Goal: Task Accomplishment & Management: Use online tool/utility

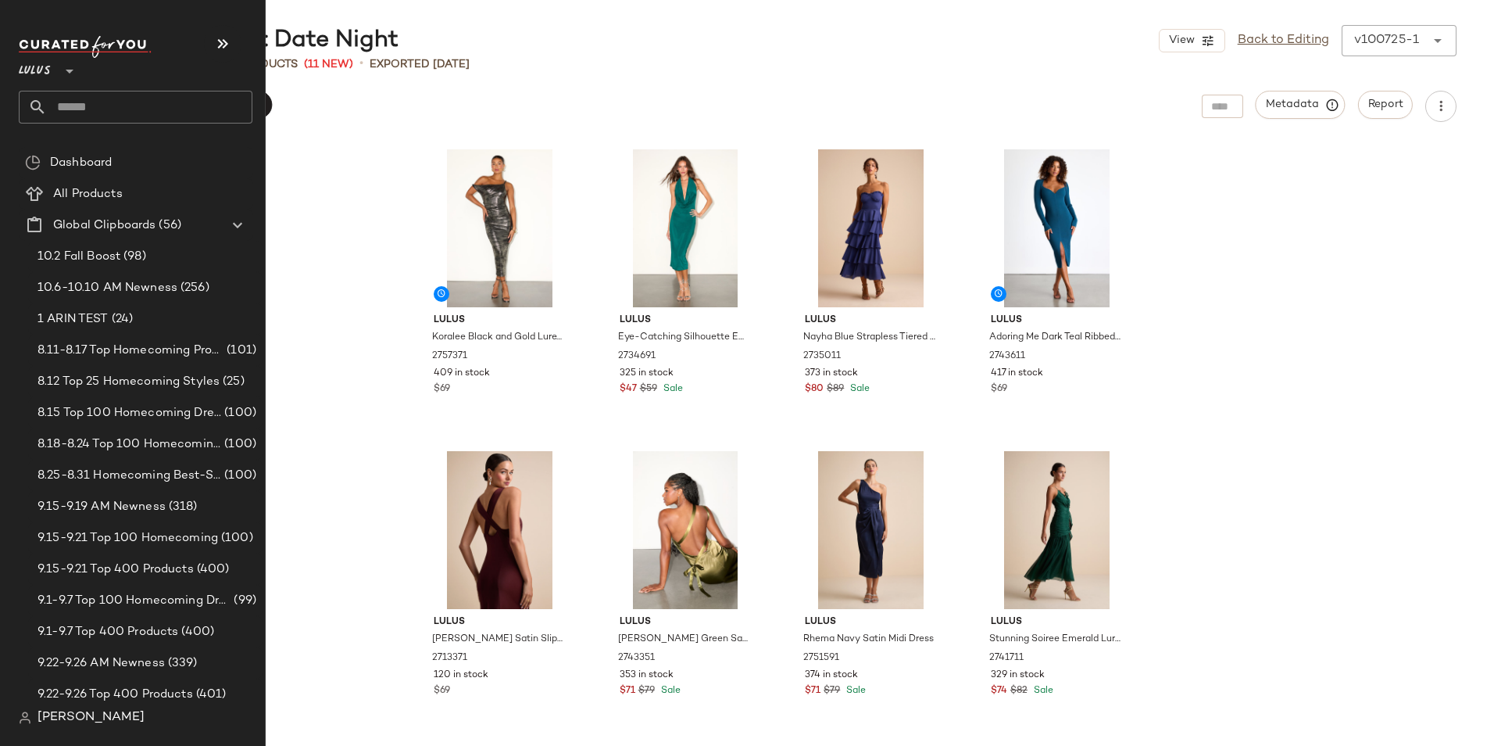
click at [69, 102] on input "text" at bounding box center [150, 107] width 206 height 33
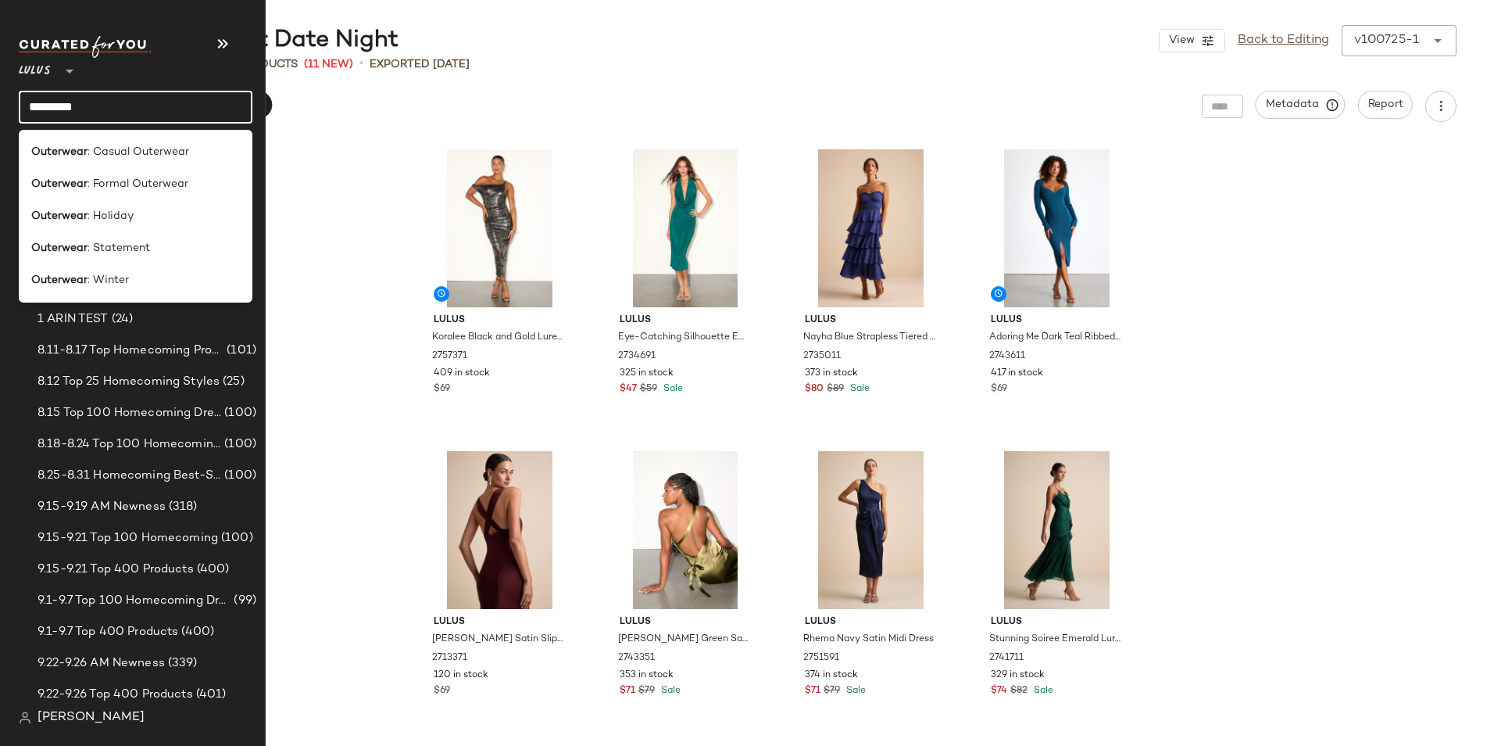
type input "*********"
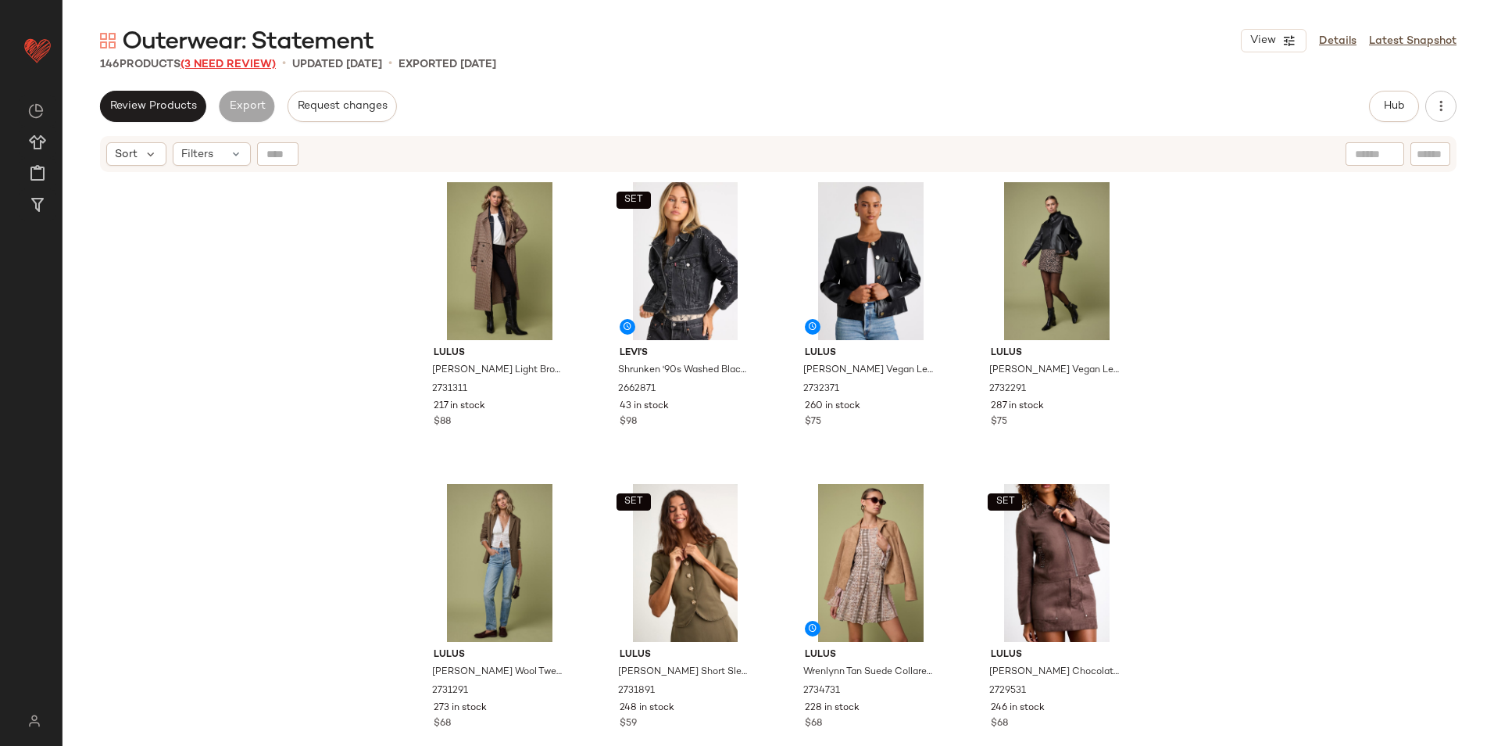
click at [251, 63] on span "(3 Need Review)" at bounding box center [228, 65] width 95 height 12
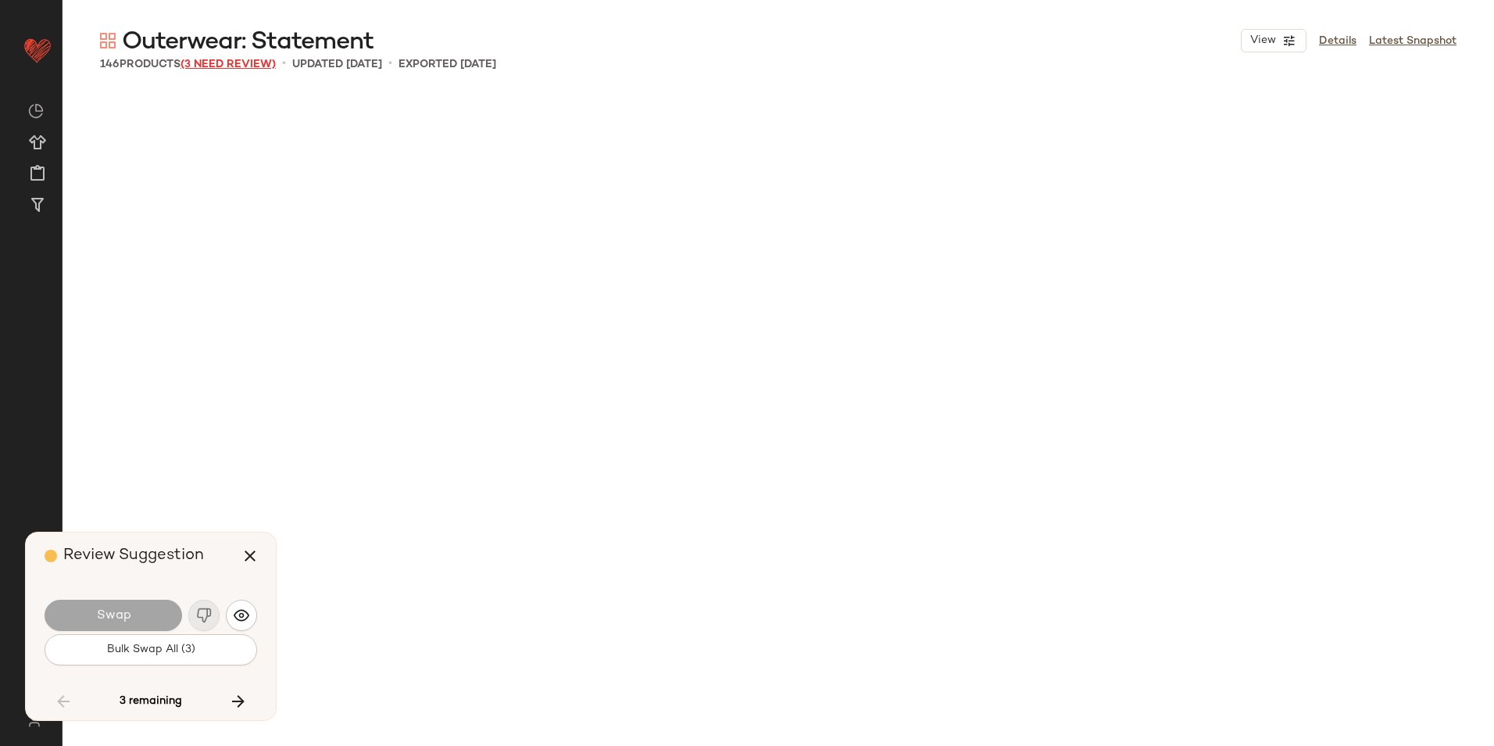
scroll to position [9051, 0]
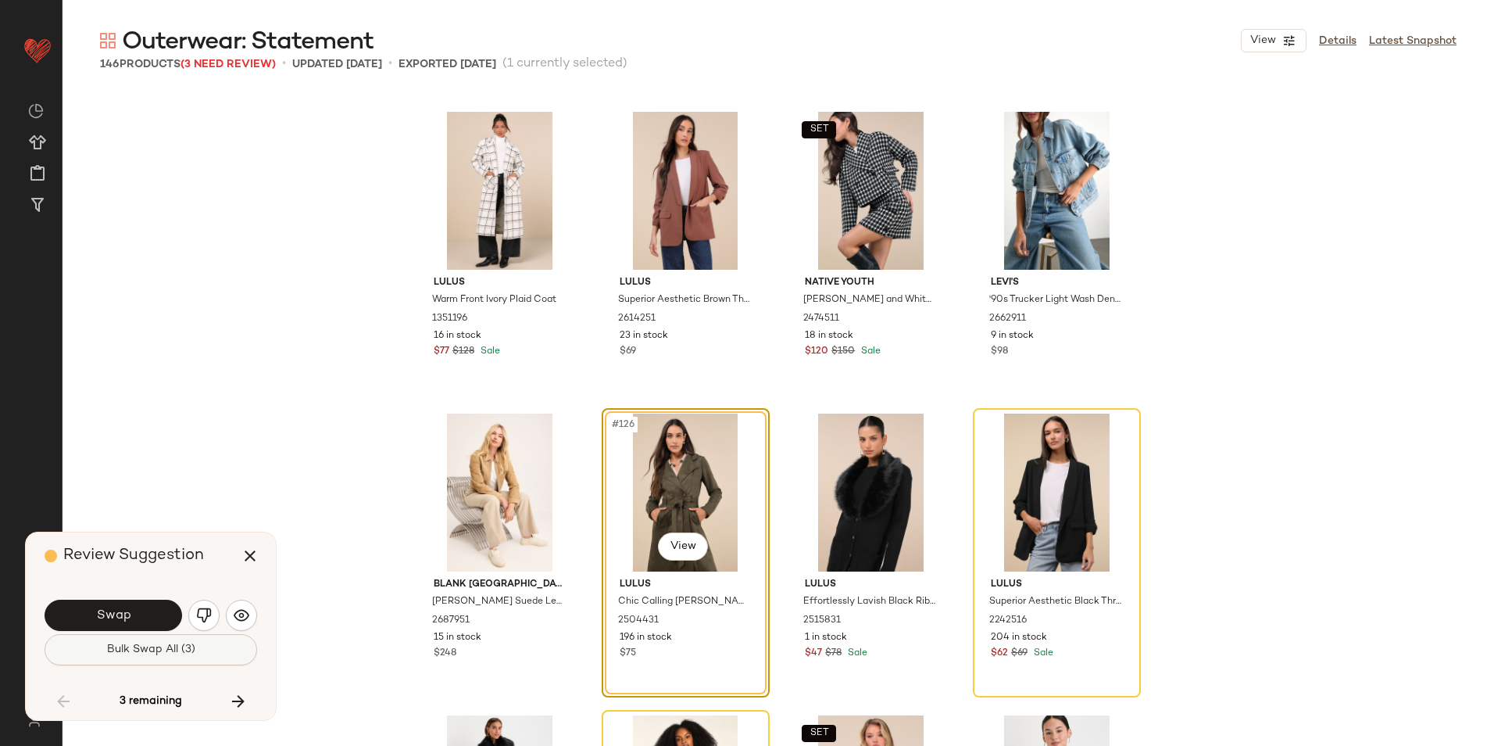
click at [148, 653] on span "Bulk Swap All (3)" at bounding box center [150, 649] width 89 height 13
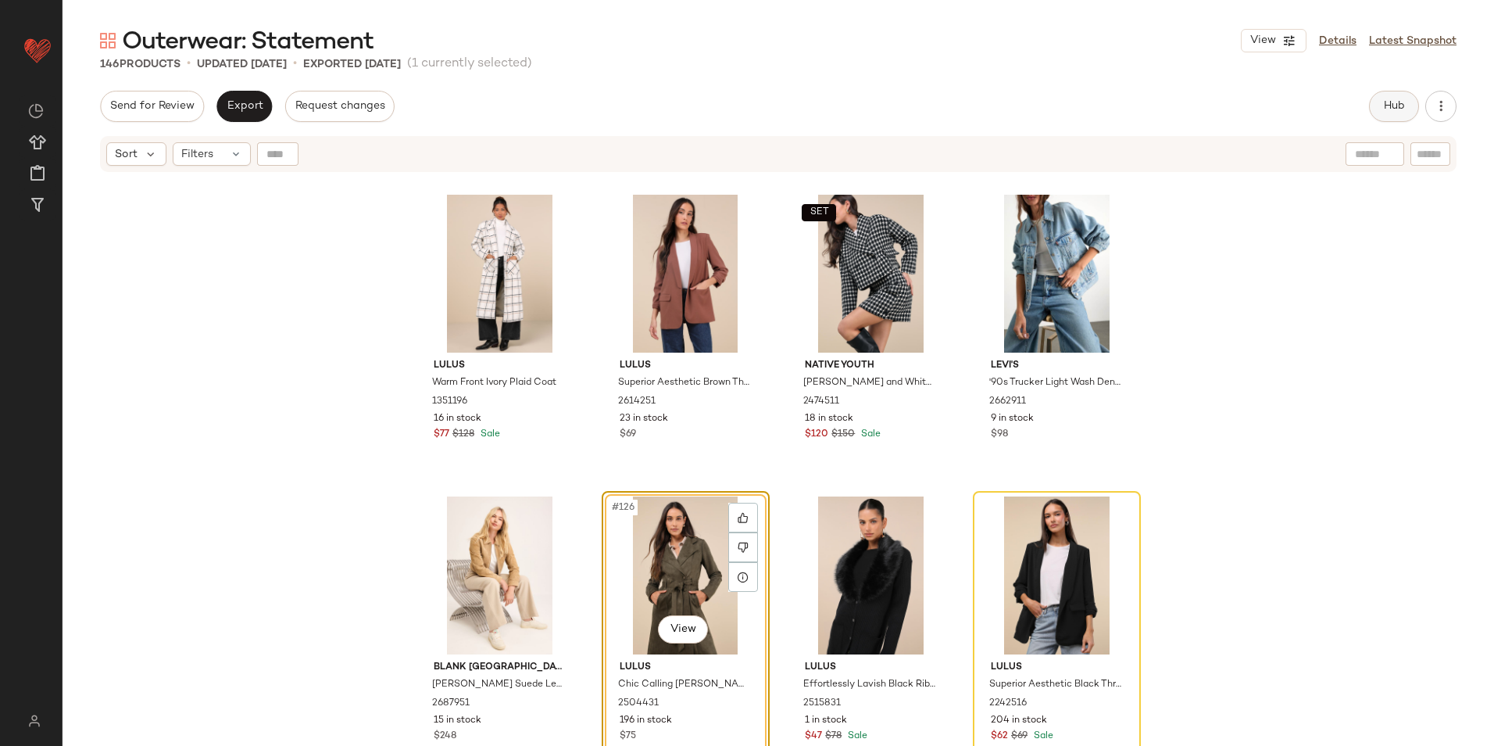
click at [1389, 100] on button "Hub" at bounding box center [1394, 106] width 50 height 31
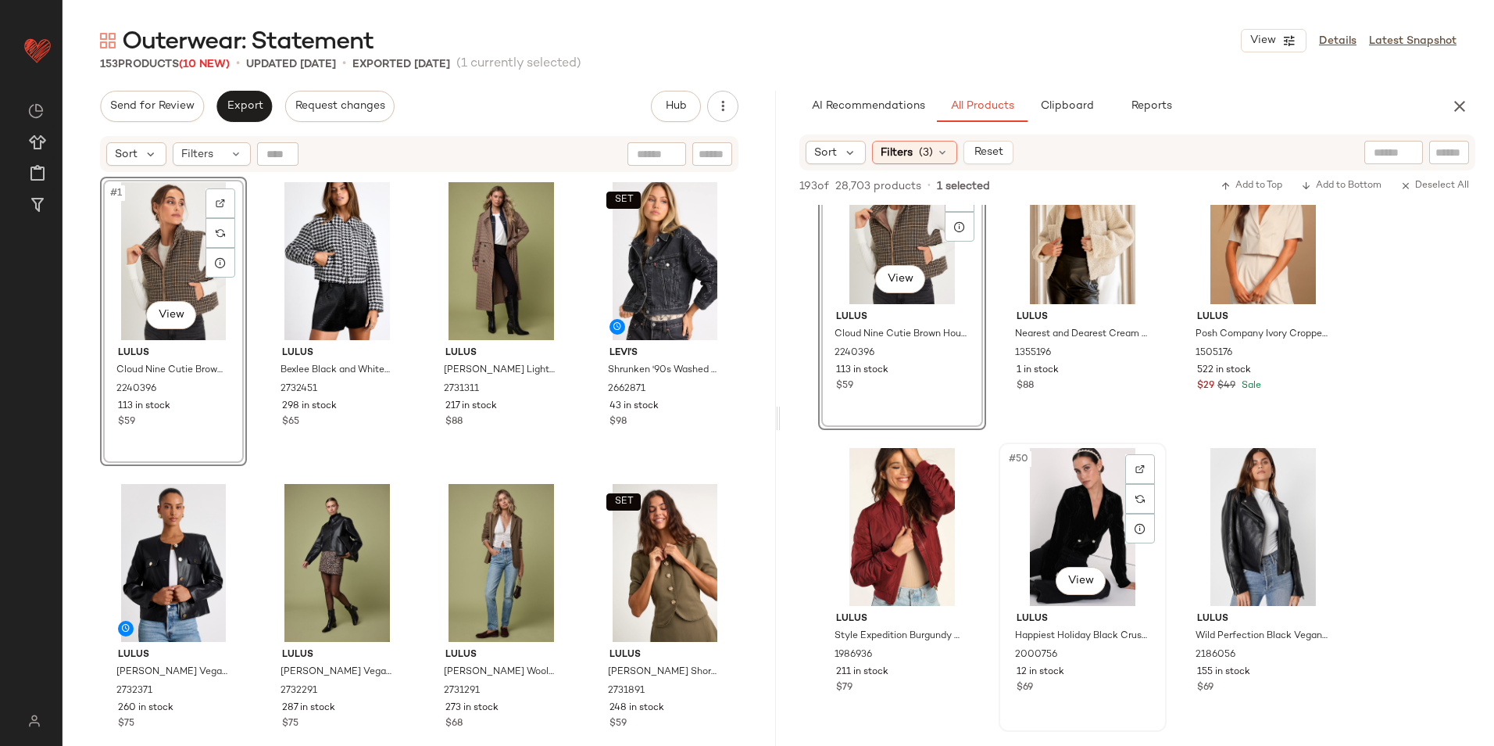
scroll to position [4690, 0]
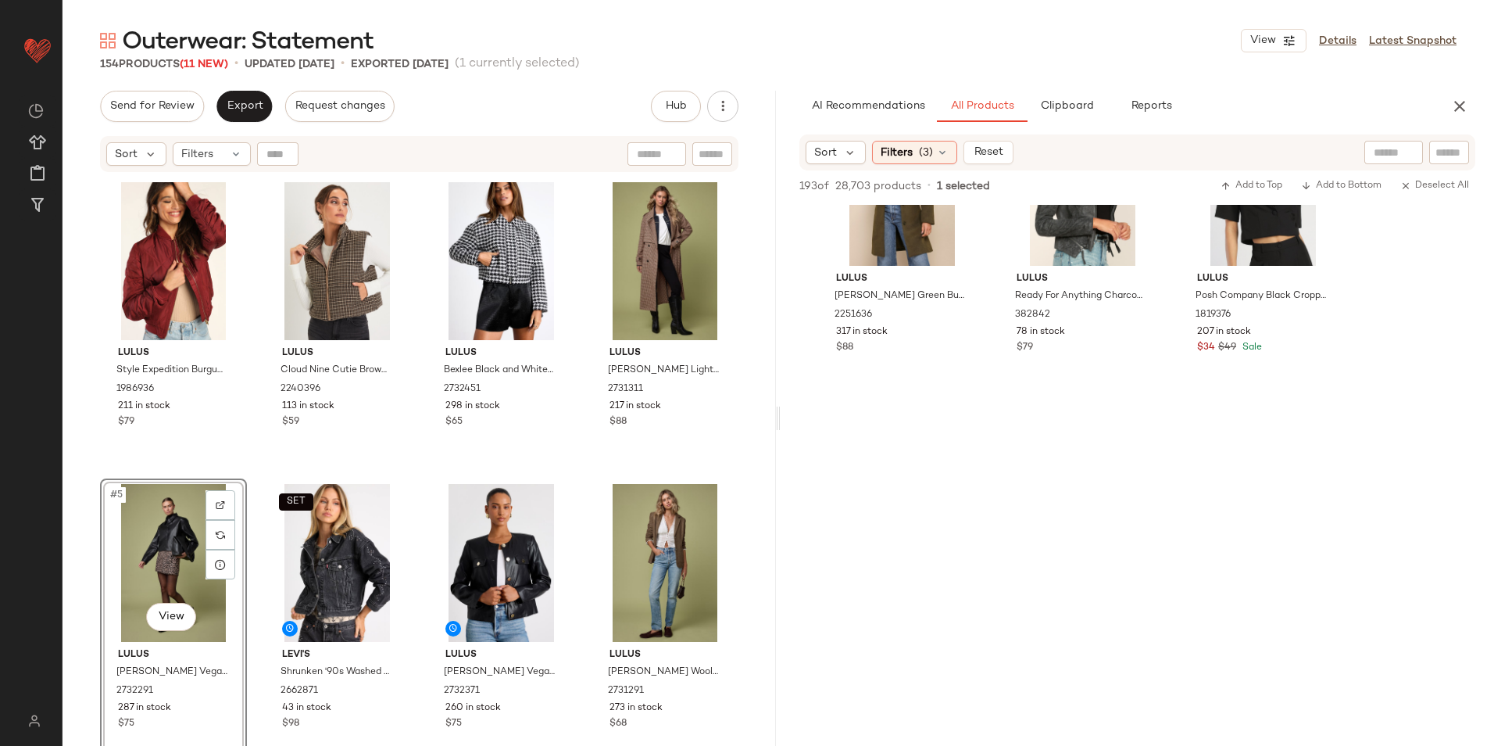
scroll to position [5237, 0]
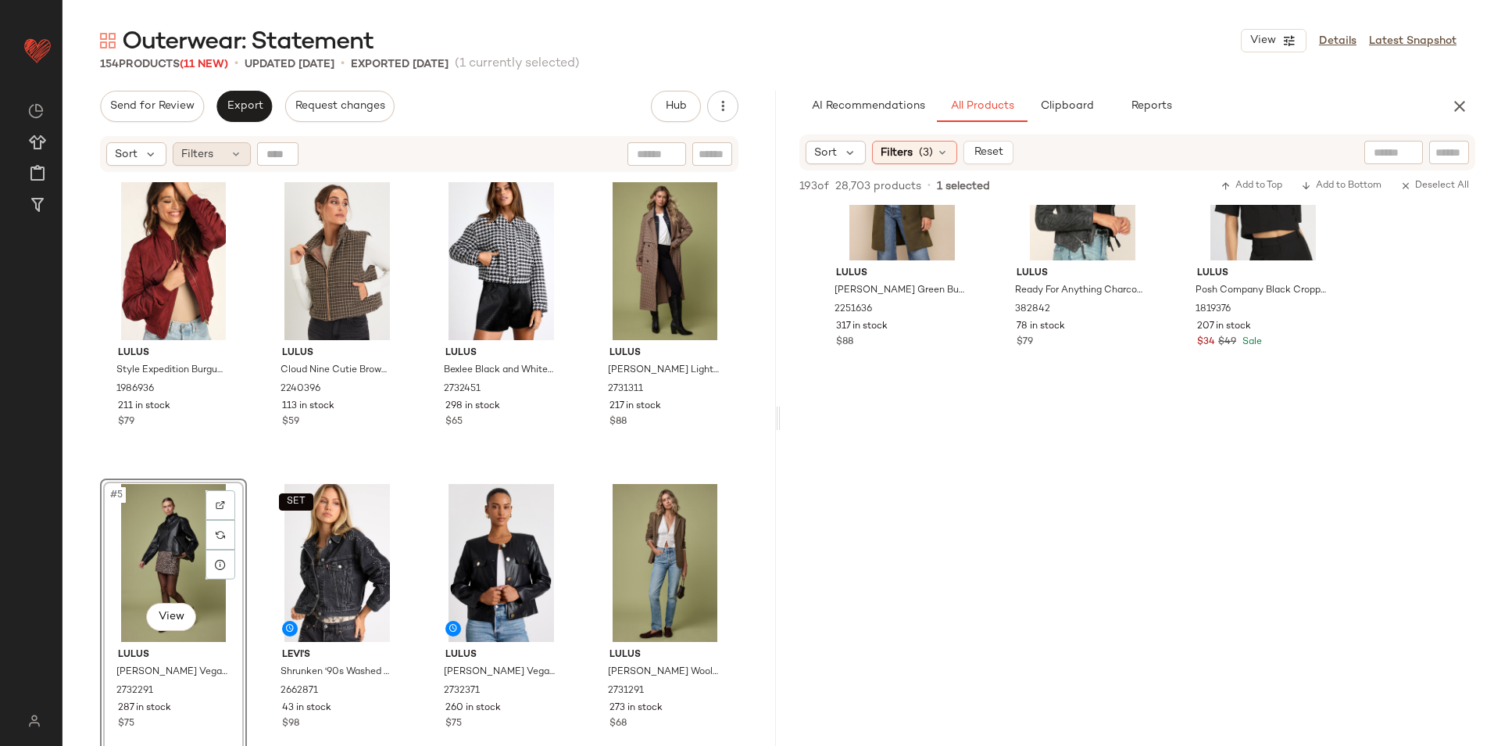
click at [224, 160] on div "Filters" at bounding box center [212, 153] width 78 height 23
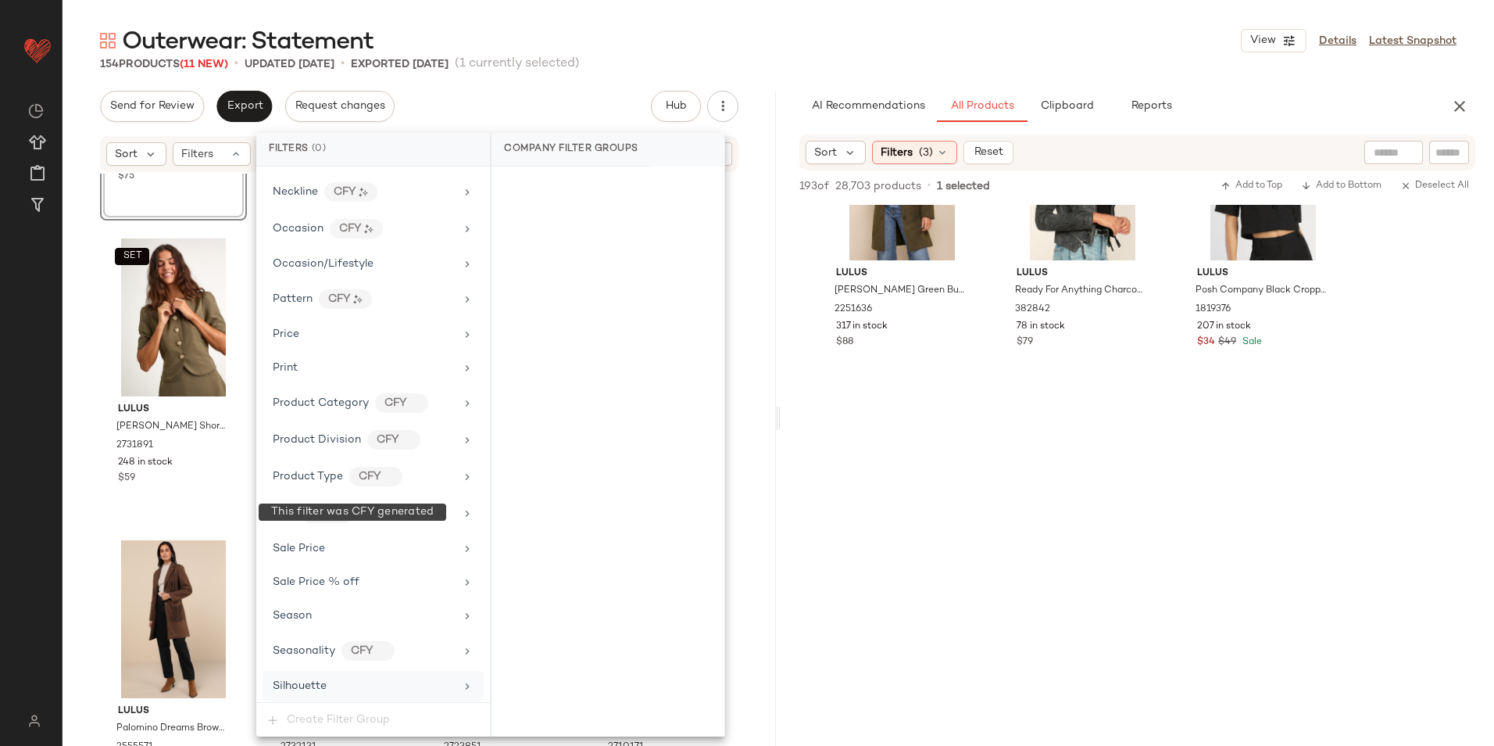
scroll to position [1036, 0]
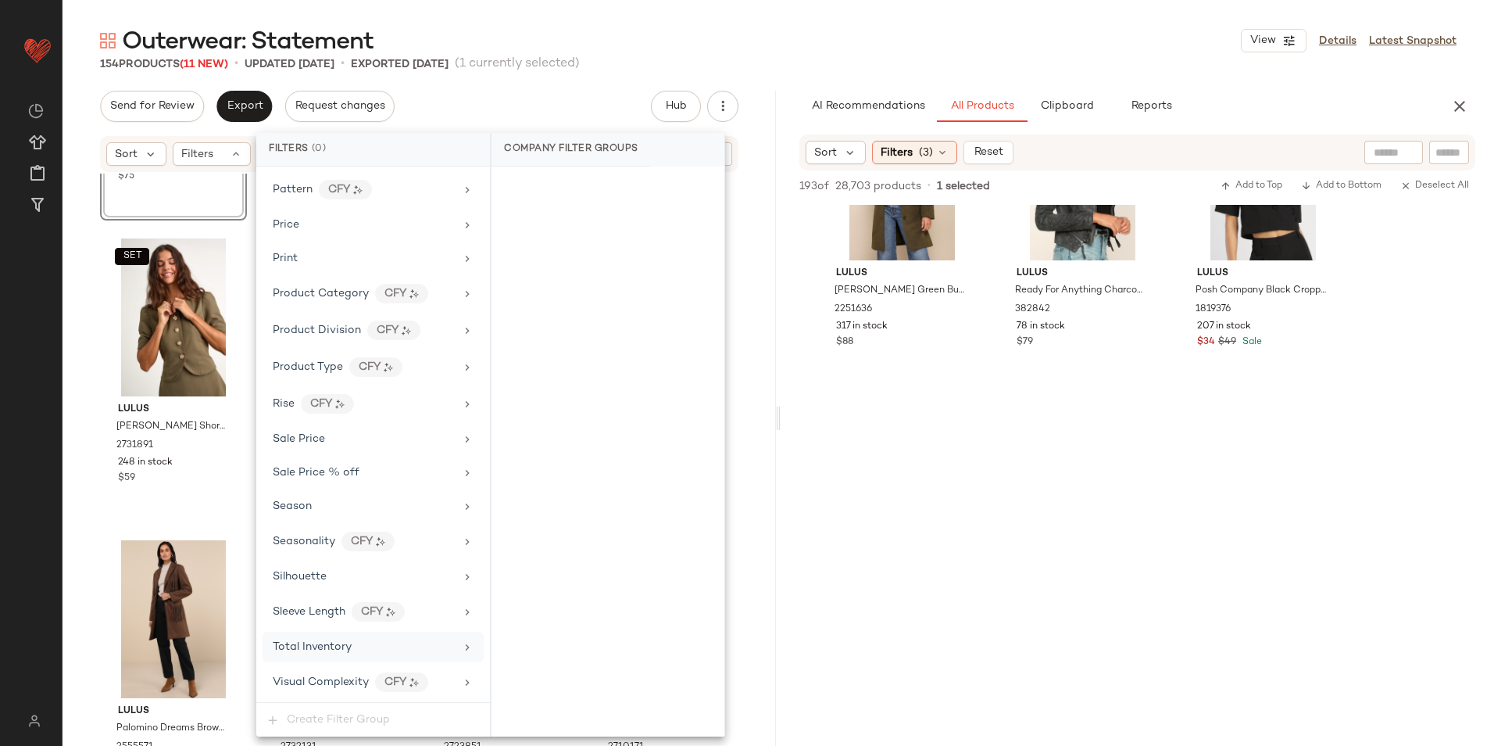
click at [328, 649] on span "Total Inventory" at bounding box center [312, 647] width 79 height 12
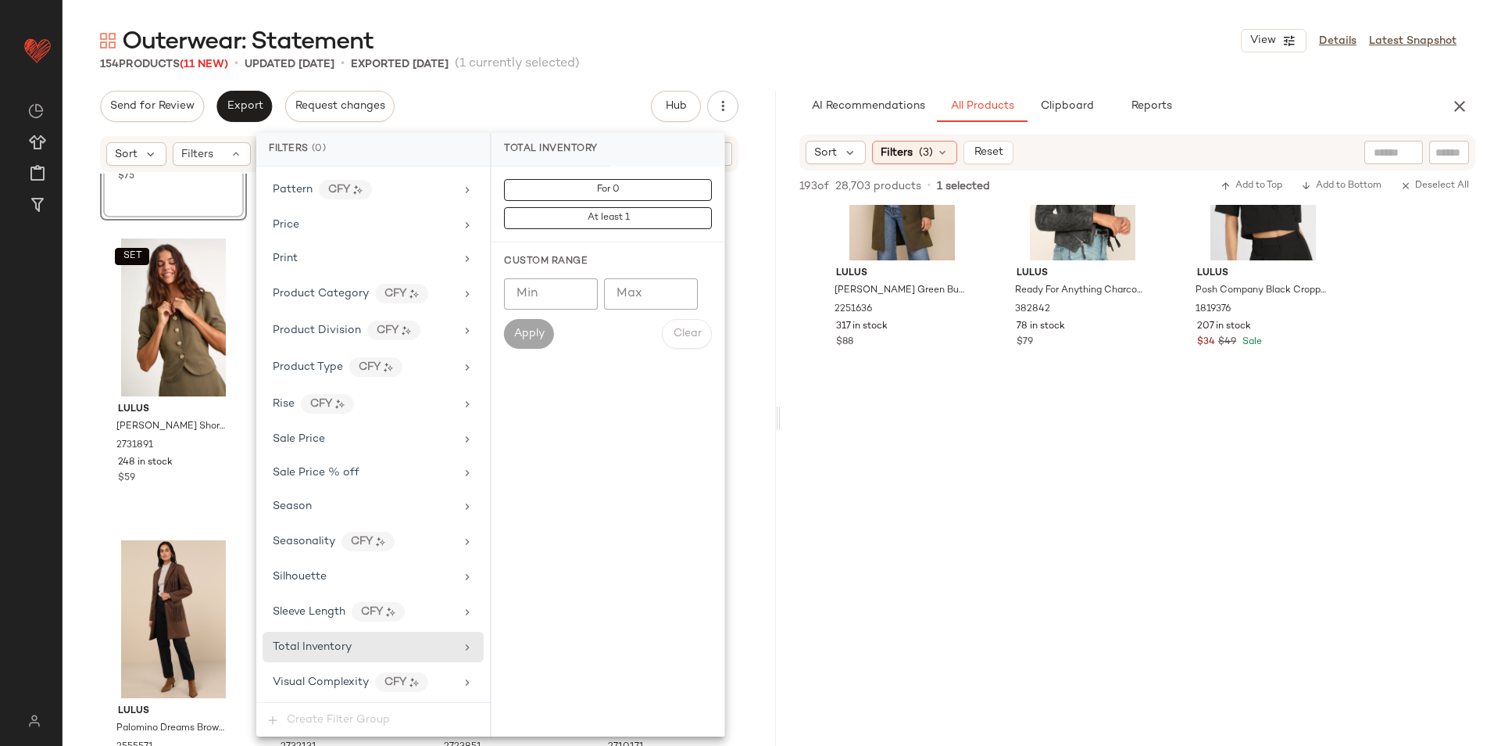
click at [651, 304] on input "Max" at bounding box center [651, 293] width 94 height 31
type input "**"
click at [501, 324] on div "Custom Range Min Min Max ** Max Apply Clear" at bounding box center [608, 301] width 233 height 119
click at [525, 336] on span "Apply" at bounding box center [529, 334] width 31 height 13
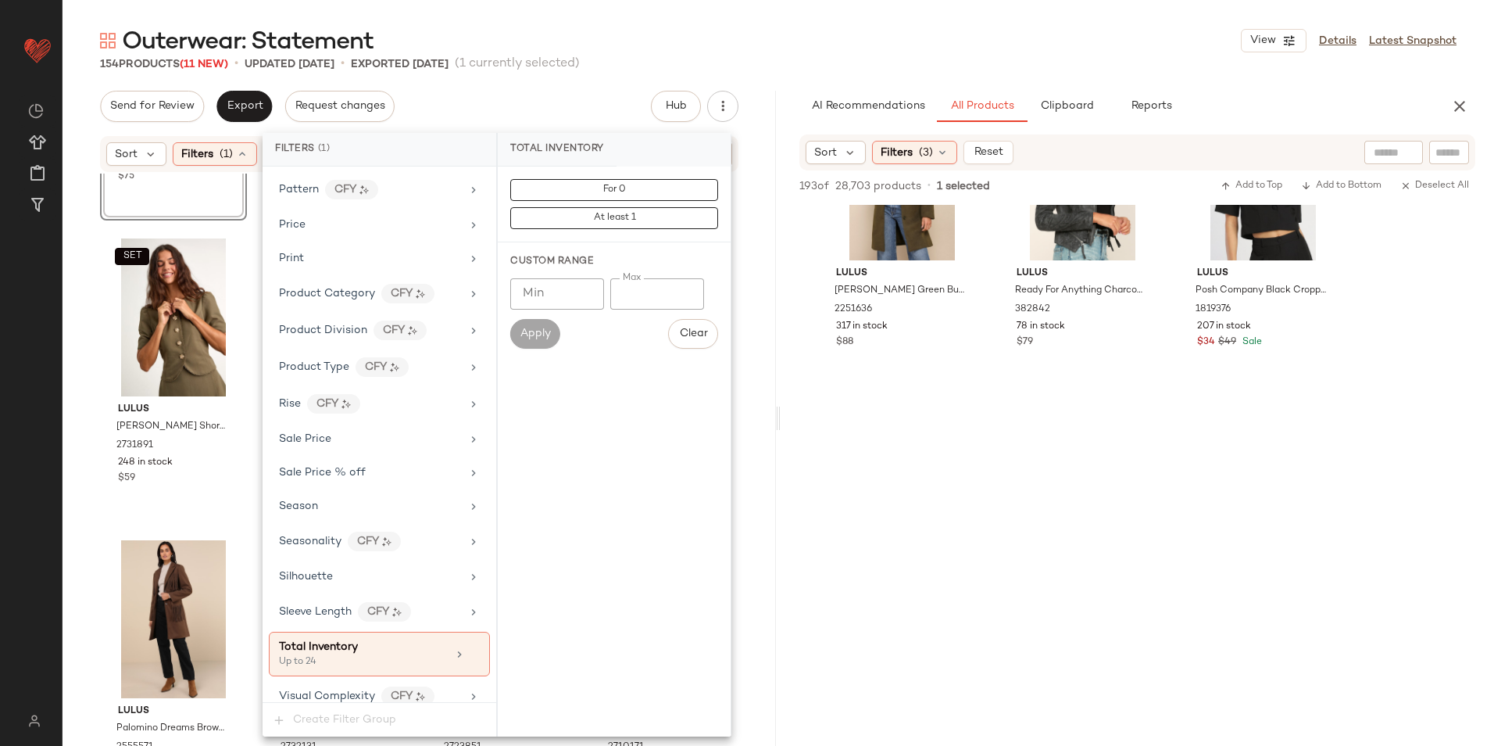
click at [872, 24] on main "Outerwear: Statement View Details Latest Snapshot 154 Products (11 New) • updat…" at bounding box center [747, 373] width 1494 height 746
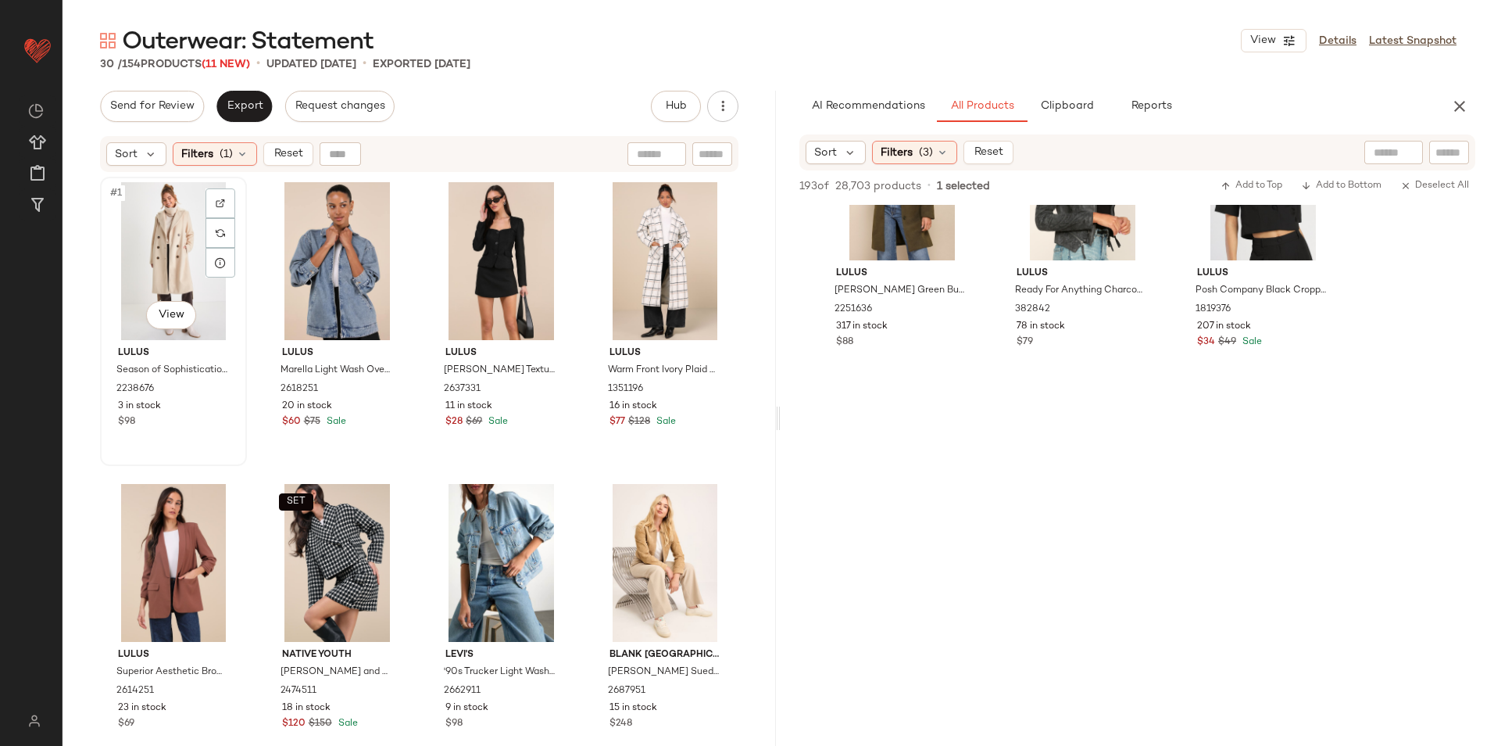
click at [174, 263] on div "#1 View" at bounding box center [174, 261] width 136 height 158
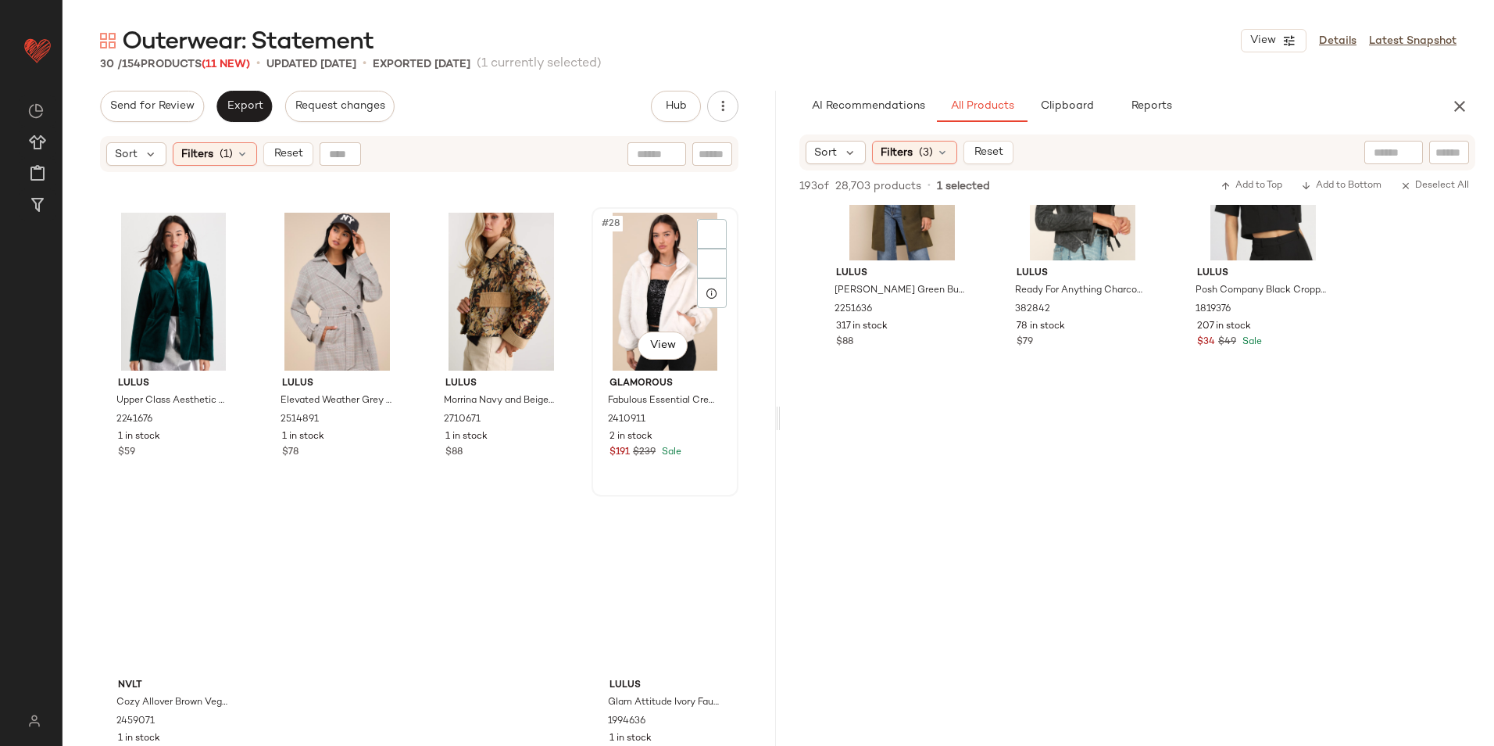
scroll to position [1806, 0]
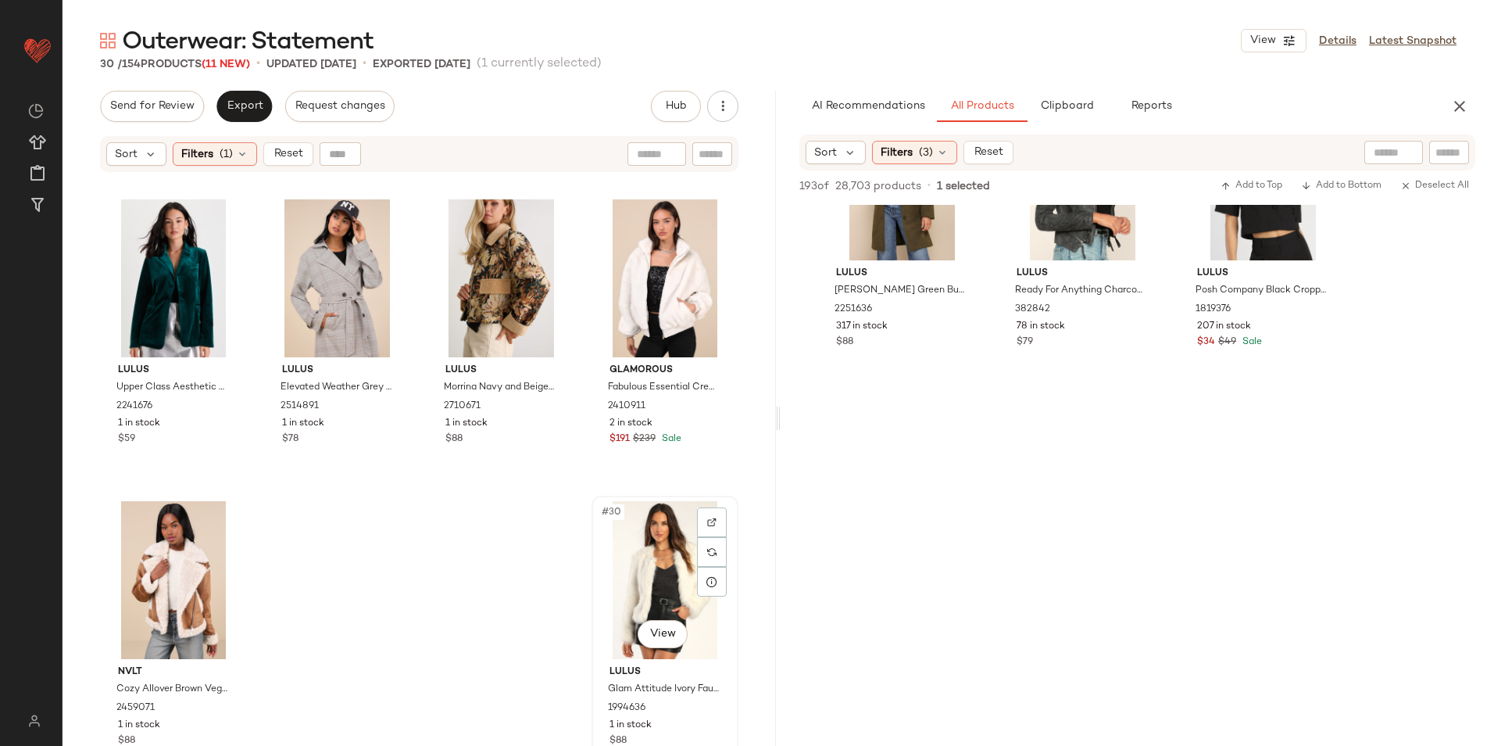
click at [644, 547] on div "#30 View" at bounding box center [665, 580] width 136 height 158
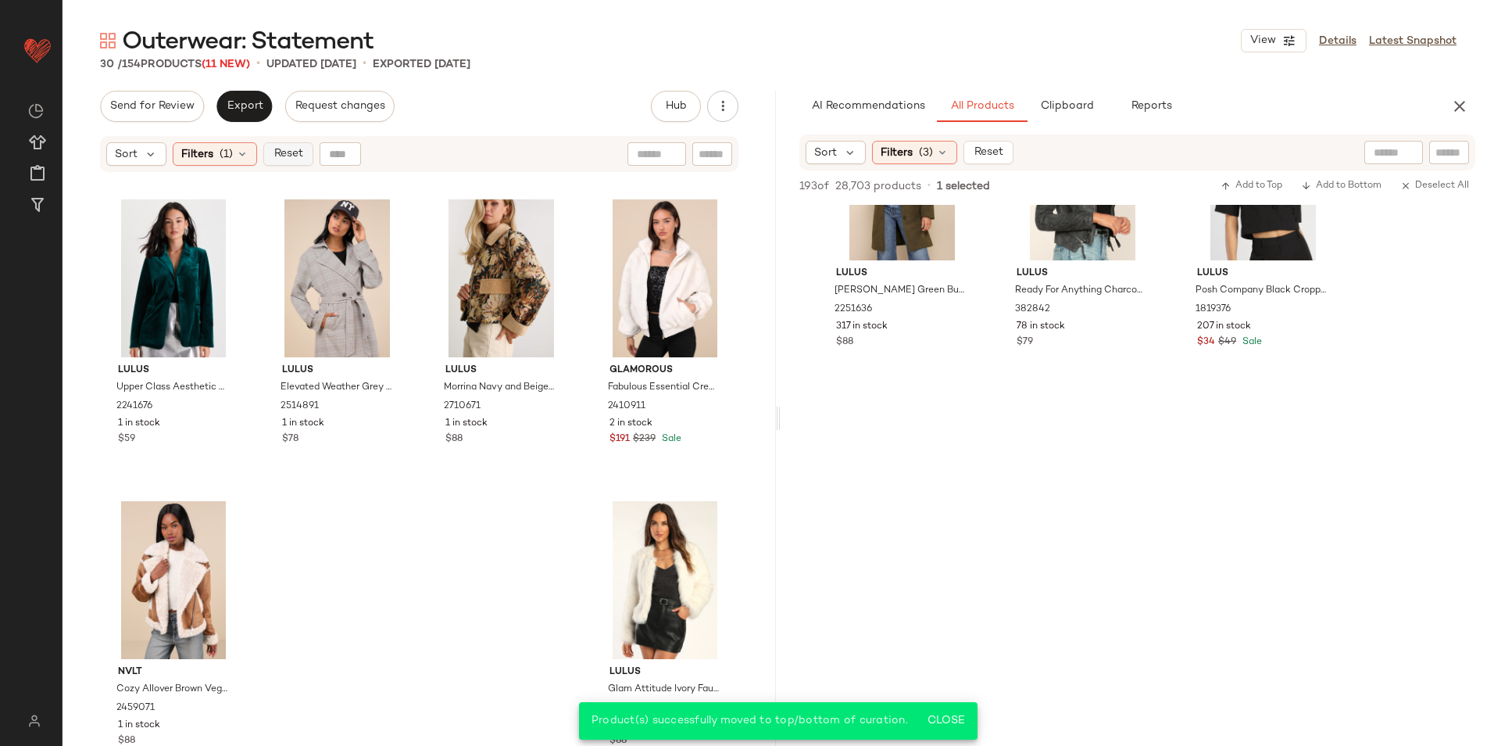
click at [290, 156] on span "Reset" at bounding box center [288, 154] width 30 height 13
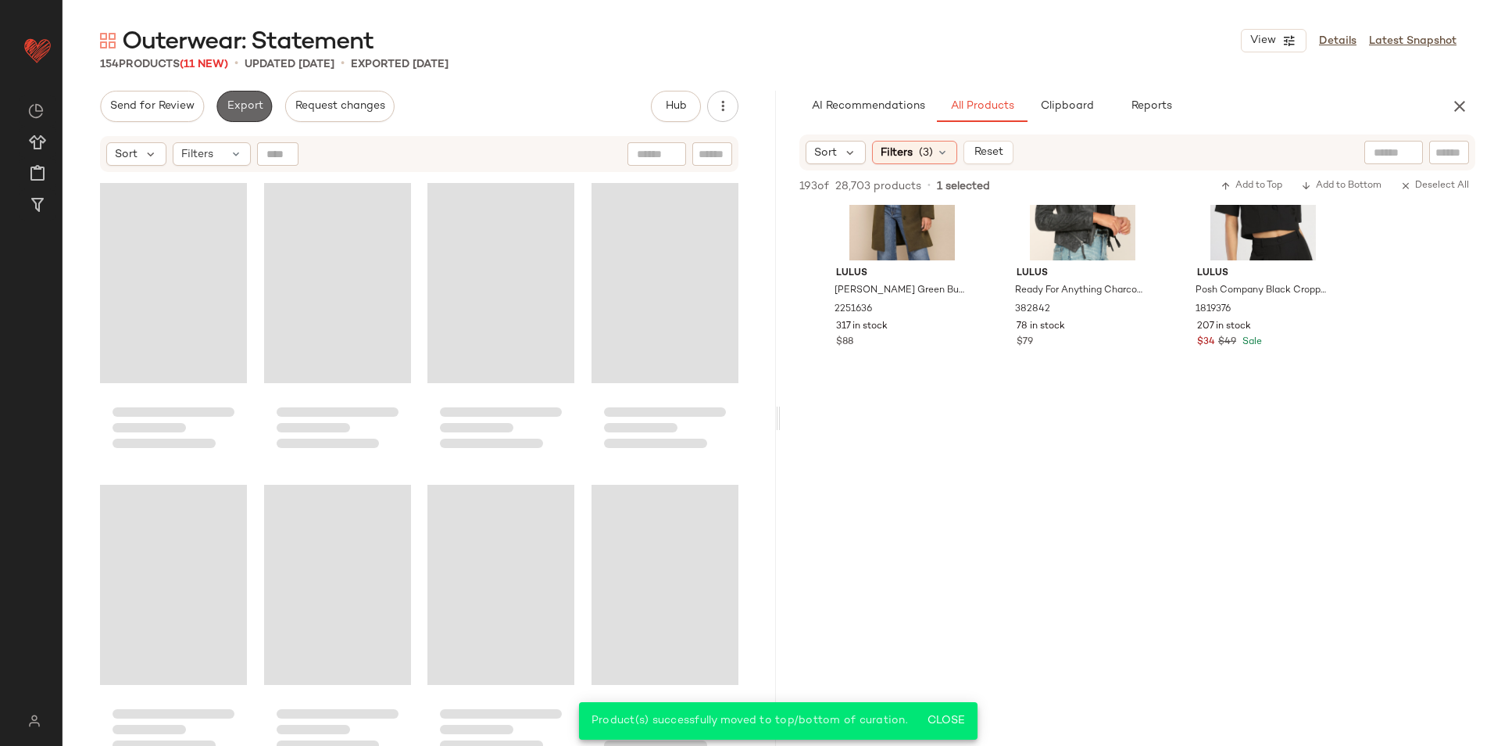
click at [242, 105] on span "Export" at bounding box center [244, 106] width 37 height 13
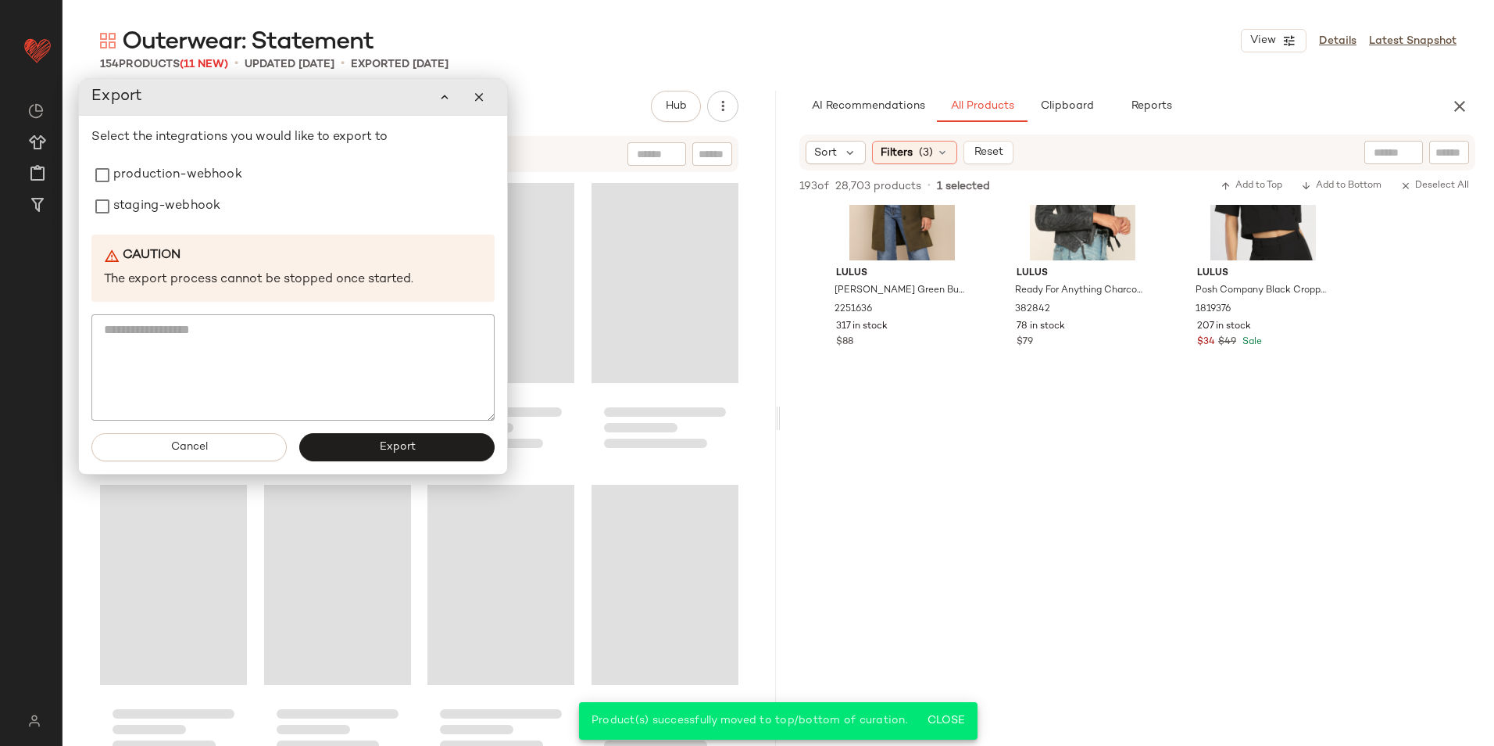
scroll to position [11159, 0]
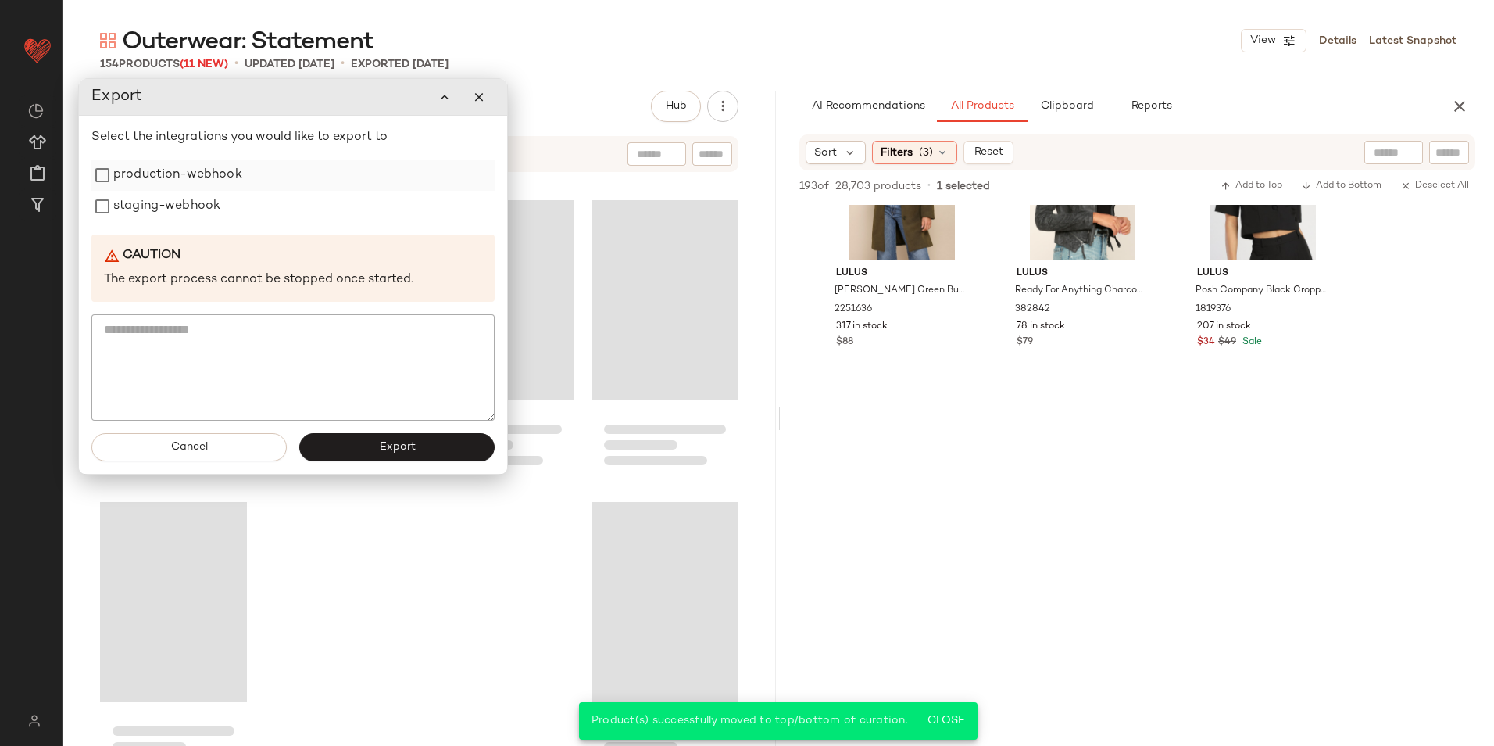
drag, startPoint x: 168, startPoint y: 177, endPoint x: 161, endPoint y: 200, distance: 24.5
click at [165, 188] on label "production-webhook" at bounding box center [177, 174] width 129 height 31
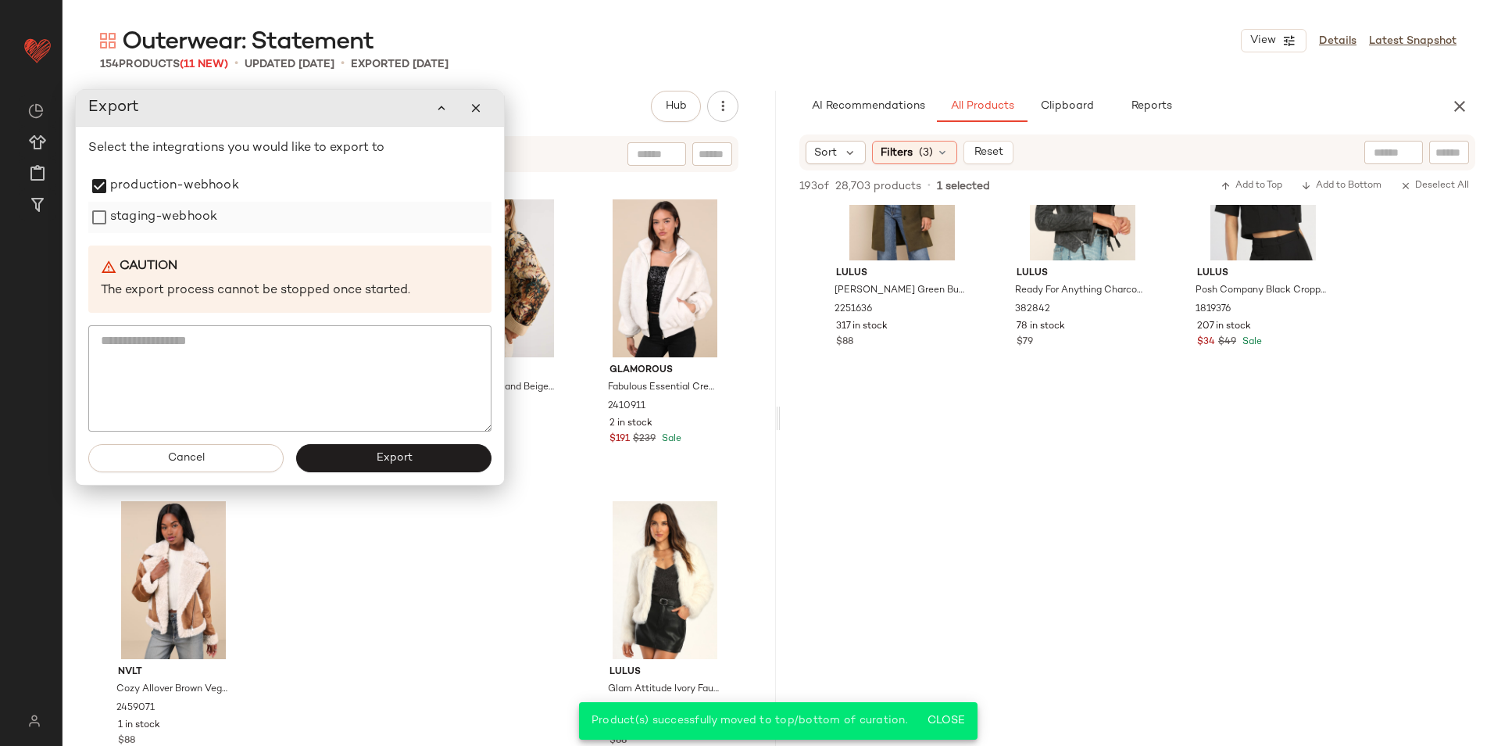
click at [159, 213] on label "staging-webhook" at bounding box center [163, 217] width 107 height 31
click at [381, 464] on span "Export" at bounding box center [393, 458] width 37 height 13
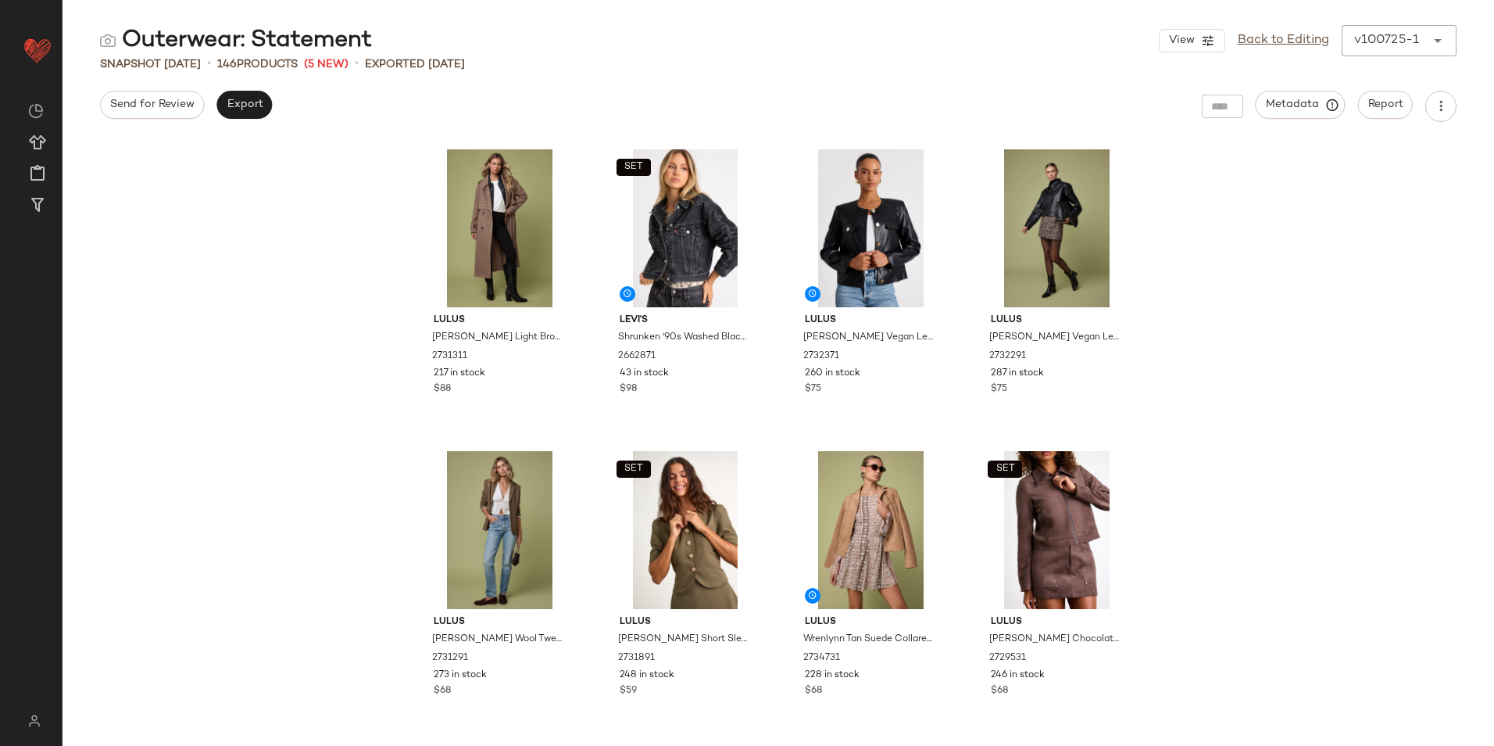
click at [1409, 38] on div "v100725-1 ******" at bounding box center [1384, 40] width 84 height 31
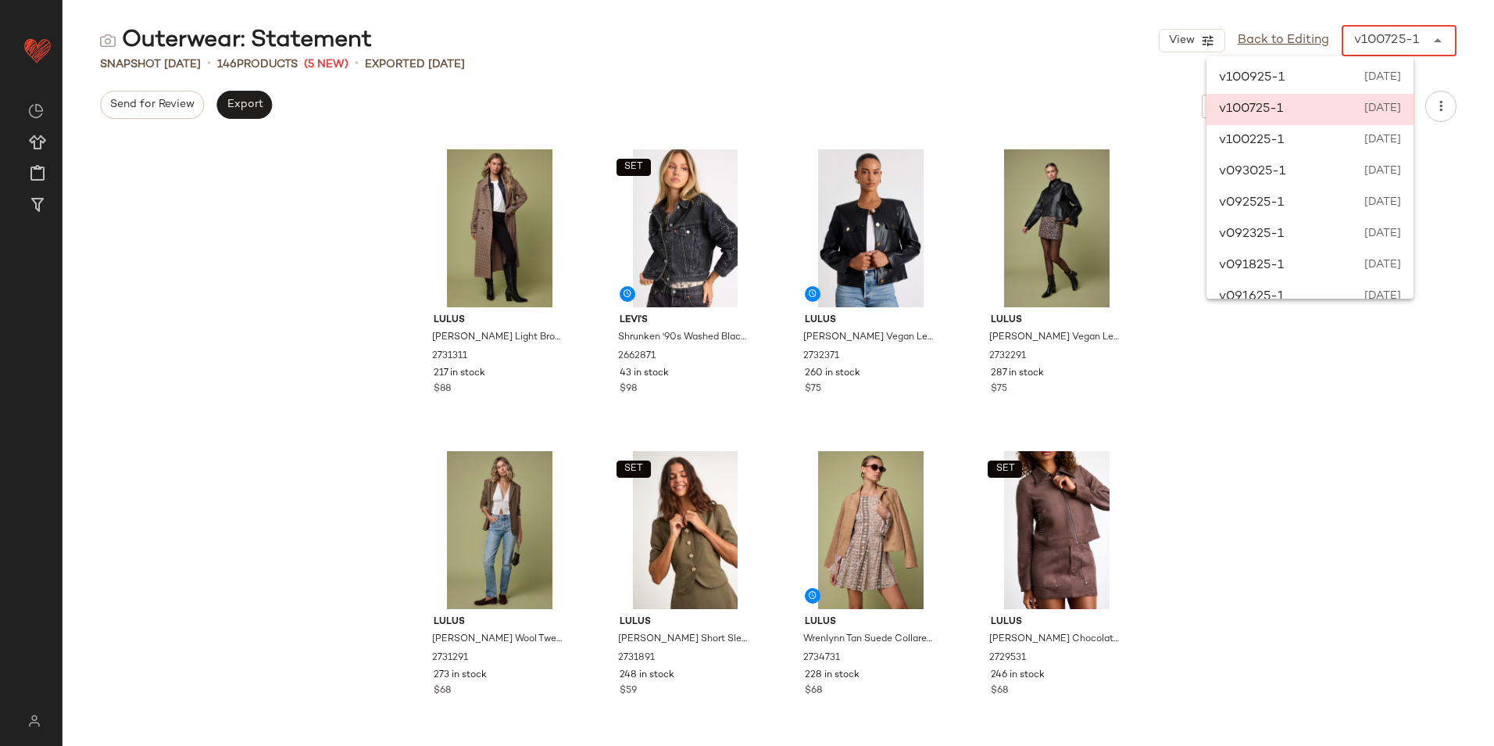
click at [1330, 76] on div "v100925-1 [DATE]" at bounding box center [1310, 78] width 207 height 31
type input "******"
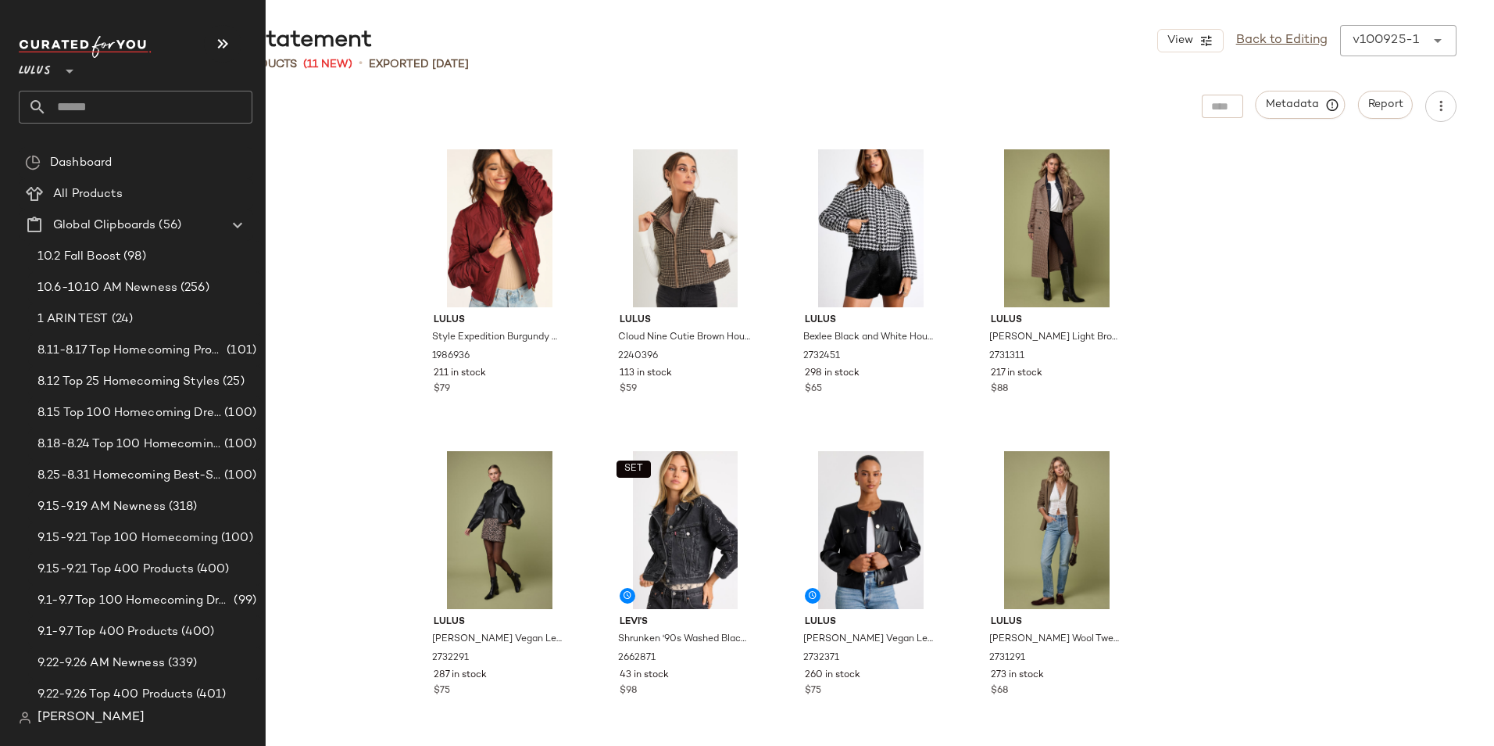
click at [105, 102] on input "text" at bounding box center [150, 107] width 206 height 33
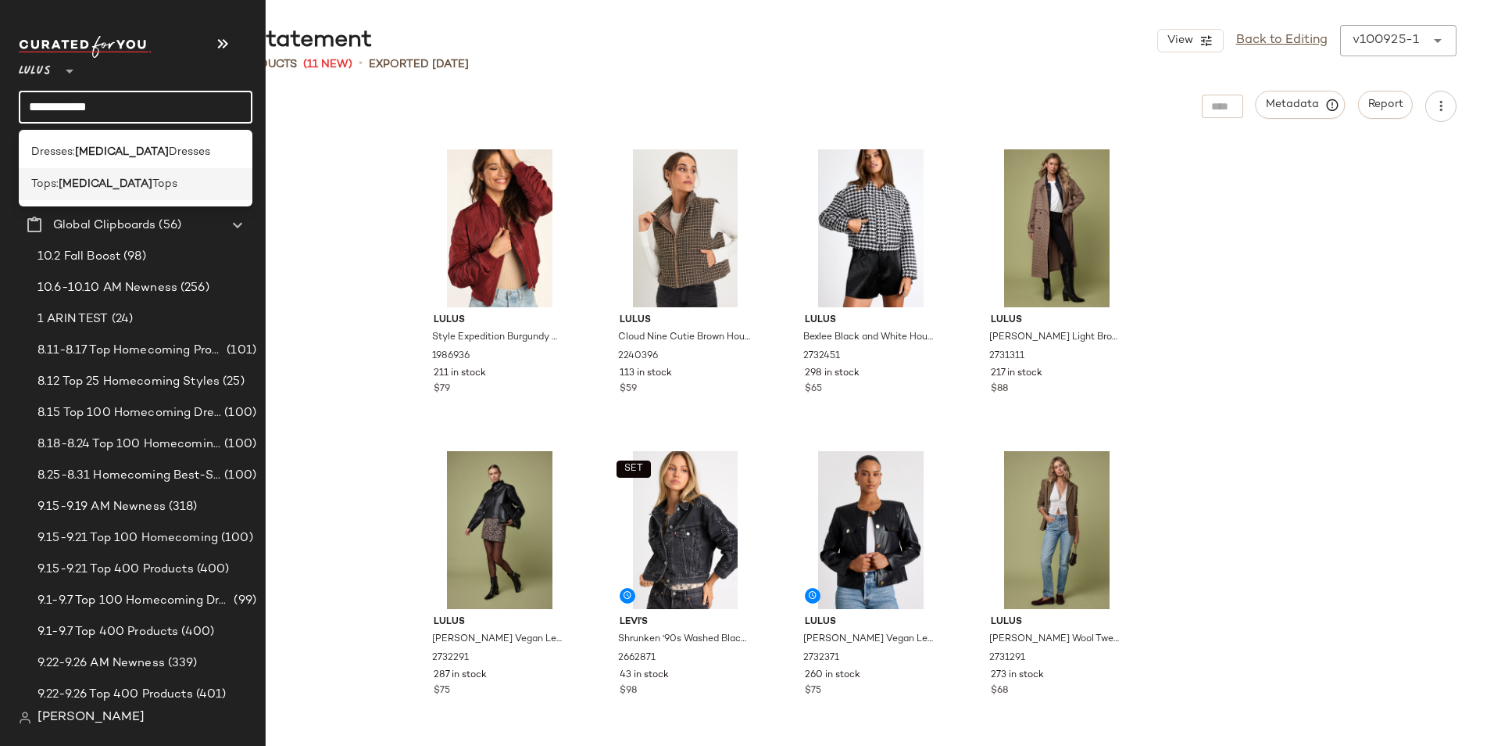
type input "**********"
click at [132, 180] on b "Asymmetrical" at bounding box center [106, 184] width 94 height 16
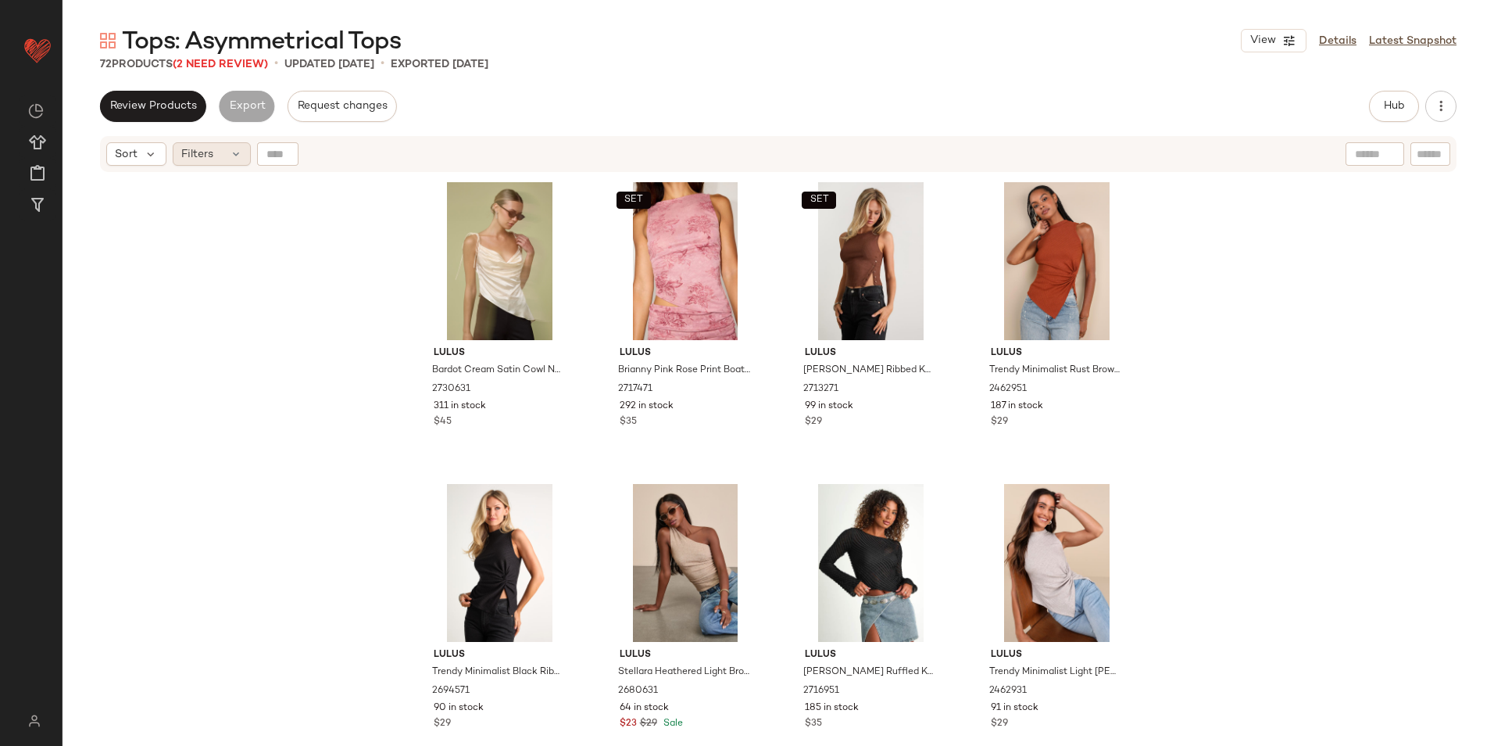
click at [226, 152] on div "Filters" at bounding box center [212, 153] width 78 height 23
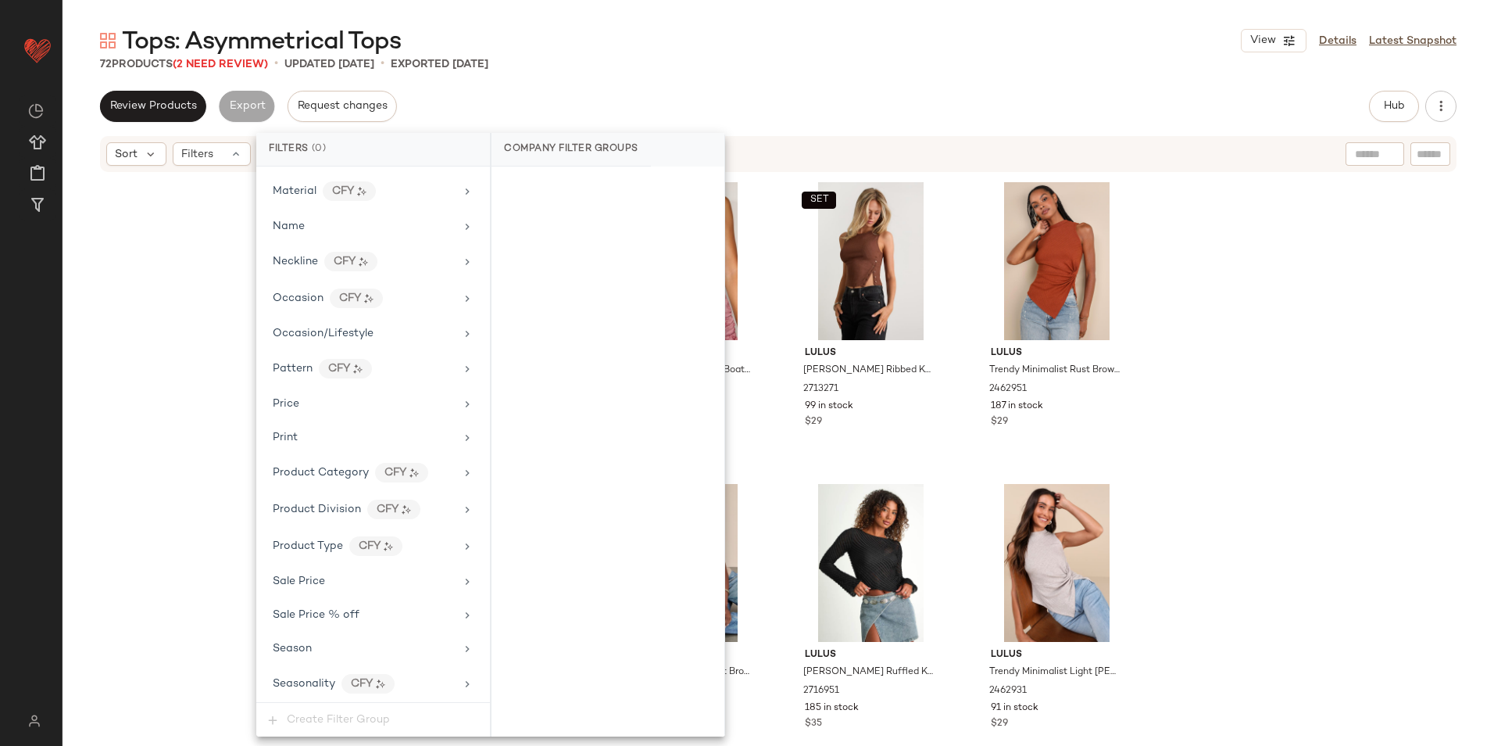
scroll to position [1000, 0]
click at [349, 643] on span "Total Inventory" at bounding box center [312, 647] width 79 height 12
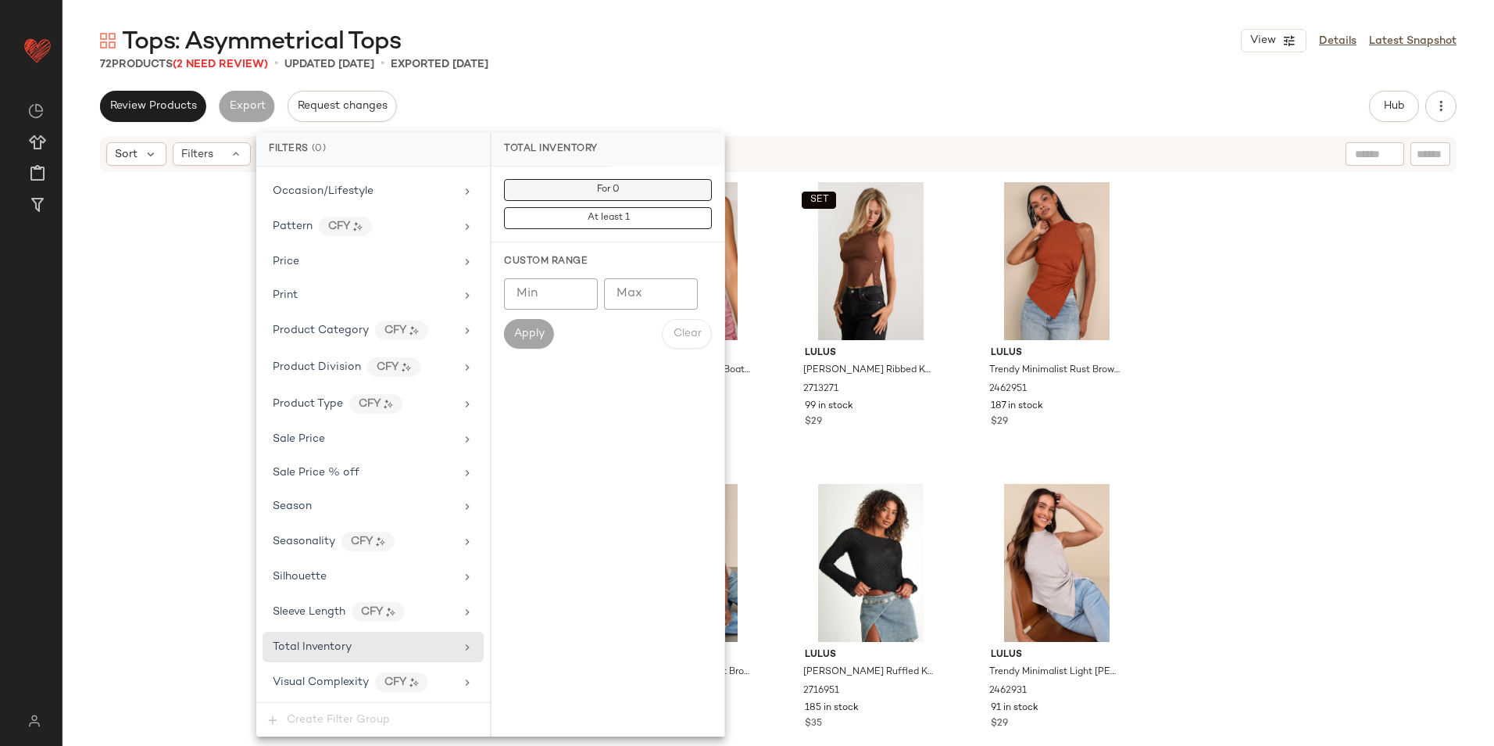
click at [592, 195] on button "For 0" at bounding box center [608, 190] width 208 height 22
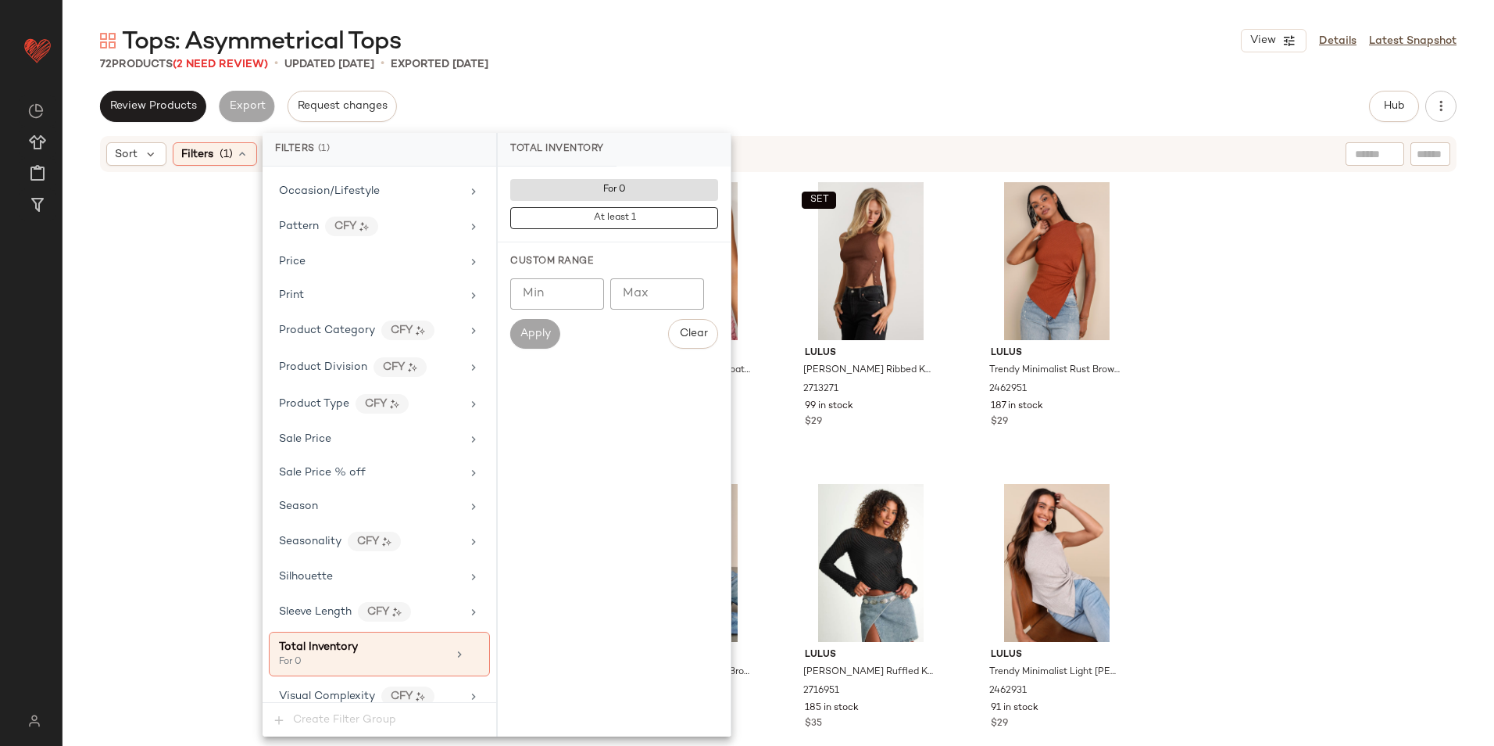
click at [768, 64] on div "72 Products (2 Need Review) • updated Oct 7th • Exported Oct 7th" at bounding box center [779, 64] width 1432 height 16
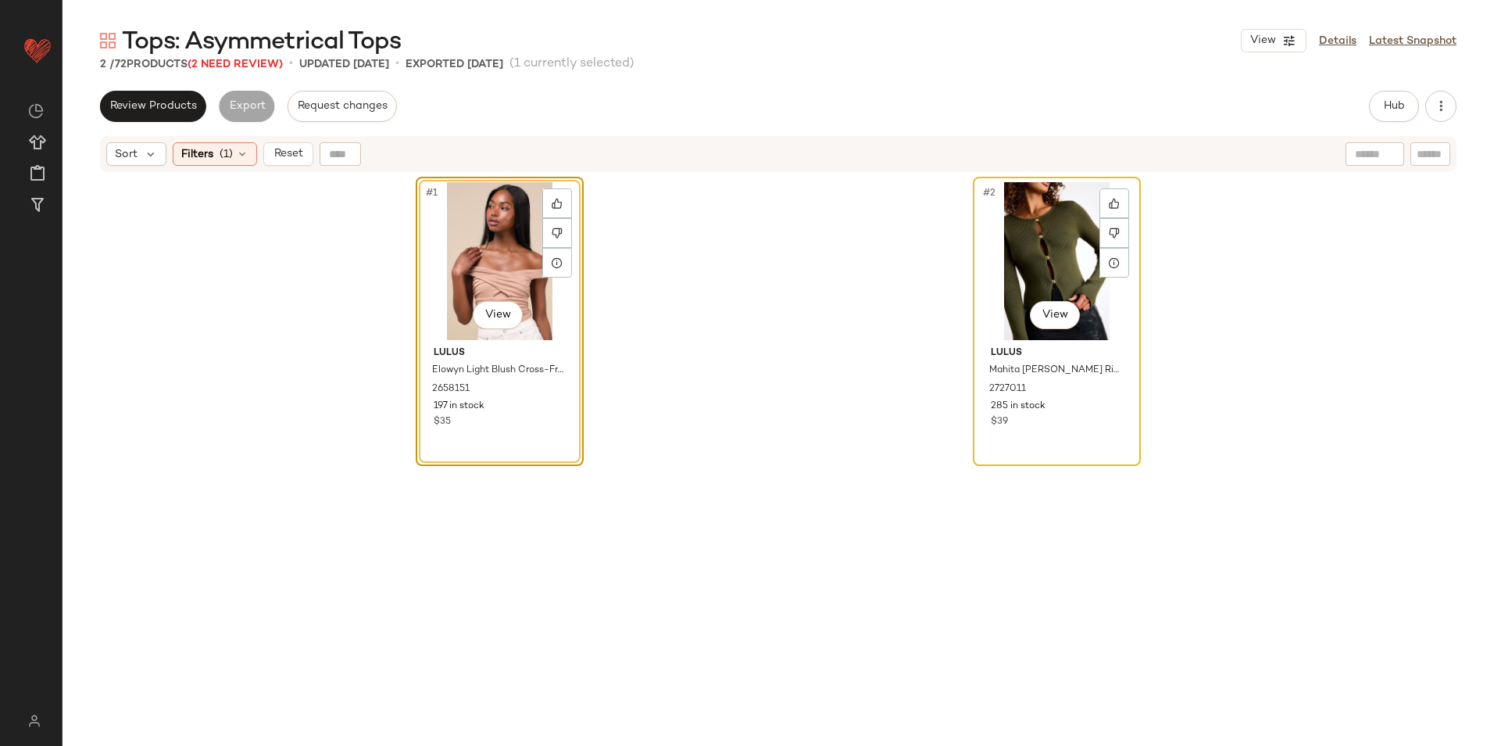
click at [1040, 260] on div "#2 View" at bounding box center [1057, 261] width 157 height 158
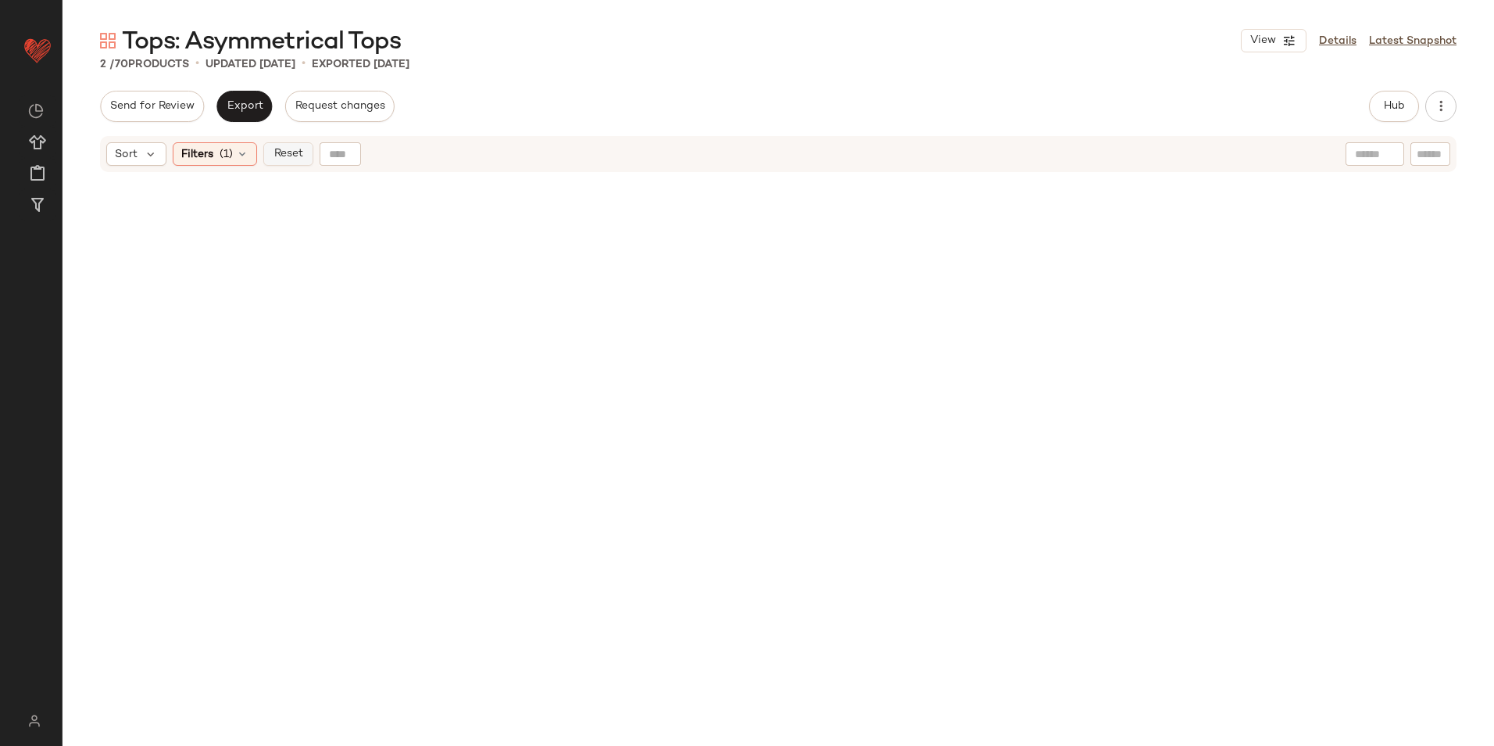
click at [294, 150] on span "Reset" at bounding box center [288, 154] width 30 height 13
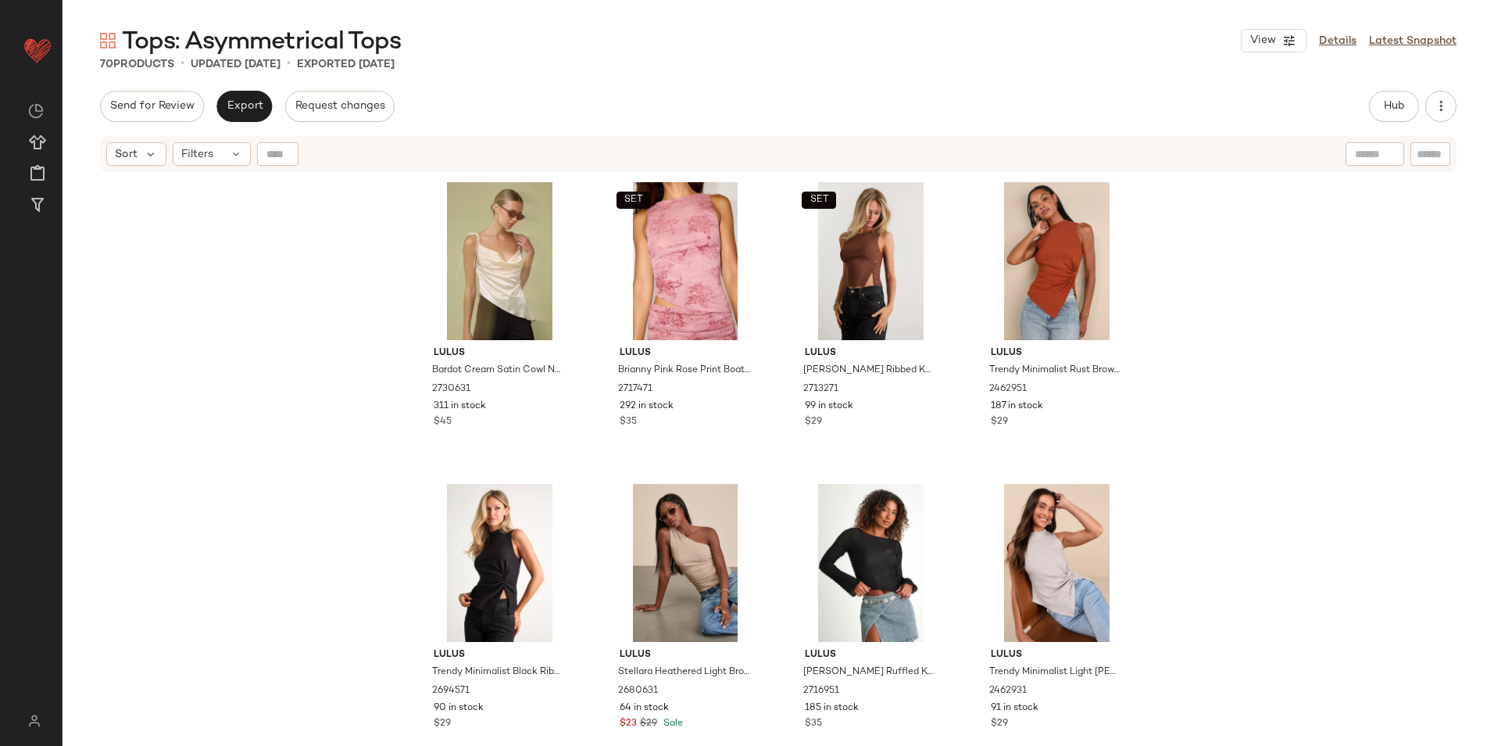
drag, startPoint x: 793, startPoint y: 23, endPoint x: 891, endPoint y: 62, distance: 105.2
click at [794, 23] on main "Tops: Asymmetrical Tops View Details Latest Snapshot 70 Products • updated Oct …" at bounding box center [747, 373] width 1494 height 746
click at [1414, 107] on button "Hub" at bounding box center [1394, 106] width 50 height 31
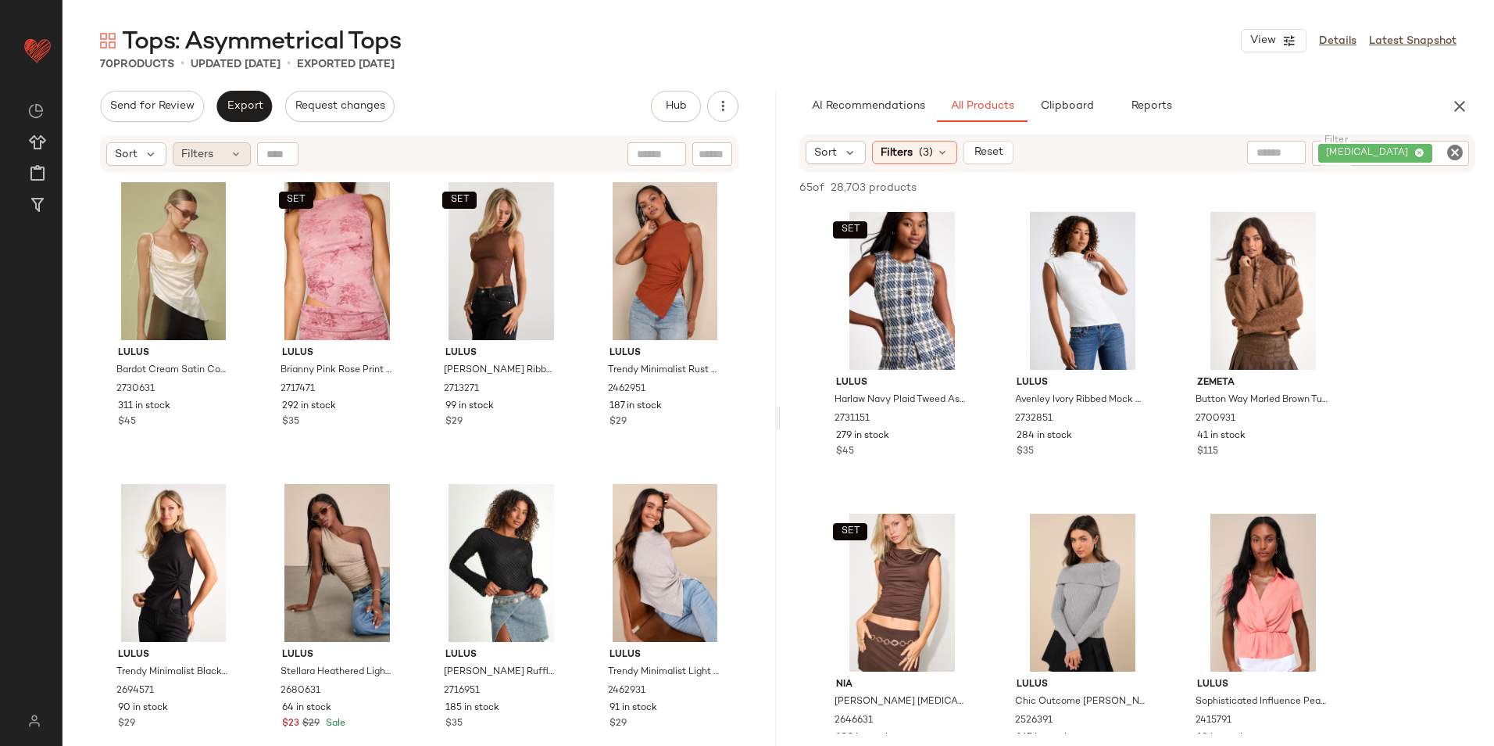
click at [224, 156] on div "Filters" at bounding box center [212, 153] width 78 height 23
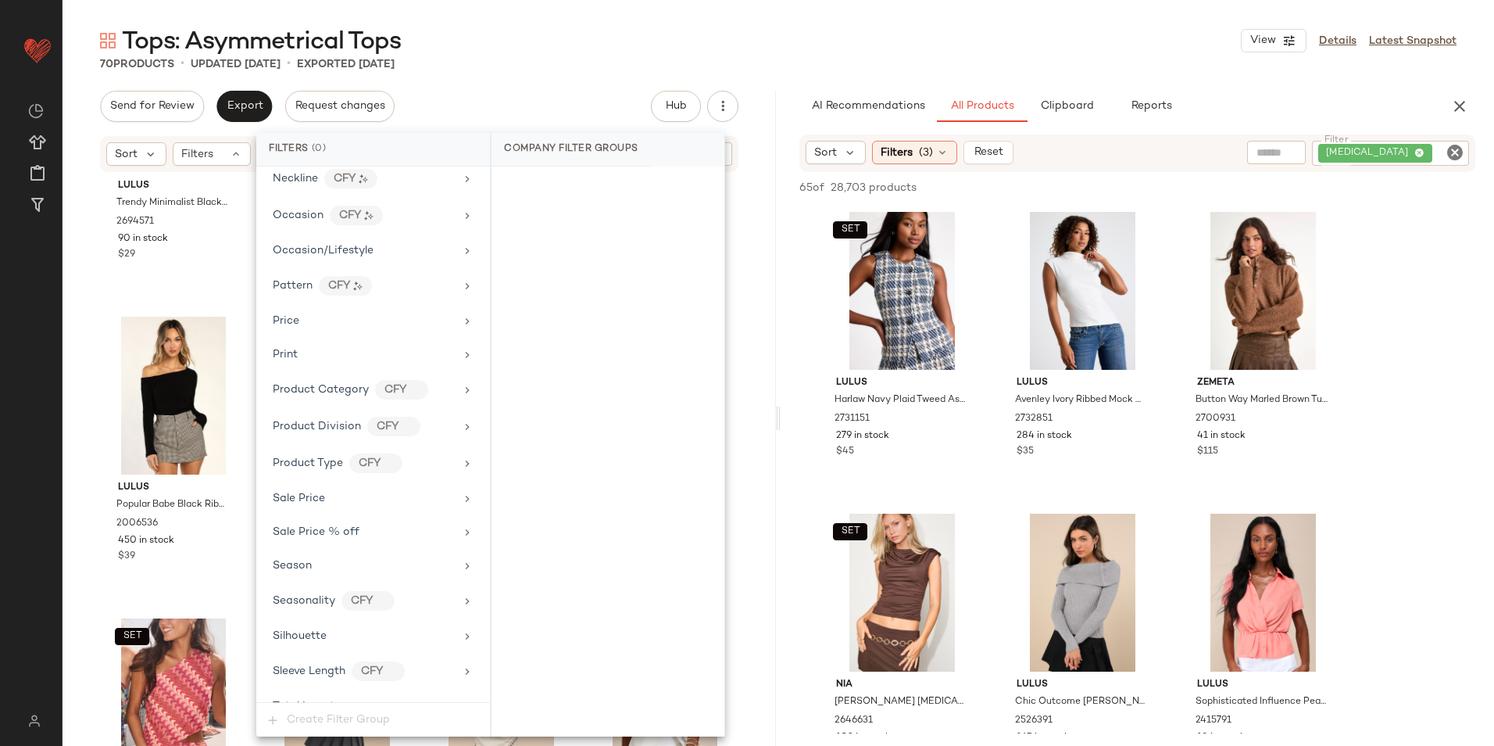
scroll to position [1000, 0]
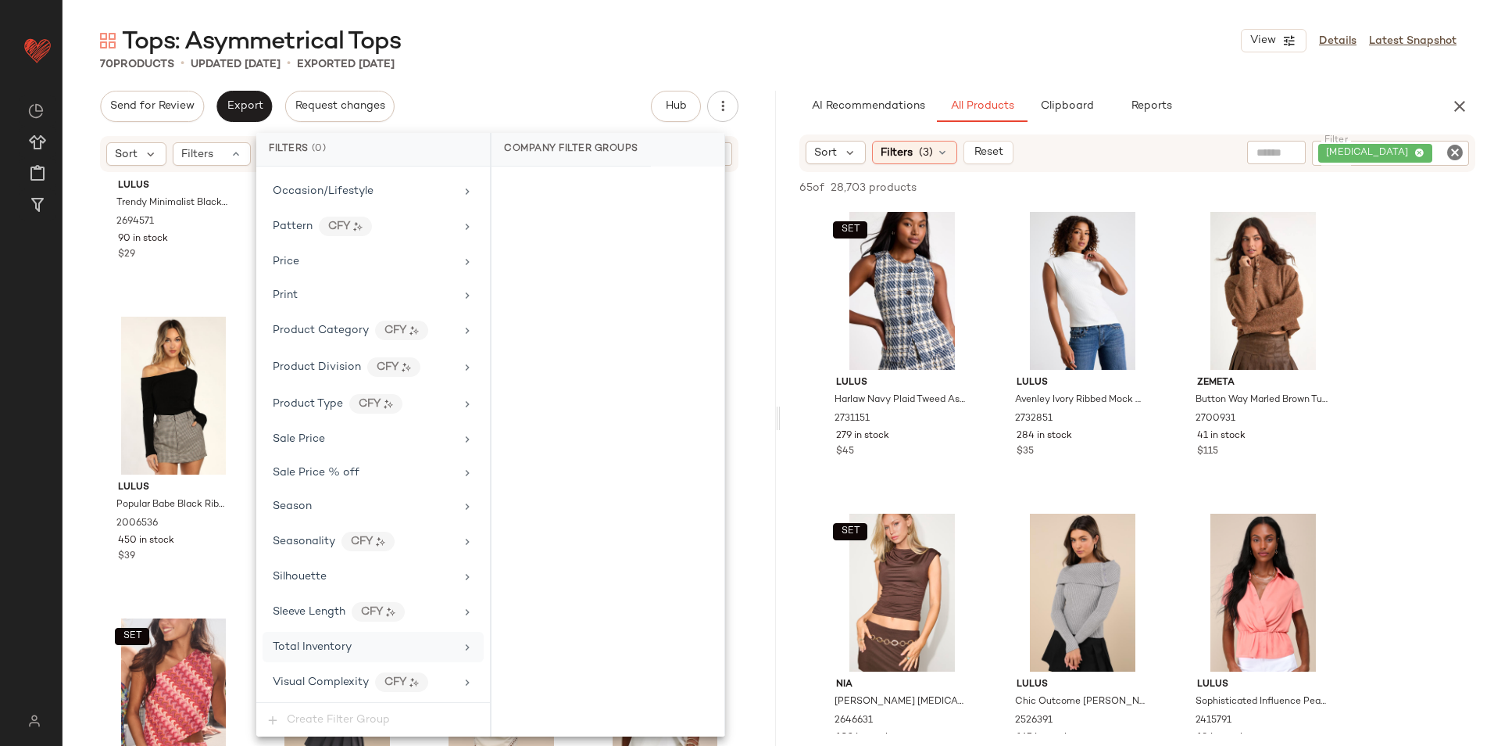
click at [329, 641] on span "Total Inventory" at bounding box center [312, 647] width 79 height 12
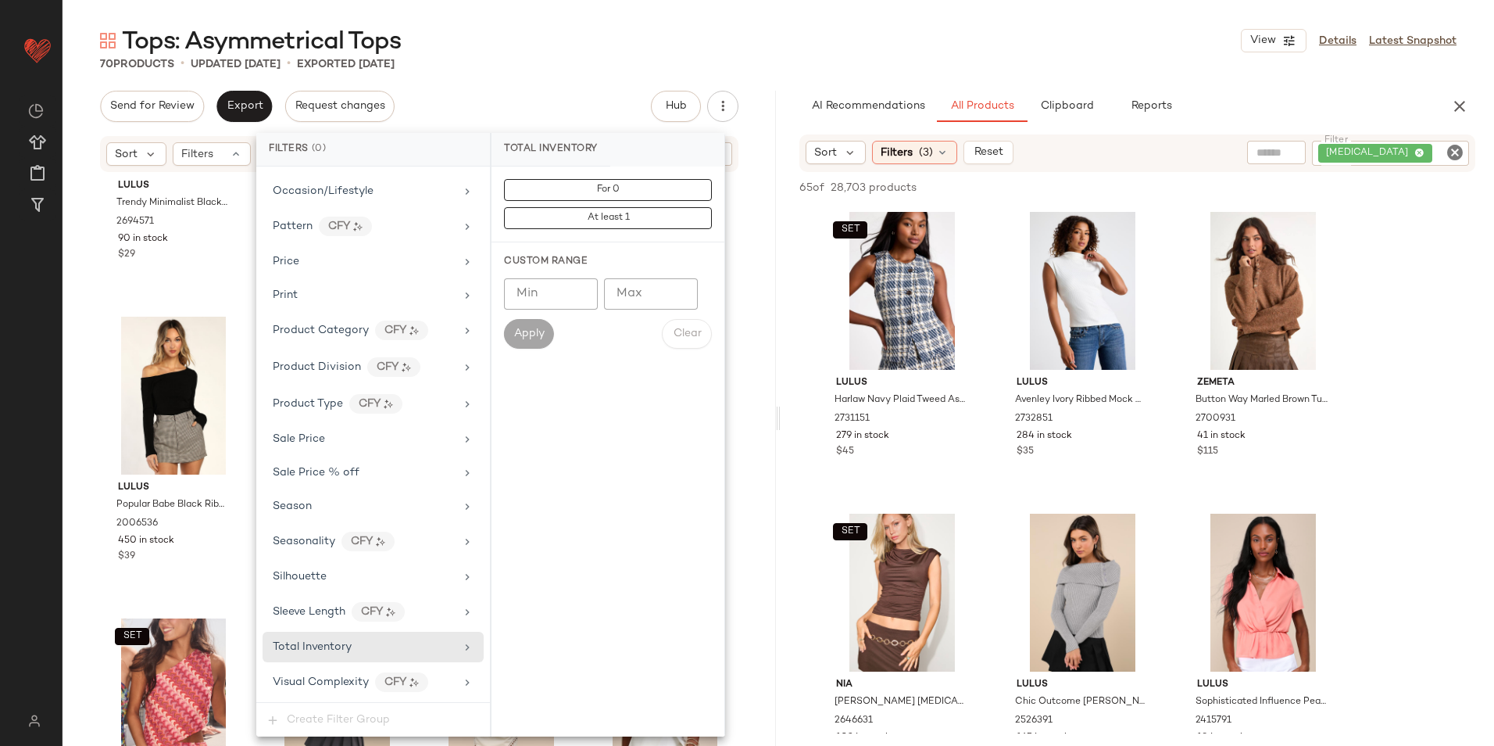
click at [637, 302] on input "Max" at bounding box center [651, 293] width 94 height 31
type input "**"
click at [527, 331] on span "Apply" at bounding box center [529, 334] width 31 height 13
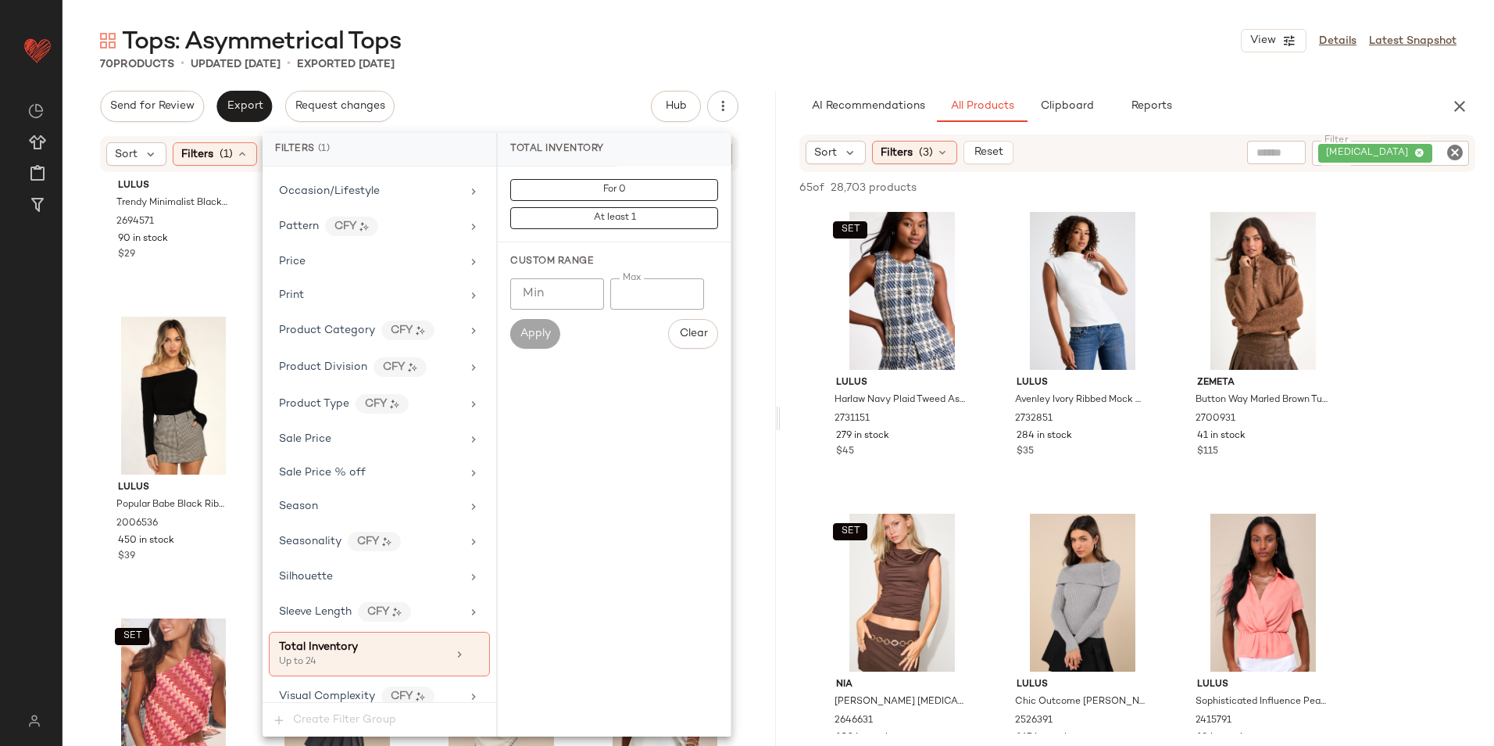
drag, startPoint x: 925, startPoint y: 41, endPoint x: 943, endPoint y: 58, distance: 24.9
click at [927, 41] on div "Tops: Asymmetrical Tops View Details Latest Snapshot" at bounding box center [779, 40] width 1432 height 31
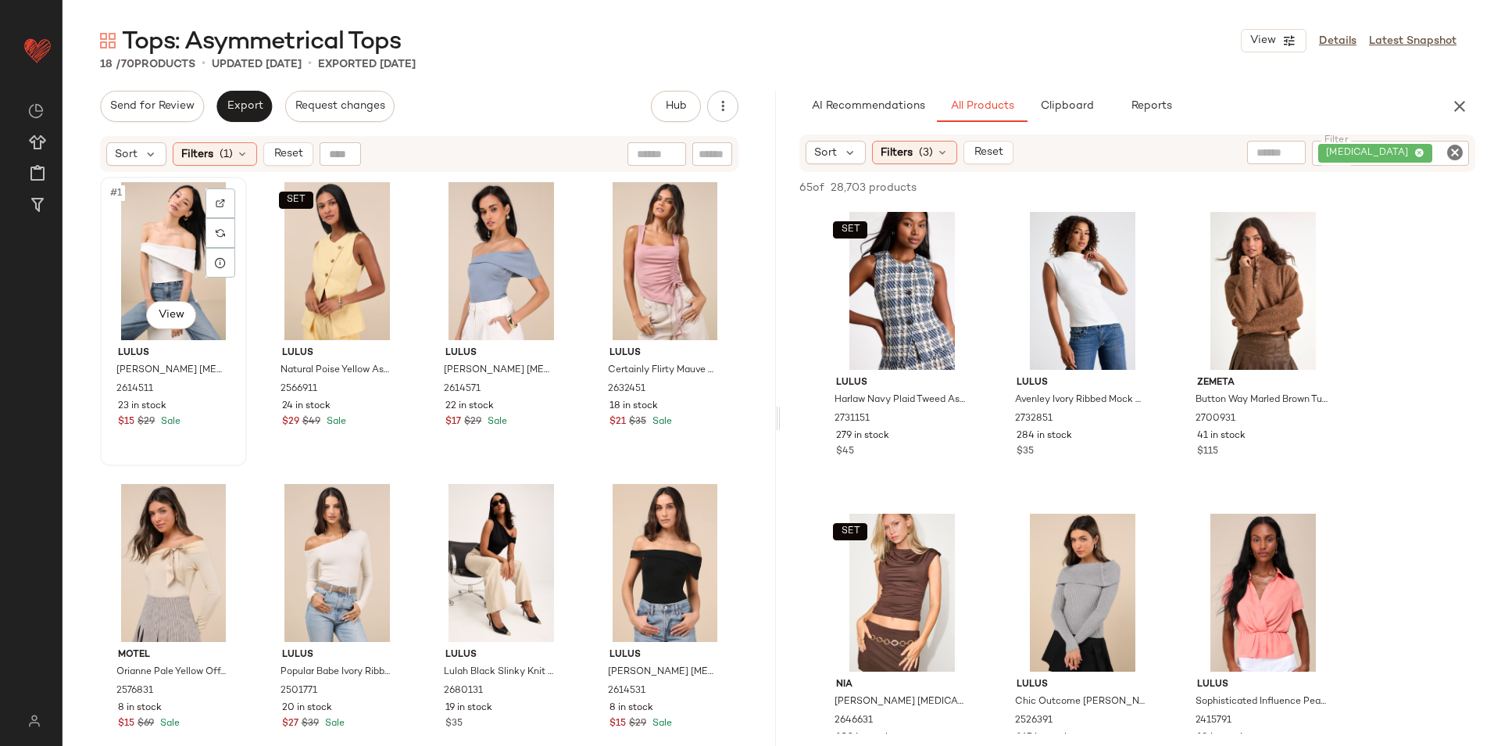
click at [158, 251] on div "#1 View" at bounding box center [174, 261] width 136 height 158
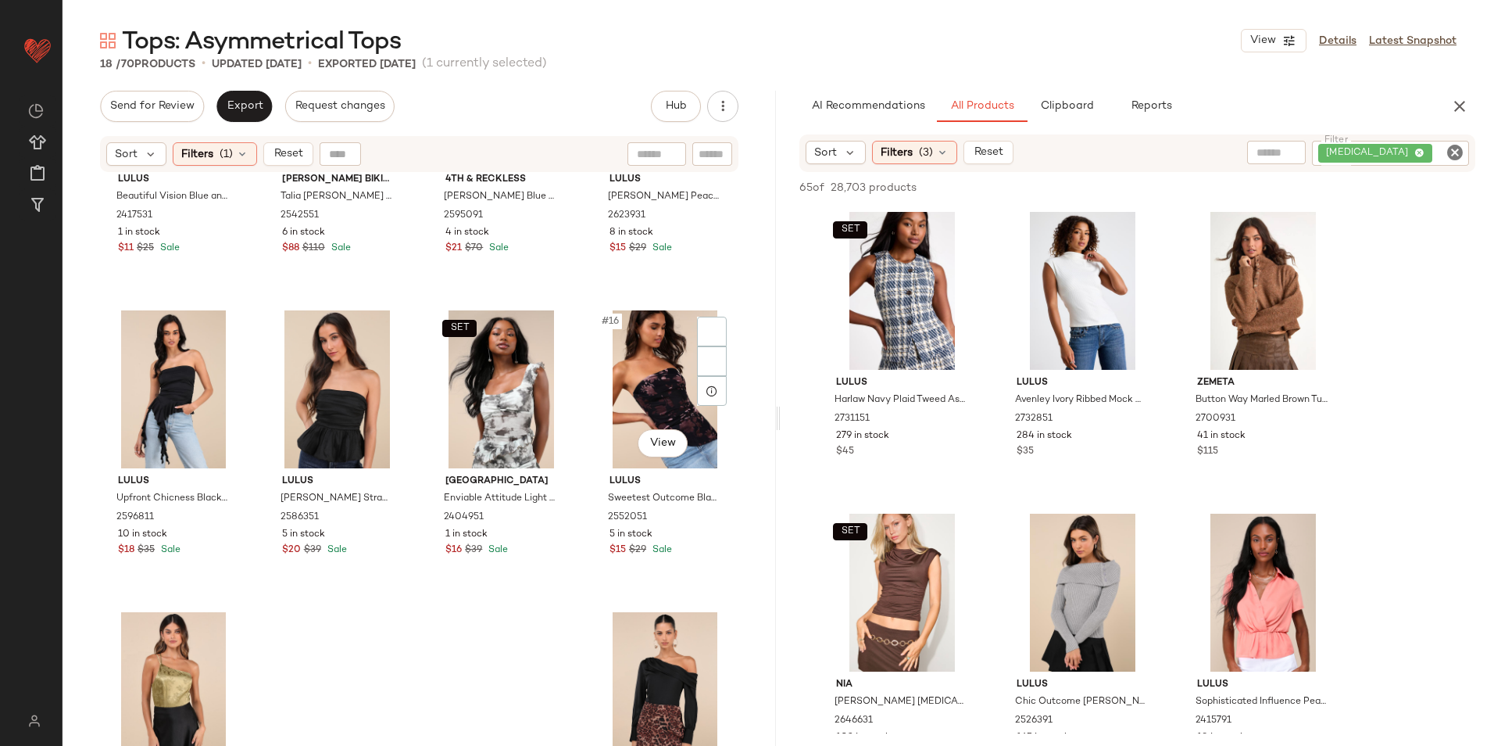
scroll to position [900, 0]
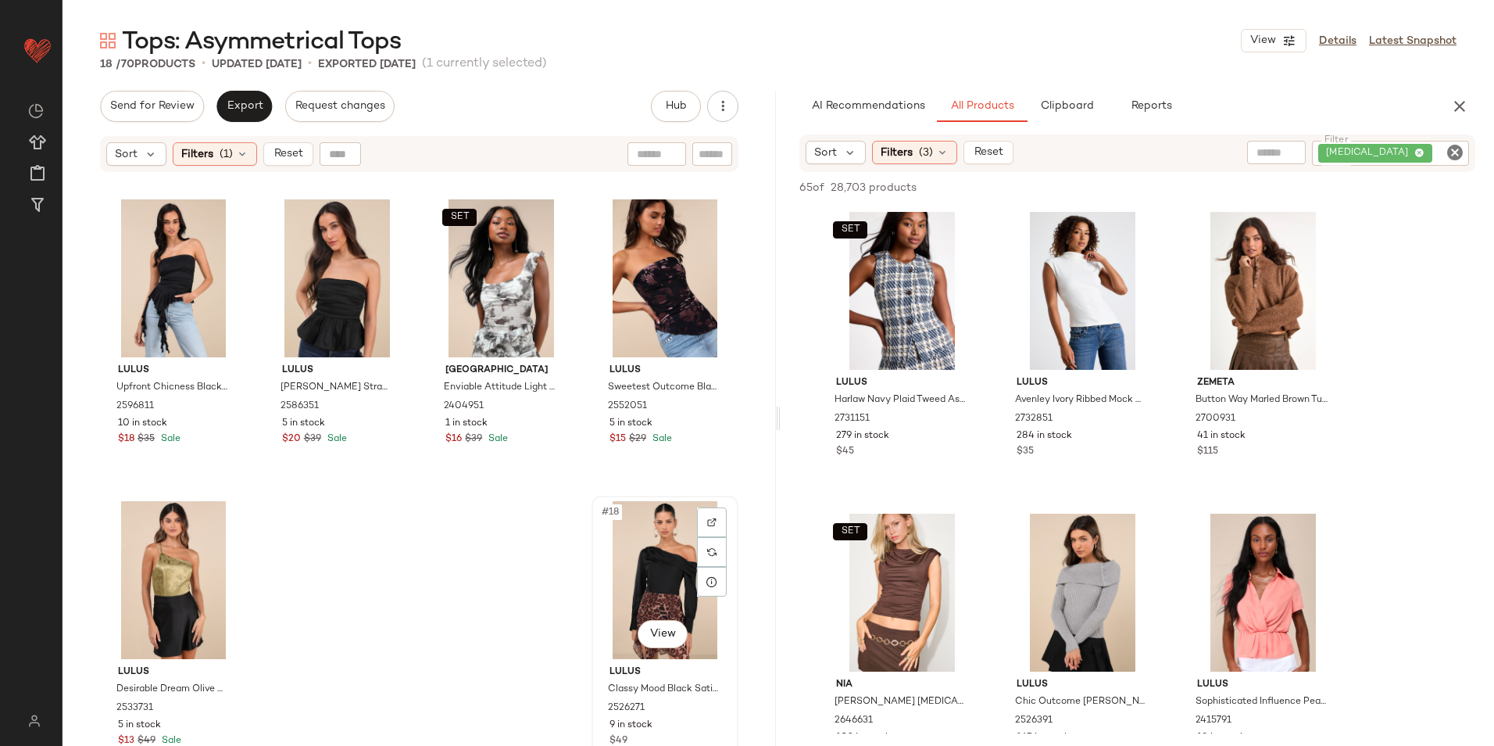
click at [631, 580] on div "#18 View" at bounding box center [665, 580] width 136 height 158
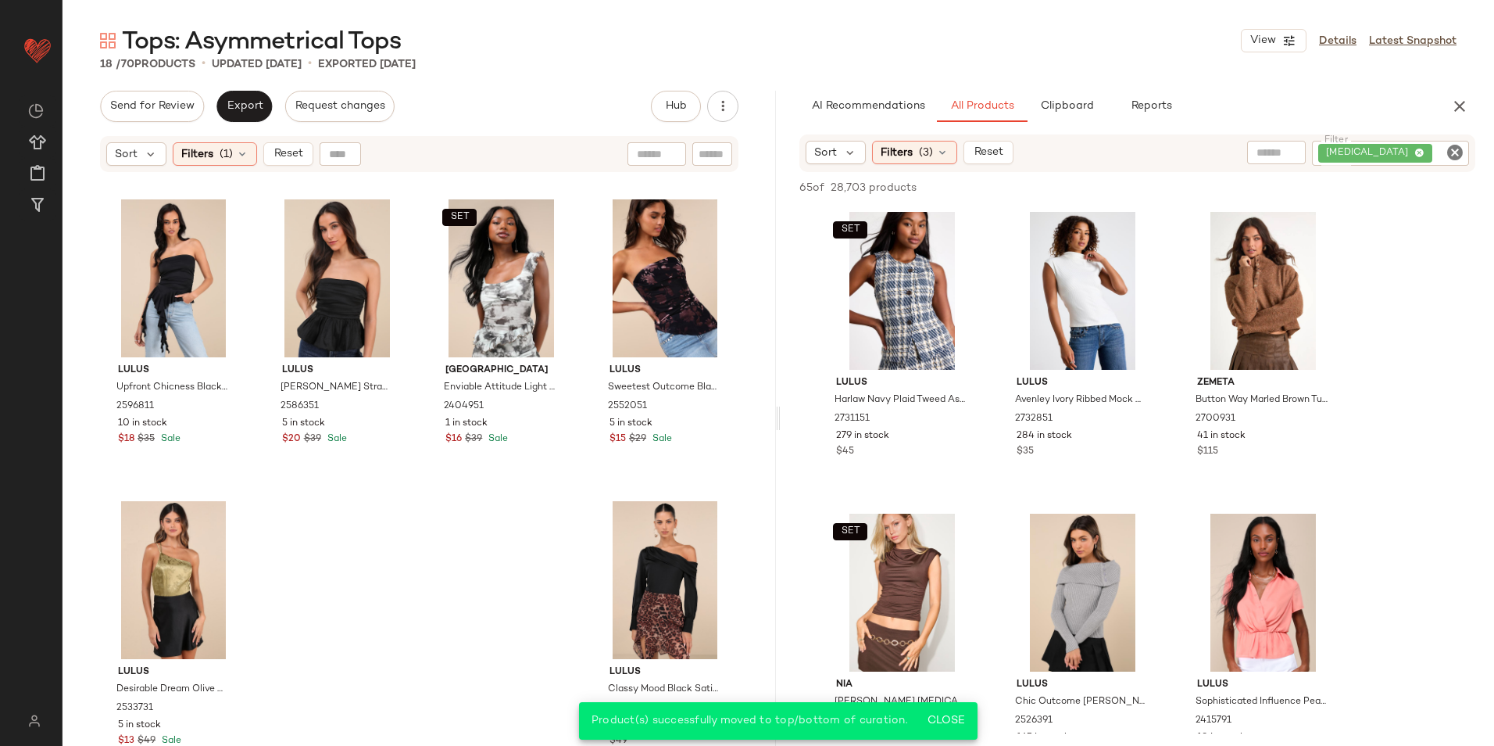
click at [291, 150] on span "Reset" at bounding box center [288, 154] width 30 height 13
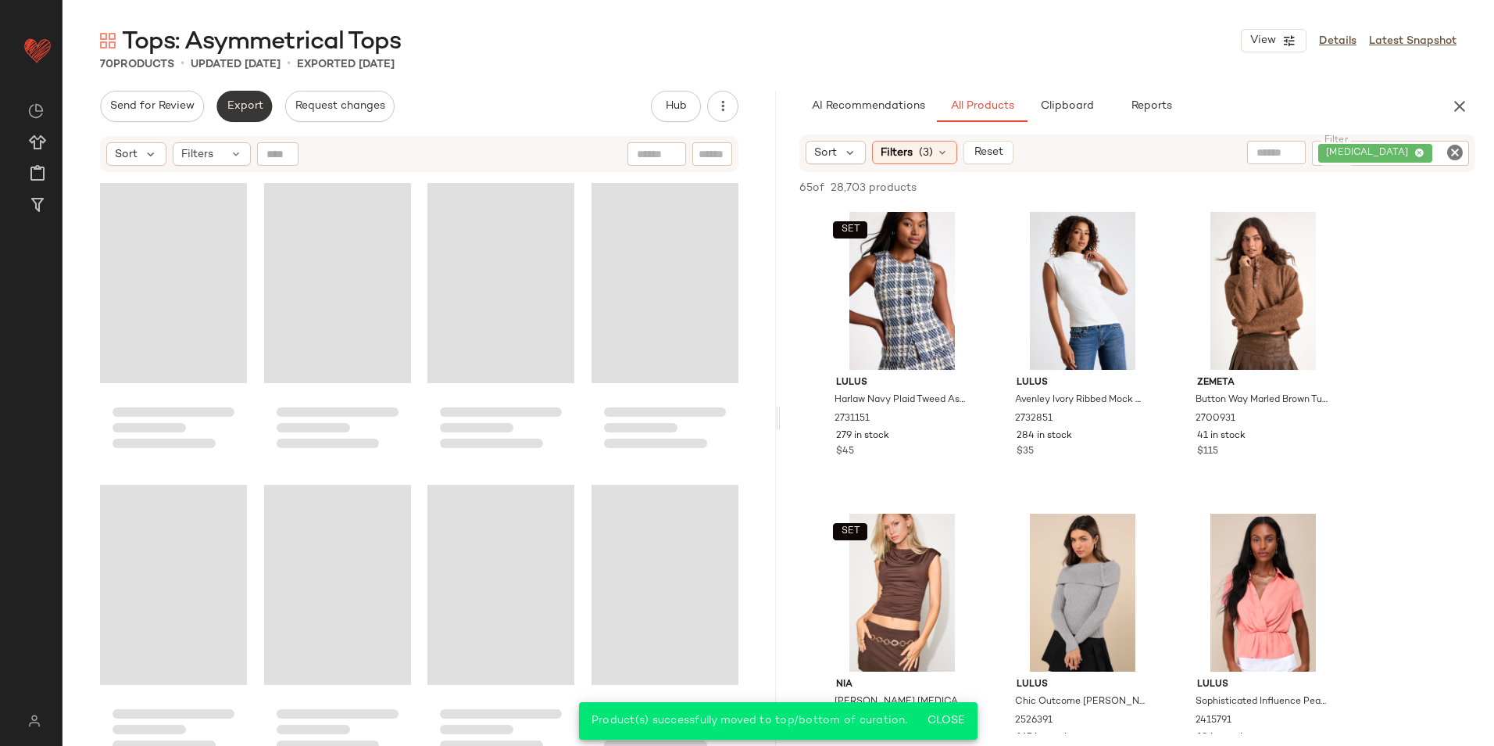
click at [242, 102] on span "Export" at bounding box center [244, 106] width 37 height 13
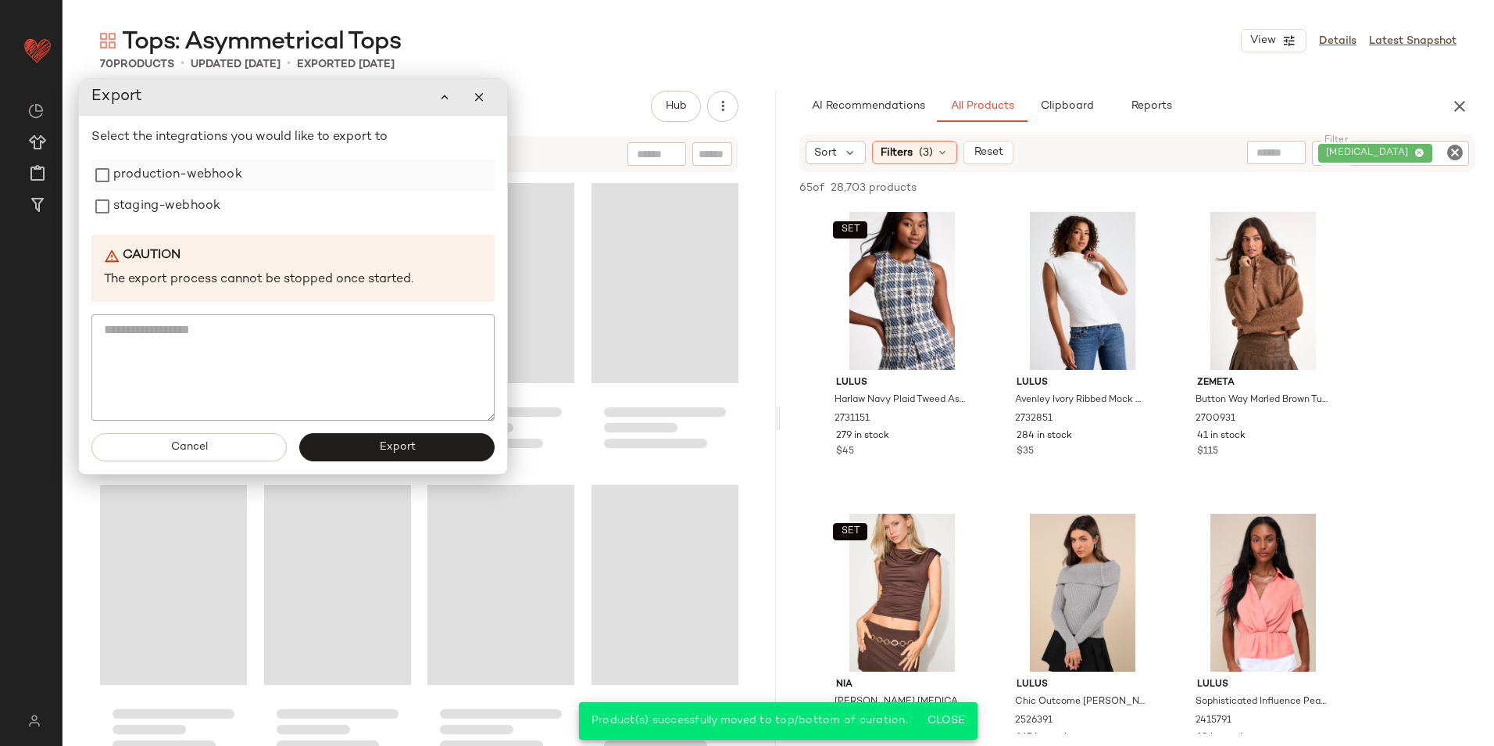
scroll to position [4823, 0]
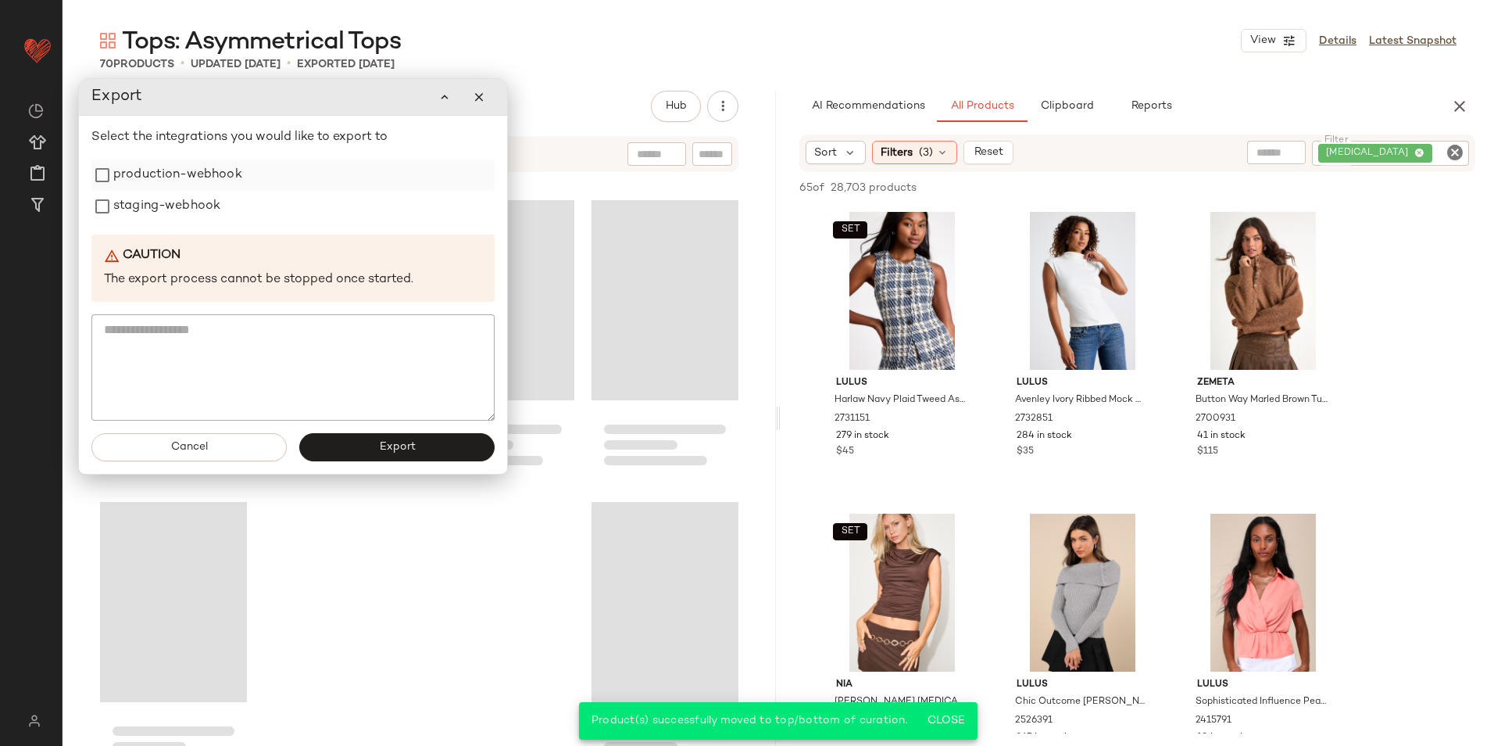
click at [192, 178] on label "production-webhook" at bounding box center [177, 174] width 129 height 31
click at [187, 213] on label "staging-webhook" at bounding box center [166, 206] width 107 height 31
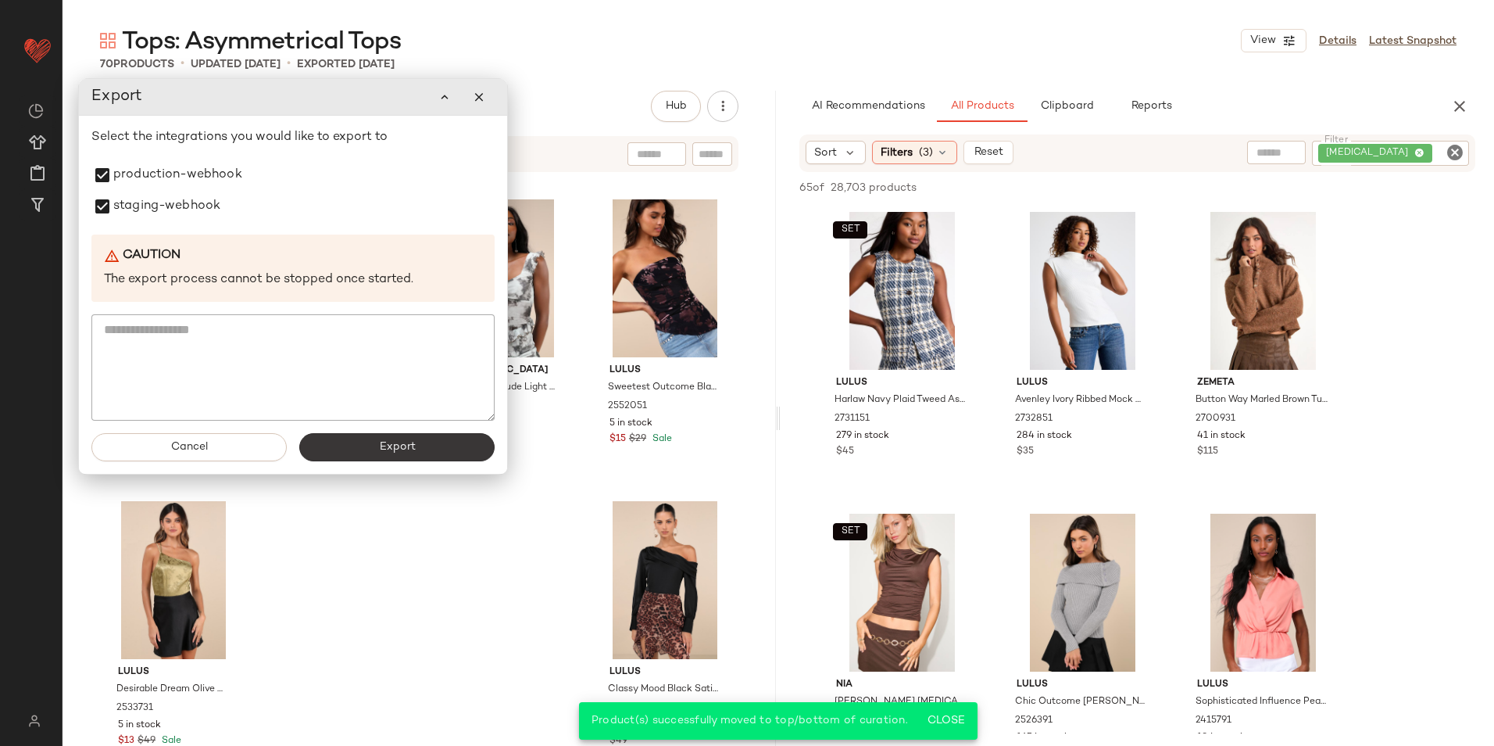
click at [322, 459] on button "Export" at bounding box center [396, 447] width 195 height 28
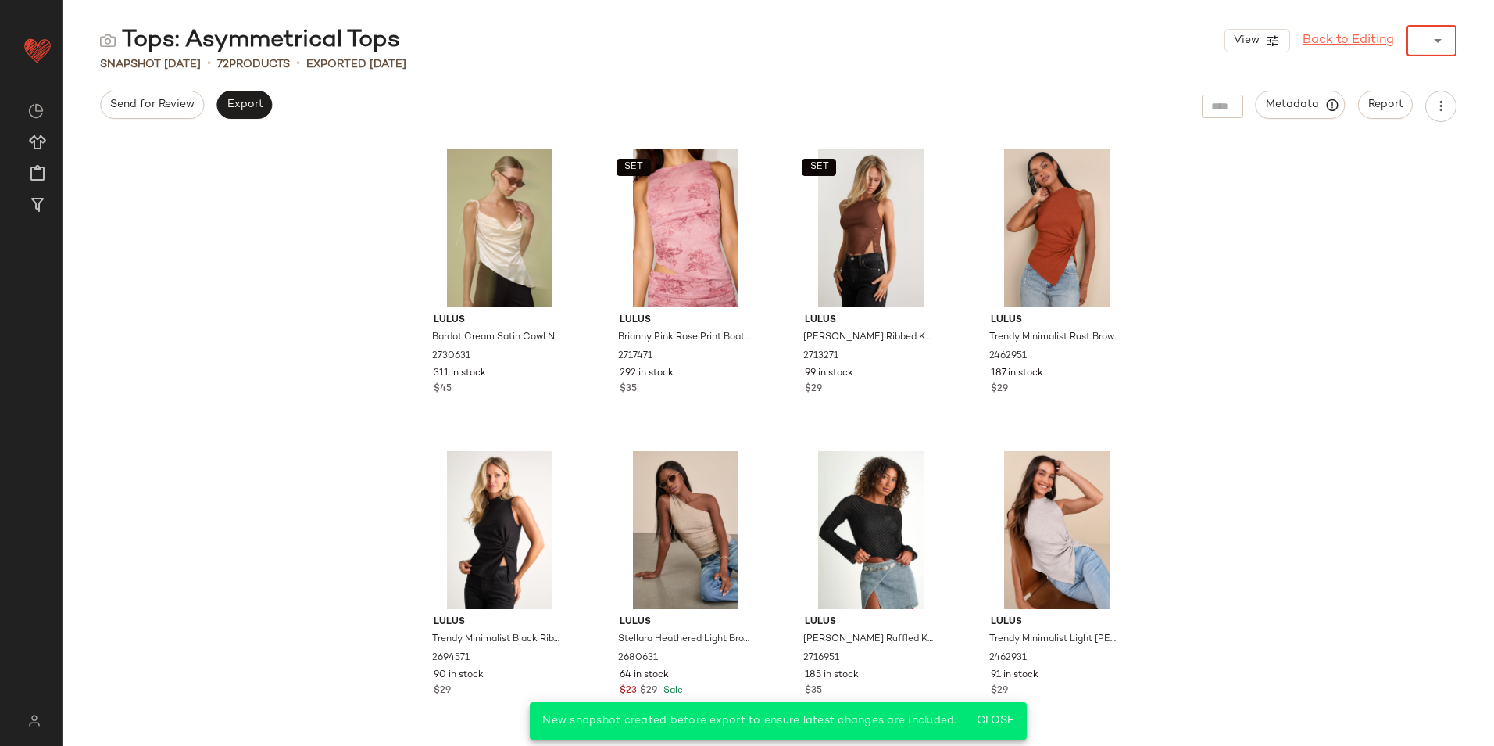
click at [1391, 38] on div "View Back to Editing ******" at bounding box center [1341, 40] width 232 height 31
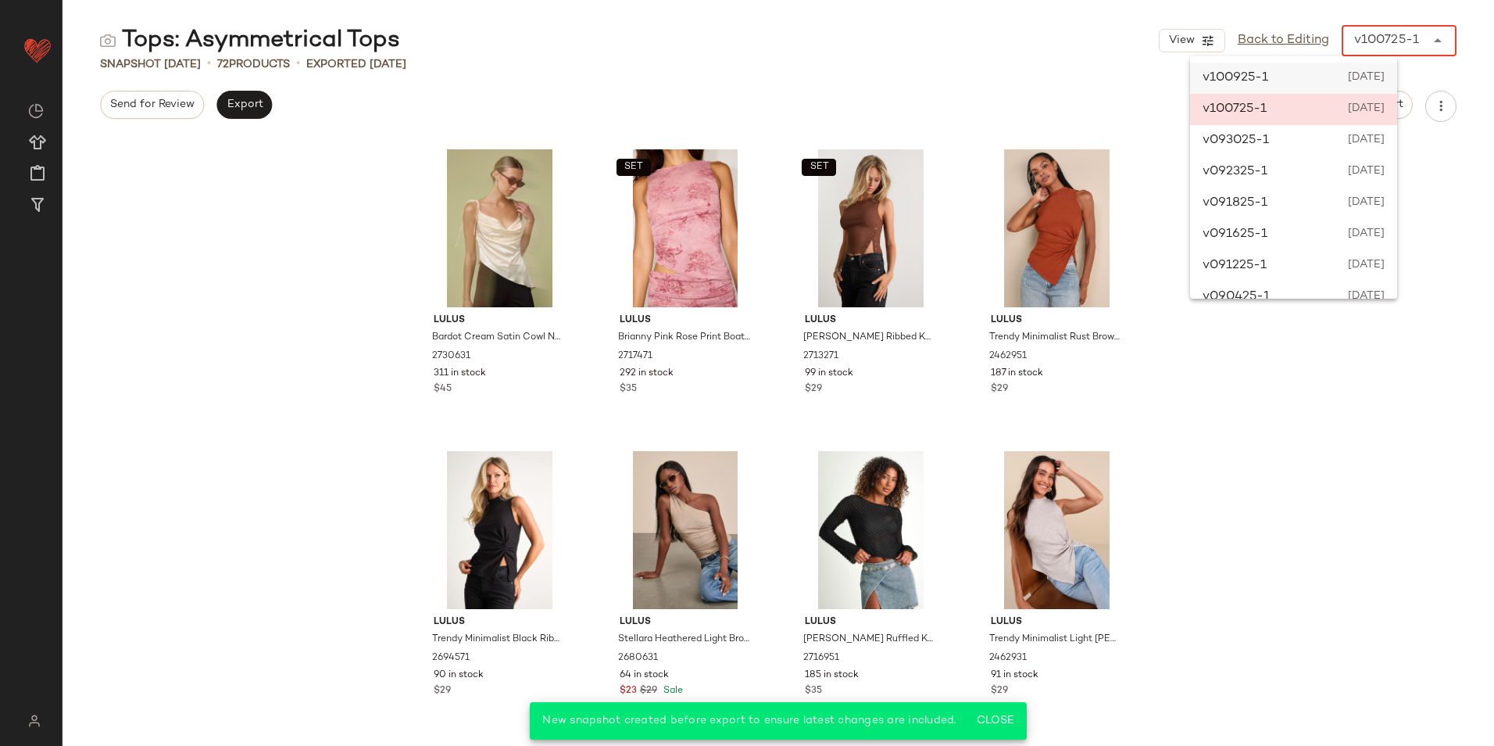
click at [1237, 88] on div "v100925-1 [DATE]" at bounding box center [1293, 78] width 207 height 31
type input "******"
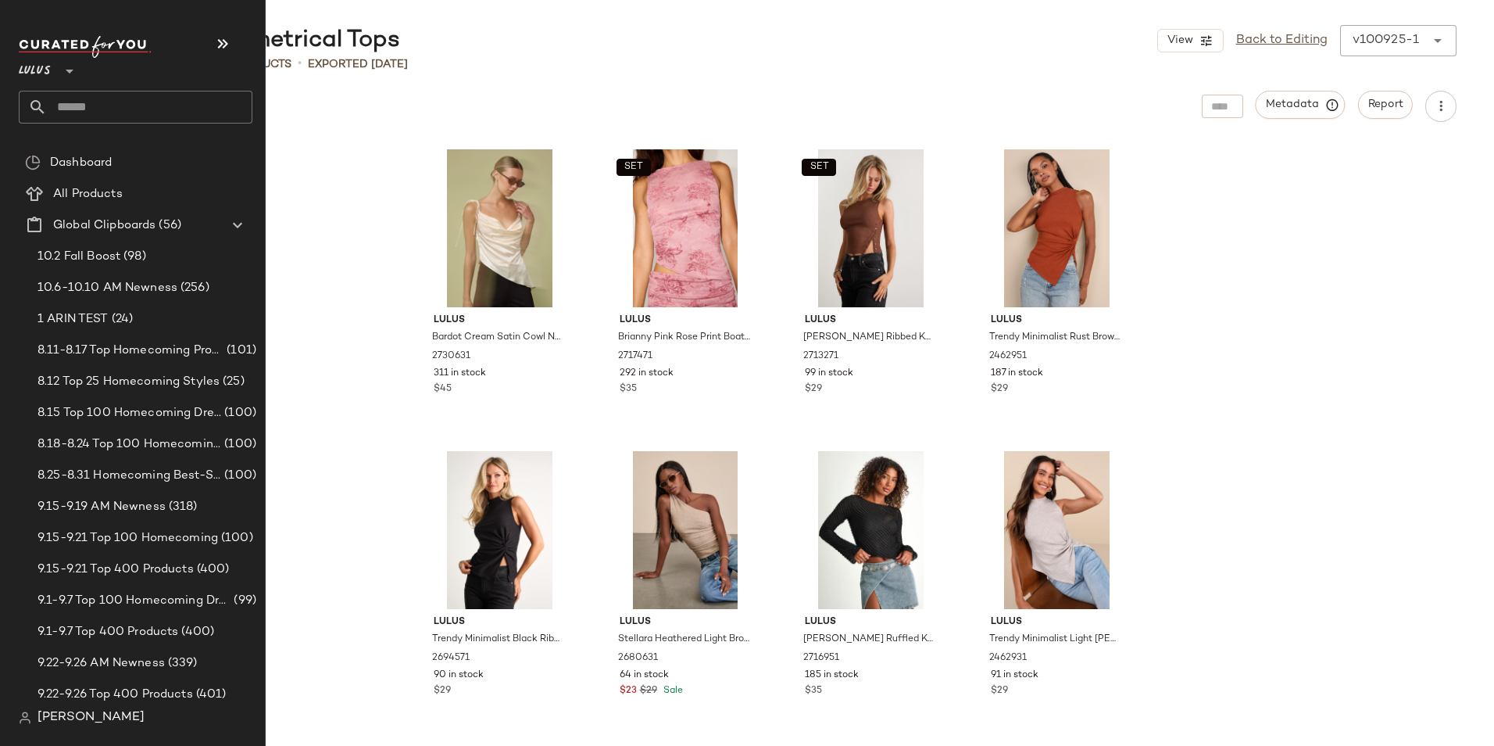
click at [129, 107] on input "text" at bounding box center [150, 107] width 206 height 33
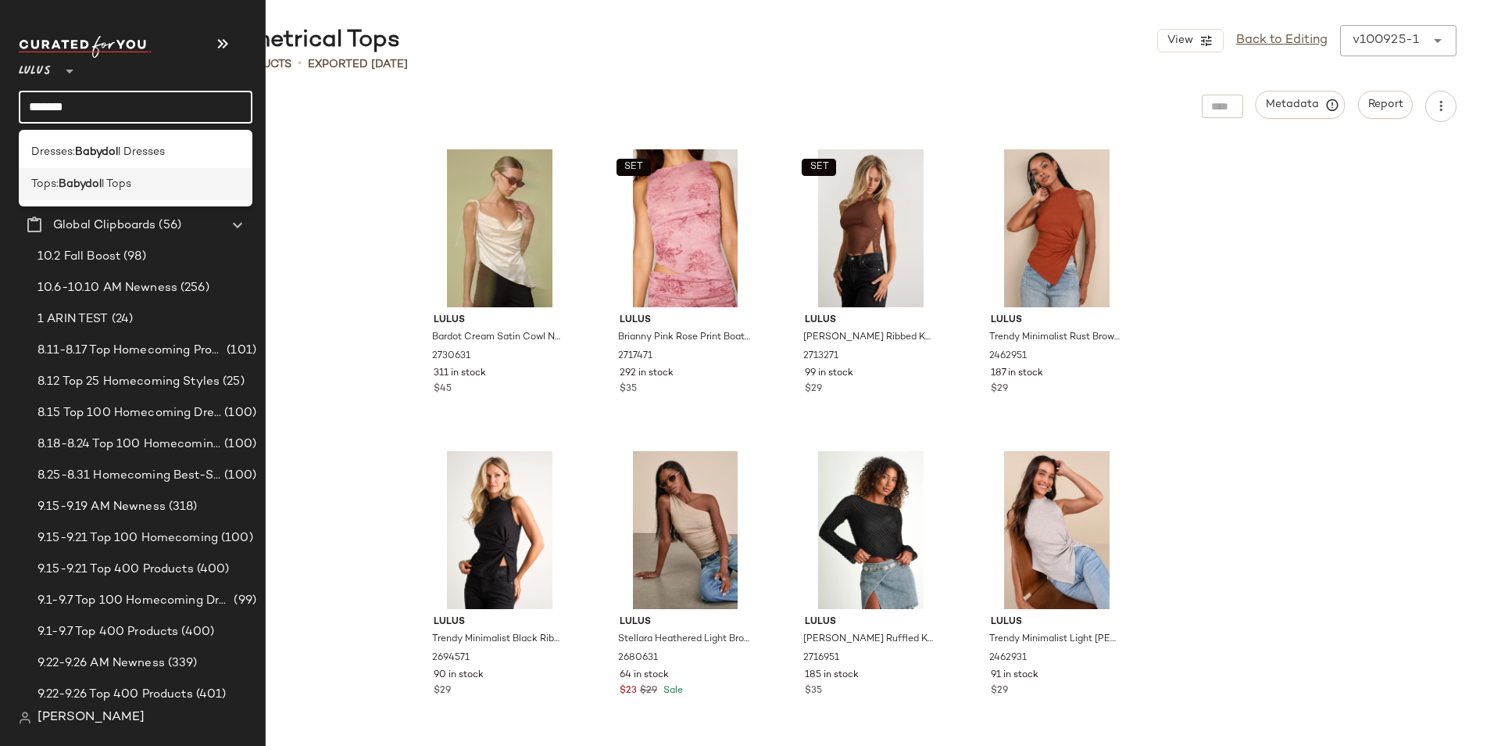
type input "*******"
click at [107, 185] on span "l Tops" at bounding box center [117, 184] width 30 height 16
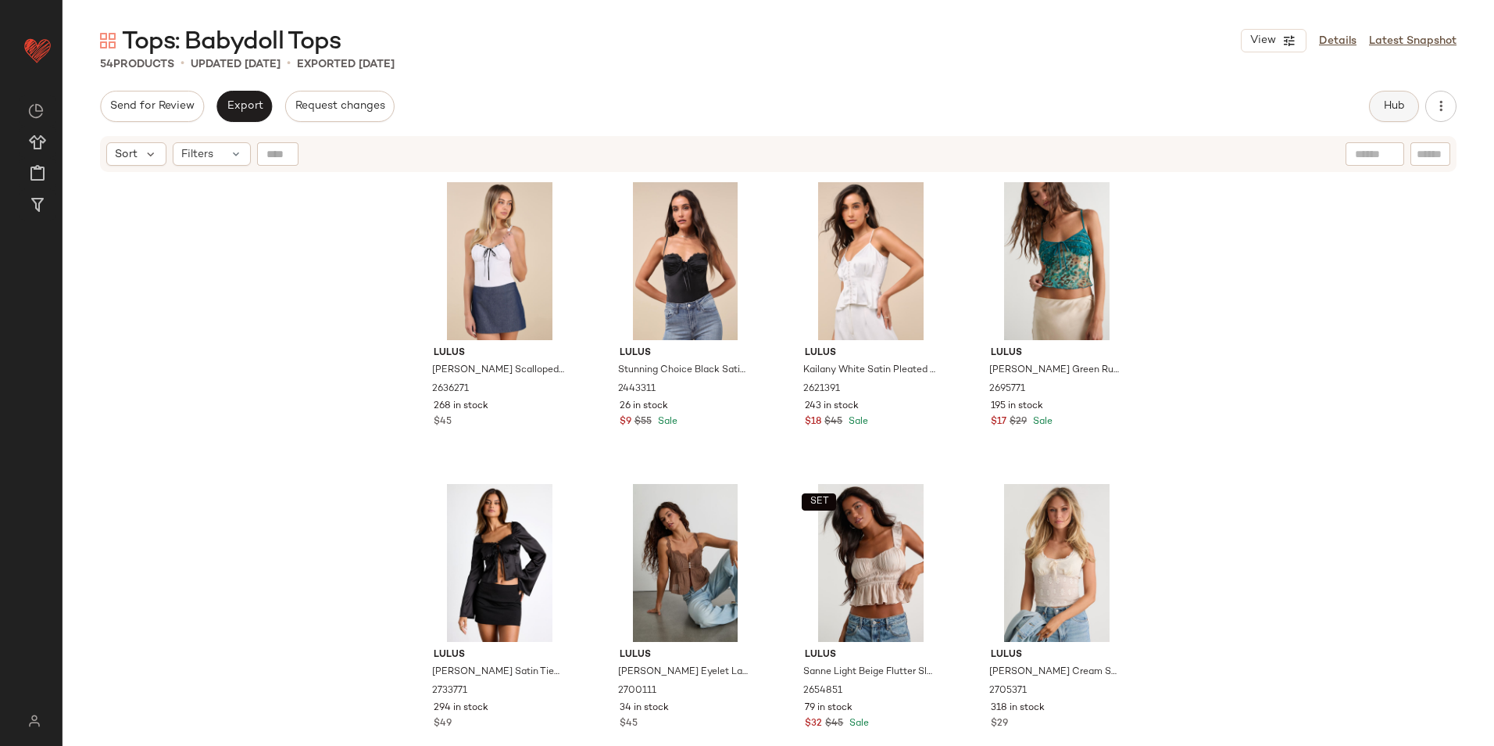
click at [1398, 100] on span "Hub" at bounding box center [1395, 106] width 22 height 13
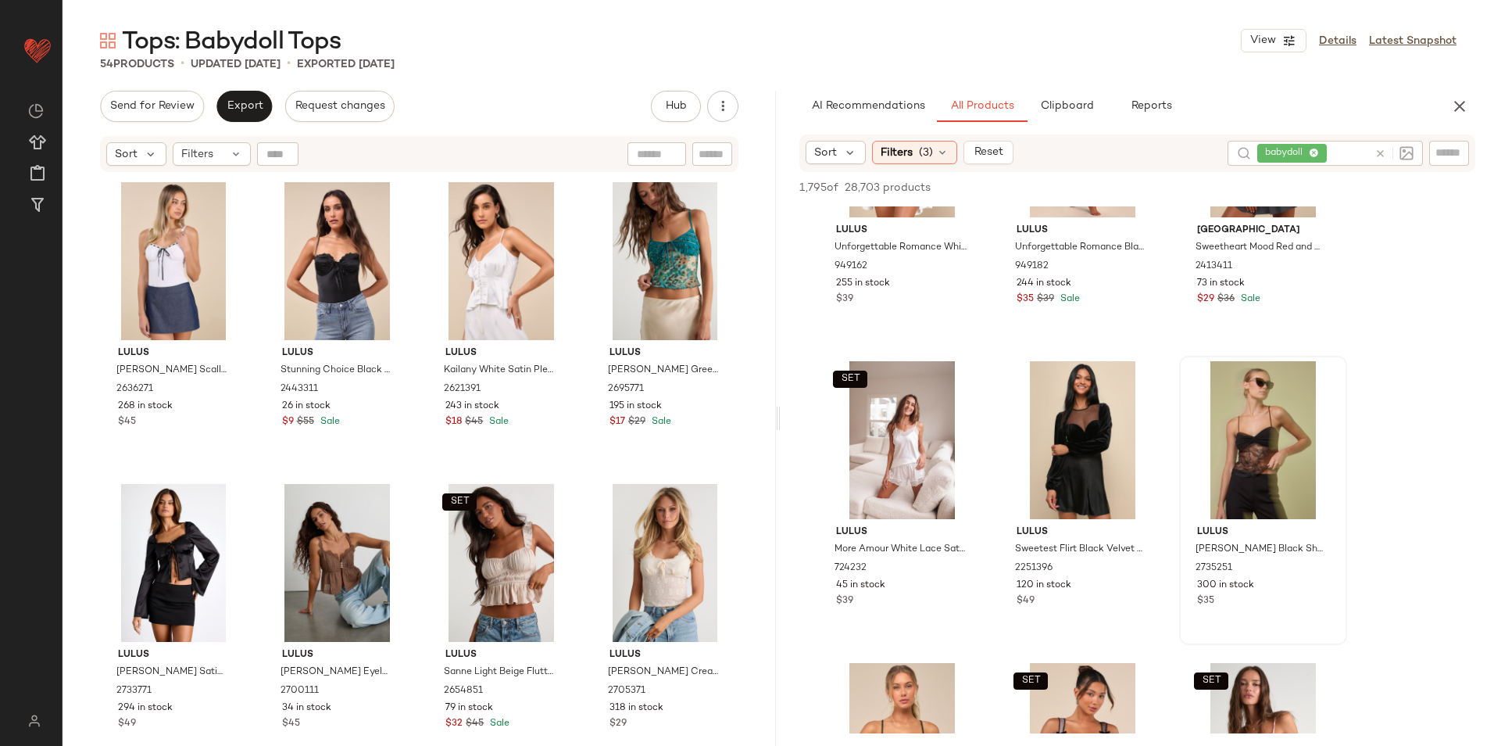
scroll to position [156, 0]
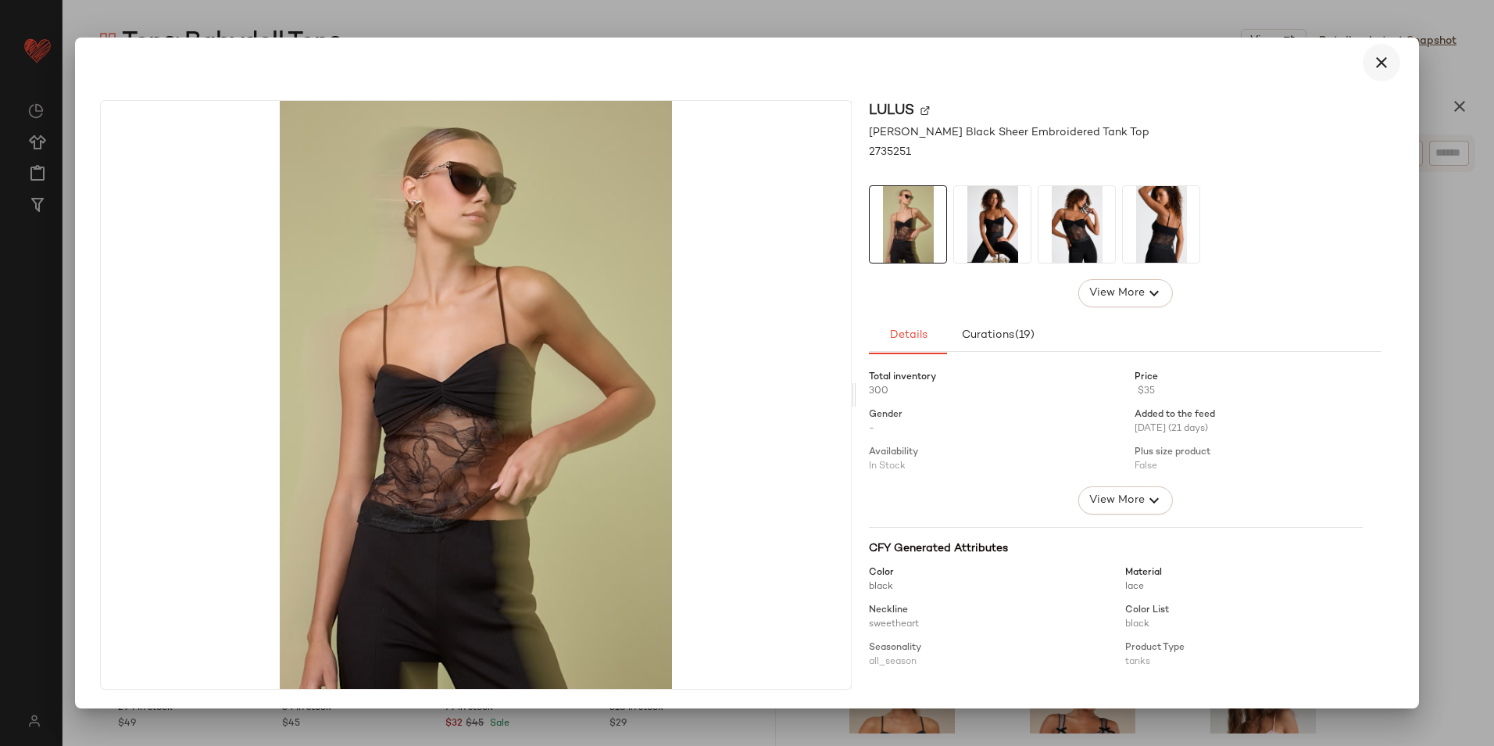
click at [1376, 54] on icon "button" at bounding box center [1382, 62] width 19 height 19
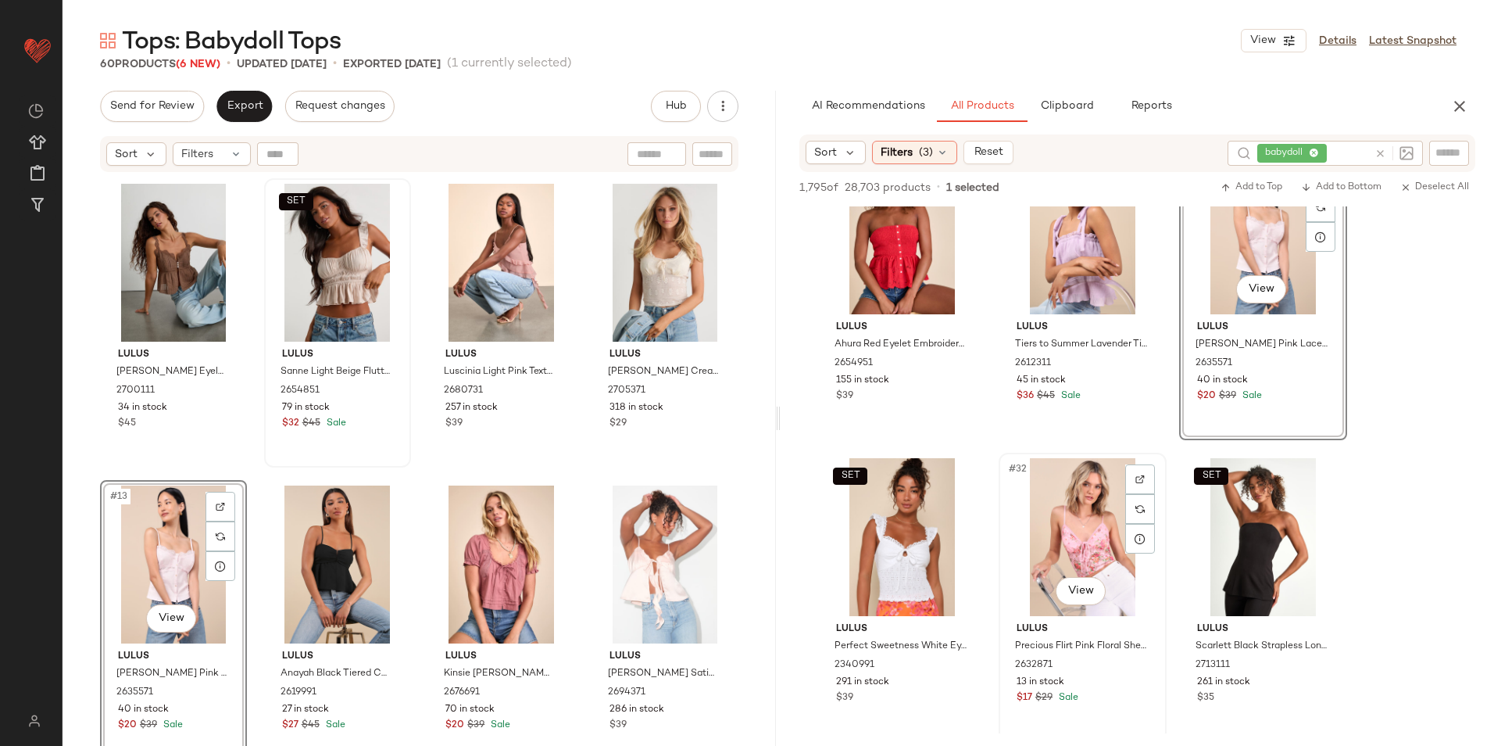
scroll to position [2814, 0]
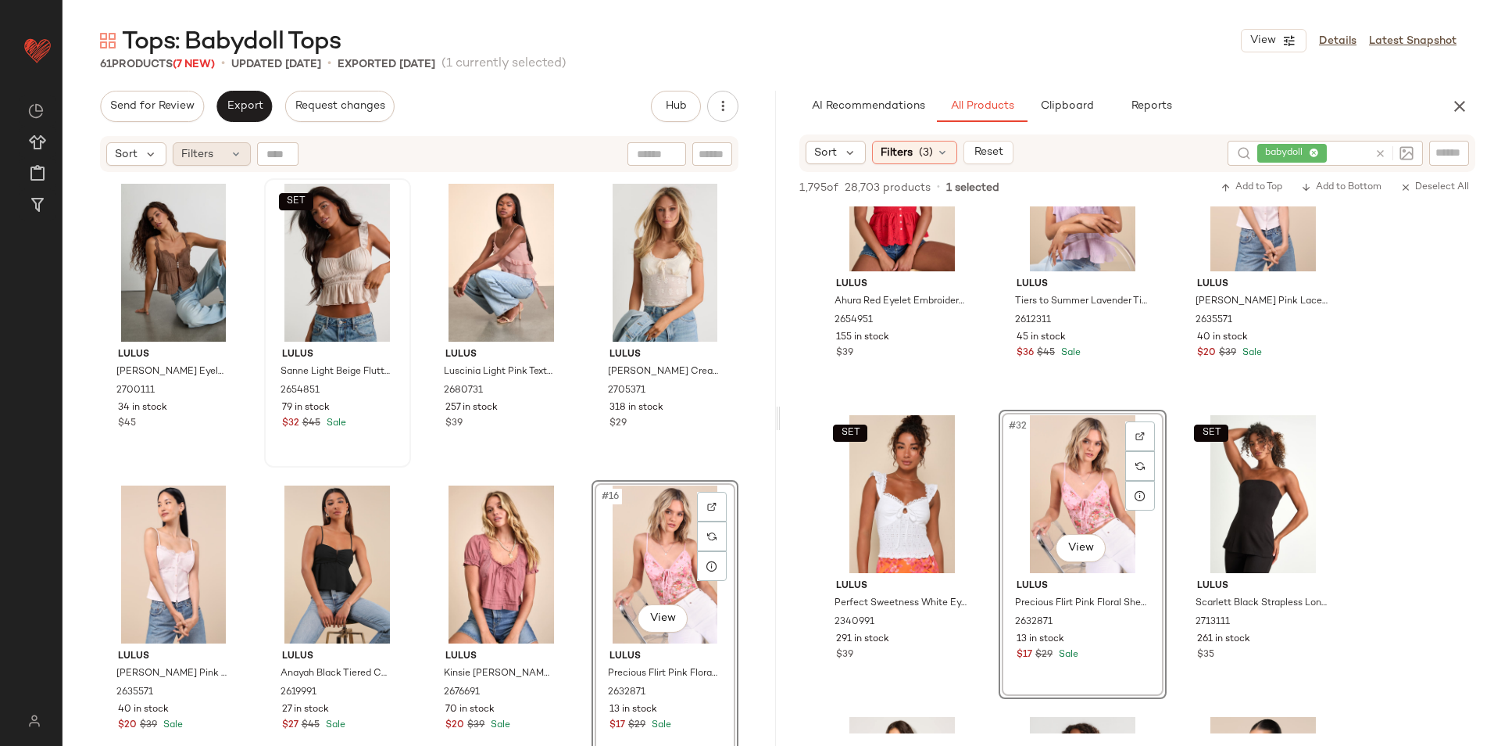
click at [199, 154] on span "Filters" at bounding box center [197, 154] width 32 height 16
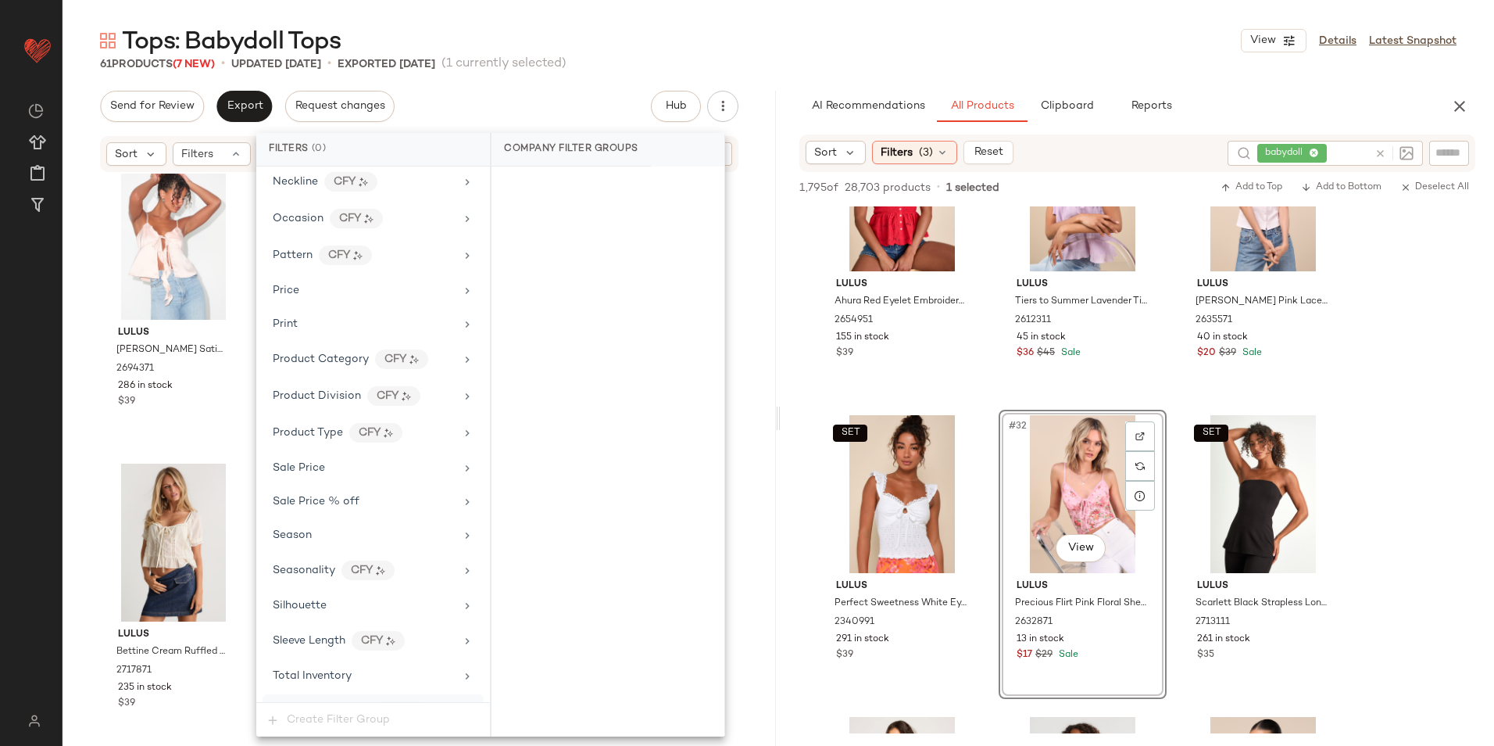
scroll to position [966, 0]
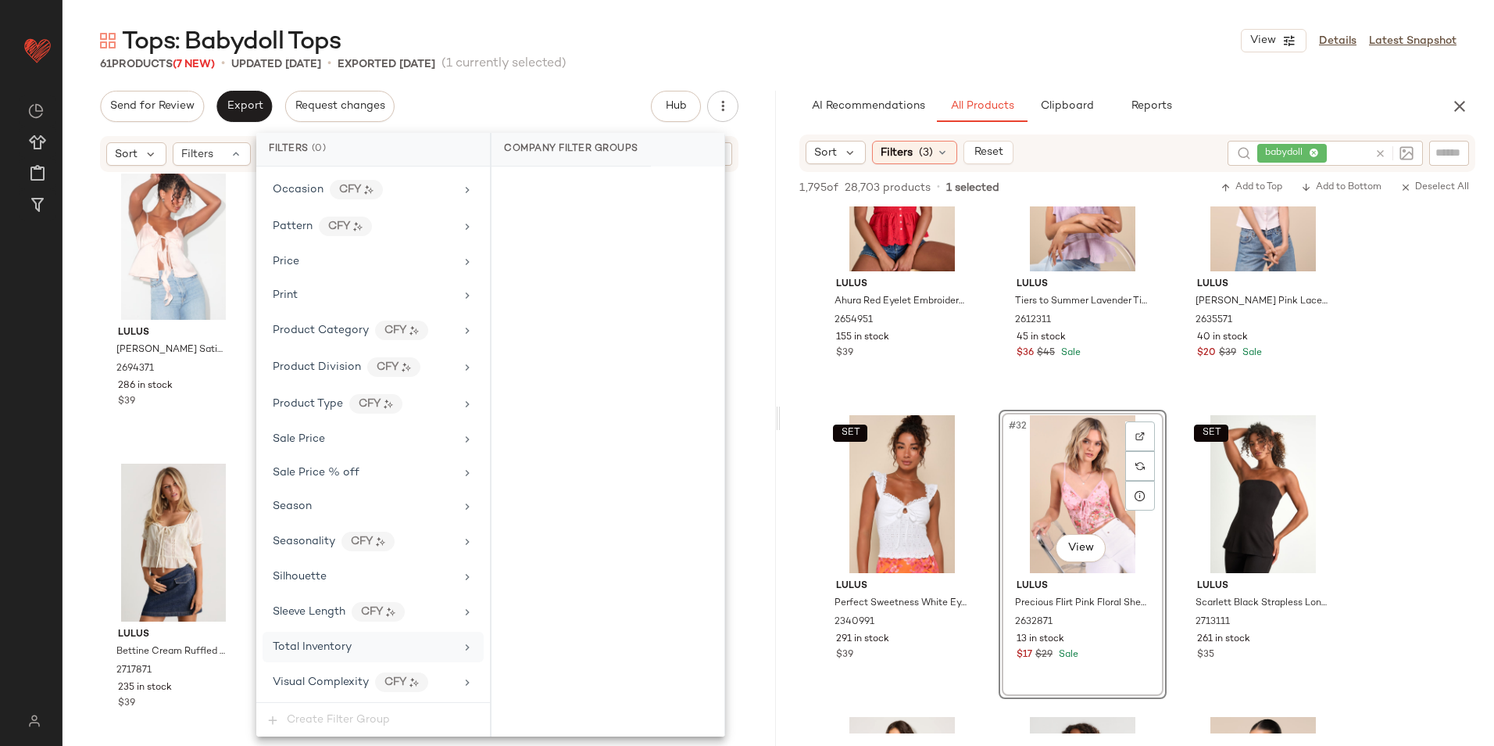
click at [360, 646] on div "Total Inventory" at bounding box center [364, 647] width 182 height 16
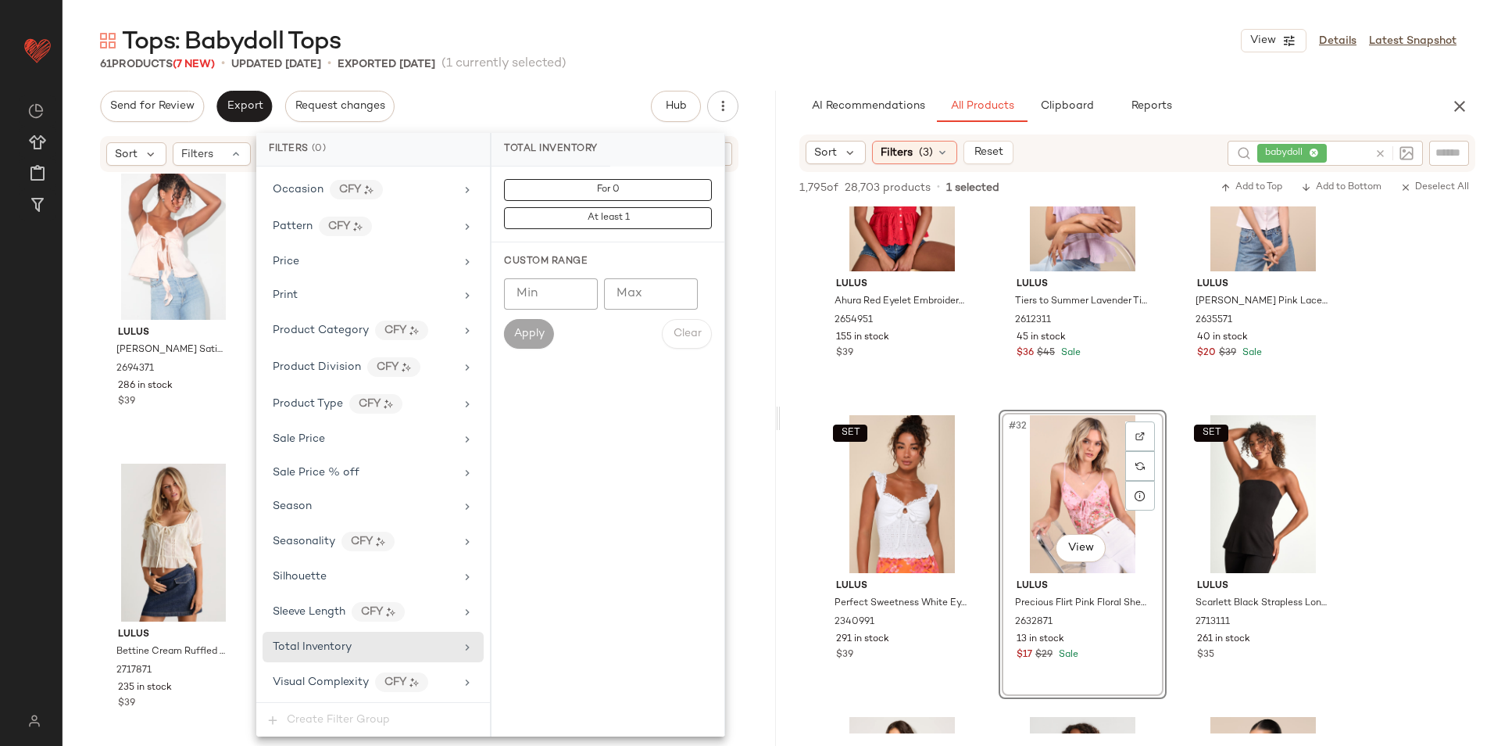
click at [632, 288] on input "Max" at bounding box center [651, 293] width 94 height 31
type input "*"
type input "**"
click at [509, 335] on button "Apply" at bounding box center [529, 334] width 50 height 30
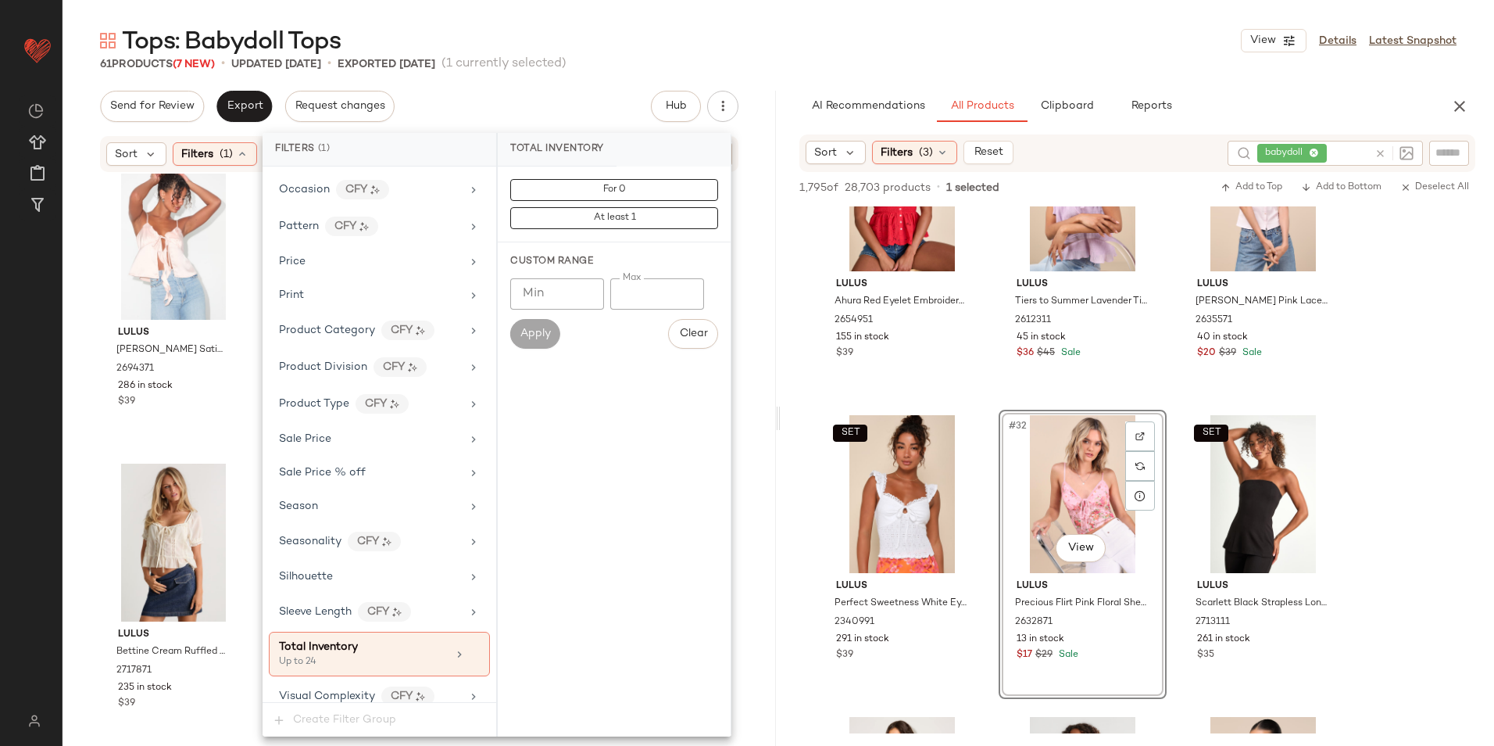
click at [747, 52] on div "Tops: Babydoll Tops View Details Latest Snapshot" at bounding box center [779, 40] width 1432 height 31
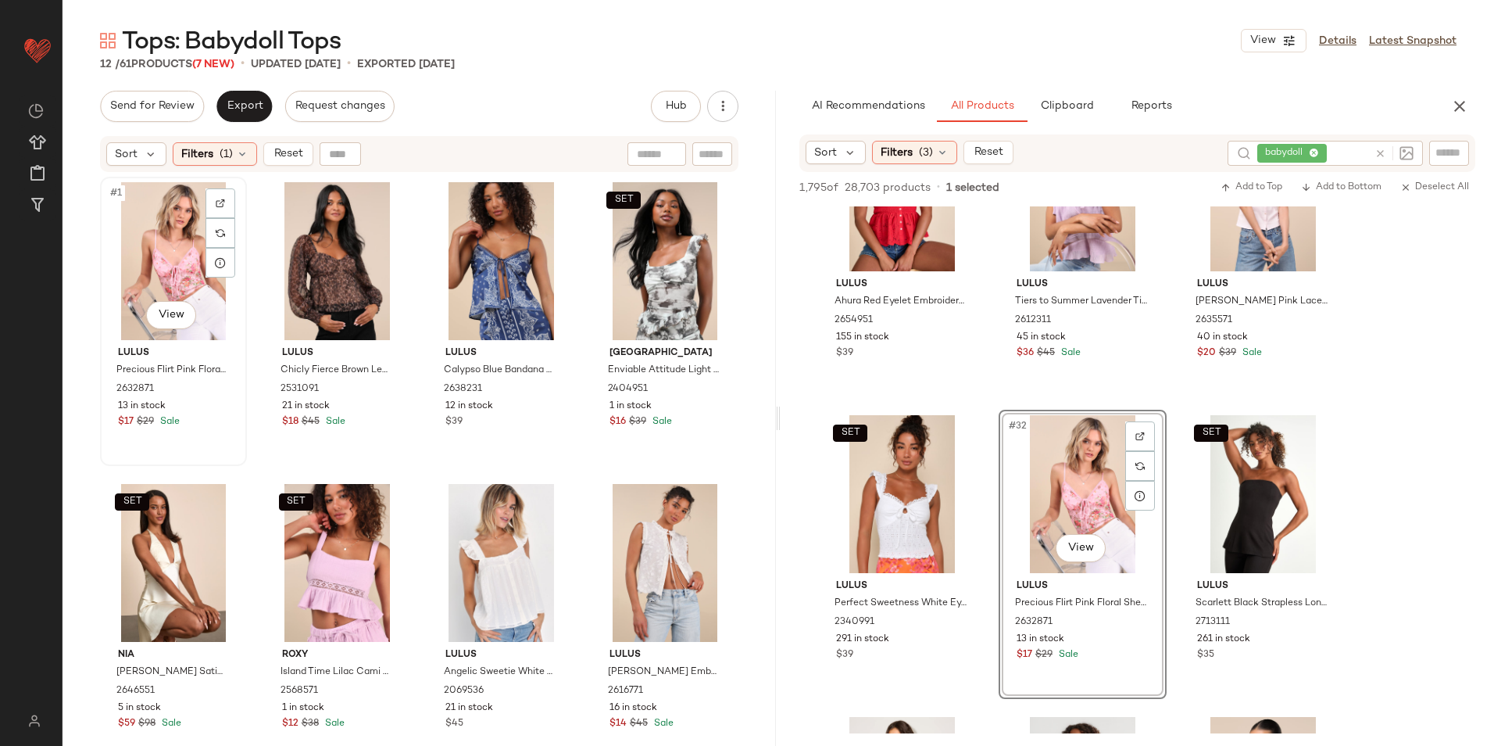
click at [168, 226] on div "#1 View" at bounding box center [174, 261] width 136 height 158
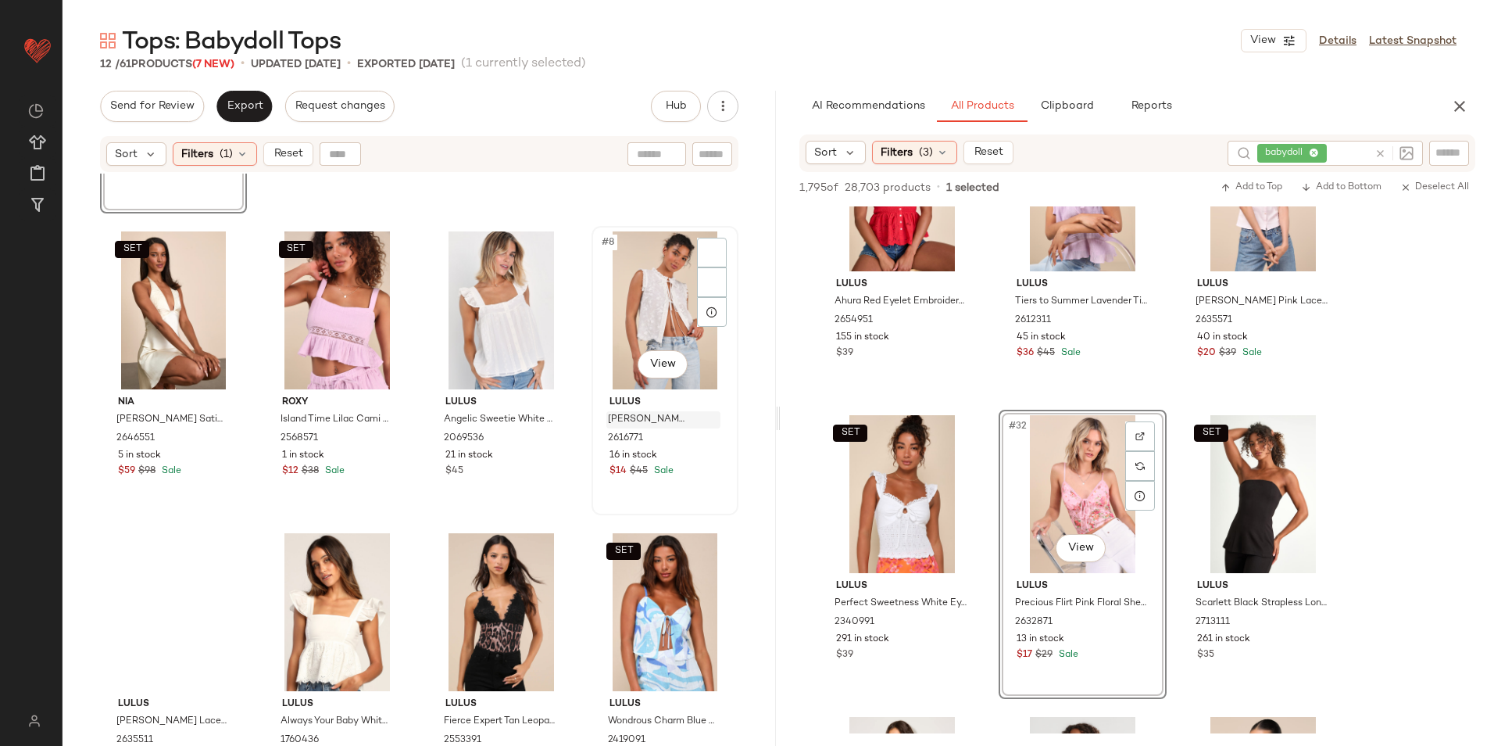
scroll to position [285, 0]
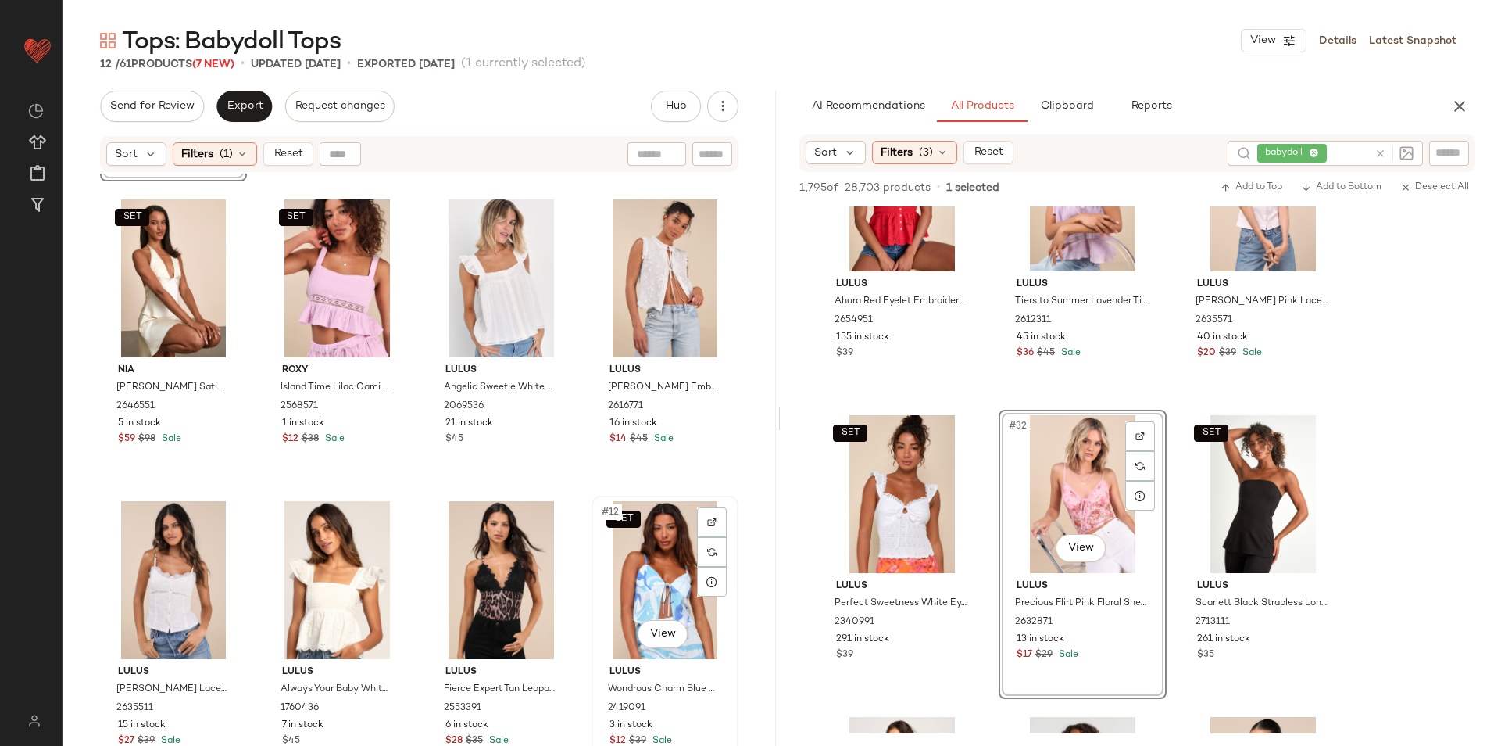
click at [639, 553] on div "SET #12 View" at bounding box center [665, 580] width 136 height 158
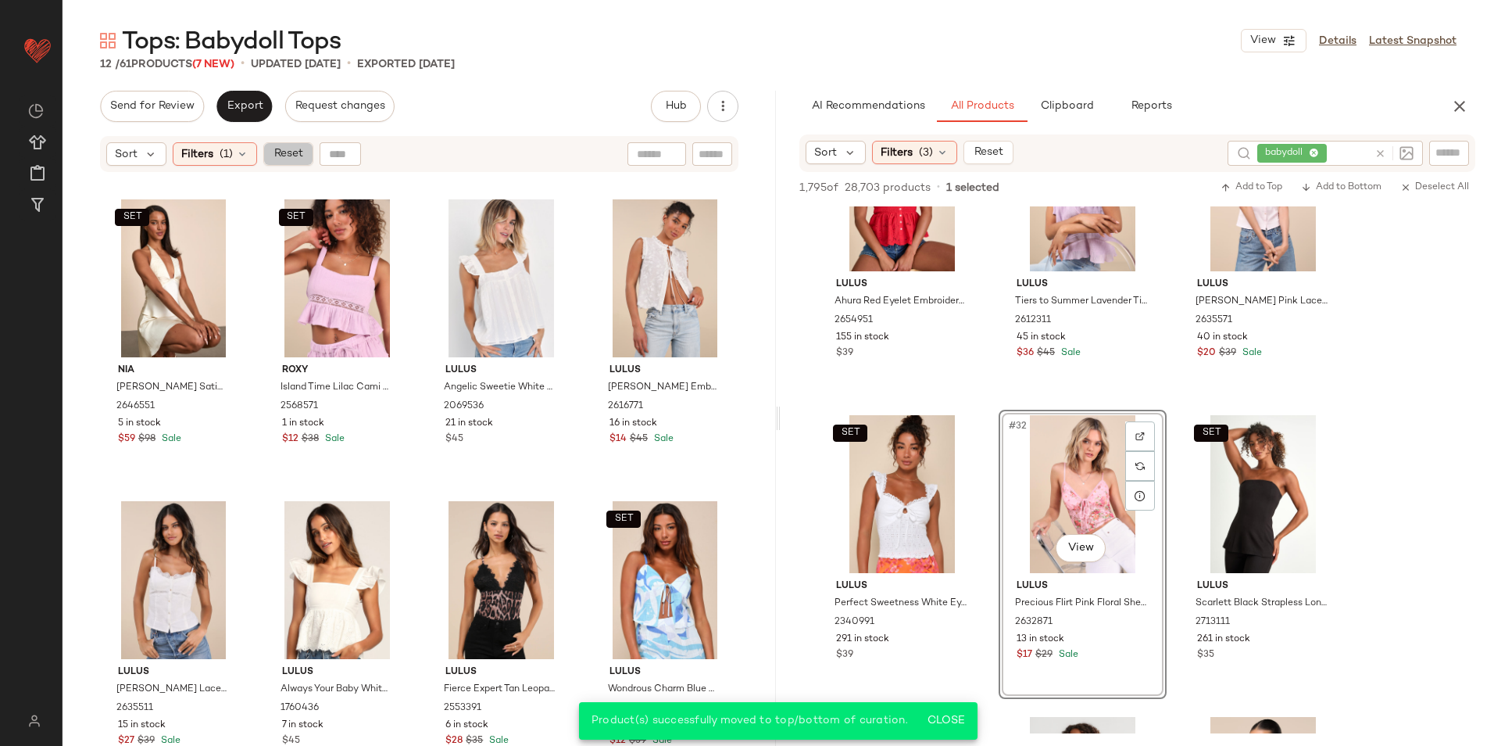
drag, startPoint x: 280, startPoint y: 152, endPoint x: 266, endPoint y: 138, distance: 19.9
click at [279, 152] on span "Reset" at bounding box center [288, 154] width 30 height 13
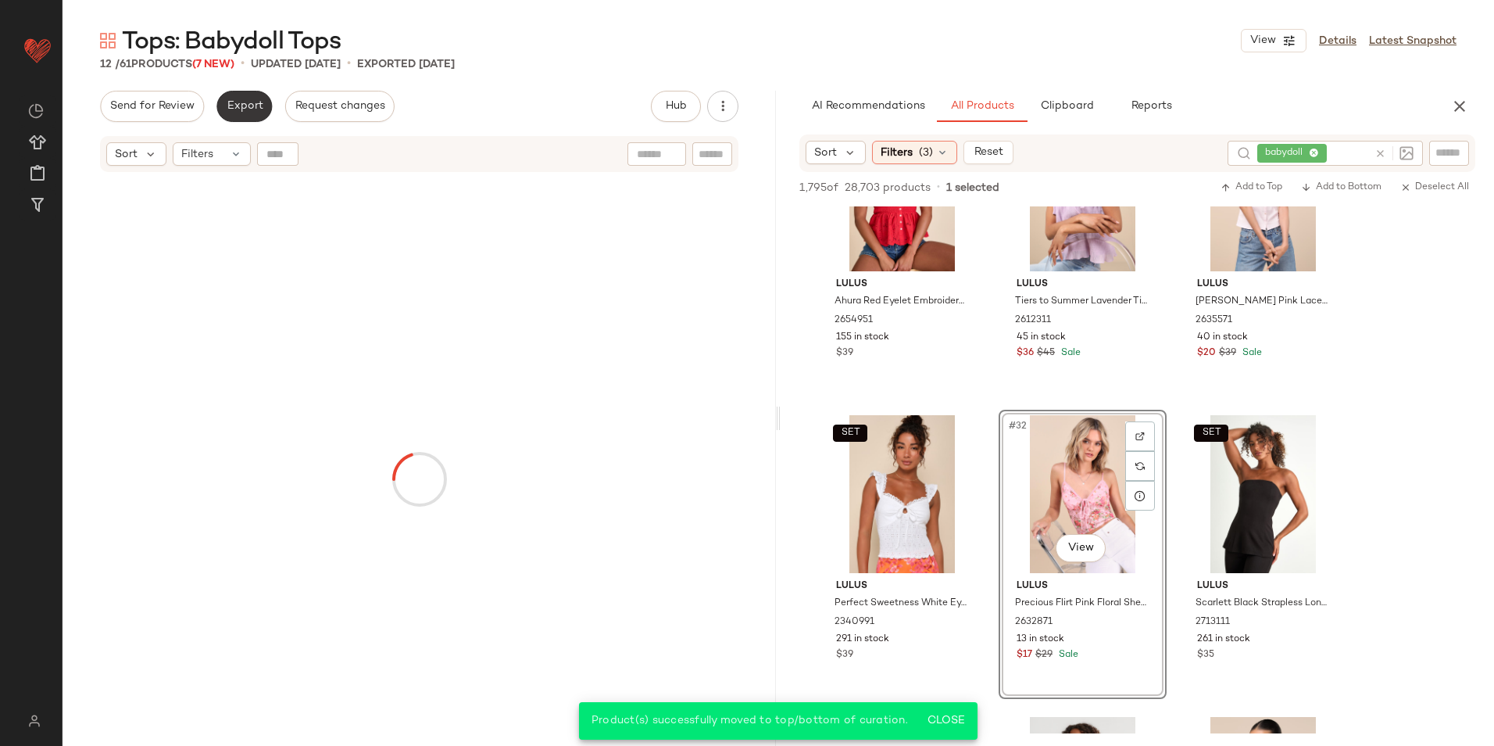
click at [244, 107] on span "Export" at bounding box center [244, 106] width 37 height 13
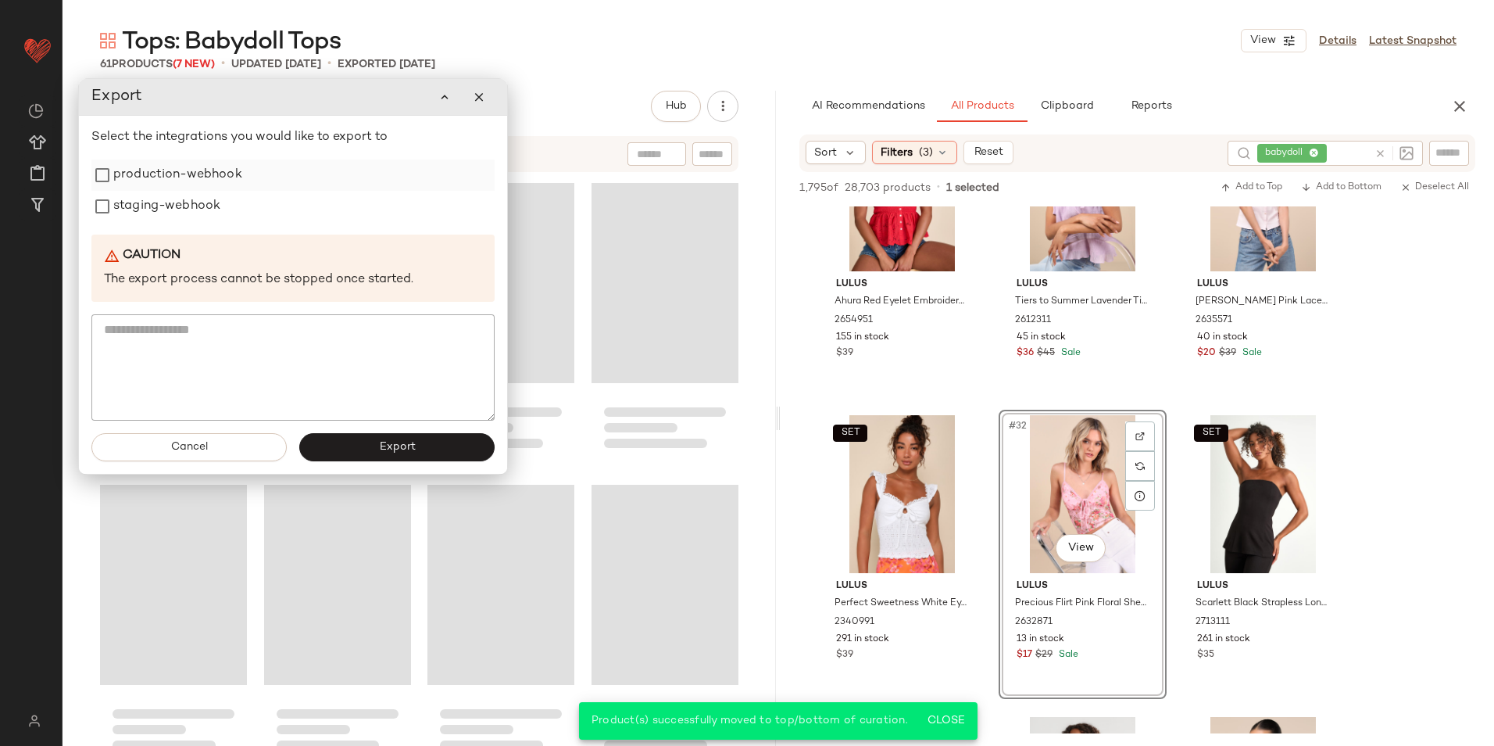
scroll to position [4219, 0]
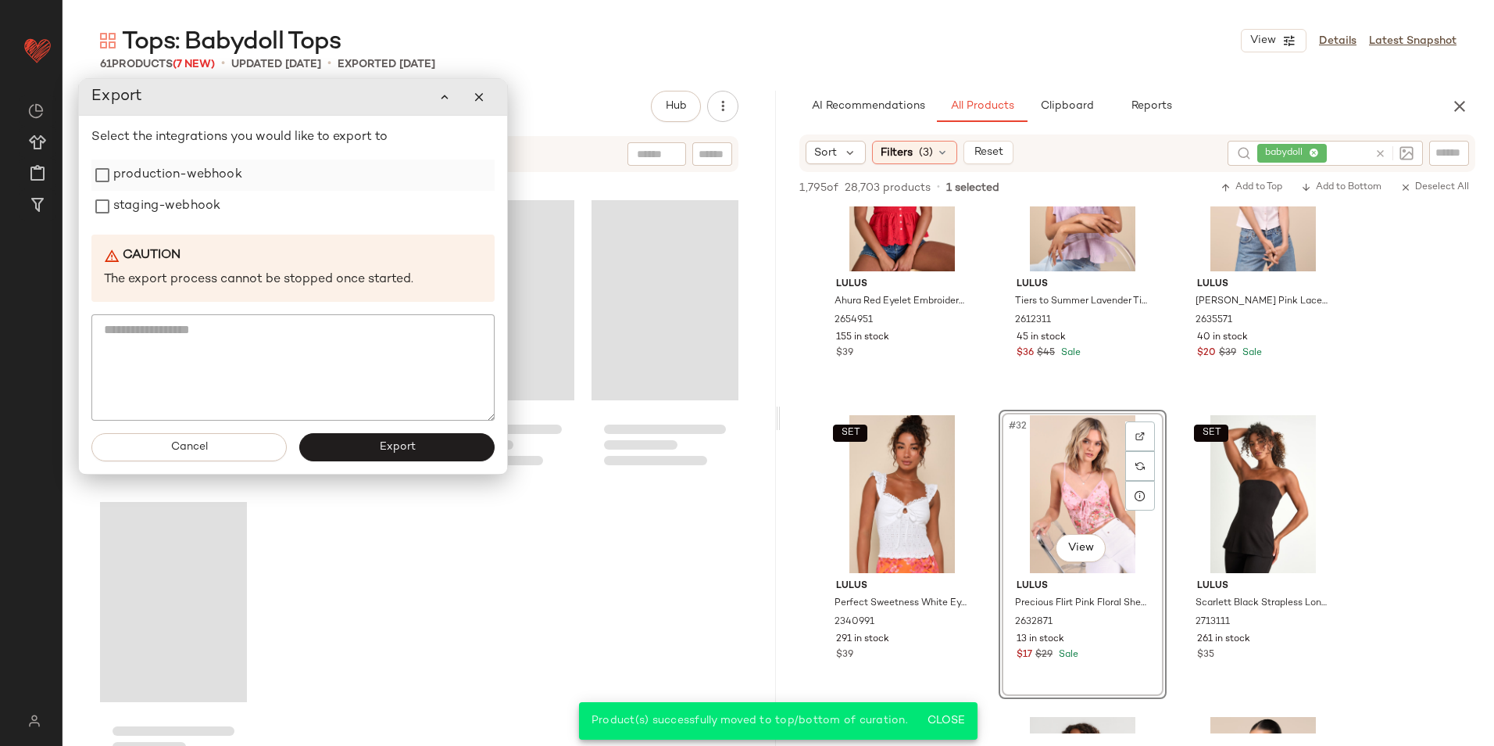
click at [184, 177] on label "production-webhook" at bounding box center [177, 174] width 129 height 31
click at [166, 205] on label "staging-webhook" at bounding box center [166, 206] width 107 height 31
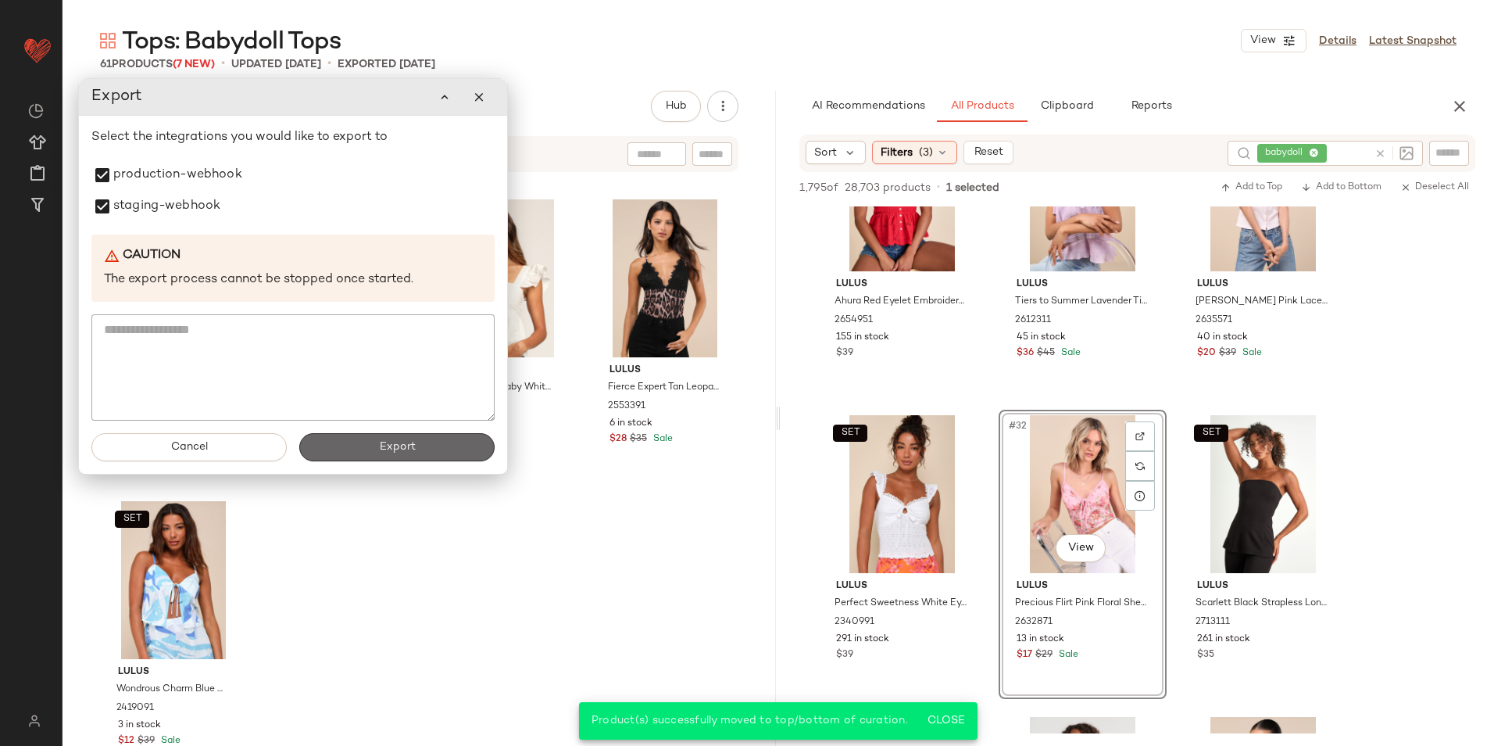
click at [348, 453] on button "Export" at bounding box center [396, 447] width 195 height 28
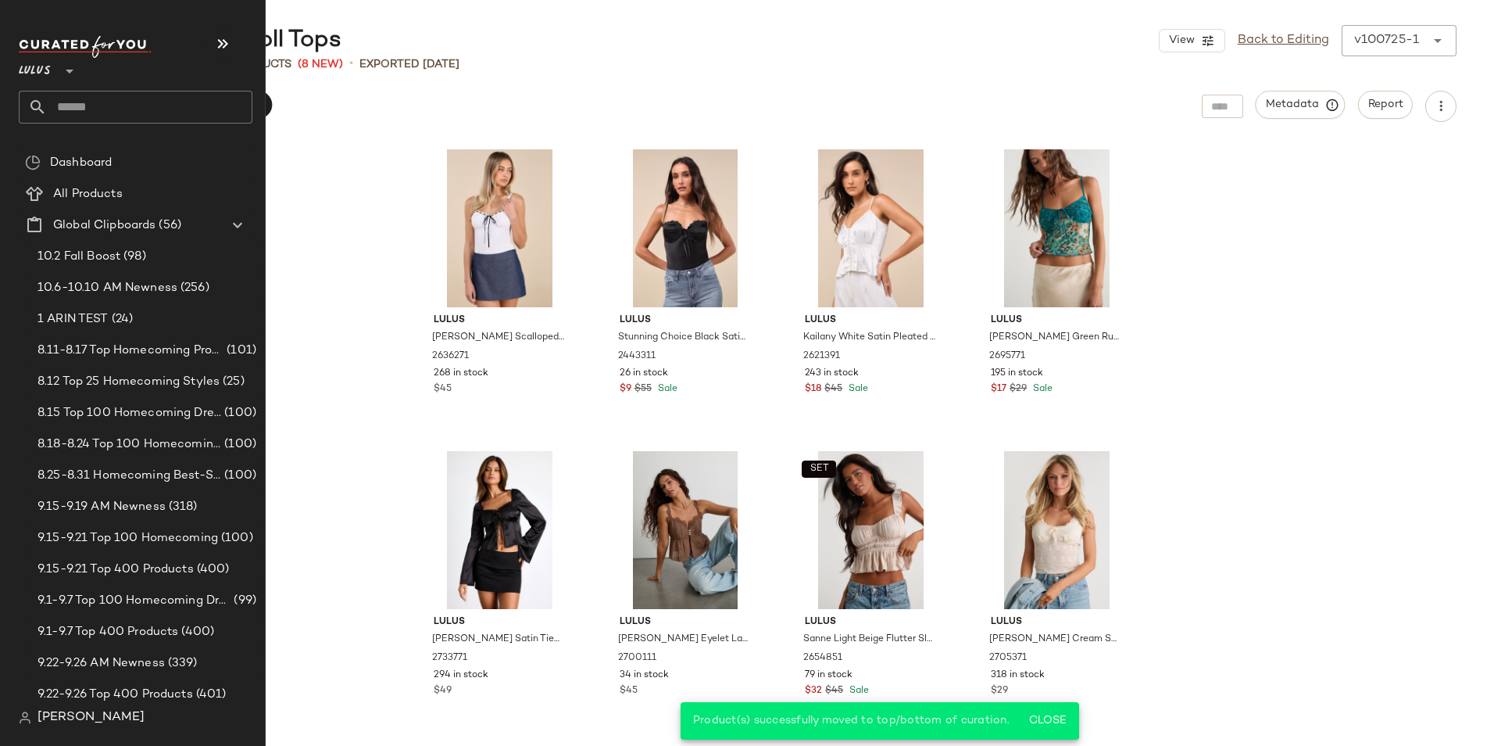
click at [92, 120] on input "text" at bounding box center [150, 107] width 206 height 33
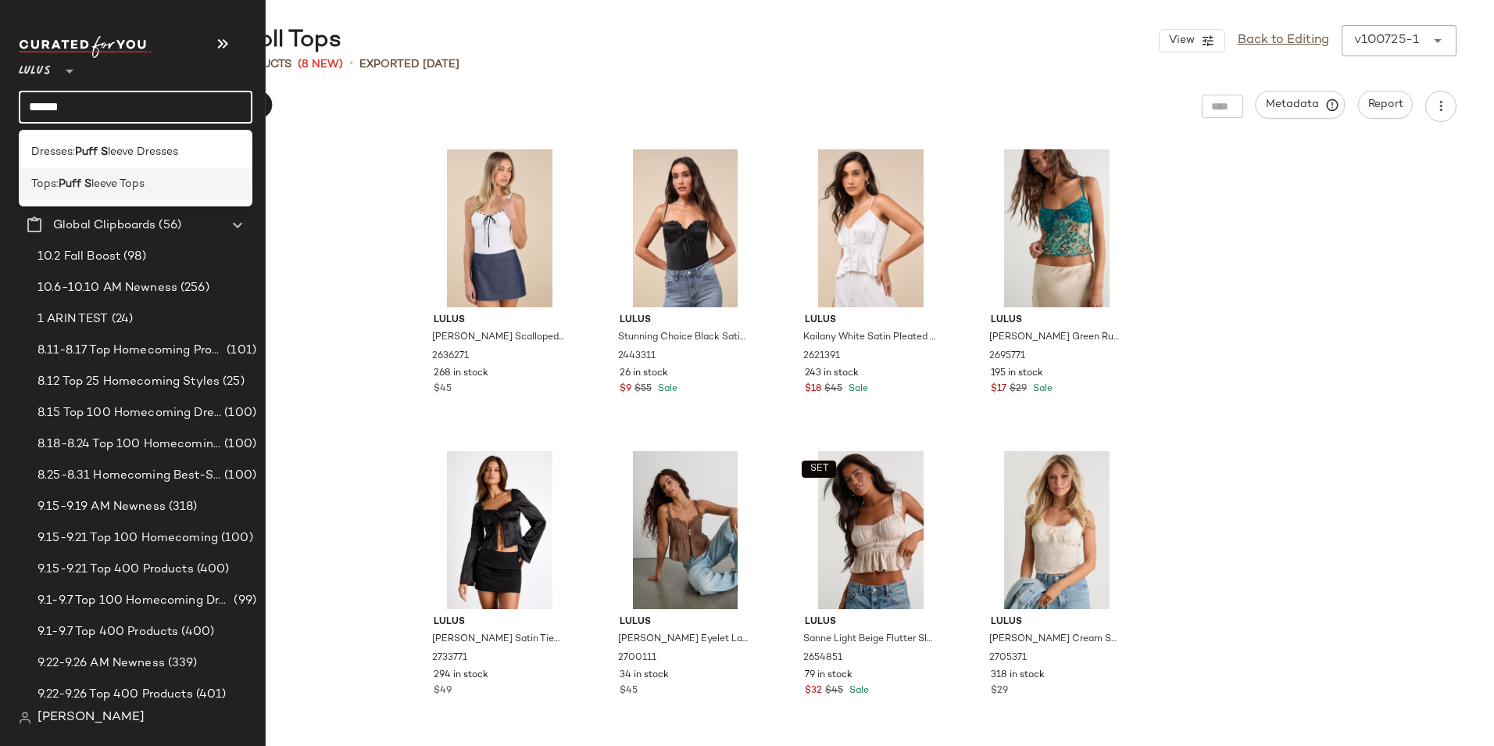
type input "******"
click at [119, 183] on span "leeve Tops" at bounding box center [117, 184] width 53 height 16
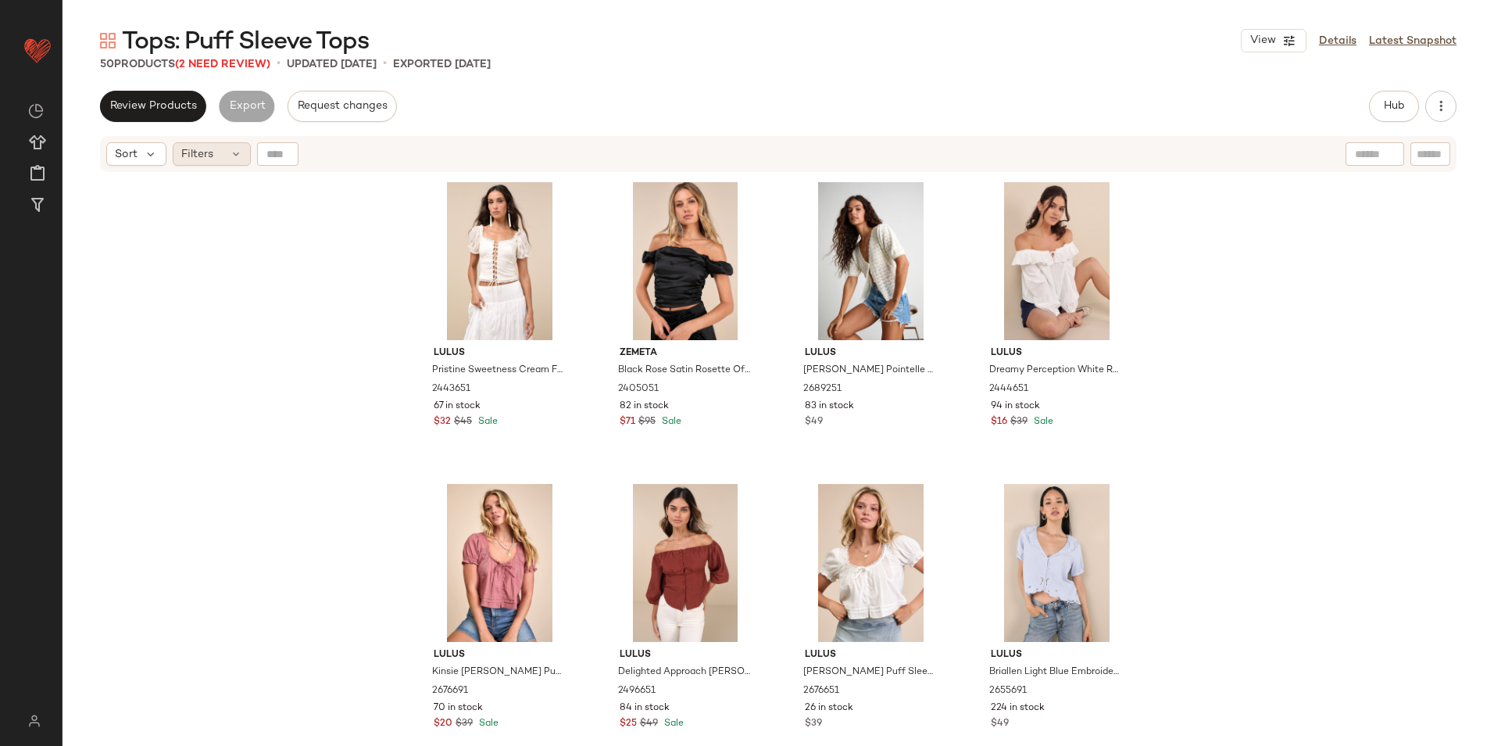
click at [222, 151] on div "Filters" at bounding box center [212, 153] width 78 height 23
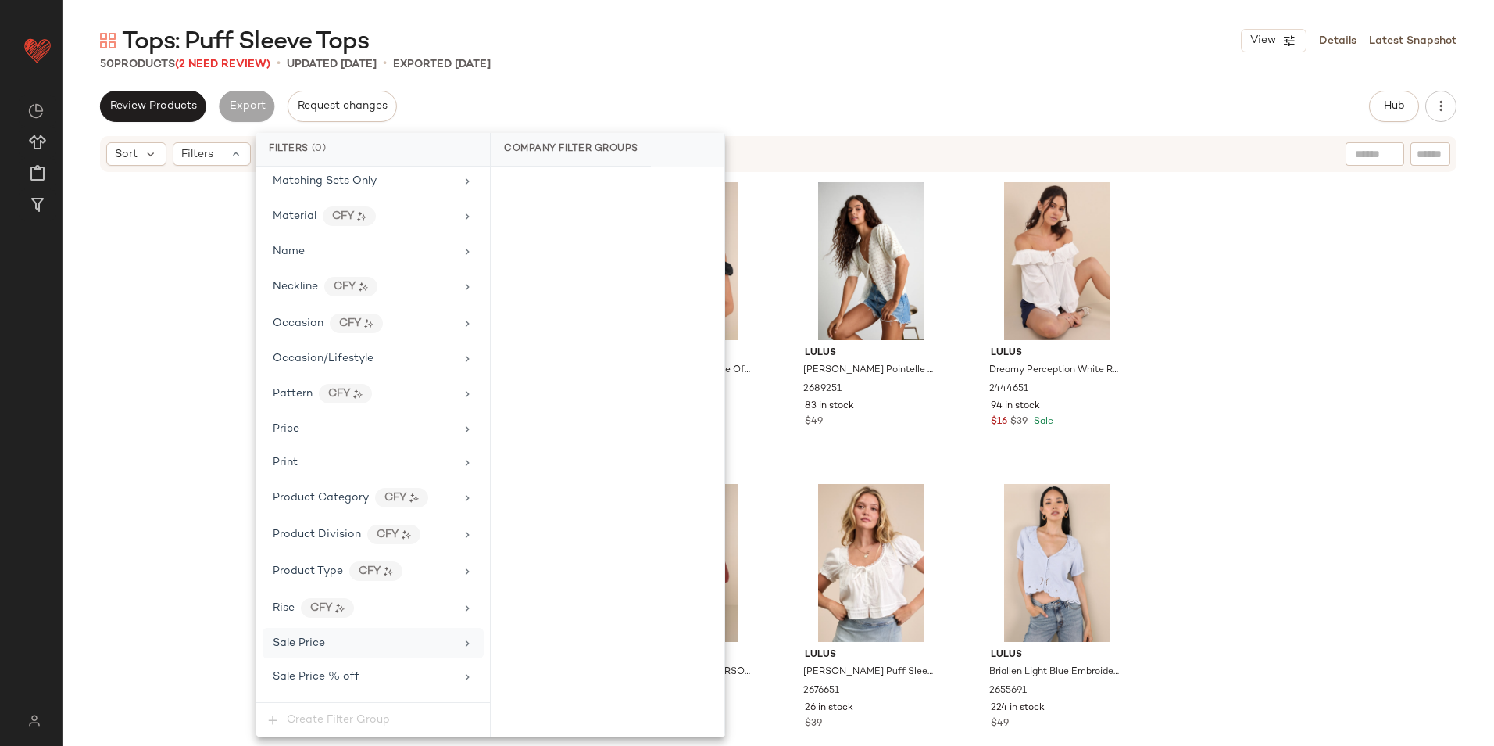
scroll to position [1036, 0]
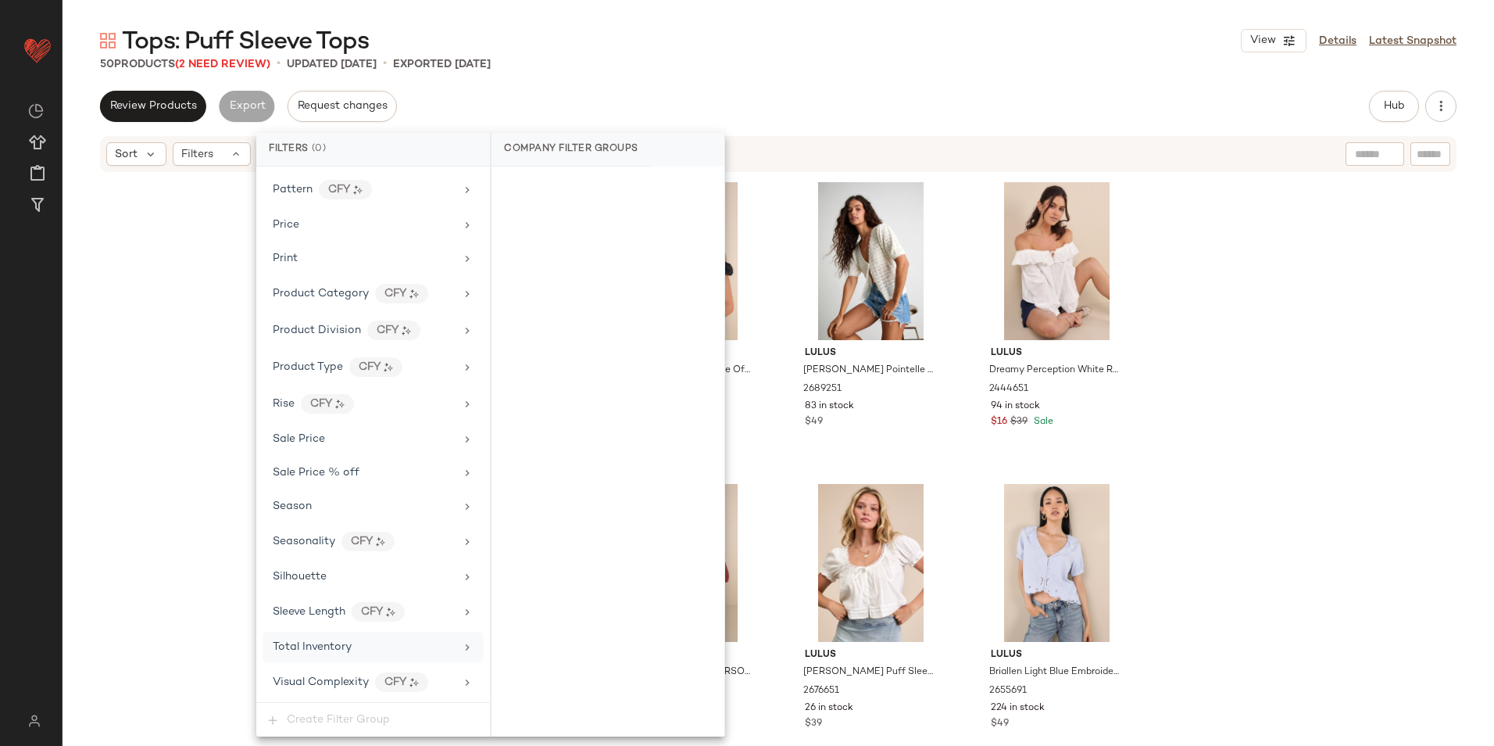
click at [313, 656] on div "Total Inventory" at bounding box center [373, 647] width 221 height 30
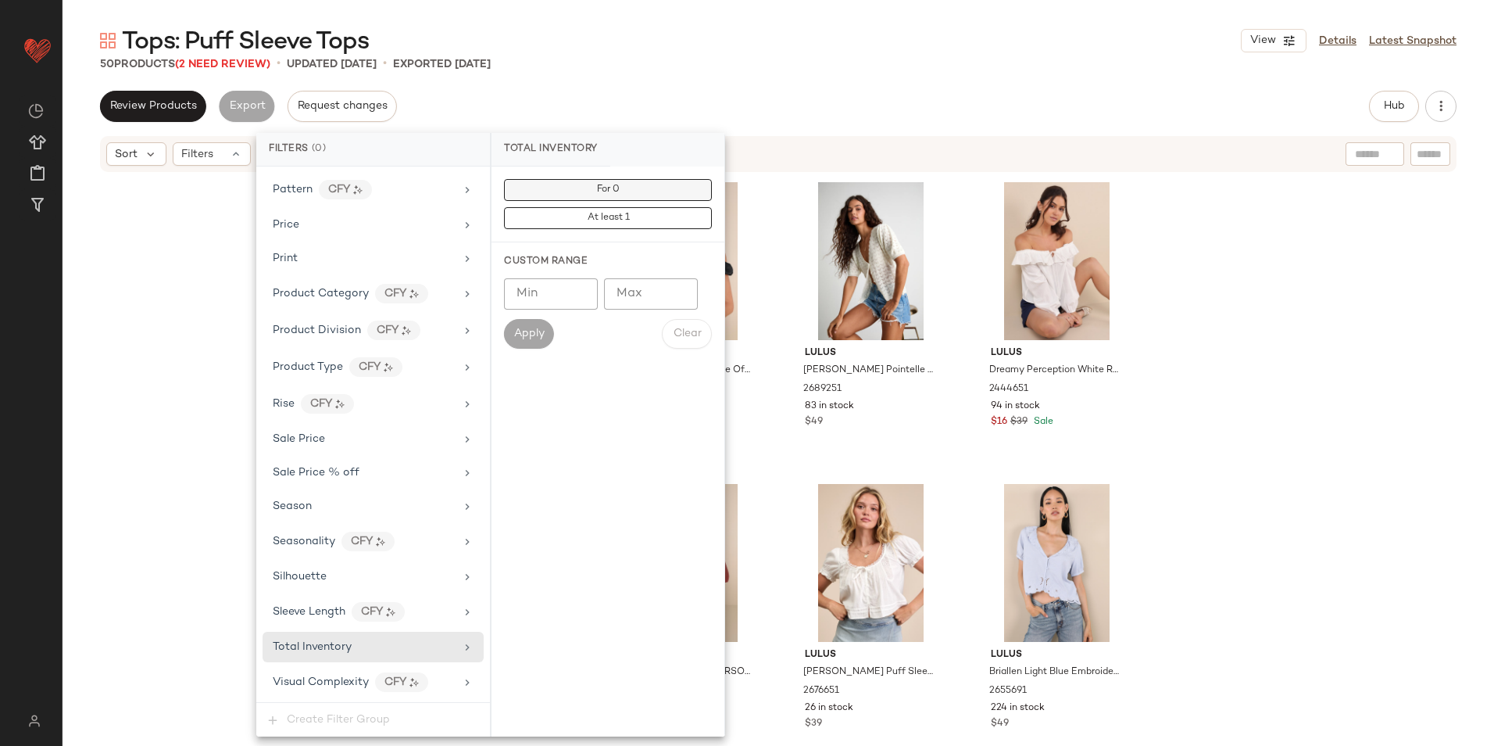
click at [609, 192] on span "For 0" at bounding box center [607, 189] width 23 height 11
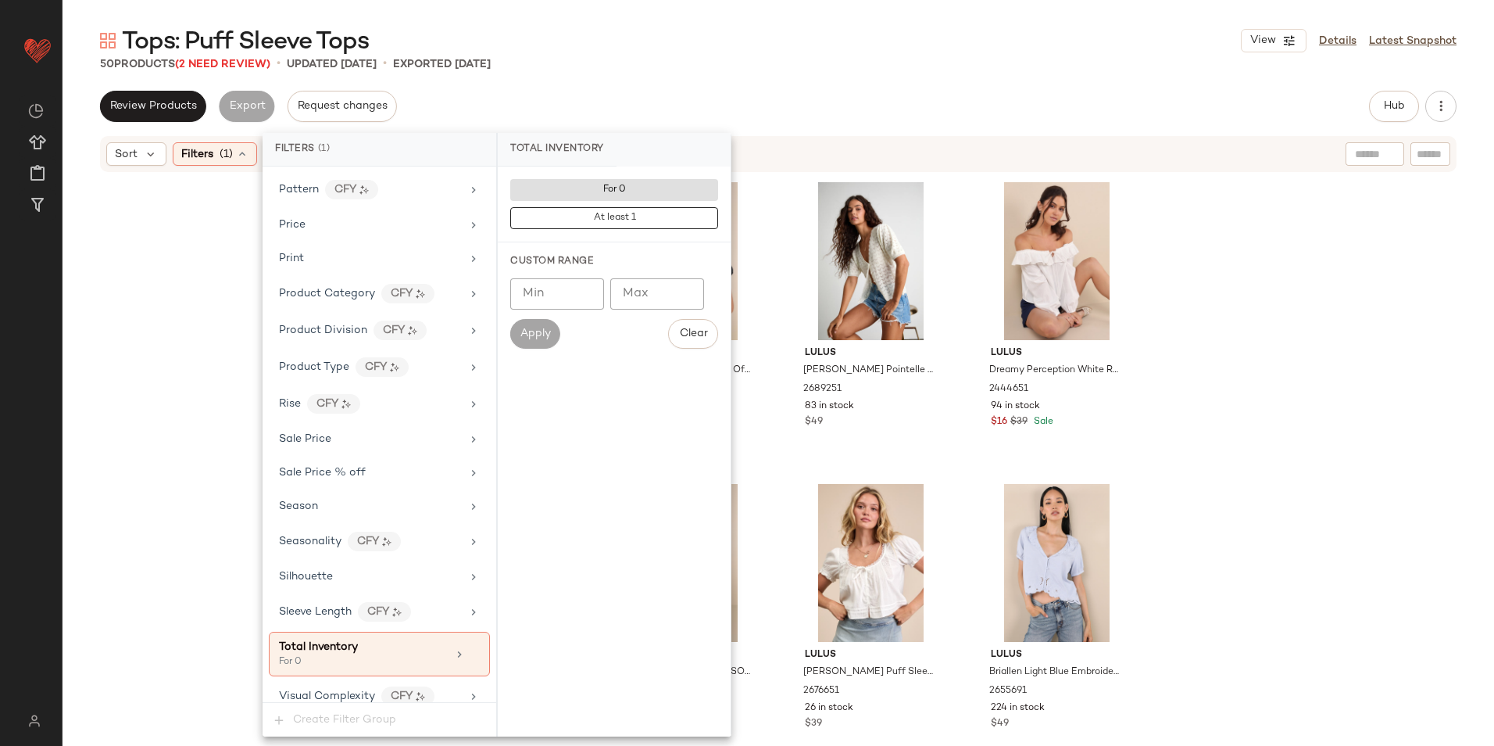
click at [771, 48] on div "Tops: Puff Sleeve Tops View Details Latest Snapshot" at bounding box center [779, 40] width 1432 height 31
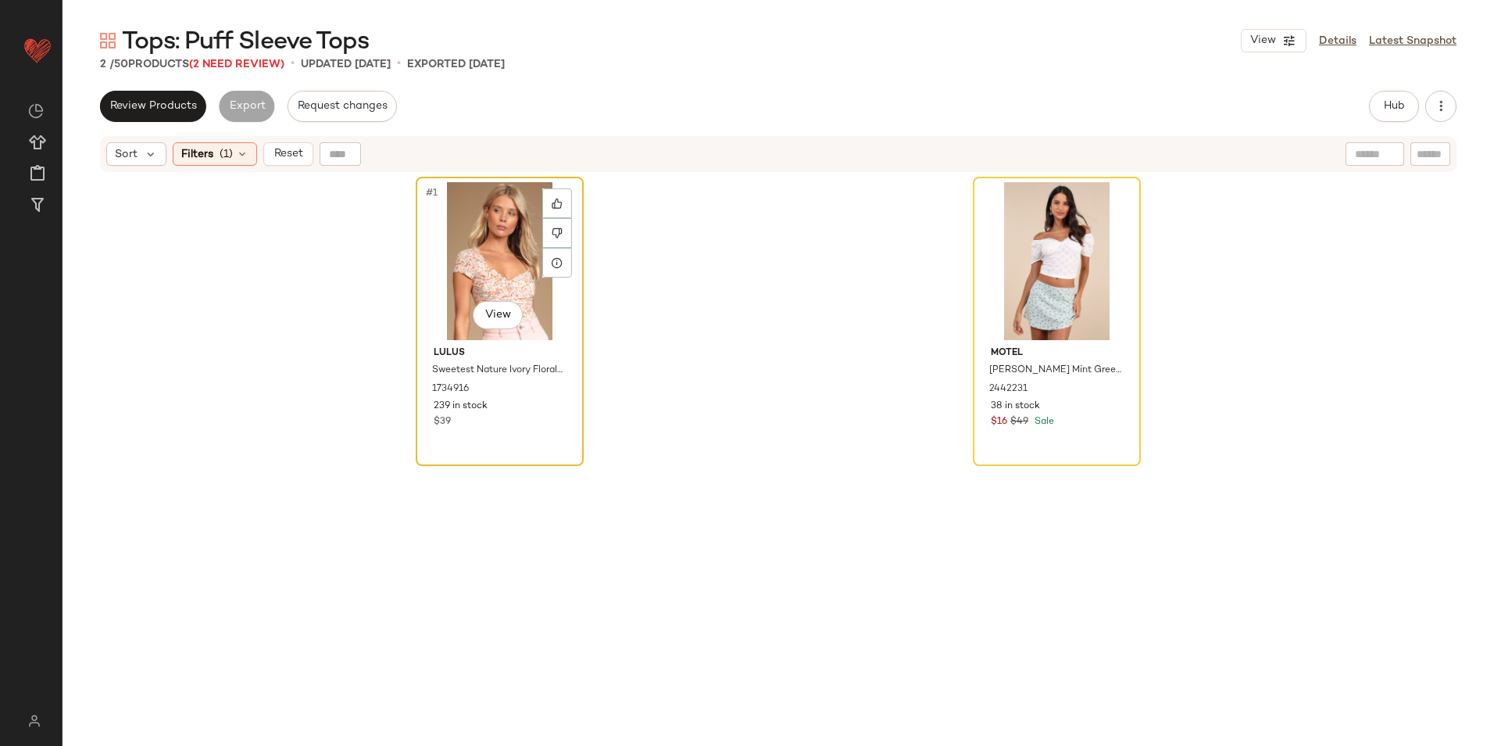
click at [517, 214] on div "#1 View" at bounding box center [499, 261] width 157 height 158
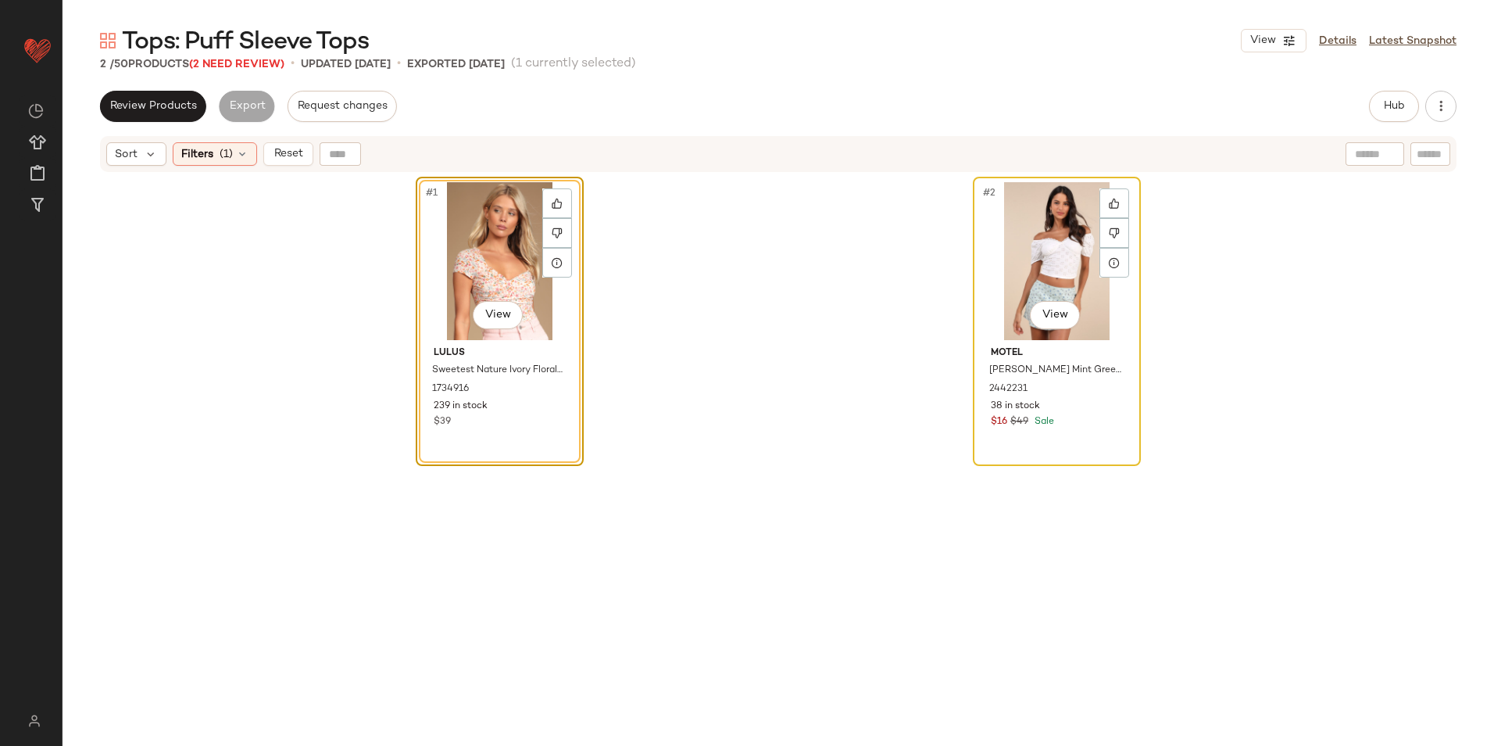
click at [1058, 220] on div "#2 View" at bounding box center [1057, 261] width 157 height 158
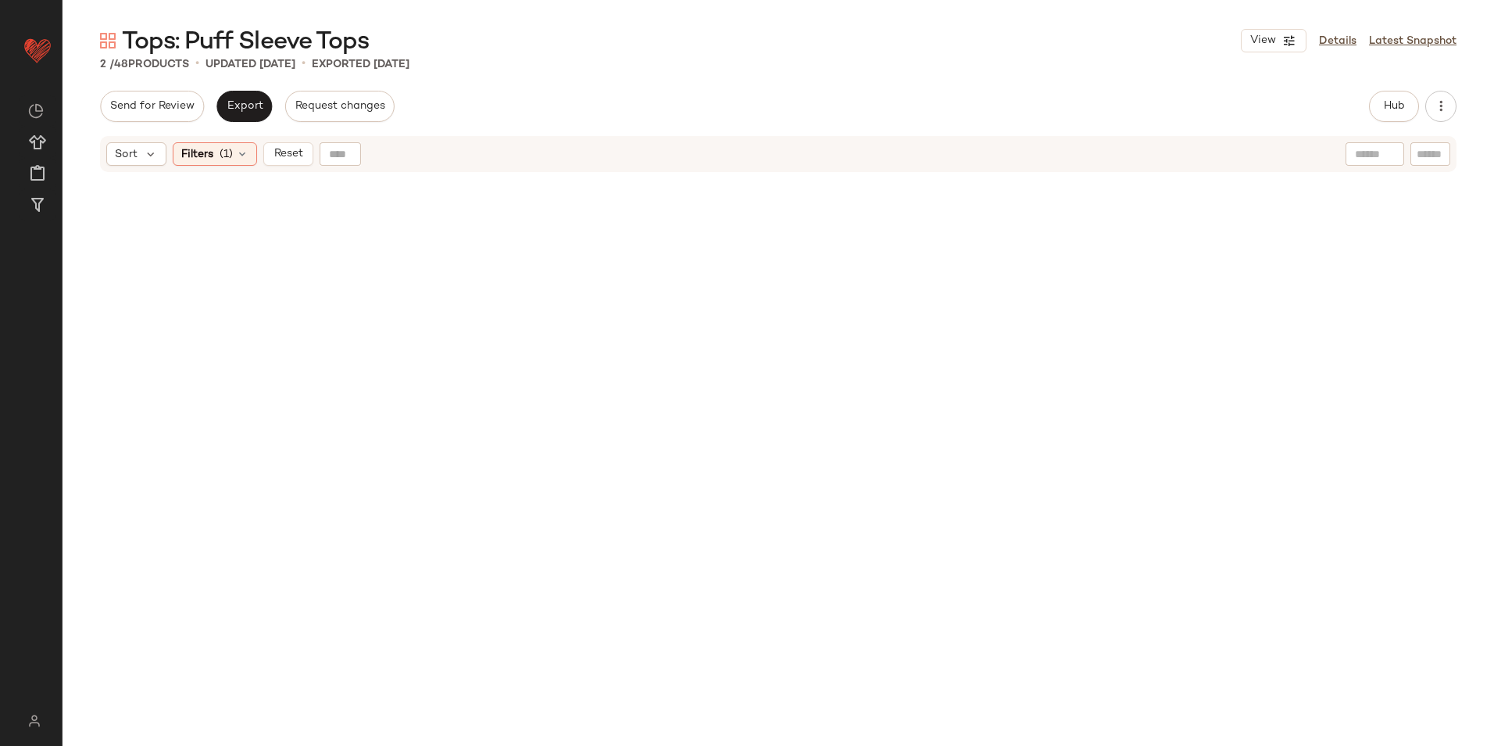
click at [291, 141] on div "Sort Filters (1) Reset" at bounding box center [778, 154] width 1357 height 36
click at [294, 159] on span "Reset" at bounding box center [288, 154] width 30 height 13
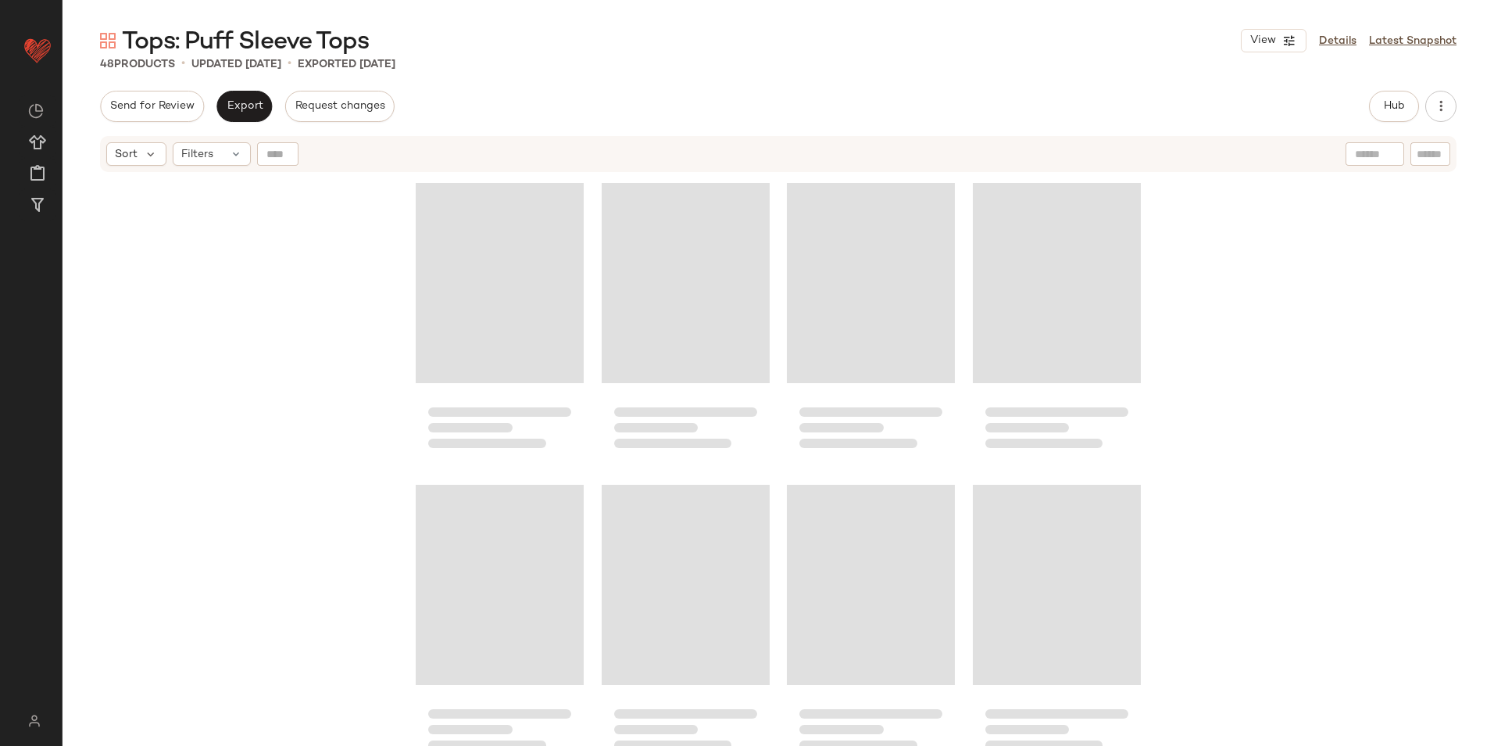
drag, startPoint x: 600, startPoint y: 78, endPoint x: 656, endPoint y: 75, distance: 55.6
click at [601, 78] on div "Tops: Puff Sleeve Tops View Details Latest Snapshot 48 Products • updated Oct 9…" at bounding box center [779, 385] width 1432 height 721
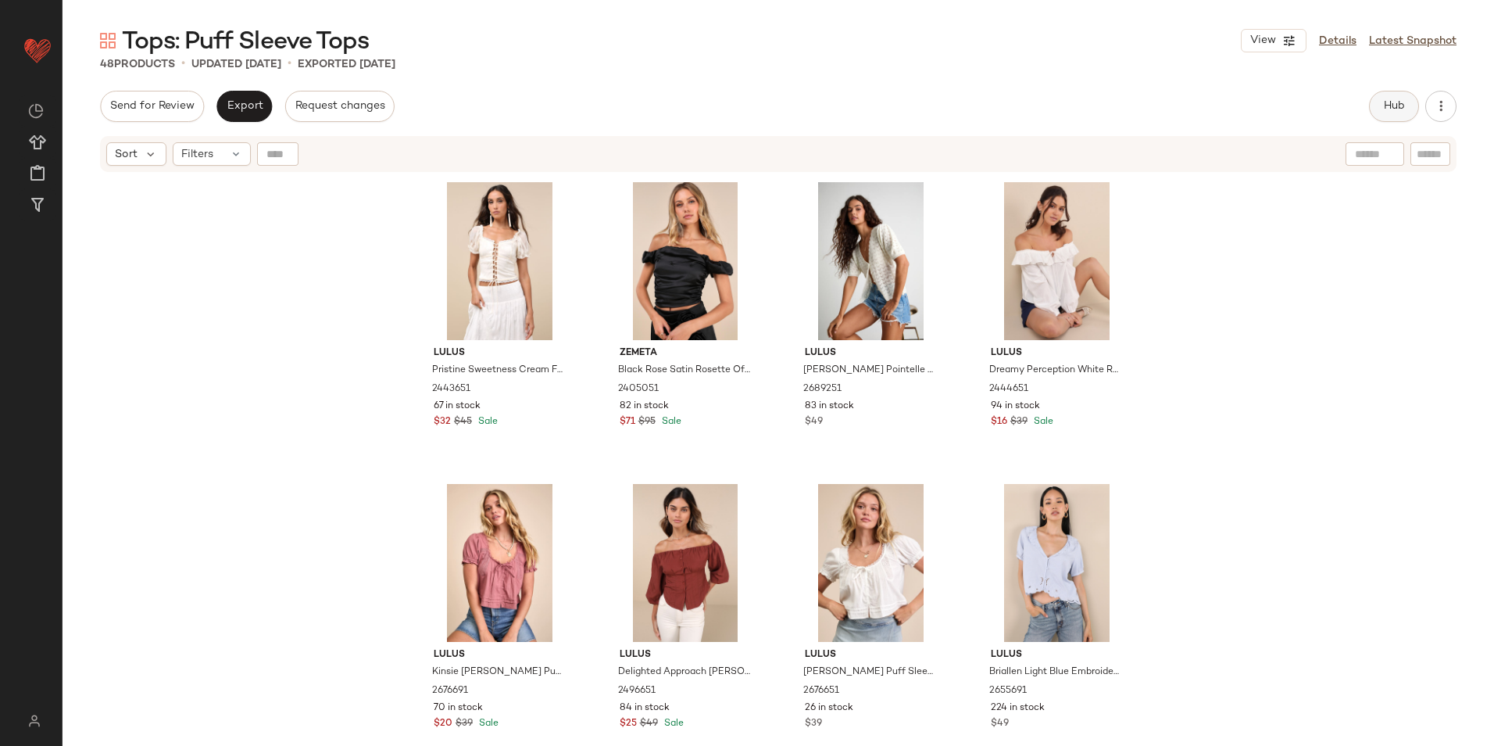
click at [1394, 101] on span "Hub" at bounding box center [1395, 106] width 22 height 13
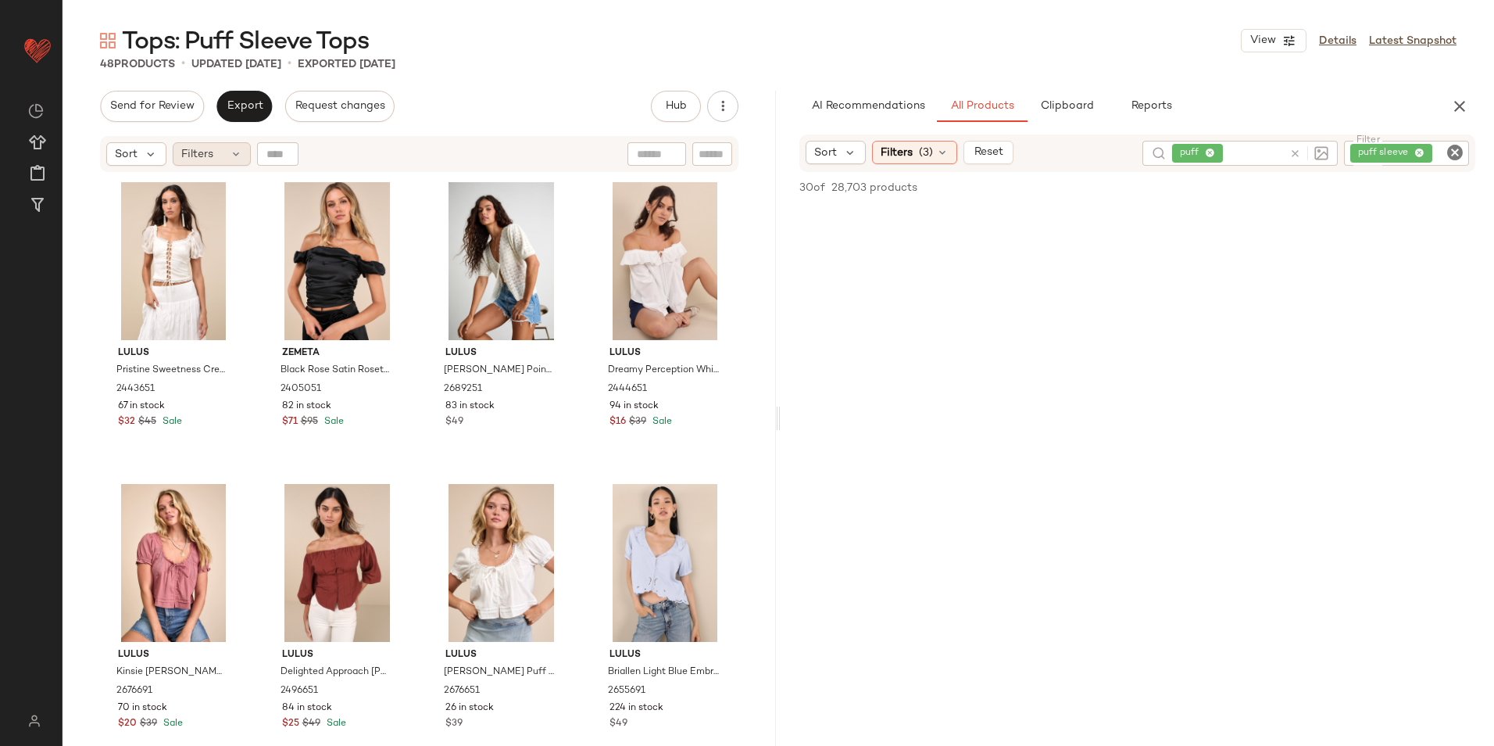
click at [225, 156] on div "Filters" at bounding box center [212, 153] width 78 height 23
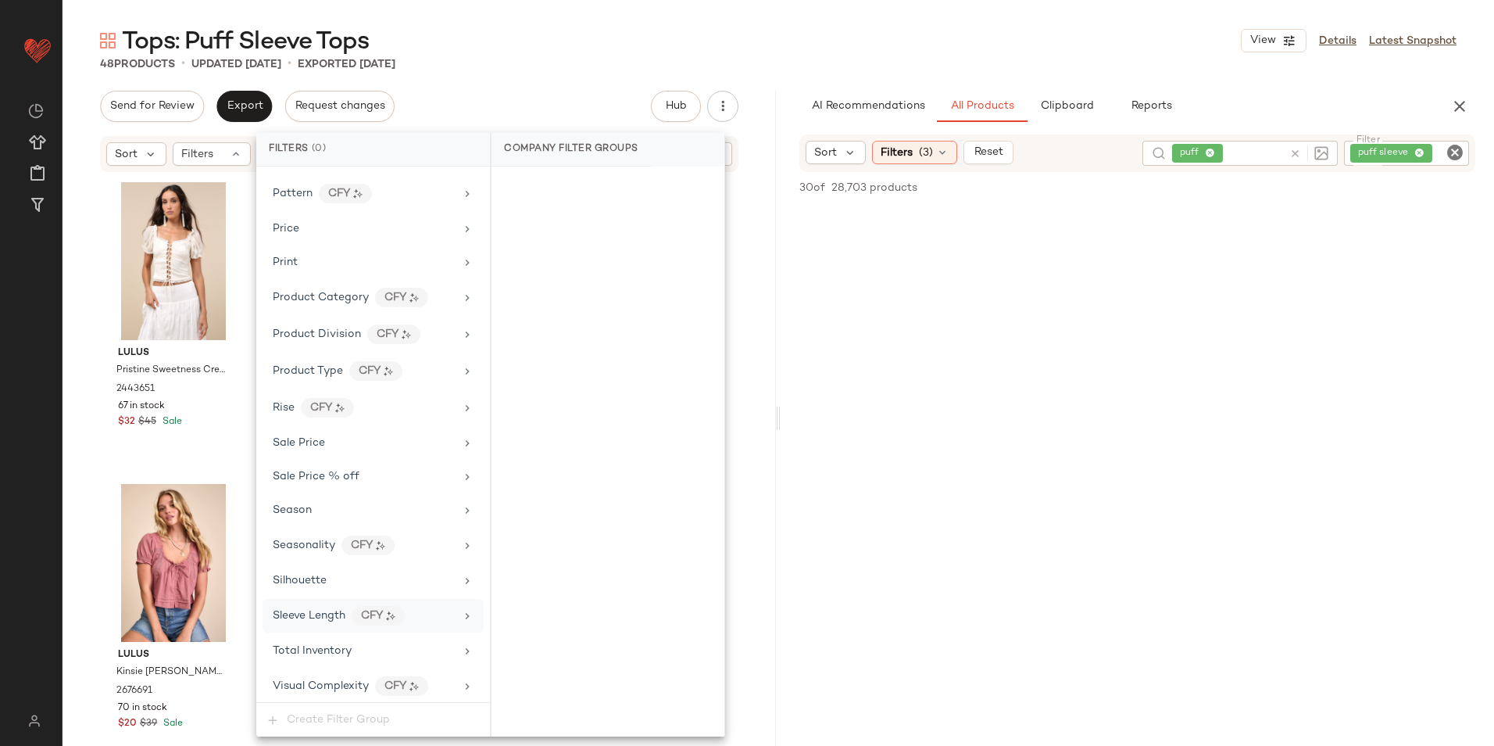
scroll to position [1036, 0]
click at [338, 641] on span "Total Inventory" at bounding box center [312, 647] width 79 height 12
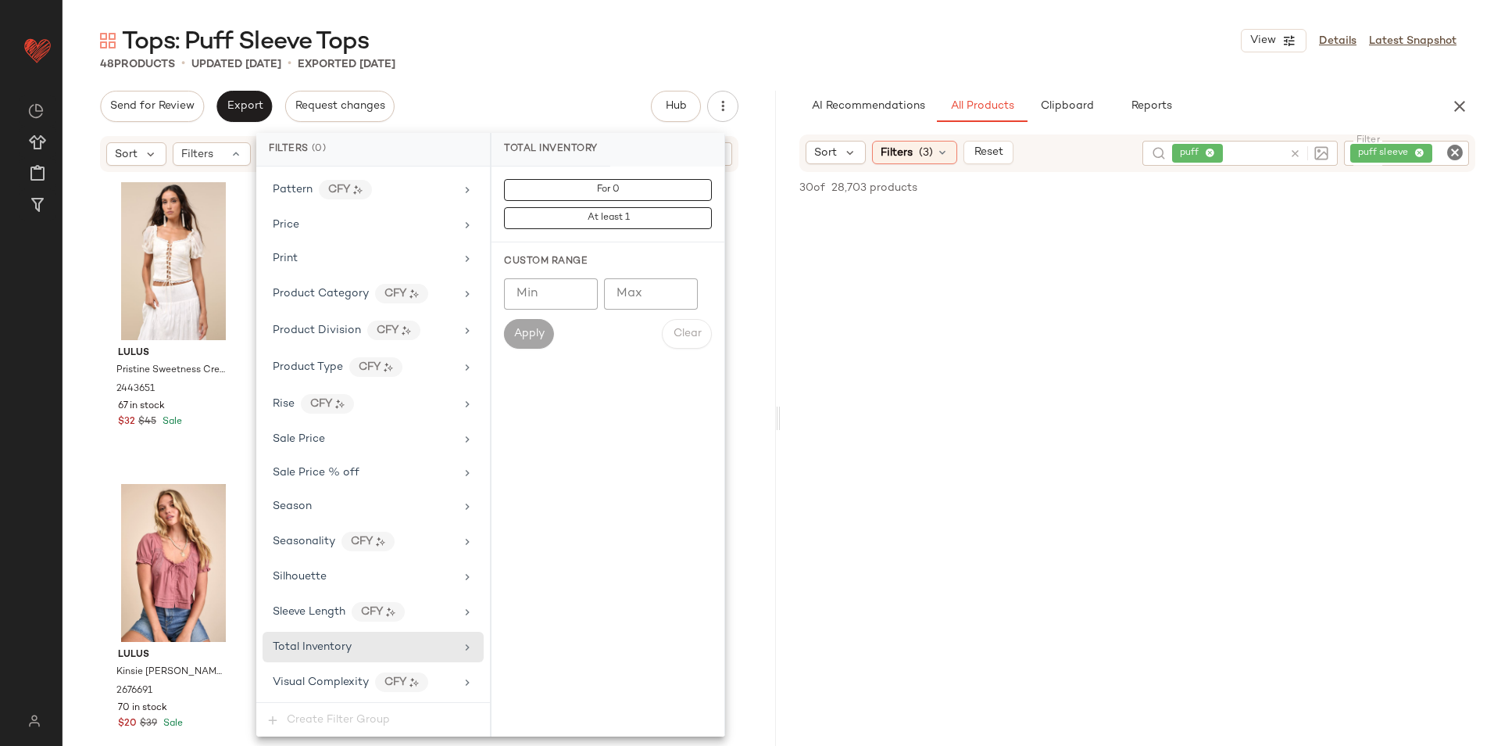
click at [653, 297] on input "Max" at bounding box center [651, 293] width 94 height 31
type input "**"
click at [532, 339] on span "Apply" at bounding box center [529, 334] width 31 height 13
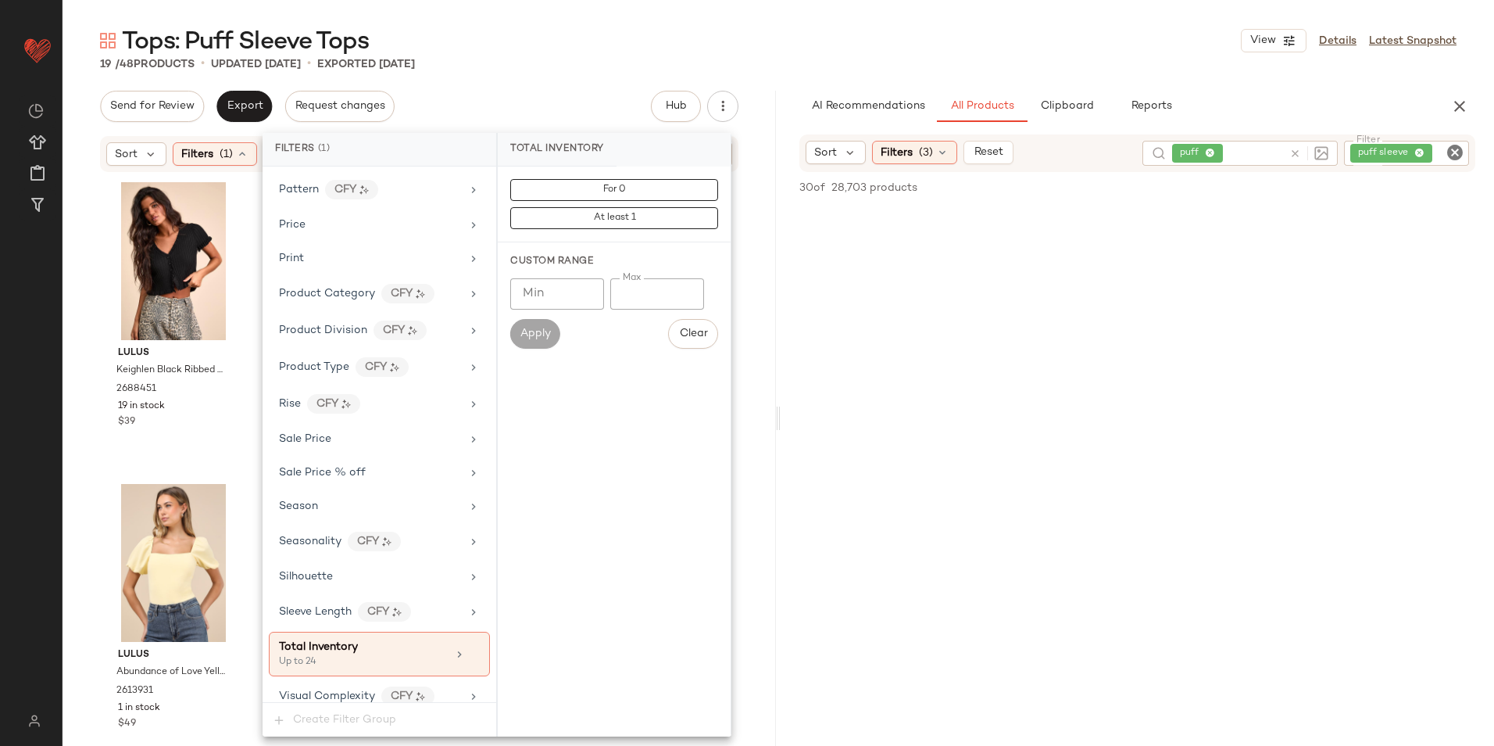
click at [575, 55] on div "Tops: Puff Sleeve Tops View Details Latest Snapshot" at bounding box center [779, 40] width 1432 height 31
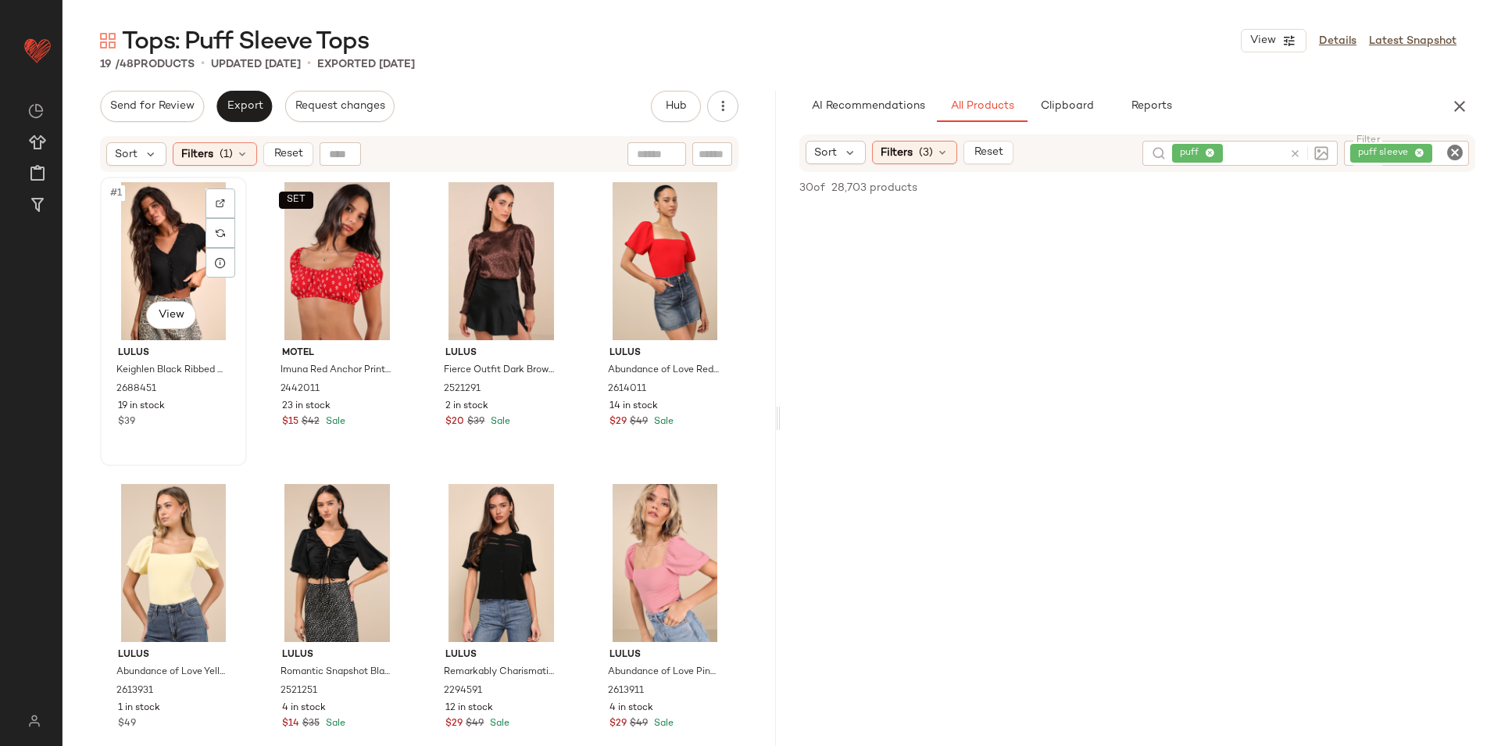
click at [138, 219] on div "#1 View" at bounding box center [174, 261] width 136 height 158
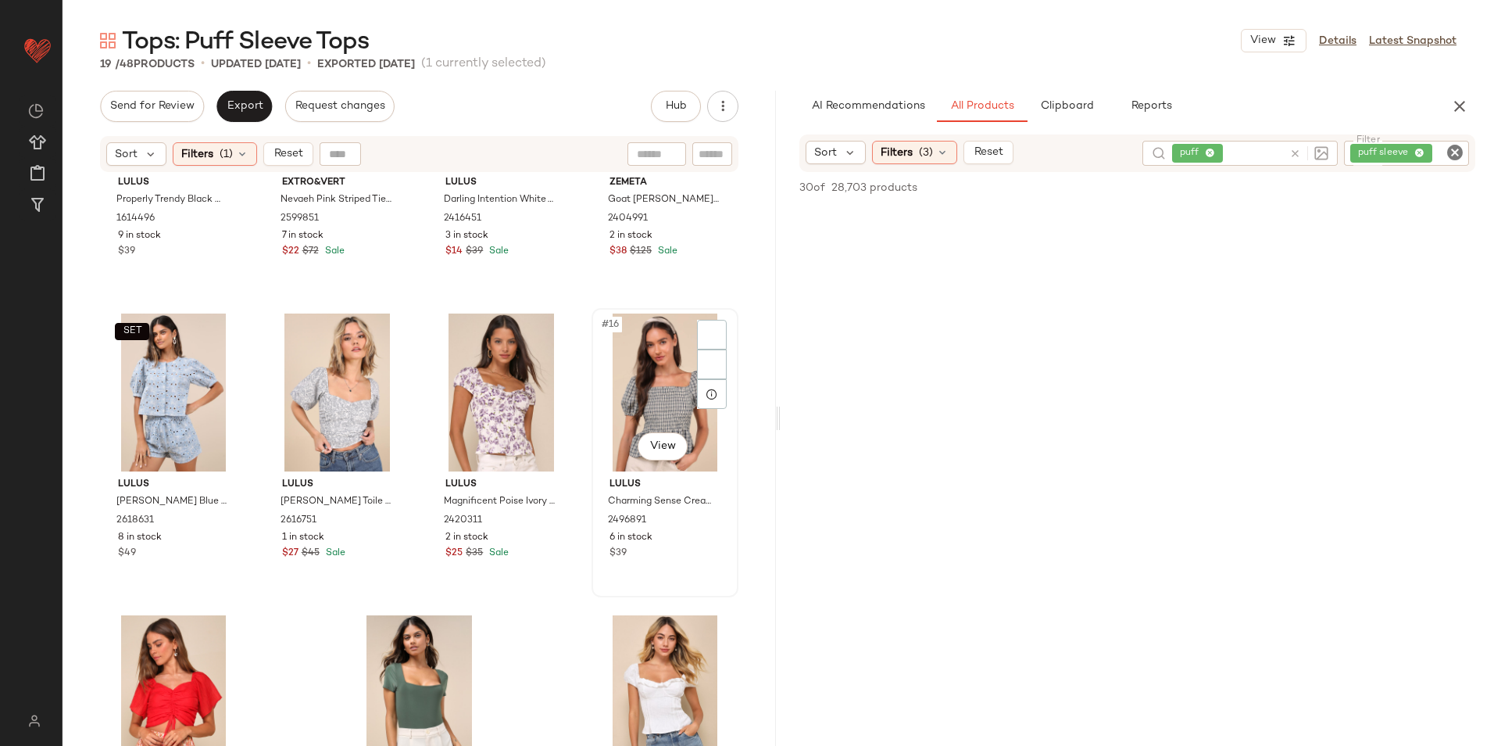
scroll to position [900, 0]
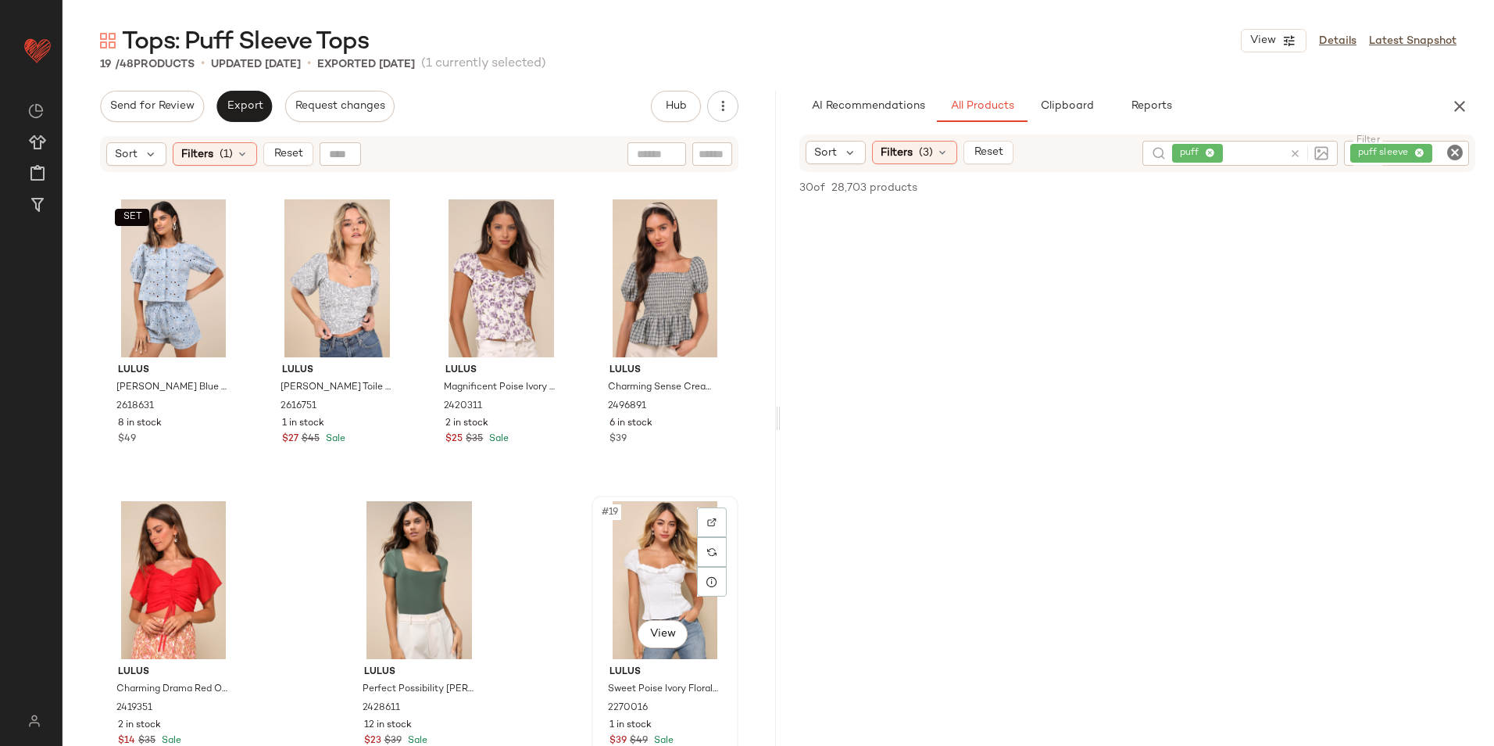
click at [646, 575] on div "#19 View" at bounding box center [665, 580] width 136 height 158
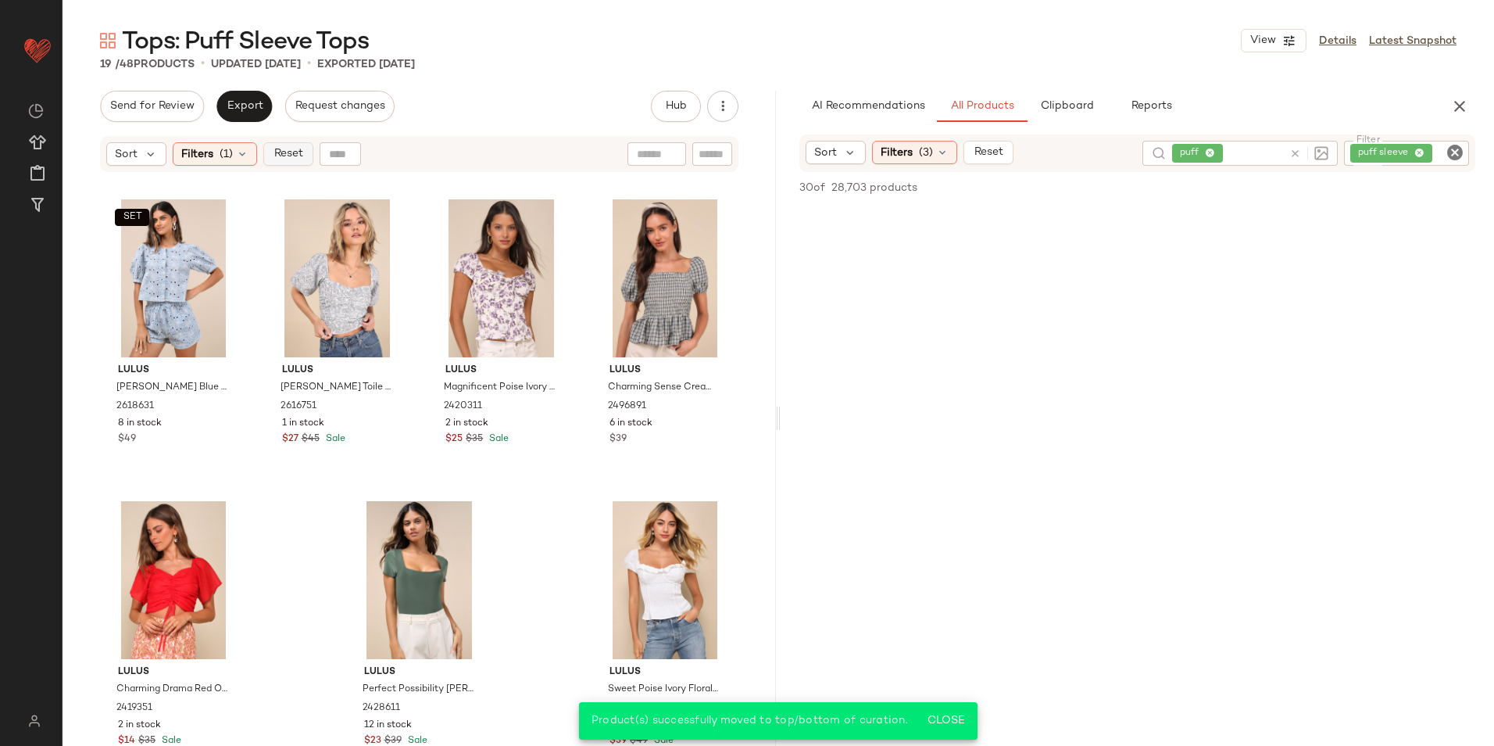
click at [286, 163] on button "Reset" at bounding box center [288, 153] width 50 height 23
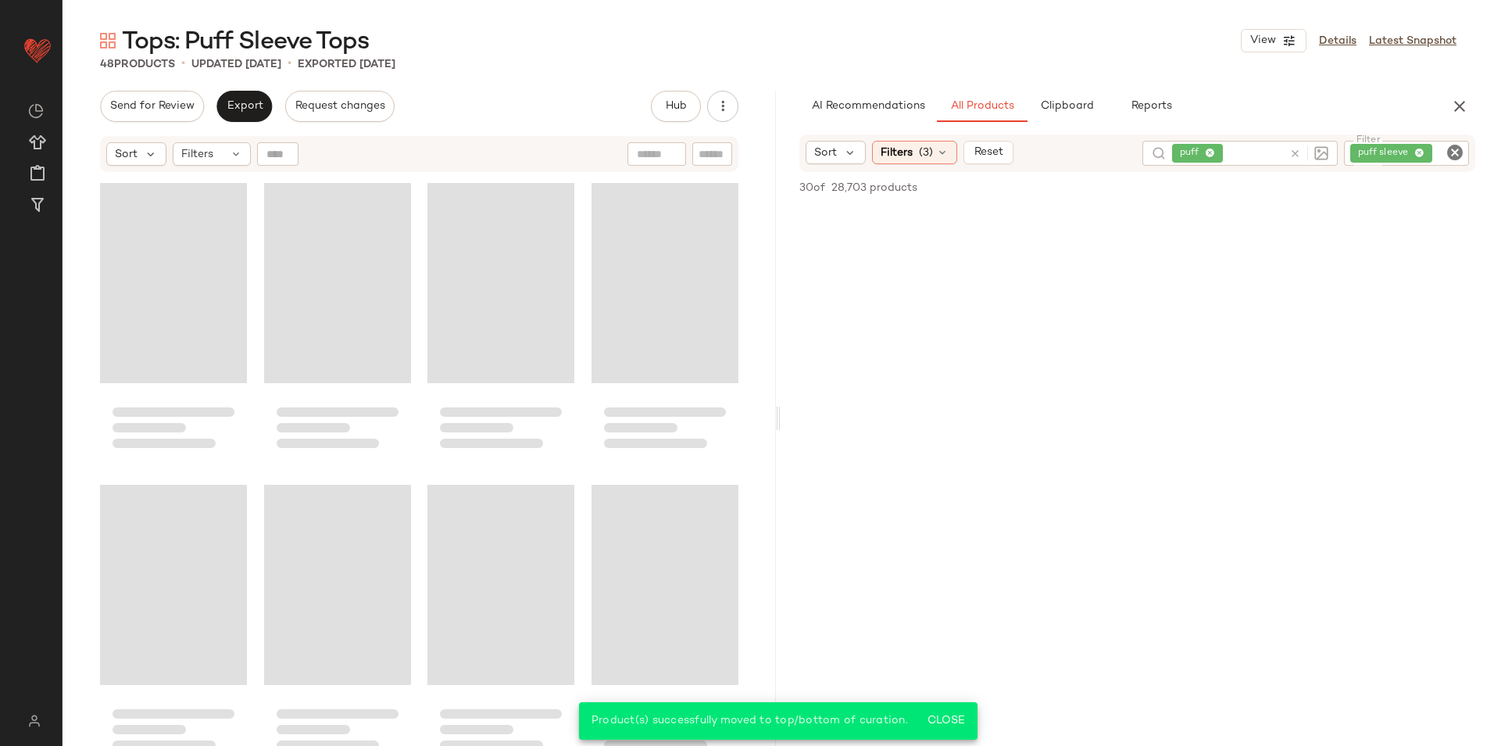
click at [482, 91] on div "Send for Review Export Request changes Hub Send for Review External Review Inte…" at bounding box center [419, 106] width 639 height 31
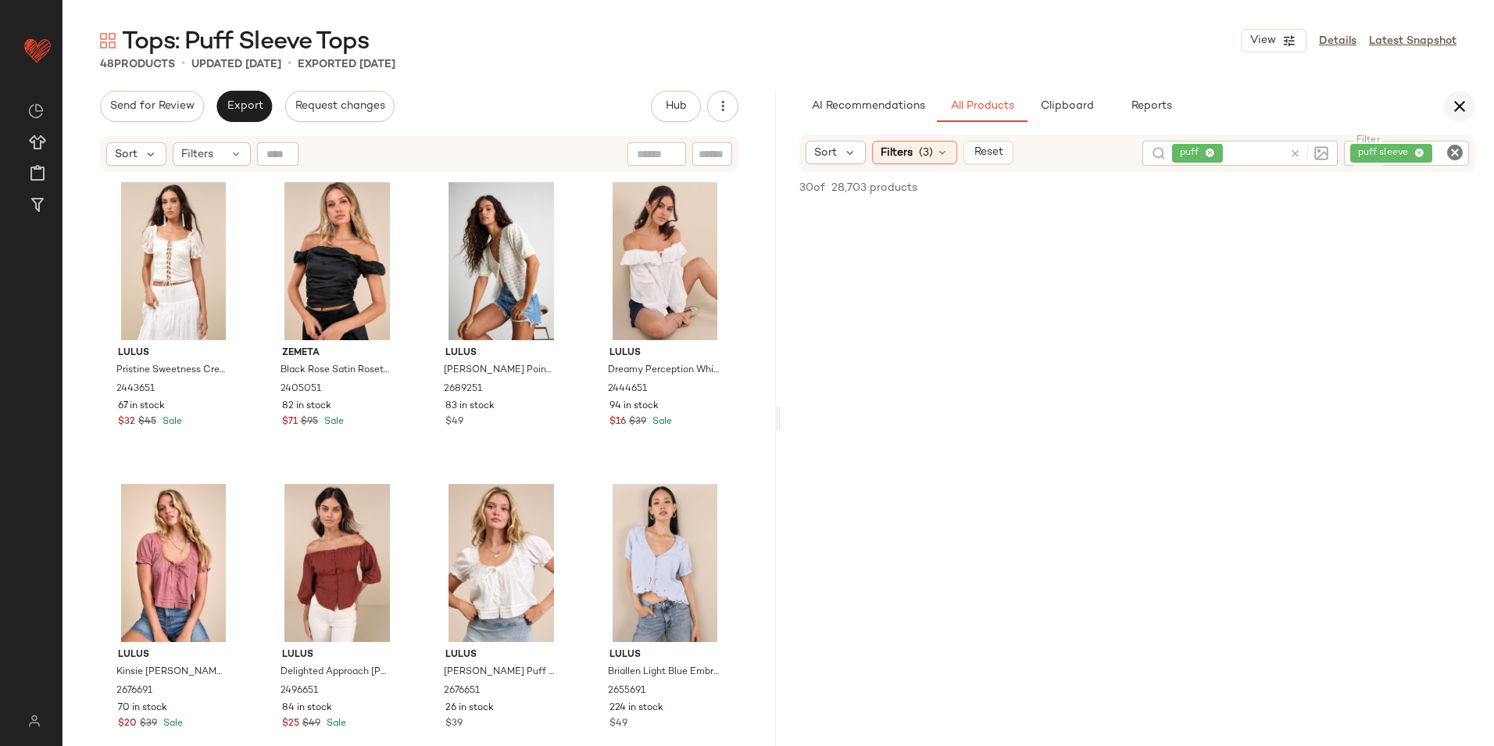
click at [1455, 103] on icon "button" at bounding box center [1460, 106] width 19 height 19
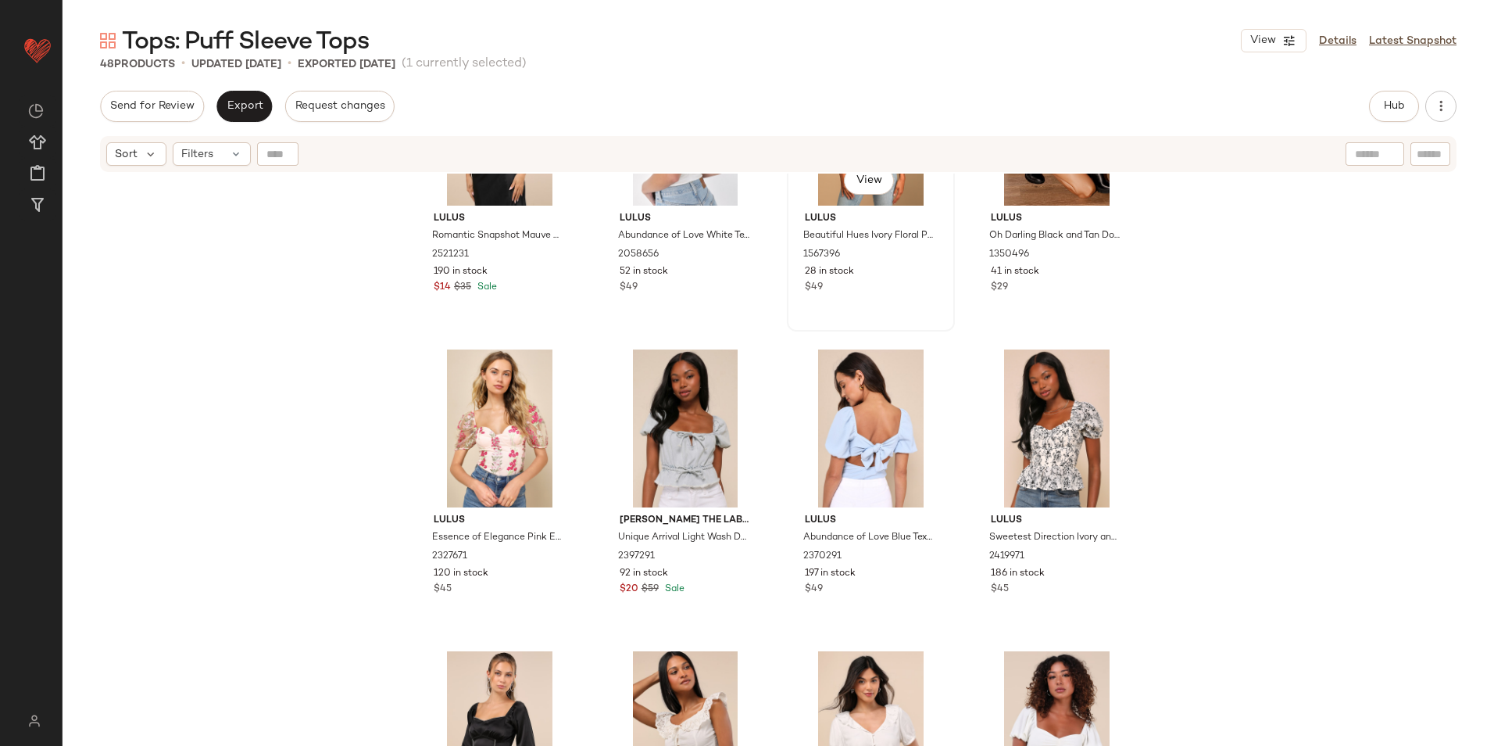
scroll to position [794, 0]
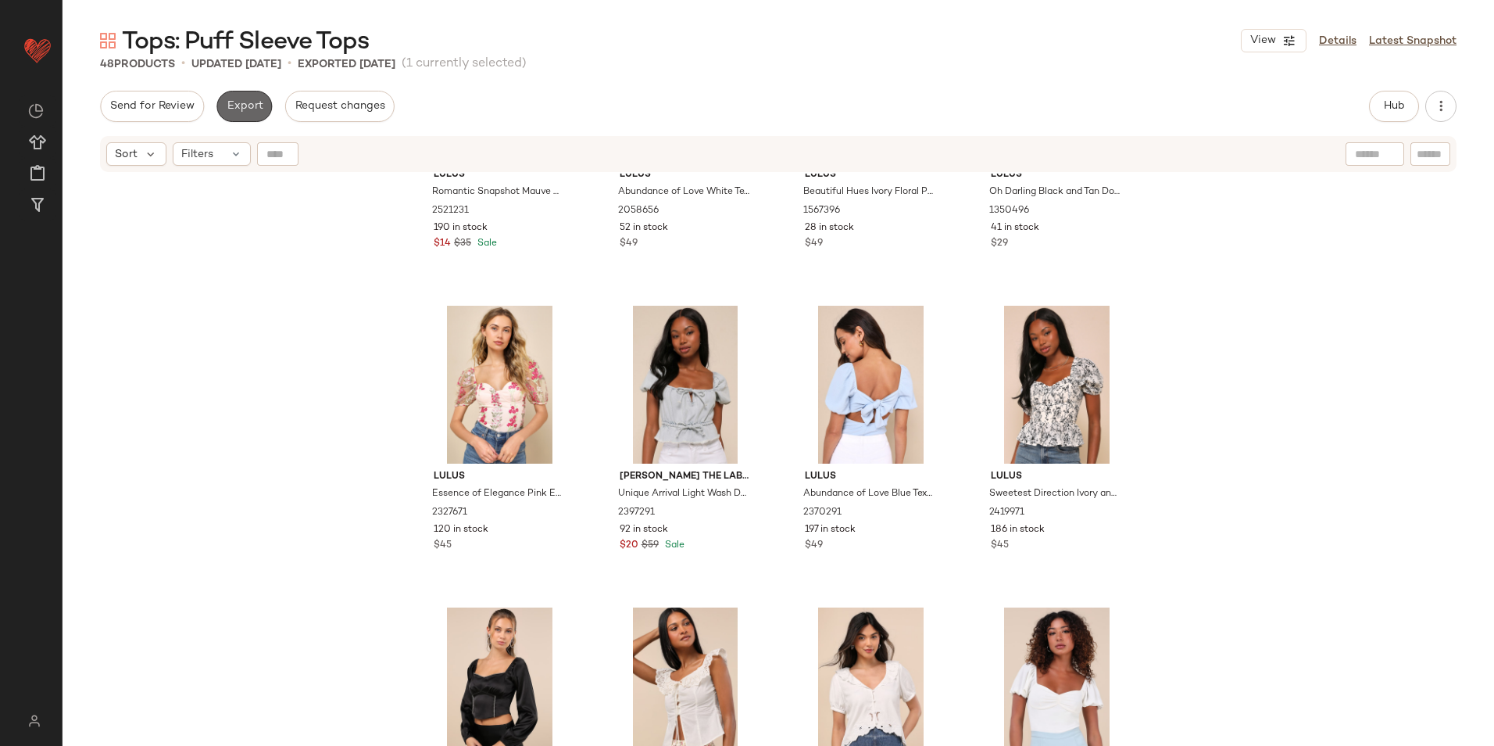
click at [239, 112] on span "Export" at bounding box center [244, 106] width 37 height 13
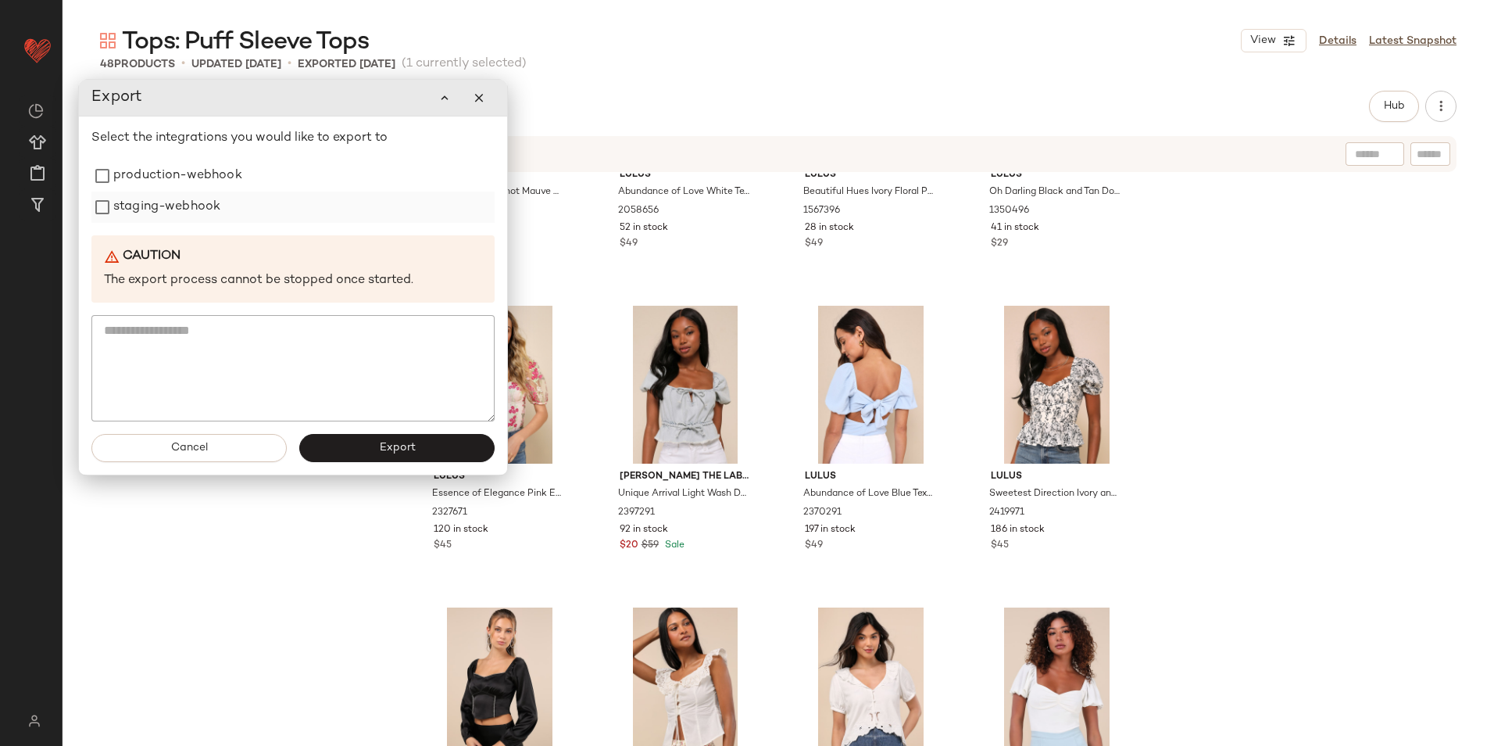
drag, startPoint x: 220, startPoint y: 176, endPoint x: 213, endPoint y: 195, distance: 20.8
click at [220, 178] on label "production-webhook" at bounding box center [177, 175] width 129 height 31
drag, startPoint x: 208, startPoint y: 203, endPoint x: 216, endPoint y: 245, distance: 42.9
click at [208, 205] on label "staging-webhook" at bounding box center [166, 209] width 107 height 31
click at [372, 452] on button "Export" at bounding box center [396, 452] width 195 height 28
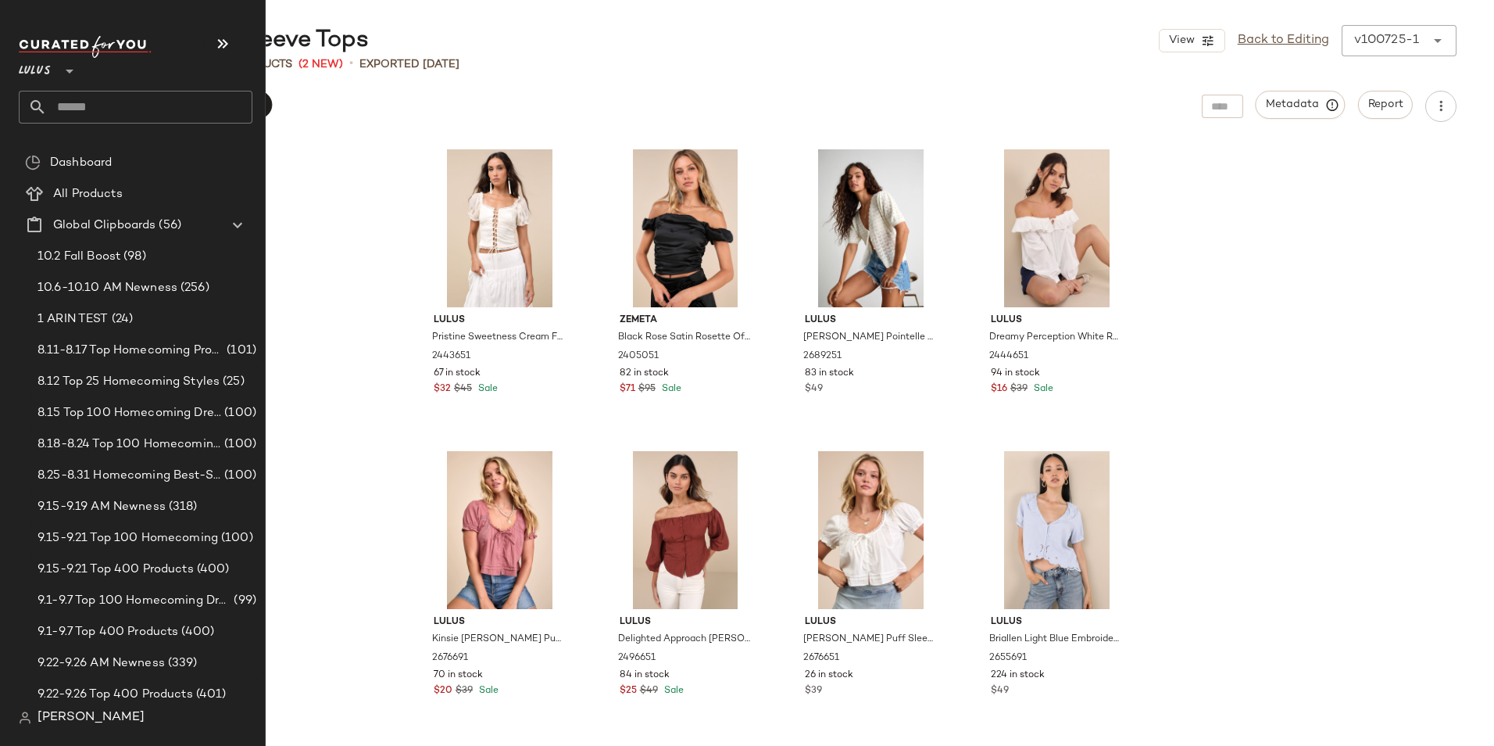
click at [70, 112] on input "text" at bounding box center [150, 107] width 206 height 33
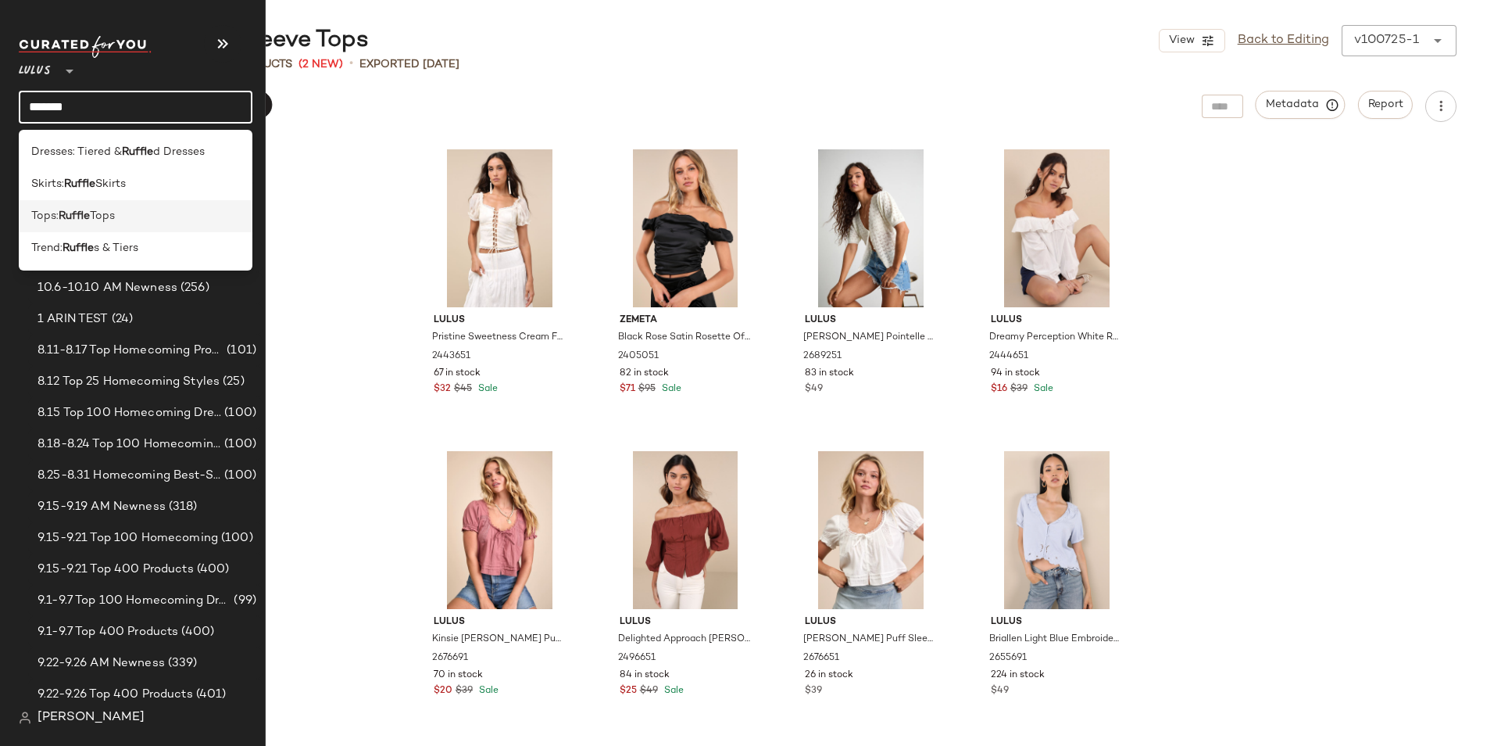
type input "******"
click at [108, 219] on span "Tops" at bounding box center [102, 216] width 25 height 16
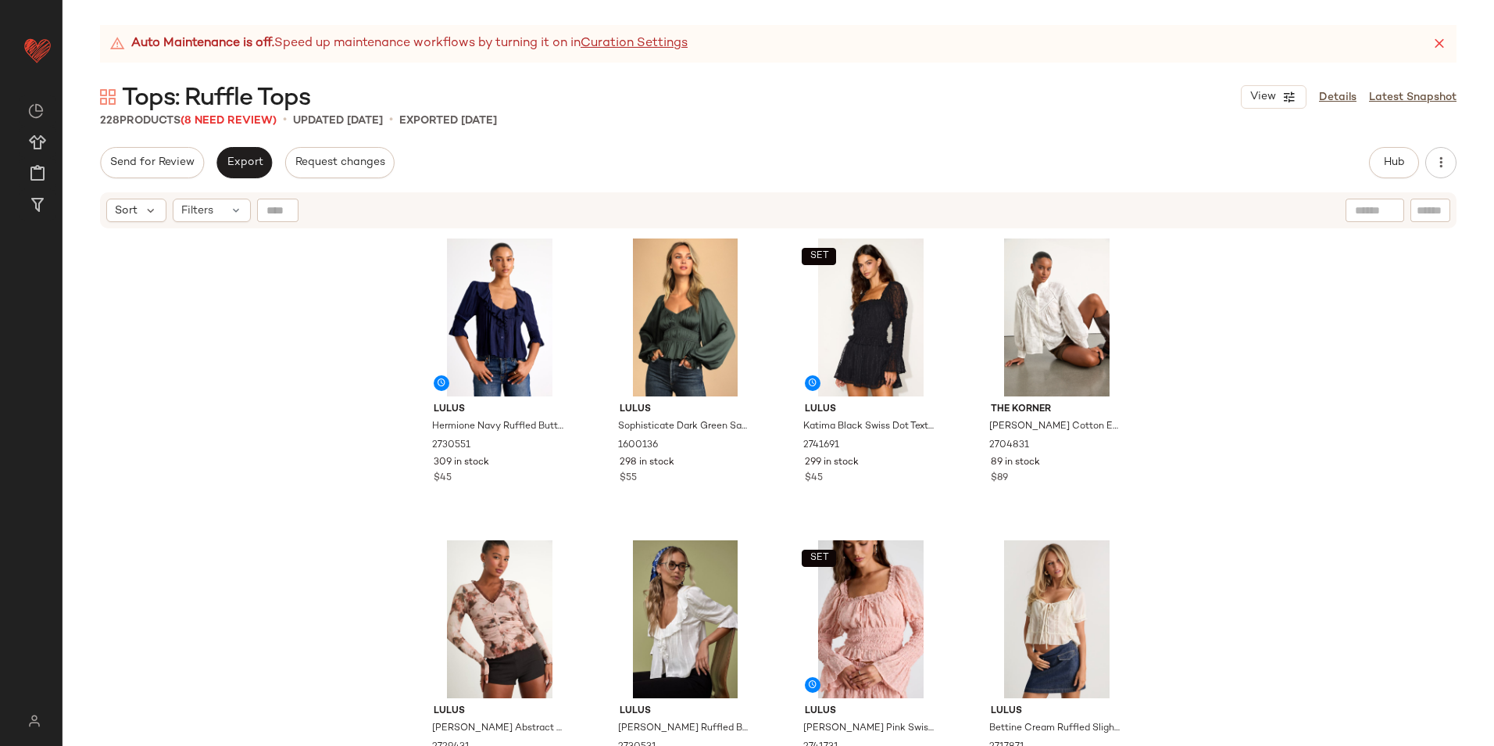
click at [1441, 40] on icon at bounding box center [1440, 44] width 16 height 16
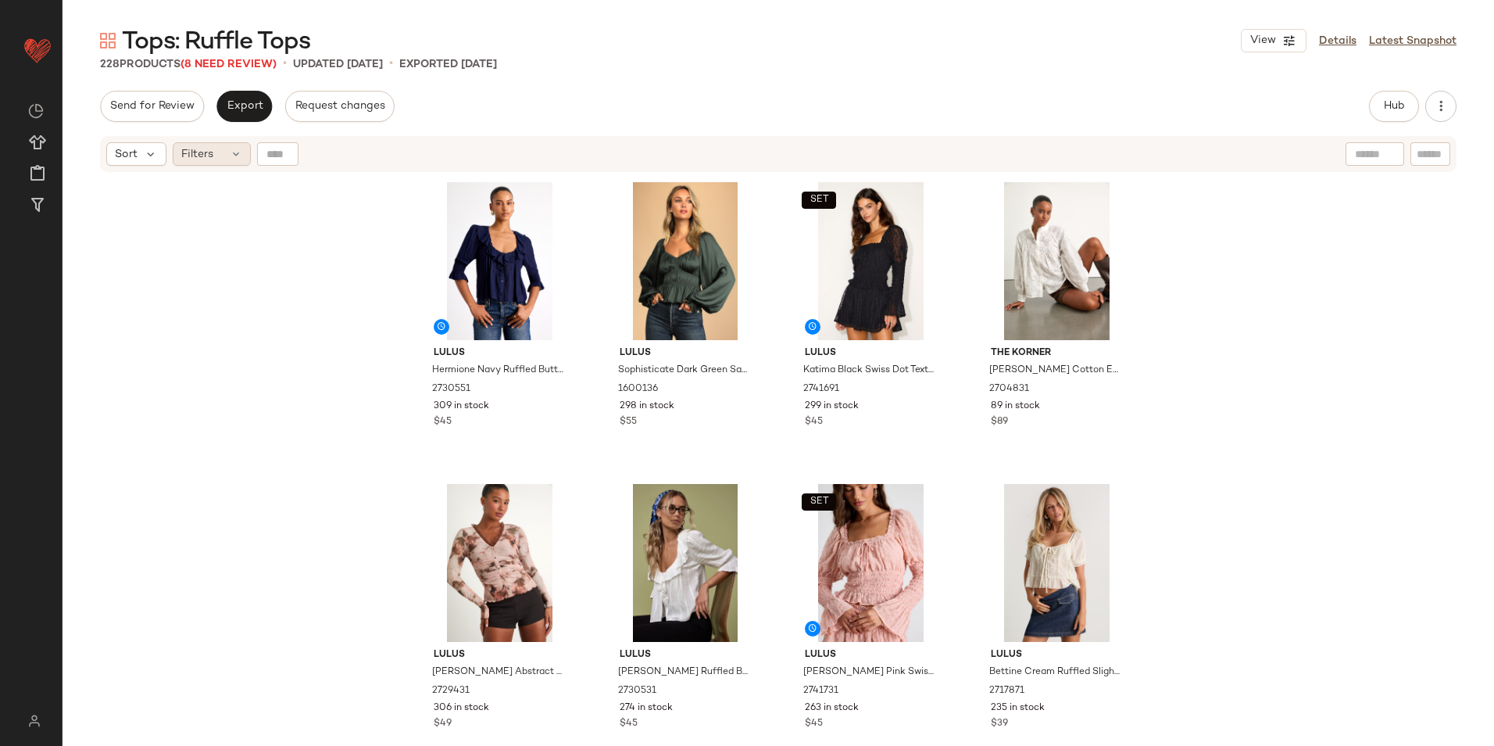
click at [226, 149] on div "Filters" at bounding box center [212, 153] width 78 height 23
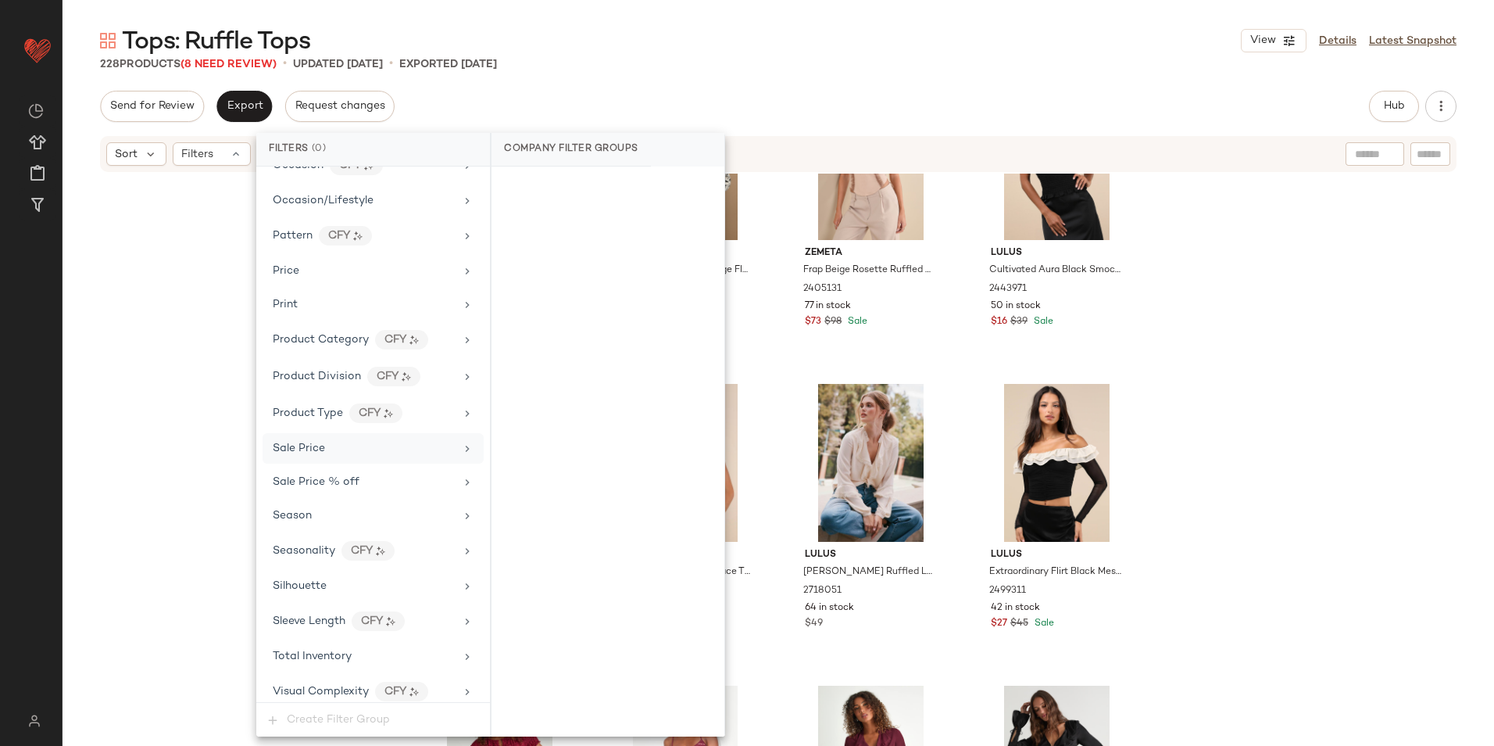
scroll to position [1000, 0]
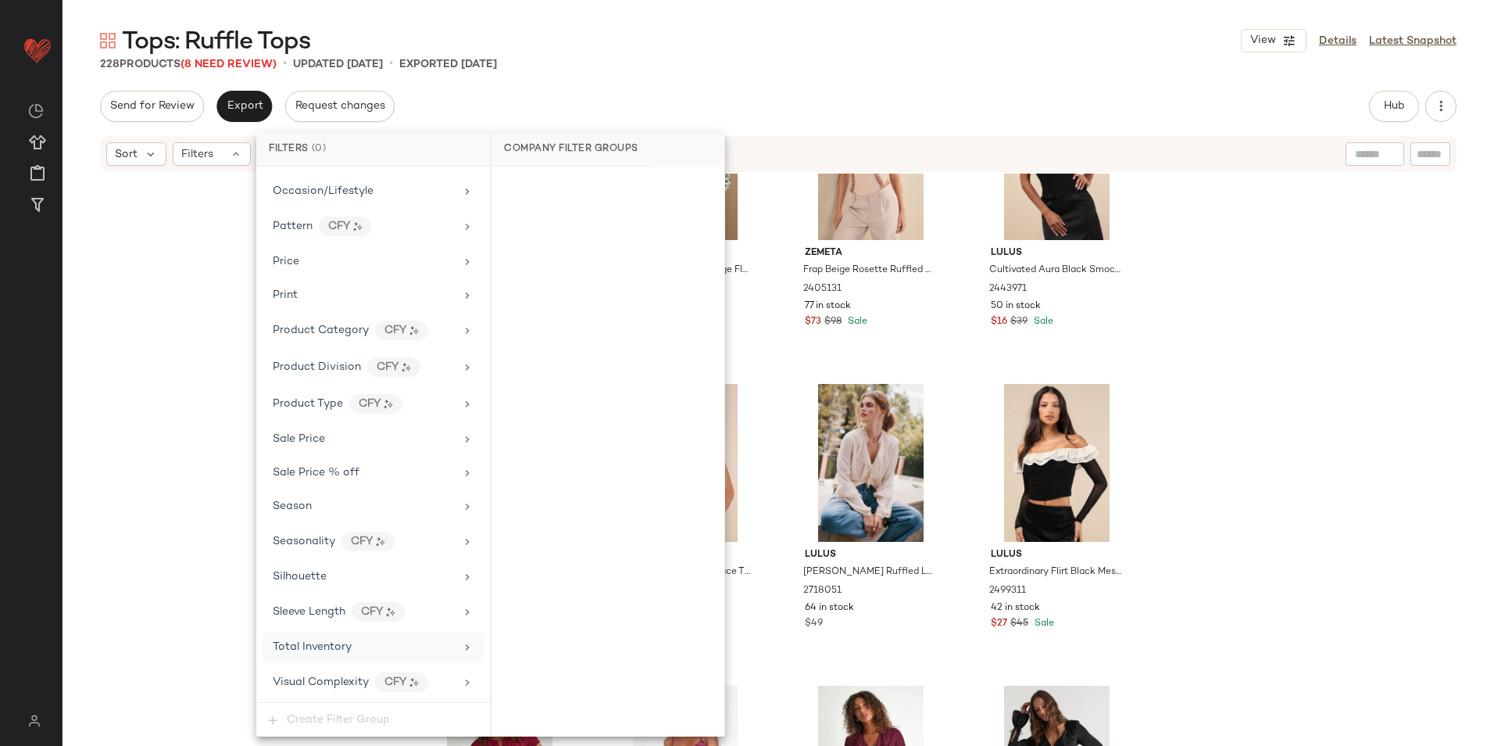
click at [374, 650] on div "Total Inventory" at bounding box center [364, 647] width 182 height 16
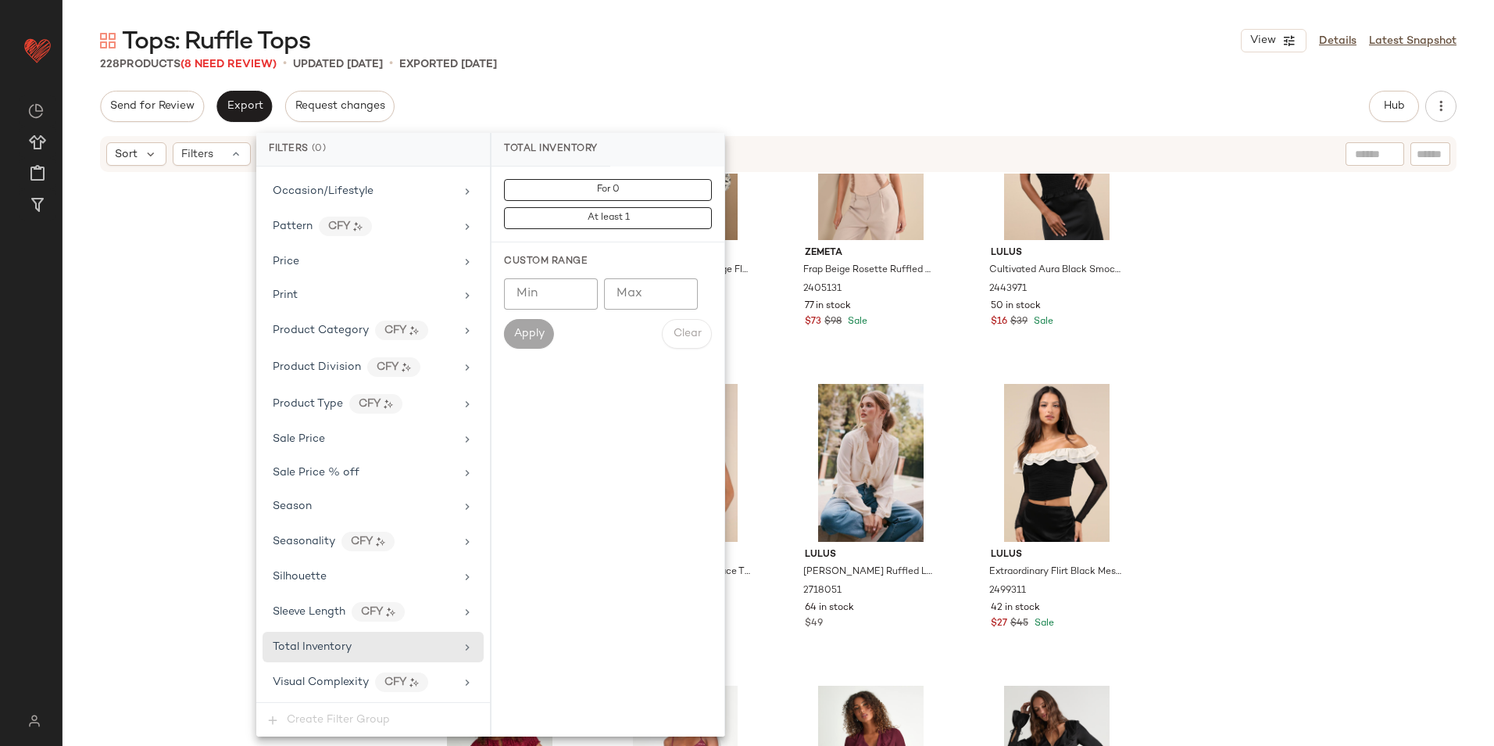
click at [657, 295] on input "Max" at bounding box center [651, 293] width 94 height 31
type input "**"
click at [528, 328] on span "Apply" at bounding box center [529, 334] width 31 height 13
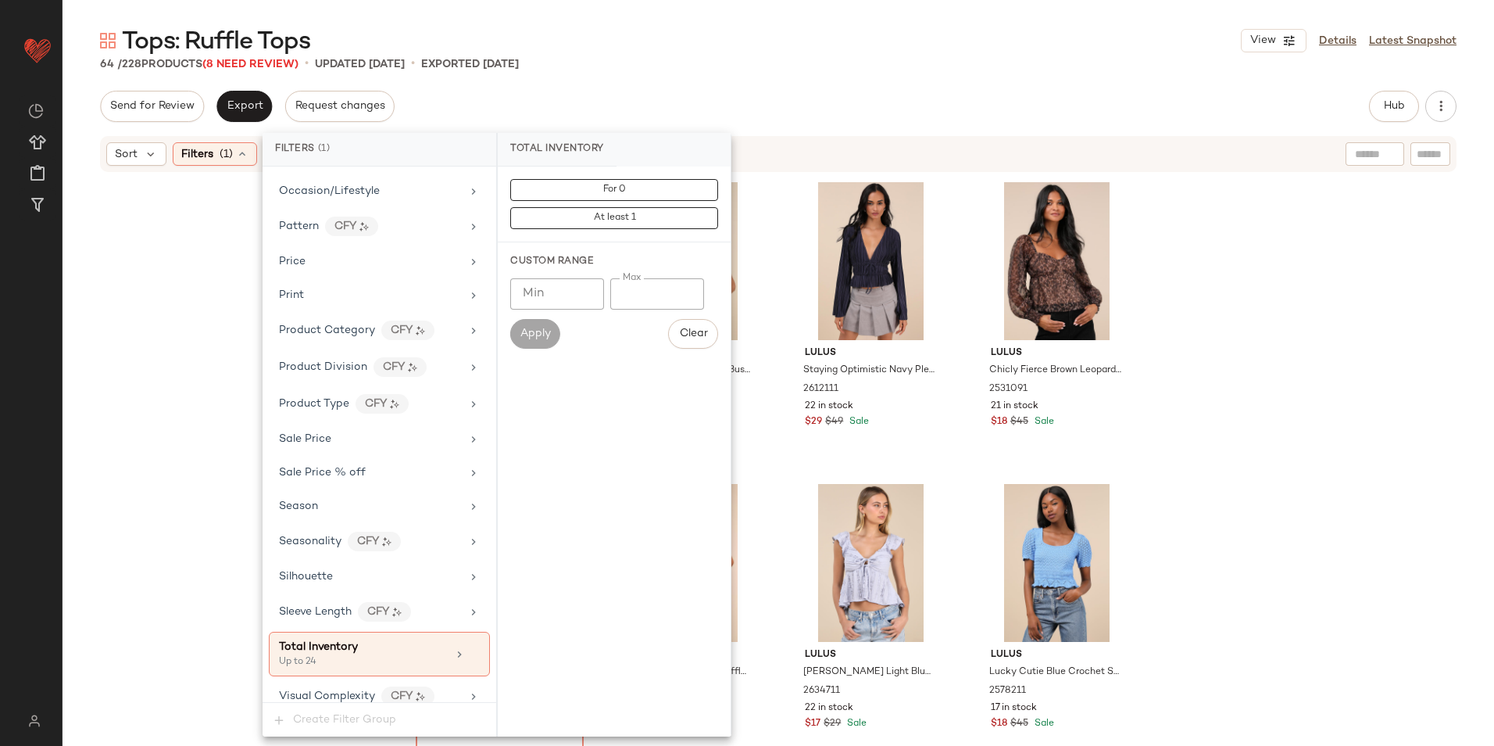
click at [785, 41] on div "Tops: Ruffle Tops View Details Latest Snapshot" at bounding box center [779, 40] width 1432 height 31
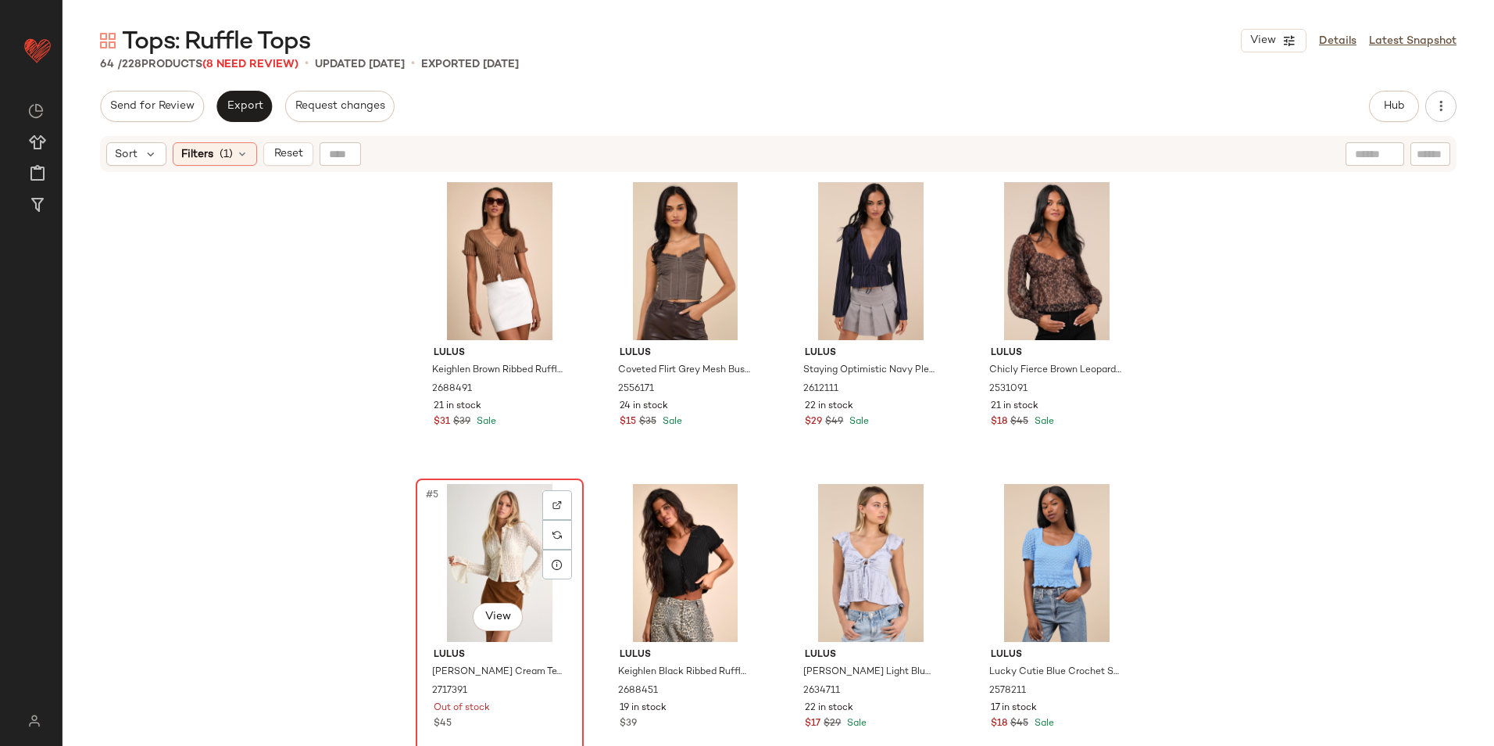
click at [480, 527] on div "#5 View" at bounding box center [499, 563] width 157 height 158
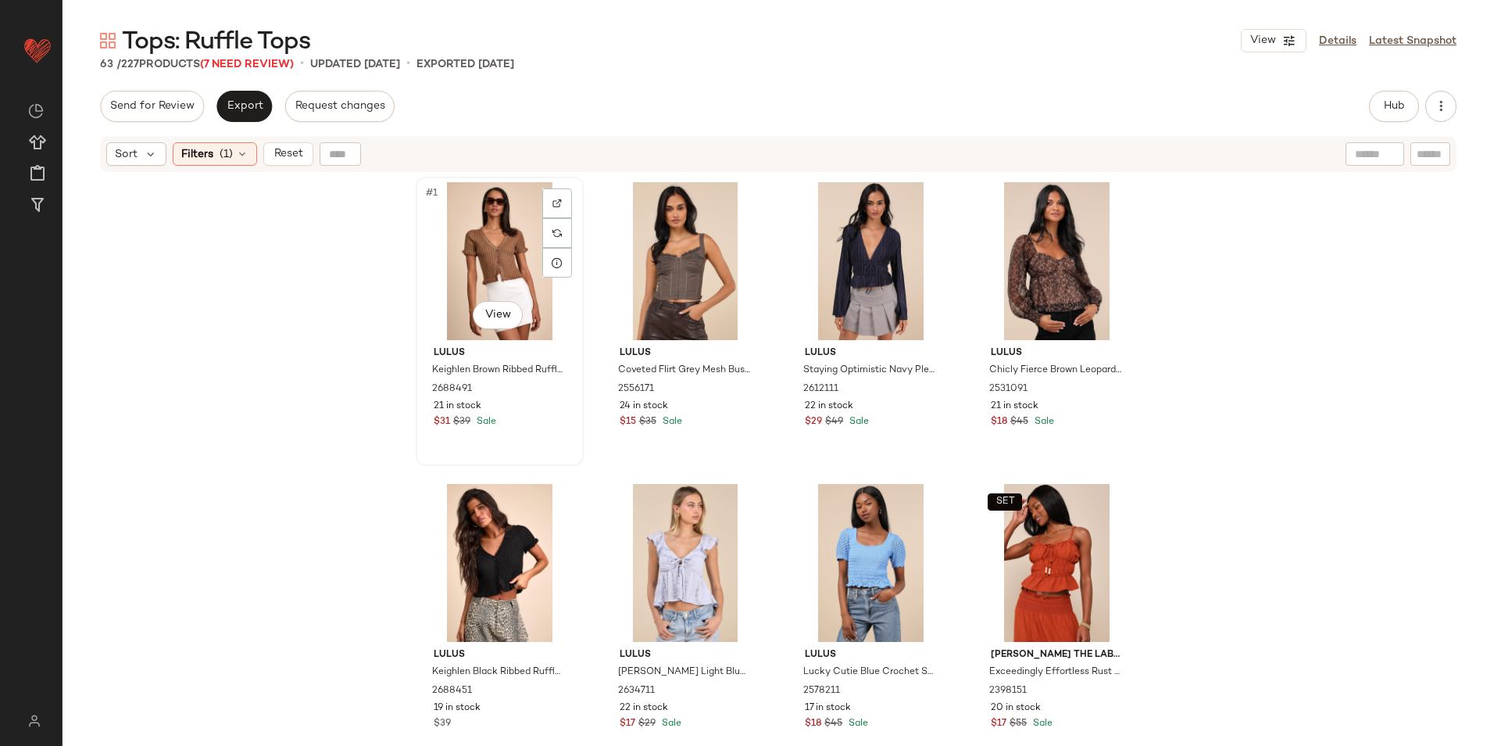
click at [486, 224] on div "#1 View" at bounding box center [499, 261] width 157 height 158
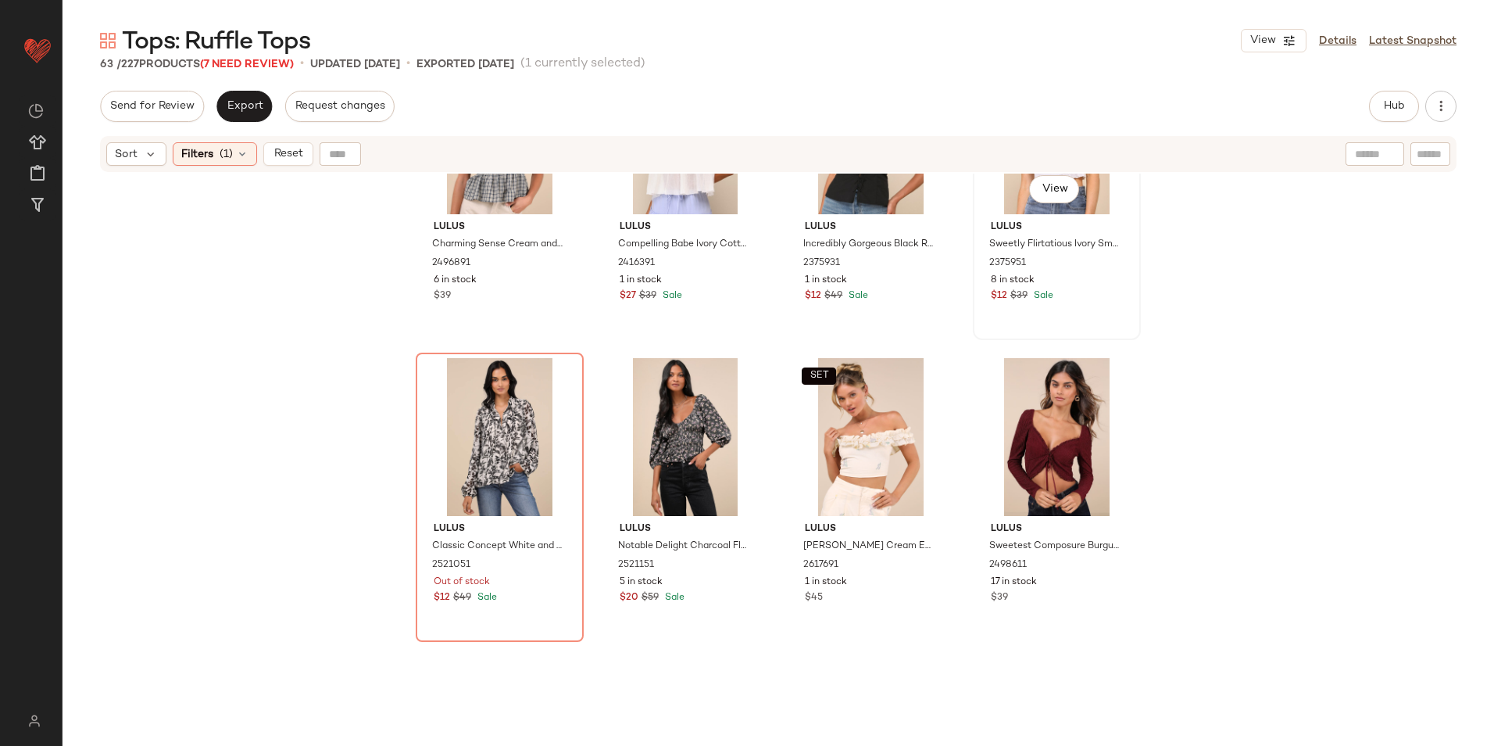
scroll to position [4219, 0]
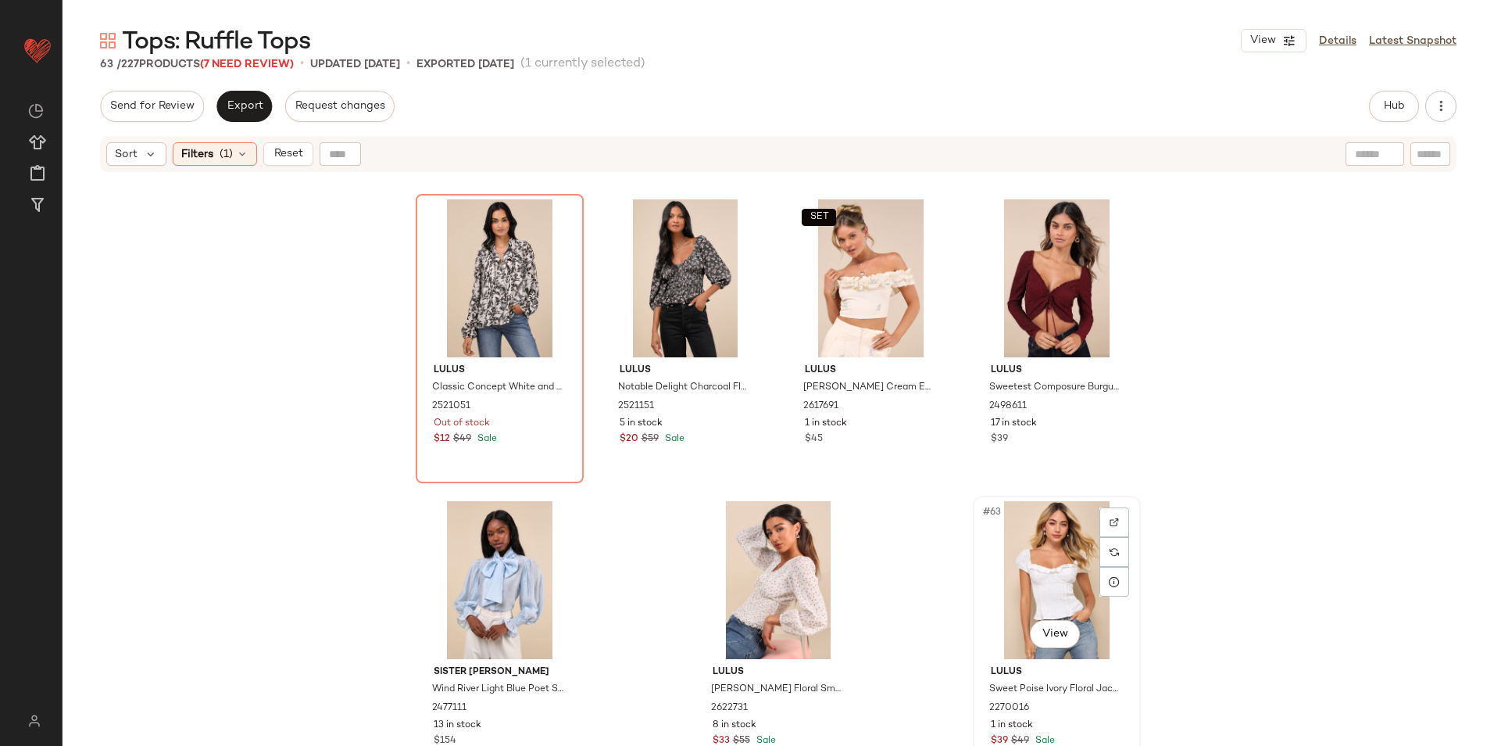
click at [1023, 523] on div "#63 View" at bounding box center [1057, 580] width 157 height 158
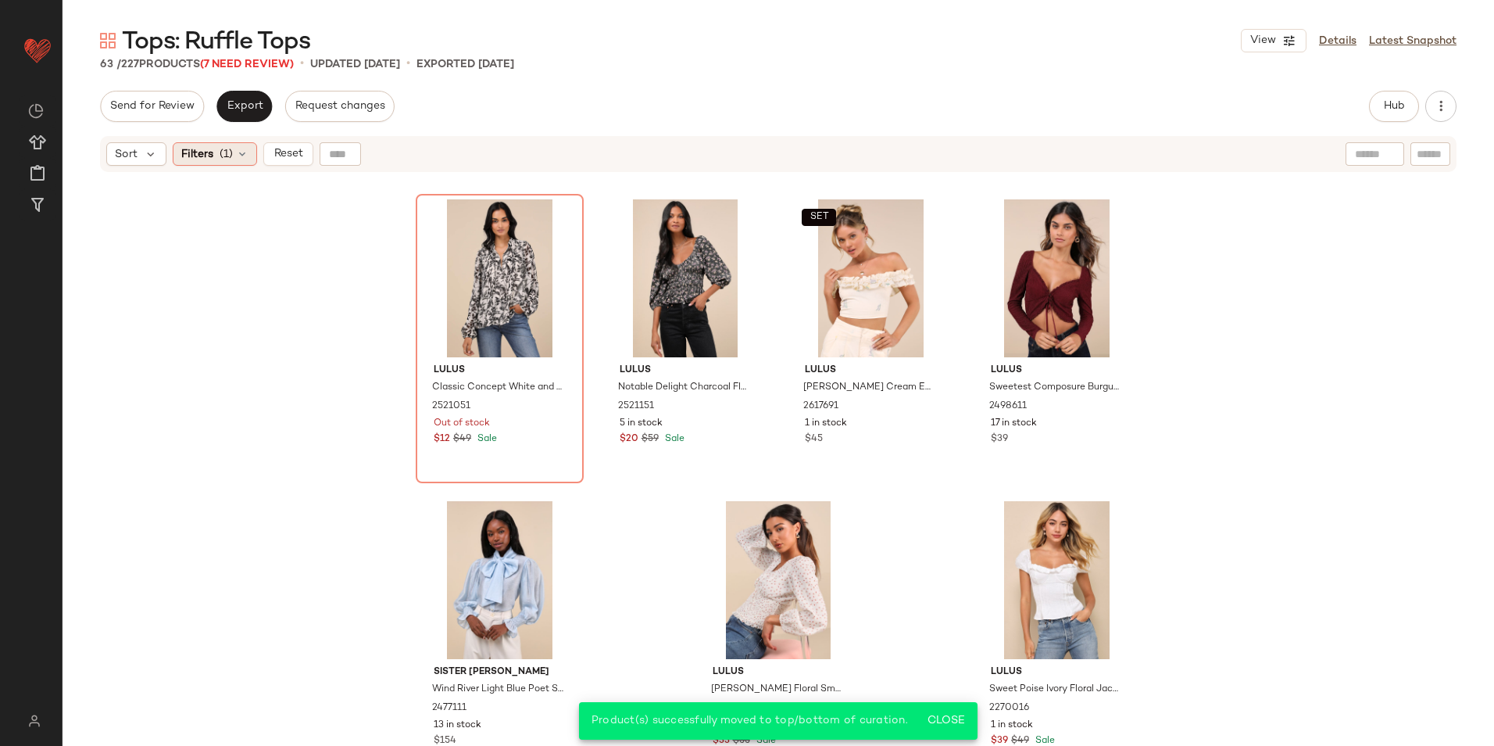
click at [238, 156] on icon at bounding box center [242, 154] width 13 height 13
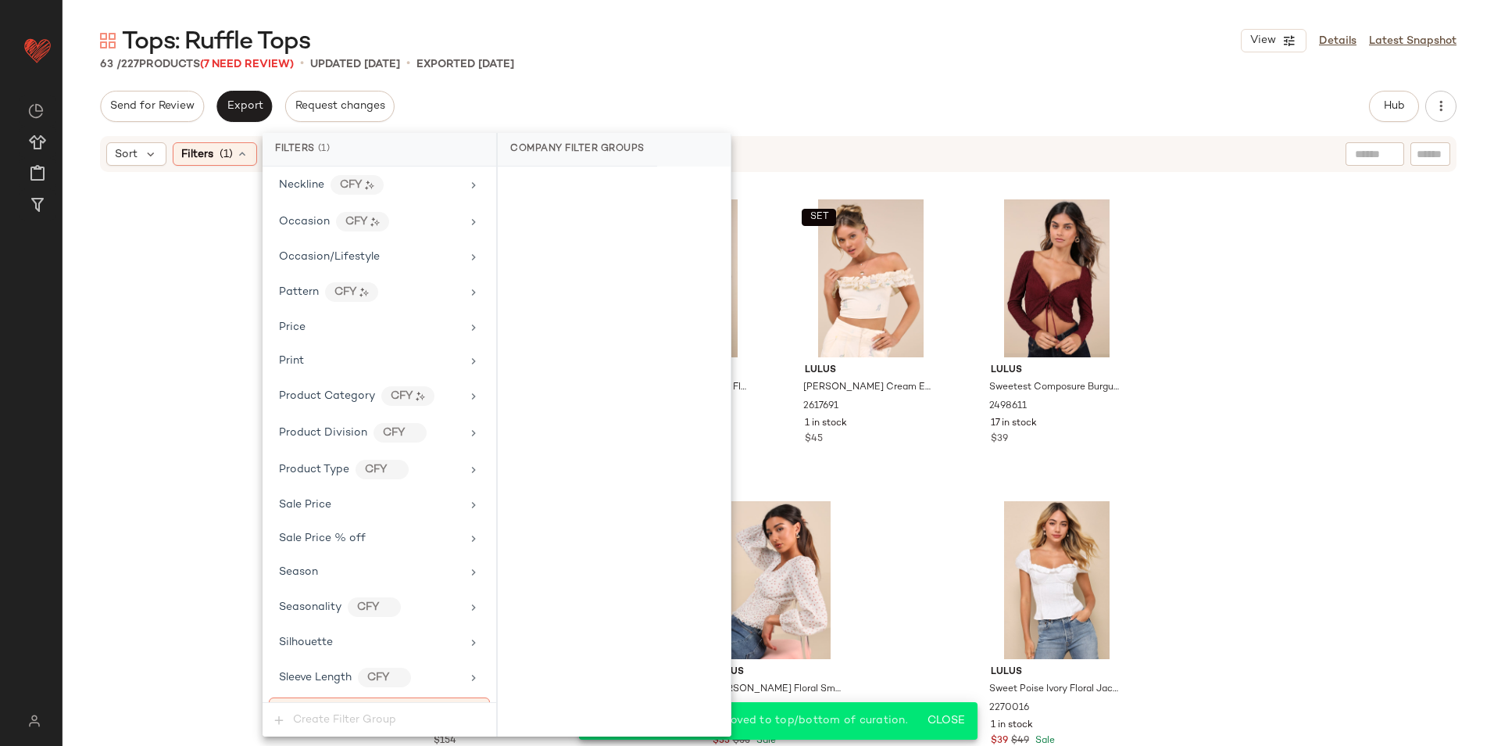
scroll to position [1014, 0]
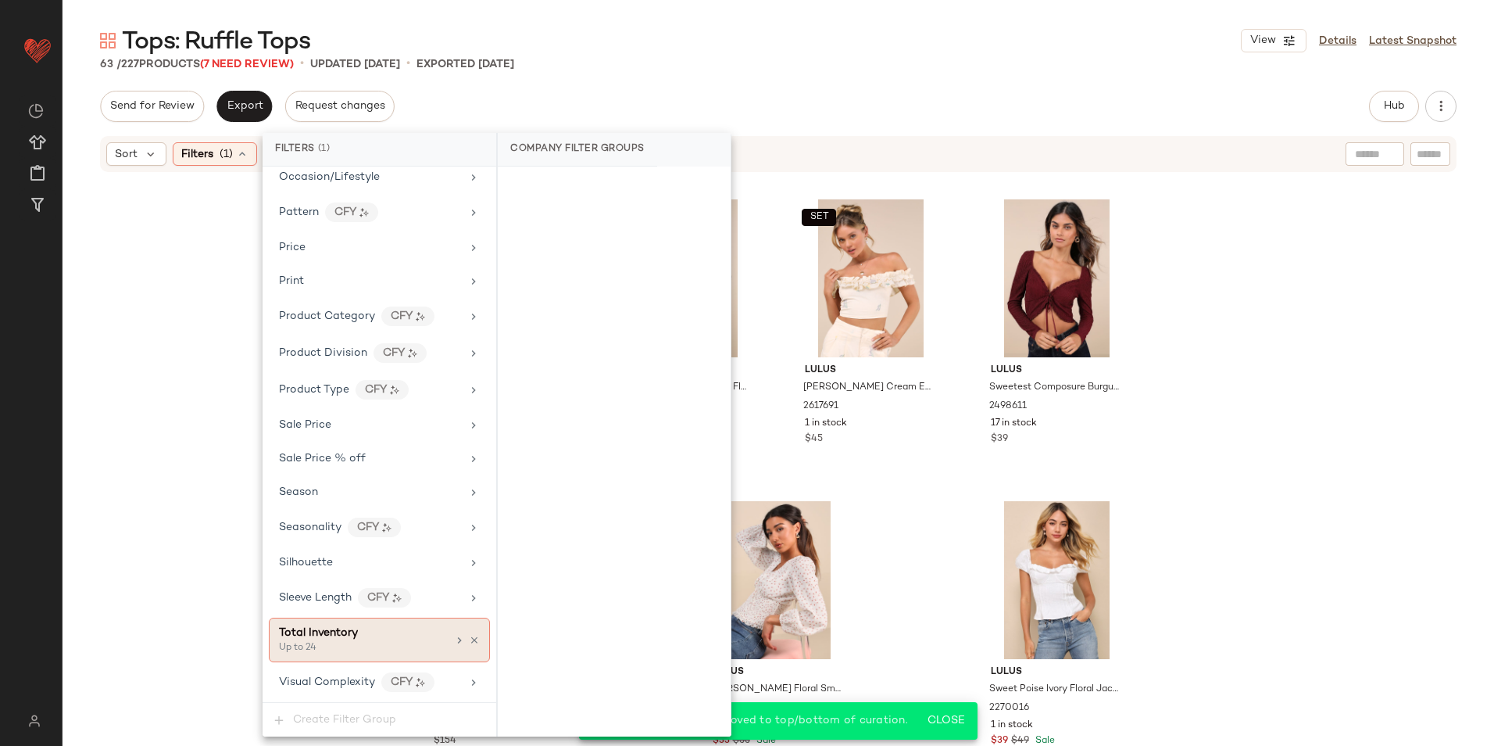
click at [385, 619] on div "Total Inventory Up to 24" at bounding box center [379, 639] width 221 height 45
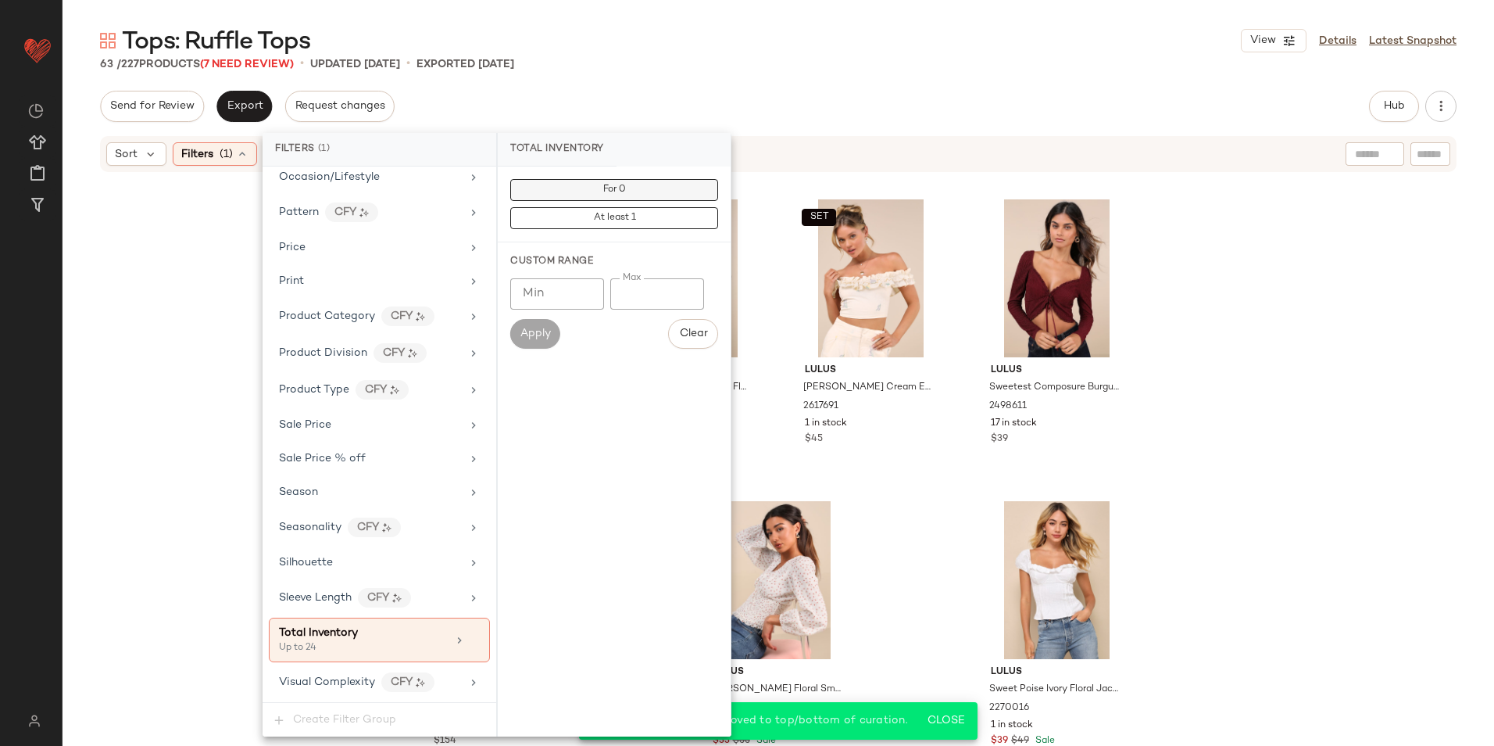
click at [670, 182] on button "For 0" at bounding box center [614, 190] width 208 height 22
click at [705, 75] on div "Tops: Ruffle Tops View Details Latest Snapshot 63 / 227 Products (7 Need Review…" at bounding box center [779, 385] width 1432 height 721
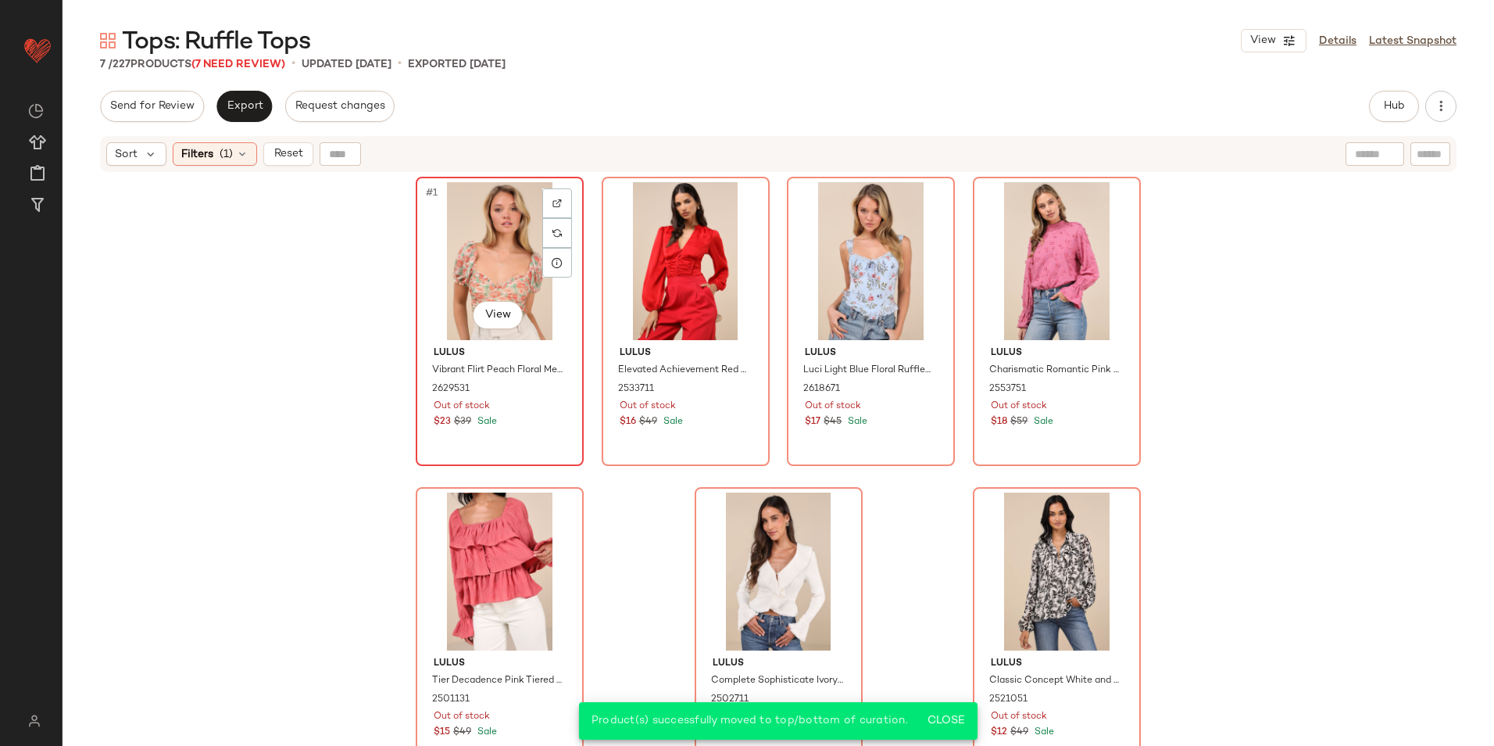
click at [470, 242] on div "#1 View" at bounding box center [499, 261] width 157 height 158
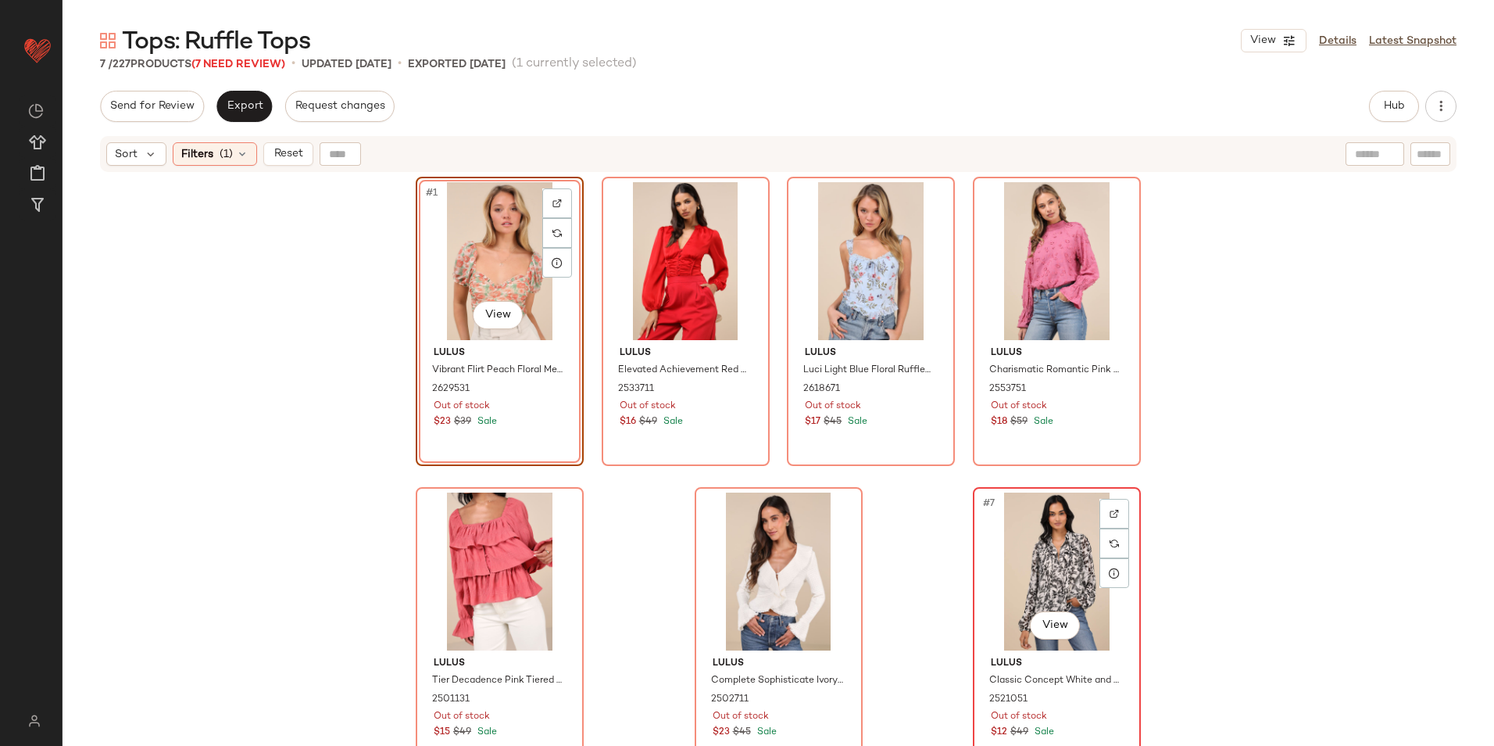
click at [1015, 492] on div "#7 View" at bounding box center [1057, 571] width 157 height 158
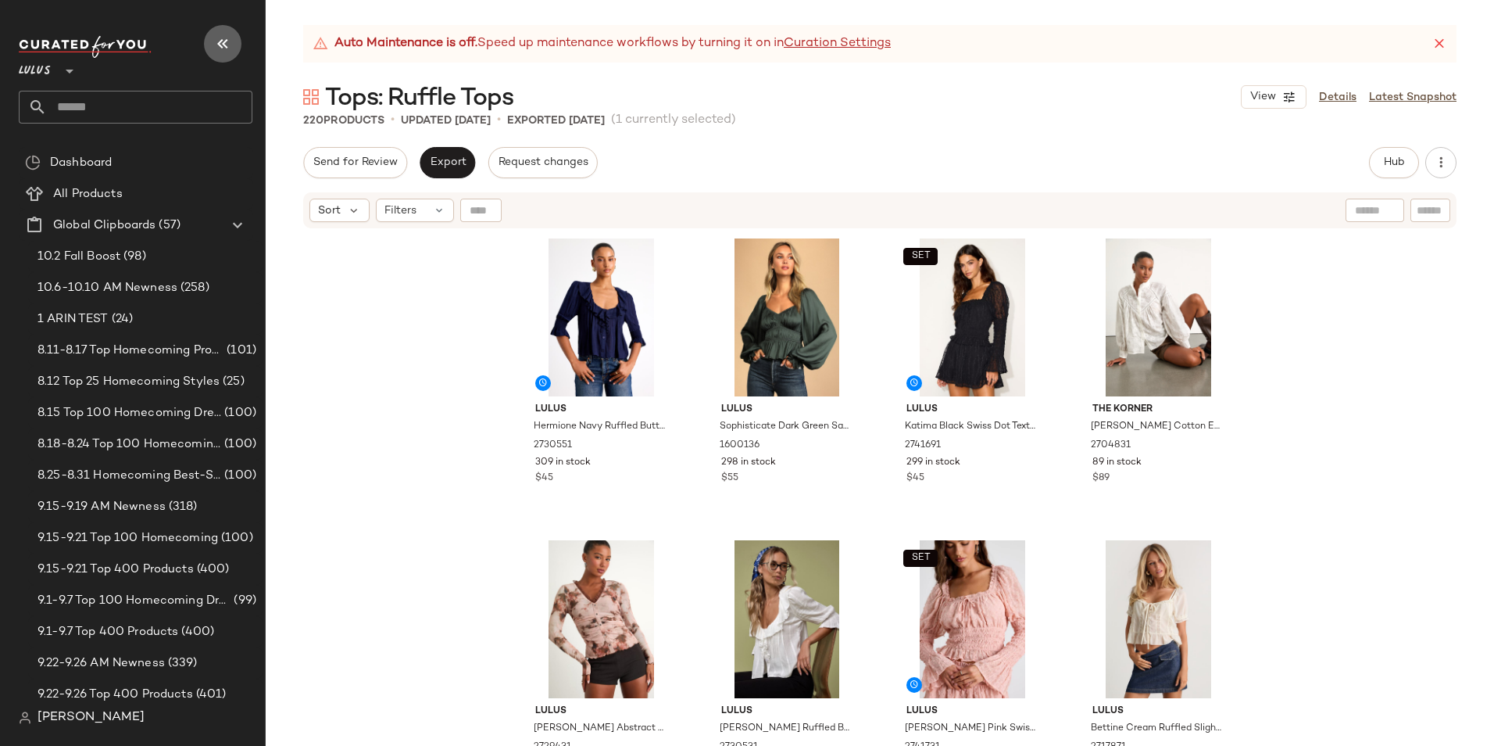
click at [224, 42] on icon "button" at bounding box center [222, 43] width 19 height 19
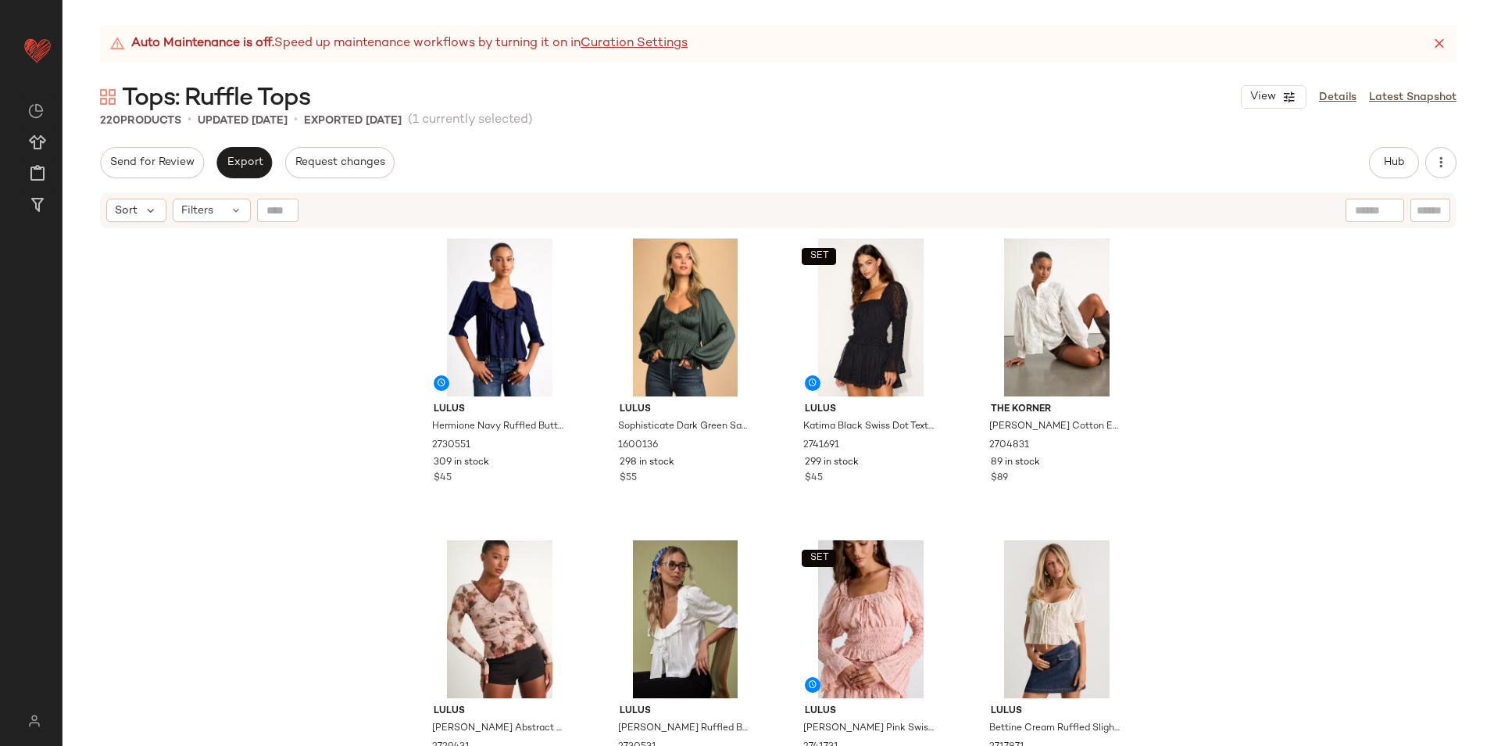
click at [899, 152] on div "Send for Review Export Request changes Hub Send for Review External Review Inte…" at bounding box center [778, 162] width 1357 height 31
click at [1387, 163] on span "Hub" at bounding box center [1395, 162] width 22 height 13
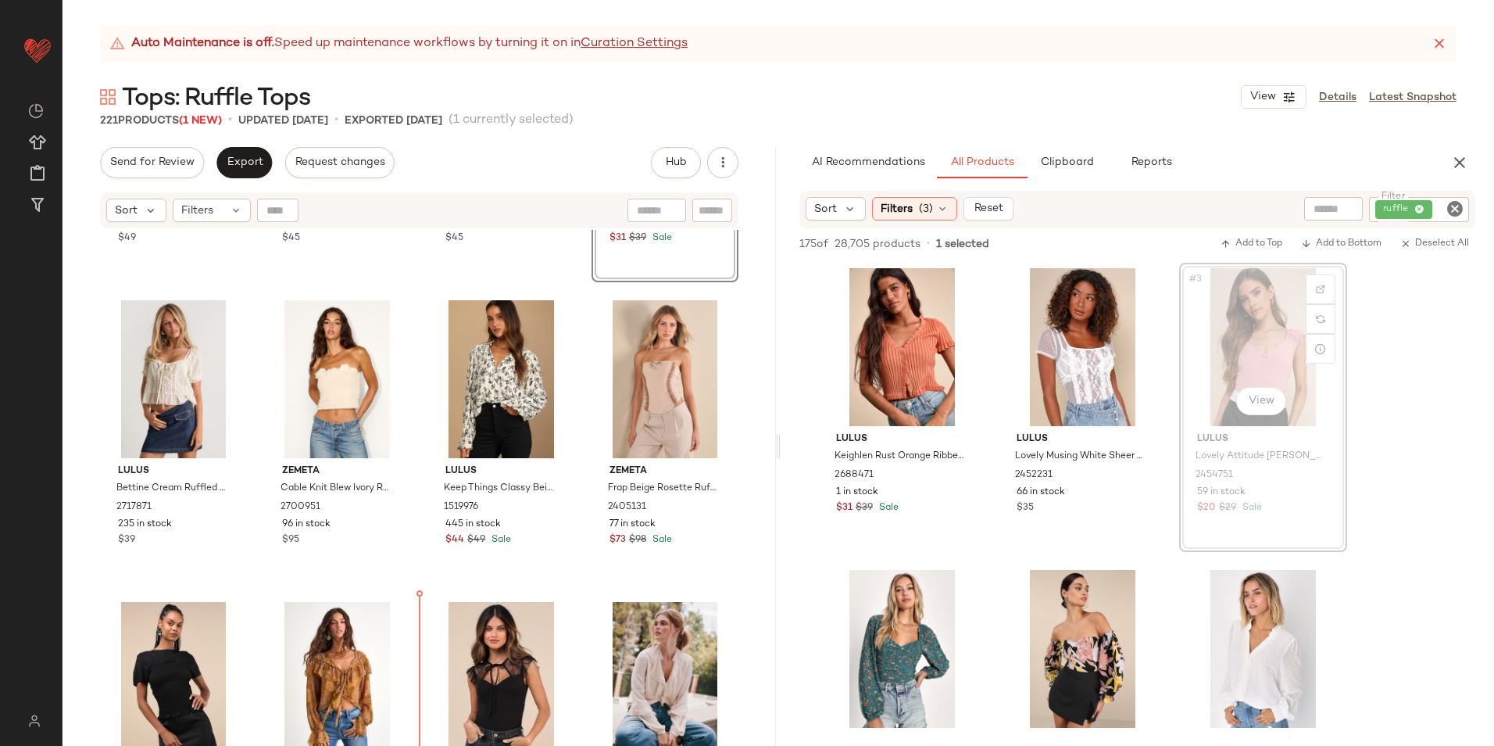
scroll to position [571, 0]
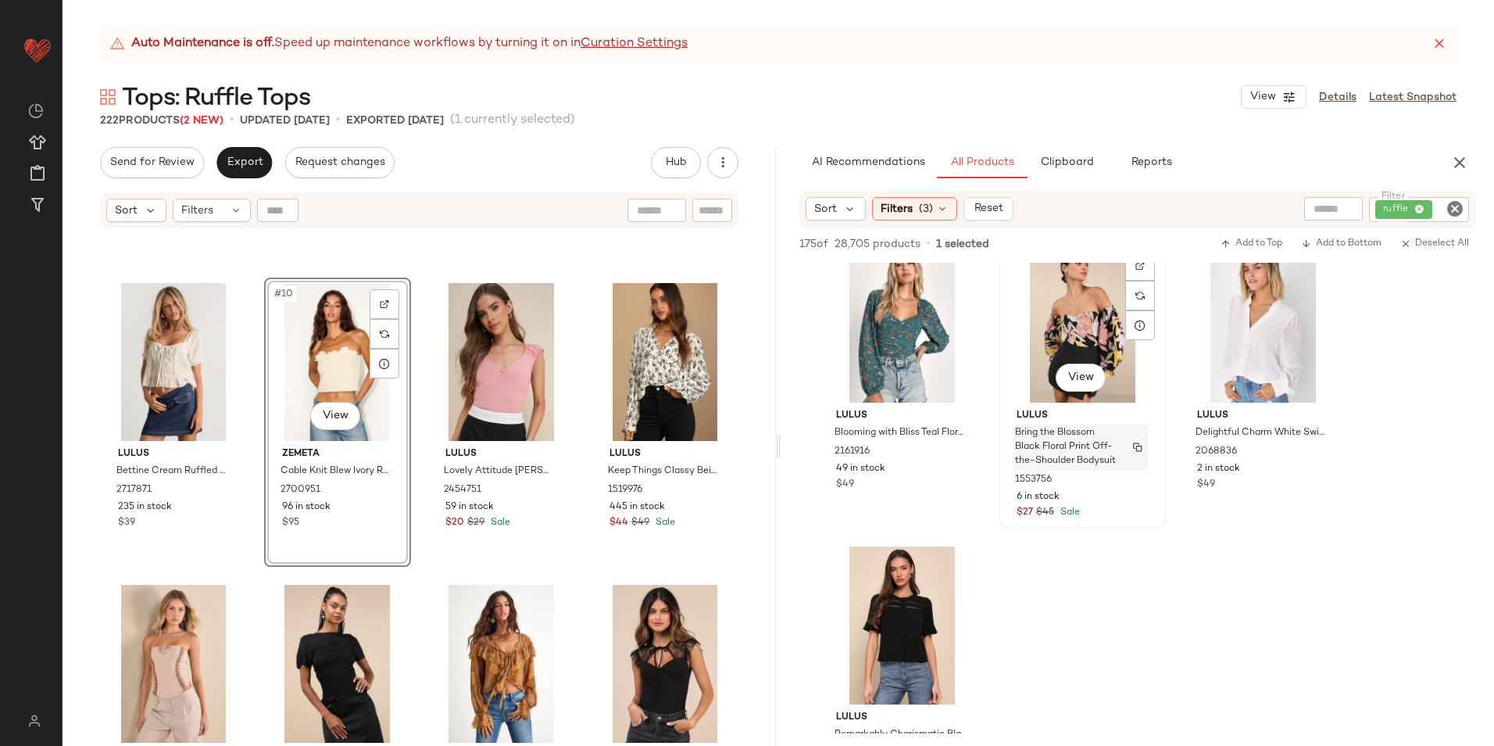
scroll to position [547, 0]
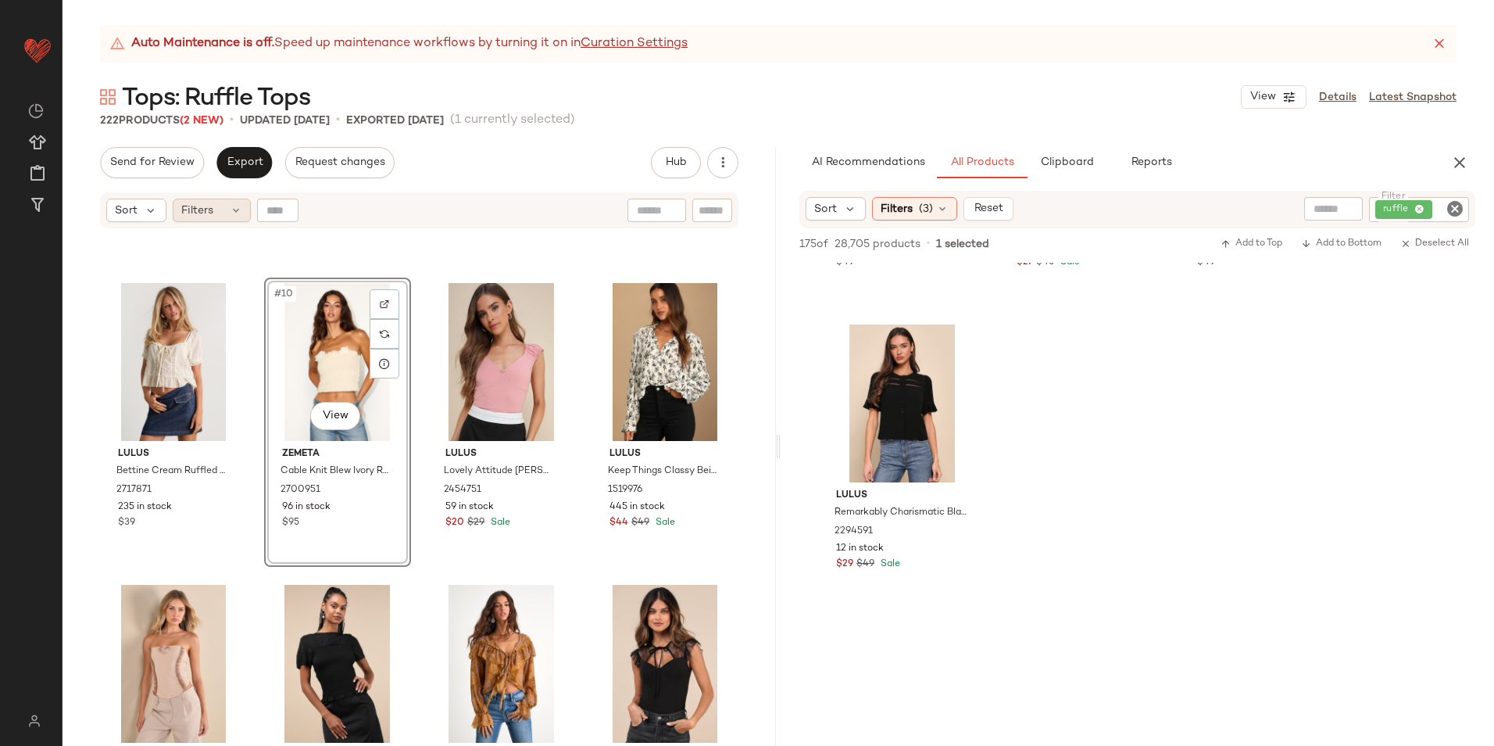
click at [231, 206] on icon at bounding box center [236, 210] width 13 height 13
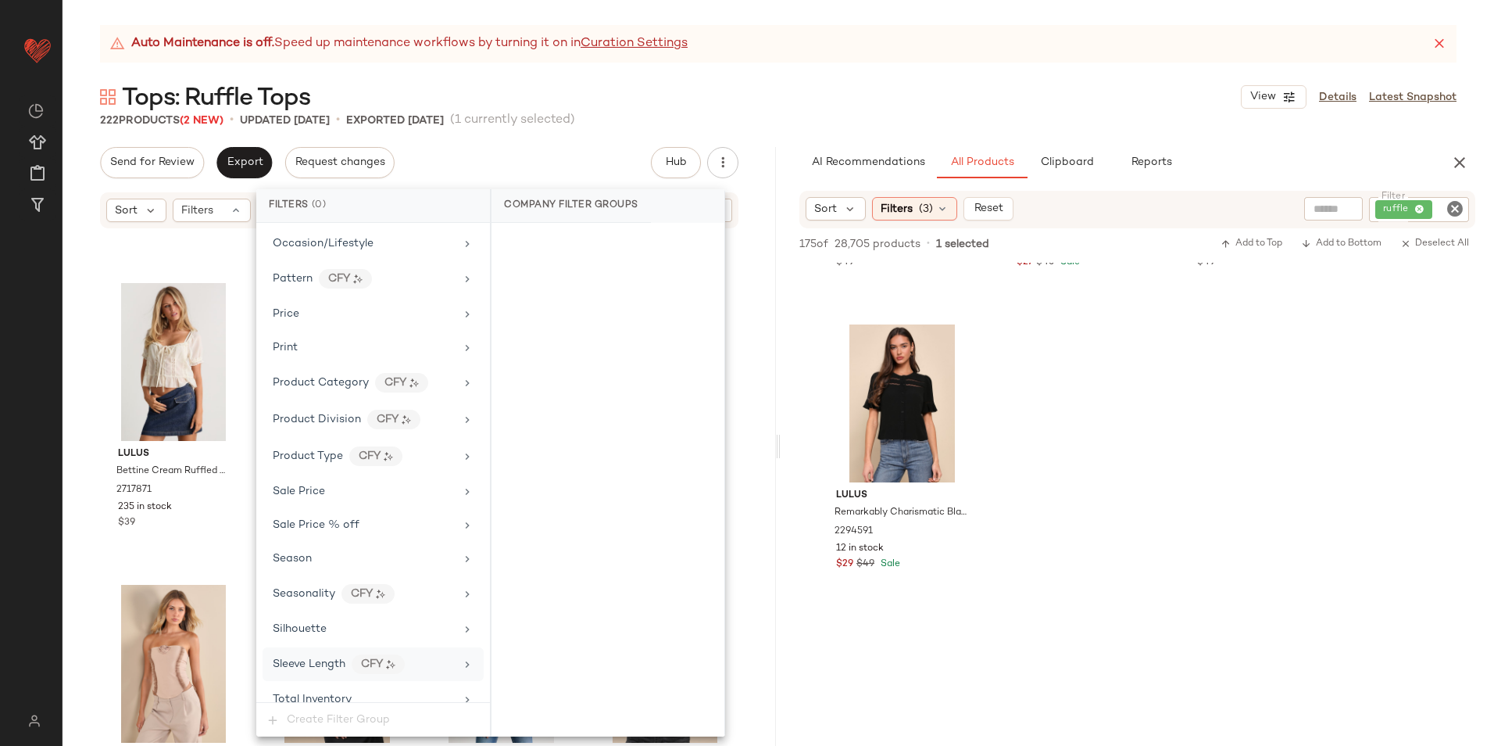
scroll to position [1056, 0]
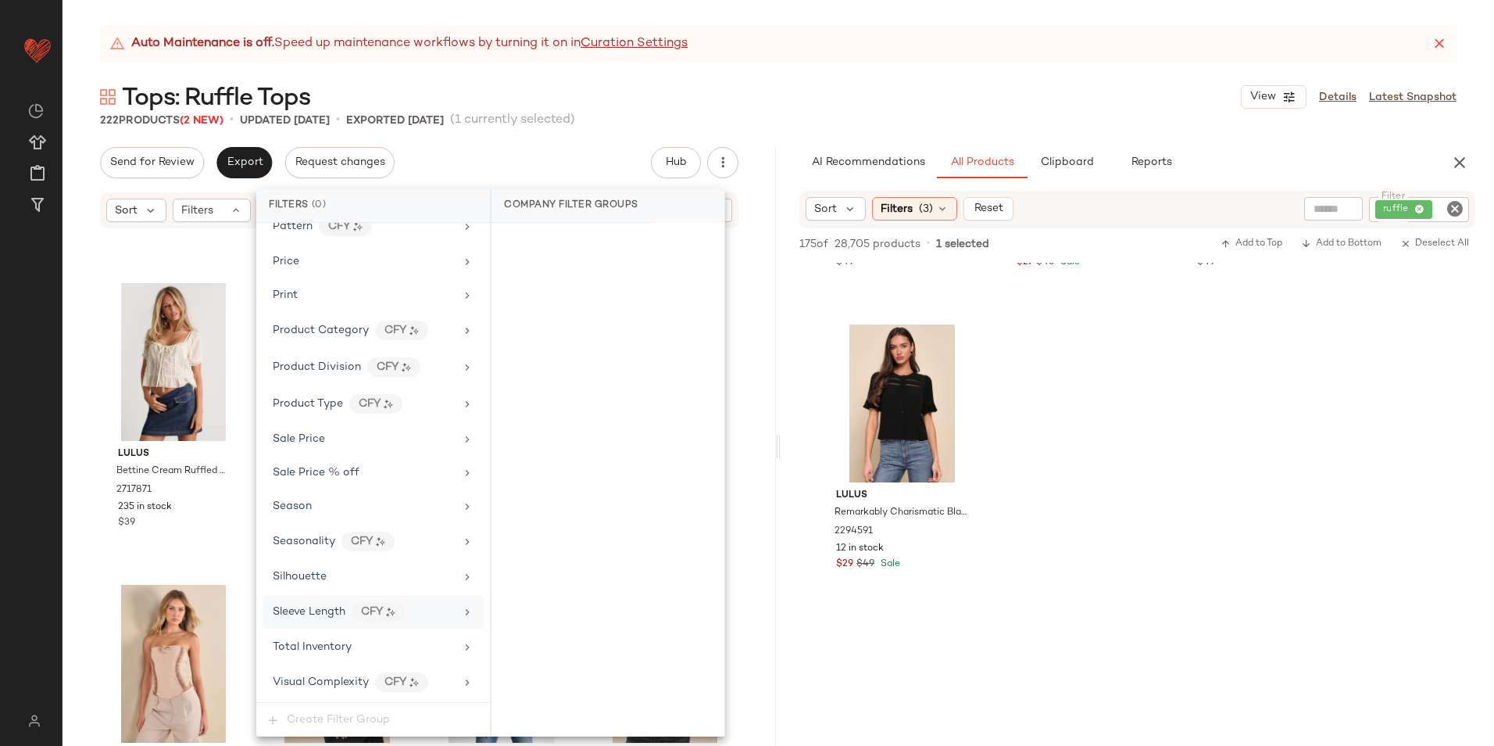
drag, startPoint x: 304, startPoint y: 650, endPoint x: 352, endPoint y: 603, distance: 66.9
click at [305, 650] on span "Total Inventory" at bounding box center [312, 647] width 79 height 12
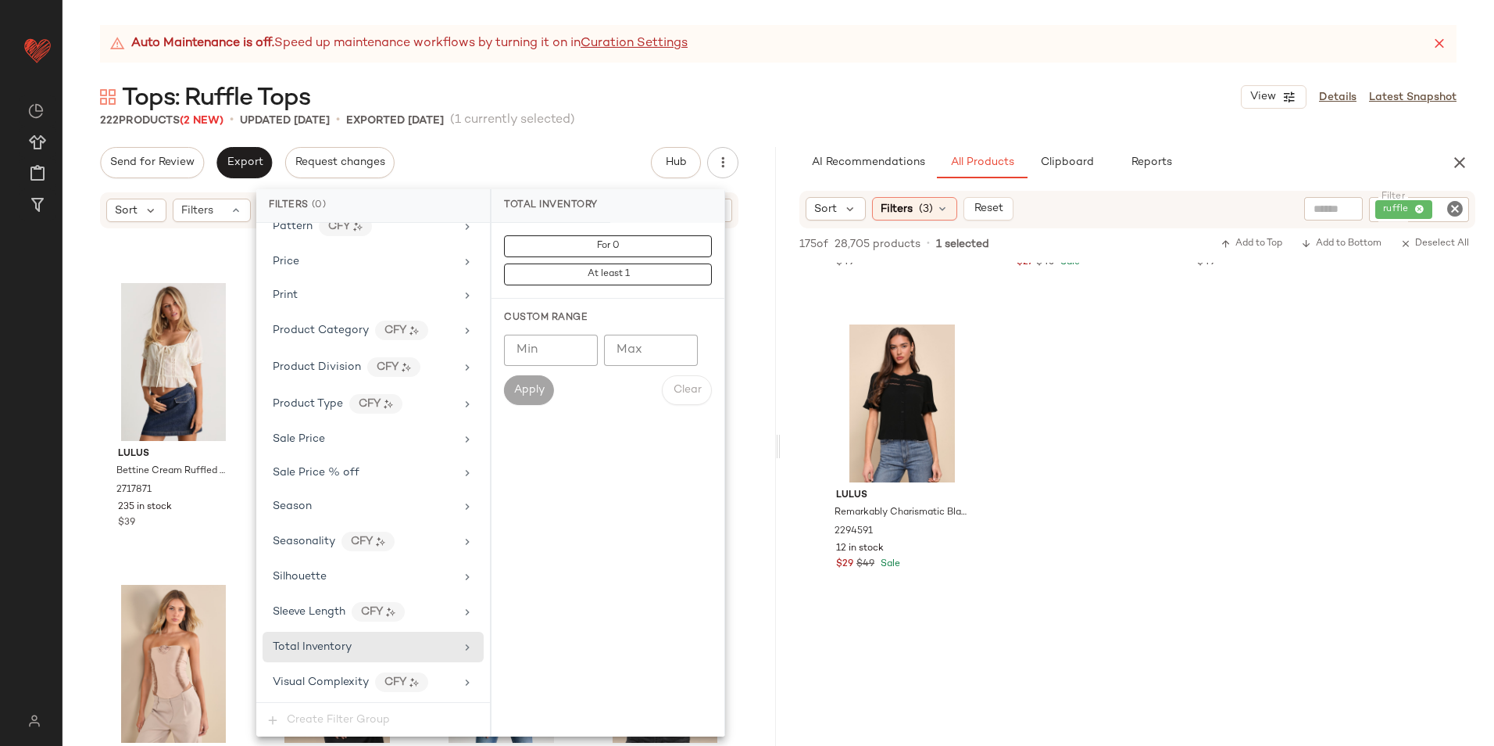
click at [634, 351] on input "Max" at bounding box center [651, 350] width 94 height 31
type input "**"
click at [535, 386] on span "Apply" at bounding box center [529, 390] width 31 height 13
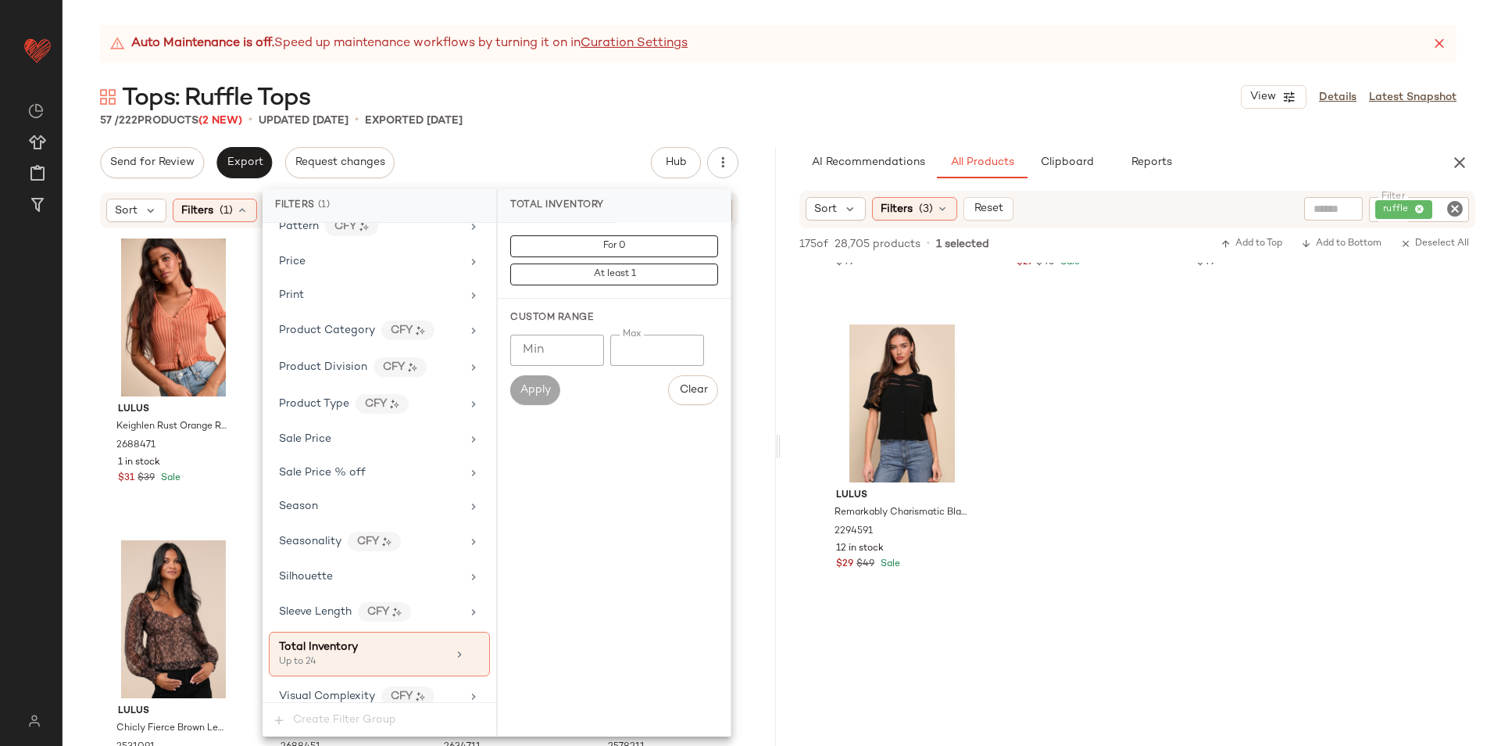
click at [735, 98] on div "Tops: Ruffle Tops View Details Latest Snapshot" at bounding box center [779, 96] width 1432 height 31
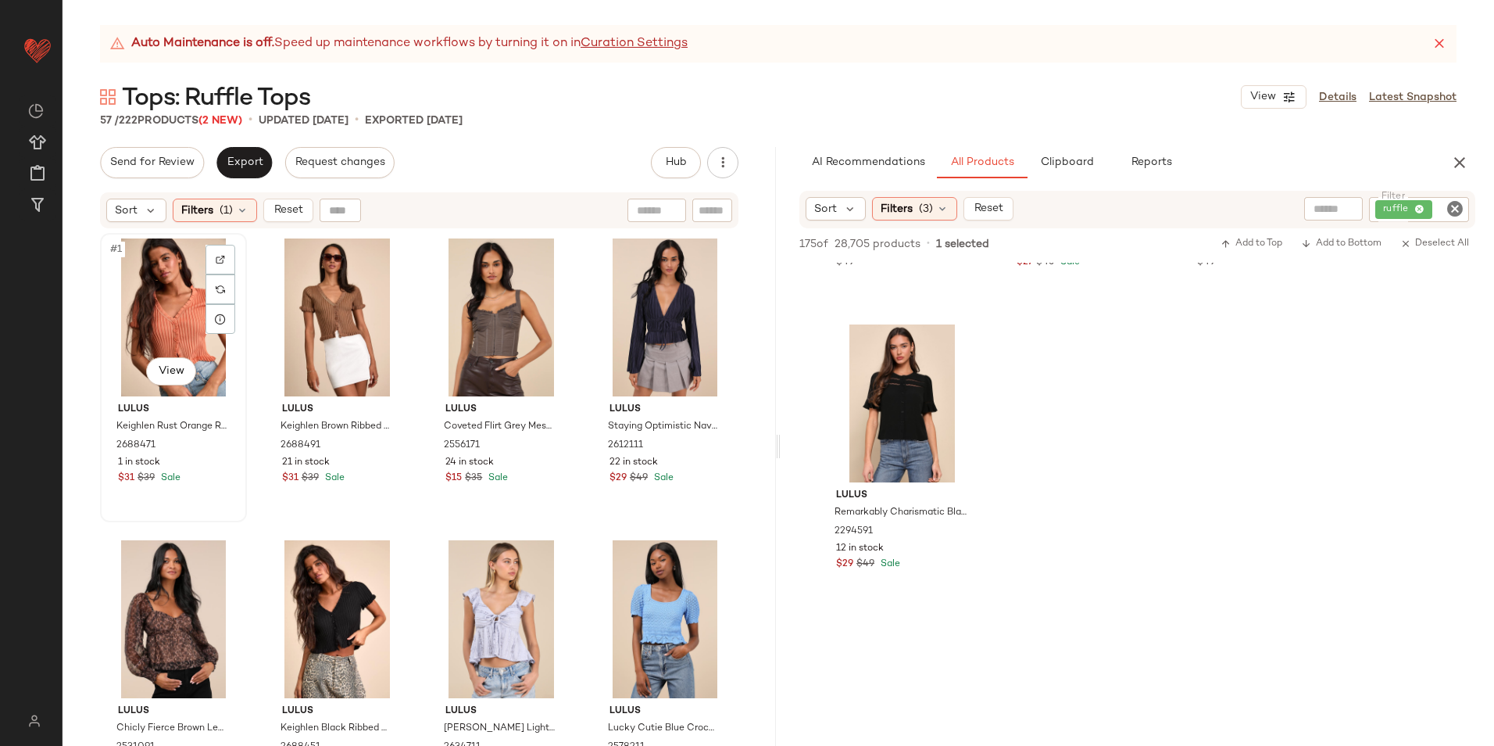
click at [174, 290] on div "#1 View" at bounding box center [174, 317] width 136 height 158
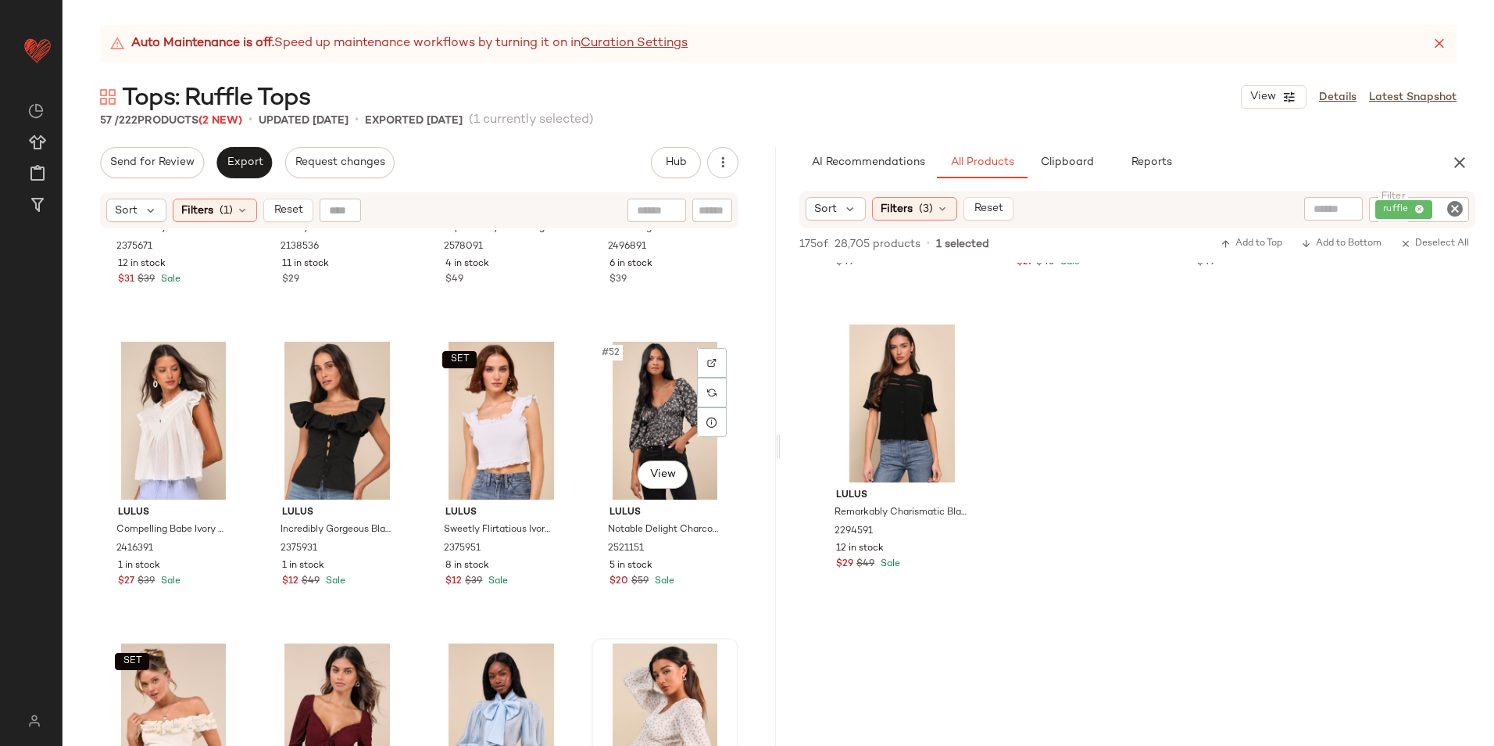
scroll to position [3974, 0]
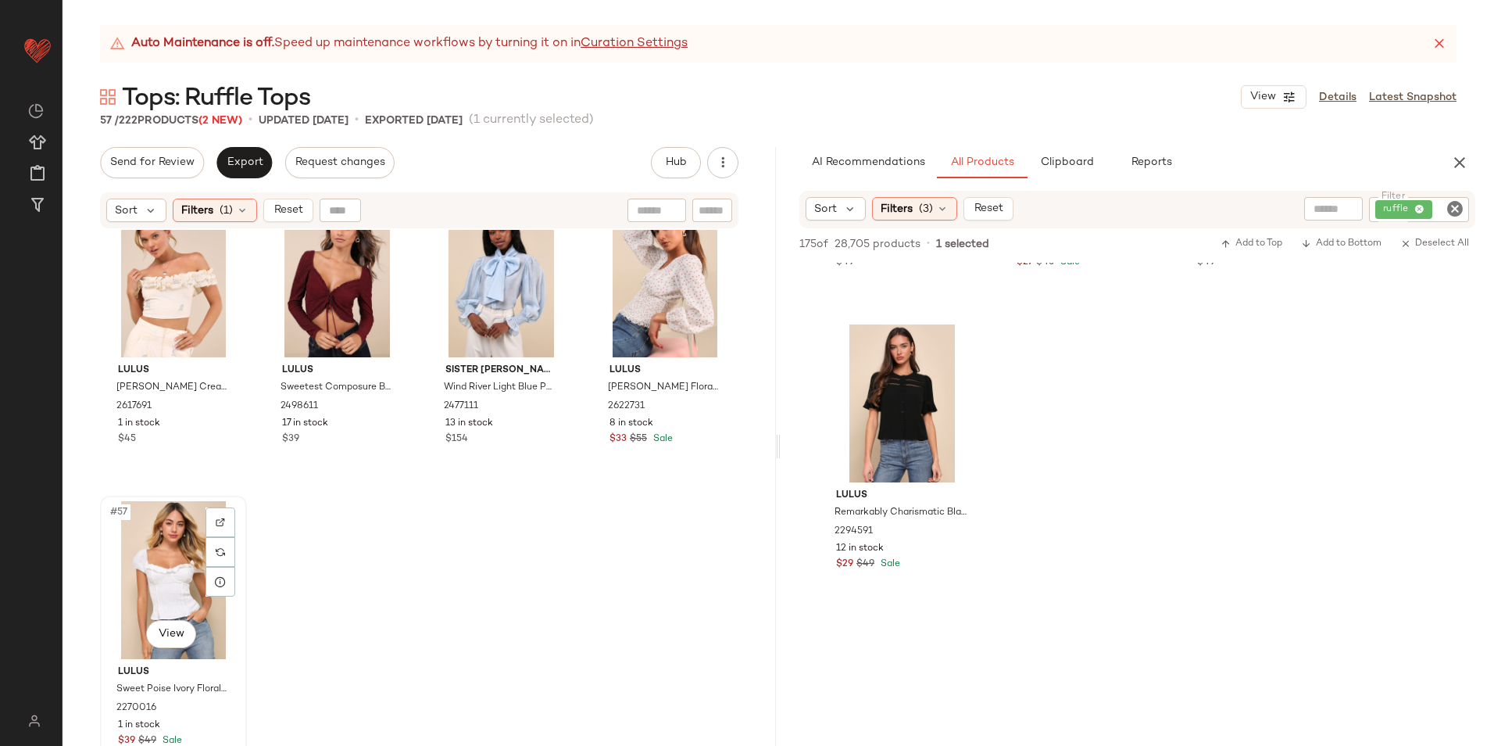
click at [143, 560] on div "#57 View" at bounding box center [174, 580] width 136 height 158
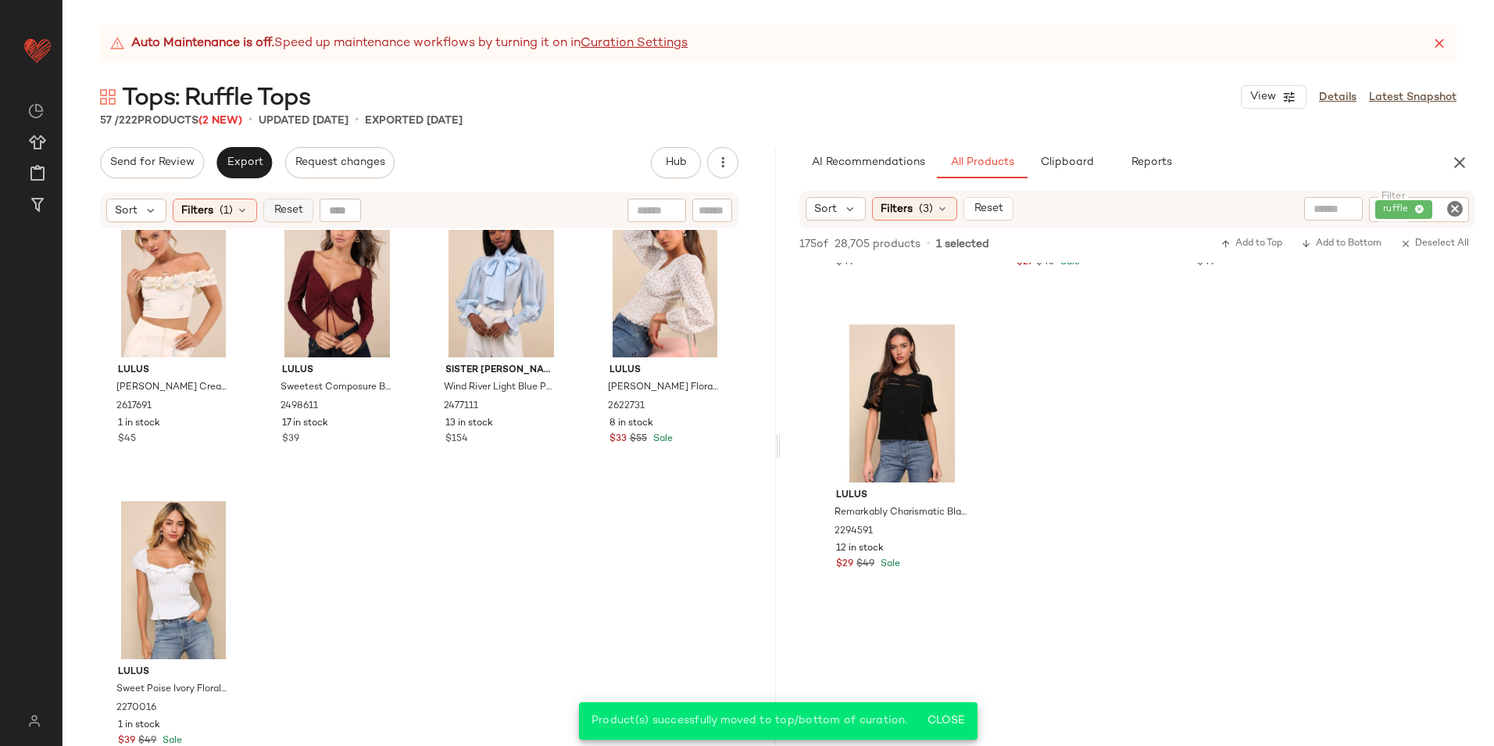
click at [288, 214] on span "Reset" at bounding box center [288, 210] width 30 height 13
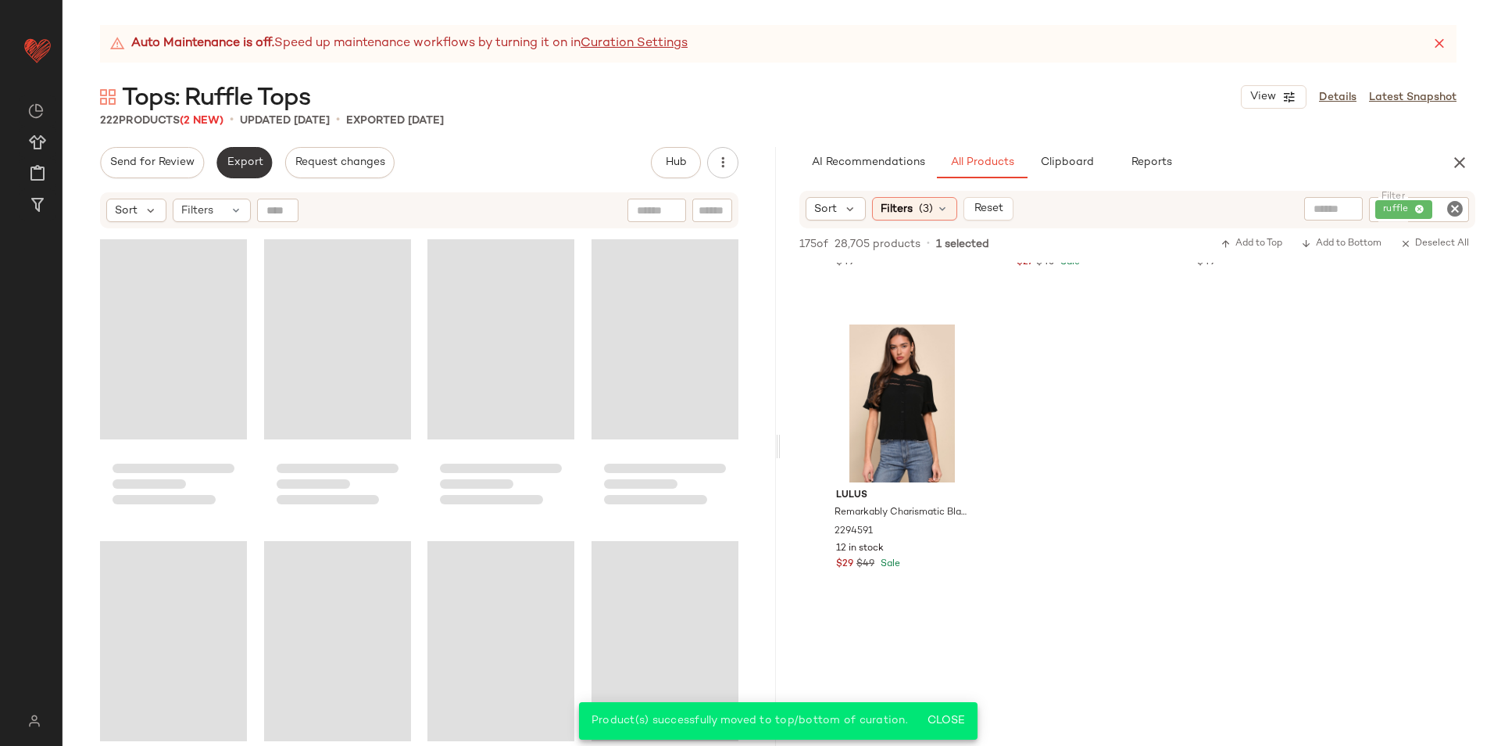
click at [224, 164] on button "Export" at bounding box center [244, 162] width 55 height 31
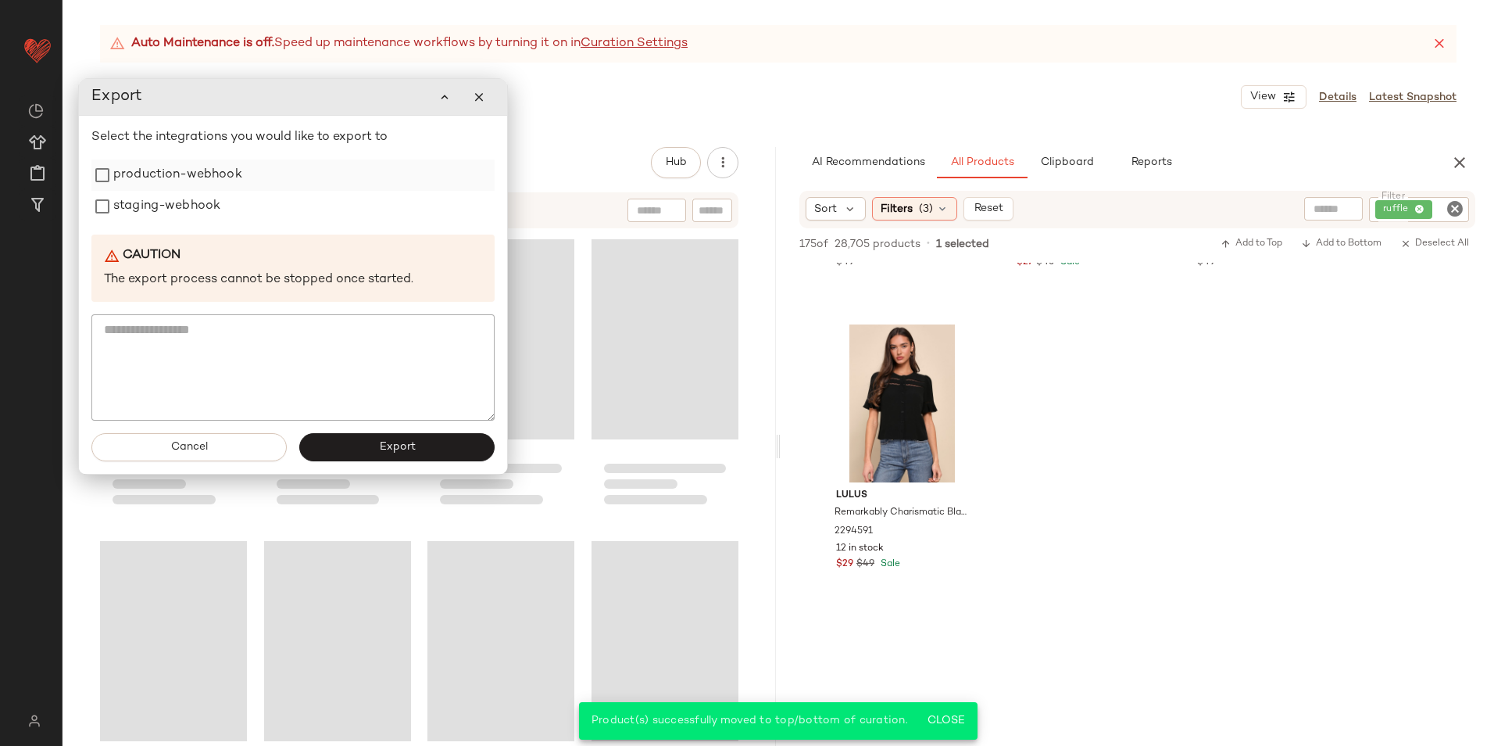
scroll to position [16344, 0]
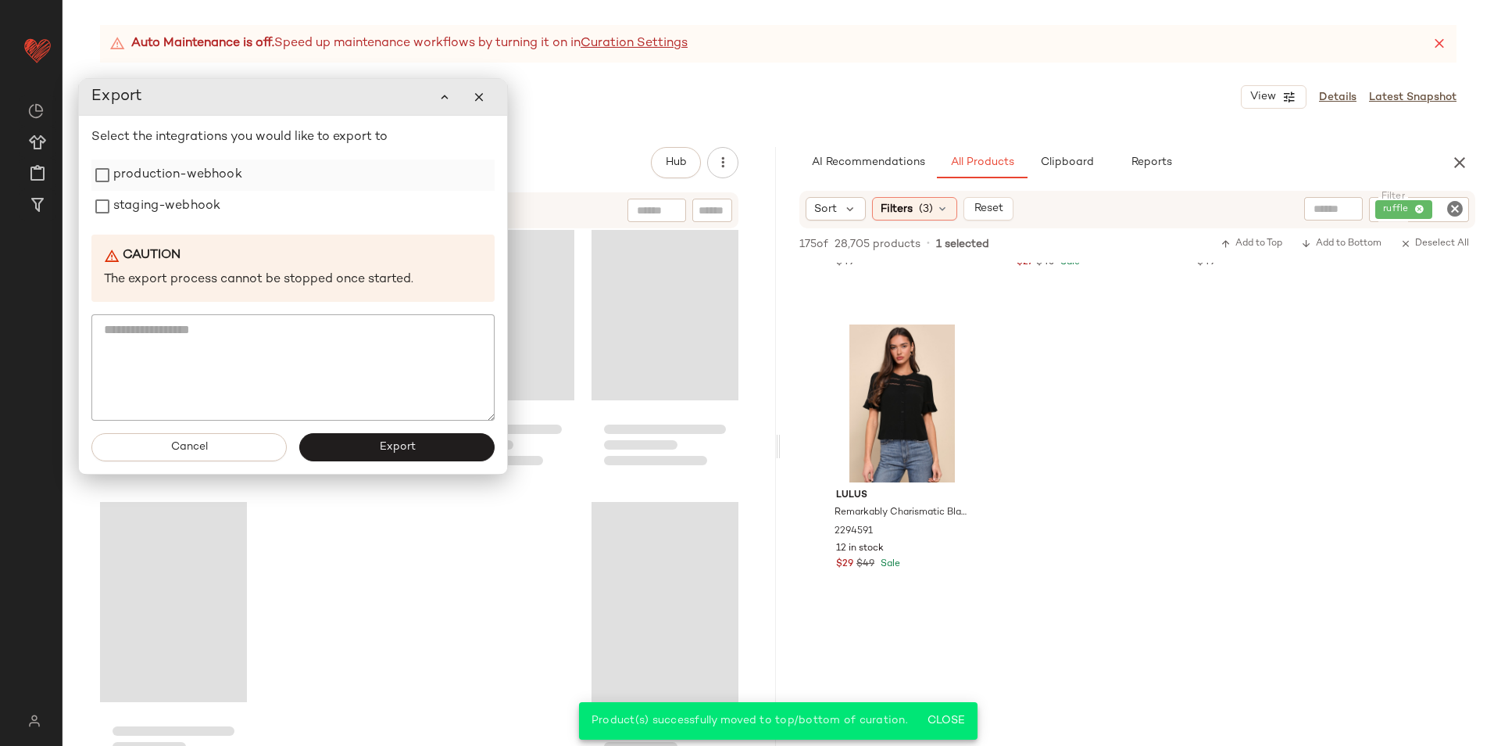
click at [209, 187] on label "production-webhook" at bounding box center [177, 174] width 129 height 31
click at [193, 213] on label "staging-webhook" at bounding box center [166, 206] width 107 height 31
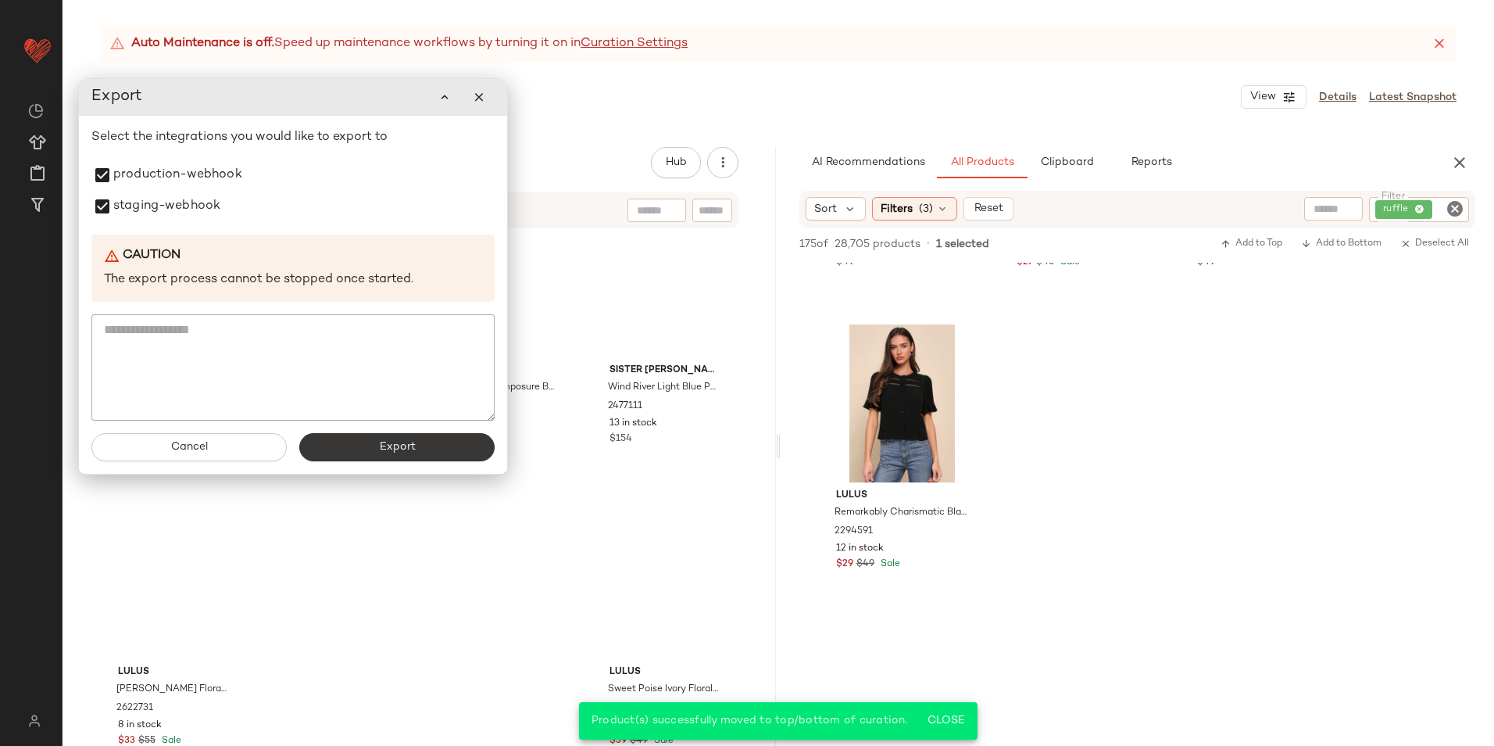
click at [367, 446] on button "Export" at bounding box center [396, 447] width 195 height 28
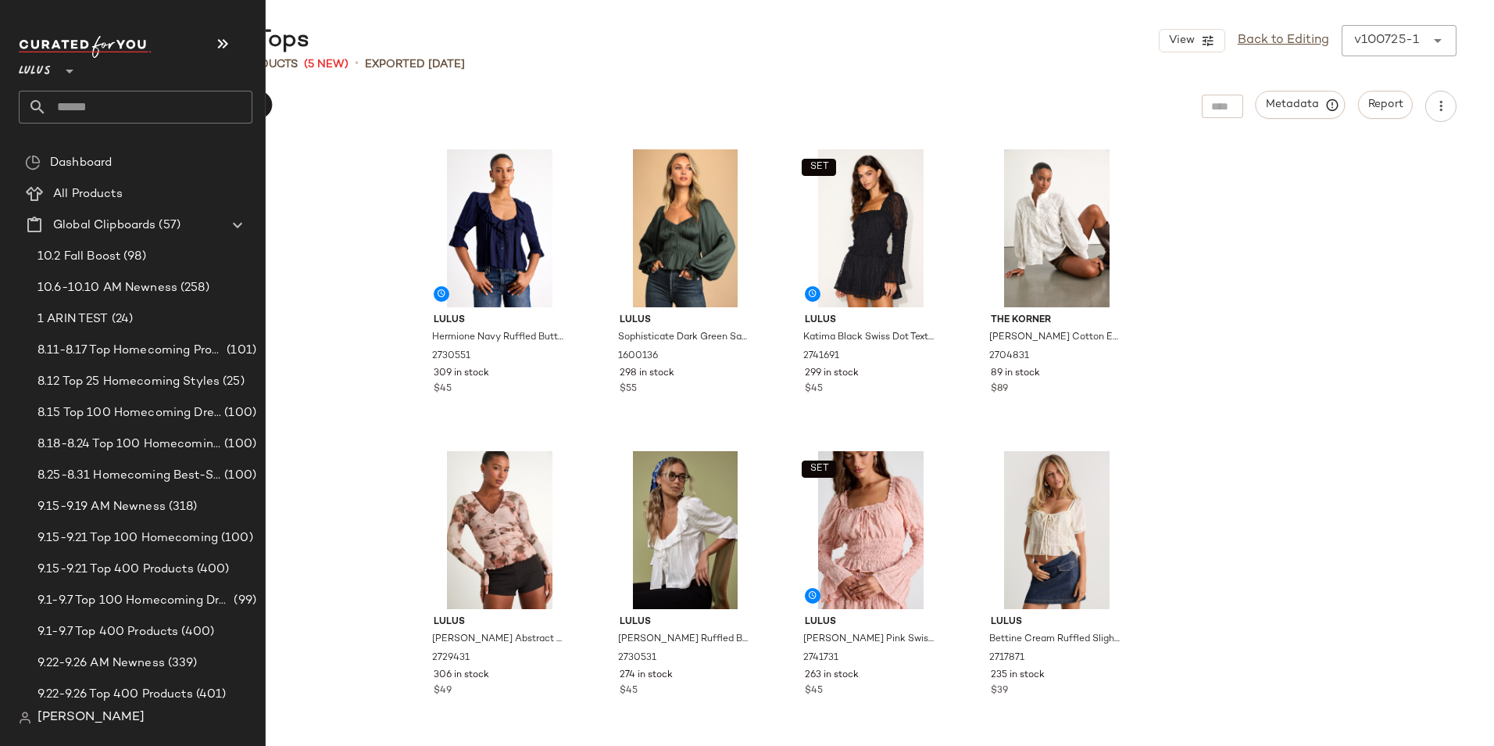
click at [87, 105] on input "text" at bounding box center [150, 107] width 206 height 33
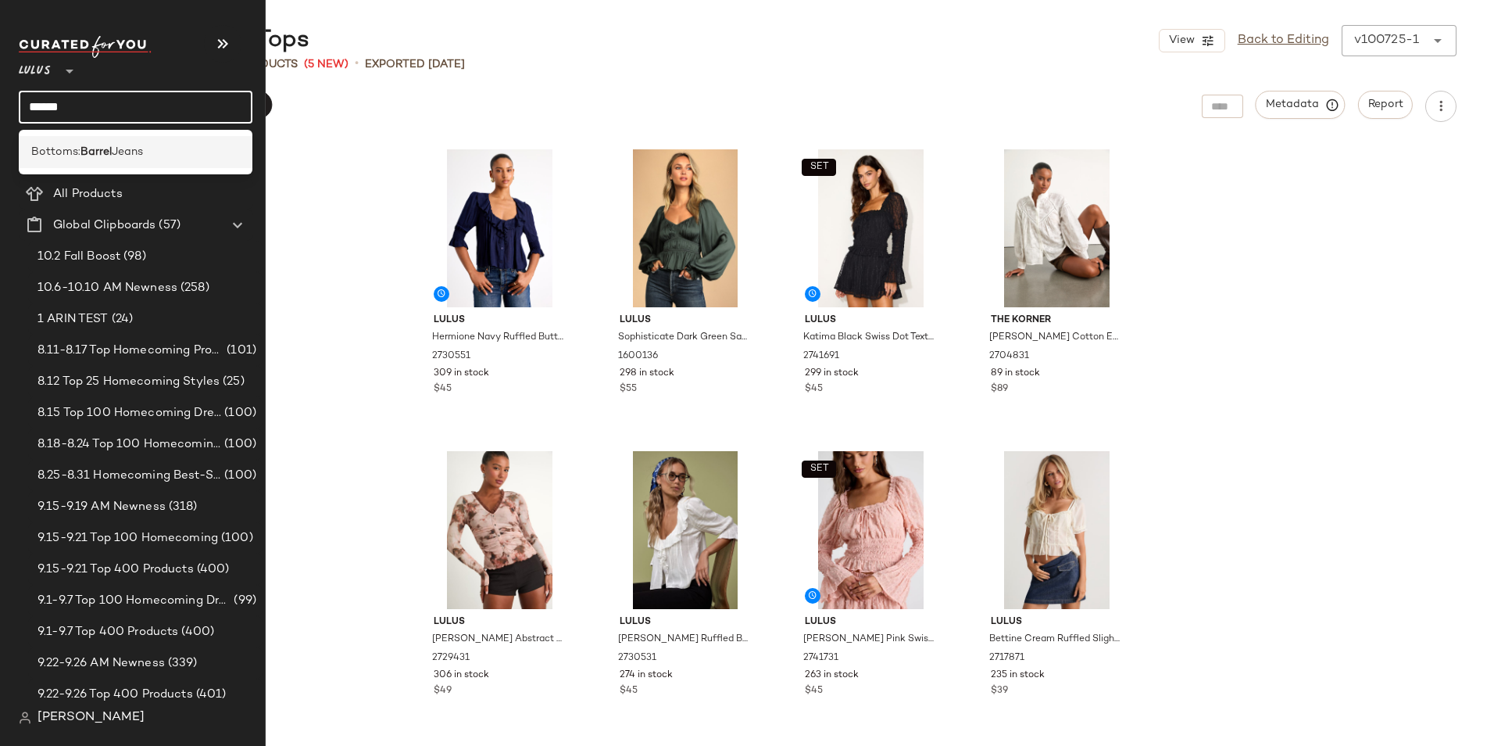
type input "******"
click at [84, 155] on b "Barrel" at bounding box center [96, 152] width 31 height 16
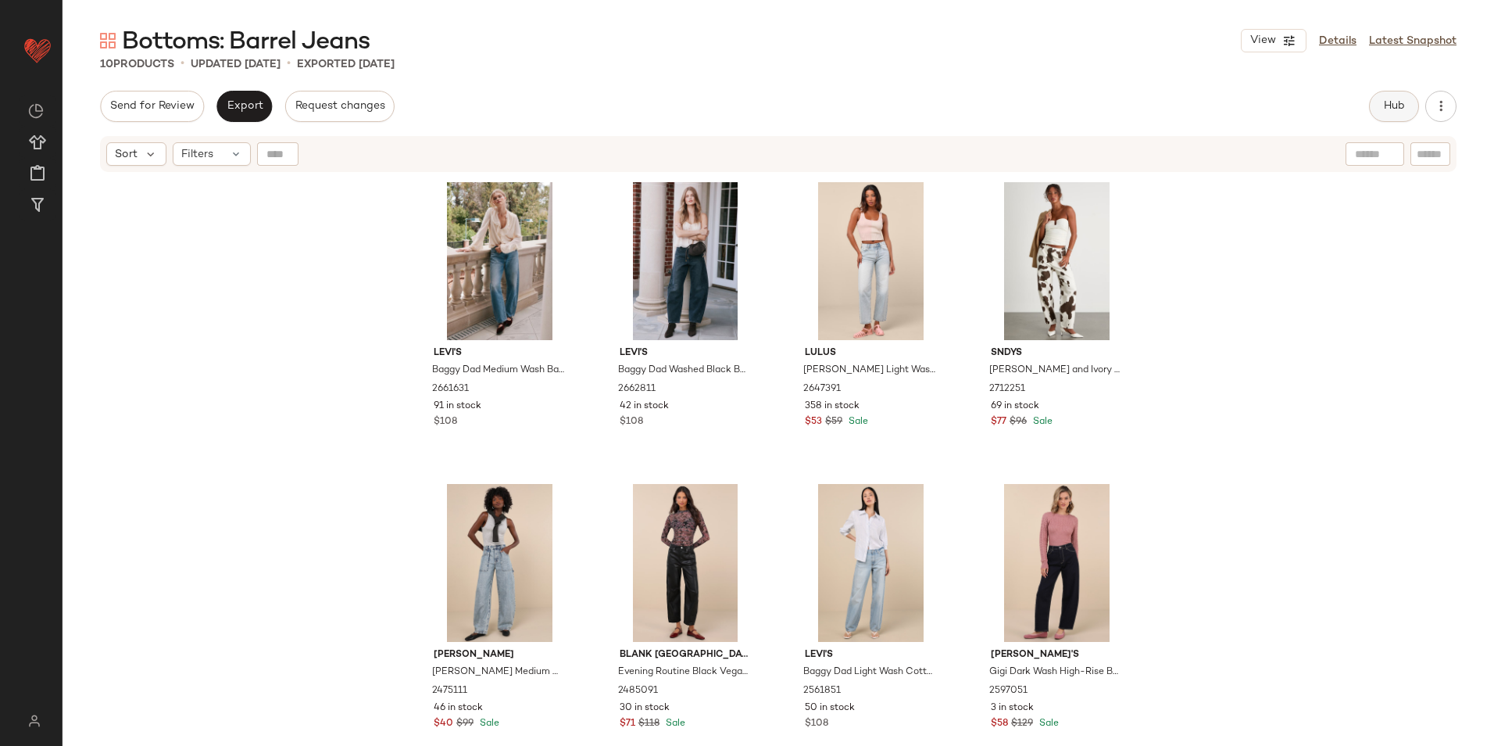
click at [1384, 112] on span "Hub" at bounding box center [1395, 106] width 22 height 13
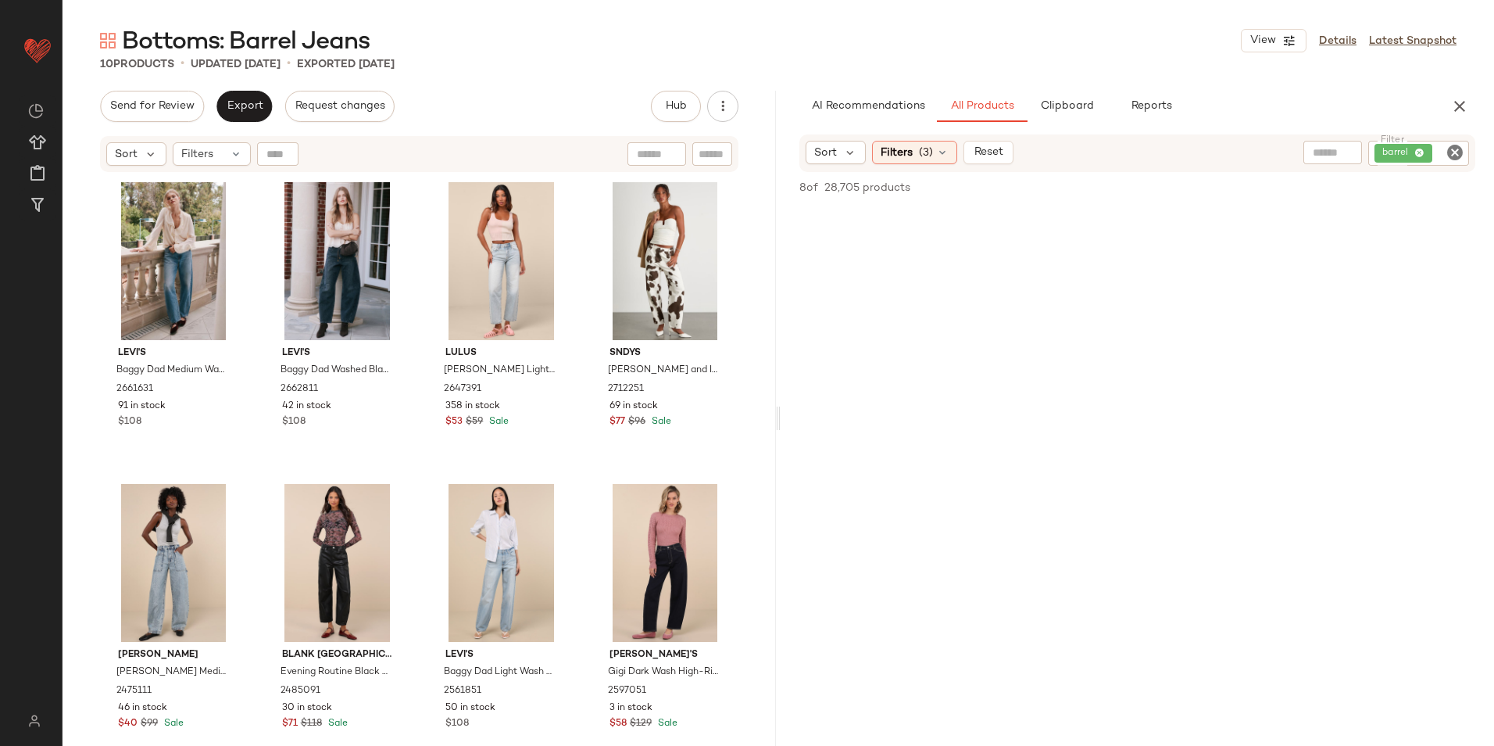
click at [560, 95] on div "Send for Review Export Request changes Hub Send for Review External Review Inte…" at bounding box center [419, 106] width 639 height 31
click at [329, 258] on div "#2 View" at bounding box center [338, 261] width 136 height 158
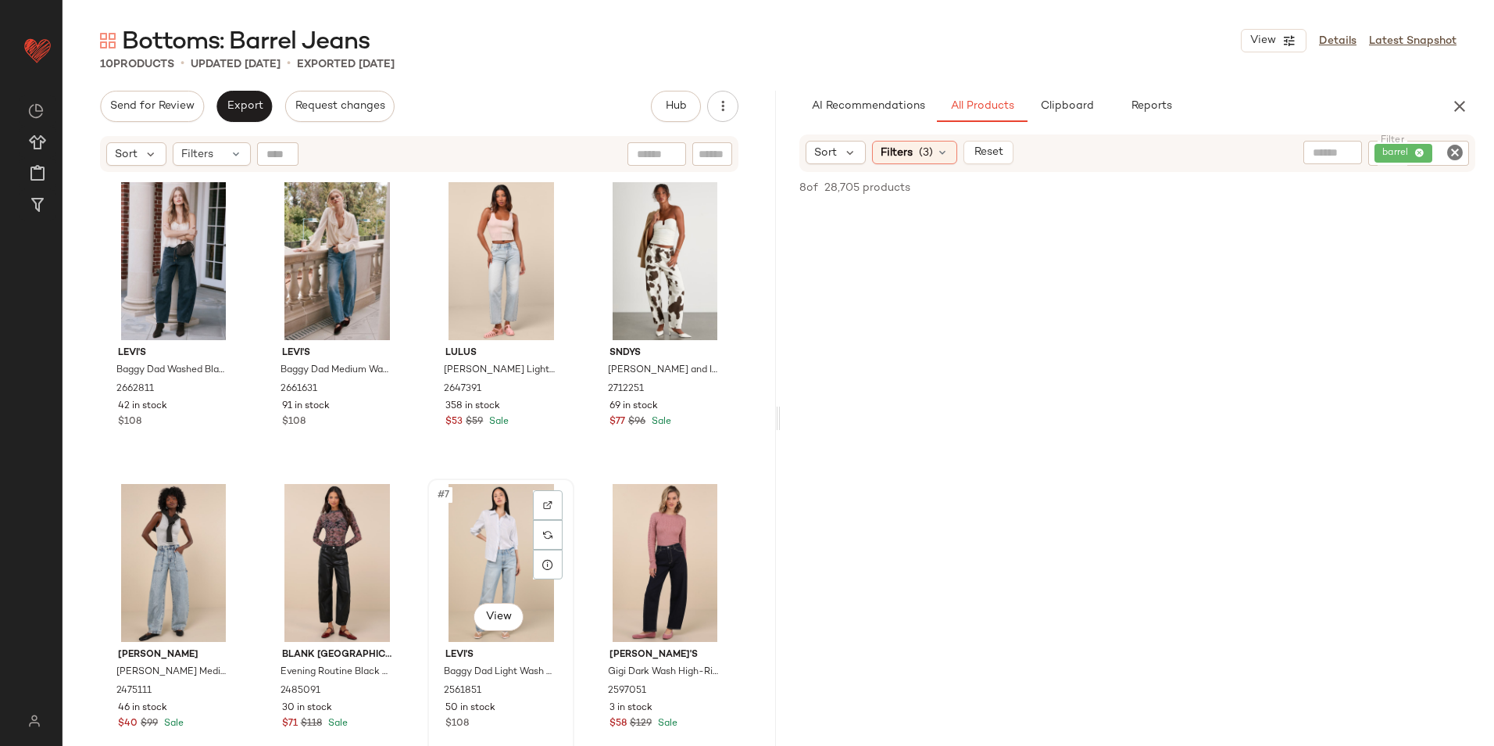
click at [493, 545] on div "#7 View" at bounding box center [501, 563] width 136 height 158
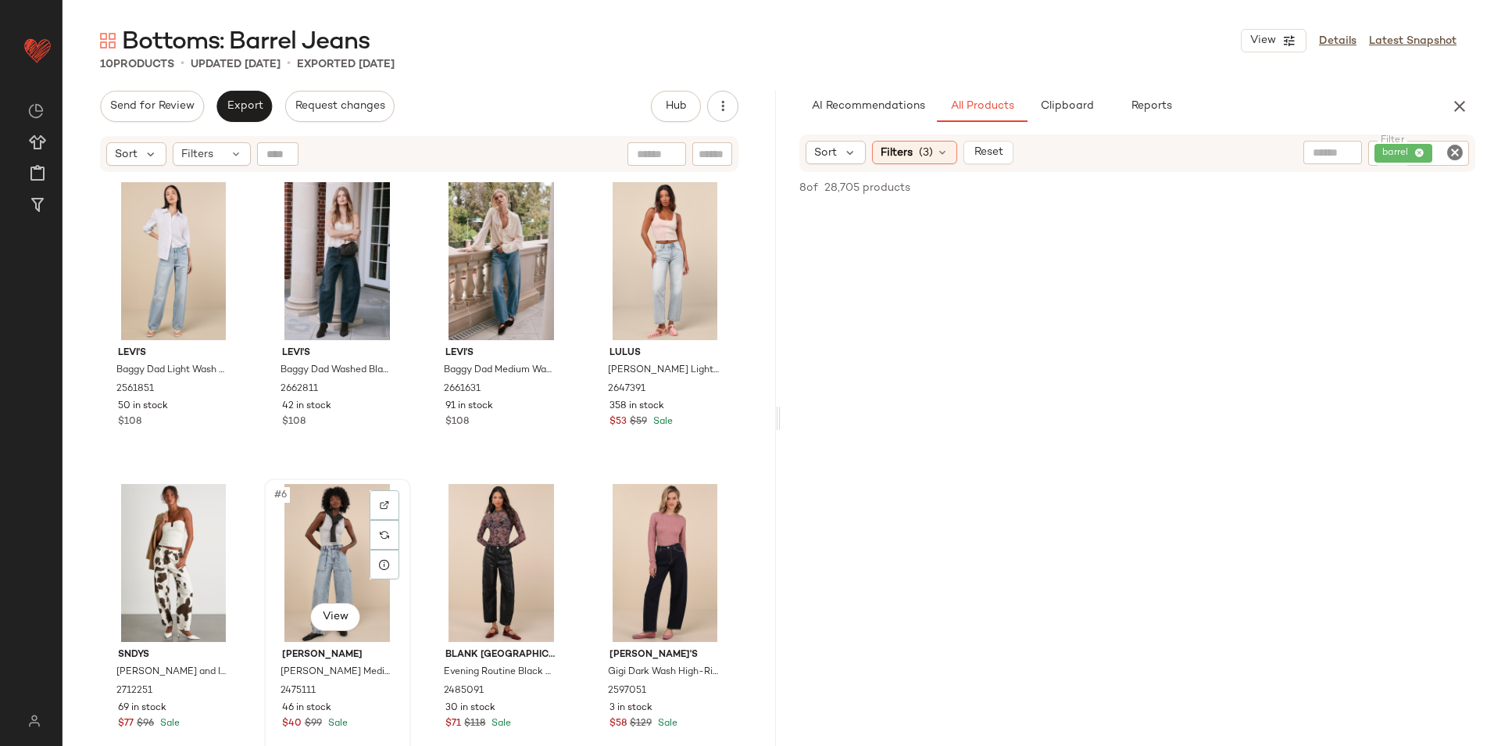
click at [328, 548] on div "#6 View" at bounding box center [338, 563] width 136 height 158
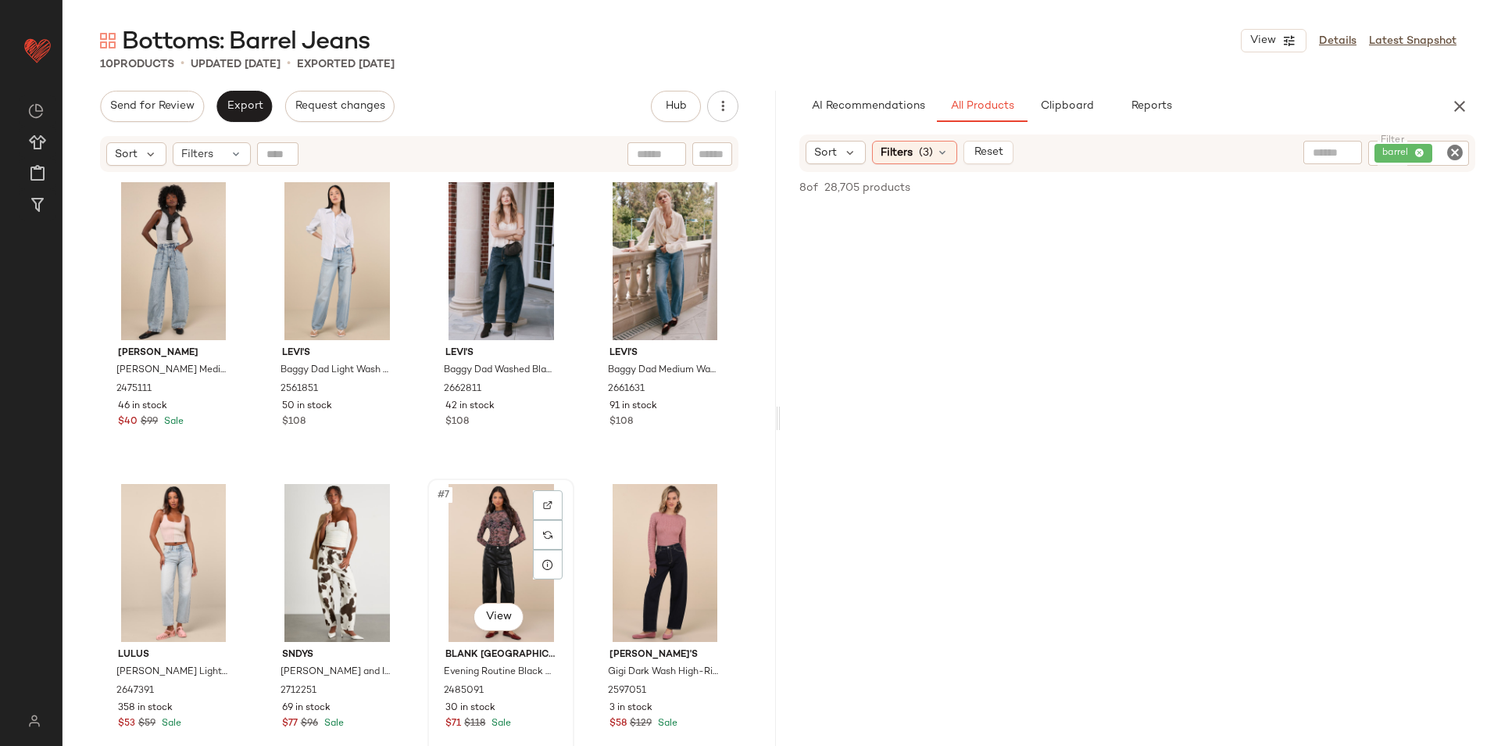
click at [499, 553] on div "#7 View" at bounding box center [501, 563] width 136 height 158
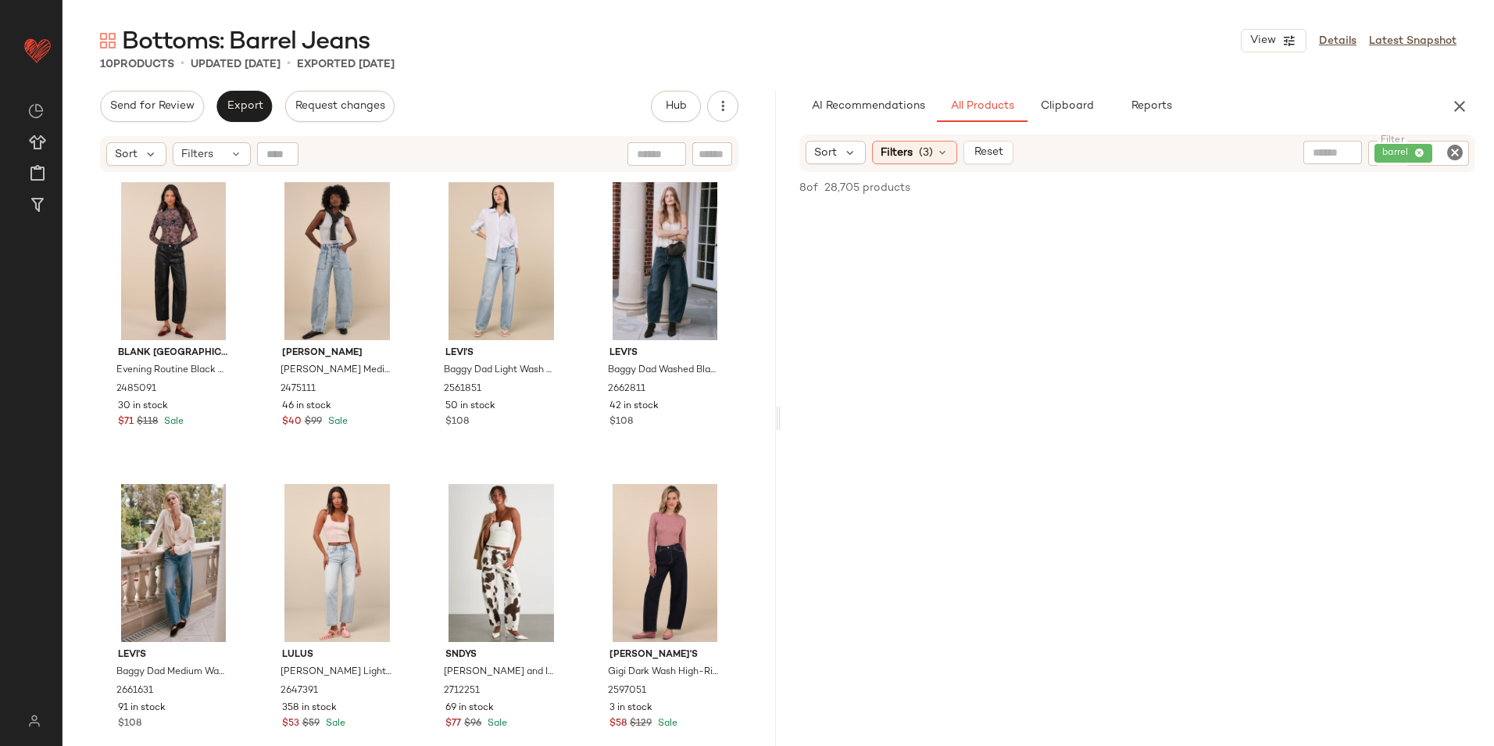
click at [251, 88] on div "Bottoms: Barrel Jeans View Details Latest Snapshot 10 Products • updated [DATE]…" at bounding box center [779, 385] width 1432 height 721
click at [249, 97] on button "Export" at bounding box center [244, 106] width 55 height 31
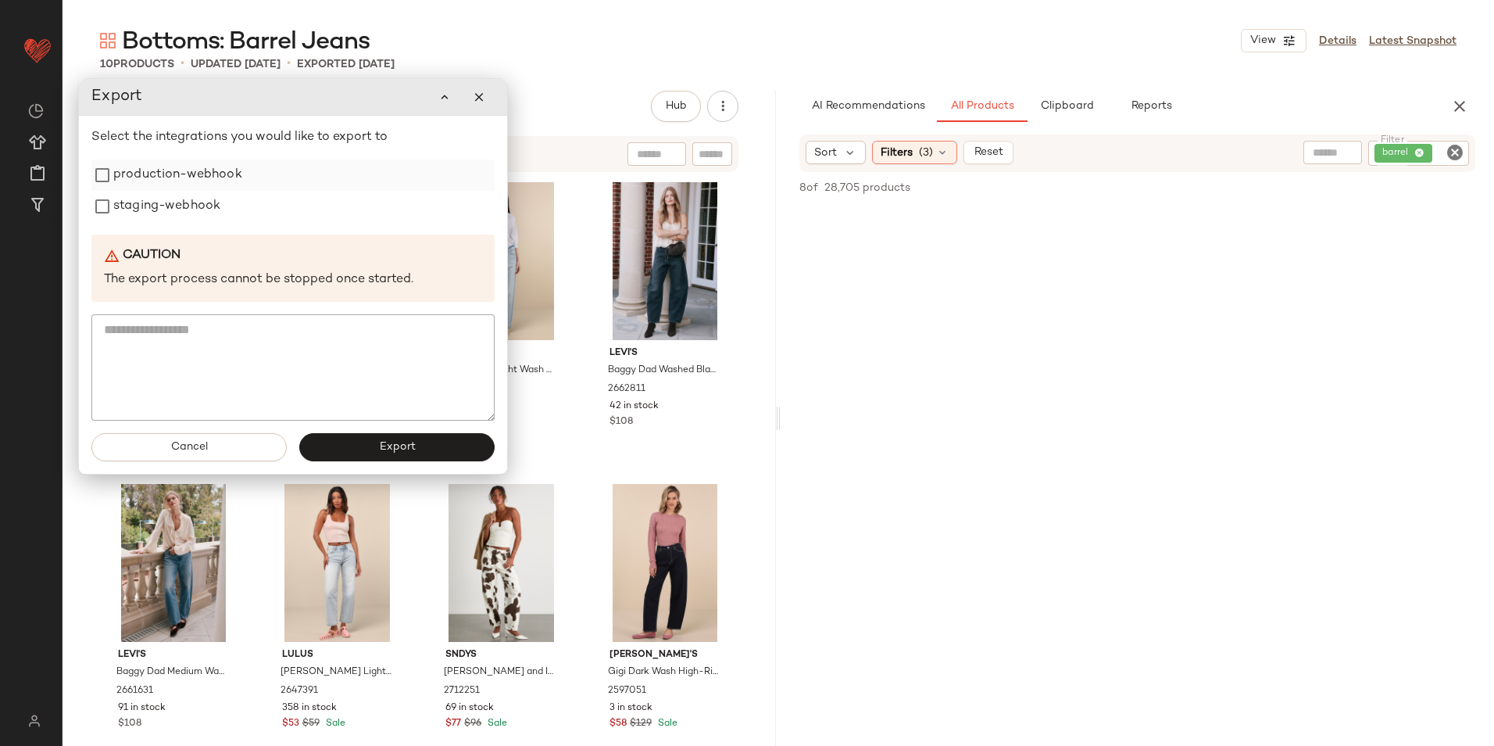
click at [213, 178] on label "production-webhook" at bounding box center [177, 174] width 129 height 31
click at [199, 208] on label "staging-webhook" at bounding box center [166, 206] width 107 height 31
click at [374, 443] on button "Export" at bounding box center [396, 447] width 195 height 28
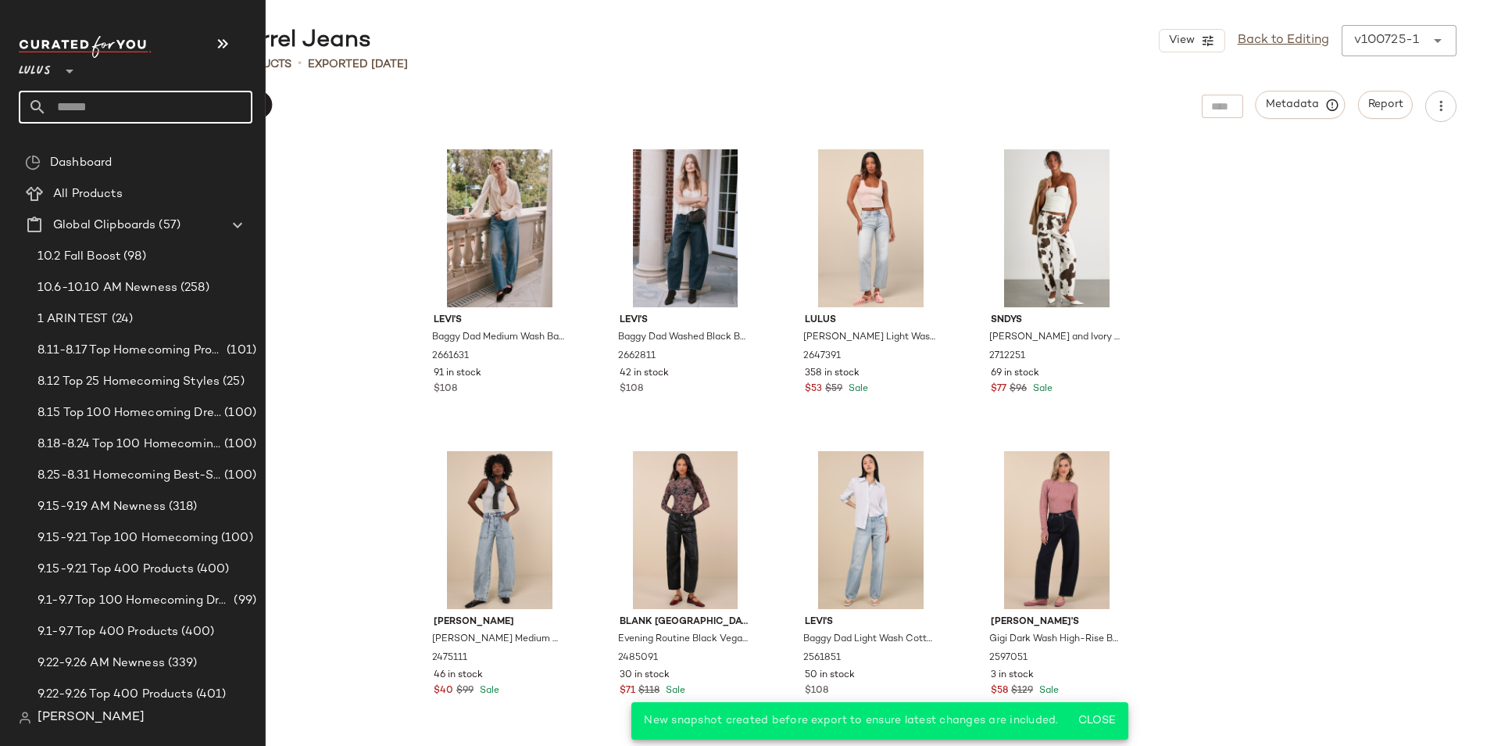
click at [73, 98] on input "text" at bounding box center [150, 107] width 206 height 33
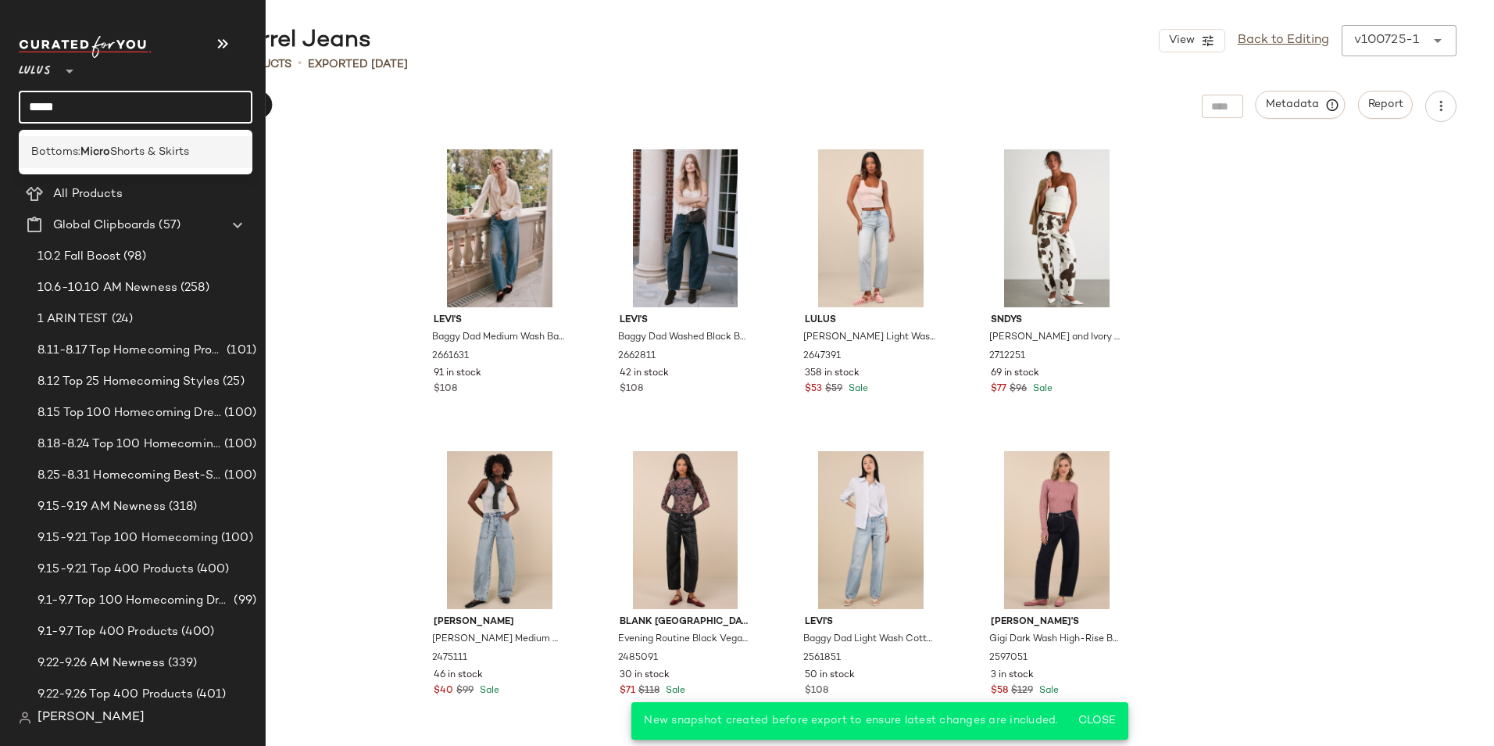
type input "*****"
click at [81, 141] on div "Bottoms: Micro Shorts & Skirts" at bounding box center [136, 152] width 234 height 32
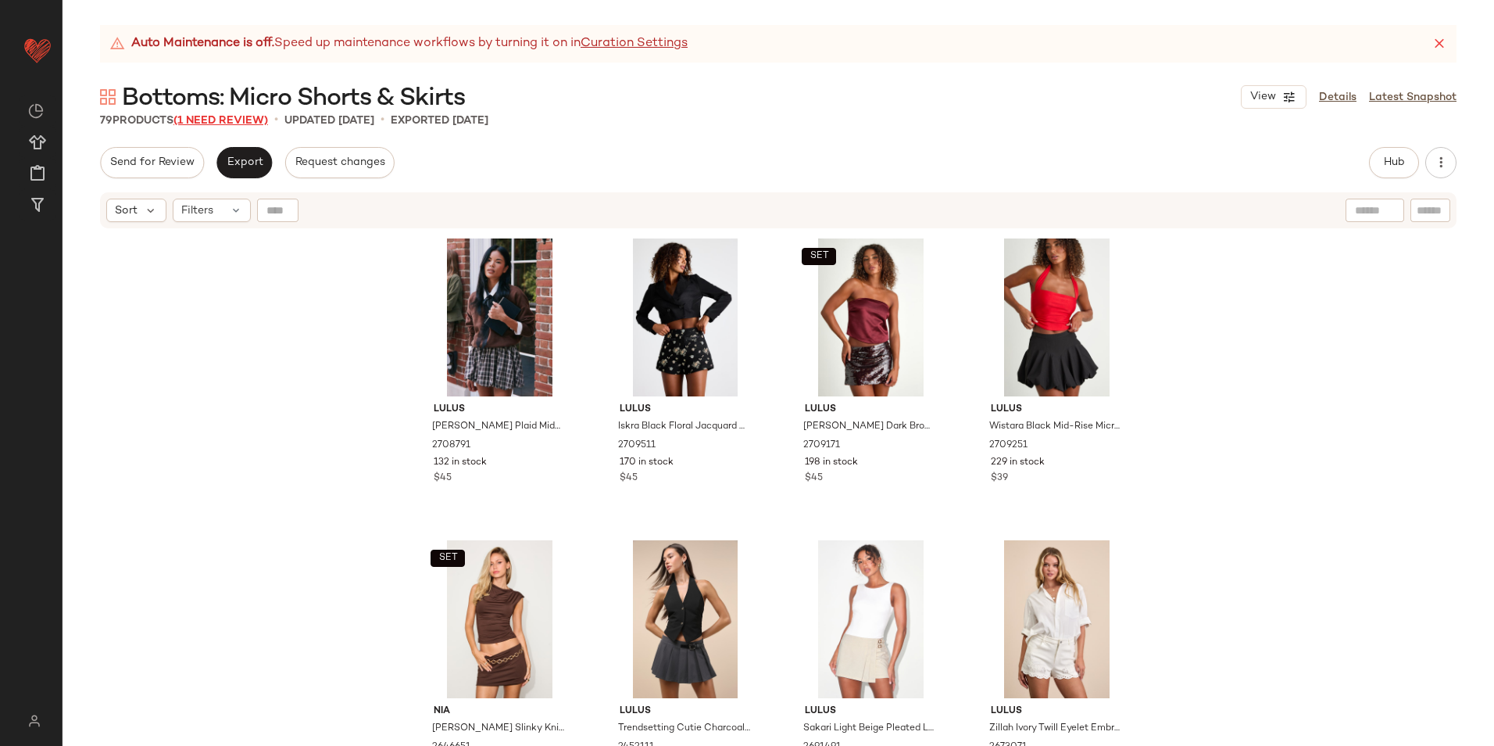
click at [230, 116] on span "(1 Need Review)" at bounding box center [221, 121] width 95 height 12
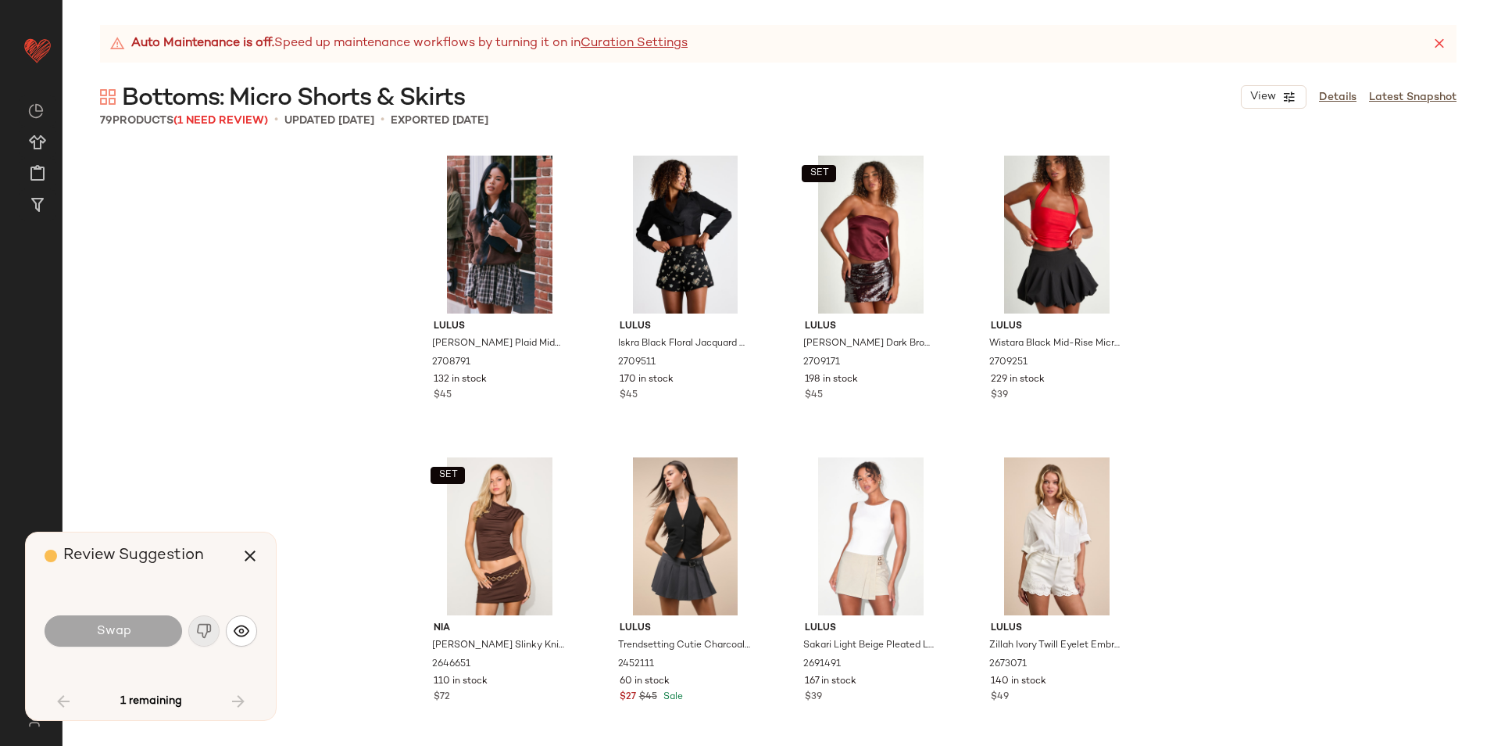
scroll to position [4224, 0]
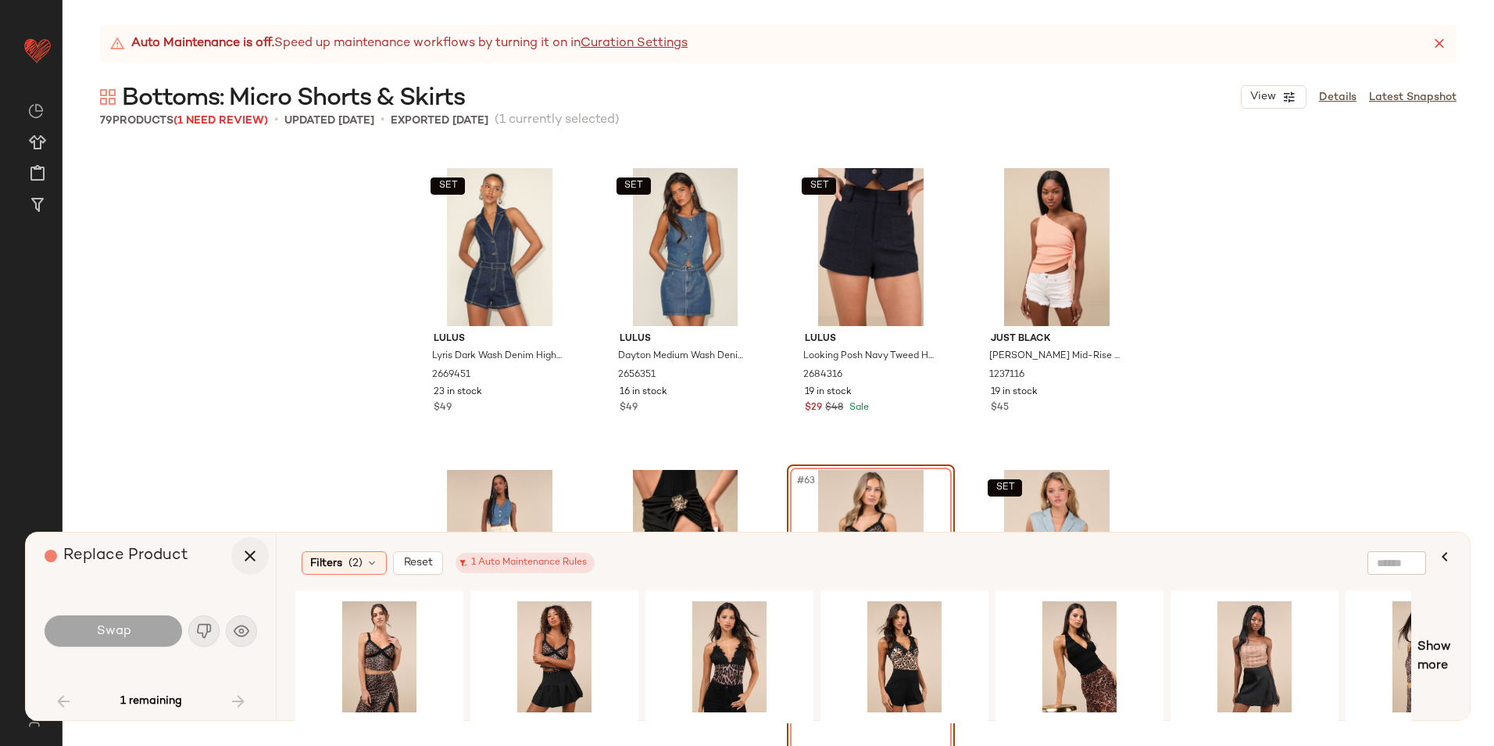
click at [256, 543] on button "button" at bounding box center [250, 556] width 38 height 38
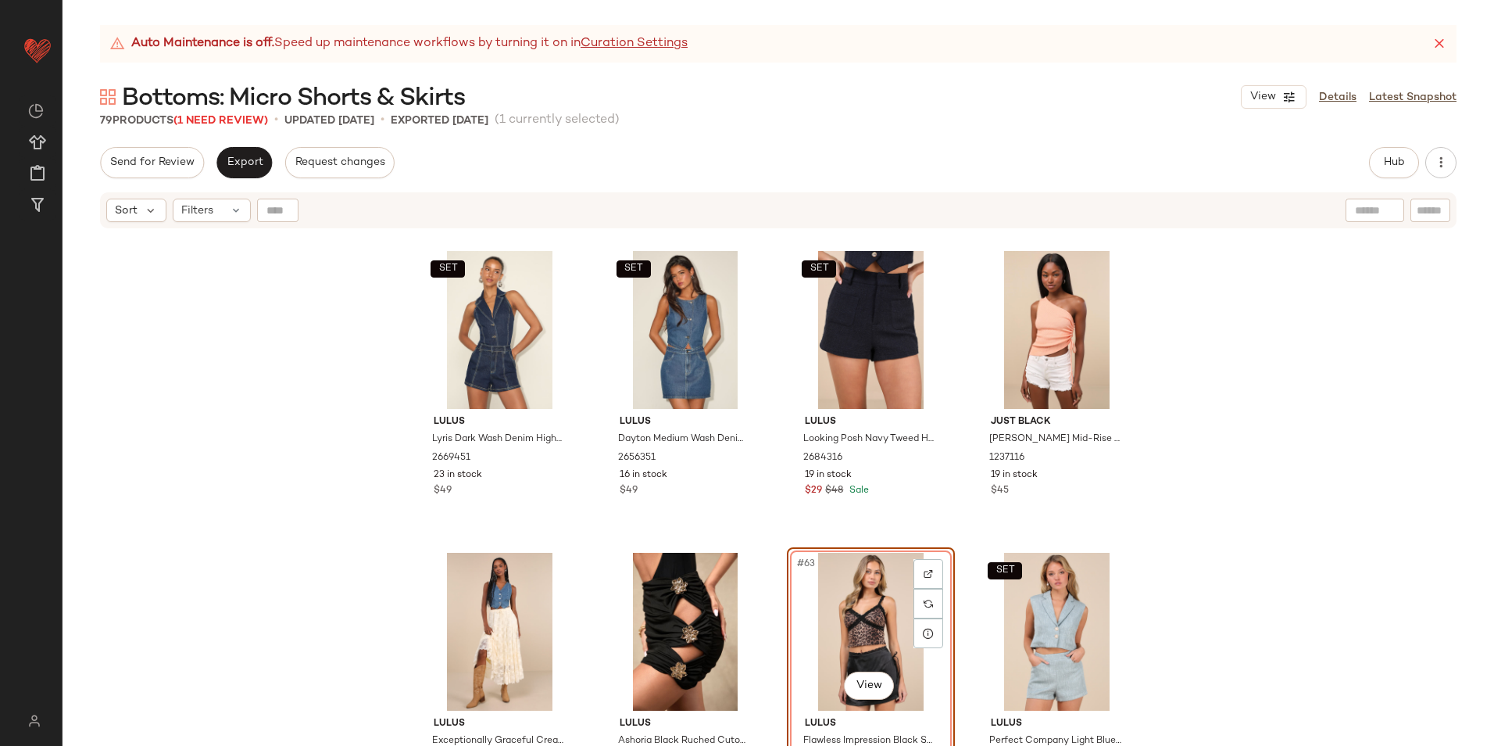
scroll to position [4302, 0]
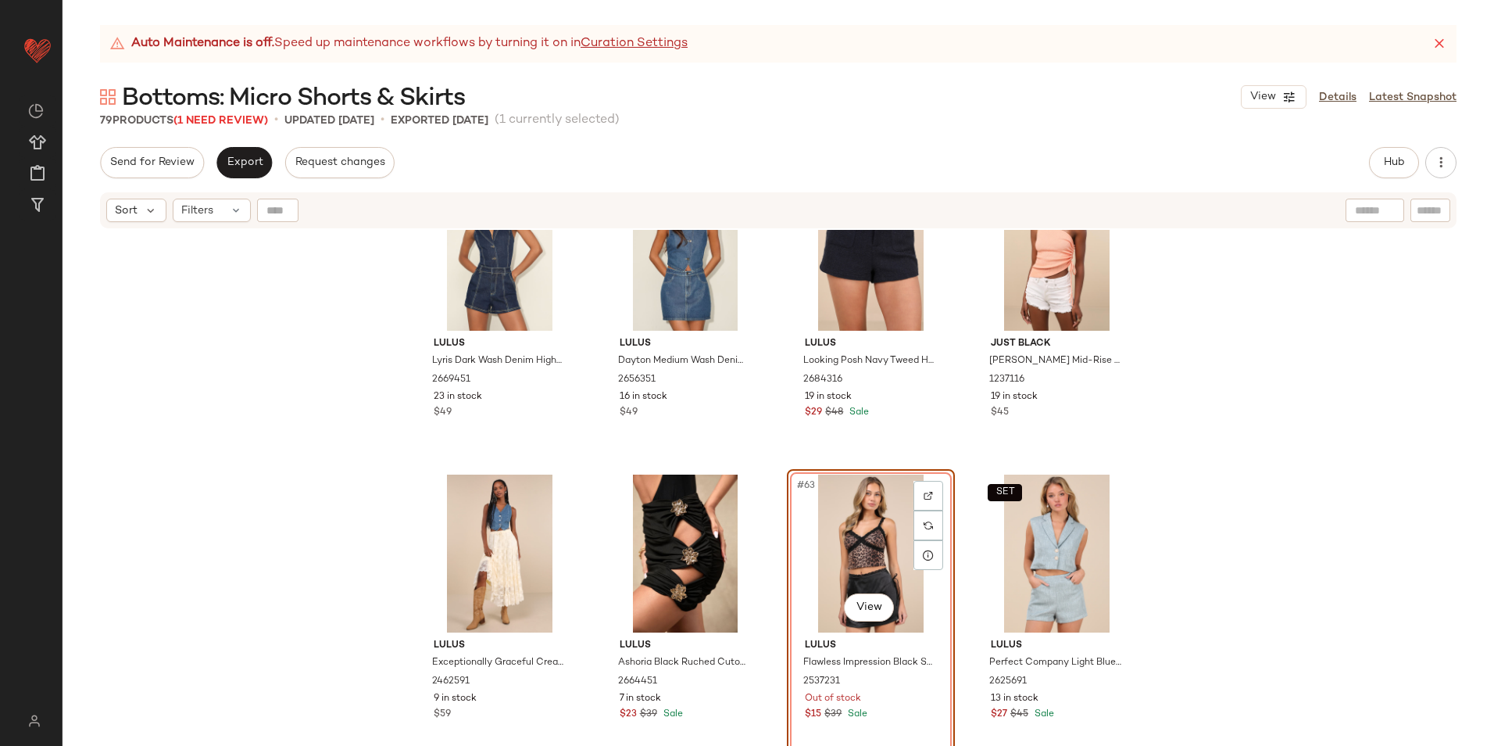
click at [872, 524] on div "#63 View" at bounding box center [871, 553] width 157 height 158
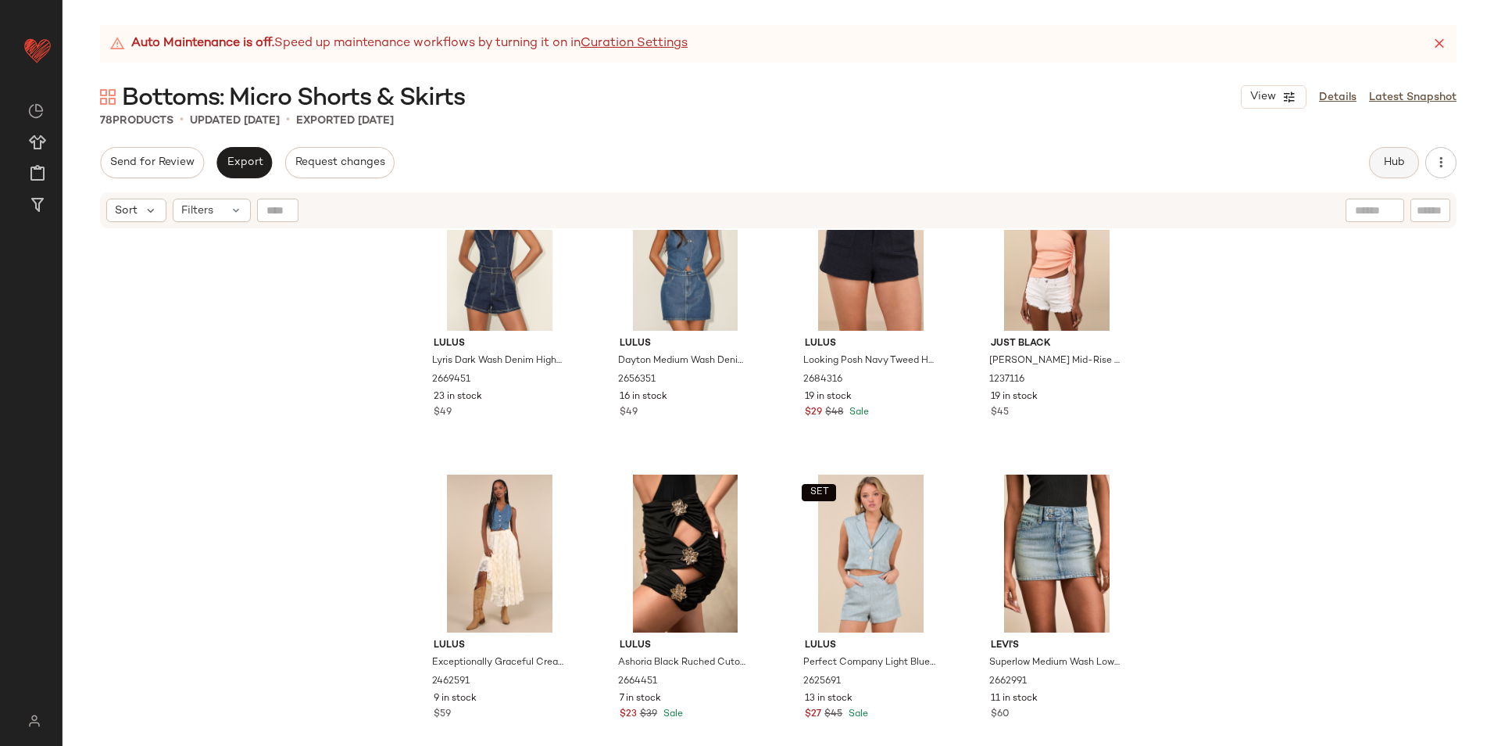
click at [1387, 159] on span "Hub" at bounding box center [1395, 162] width 22 height 13
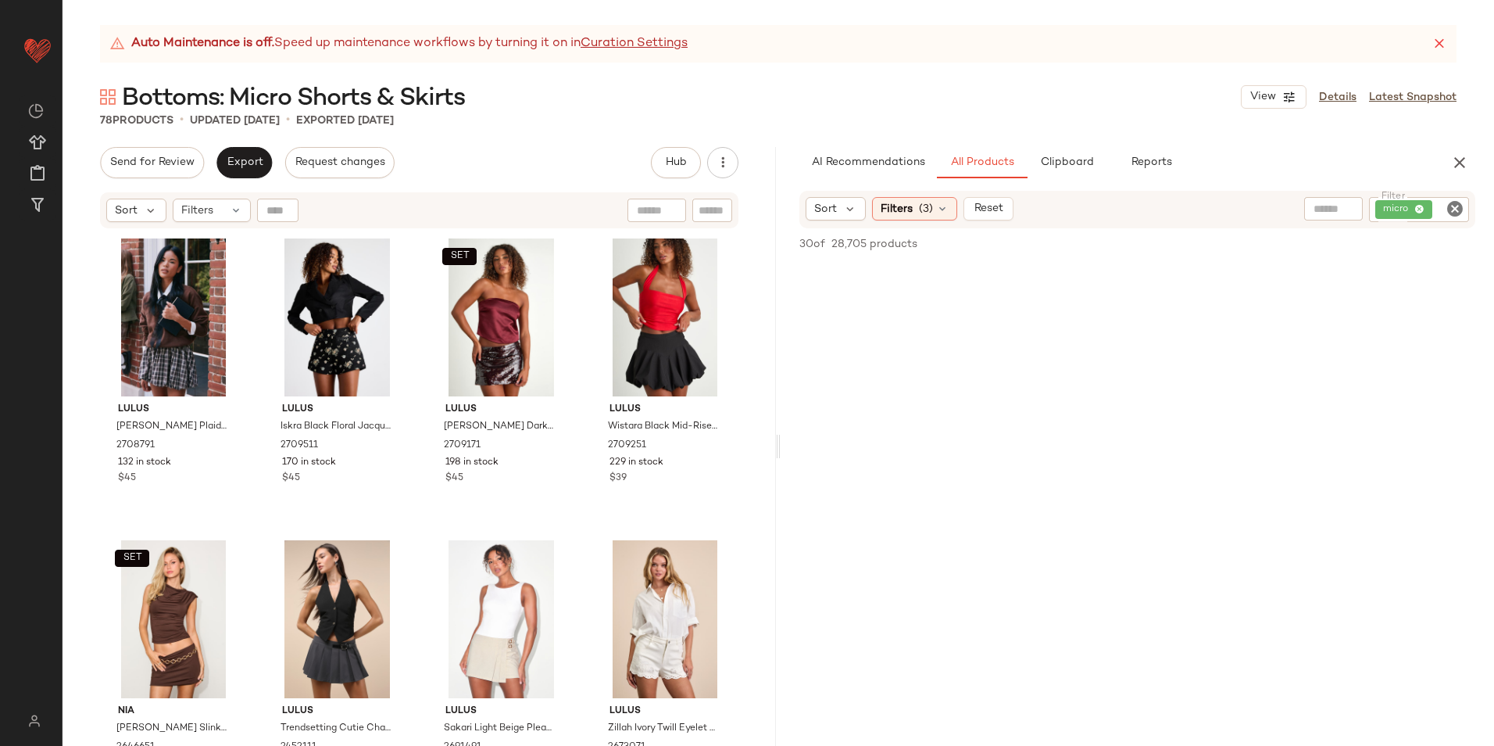
click at [1442, 41] on icon at bounding box center [1440, 44] width 16 height 16
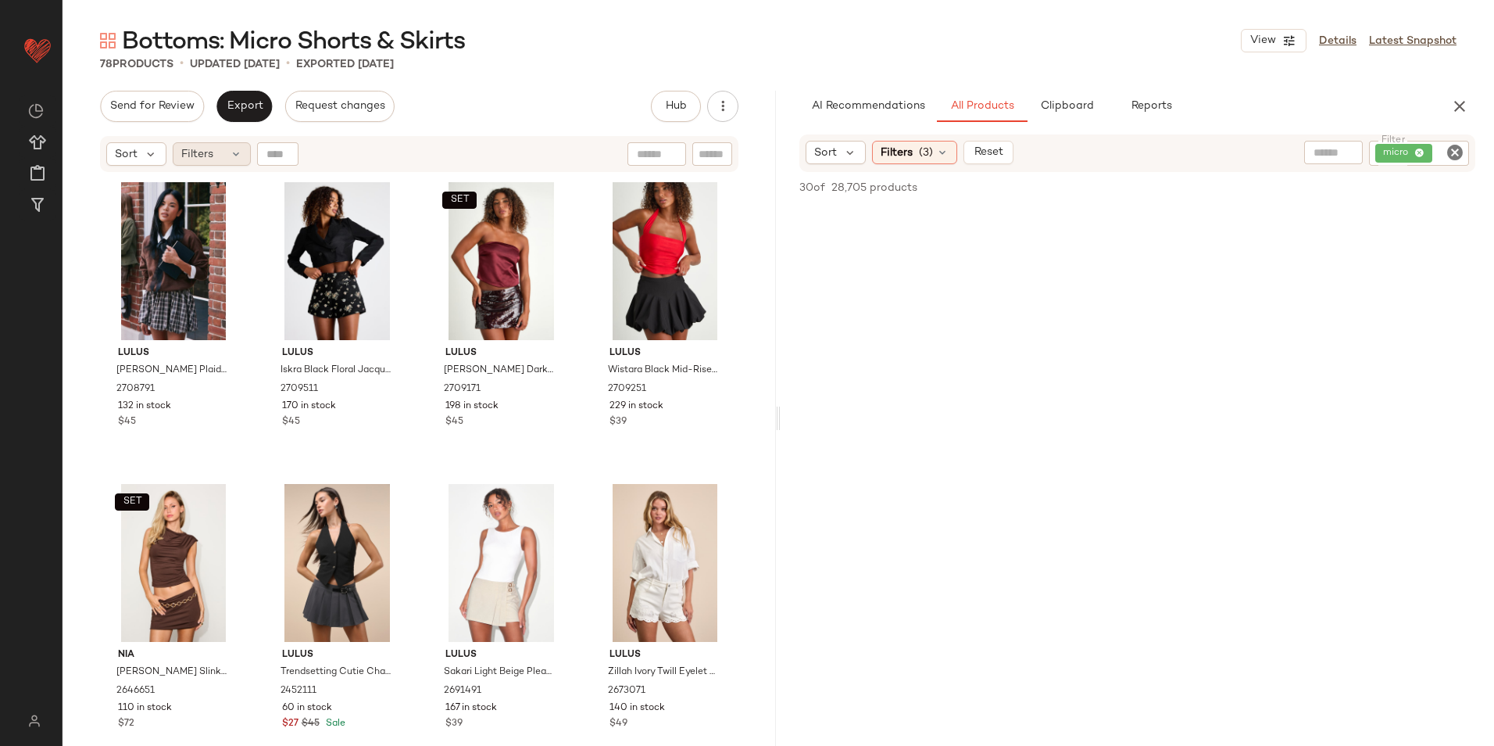
click at [217, 149] on div "Filters" at bounding box center [212, 153] width 78 height 23
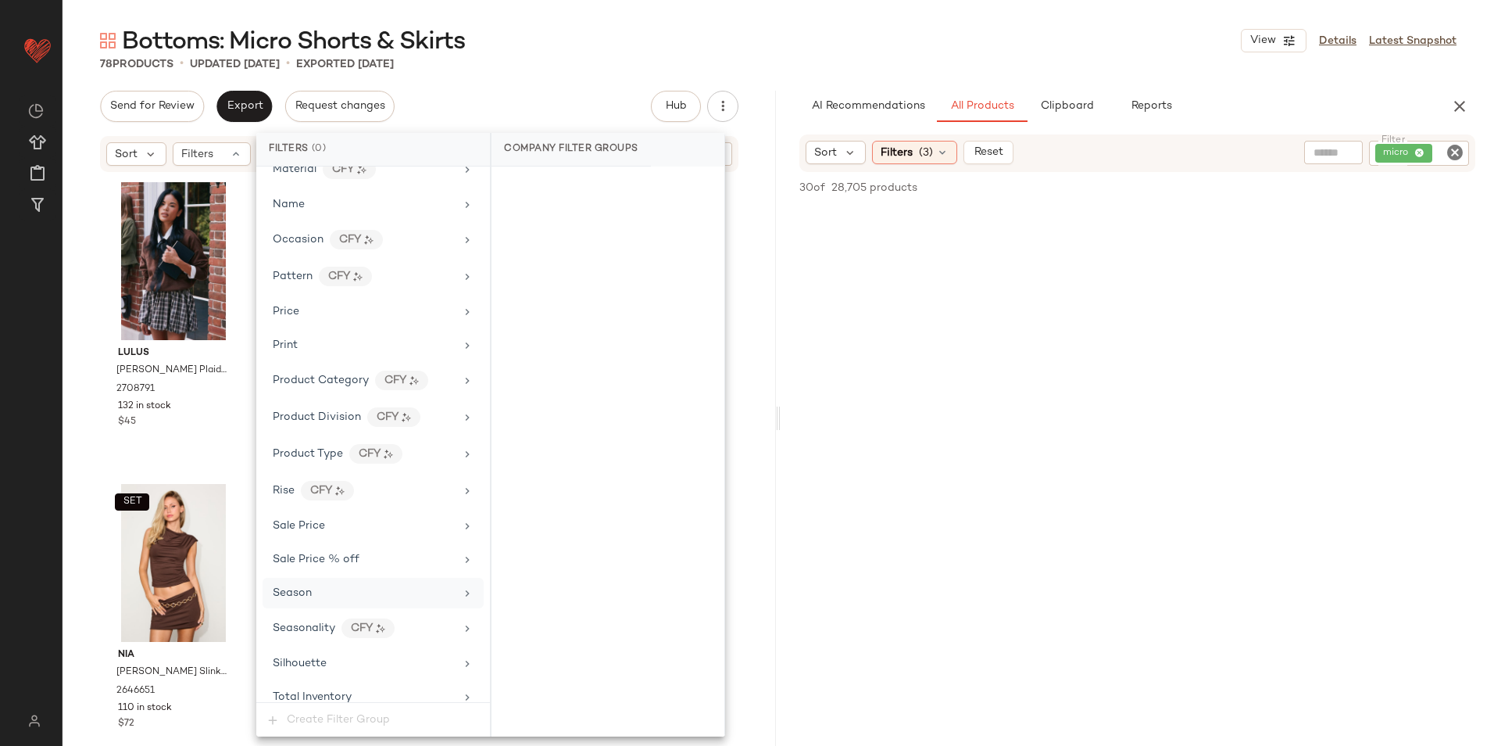
scroll to position [929, 0]
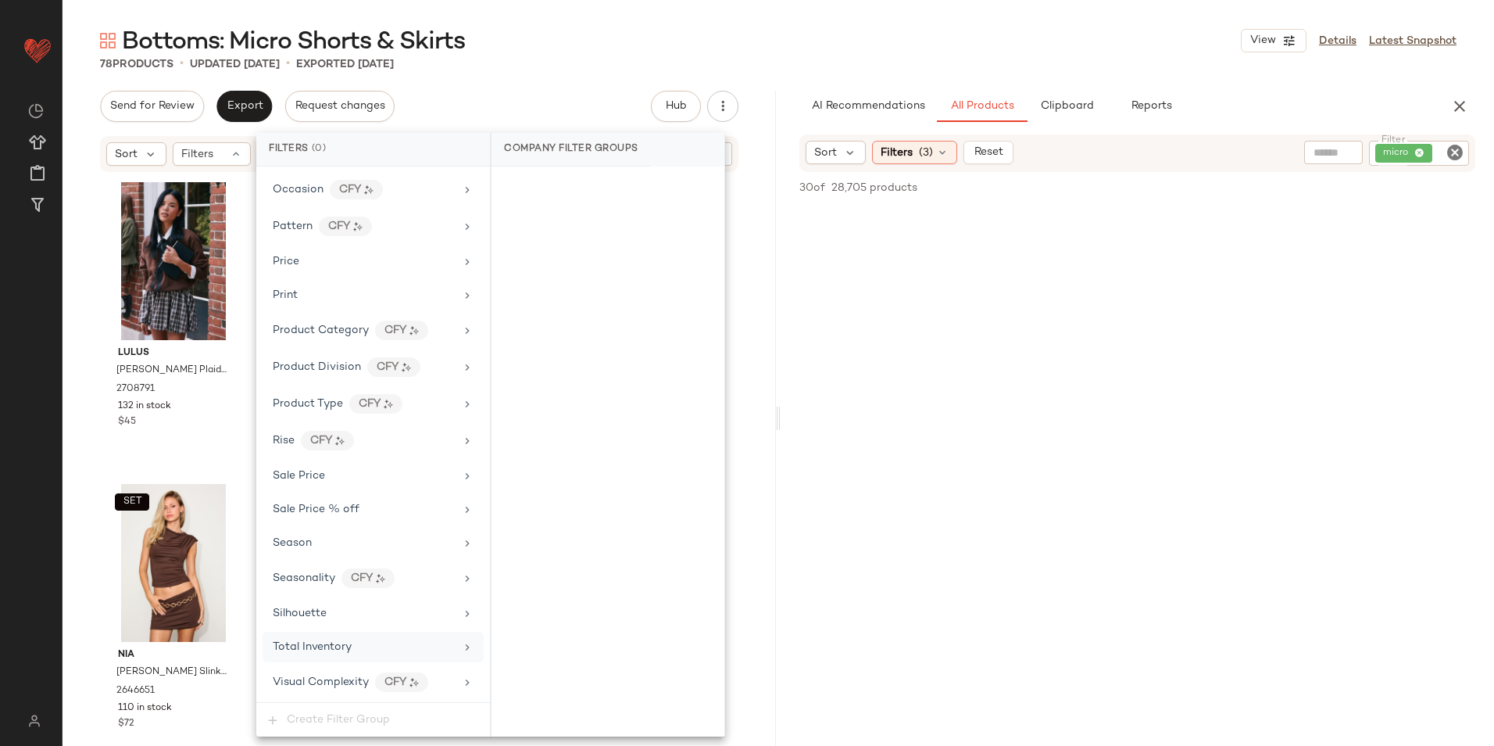
click at [360, 643] on div "Total Inventory" at bounding box center [364, 647] width 182 height 16
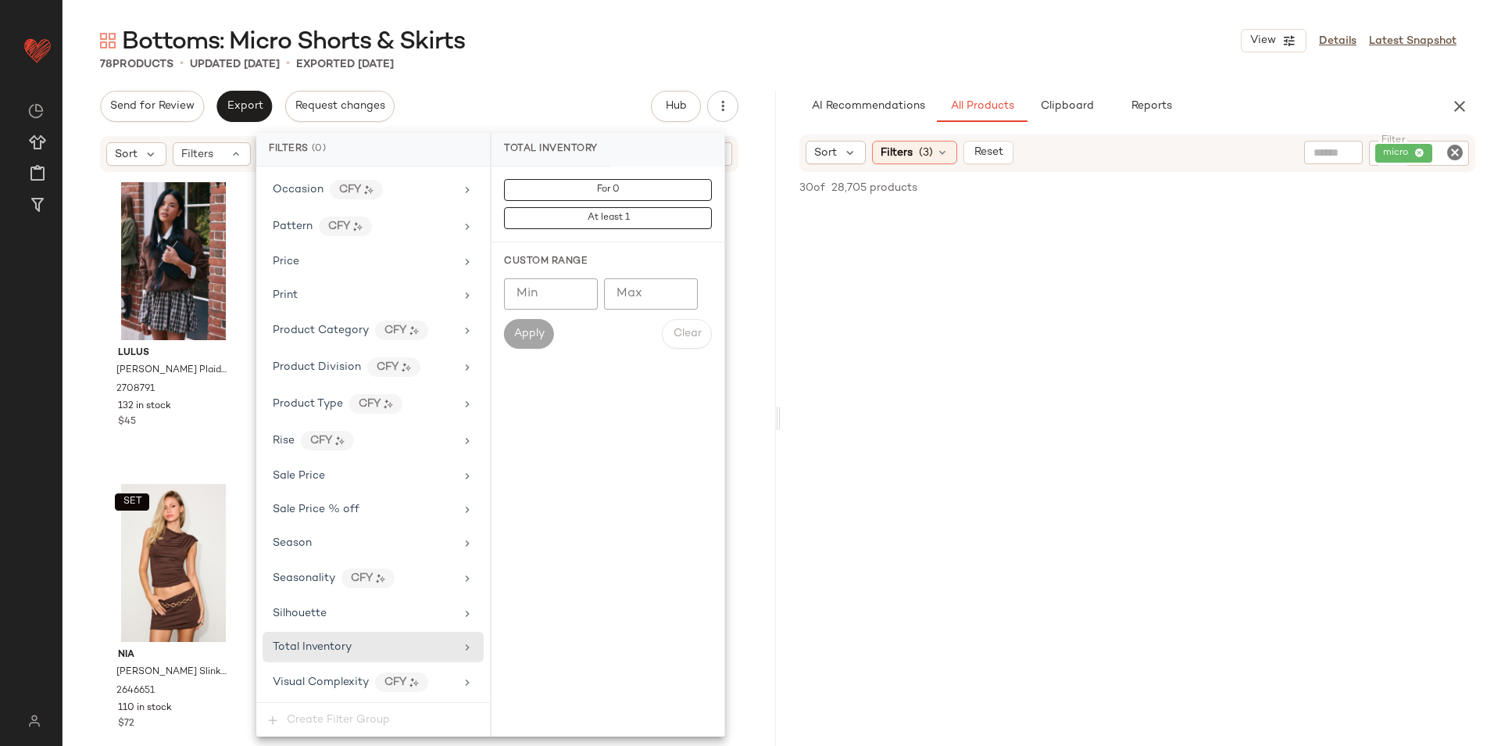
click at [624, 296] on input "Max" at bounding box center [651, 293] width 94 height 31
type input "**"
click at [532, 335] on span "Apply" at bounding box center [529, 334] width 31 height 13
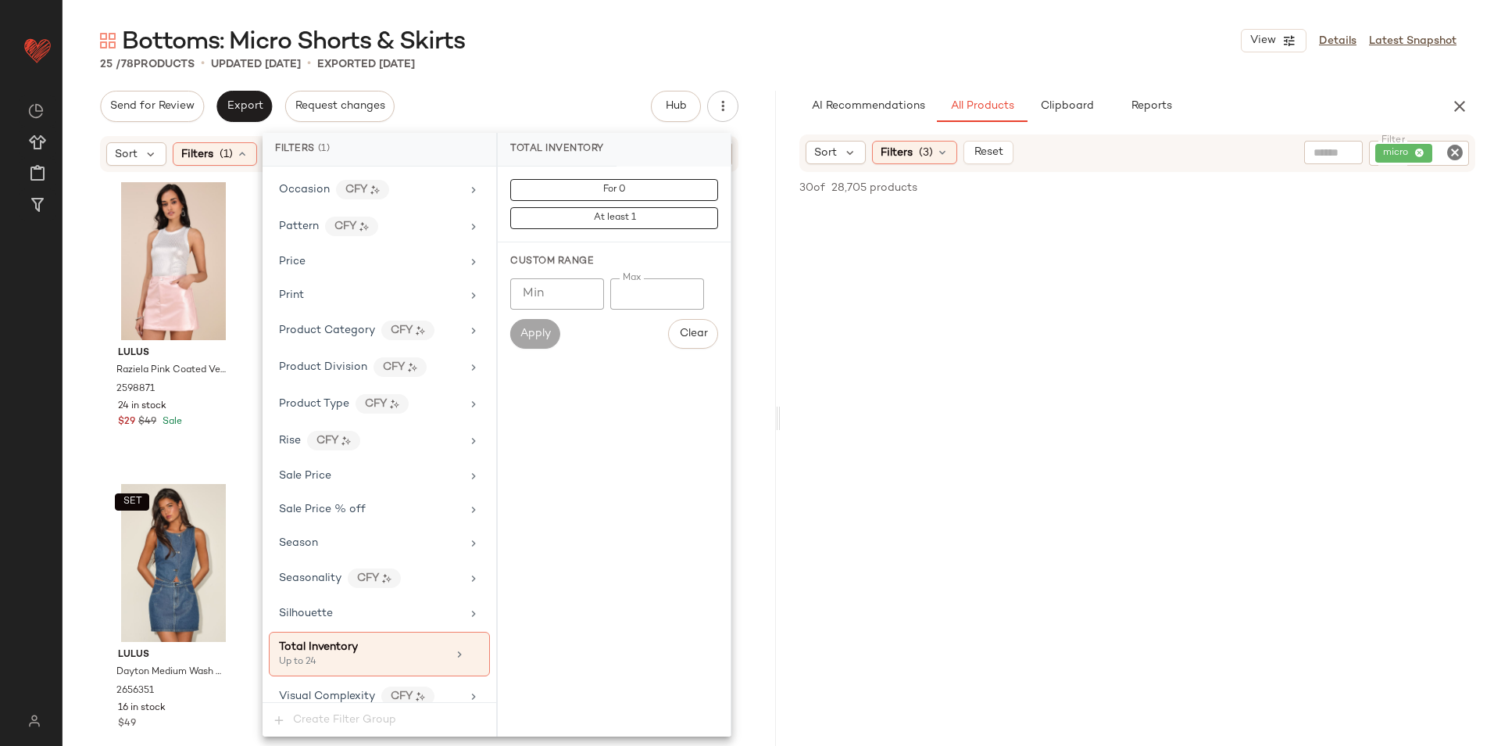
click at [631, 37] on div "Bottoms: Micro Shorts & Skirts View Details Latest Snapshot" at bounding box center [779, 40] width 1432 height 31
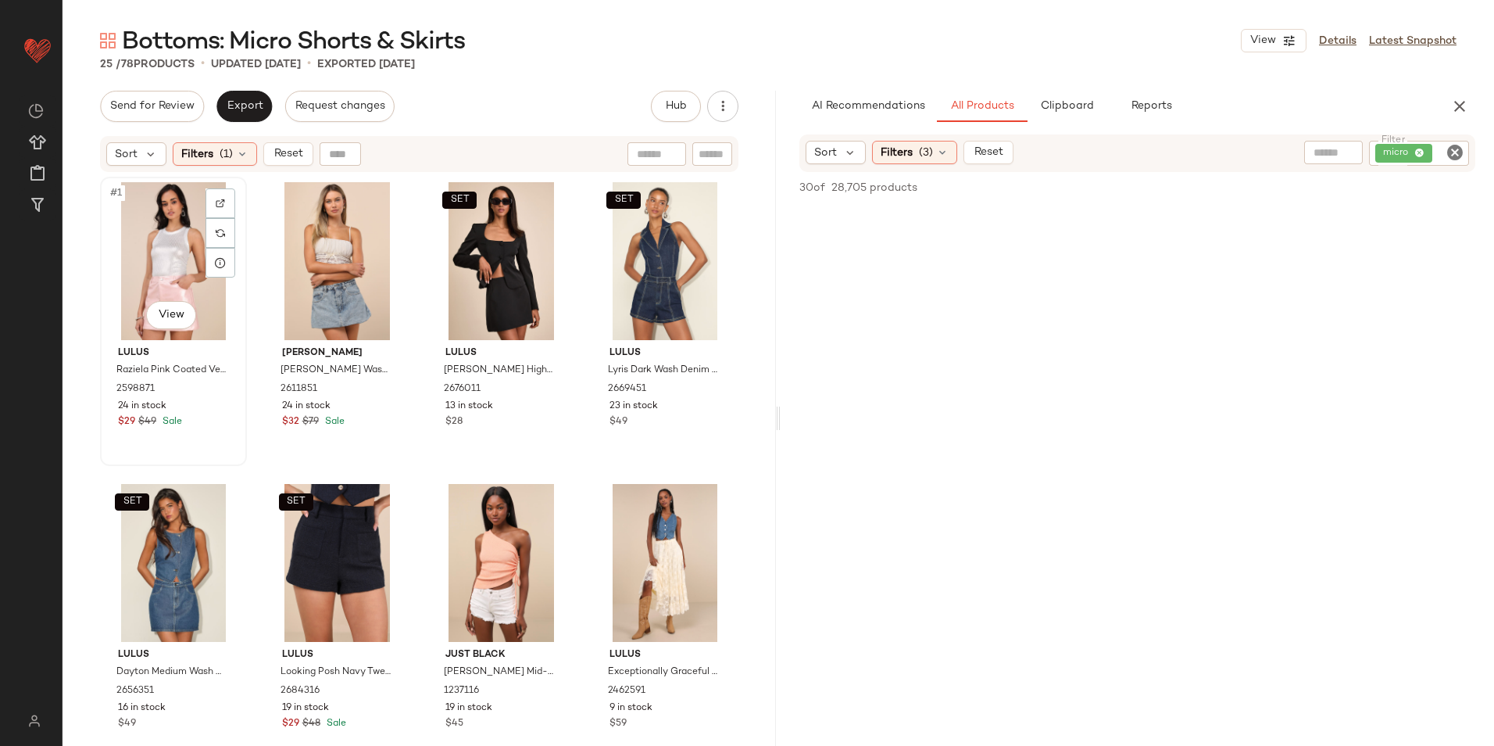
click at [138, 242] on div "#1 View" at bounding box center [174, 261] width 136 height 158
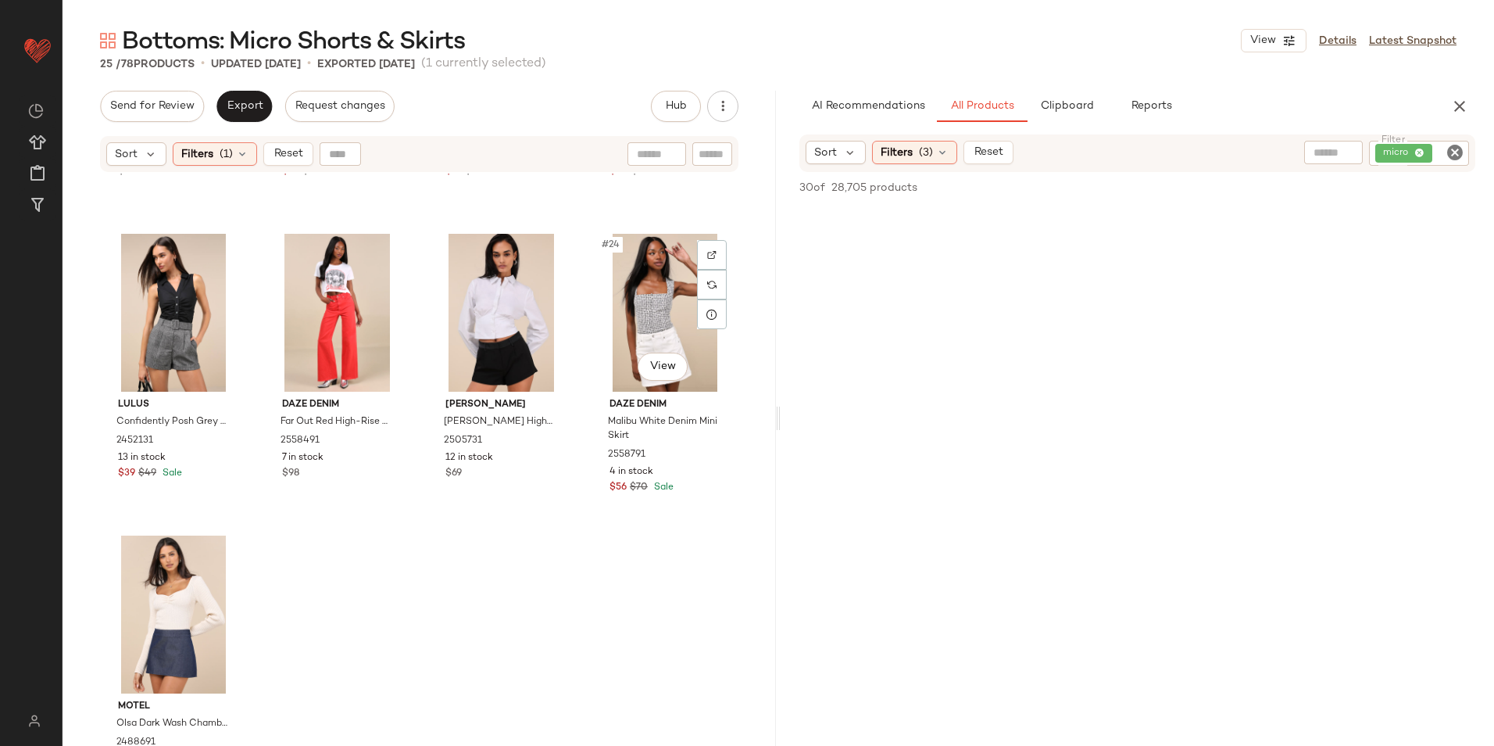
scroll to position [1504, 0]
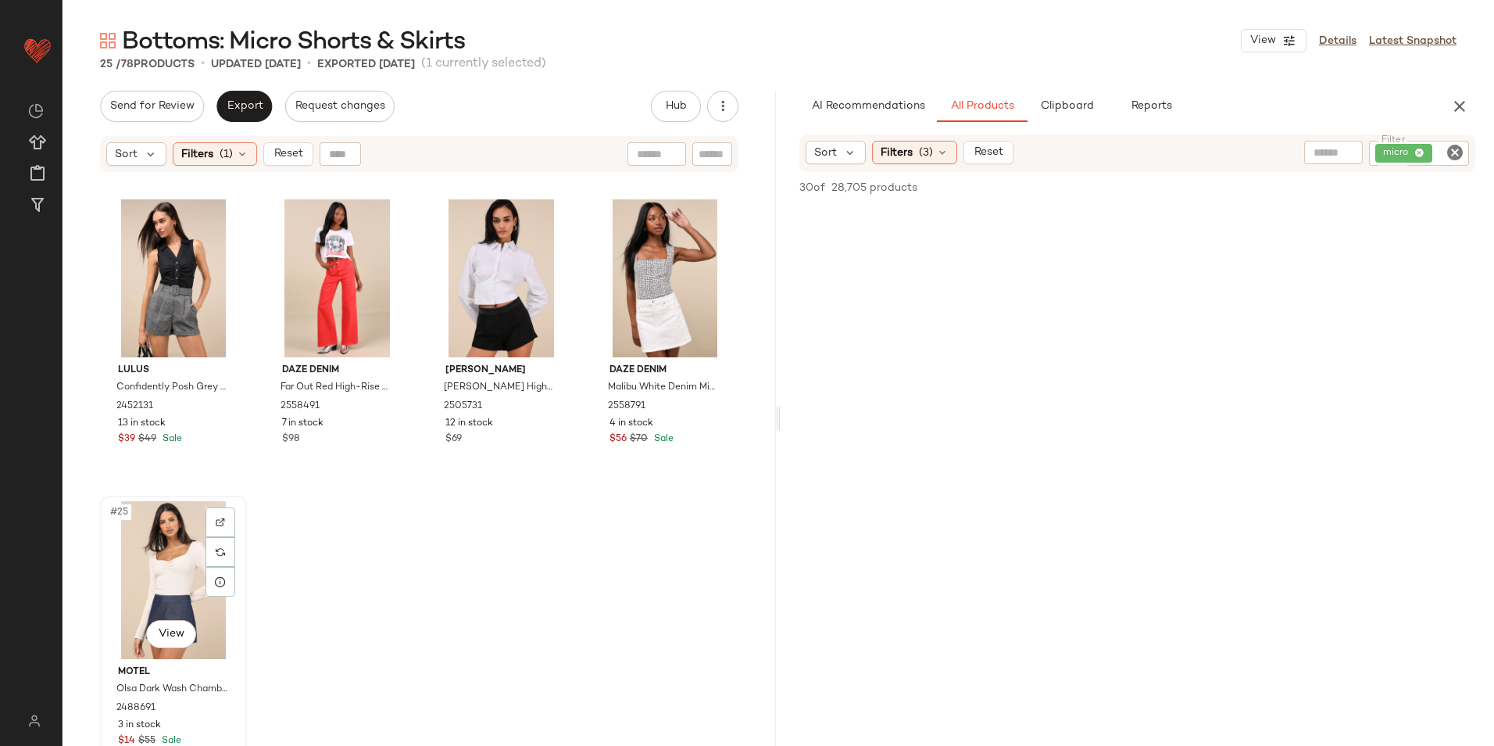
click at [159, 565] on div "#25 View" at bounding box center [174, 580] width 136 height 158
click at [295, 148] on span "Reset" at bounding box center [288, 154] width 30 height 13
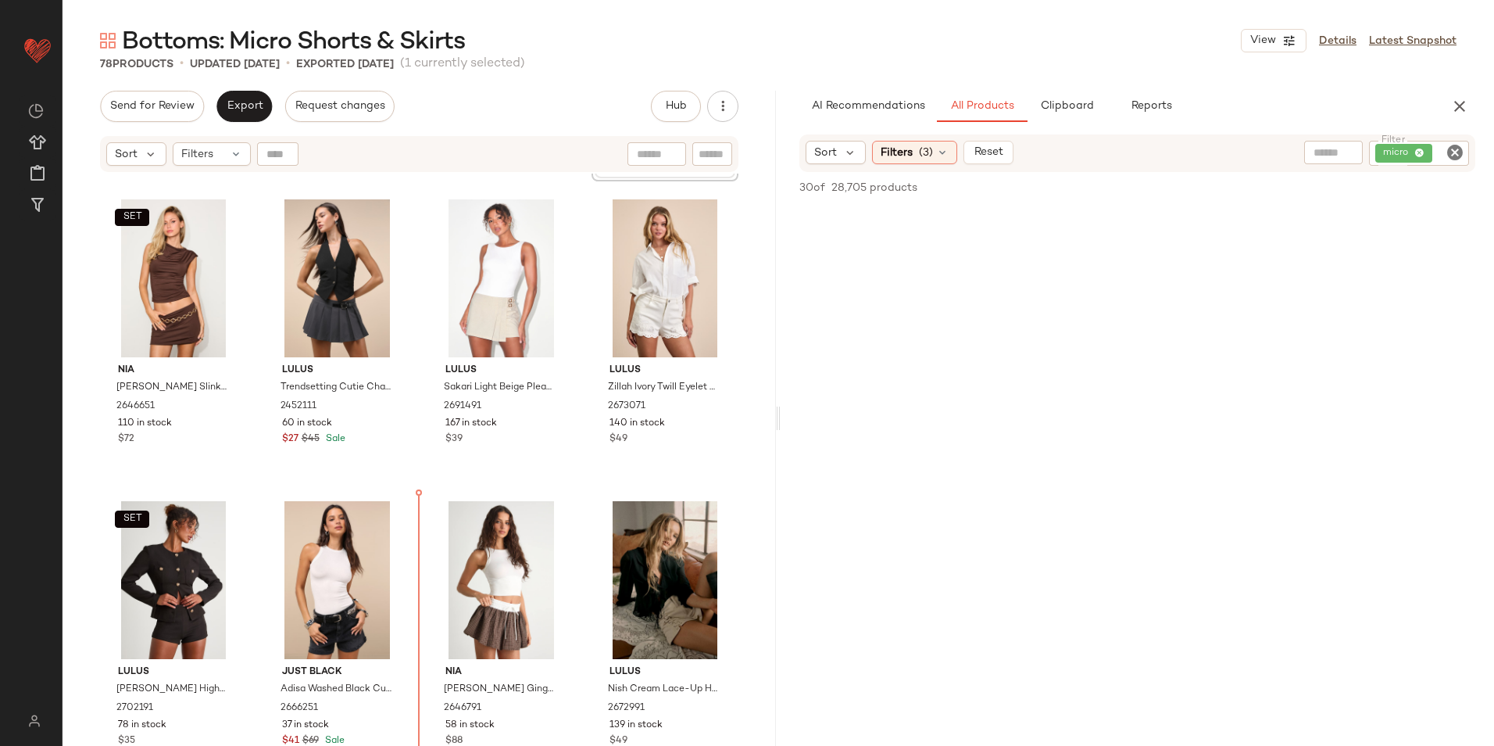
scroll to position [349, 0]
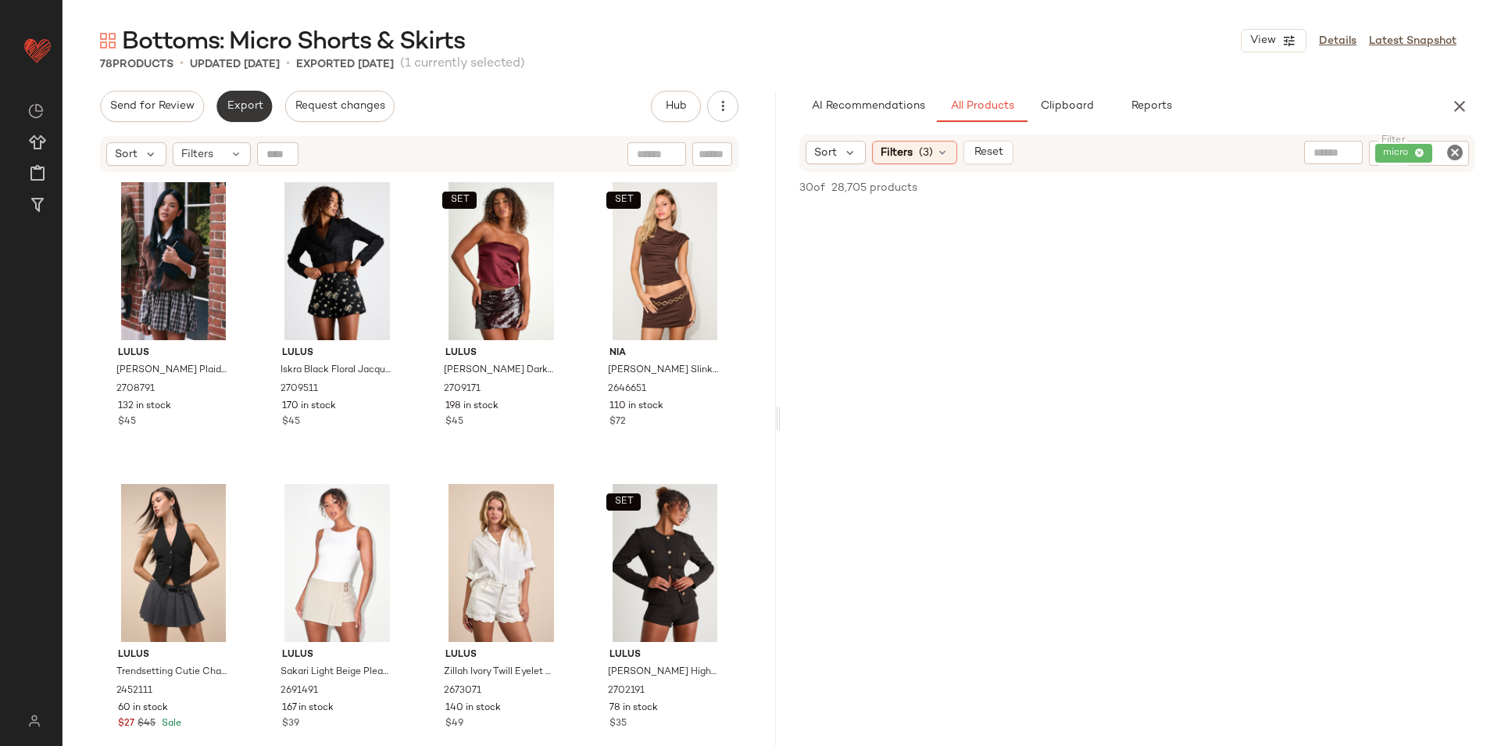
click at [221, 98] on button "Export" at bounding box center [244, 106] width 55 height 31
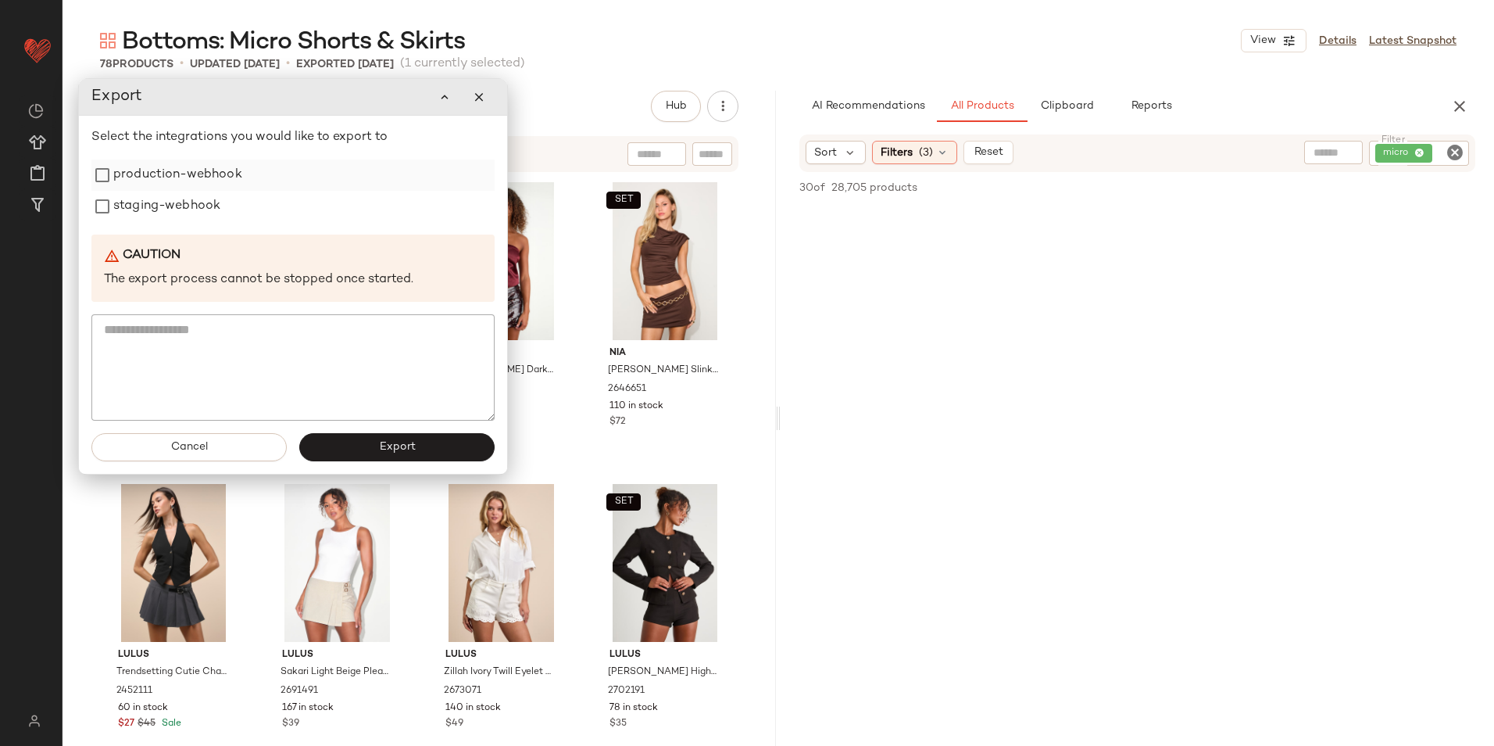
drag, startPoint x: 216, startPoint y: 159, endPoint x: 206, endPoint y: 184, distance: 27.7
click at [216, 160] on div "Select the integrations you would like to export to production-webhook staging-…" at bounding box center [292, 274] width 403 height 292
click at [183, 202] on label "staging-webhook" at bounding box center [166, 207] width 107 height 31
click at [194, 180] on label "production-webhook" at bounding box center [177, 176] width 129 height 31
click at [379, 444] on button "Export" at bounding box center [398, 449] width 195 height 28
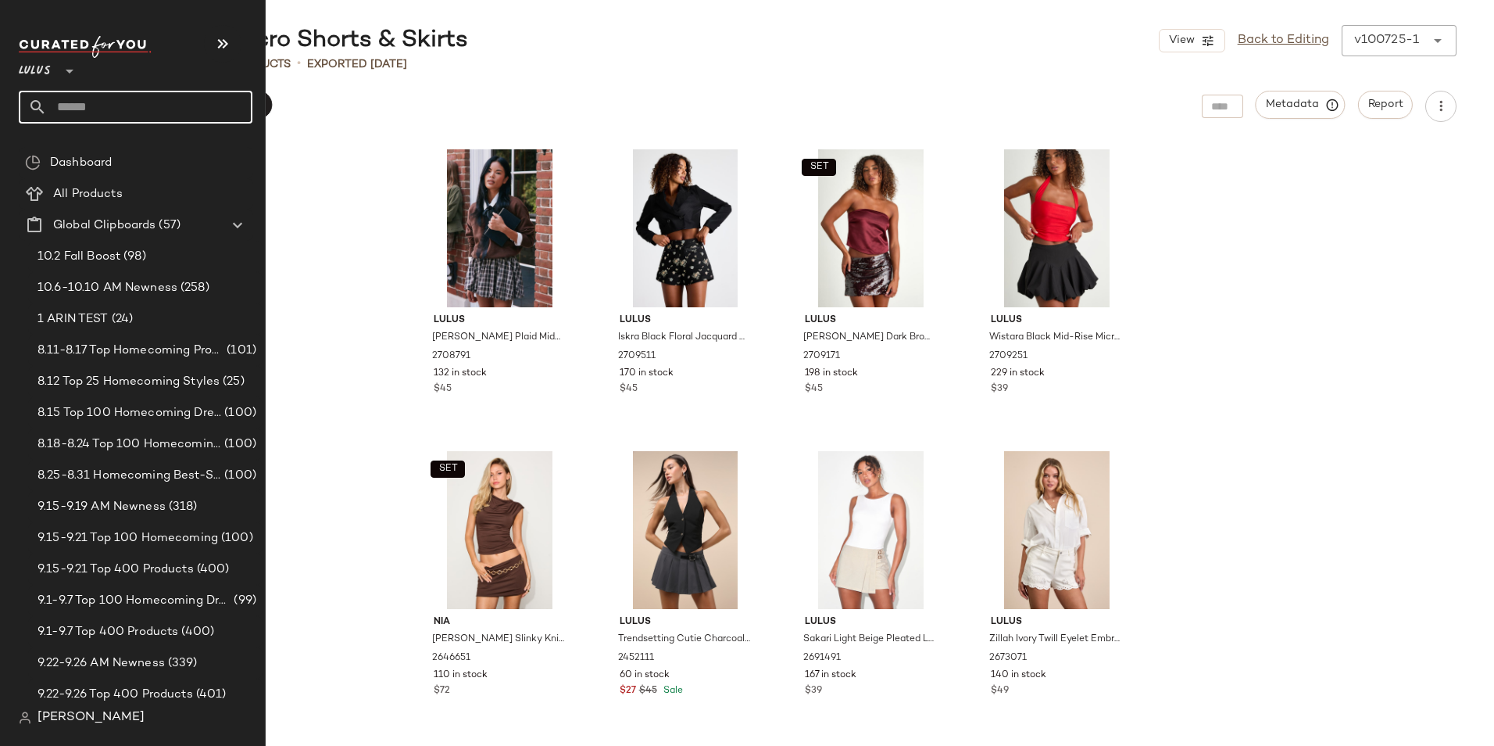
click at [48, 106] on input "text" at bounding box center [150, 107] width 206 height 33
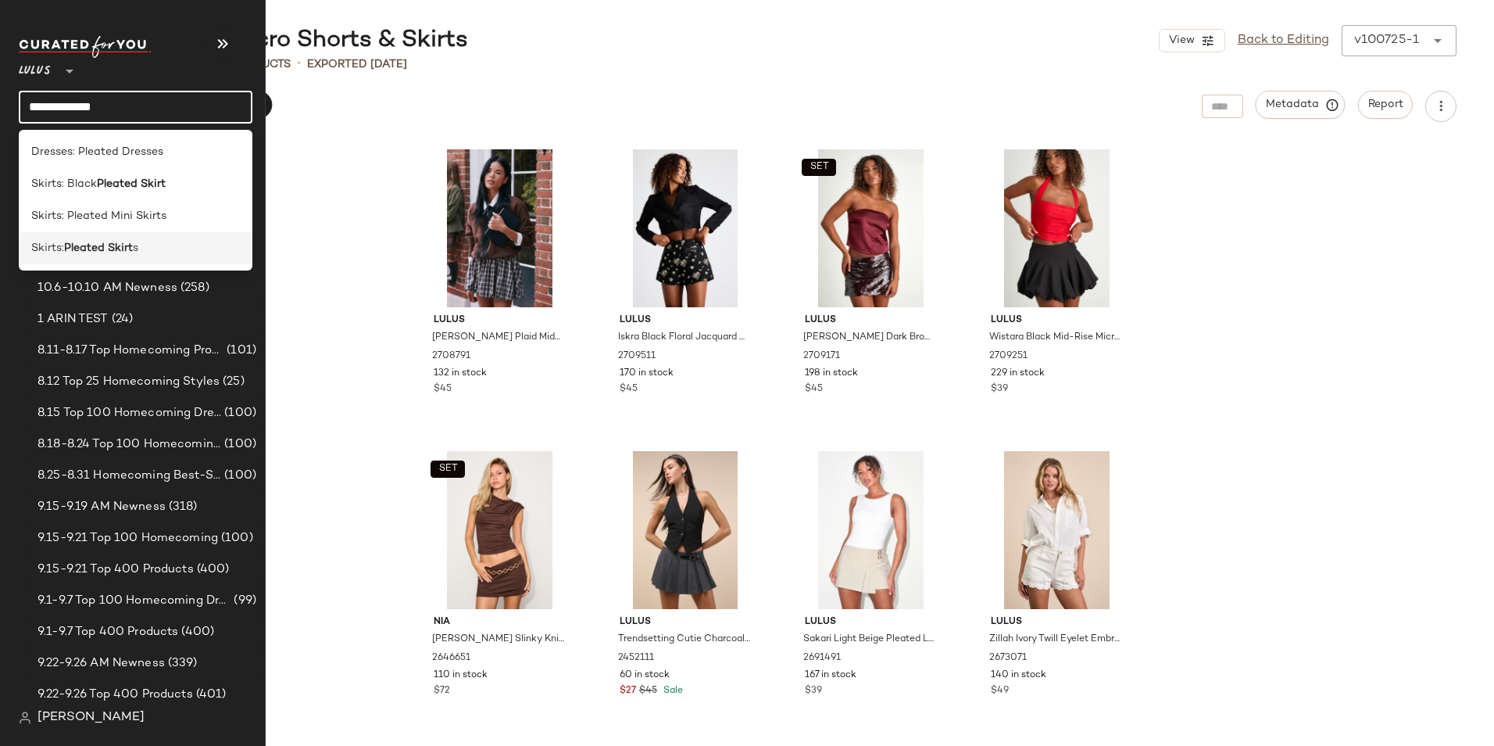
type input "**********"
click at [84, 253] on b "Pleated Skirt" at bounding box center [98, 248] width 69 height 16
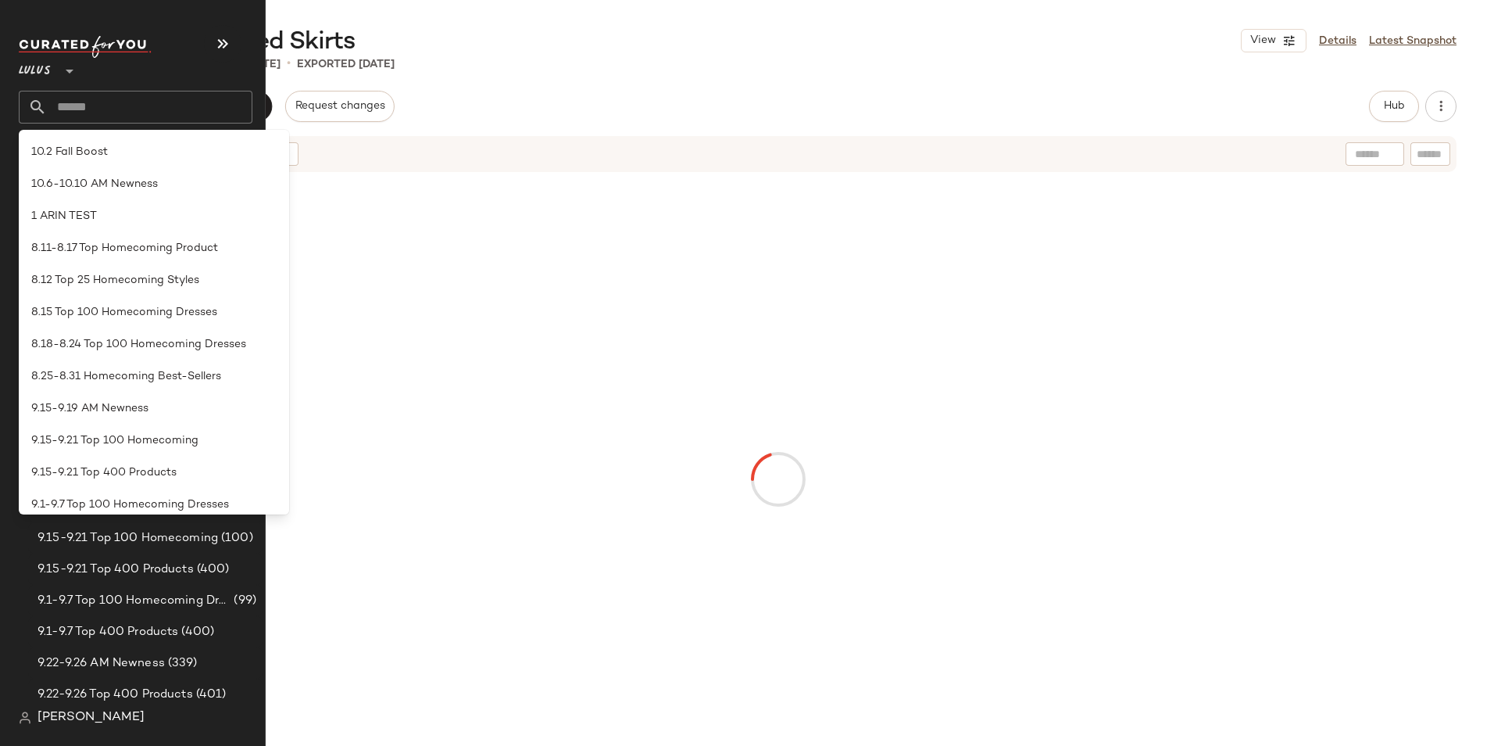
click at [488, 96] on div "Send for Review Export Request changes Hub Send for Review External Review Inte…" at bounding box center [778, 106] width 1357 height 31
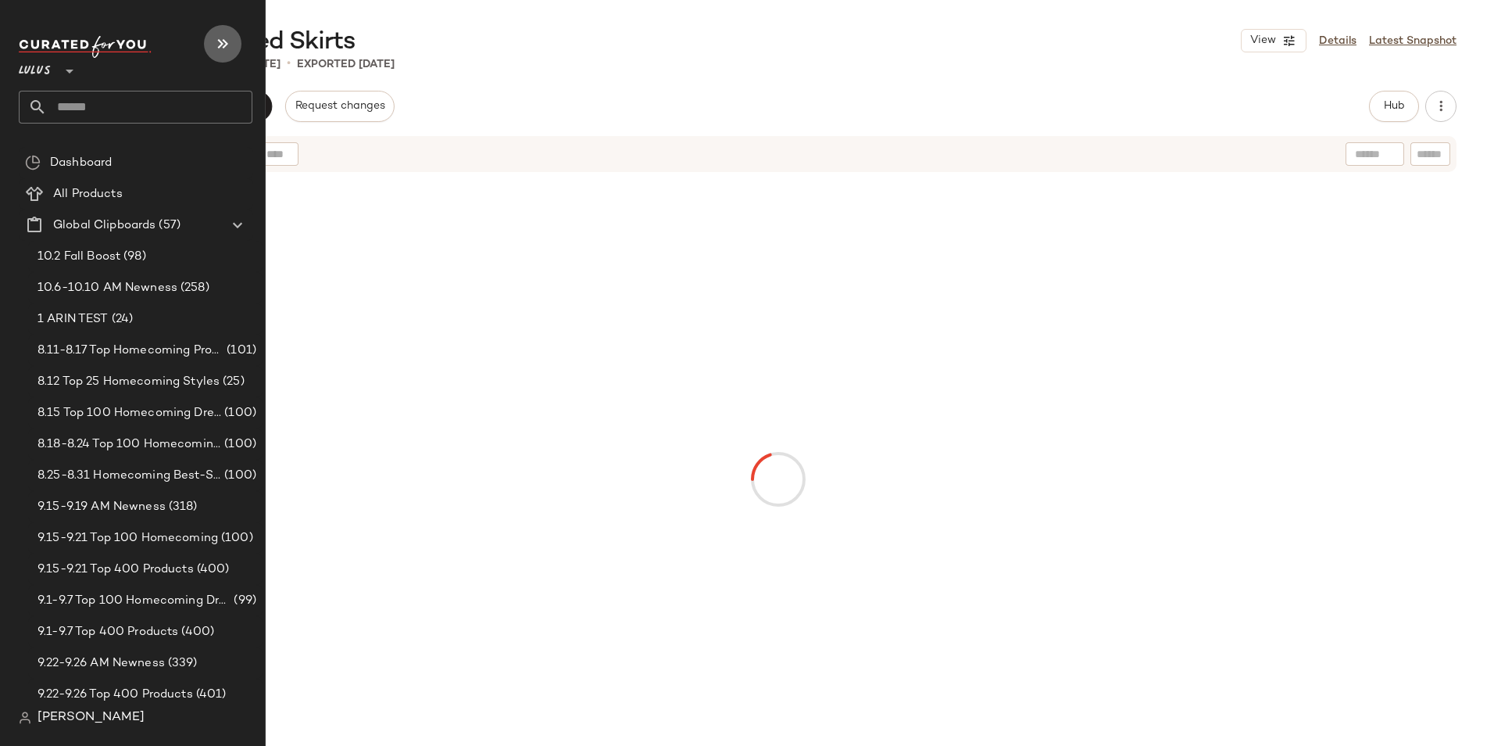
click at [224, 40] on icon "button" at bounding box center [222, 43] width 19 height 19
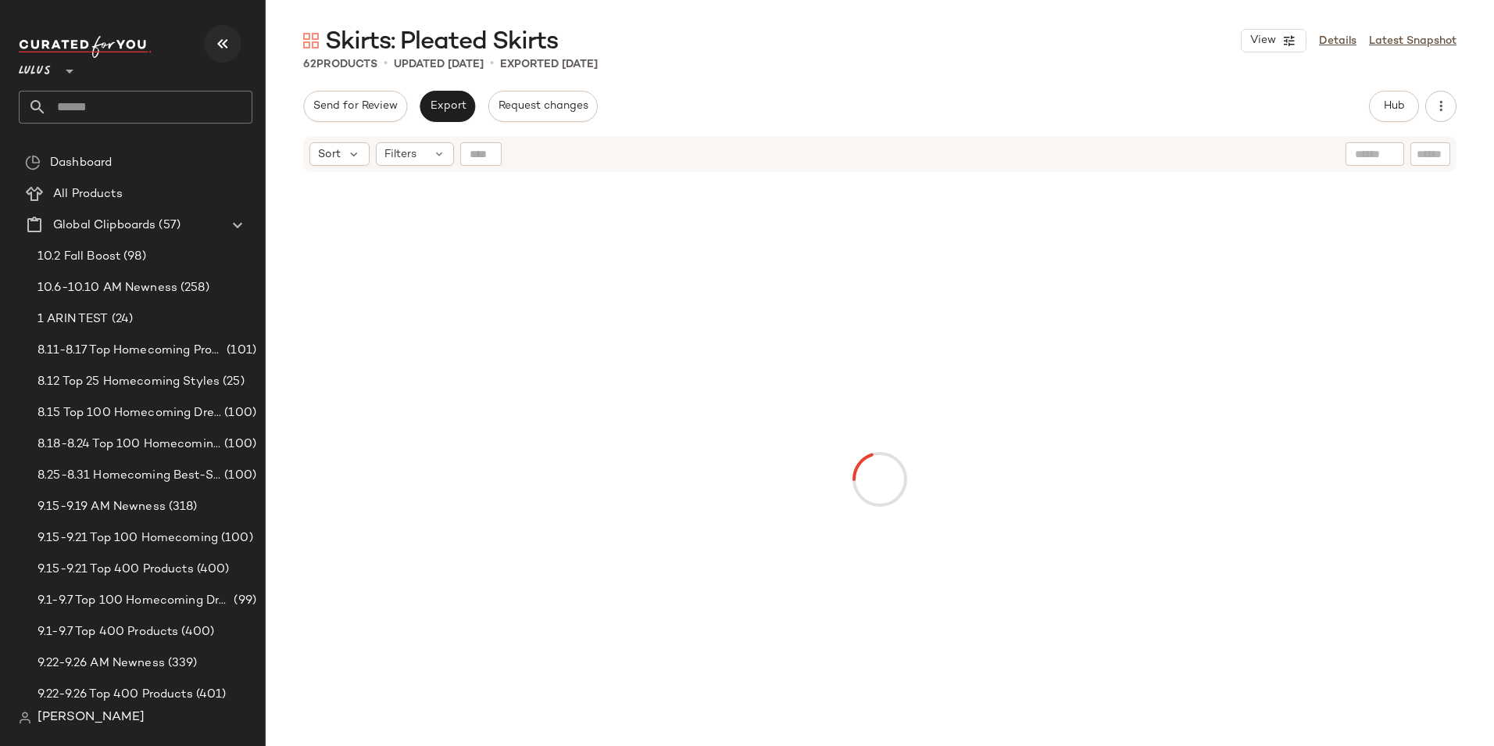
click at [224, 40] on icon "button" at bounding box center [222, 43] width 19 height 19
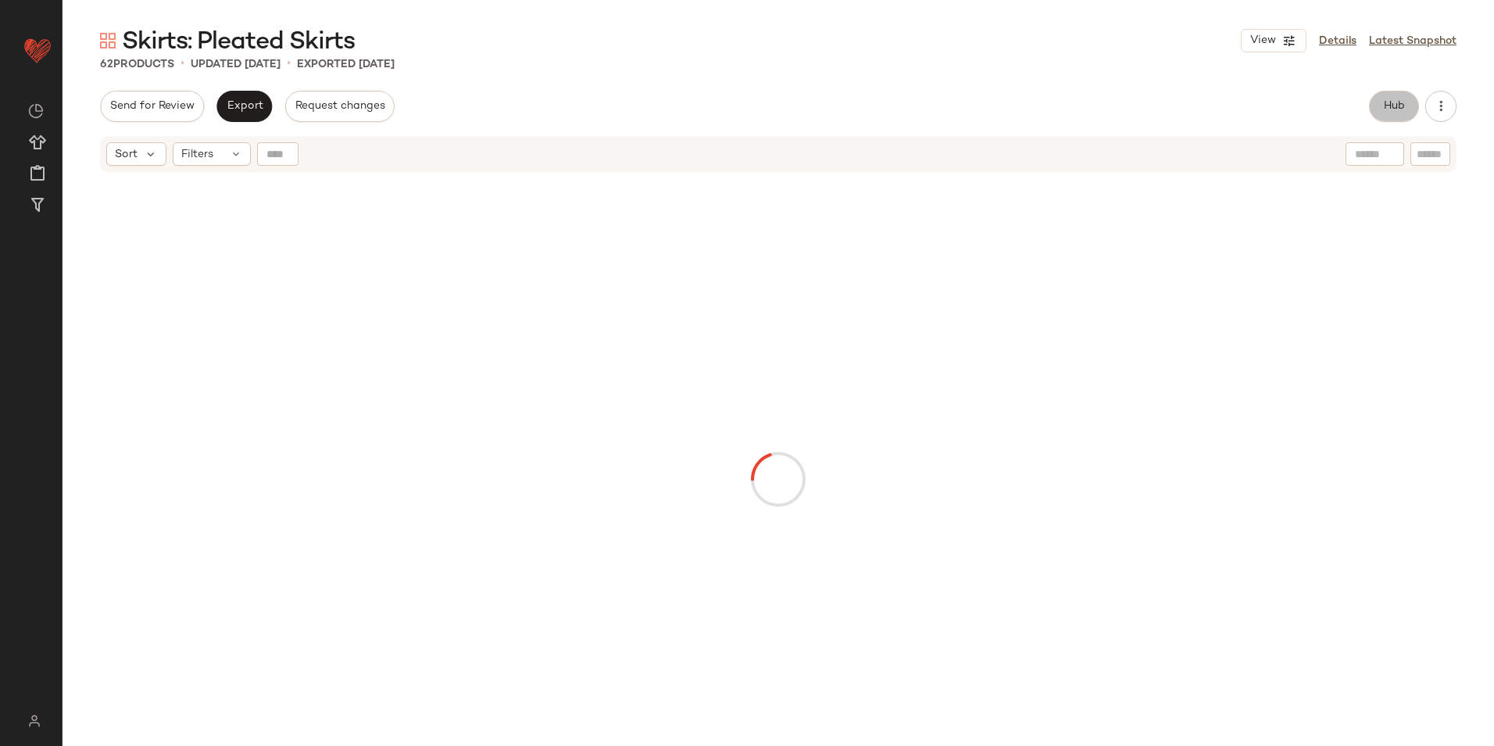
click at [1397, 100] on span "Hub" at bounding box center [1395, 106] width 22 height 13
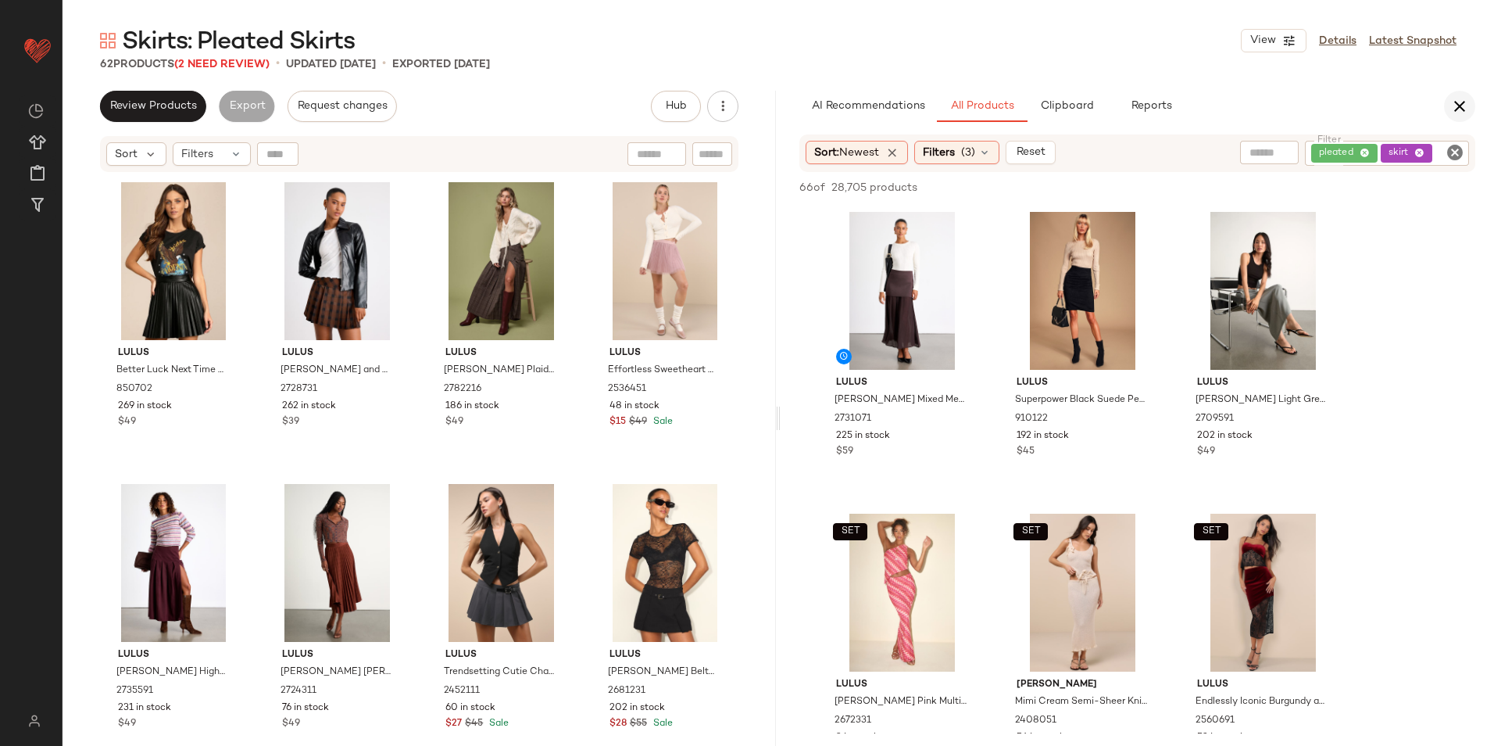
click at [1459, 109] on icon "button" at bounding box center [1460, 106] width 19 height 19
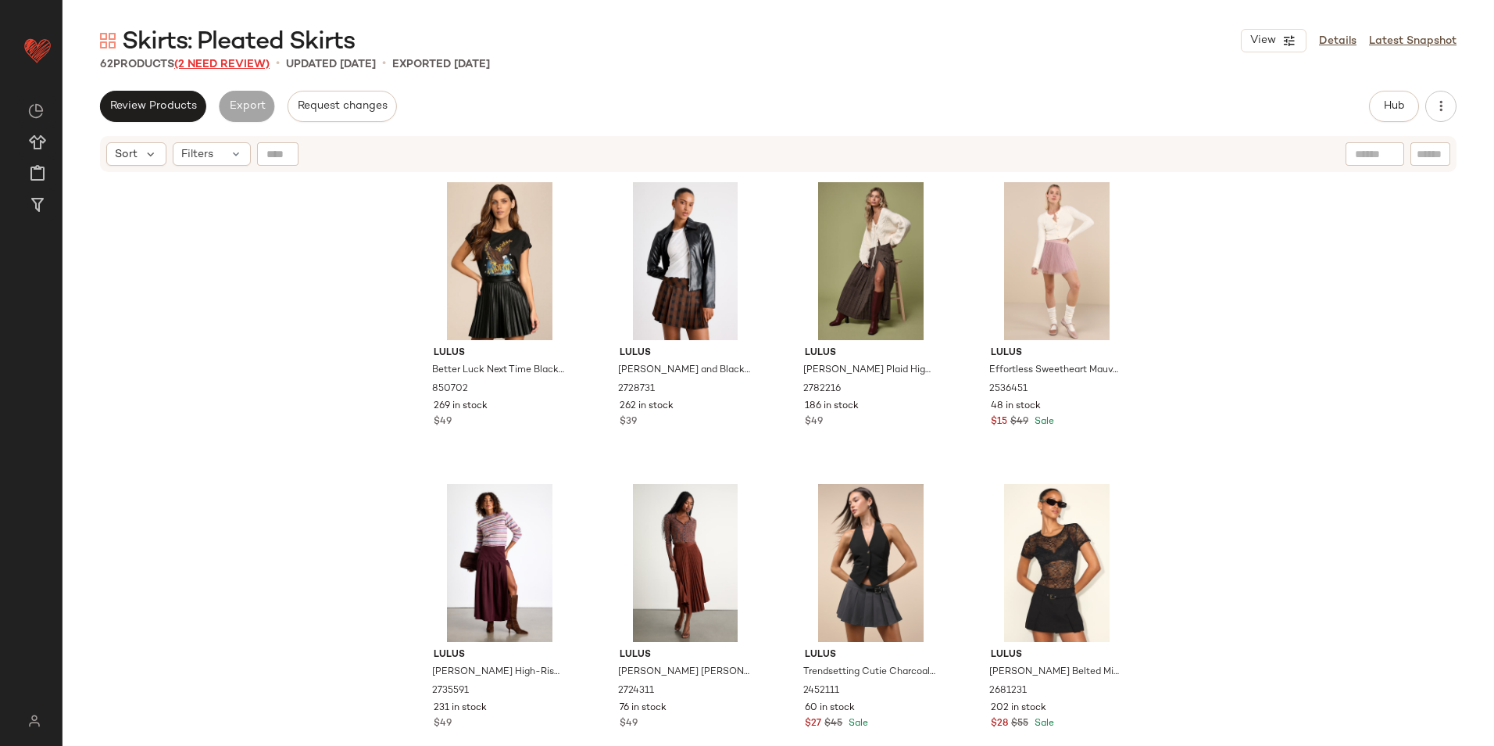
click at [235, 62] on span "(2 Need Review)" at bounding box center [221, 65] width 95 height 12
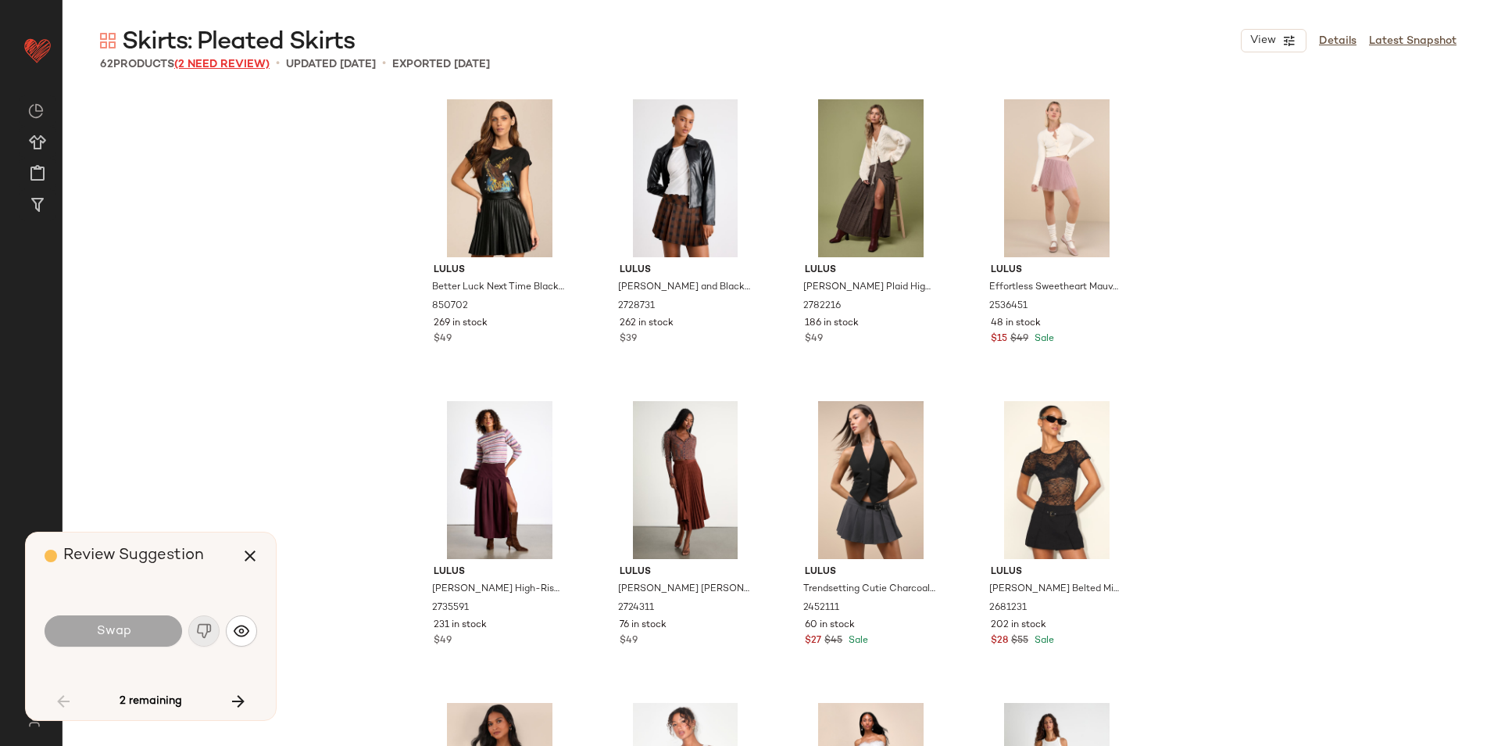
scroll to position [3319, 0]
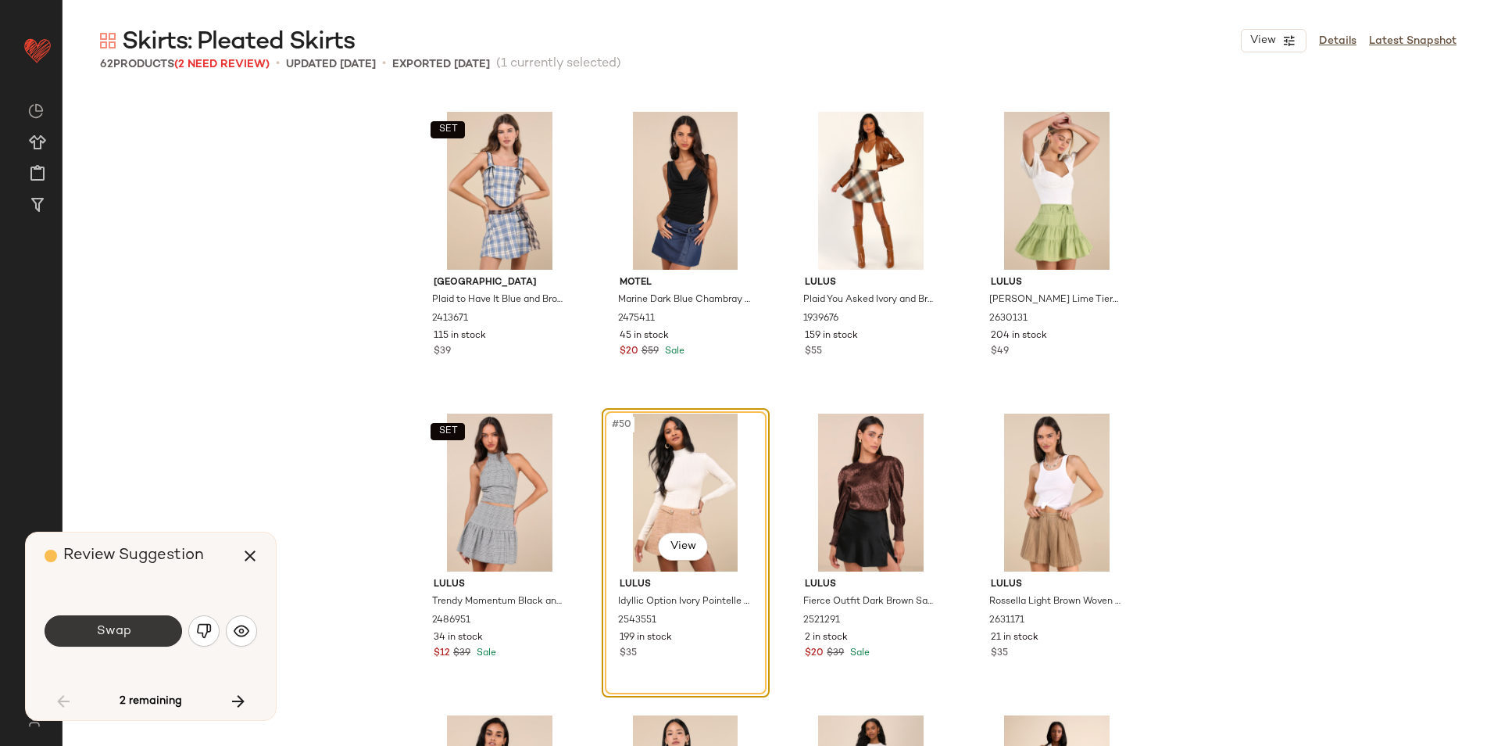
click at [85, 631] on button "Swap" at bounding box center [114, 630] width 138 height 31
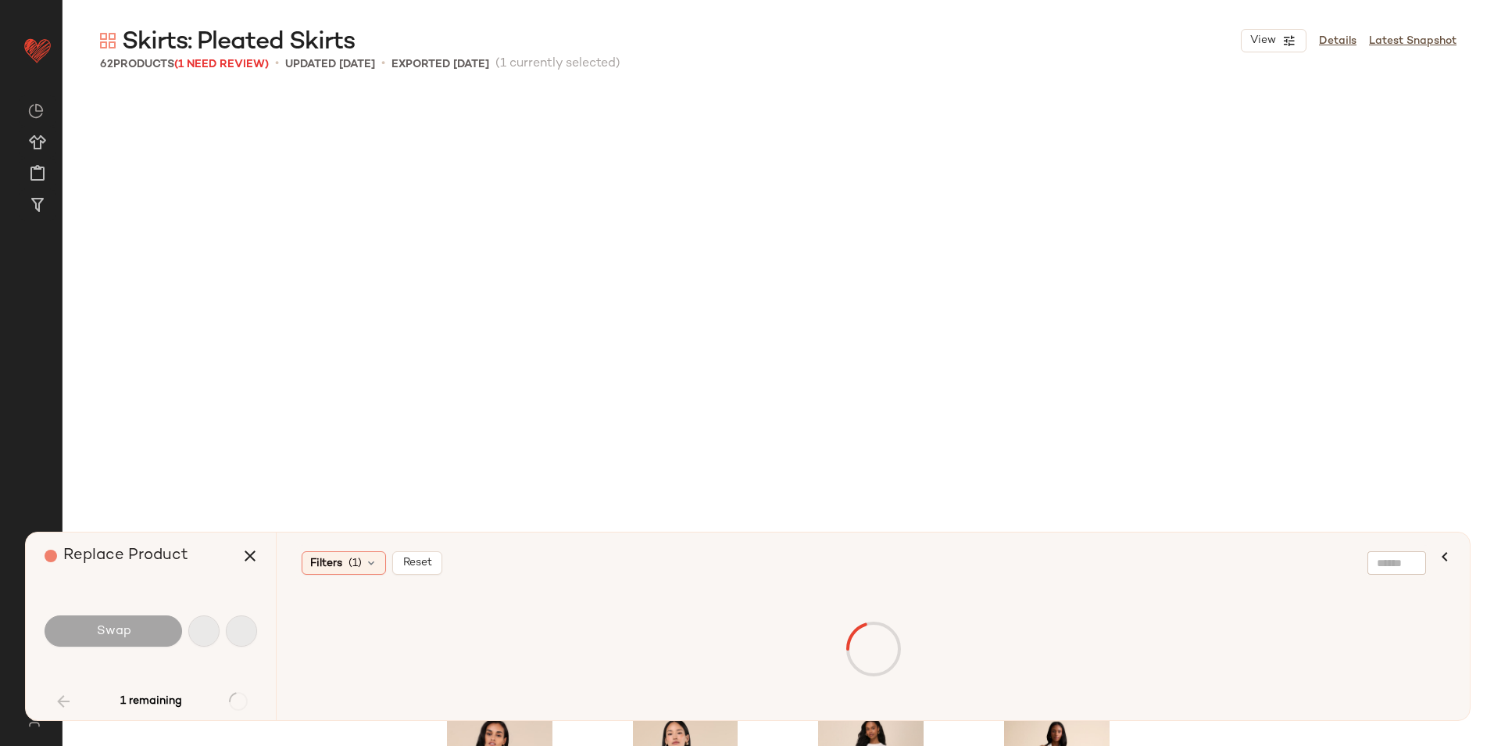
scroll to position [3922, 0]
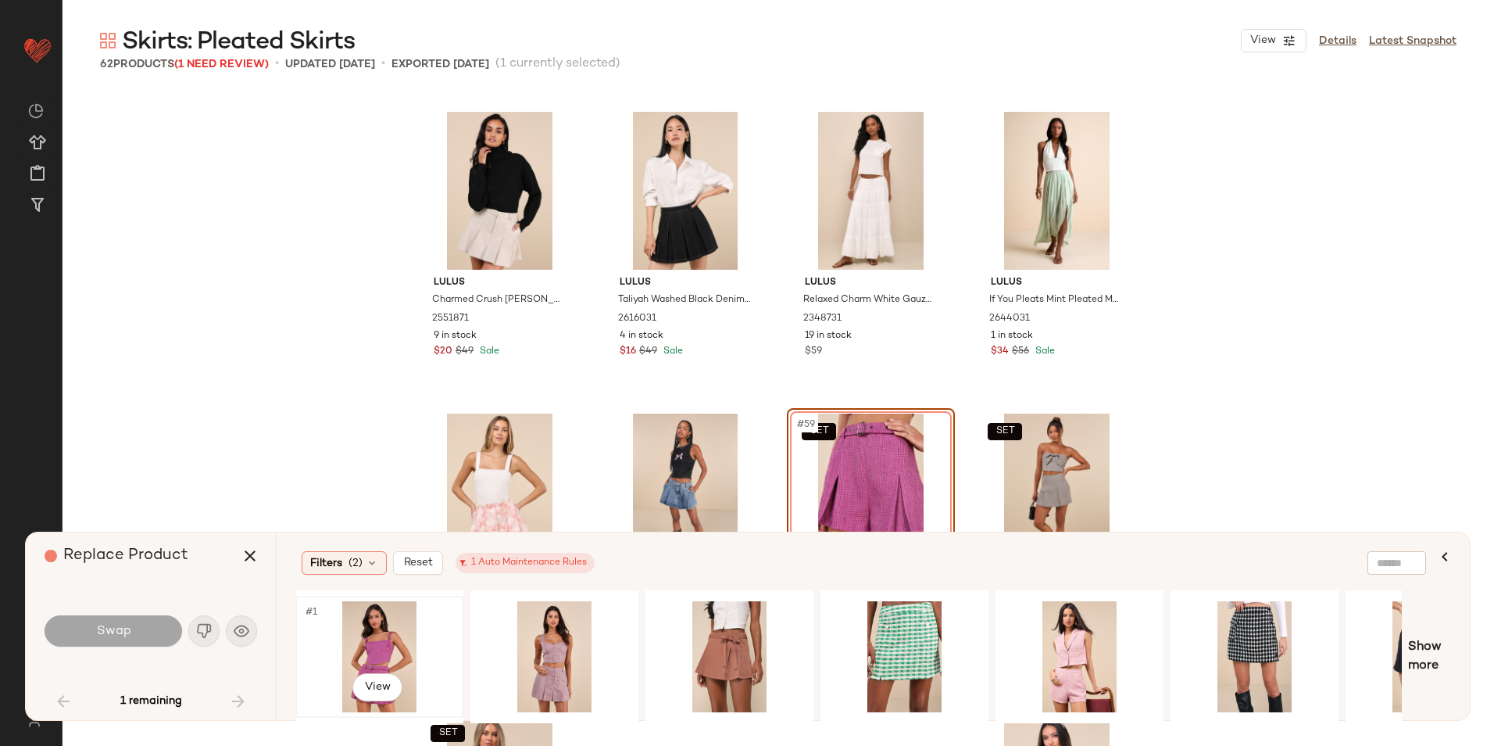
click at [362, 631] on div "#1 View" at bounding box center [379, 656] width 157 height 111
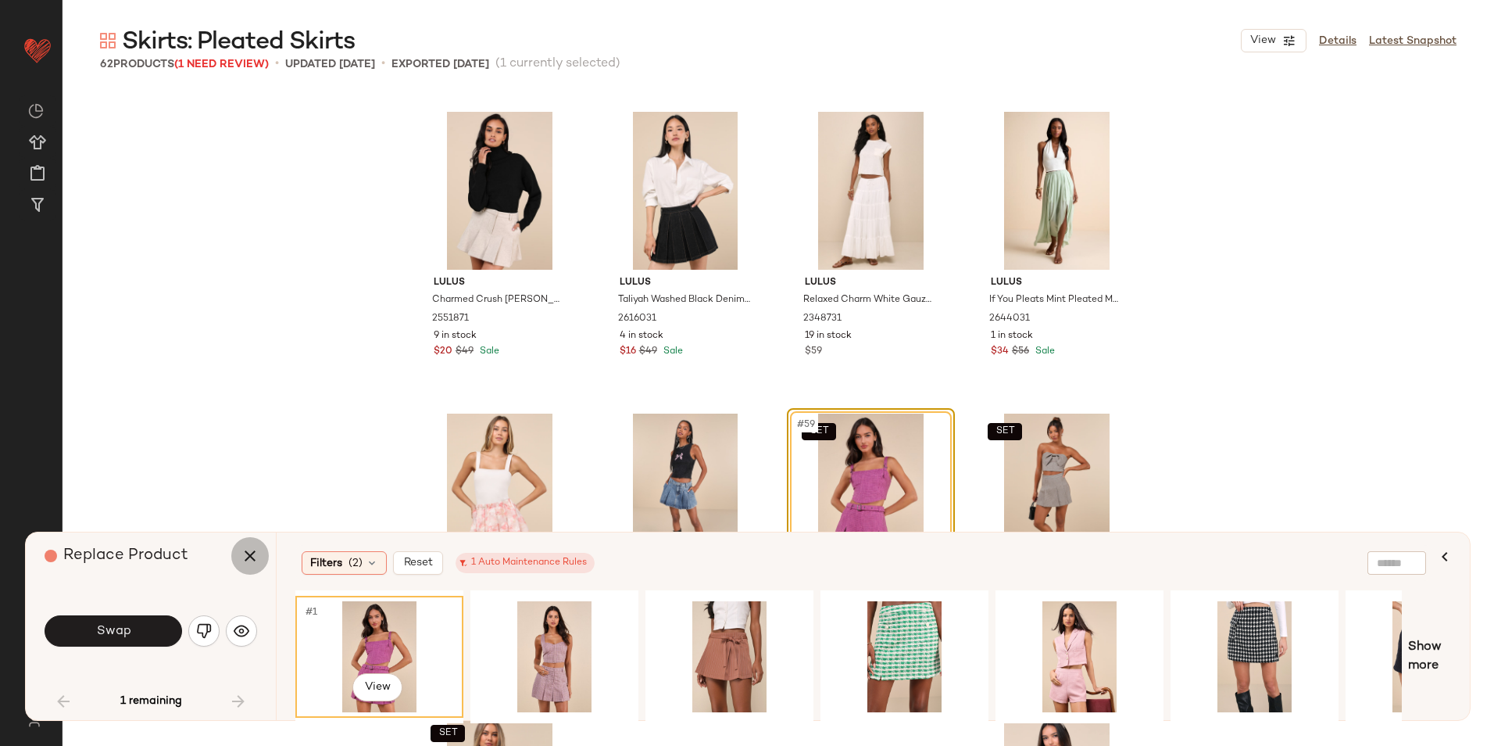
click at [249, 553] on icon "button" at bounding box center [250, 555] width 19 height 19
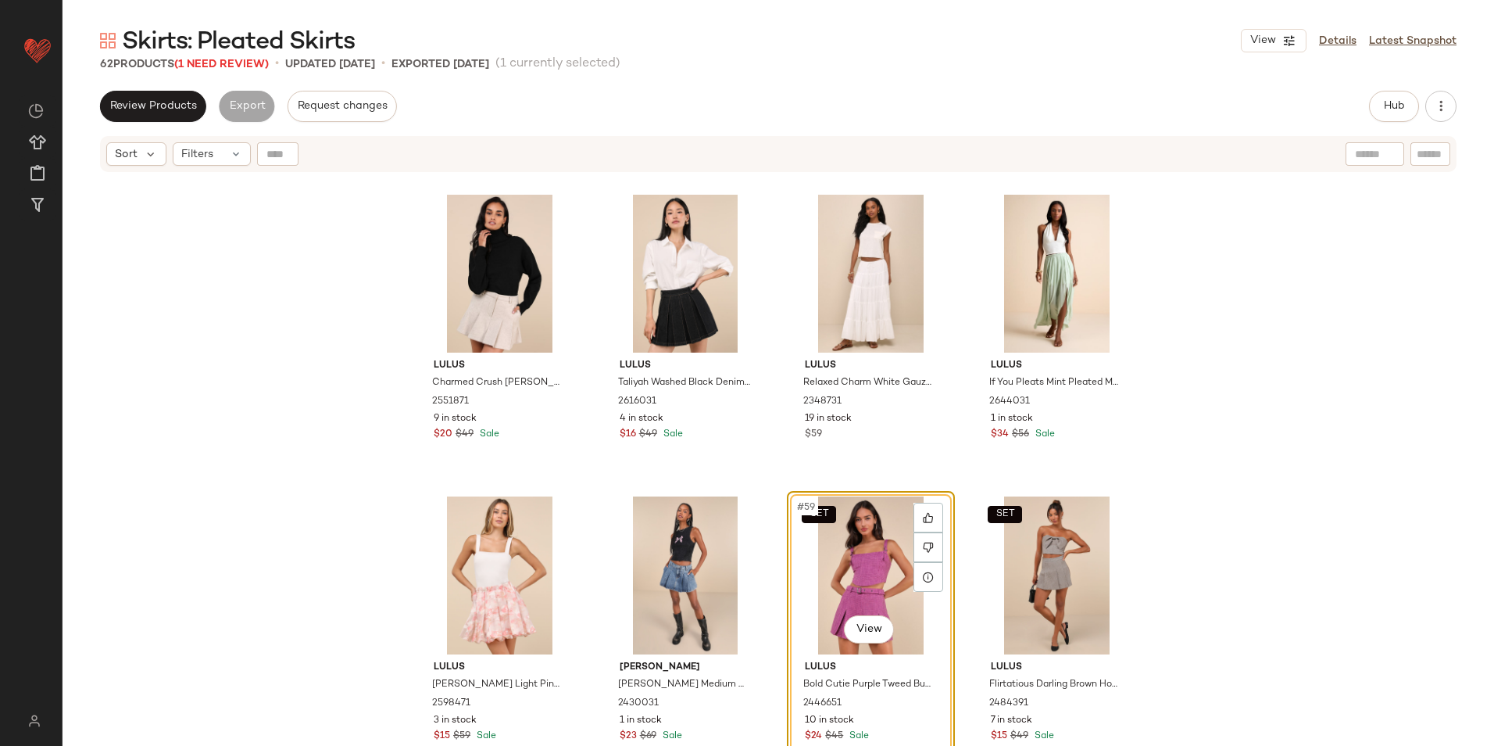
click at [858, 568] on div "SET #59 View" at bounding box center [871, 575] width 157 height 158
click at [914, 548] on div at bounding box center [929, 547] width 30 height 30
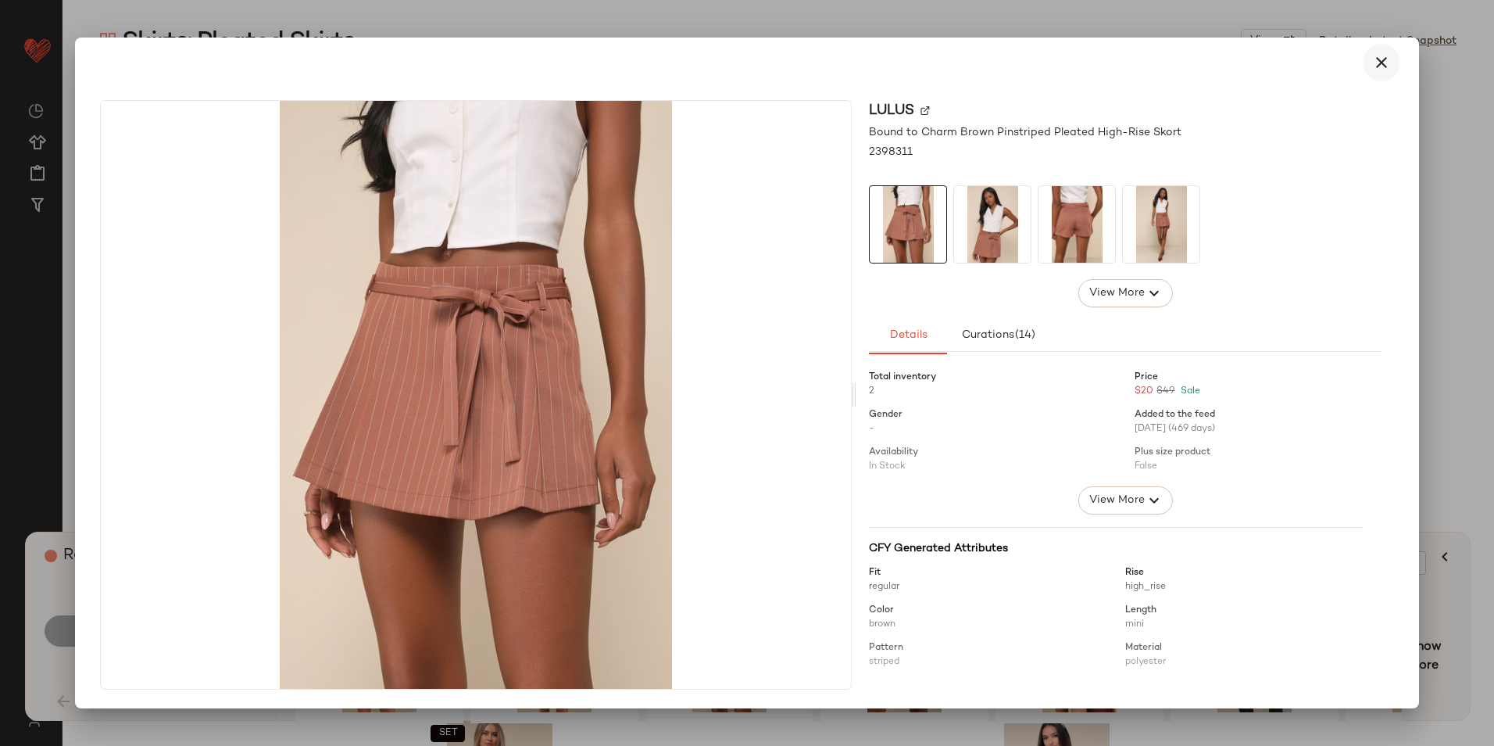
click at [1387, 57] on icon "button" at bounding box center [1382, 62] width 19 height 19
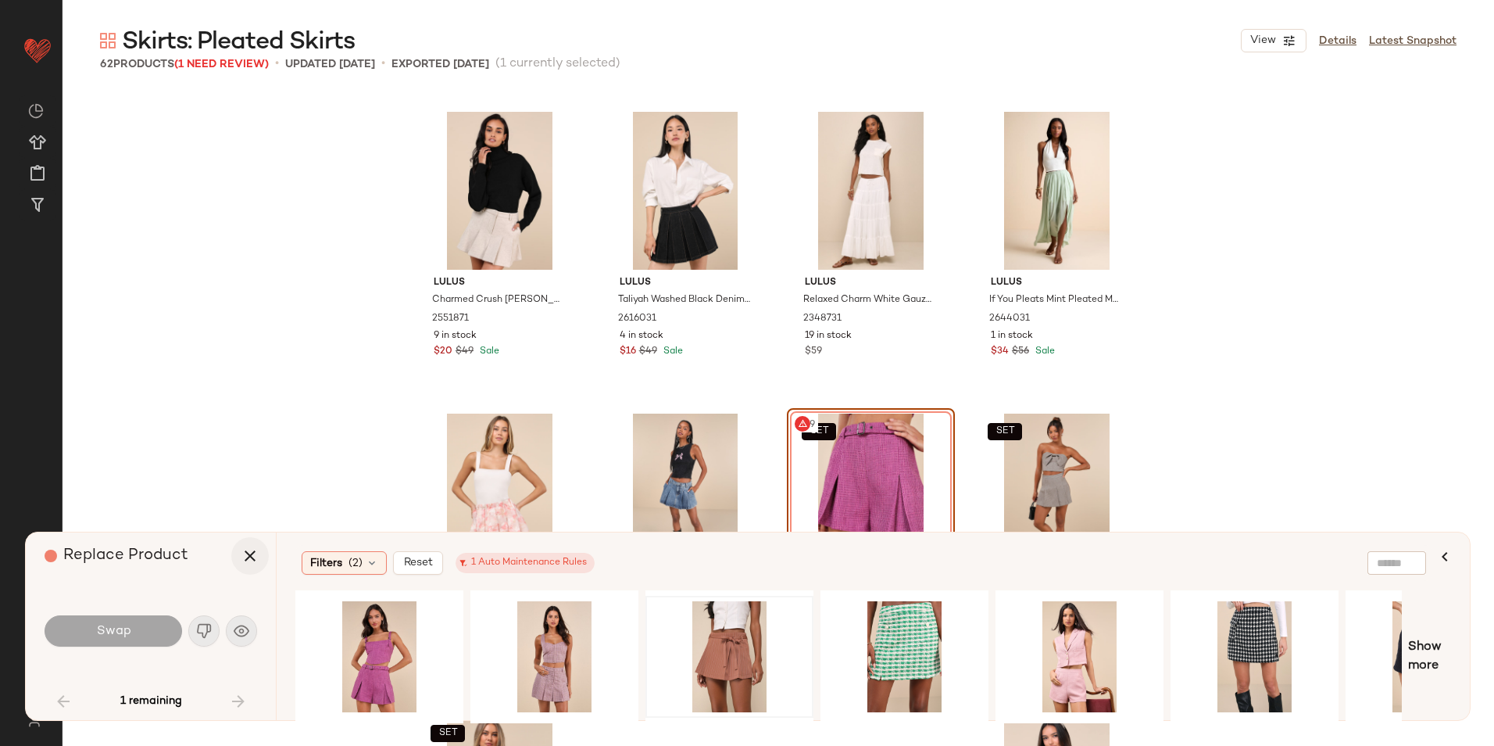
click at [244, 551] on icon "button" at bounding box center [250, 555] width 19 height 19
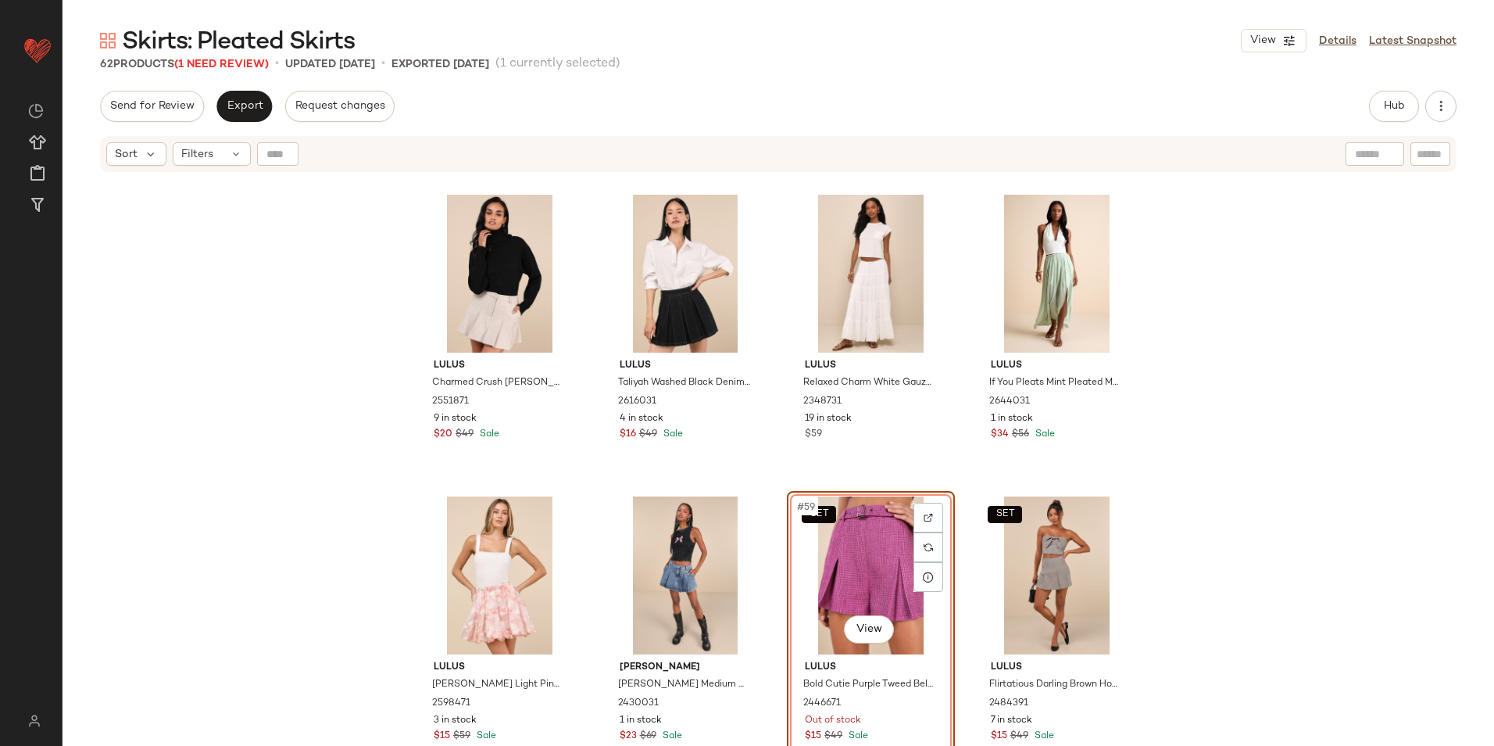
click at [895, 513] on div "SET #59 View" at bounding box center [871, 575] width 157 height 158
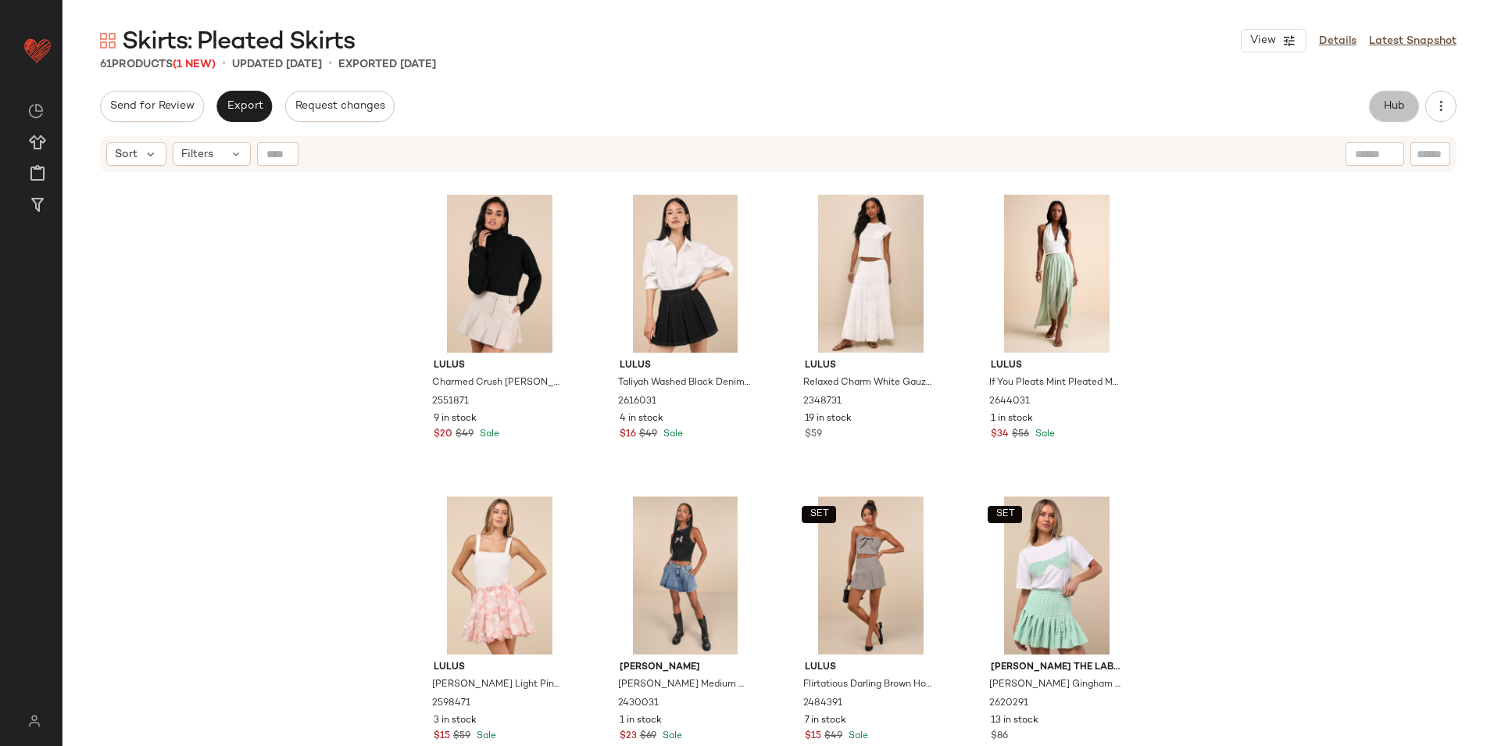
click at [1374, 104] on button "Hub" at bounding box center [1394, 106] width 50 height 31
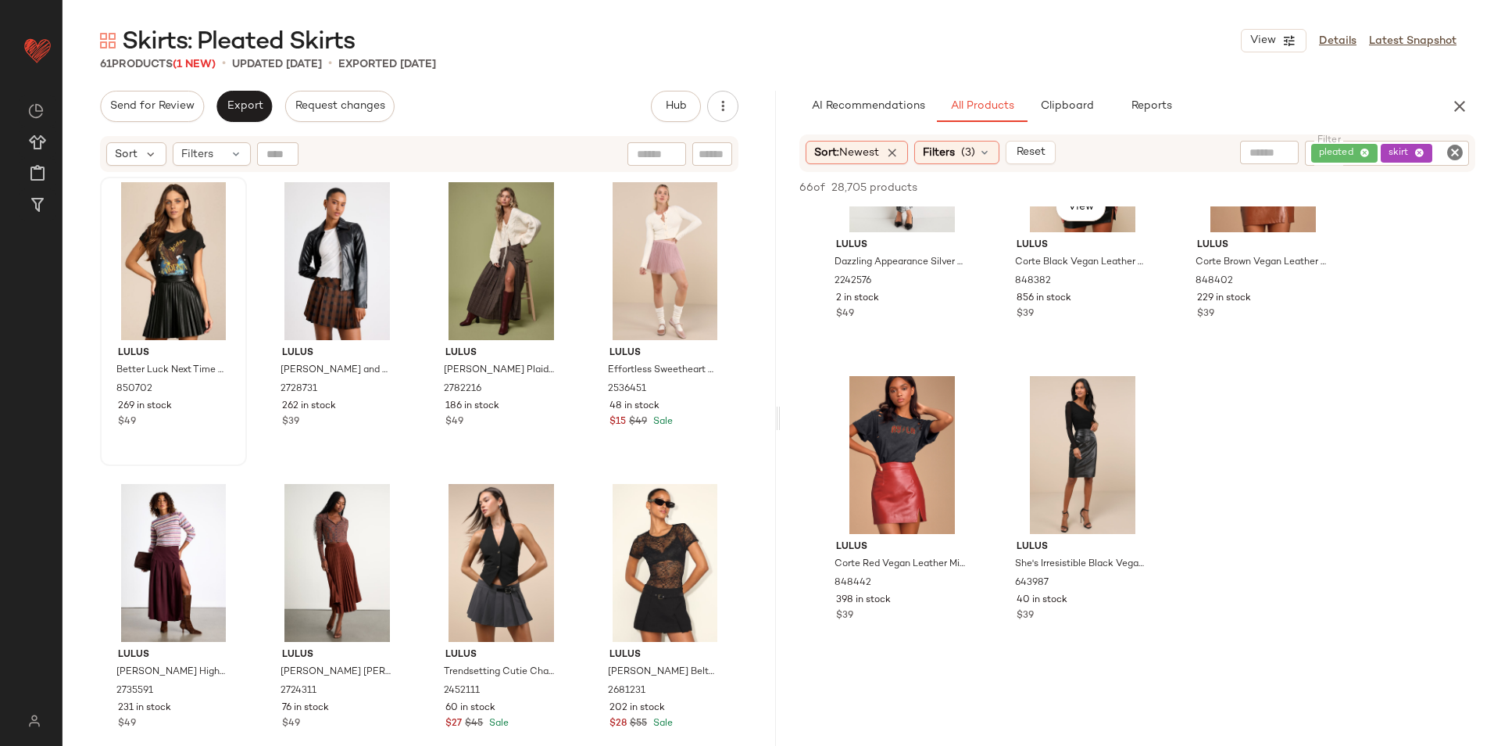
scroll to position [1954, 0]
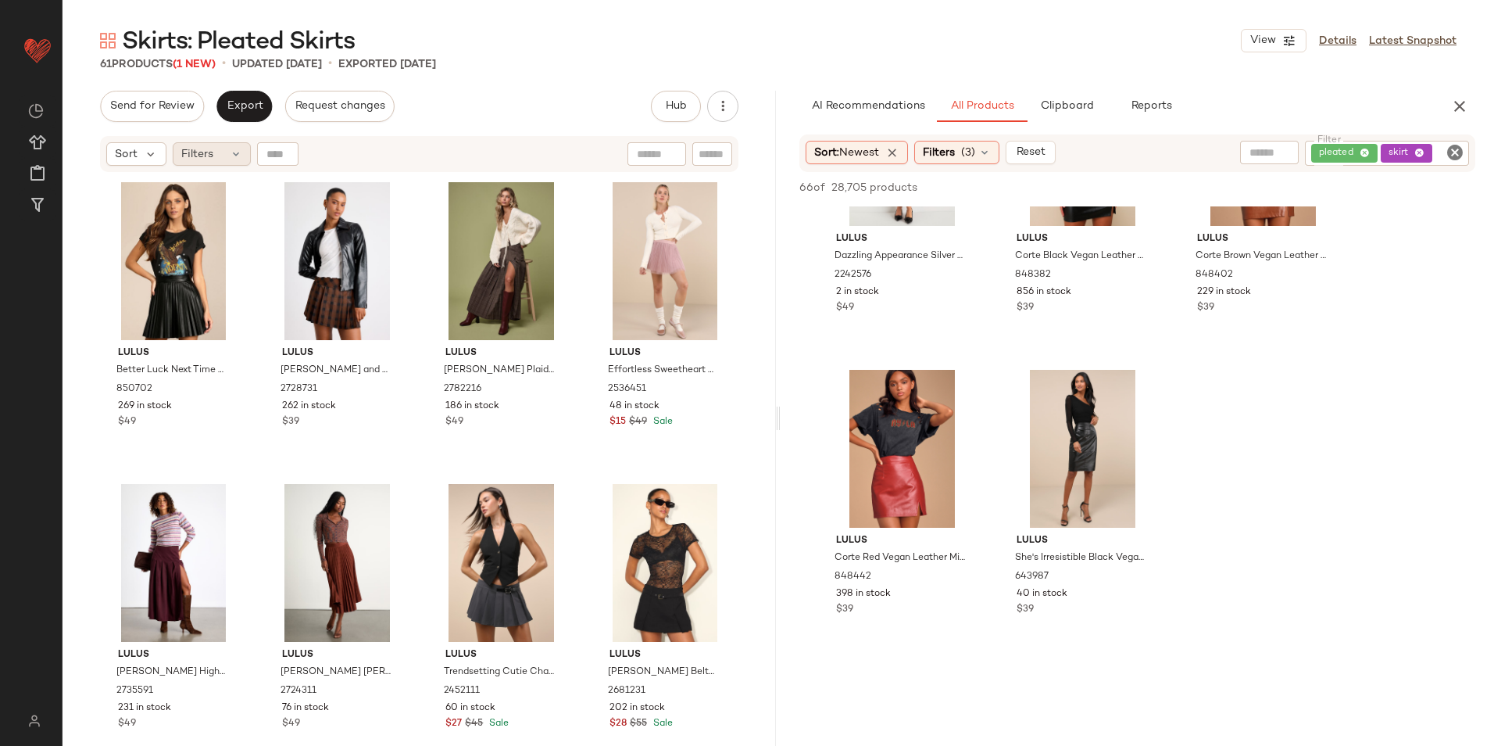
click at [224, 153] on div "Filters" at bounding box center [212, 153] width 78 height 23
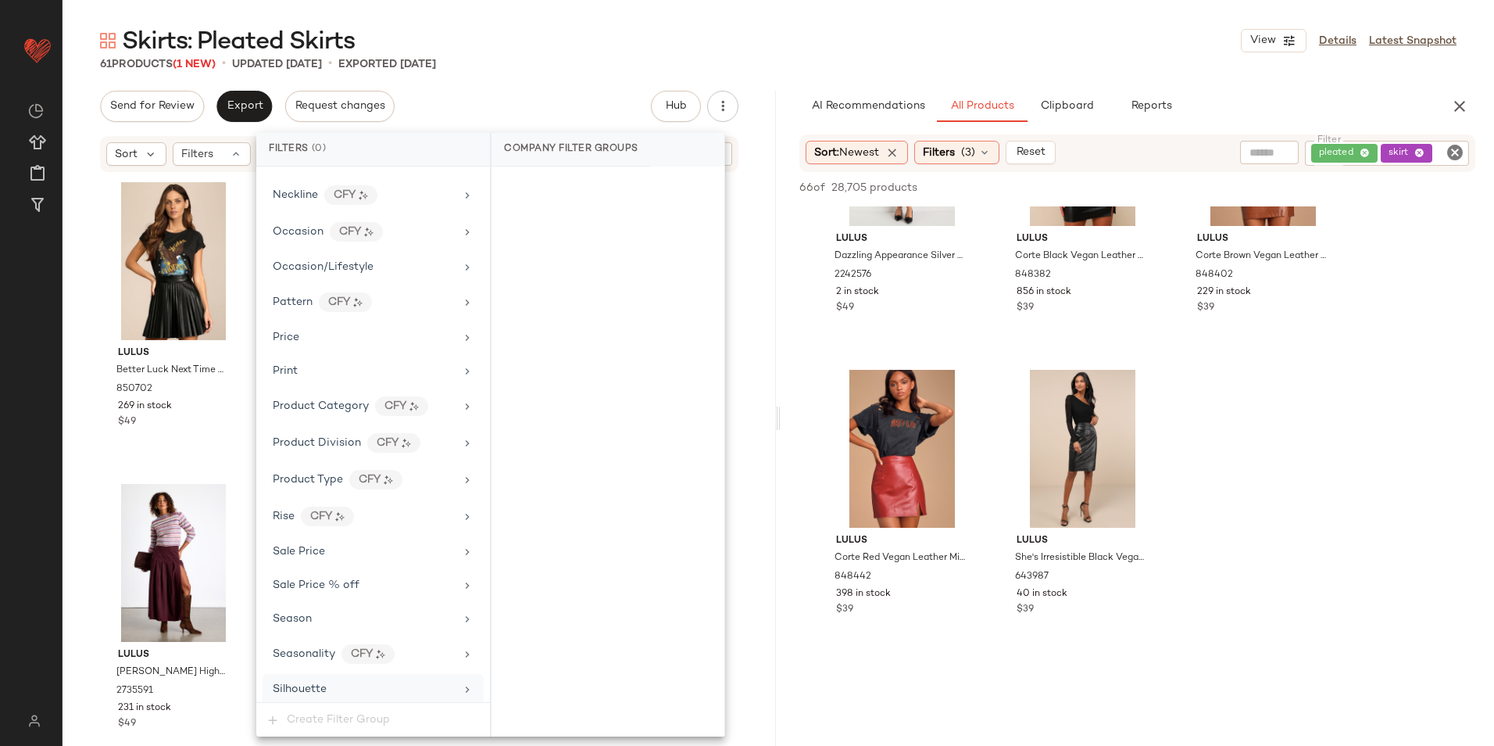
scroll to position [1036, 0]
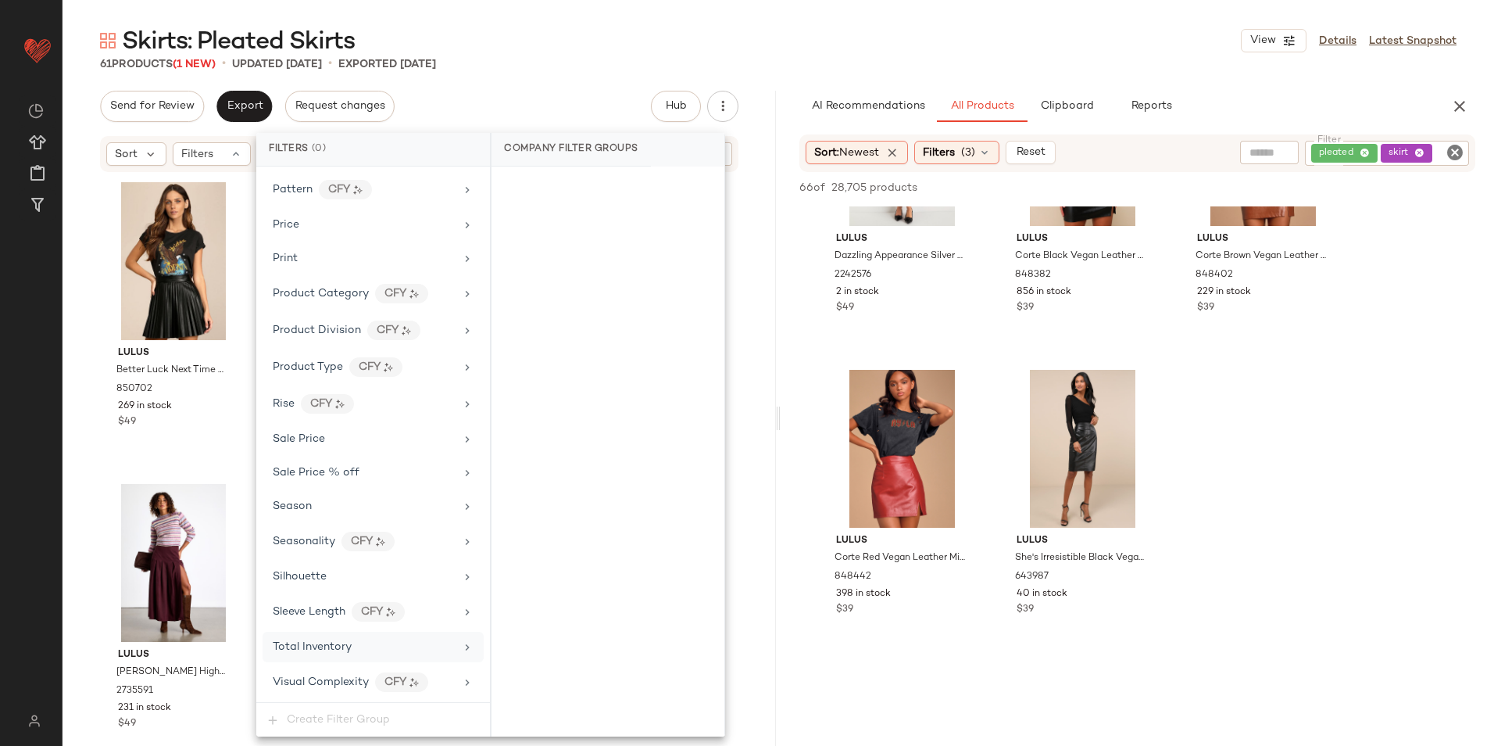
click at [377, 639] on div "Total Inventory" at bounding box center [364, 647] width 182 height 16
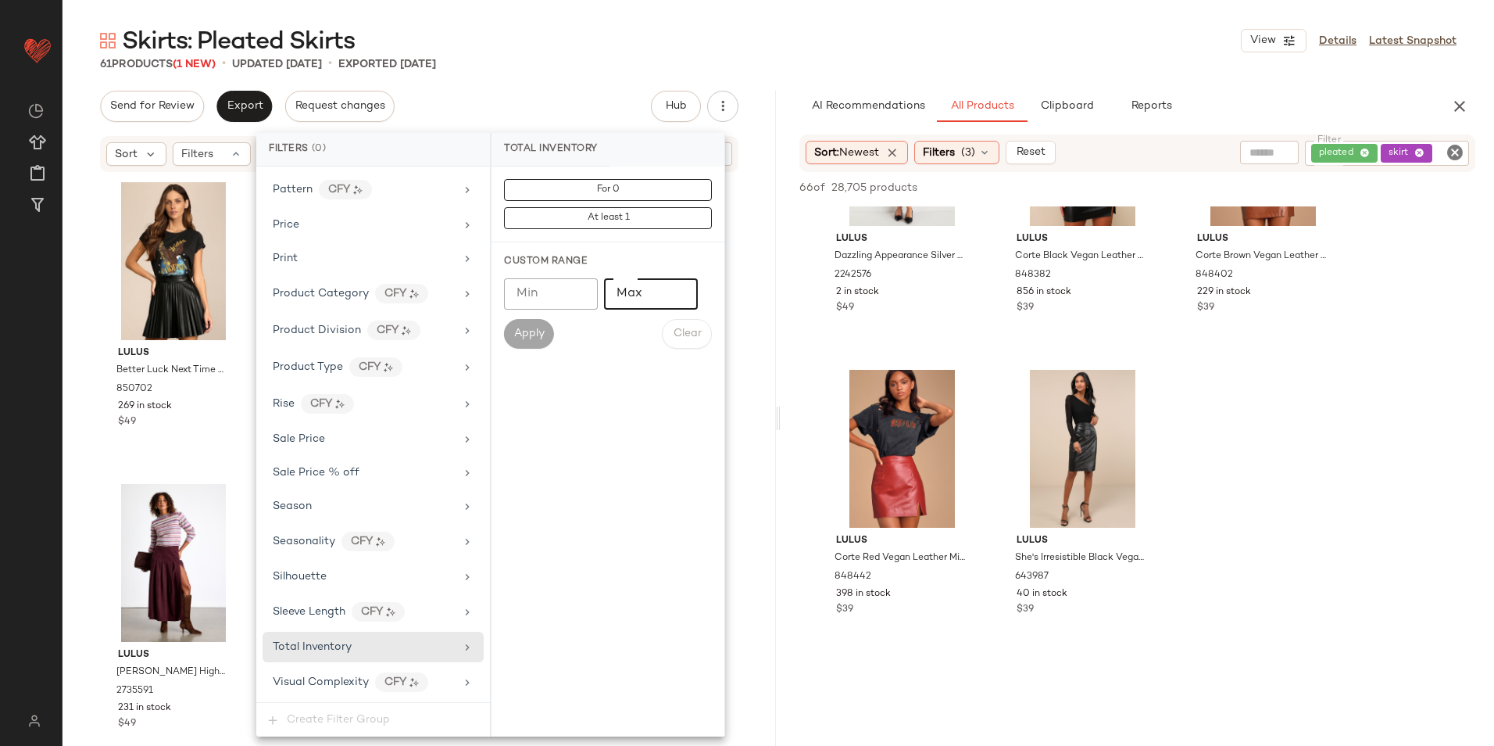
click at [650, 287] on input "Max" at bounding box center [651, 293] width 94 height 31
type input "**"
click at [545, 325] on button "Apply" at bounding box center [529, 334] width 50 height 30
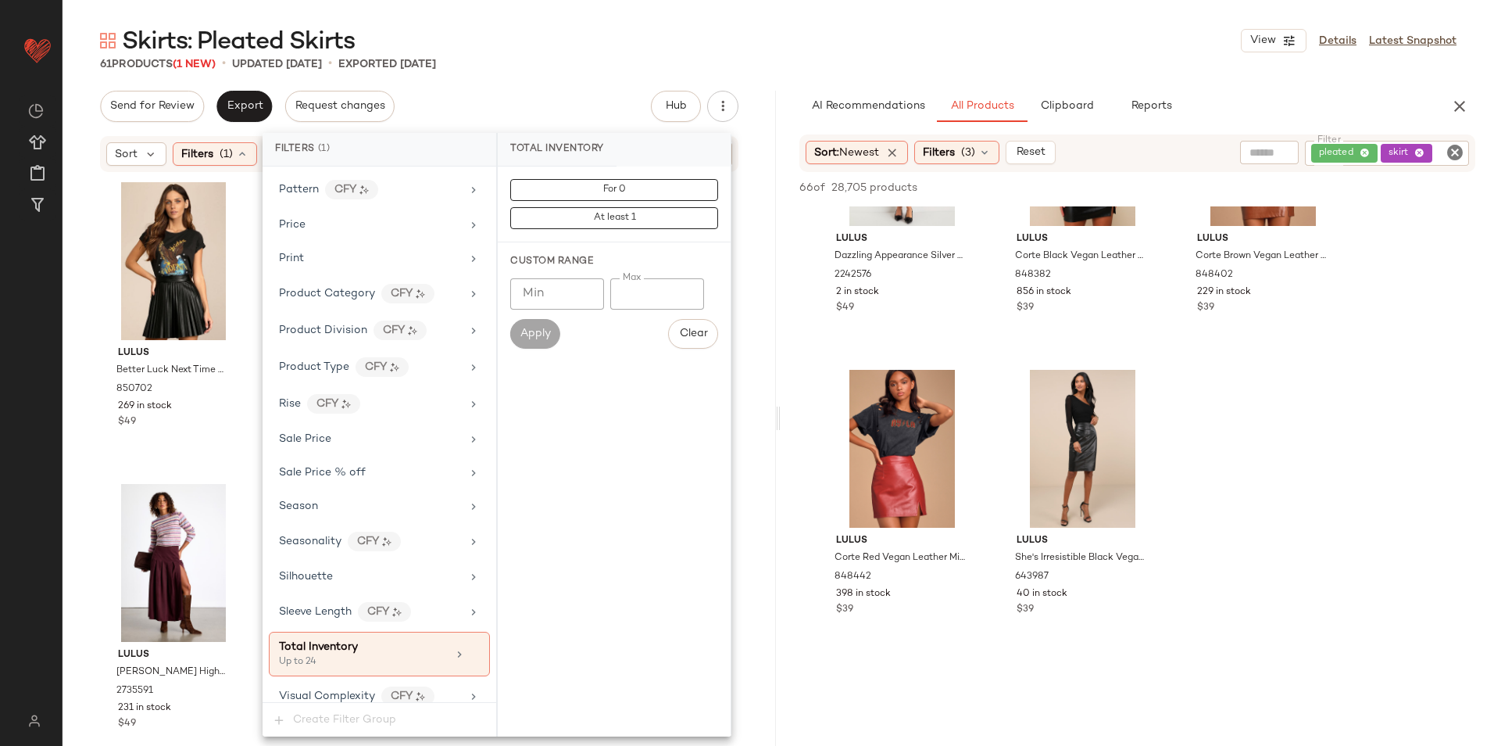
click at [623, 73] on div "Skirts: Pleated Skirts View Details Latest Snapshot 61 Products (1 New) • updat…" at bounding box center [779, 385] width 1432 height 721
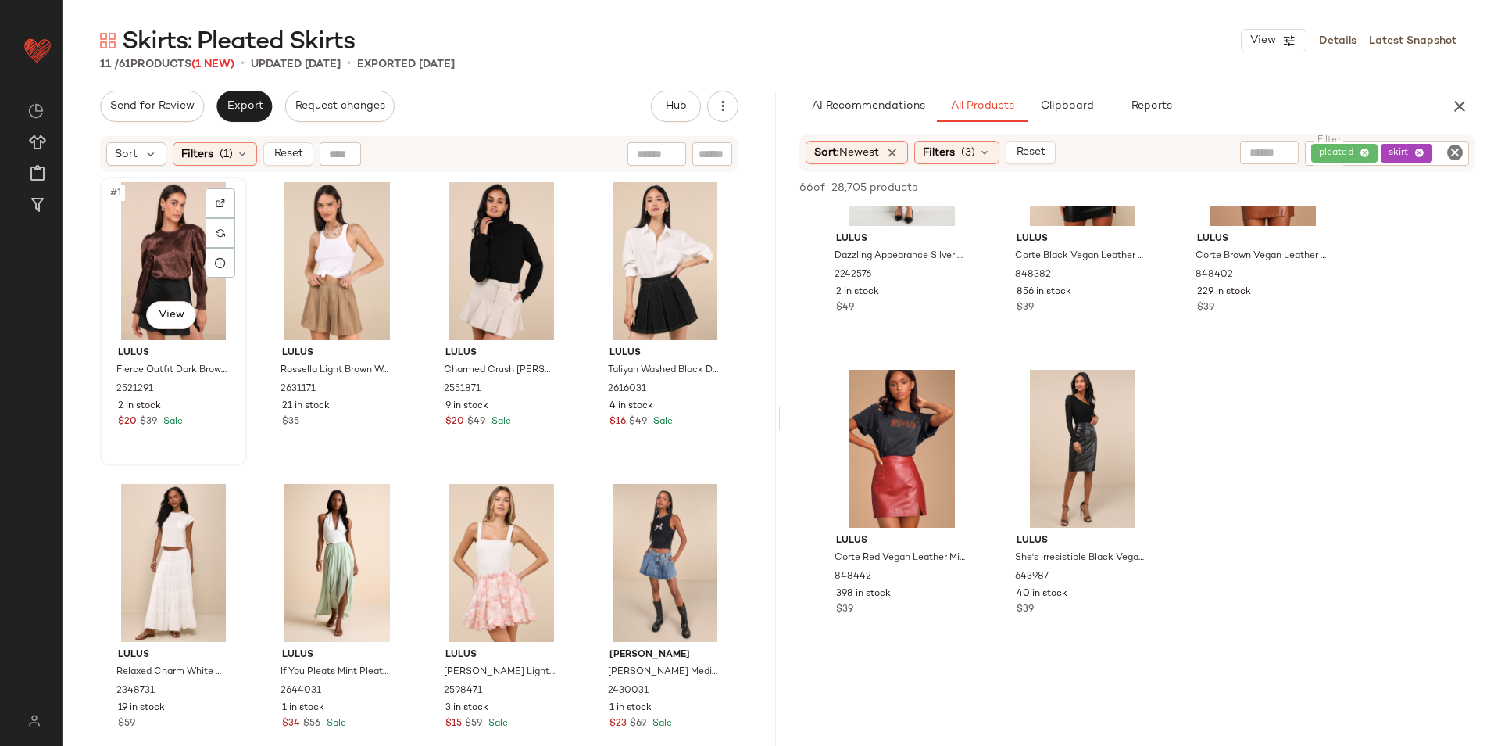
click at [165, 242] on div "#1 View" at bounding box center [174, 261] width 136 height 158
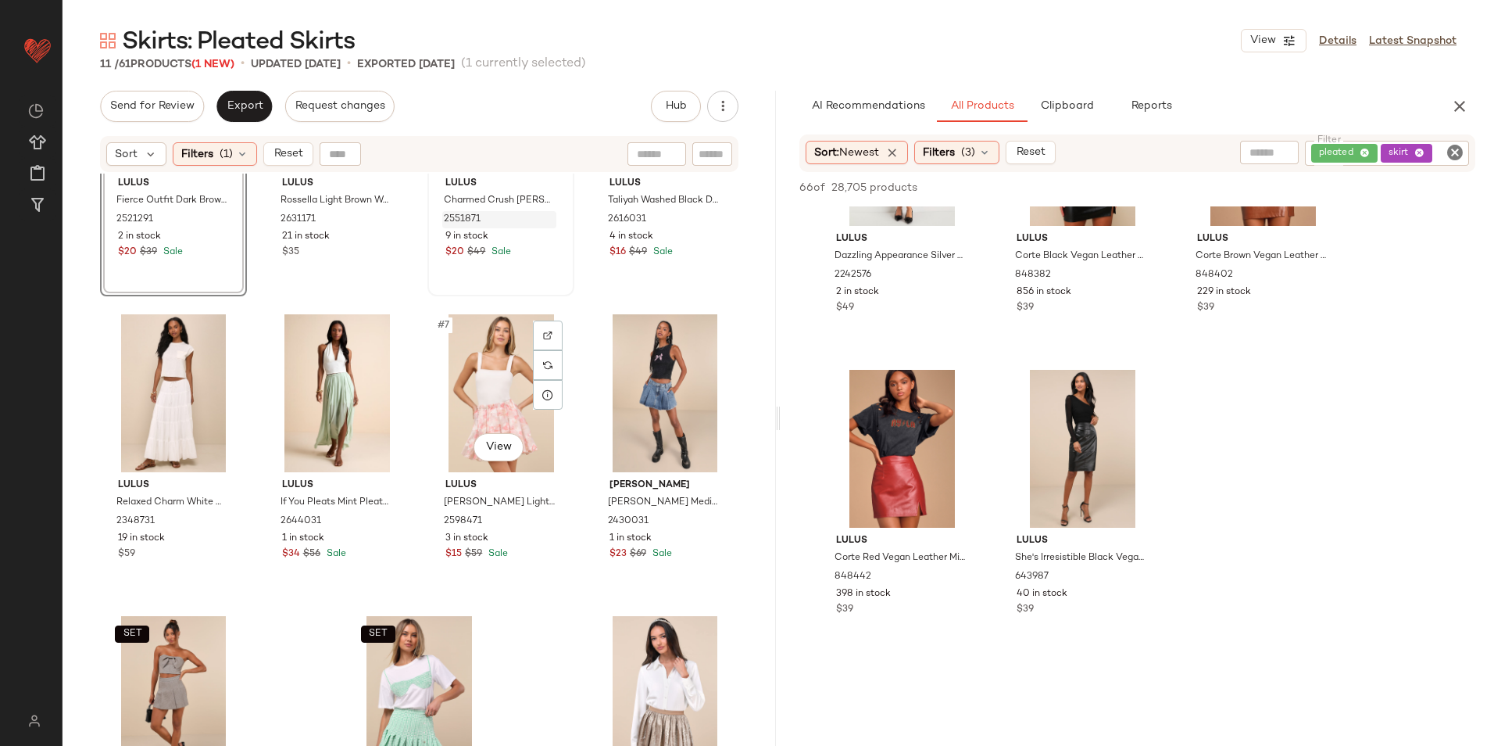
scroll to position [285, 0]
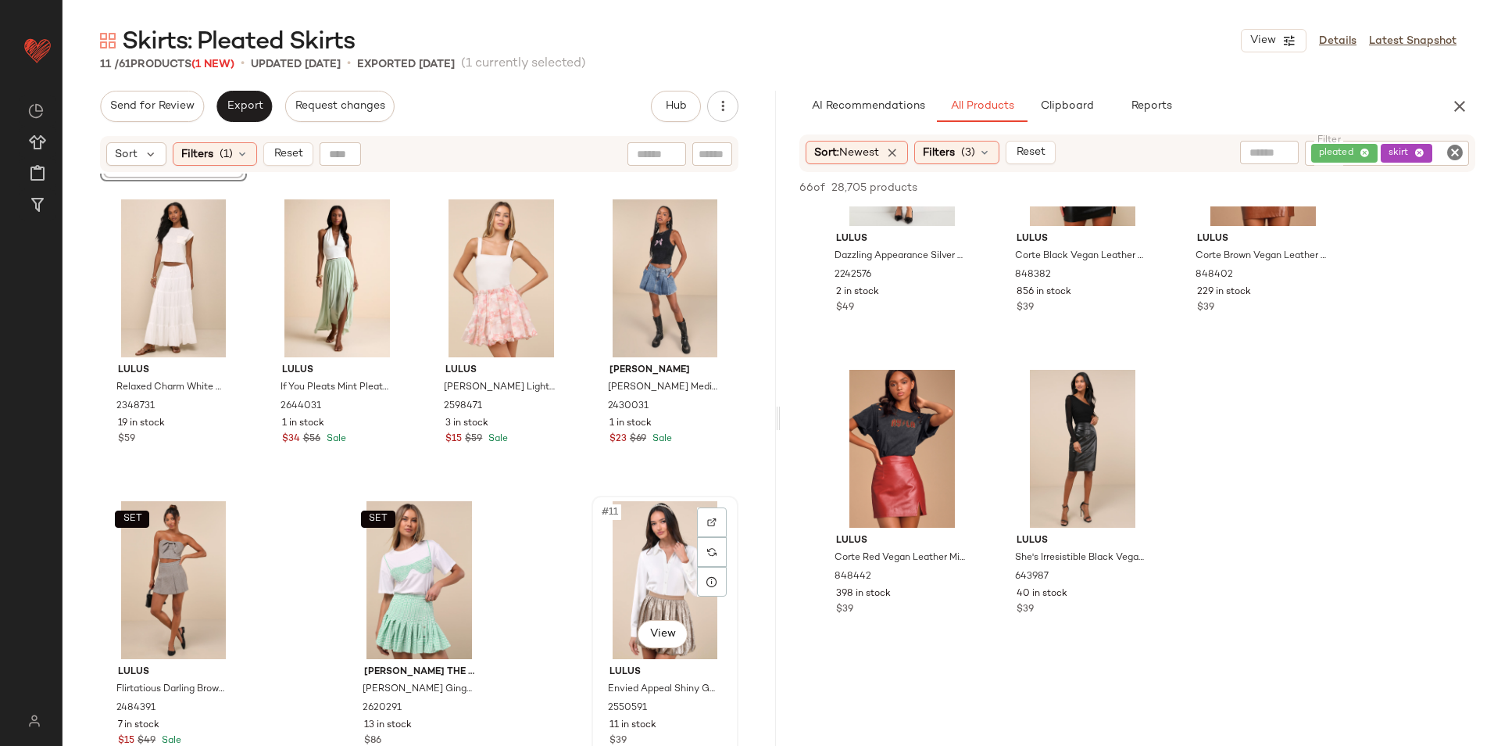
click at [619, 564] on div "#11 View" at bounding box center [665, 580] width 136 height 158
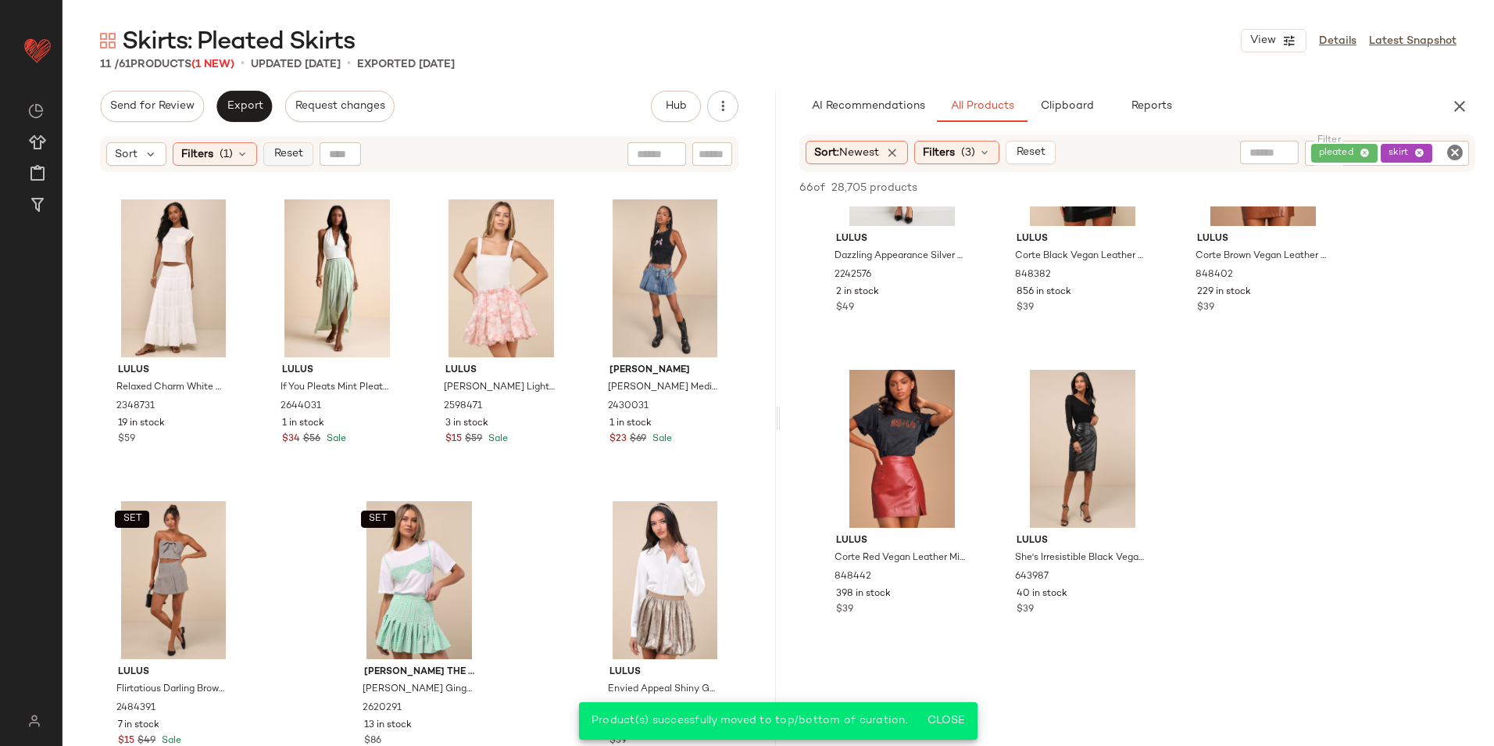
click at [307, 160] on button "Reset" at bounding box center [288, 153] width 50 height 23
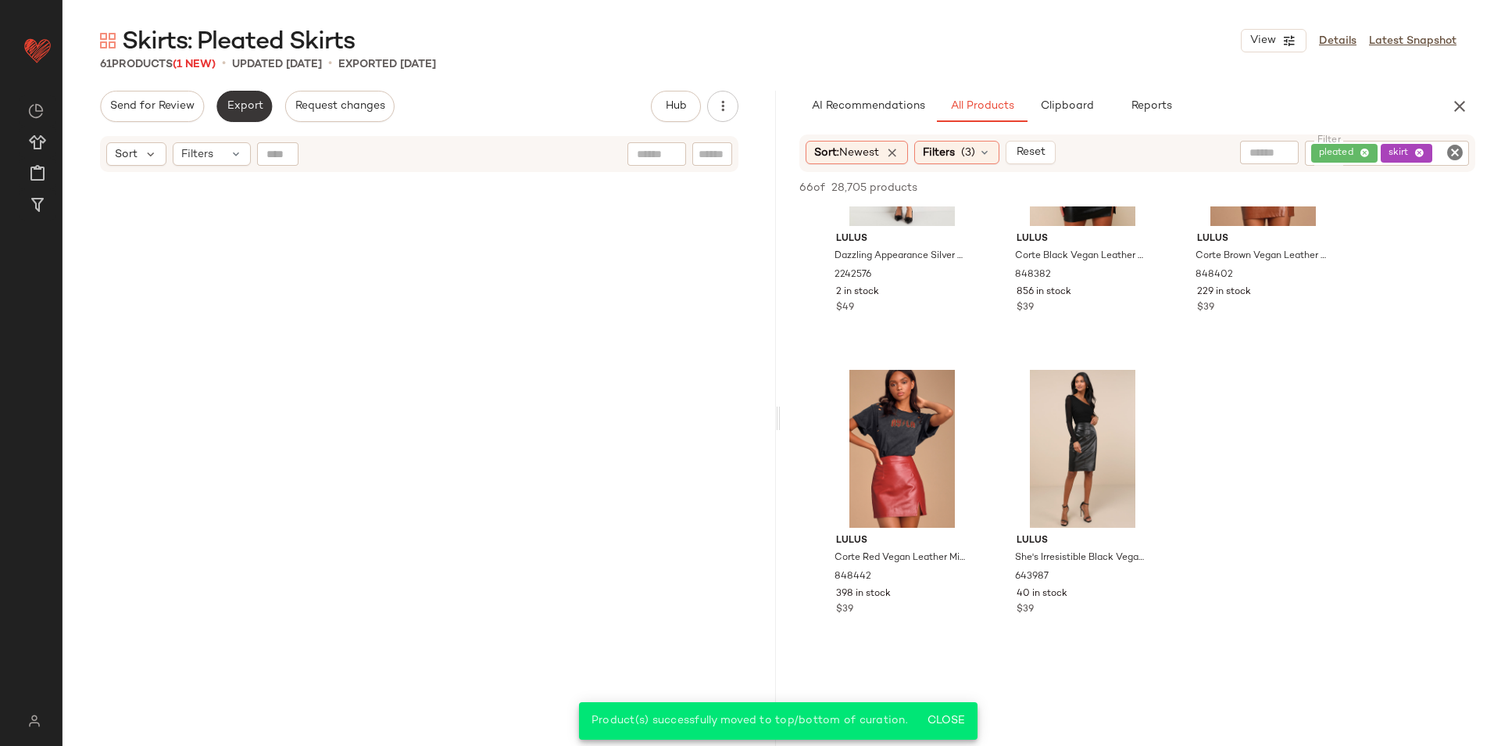
scroll to position [4219, 0]
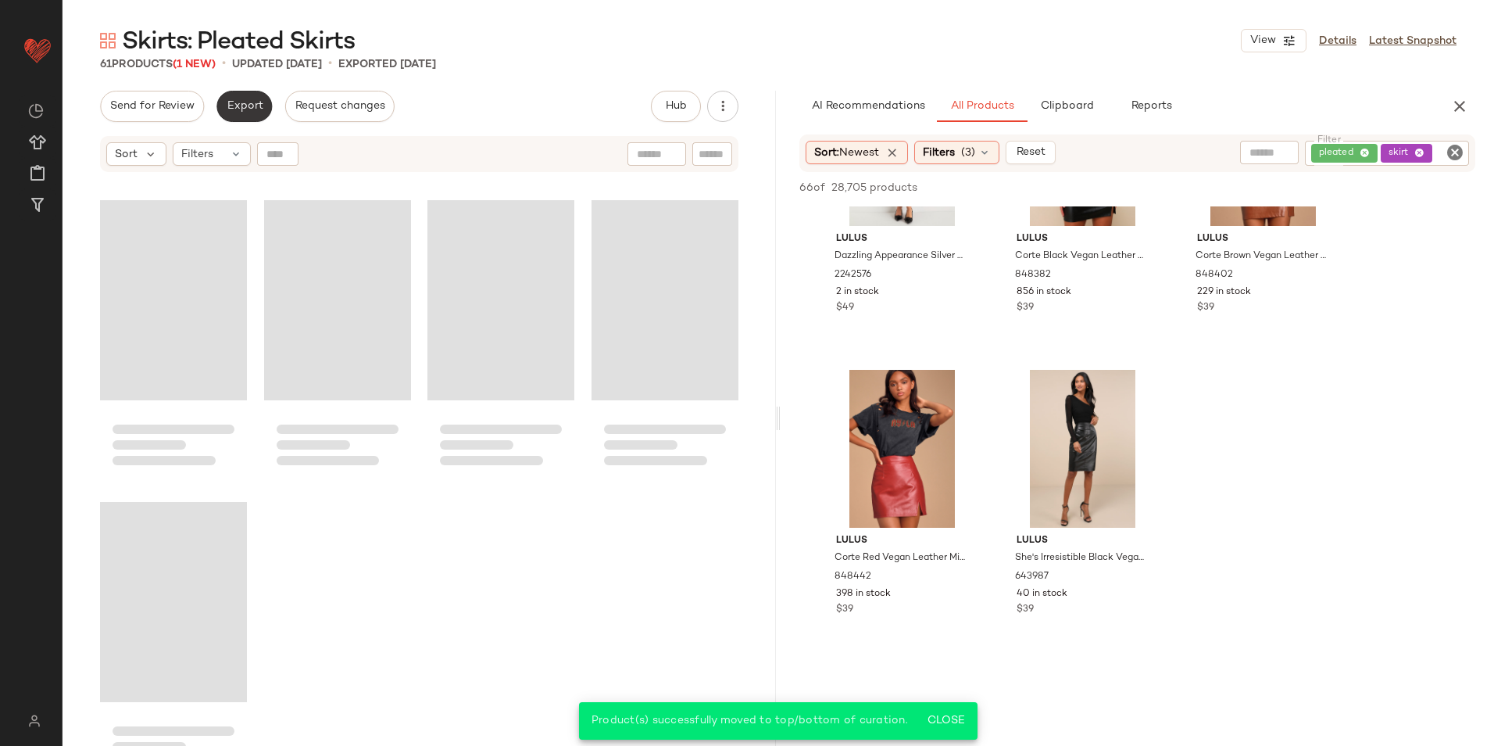
click at [260, 109] on span "Export" at bounding box center [244, 106] width 37 height 13
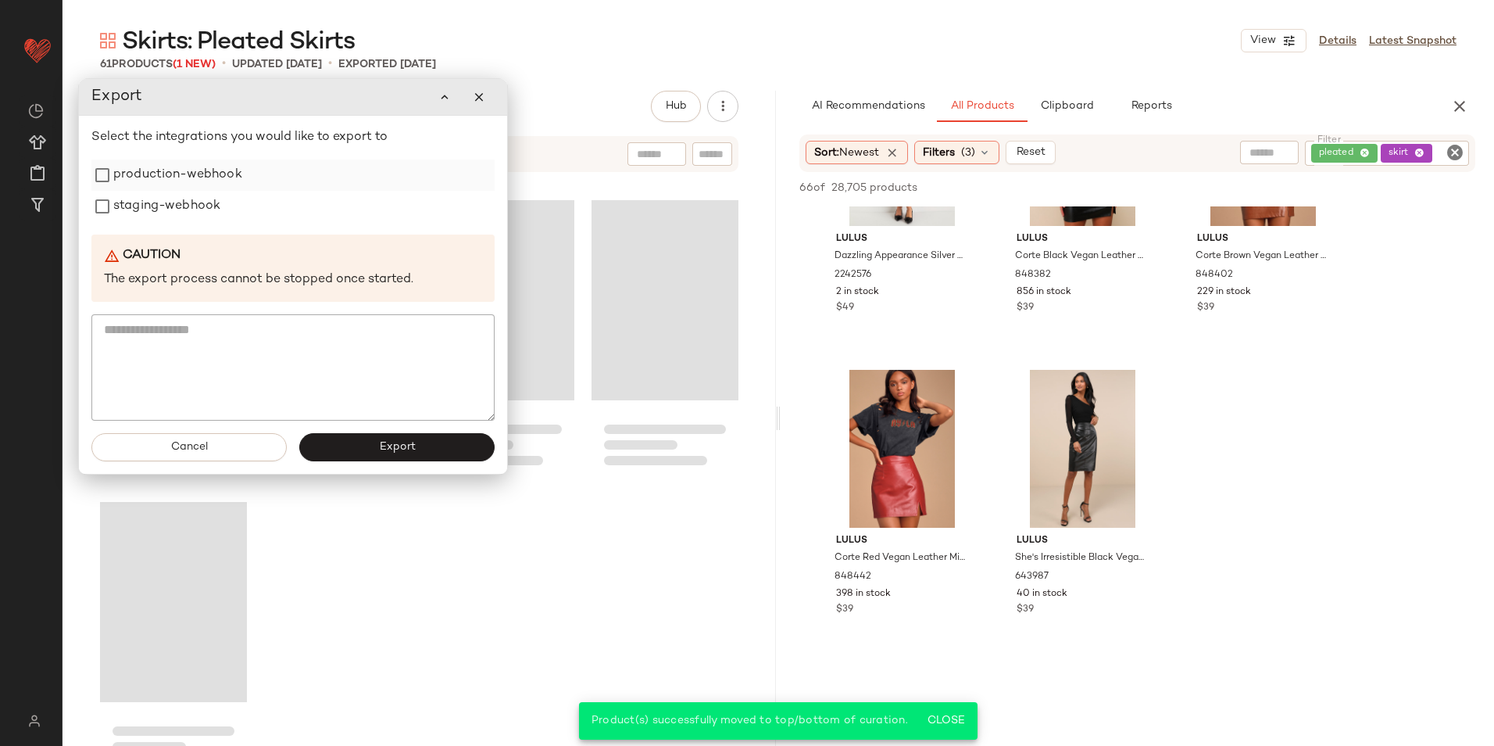
click at [217, 174] on label "production-webhook" at bounding box center [177, 174] width 129 height 31
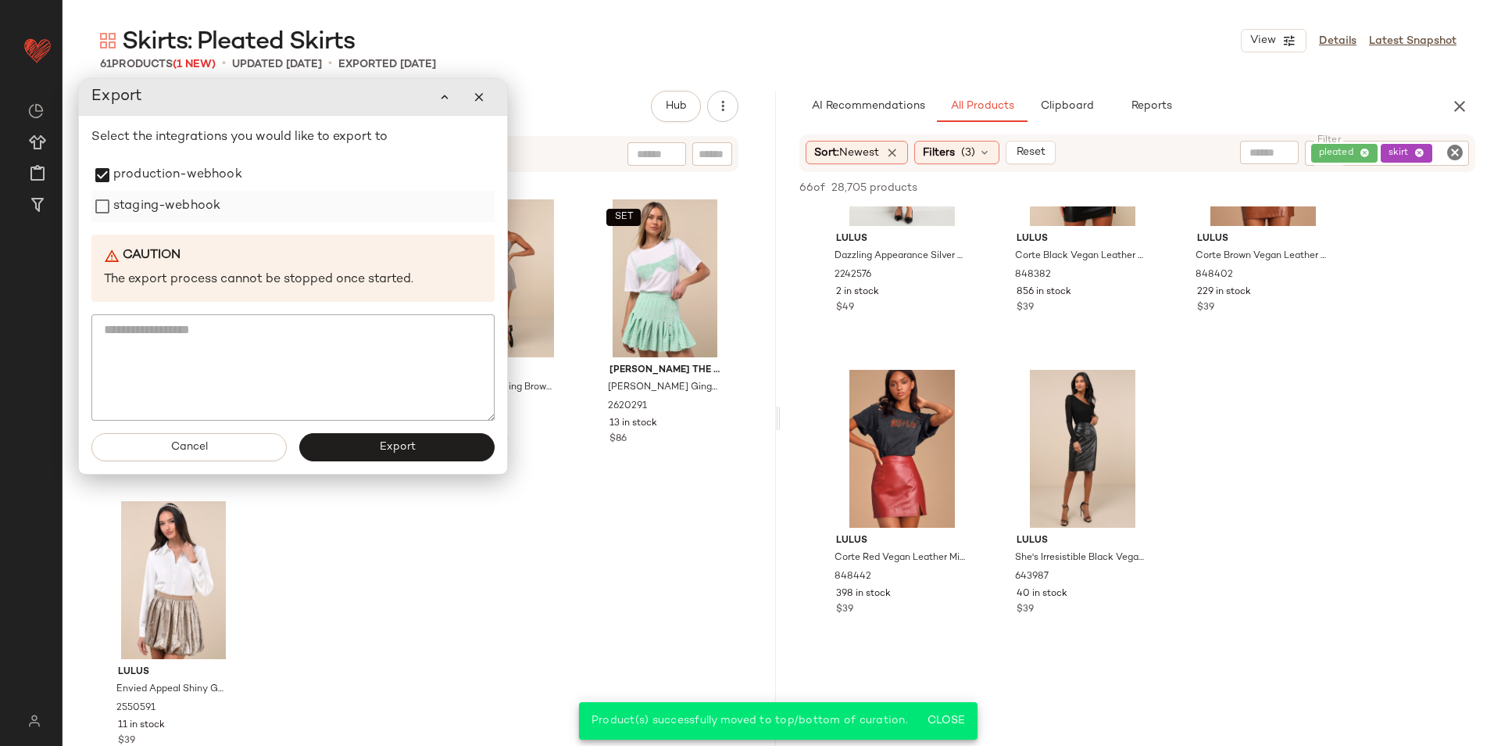
click at [203, 202] on label "staging-webhook" at bounding box center [166, 206] width 107 height 31
click at [385, 445] on span "Export" at bounding box center [396, 447] width 37 height 13
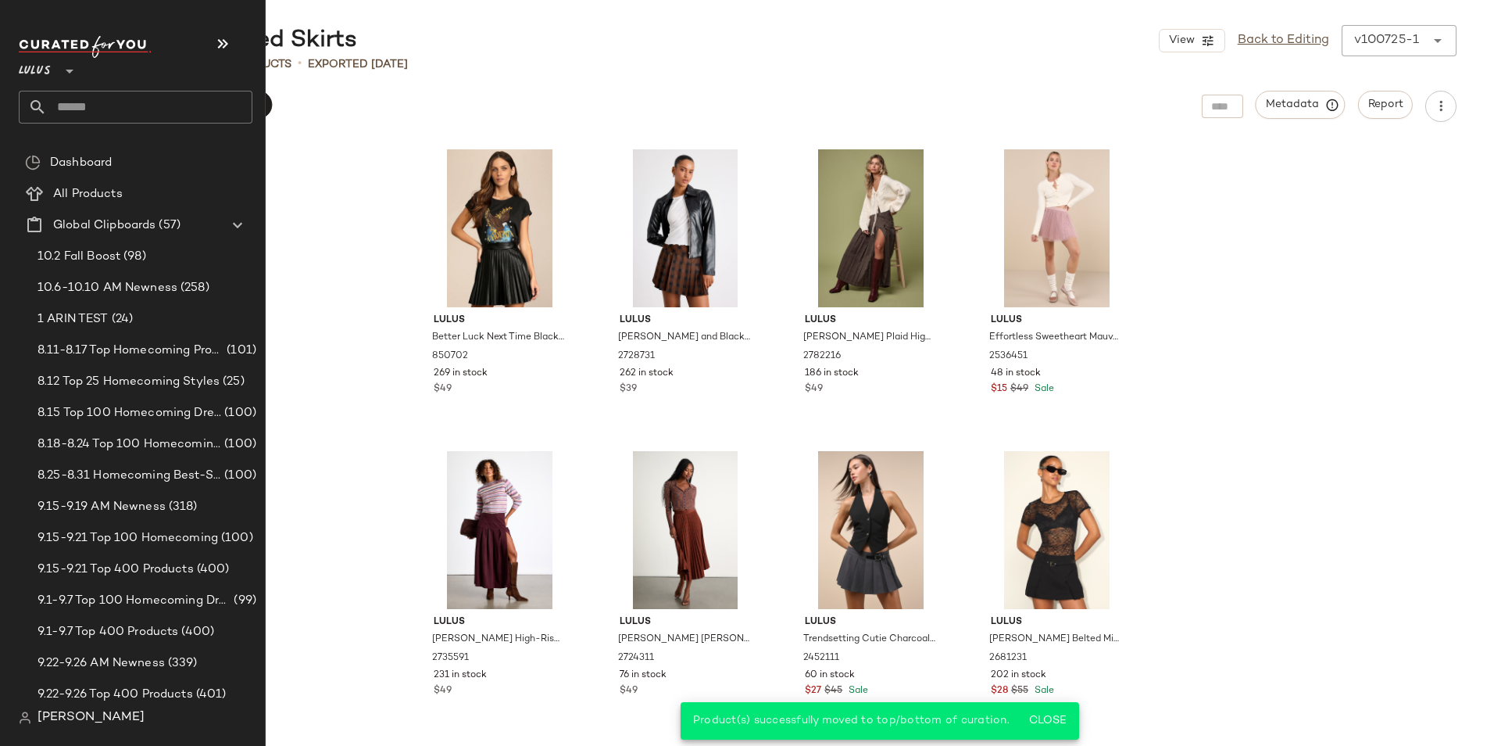
click at [66, 105] on input "text" at bounding box center [150, 107] width 206 height 33
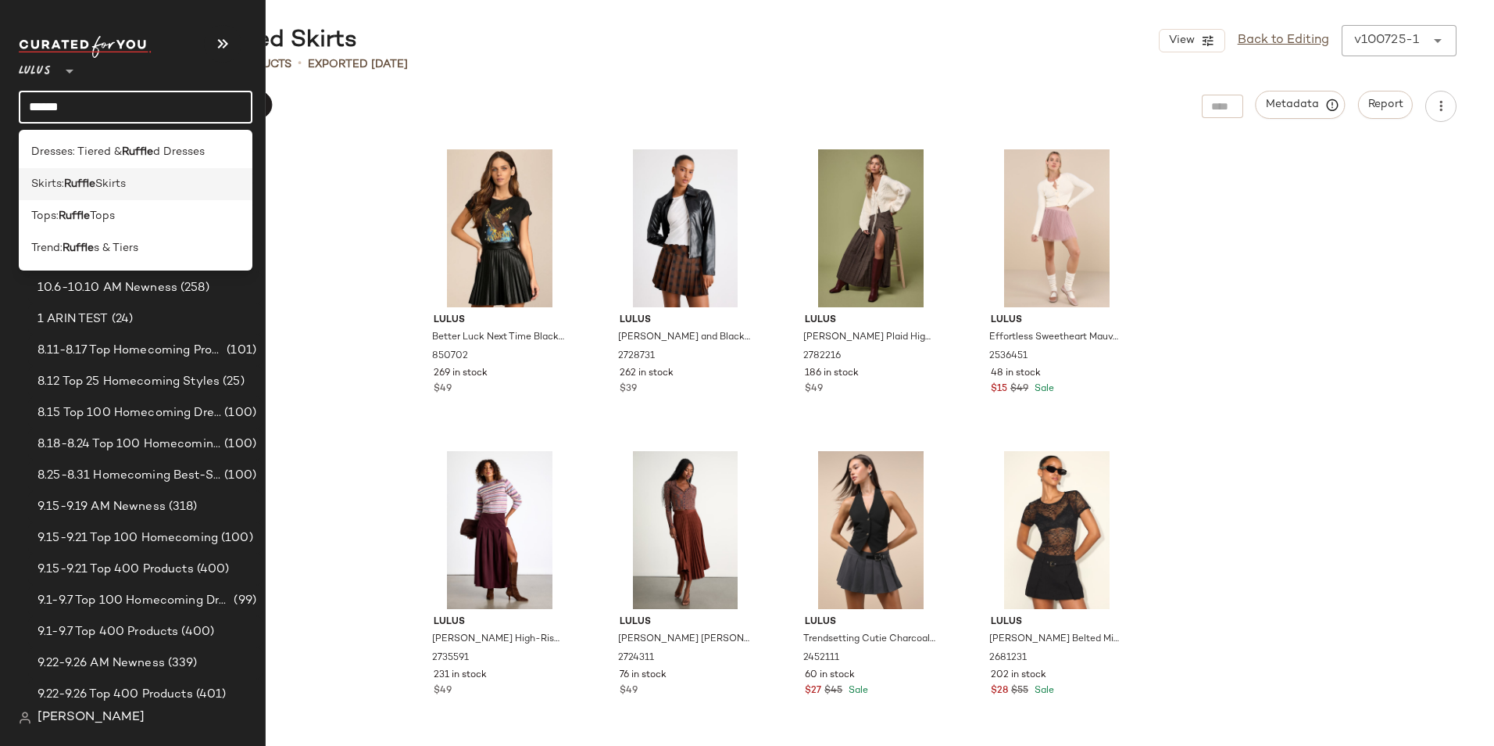
type input "******"
click at [77, 188] on b "Ruffle" at bounding box center [79, 184] width 31 height 16
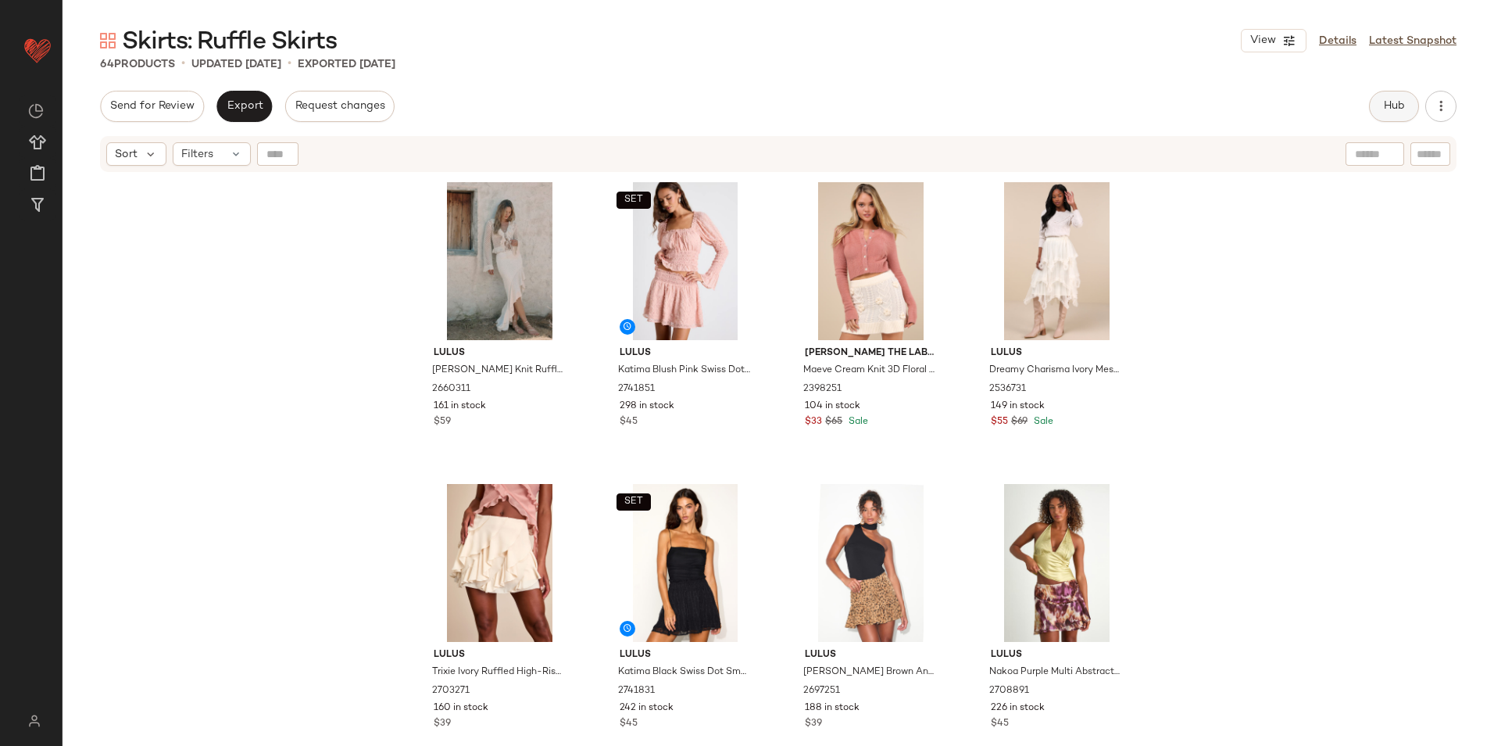
click at [1385, 105] on span "Hub" at bounding box center [1395, 106] width 22 height 13
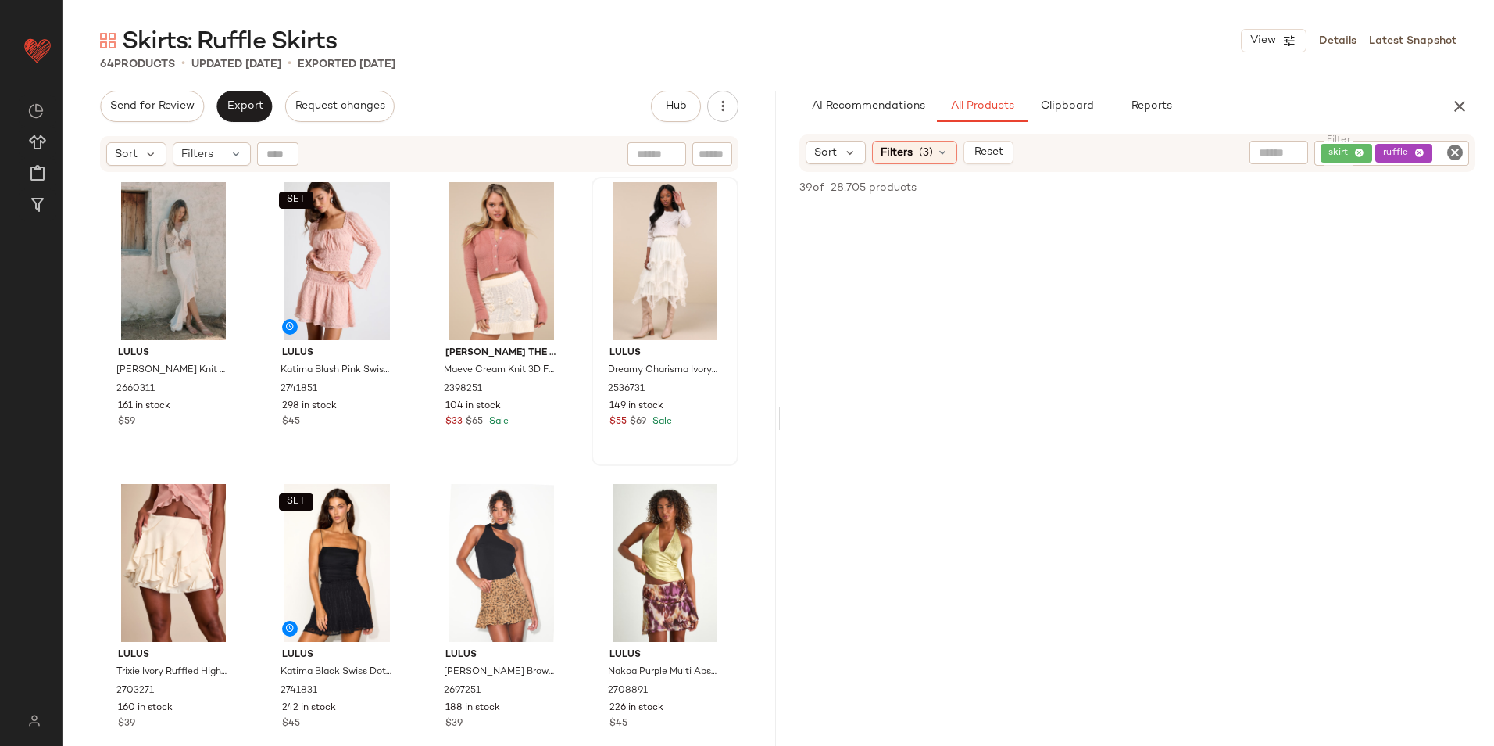
scroll to position [3127, 0]
click at [206, 166] on div "Sort Filters" at bounding box center [419, 154] width 639 height 36
click at [215, 156] on div "Filters" at bounding box center [212, 153] width 78 height 23
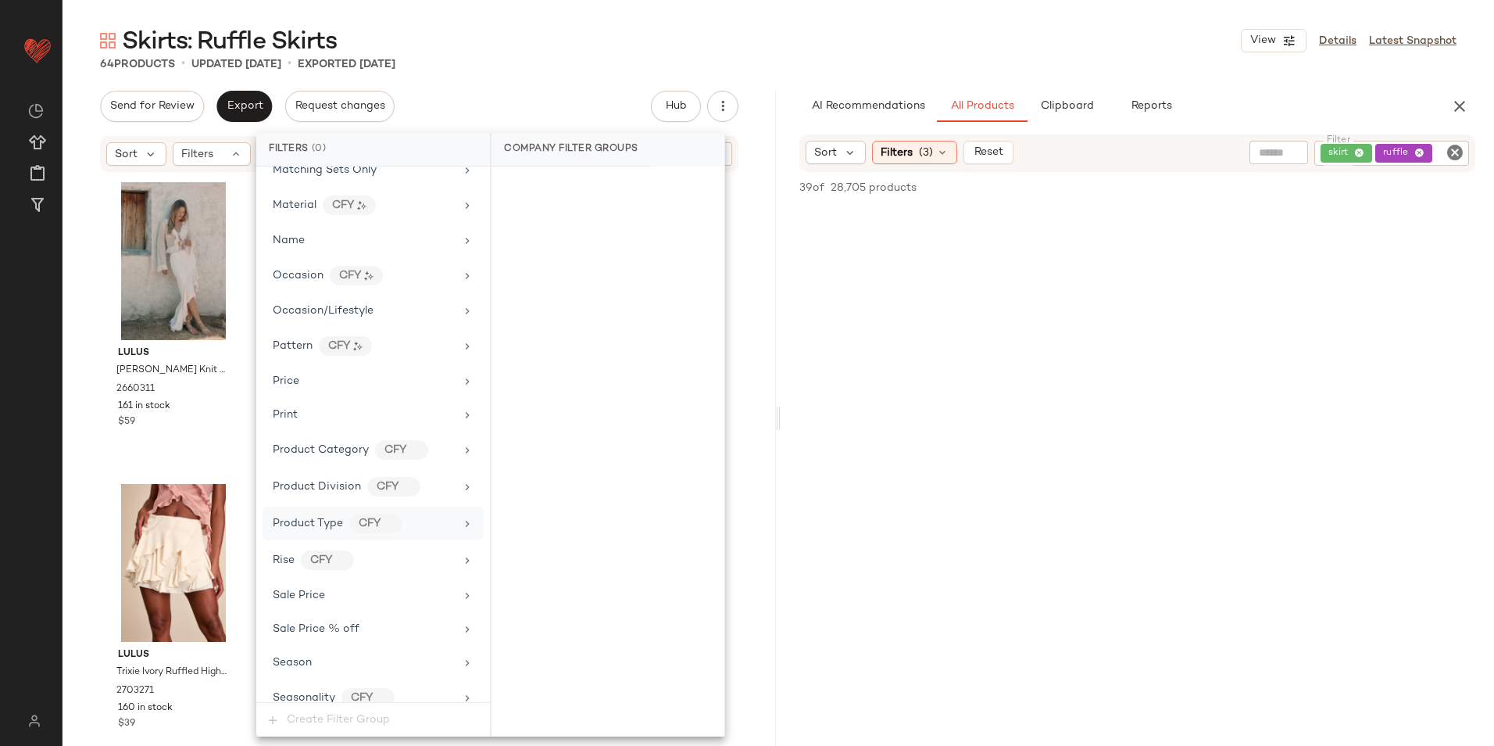
scroll to position [963, 0]
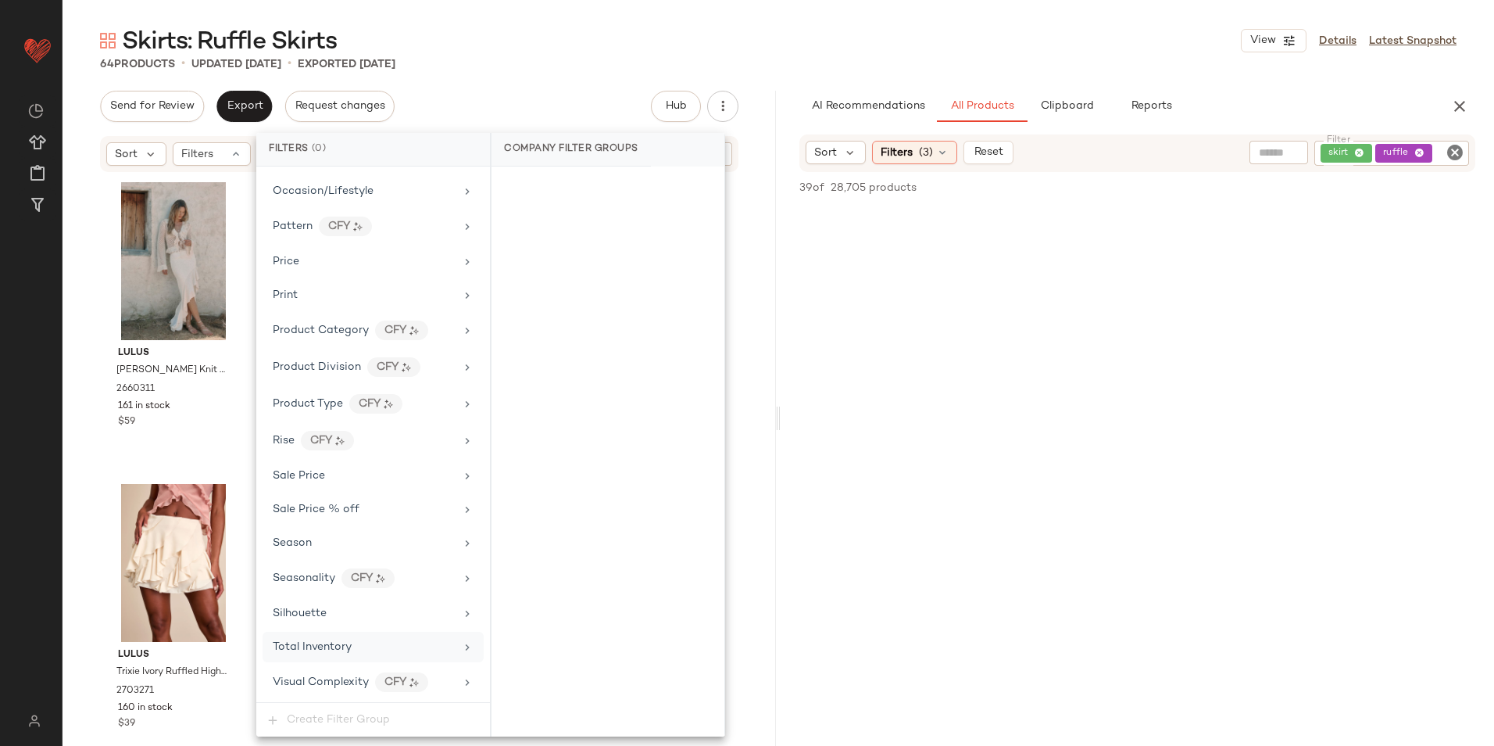
click at [346, 642] on span "Total Inventory" at bounding box center [312, 647] width 79 height 12
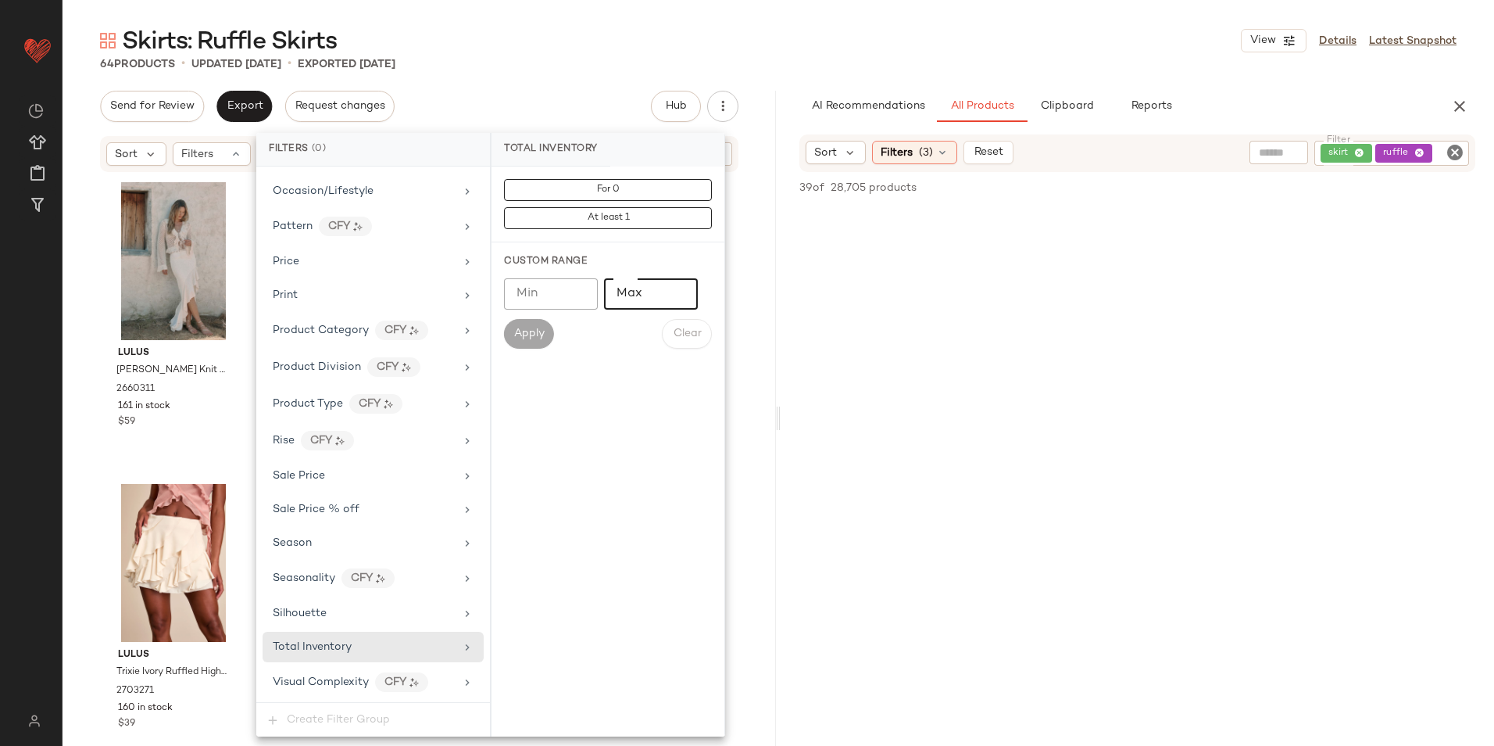
click at [653, 283] on input "Max" at bounding box center [651, 293] width 94 height 31
type input "**"
click at [536, 325] on button "Apply" at bounding box center [529, 334] width 50 height 30
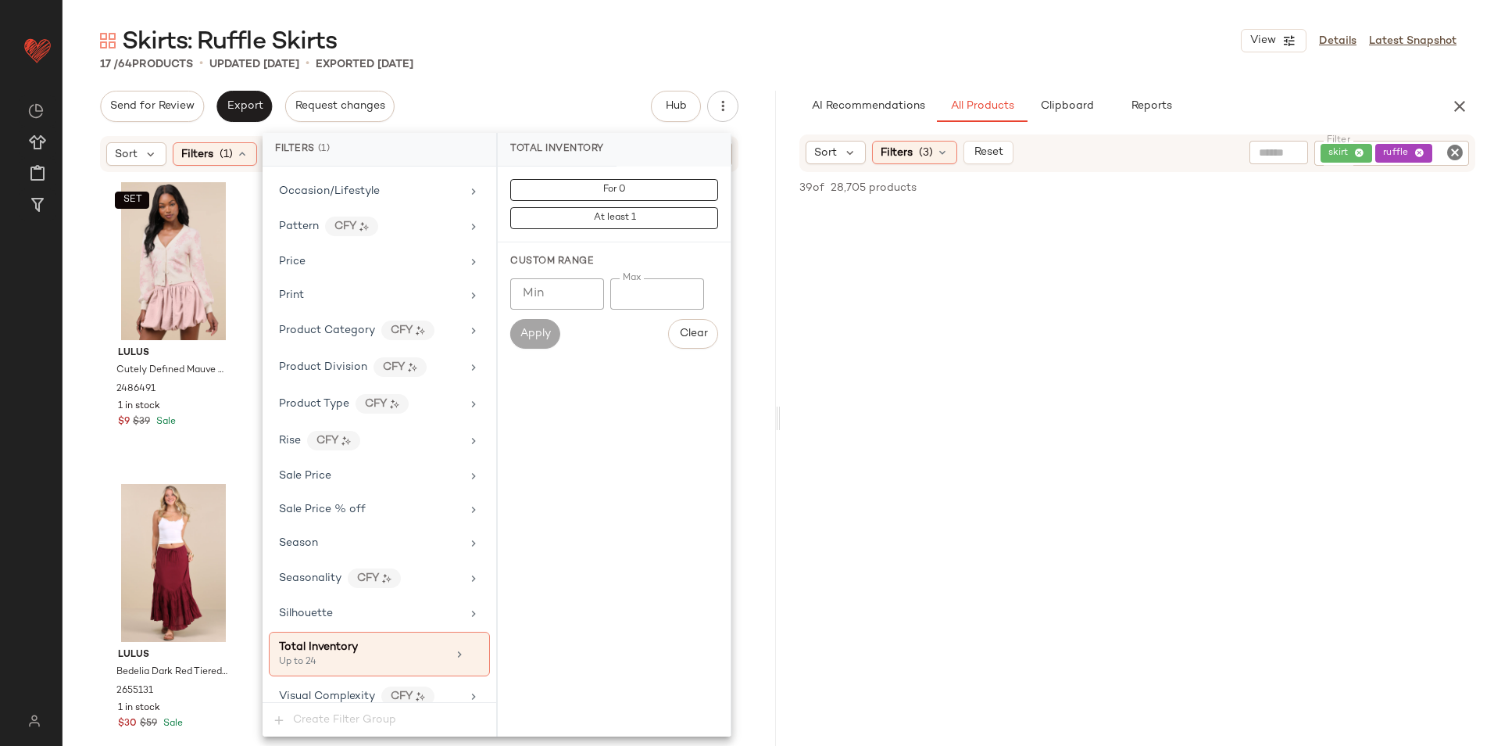
click at [507, 73] on div "Skirts: Ruffle Skirts View Details Latest Snapshot 17 / 64 Products • updated […" at bounding box center [779, 385] width 1432 height 721
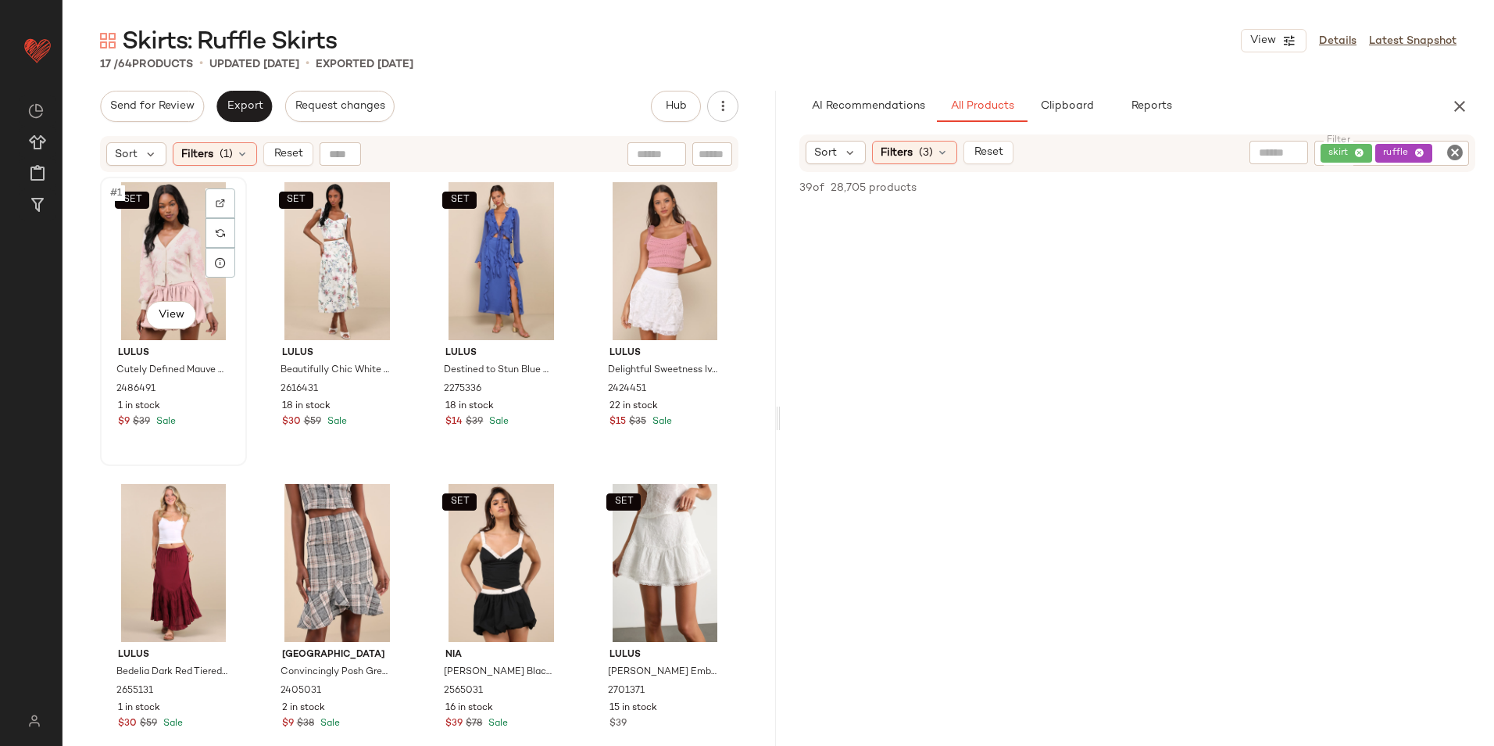
click at [151, 244] on div "SET #1 View" at bounding box center [174, 261] width 136 height 158
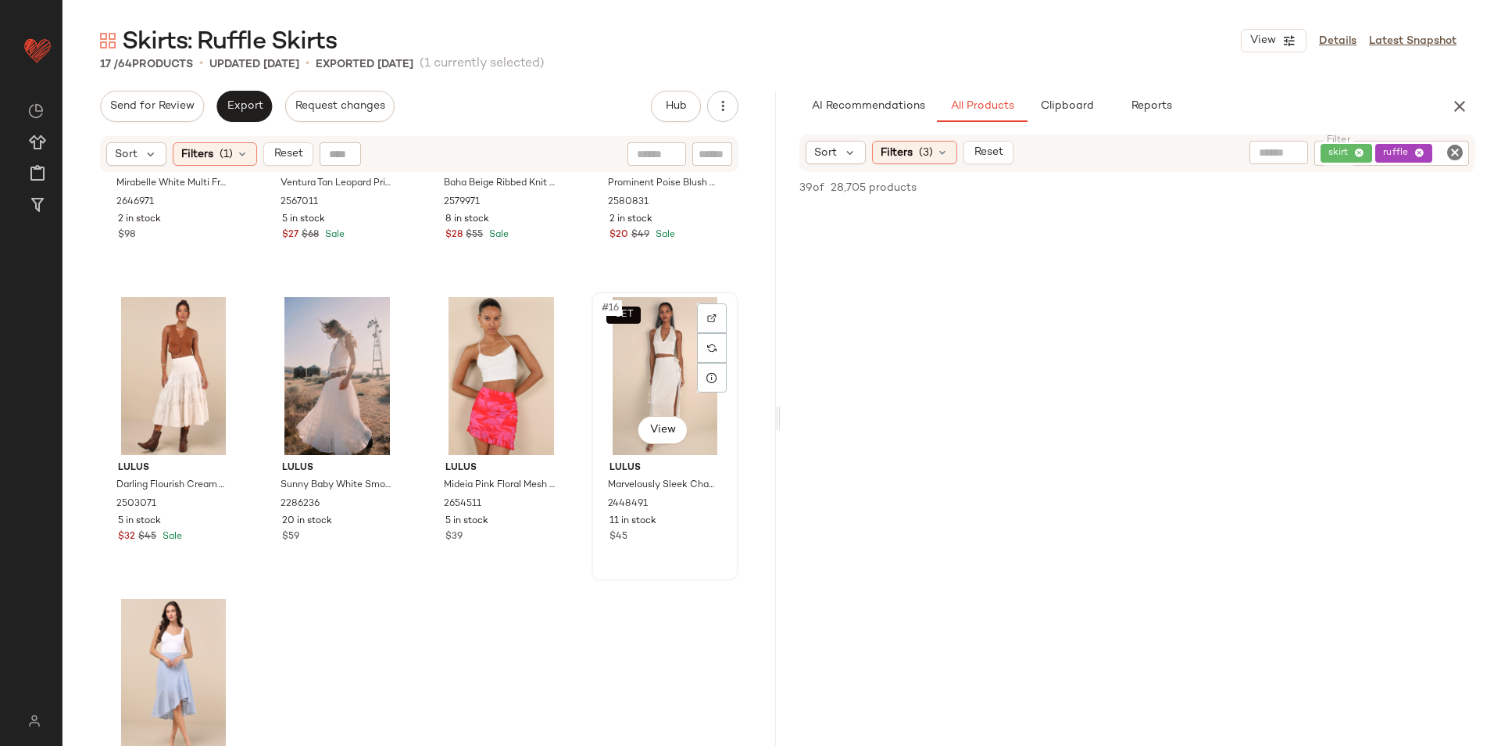
scroll to position [900, 0]
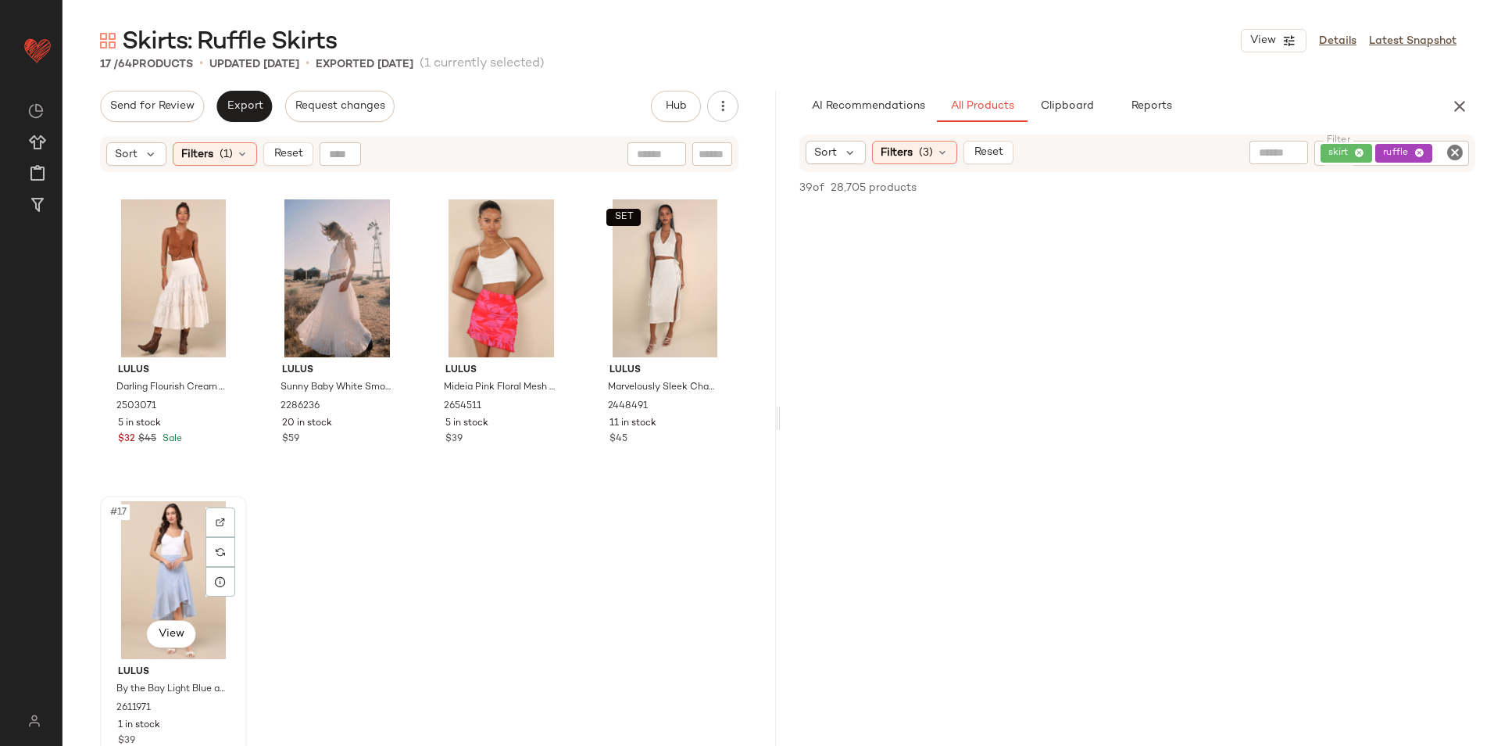
click at [165, 567] on div "#17 View" at bounding box center [174, 580] width 136 height 158
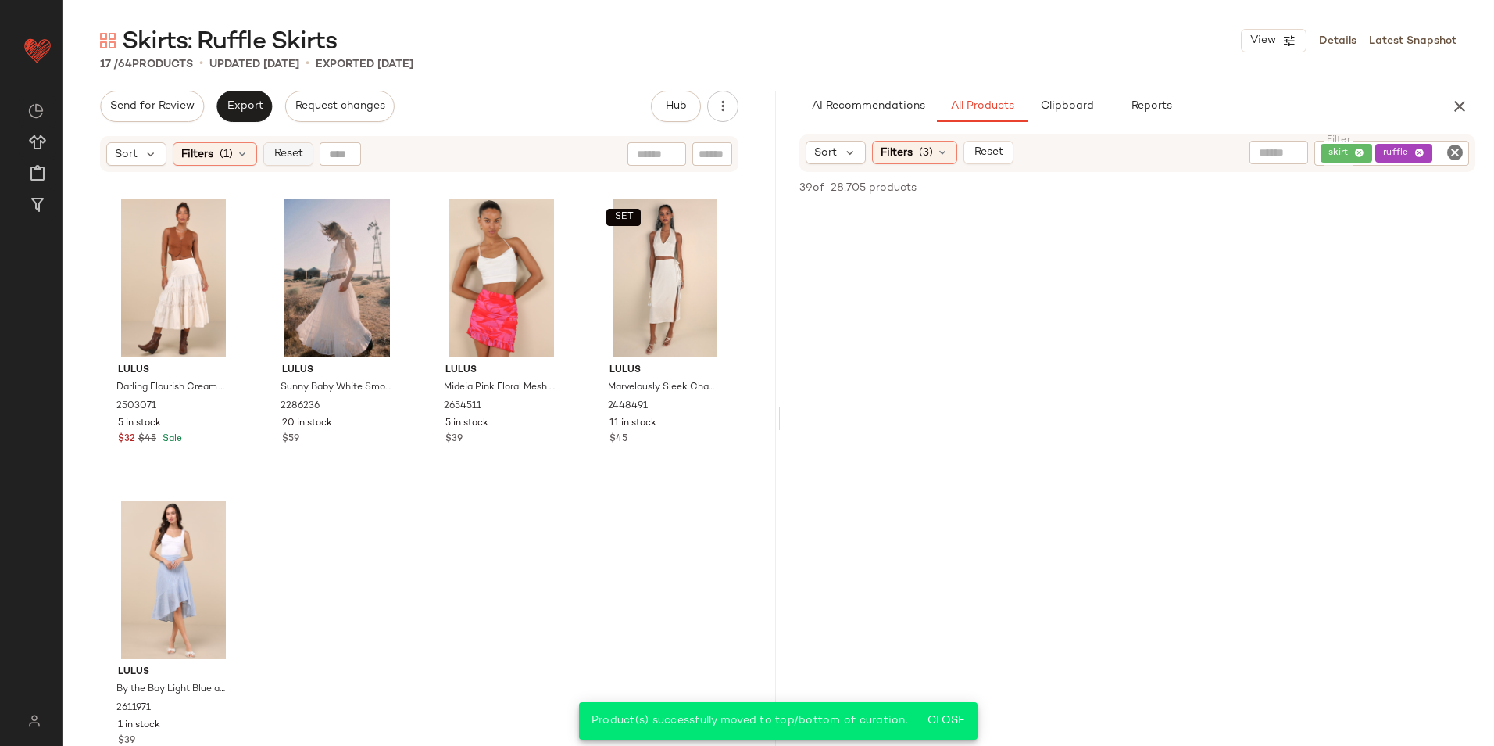
click at [295, 151] on span "Reset" at bounding box center [288, 154] width 30 height 13
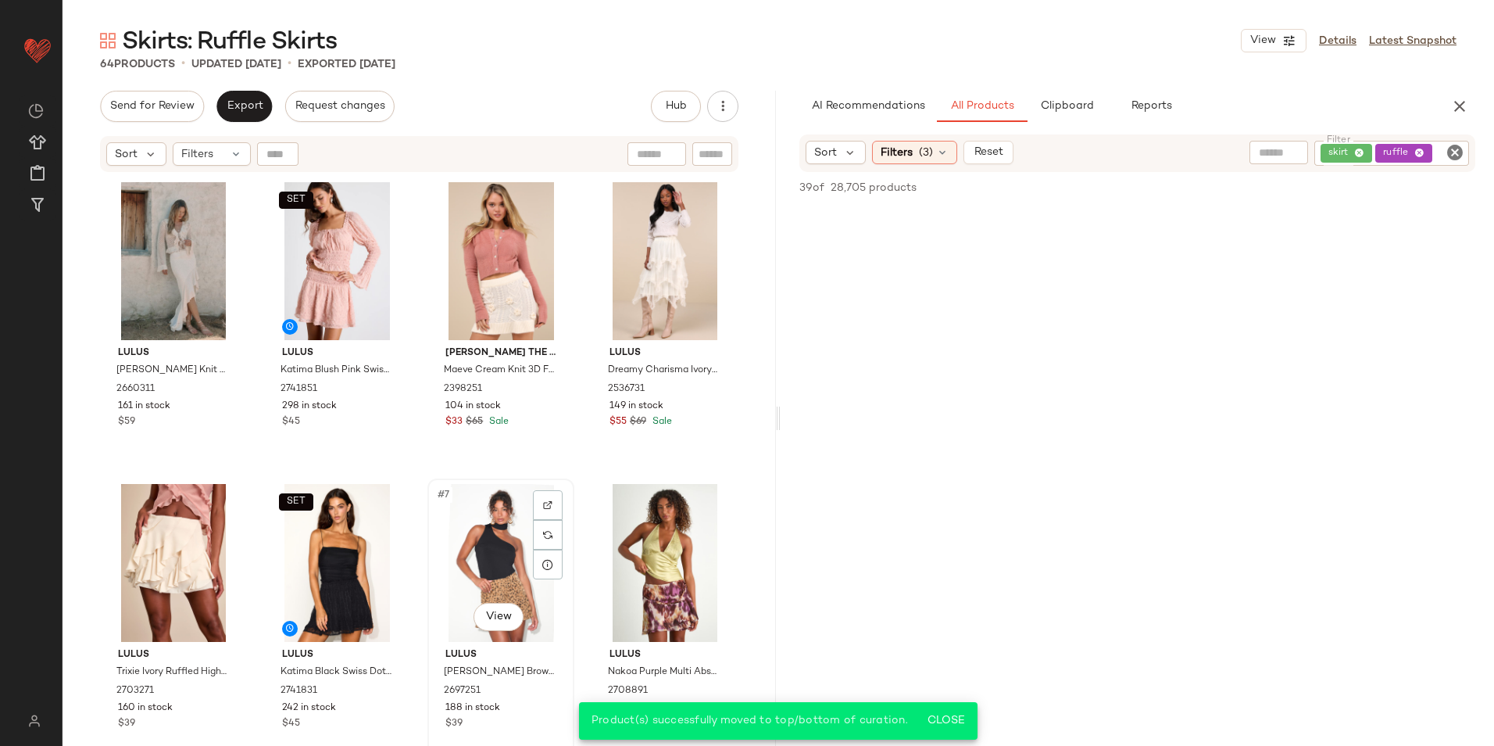
click at [498, 536] on div "#7 View" at bounding box center [501, 563] width 136 height 158
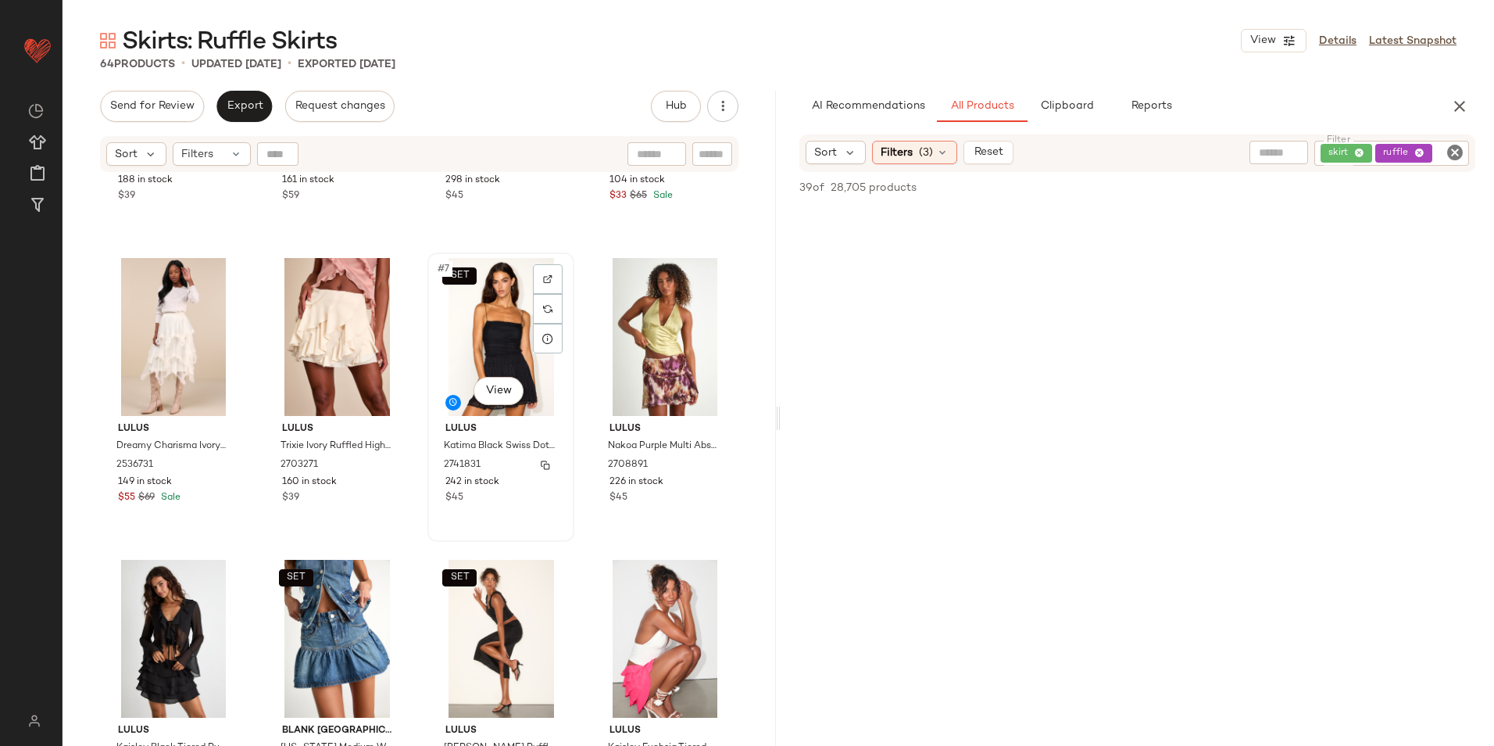
scroll to position [234, 0]
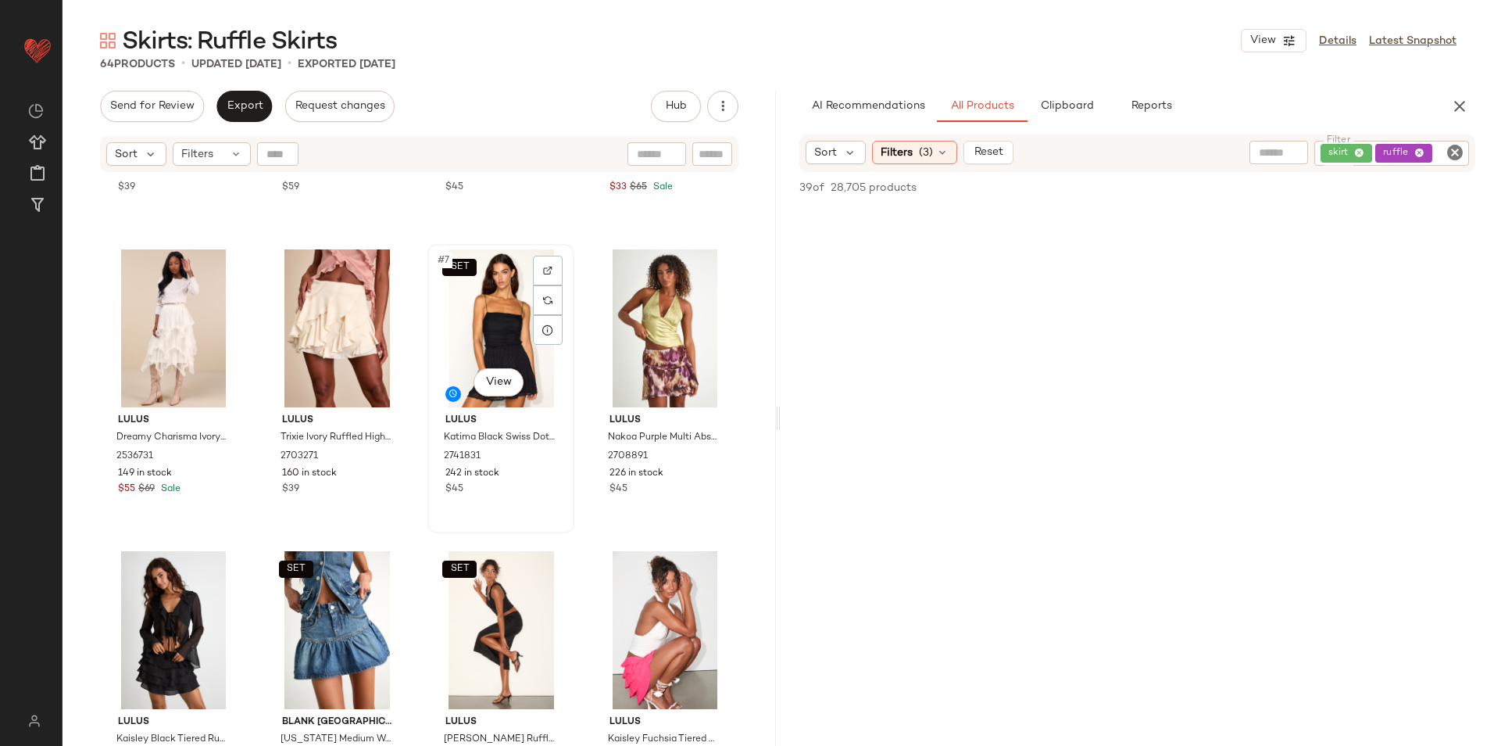
click at [463, 331] on div "SET #7 View" at bounding box center [501, 328] width 136 height 158
click at [157, 633] on div "#9 View" at bounding box center [174, 630] width 136 height 158
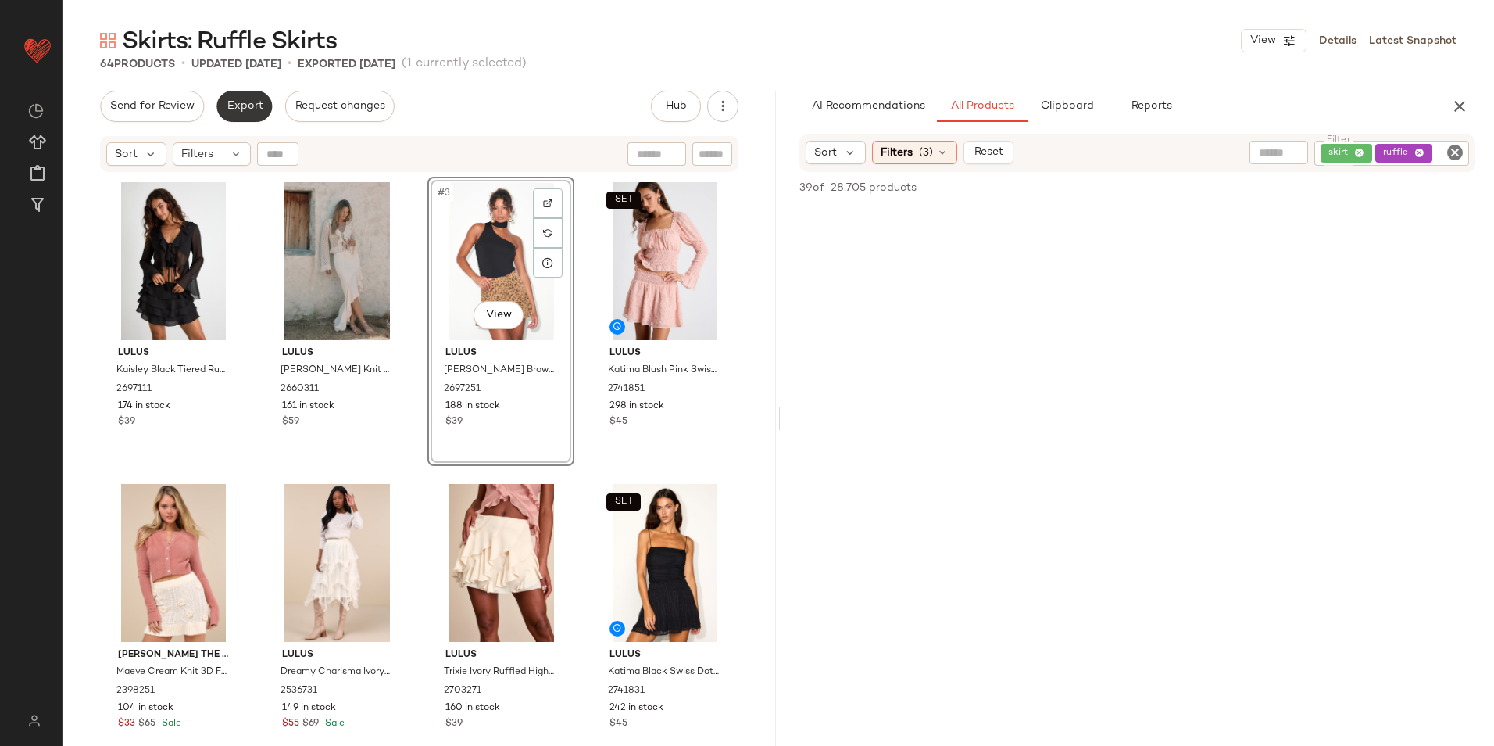
click at [238, 105] on span "Export" at bounding box center [244, 106] width 37 height 13
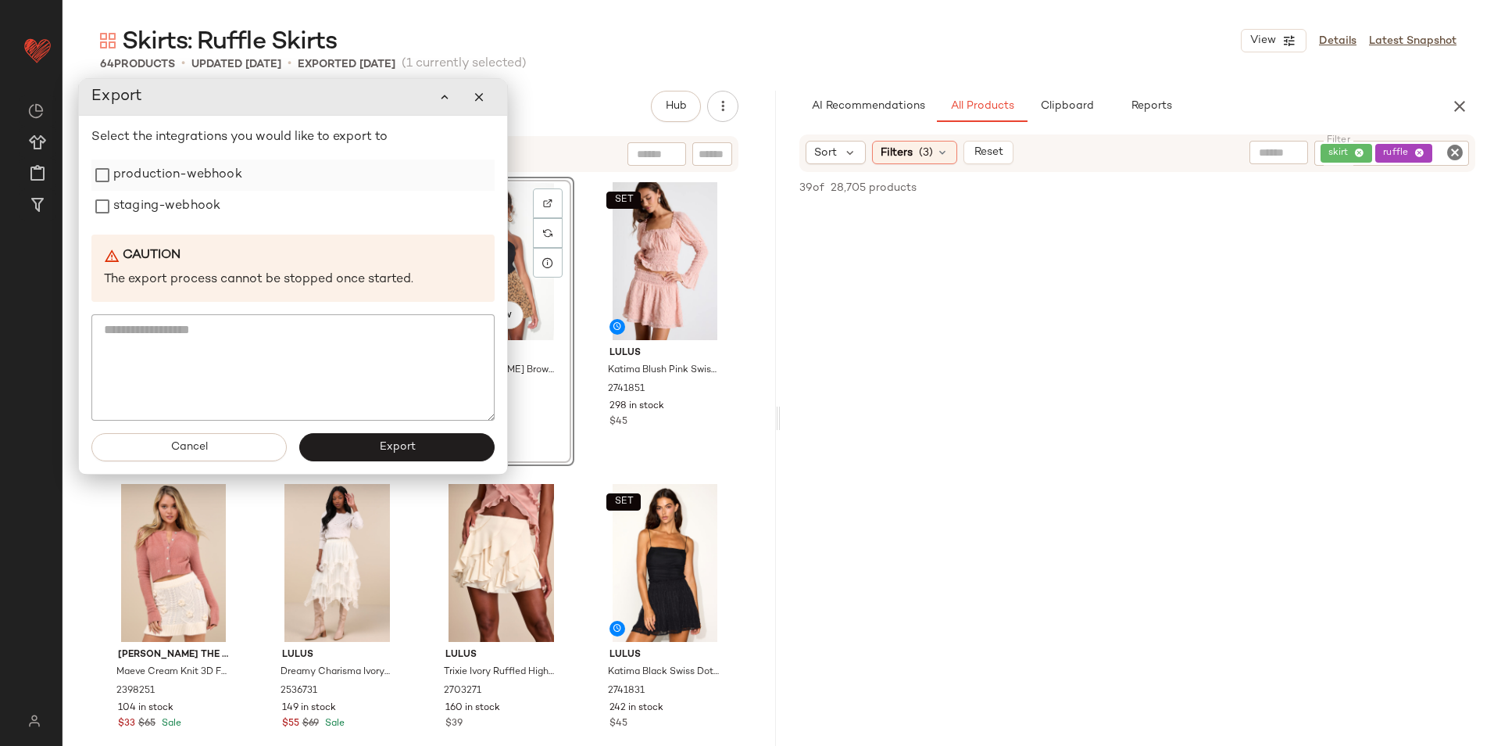
click at [223, 189] on label "production-webhook" at bounding box center [177, 174] width 129 height 31
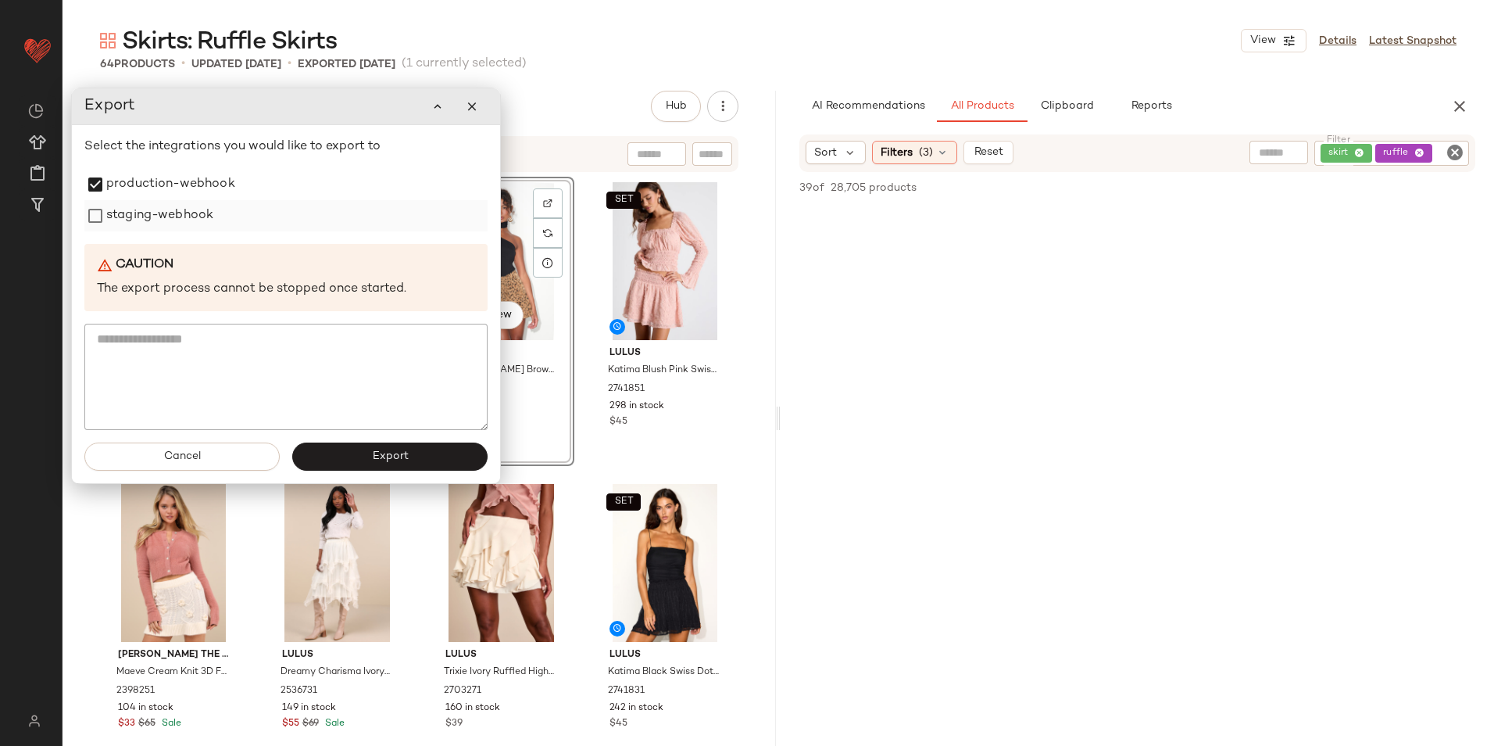
click at [206, 206] on label "staging-webhook" at bounding box center [159, 215] width 107 height 31
click at [378, 461] on span "Export" at bounding box center [389, 456] width 37 height 13
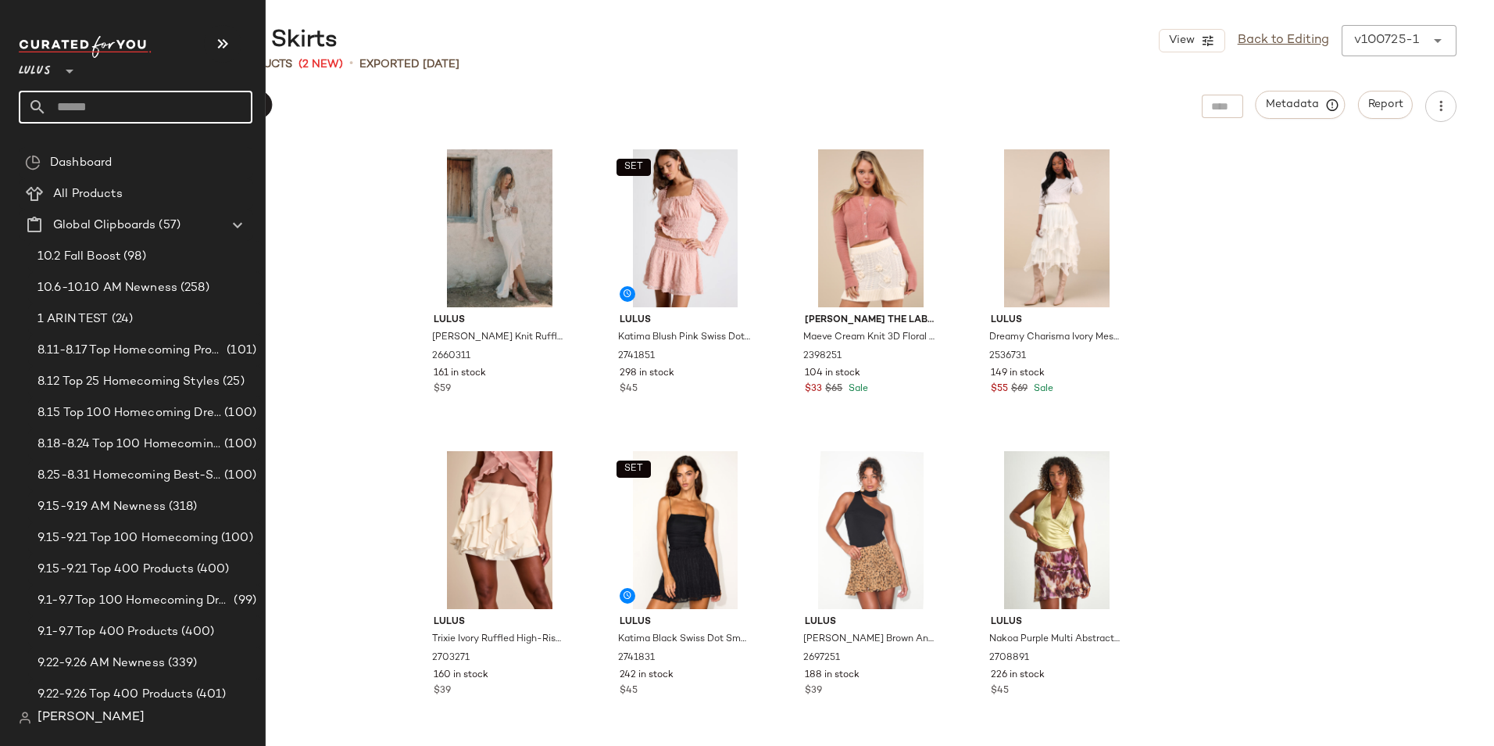
click at [53, 114] on input "text" at bounding box center [150, 107] width 206 height 33
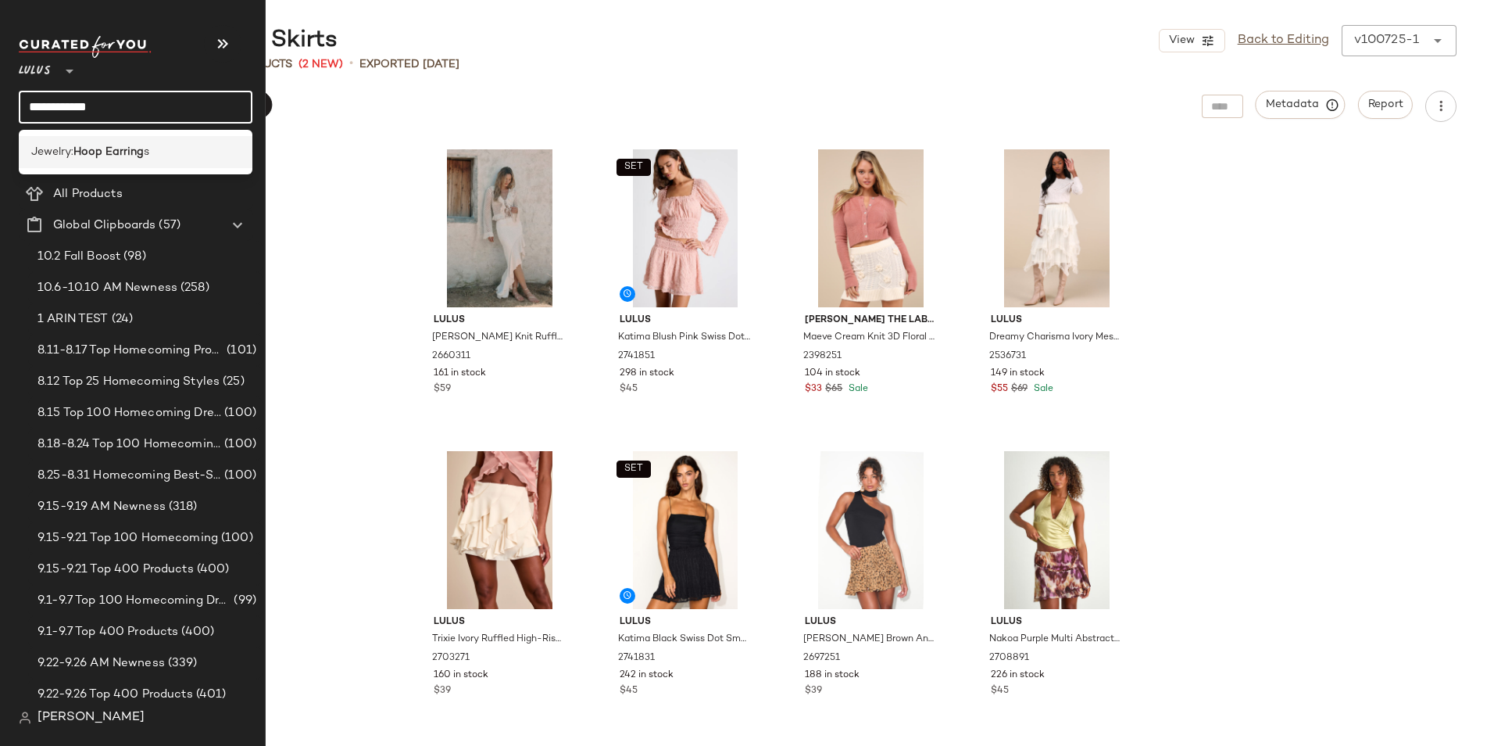
type input "**********"
click at [68, 142] on div "Jewelry: Hoop Earring s" at bounding box center [136, 152] width 234 height 32
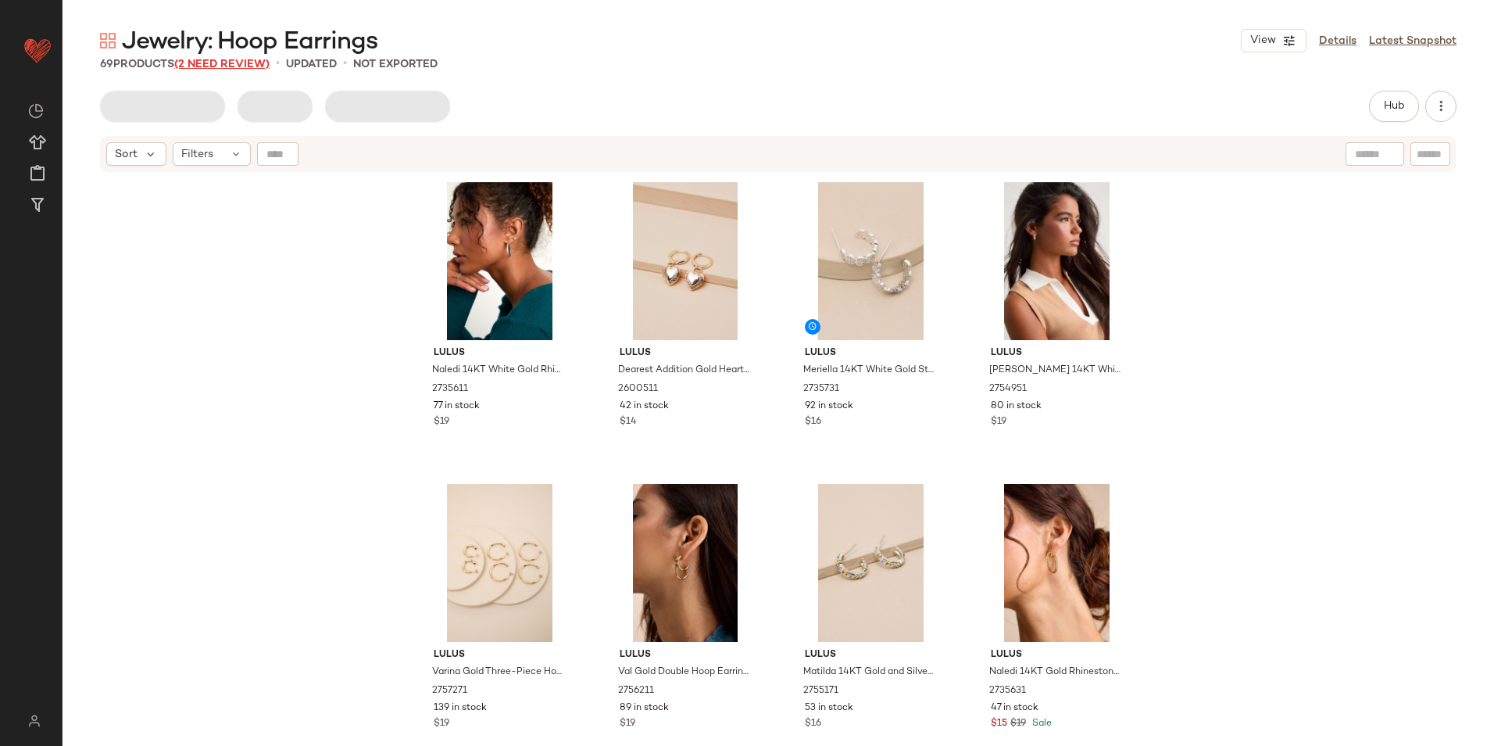
click at [229, 65] on span "(2 Need Review)" at bounding box center [221, 65] width 95 height 12
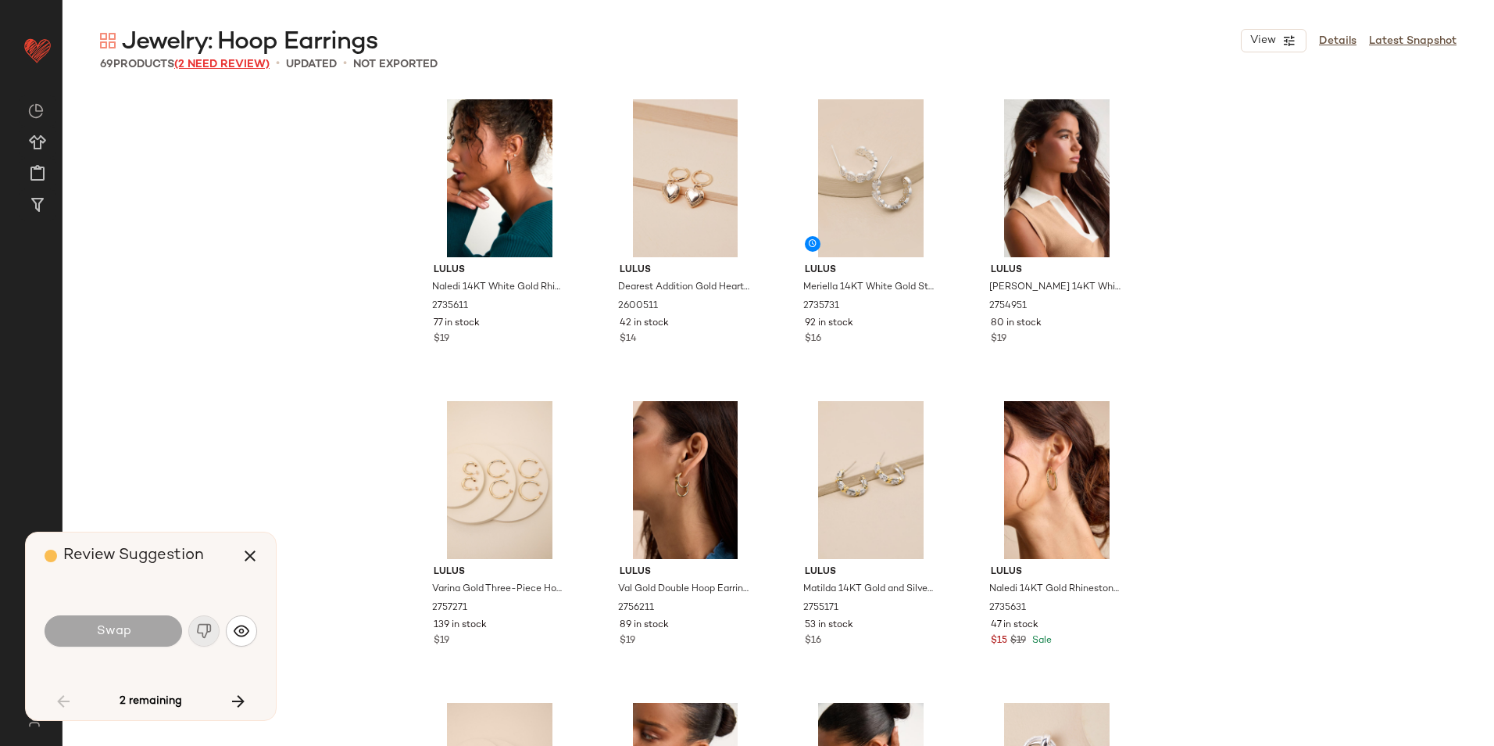
scroll to position [4224, 0]
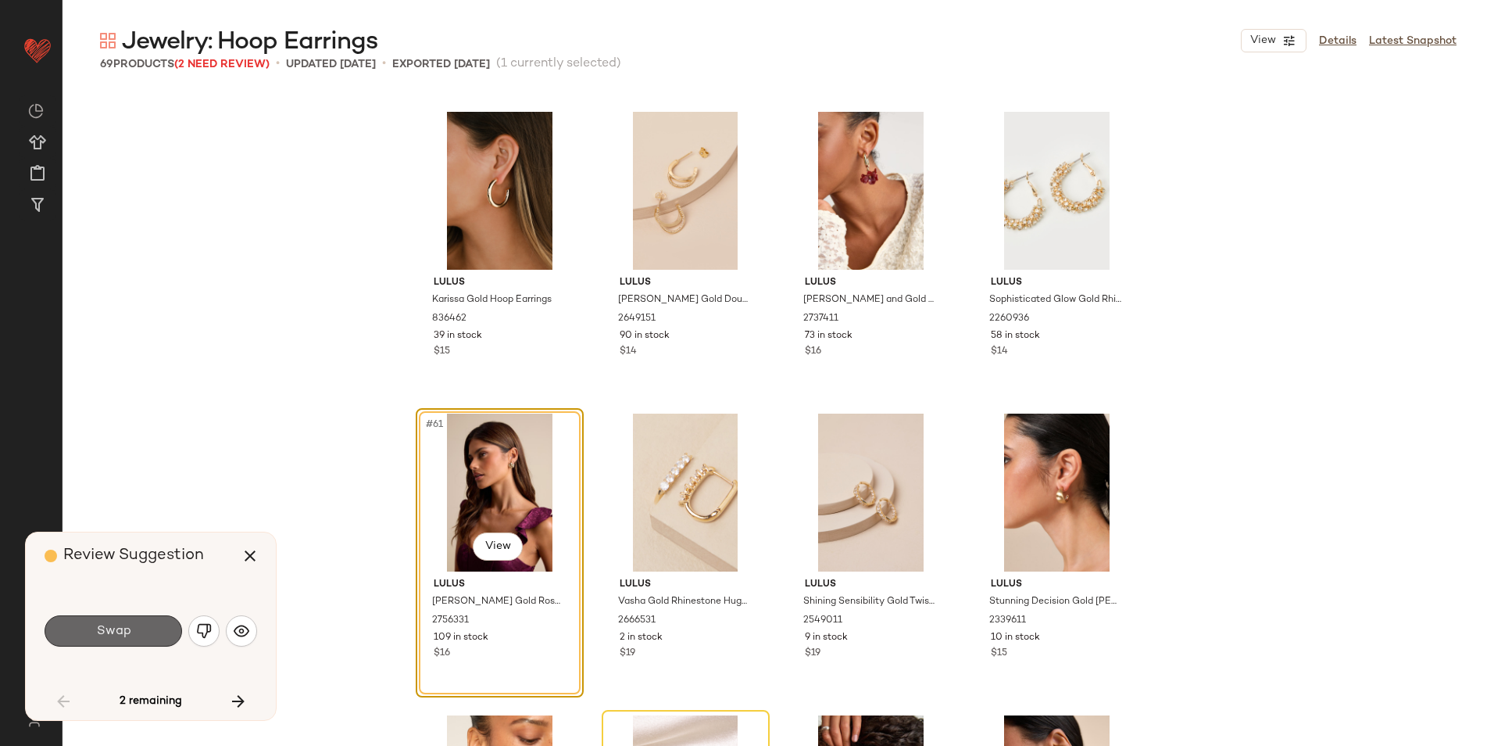
click at [138, 639] on button "Swap" at bounding box center [114, 630] width 138 height 31
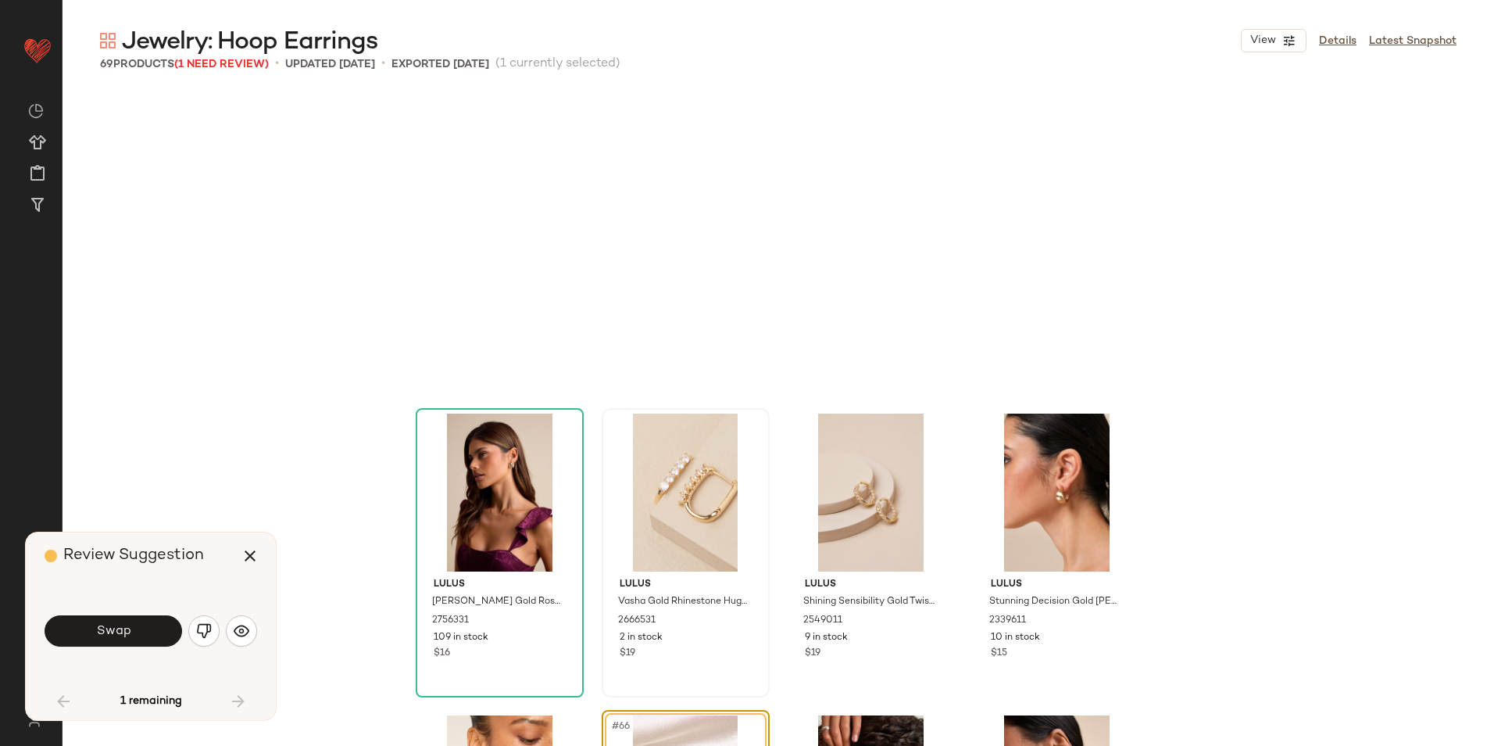
scroll to position [4526, 0]
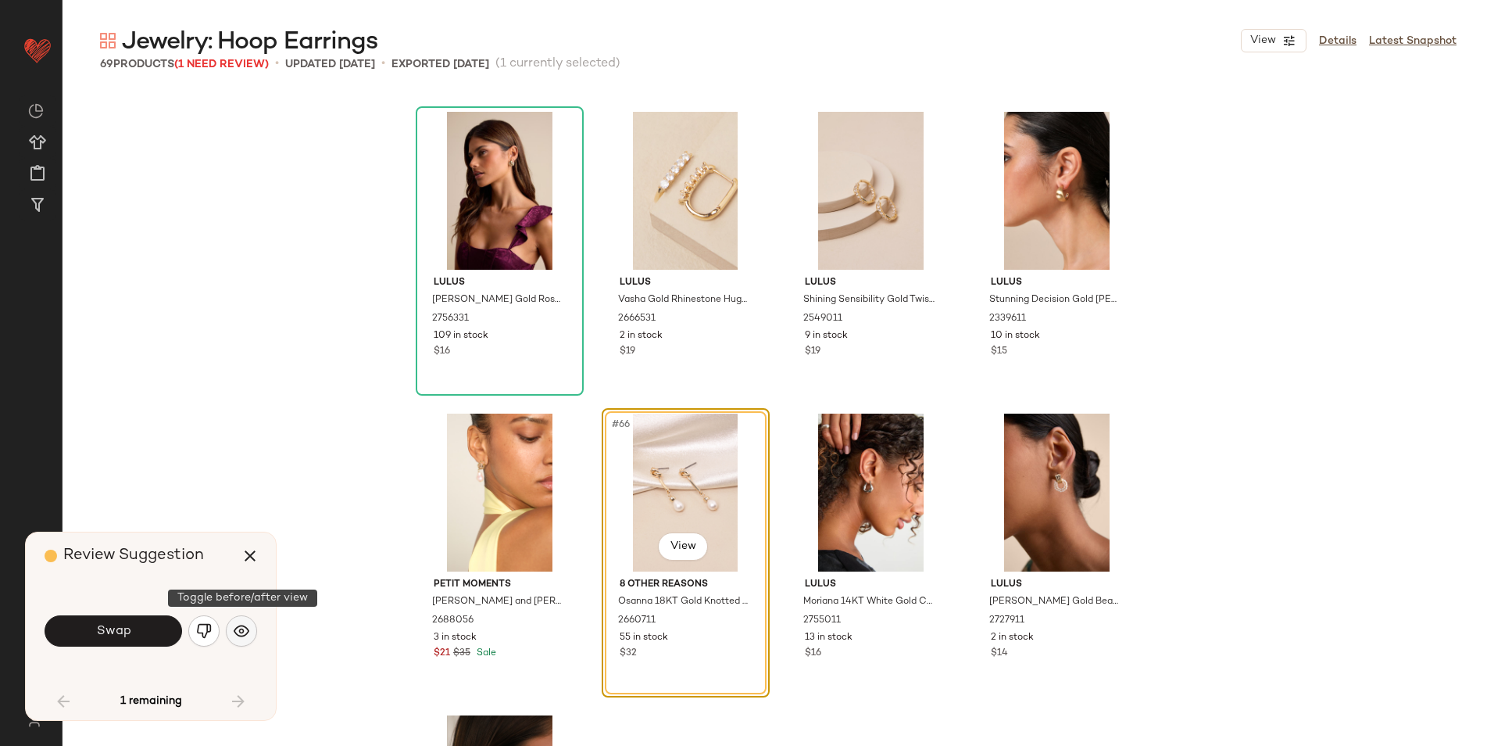
click at [243, 625] on img "button" at bounding box center [242, 631] width 16 height 16
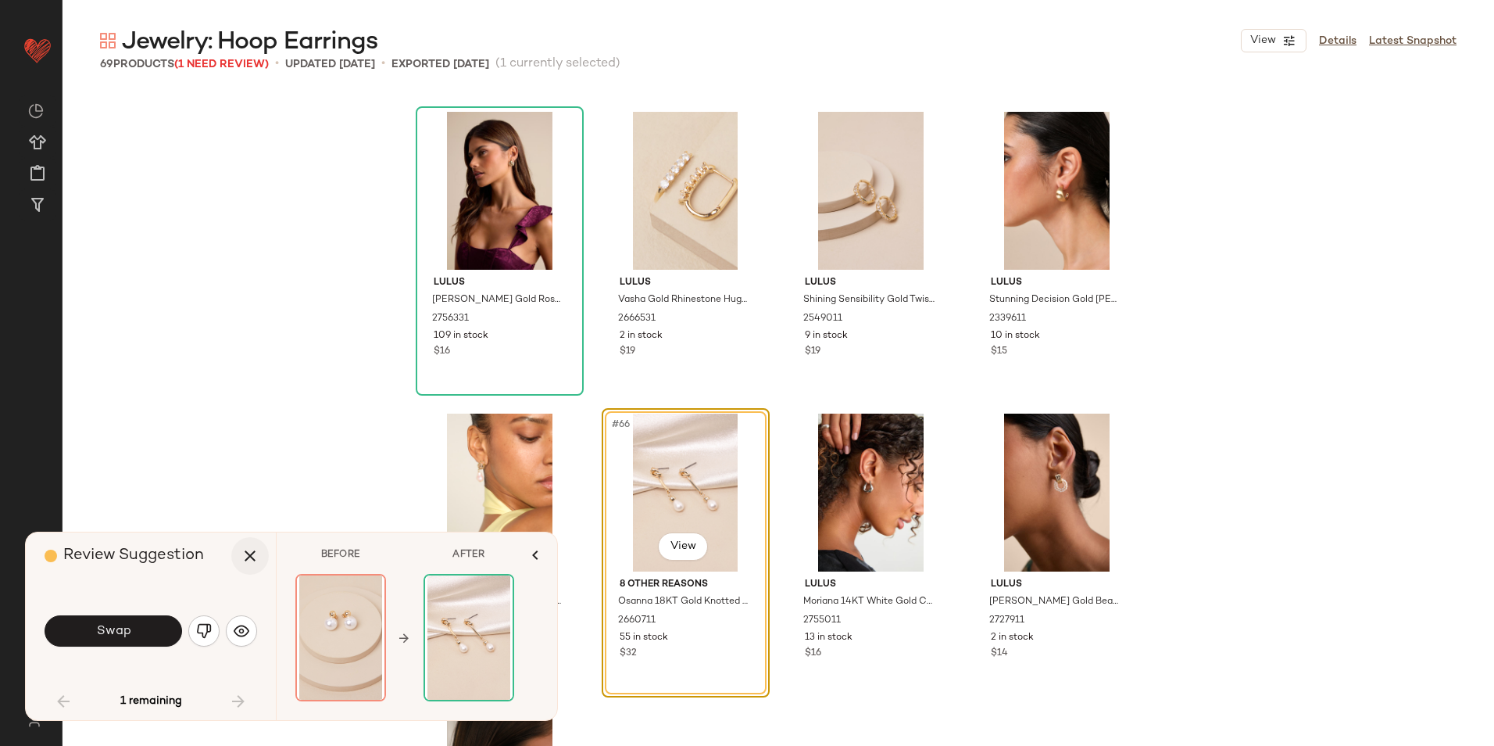
click at [247, 555] on icon "button" at bounding box center [250, 555] width 19 height 19
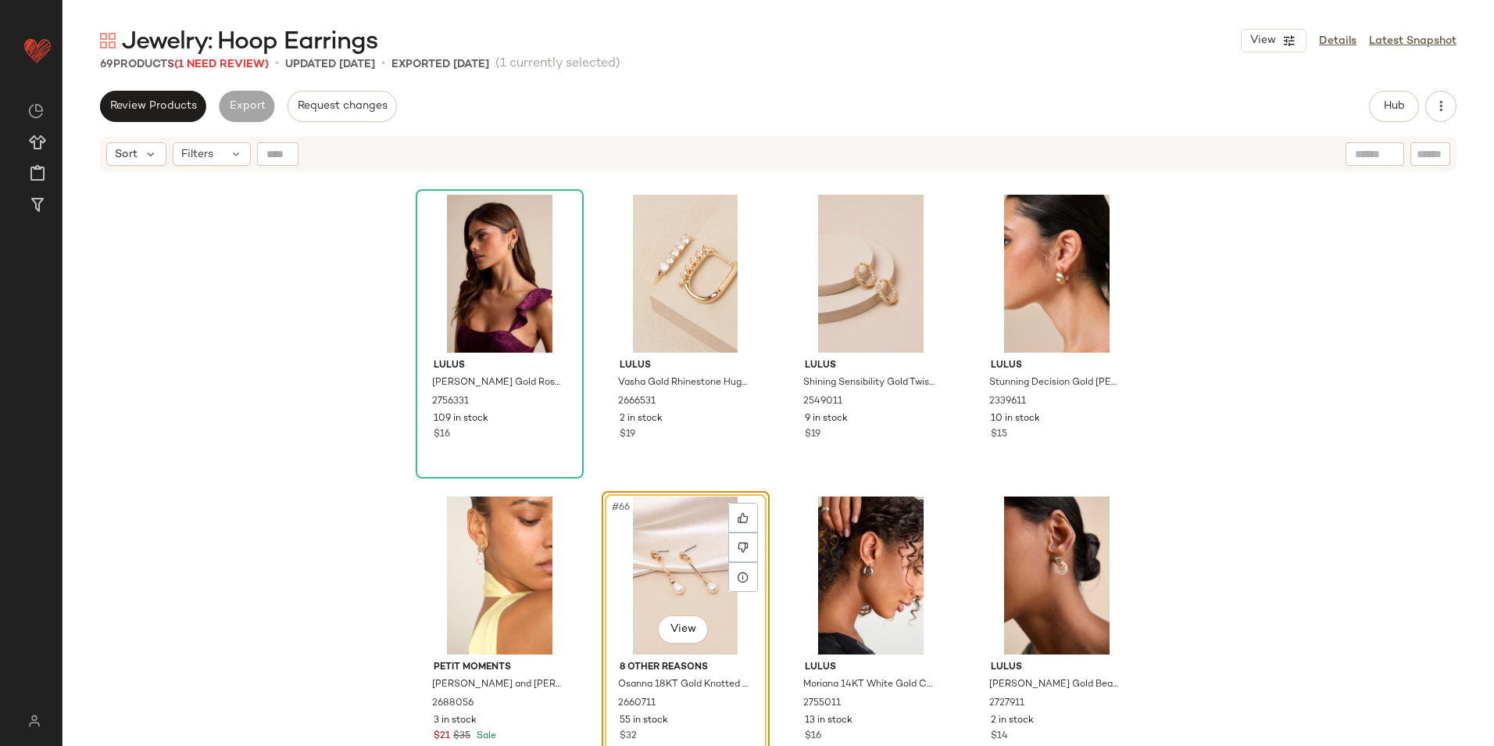
click at [722, 578] on div "#66 View" at bounding box center [685, 575] width 157 height 158
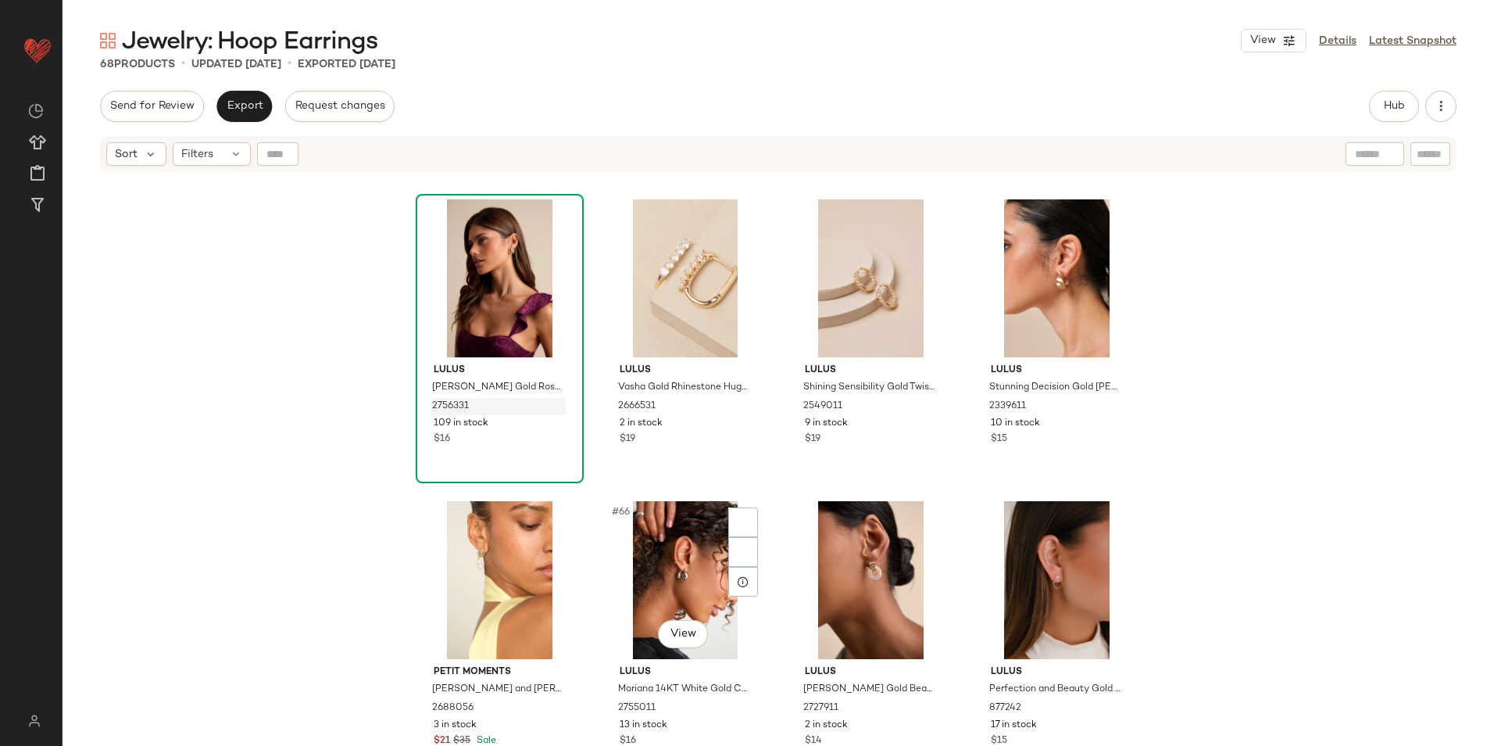
scroll to position [4521, 0]
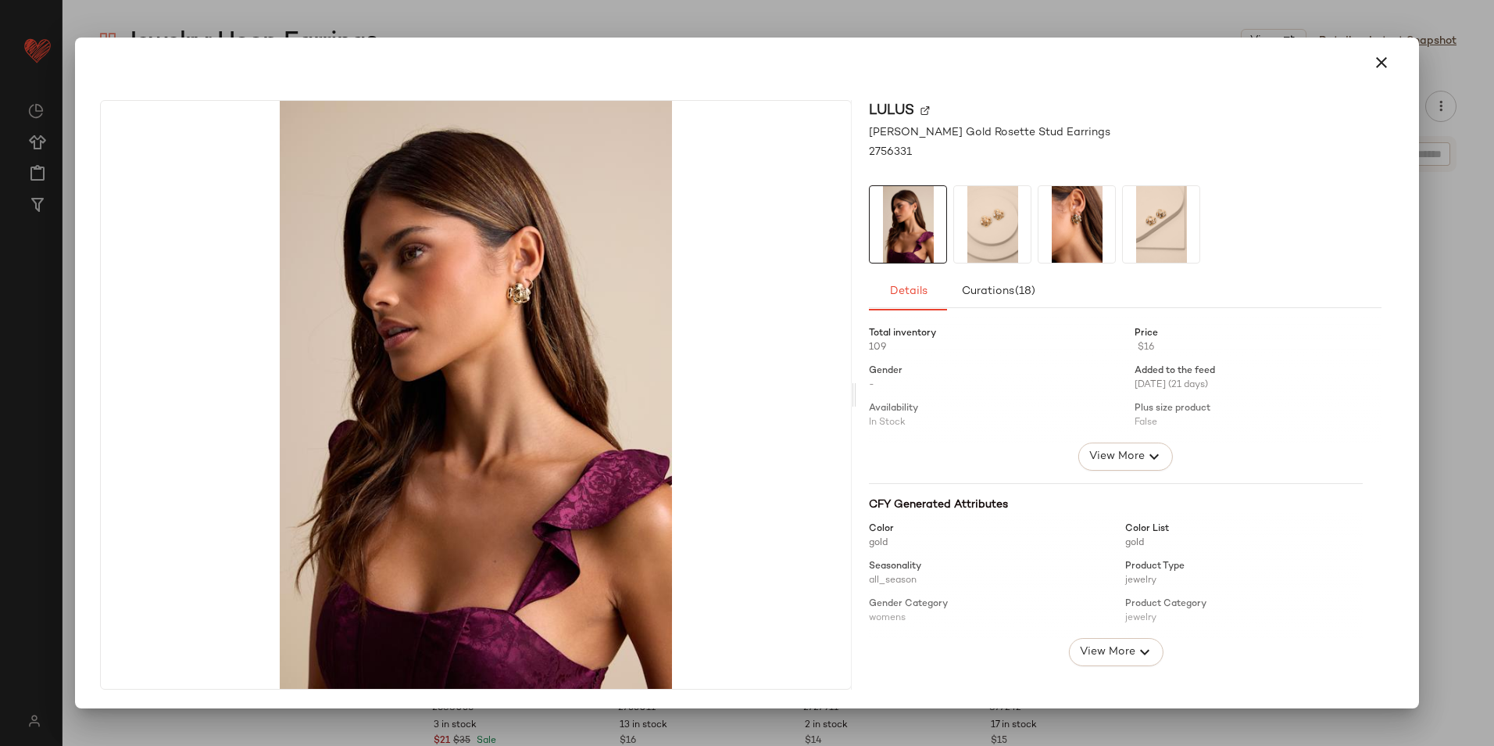
click at [1001, 212] on img at bounding box center [992, 224] width 77 height 77
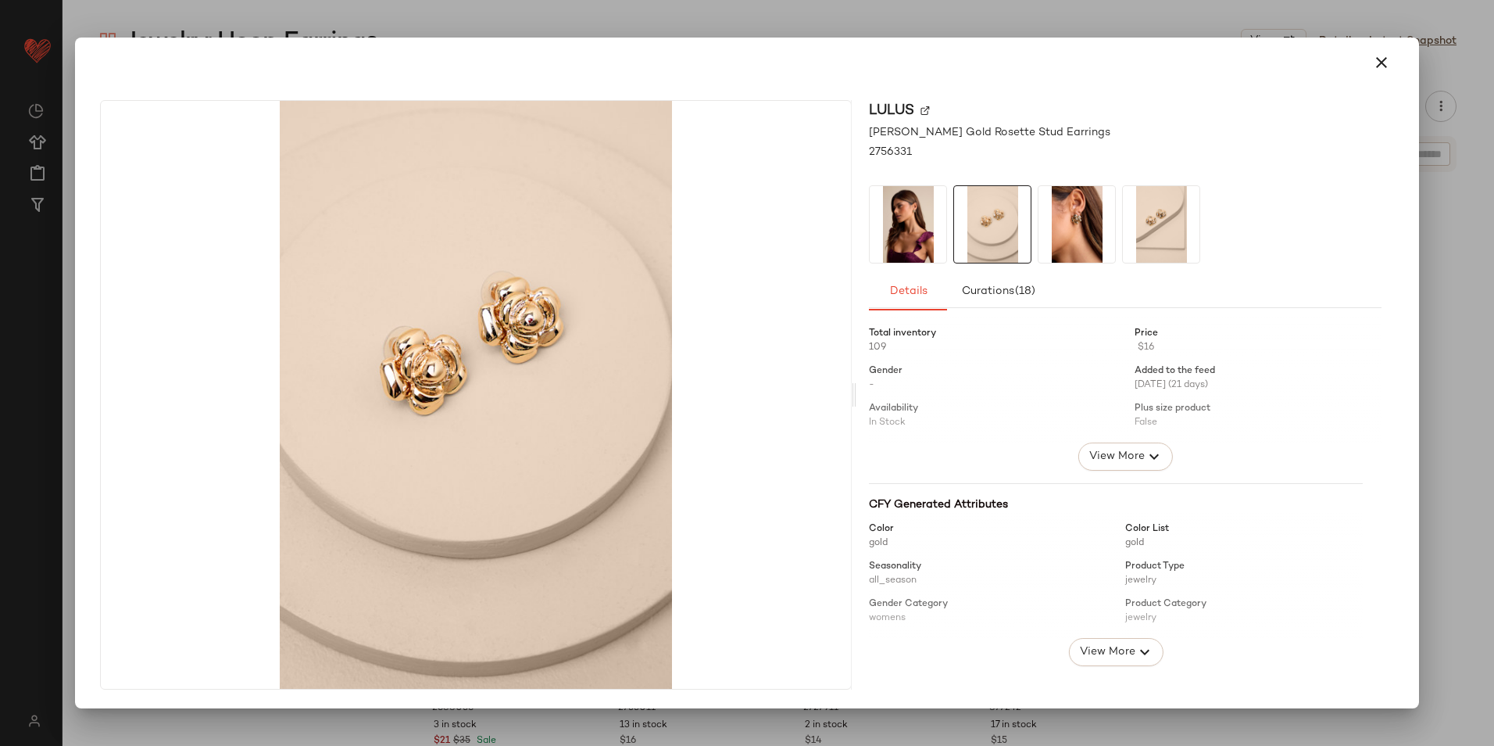
click at [1044, 212] on img at bounding box center [1077, 224] width 77 height 77
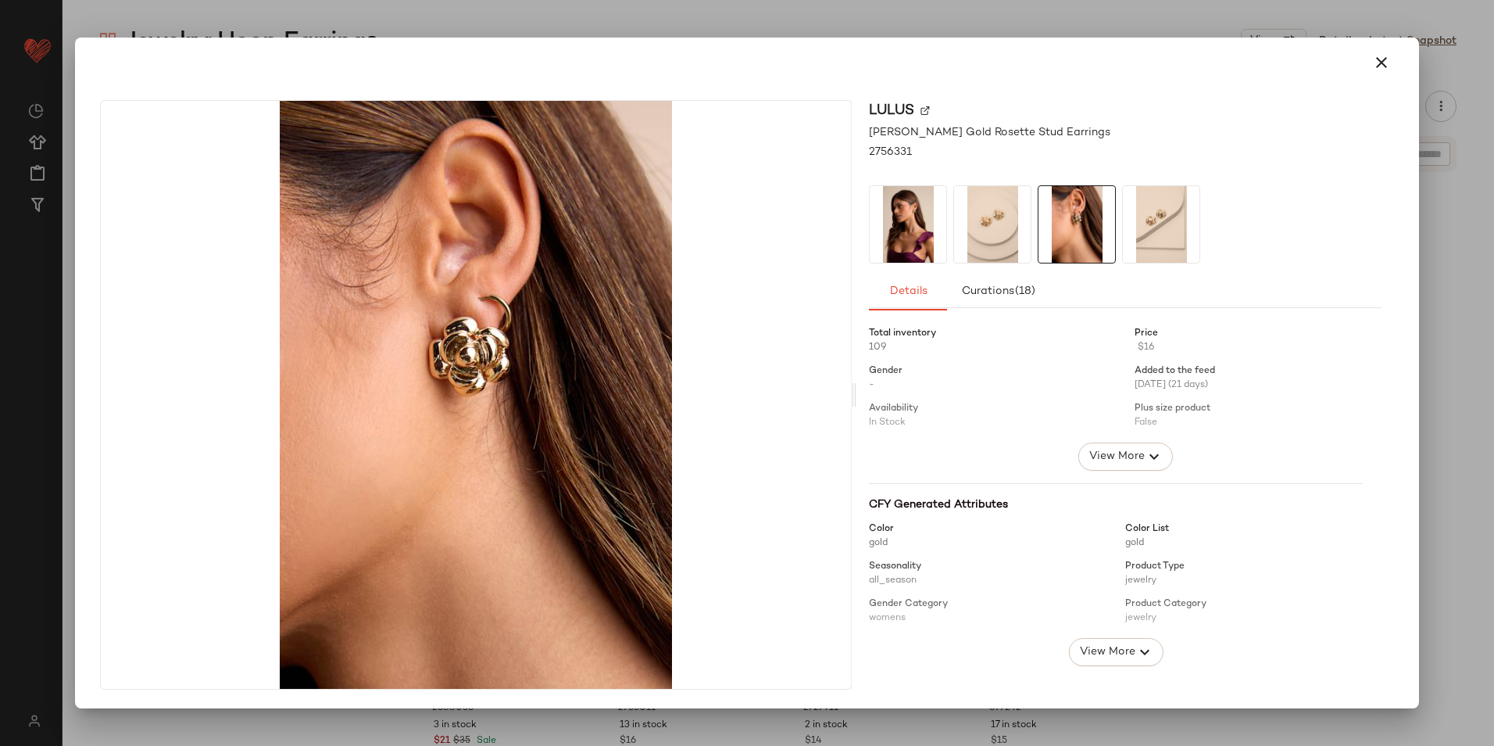
click at [1126, 226] on img at bounding box center [1161, 224] width 77 height 77
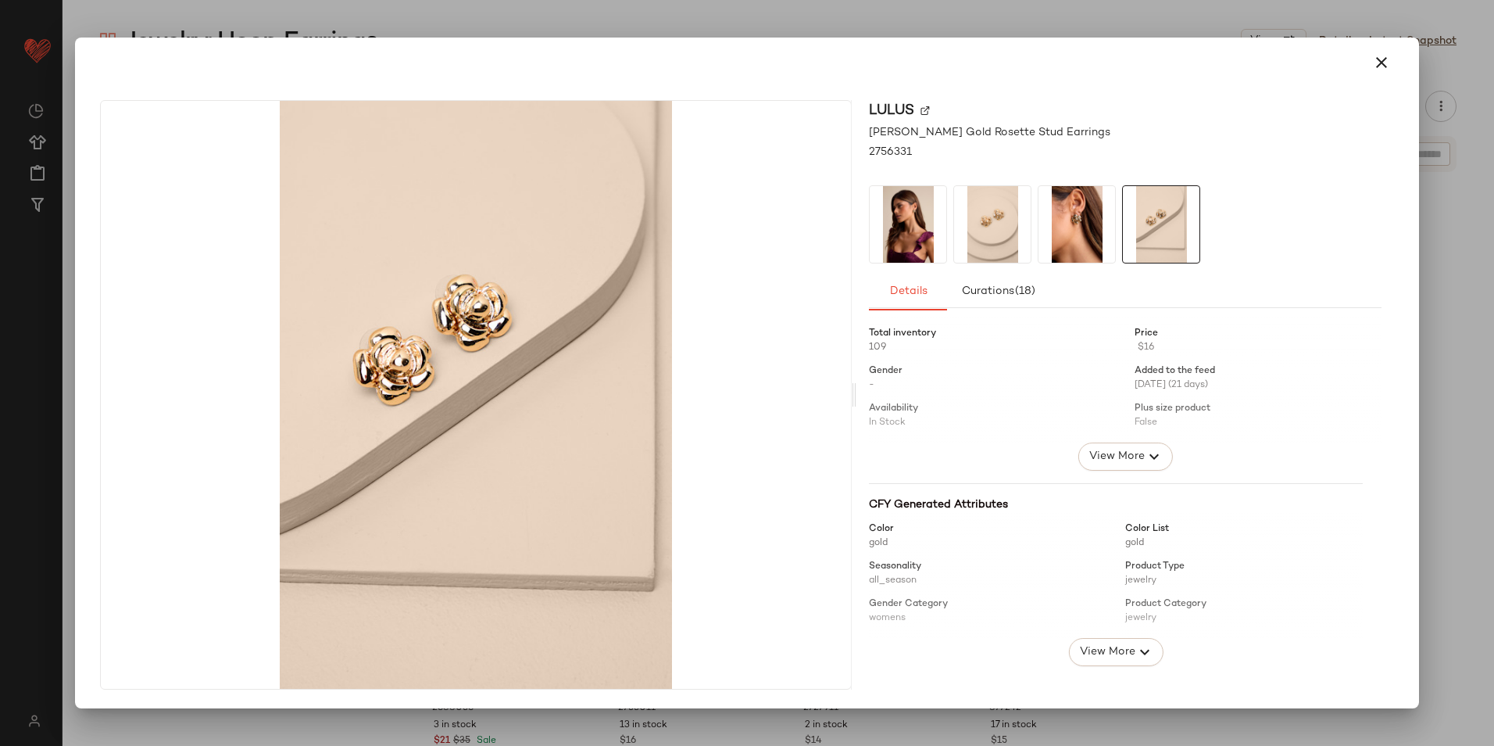
click at [971, 235] on img at bounding box center [992, 224] width 77 height 77
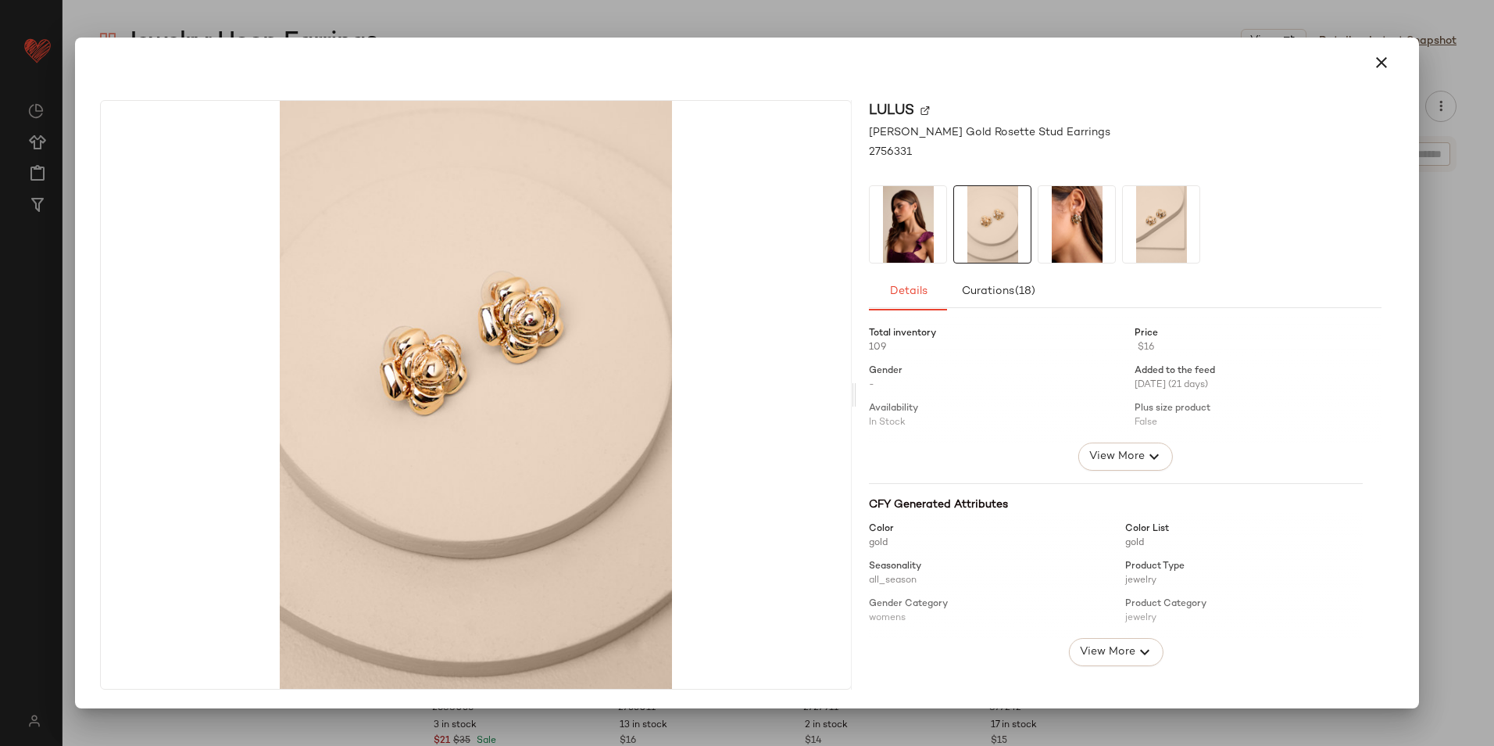
click at [1051, 233] on img at bounding box center [1077, 224] width 77 height 77
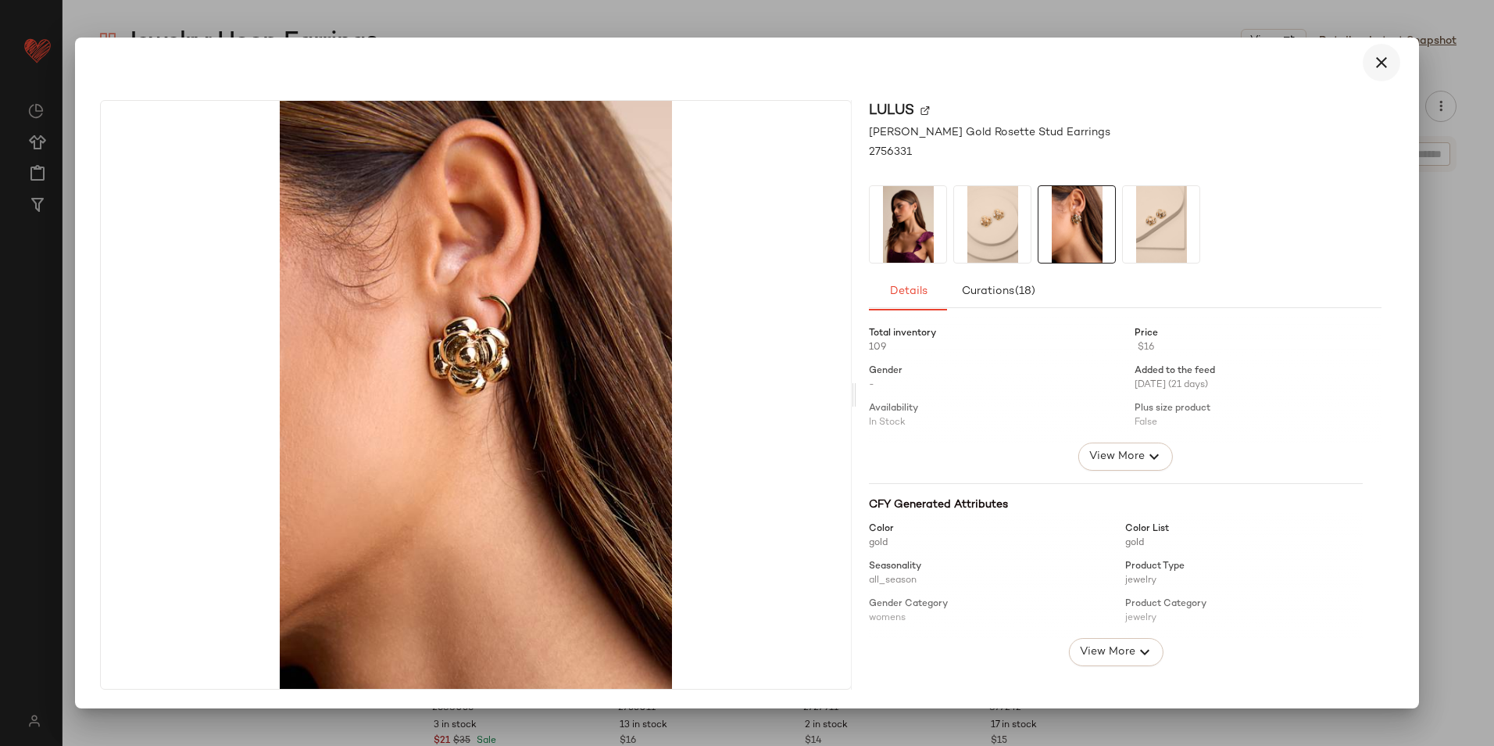
click at [1372, 71] on button "button" at bounding box center [1382, 63] width 38 height 38
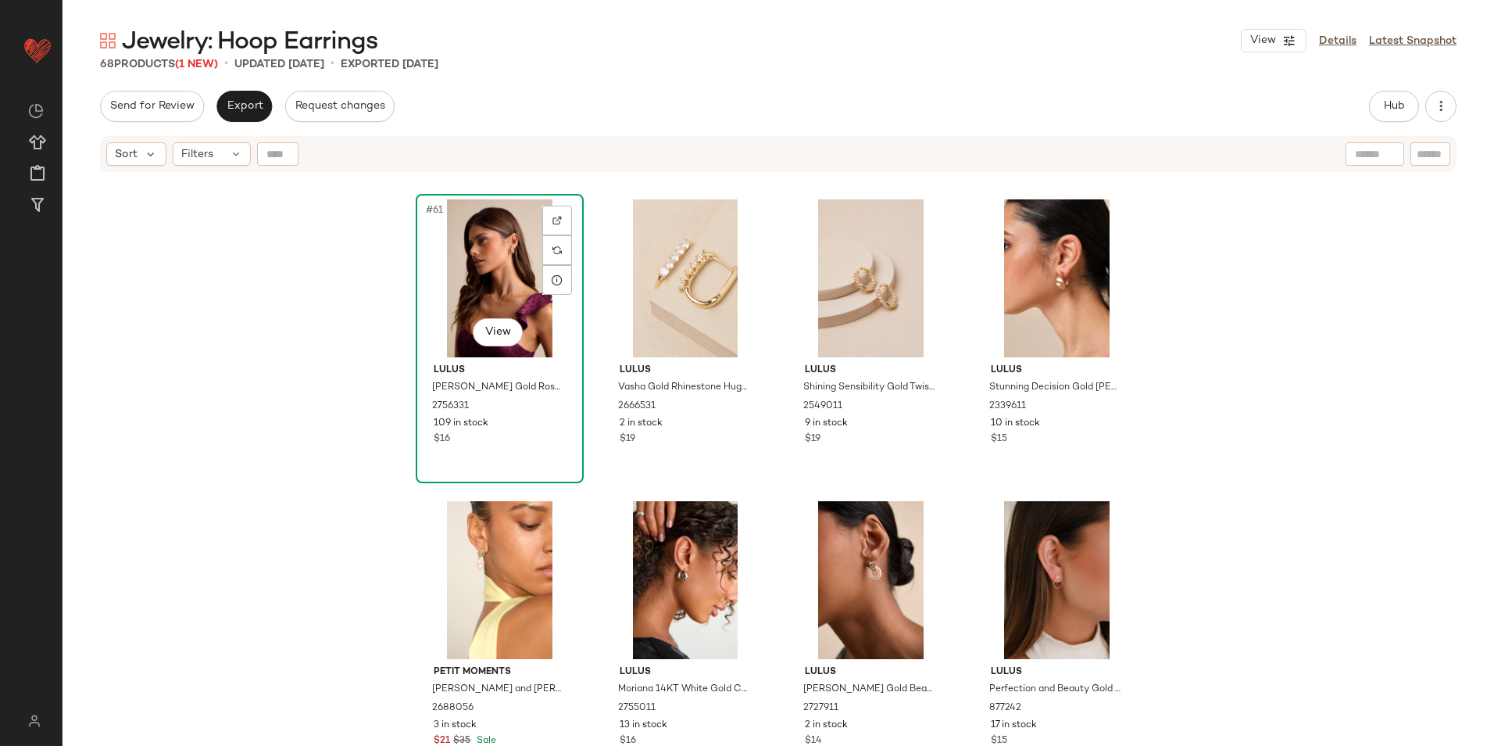
click at [480, 285] on div "#61 View" at bounding box center [499, 278] width 157 height 158
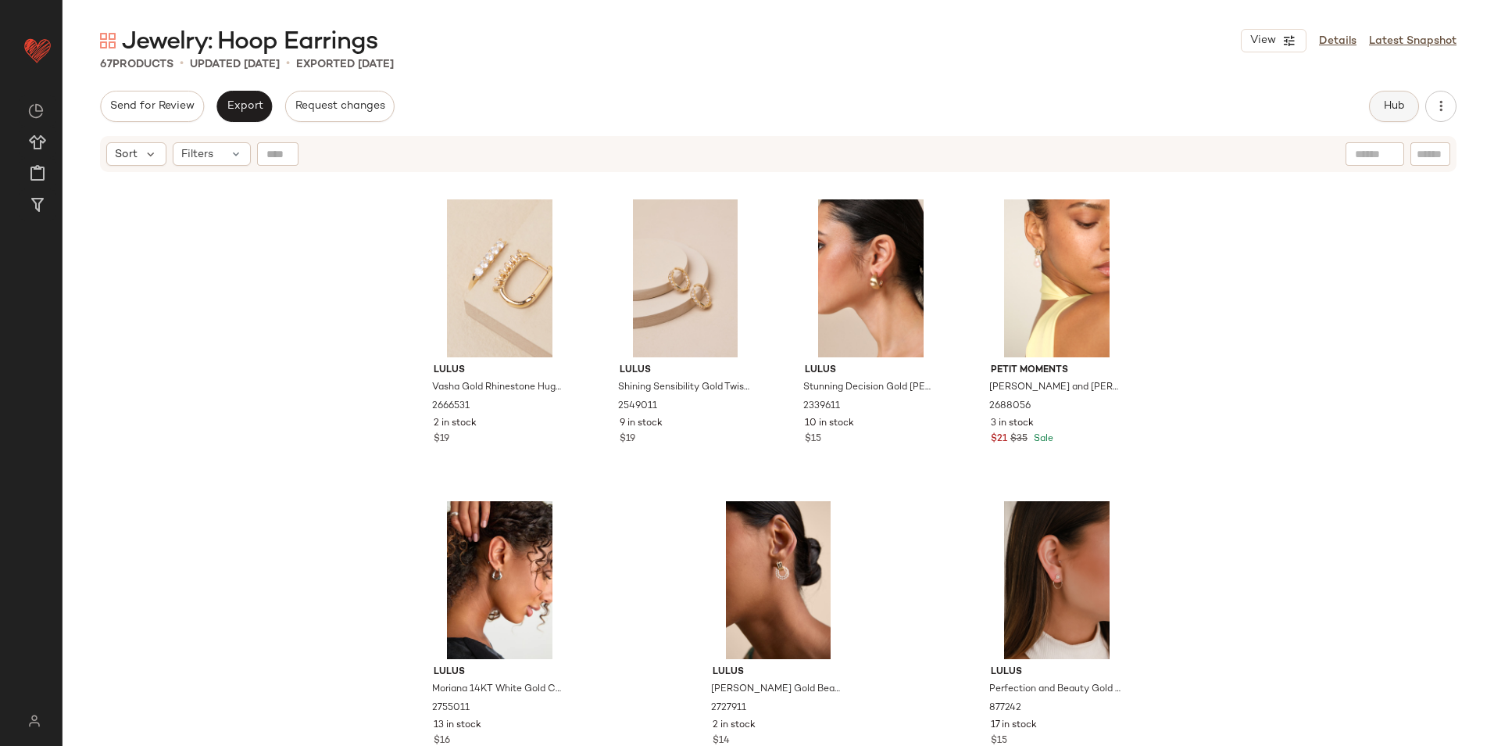
click at [1404, 102] on span "Hub" at bounding box center [1395, 106] width 22 height 13
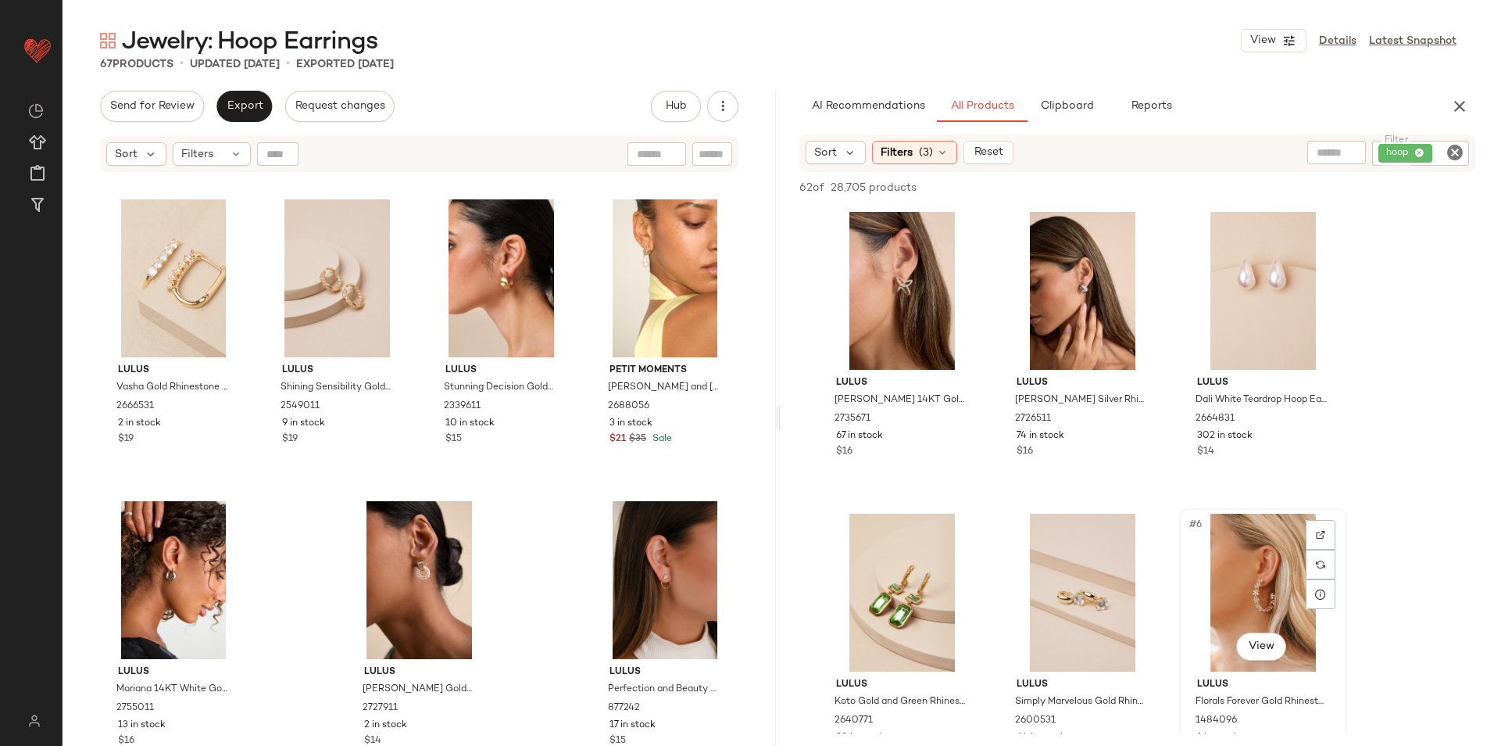
scroll to position [234, 0]
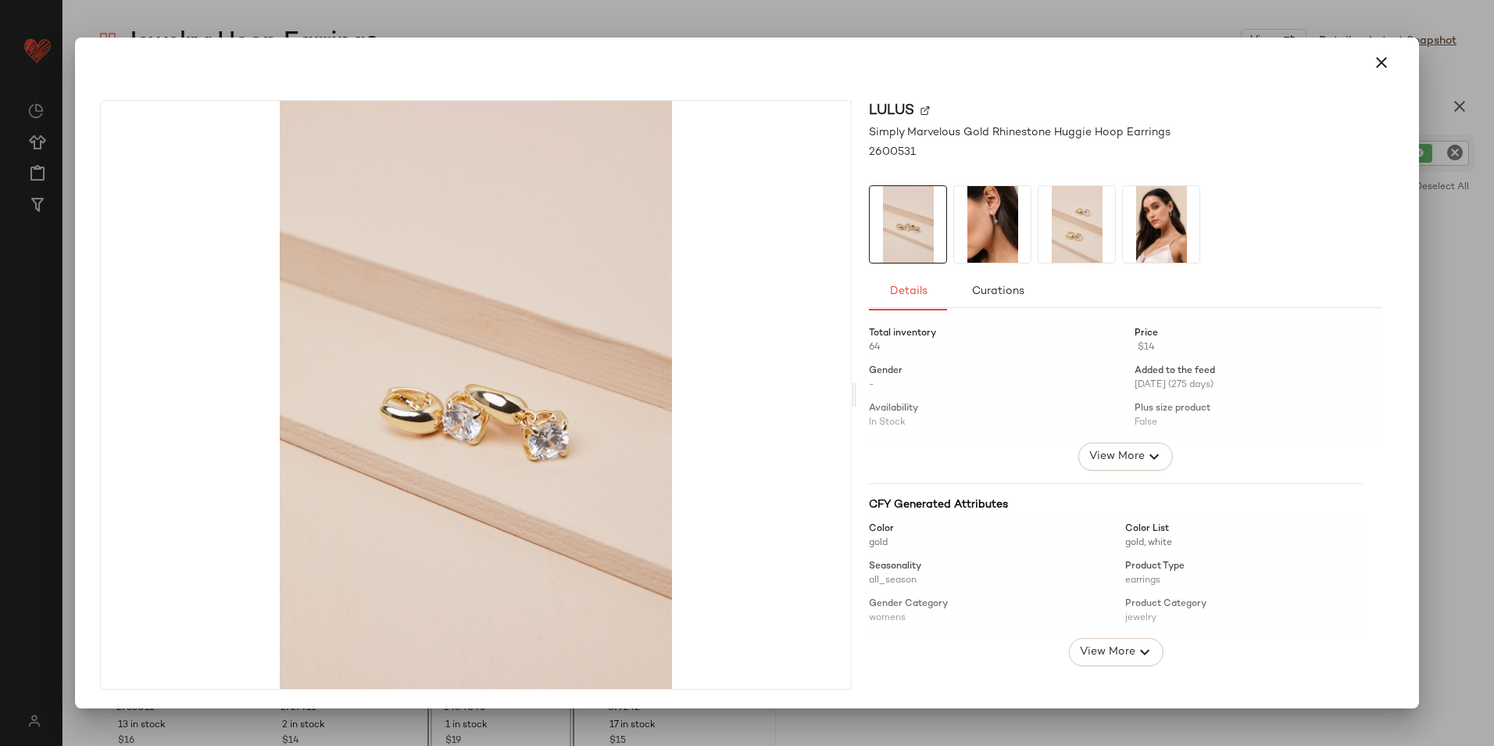
click at [1383, 57] on icon "button" at bounding box center [1382, 62] width 19 height 19
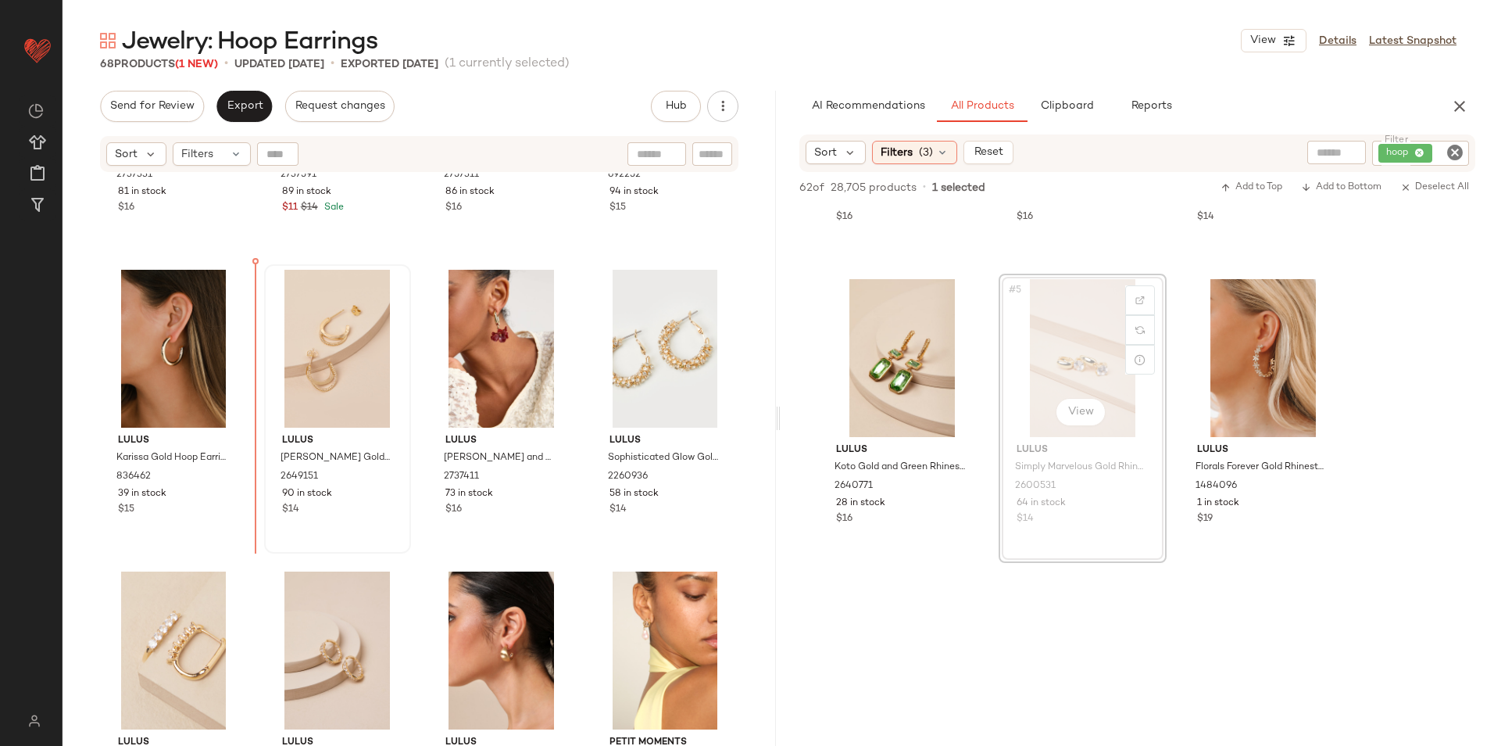
scroll to position [4149, 0]
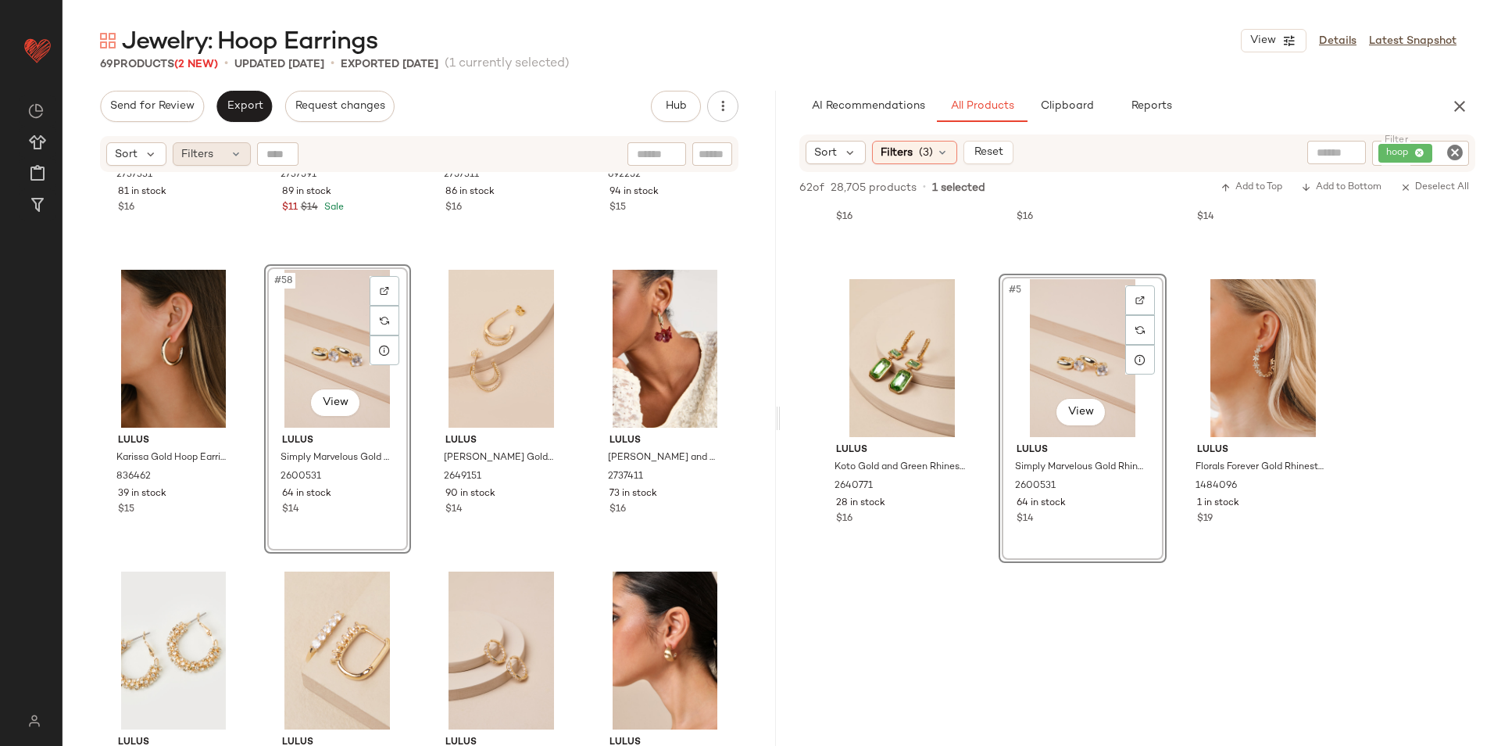
click at [224, 163] on div "Filters" at bounding box center [212, 153] width 78 height 23
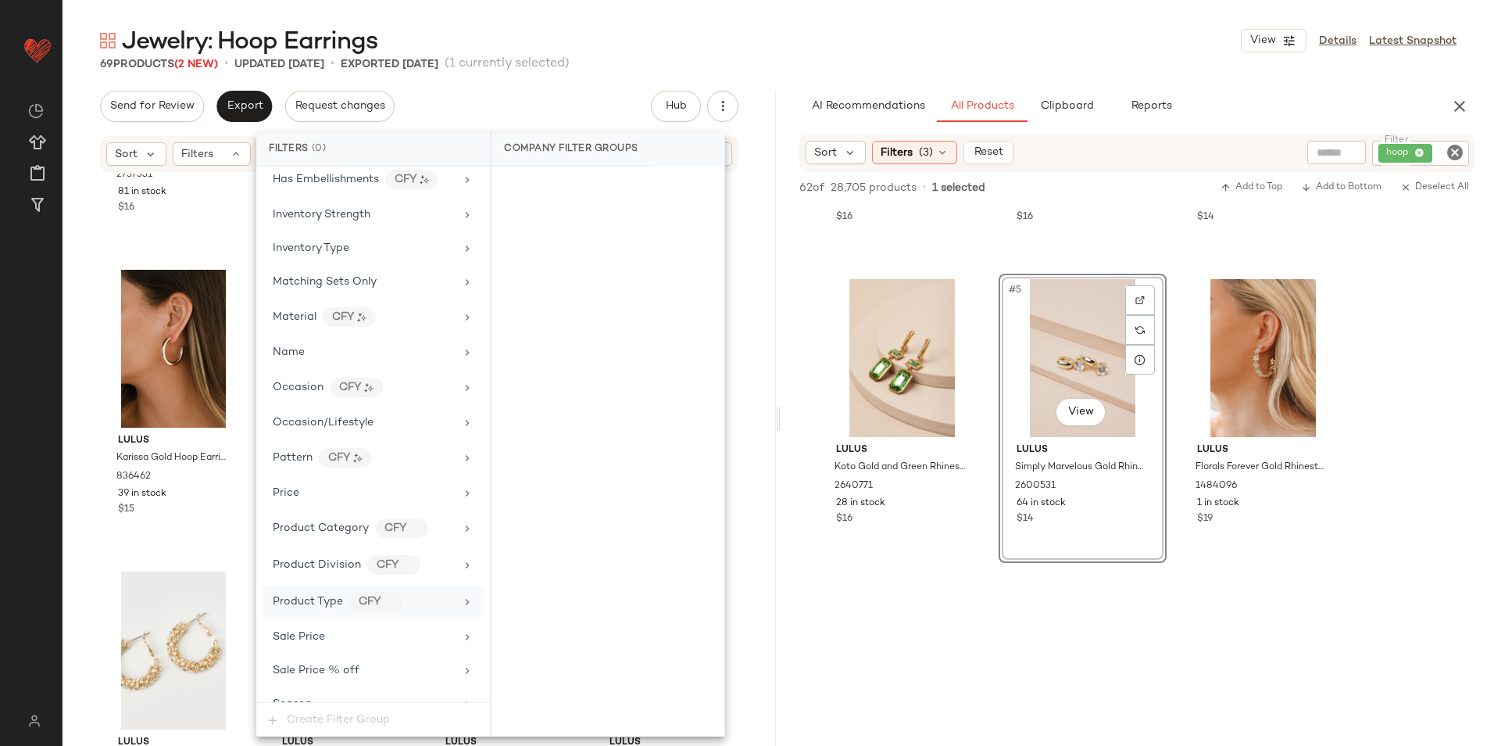
scroll to position [819, 0]
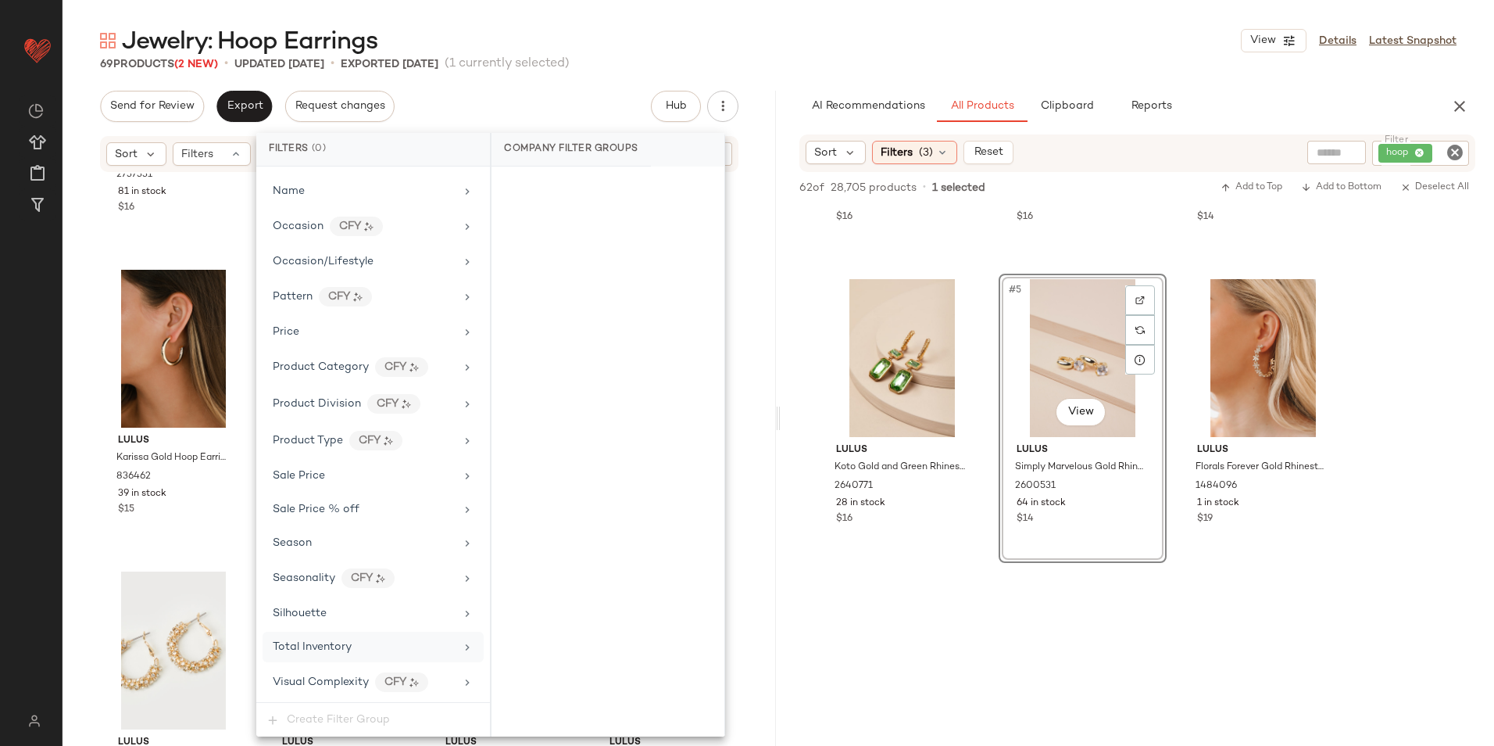
drag, startPoint x: 321, startPoint y: 650, endPoint x: 328, endPoint y: 636, distance: 15.4
click at [323, 646] on span "Total Inventory" at bounding box center [312, 647] width 79 height 12
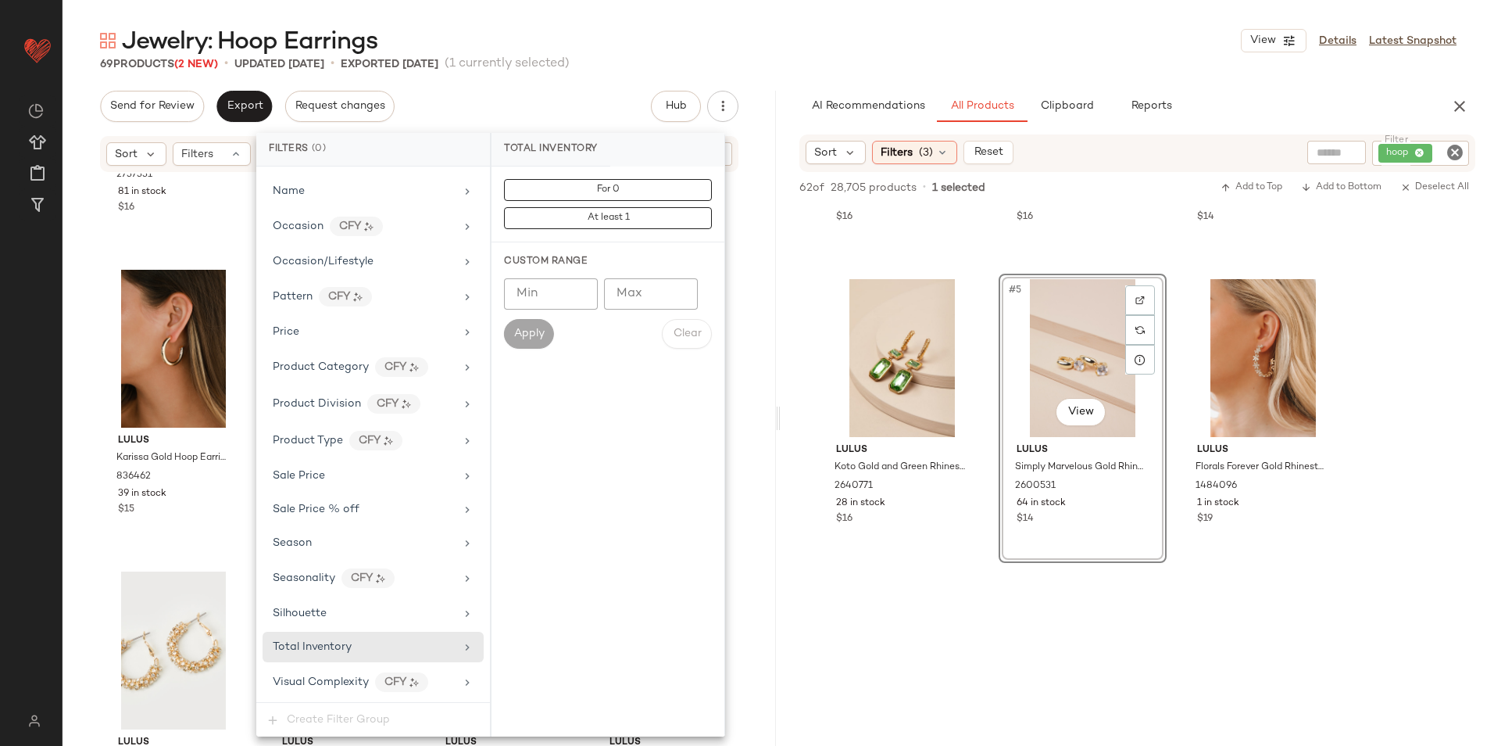
click at [628, 295] on input "Max" at bounding box center [651, 293] width 94 height 31
type input "**"
click at [528, 336] on span "Apply" at bounding box center [529, 334] width 31 height 13
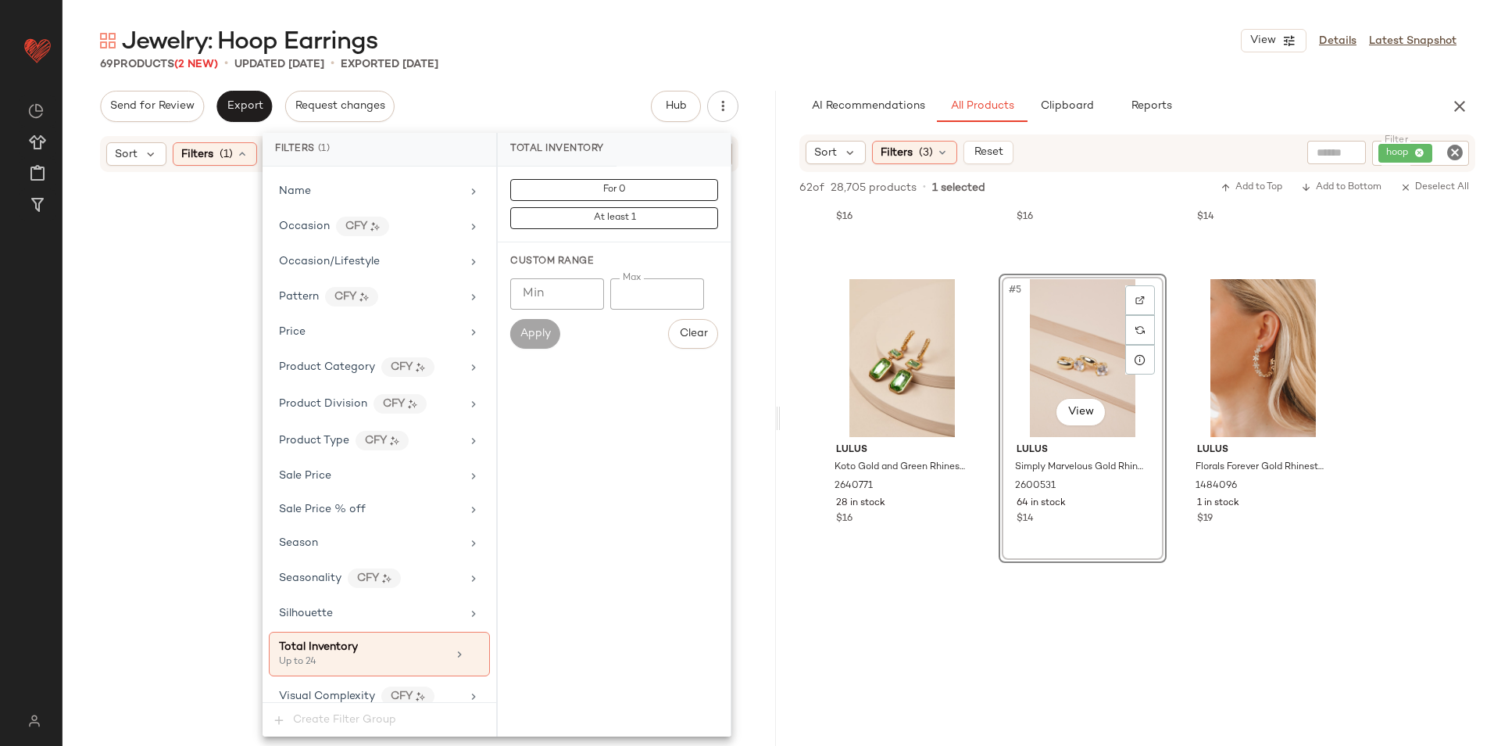
click at [689, 32] on div "Jewelry: Hoop Earrings View Details Latest Snapshot" at bounding box center [779, 40] width 1432 height 31
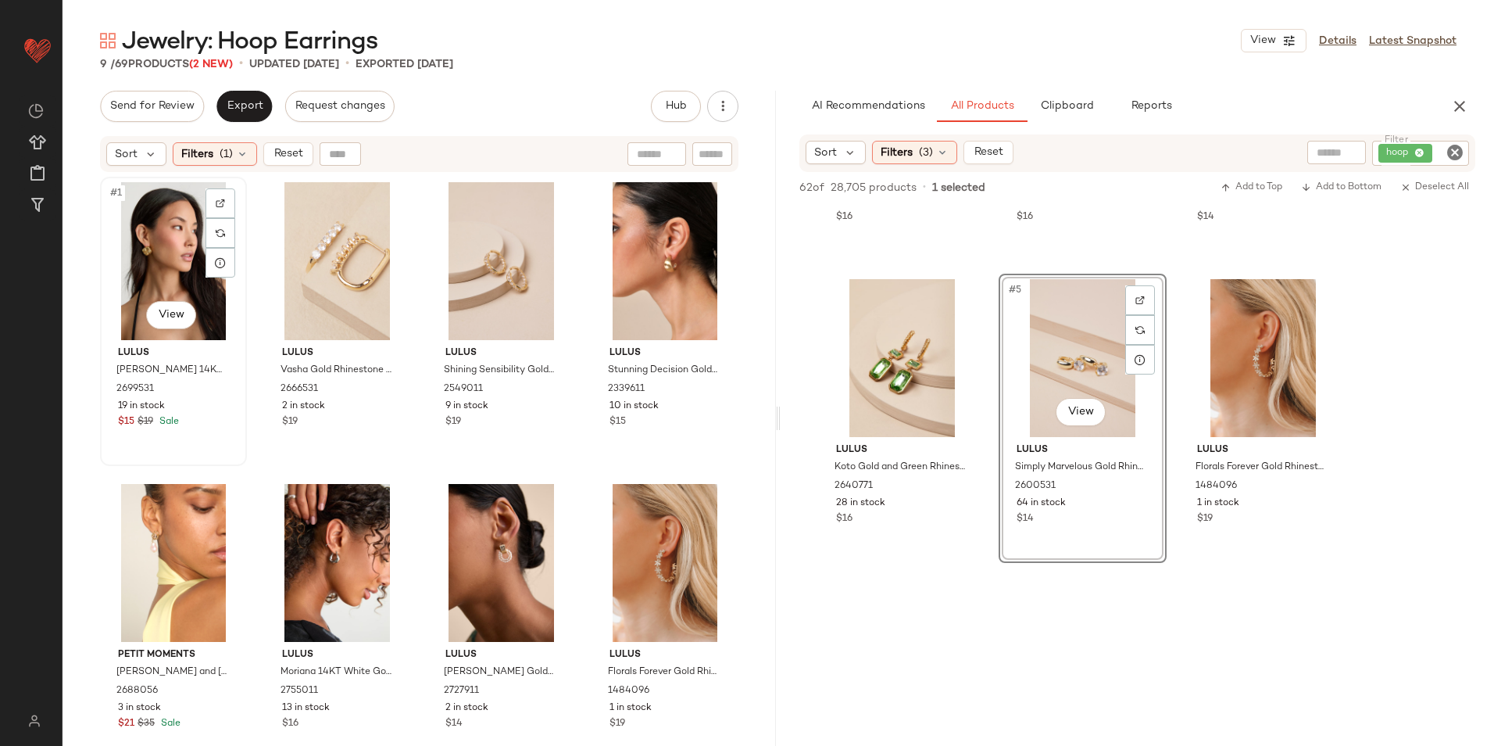
click at [145, 244] on div "#1 View" at bounding box center [174, 261] width 136 height 158
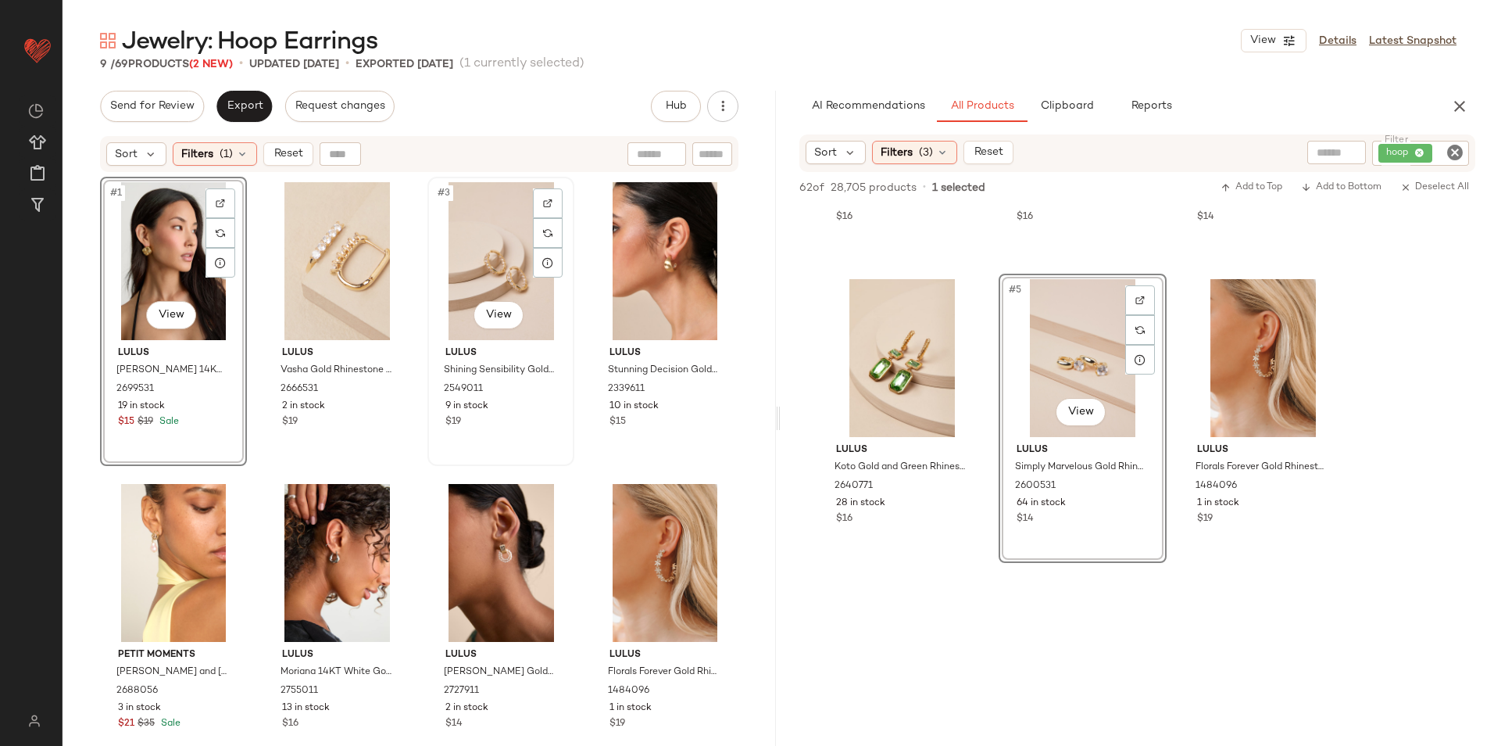
scroll to position [285, 0]
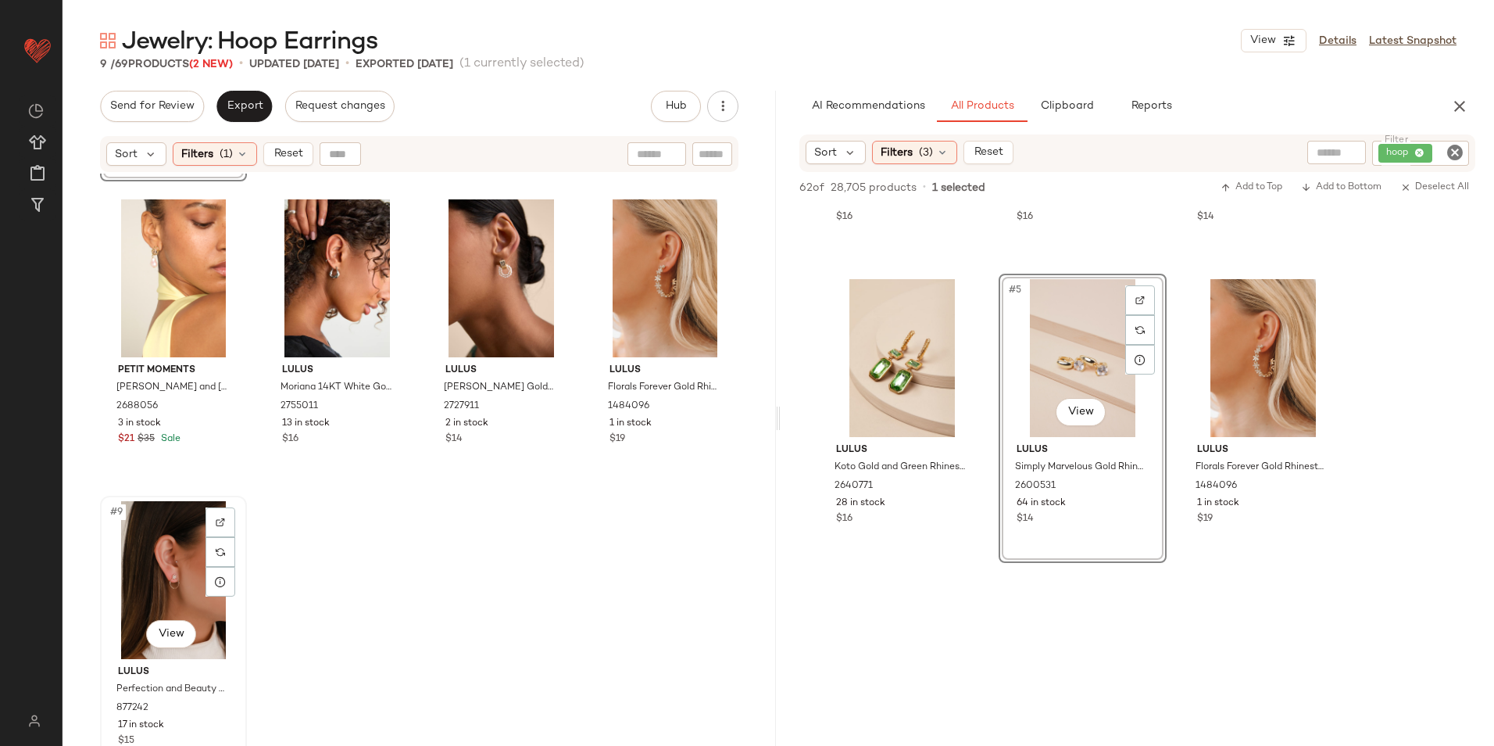
click at [184, 557] on div "#9 View" at bounding box center [174, 580] width 136 height 158
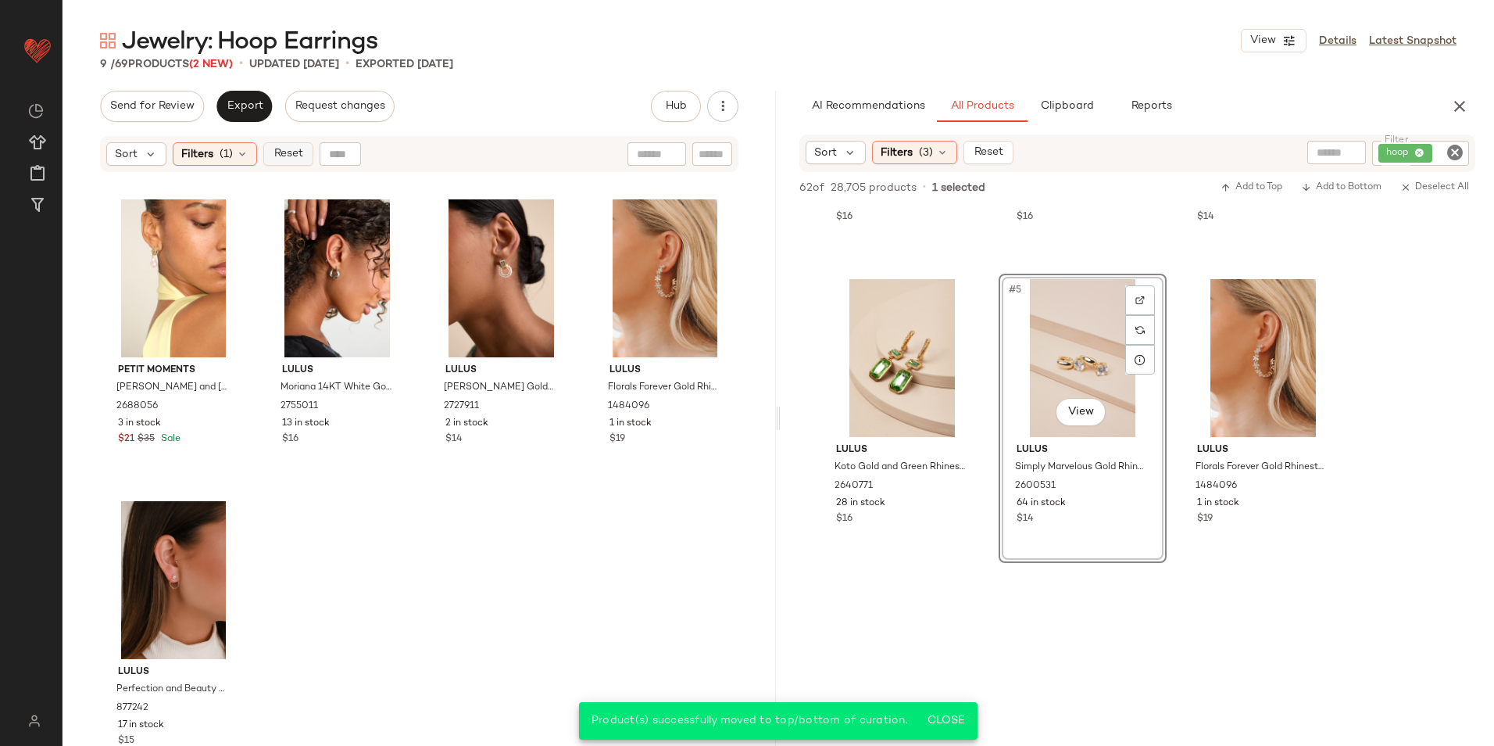
click at [270, 149] on button "Reset" at bounding box center [288, 153] width 50 height 23
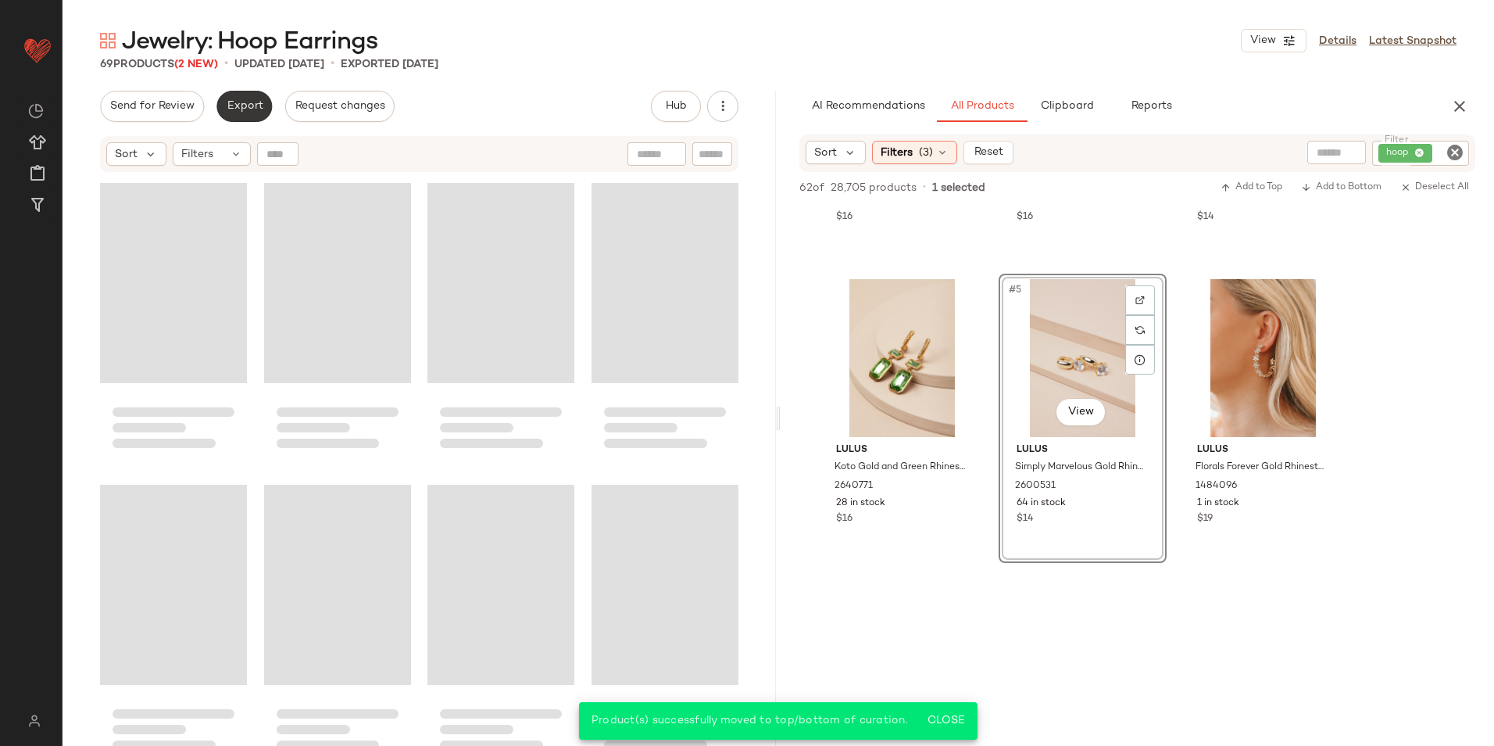
click at [244, 116] on button "Export" at bounding box center [244, 106] width 55 height 31
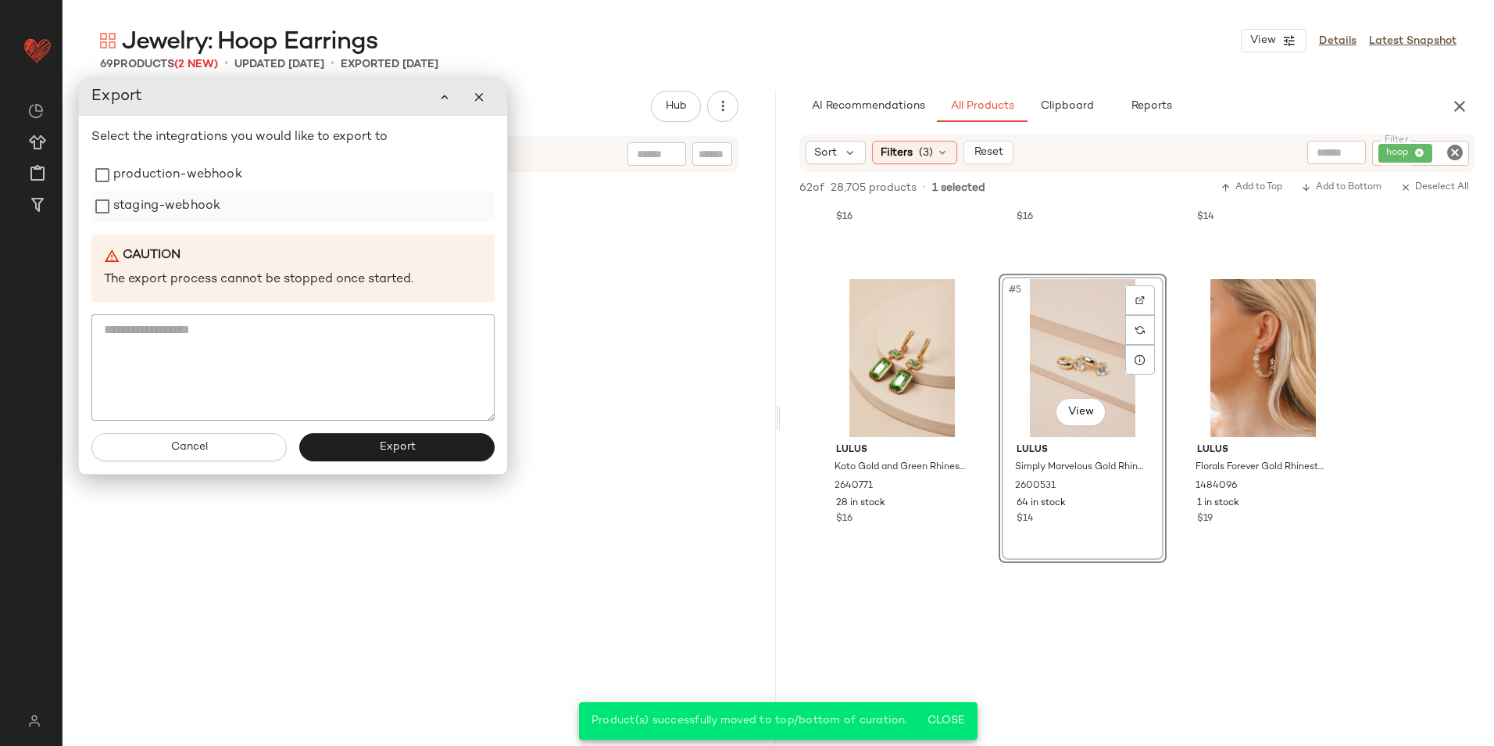
scroll to position [4823, 0]
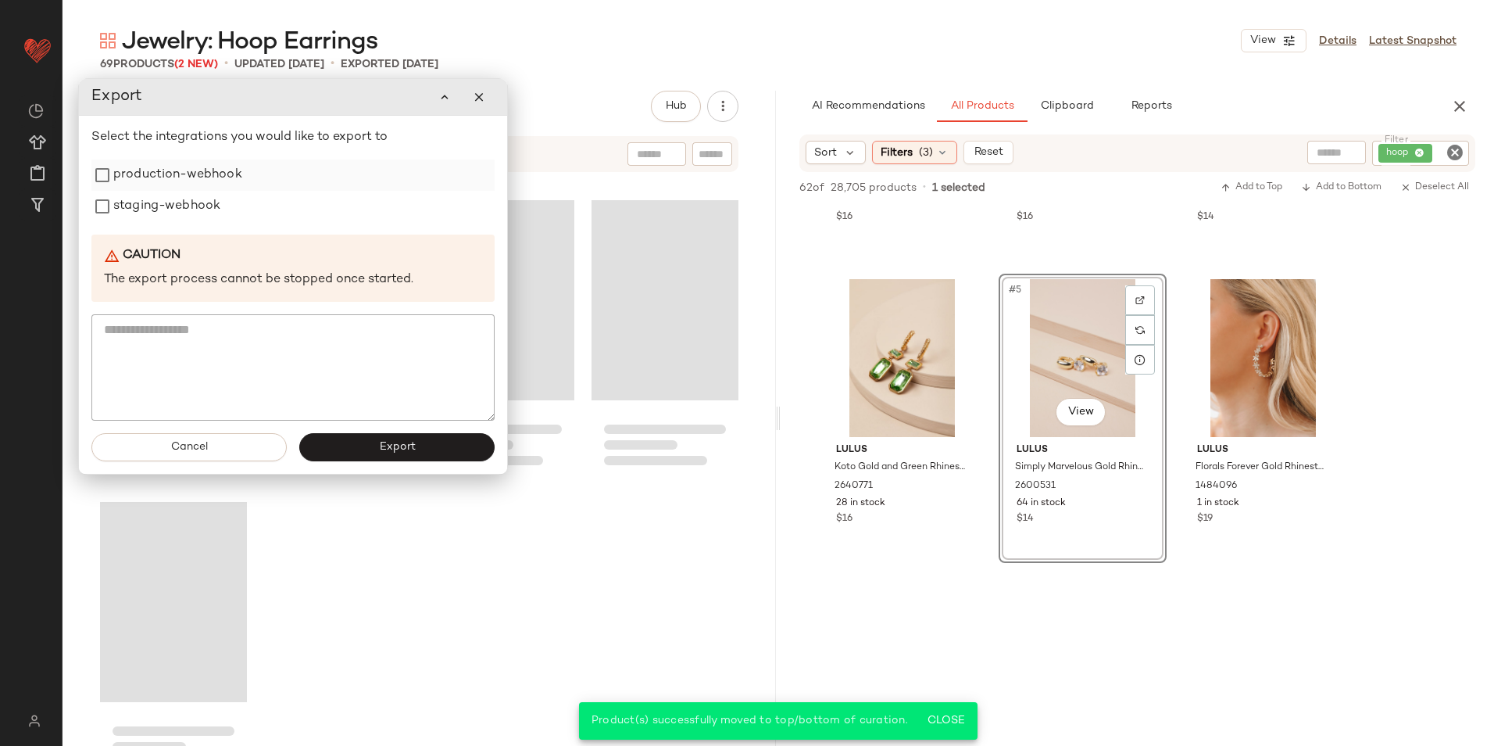
click at [190, 181] on label "production-webhook" at bounding box center [177, 174] width 129 height 31
click at [181, 218] on label "staging-webhook" at bounding box center [166, 206] width 107 height 31
click at [345, 446] on button "Export" at bounding box center [396, 447] width 195 height 28
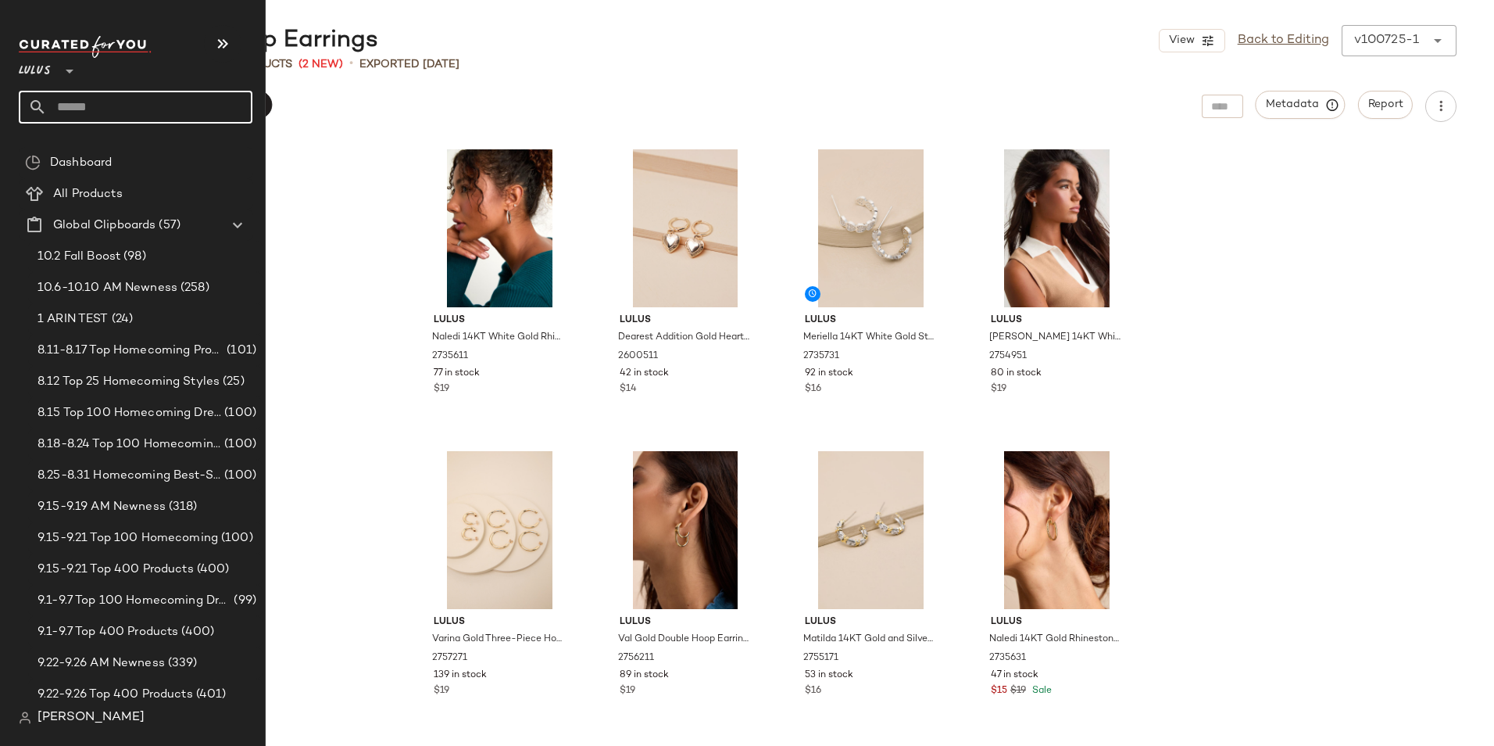
click at [103, 110] on input "text" at bounding box center [150, 107] width 206 height 33
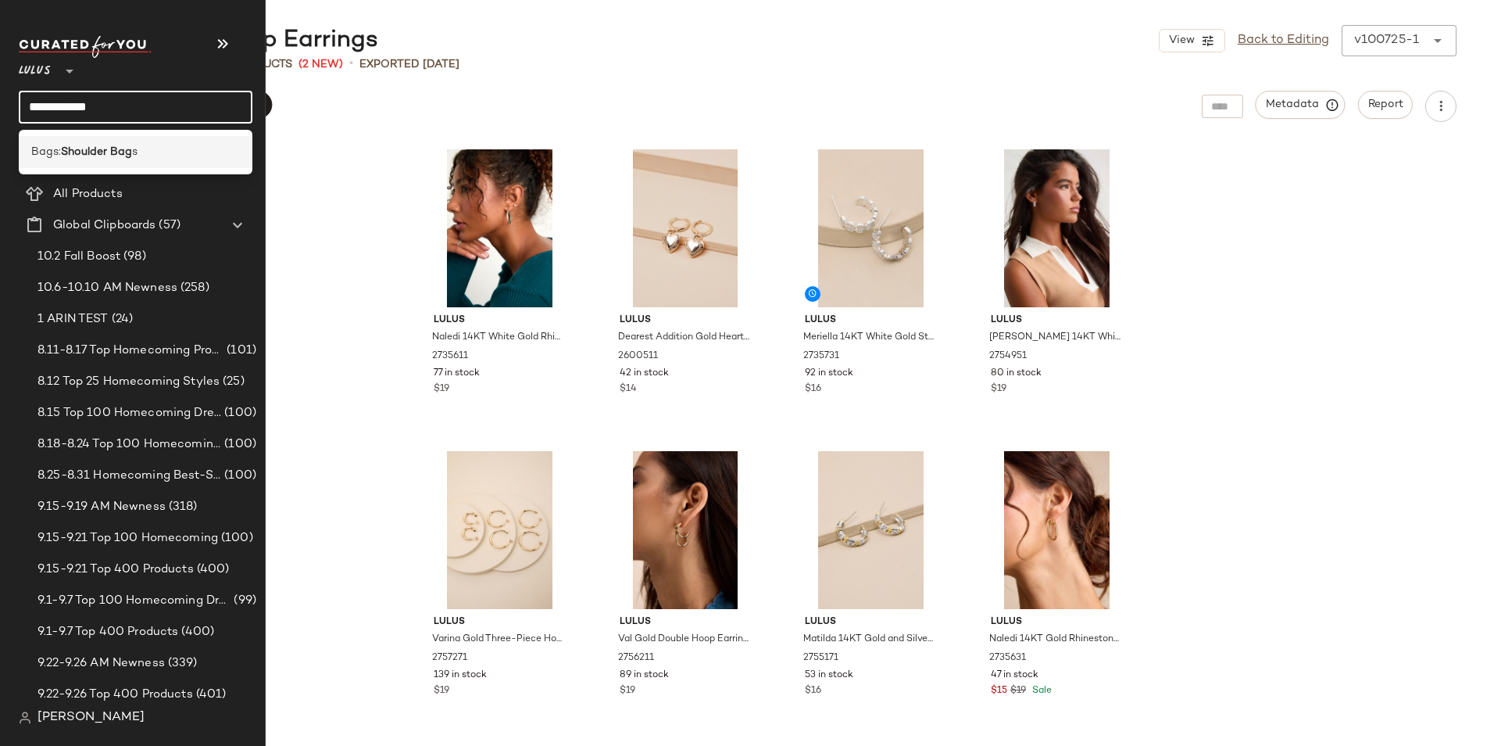
type input "**********"
click at [113, 148] on b "Shoulder Bag" at bounding box center [96, 152] width 71 height 16
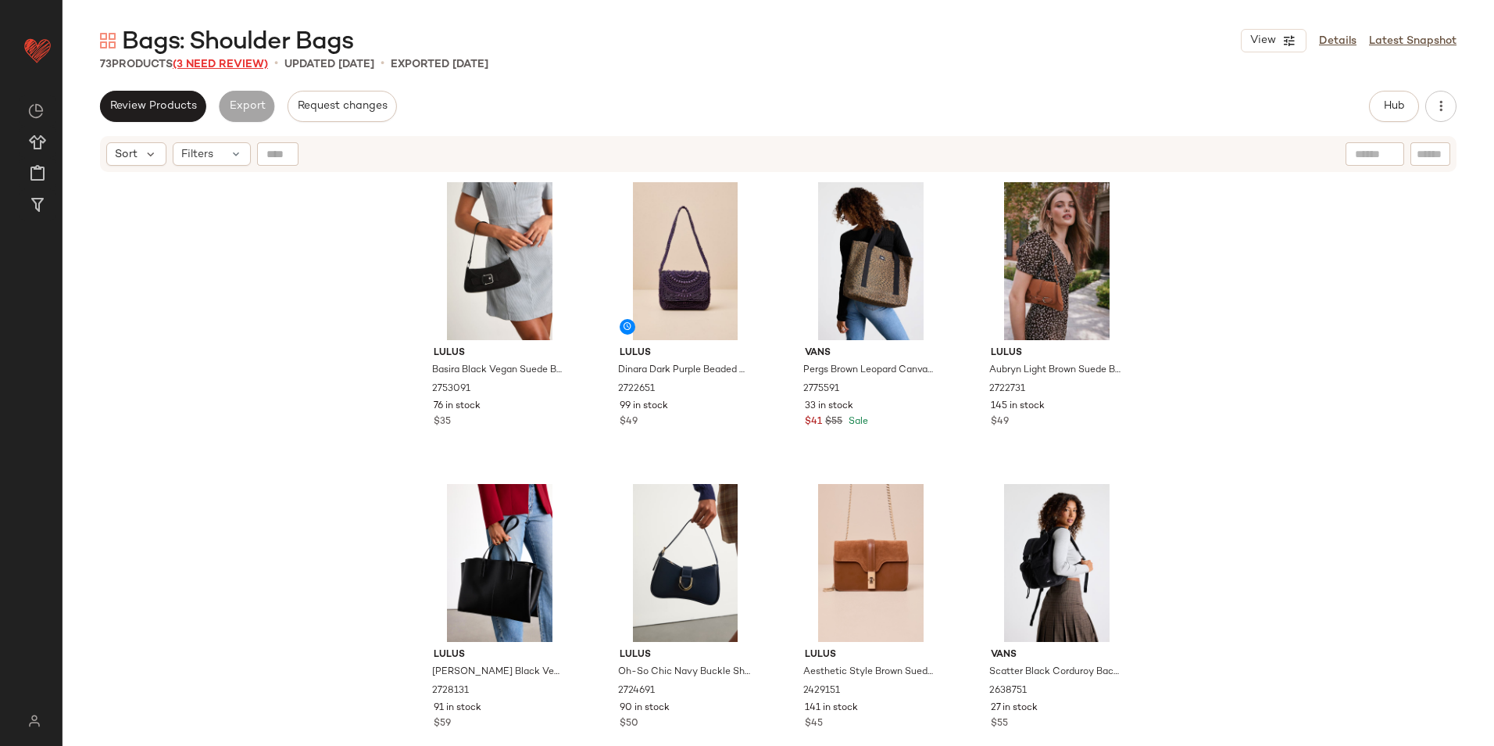
click at [243, 63] on span "(3 Need Review)" at bounding box center [220, 65] width 95 height 12
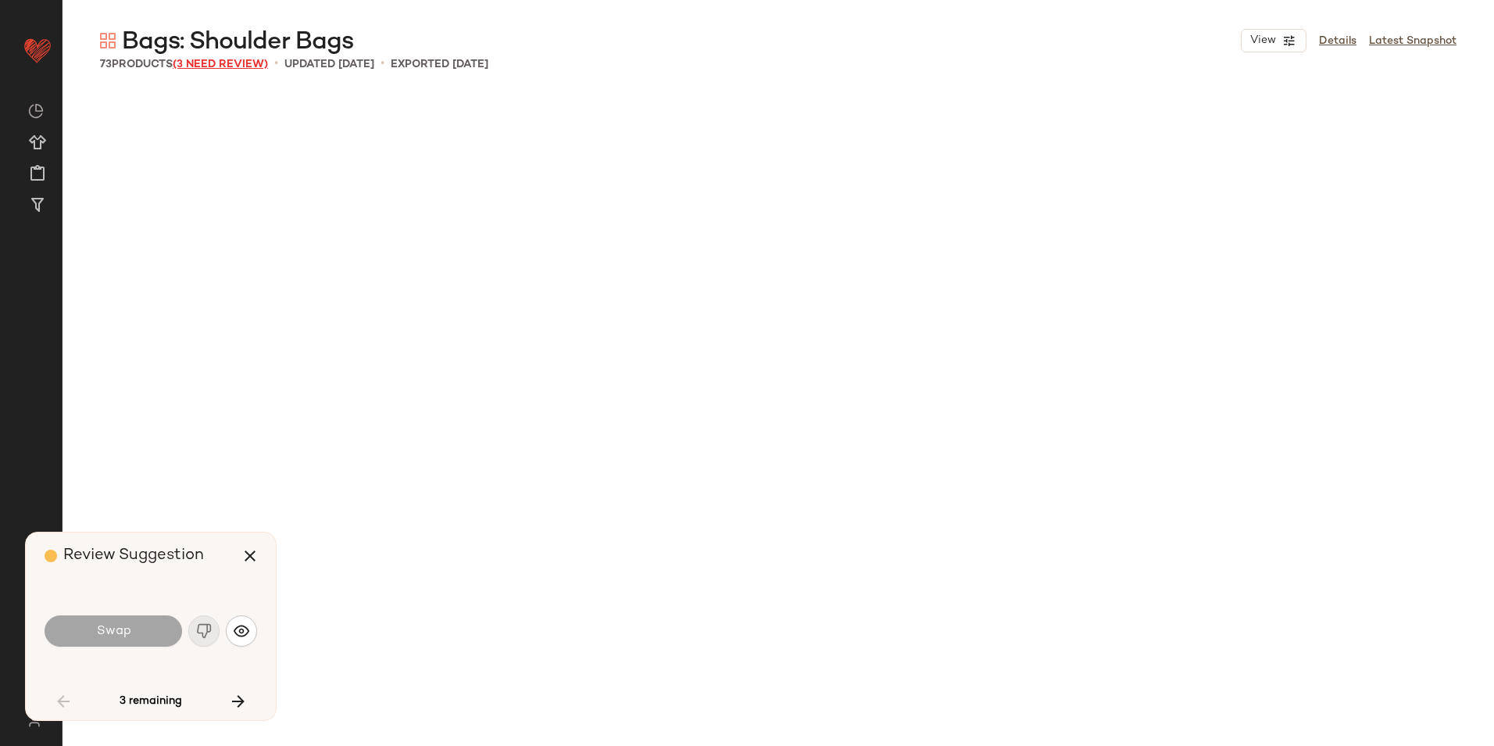
scroll to position [3017, 0]
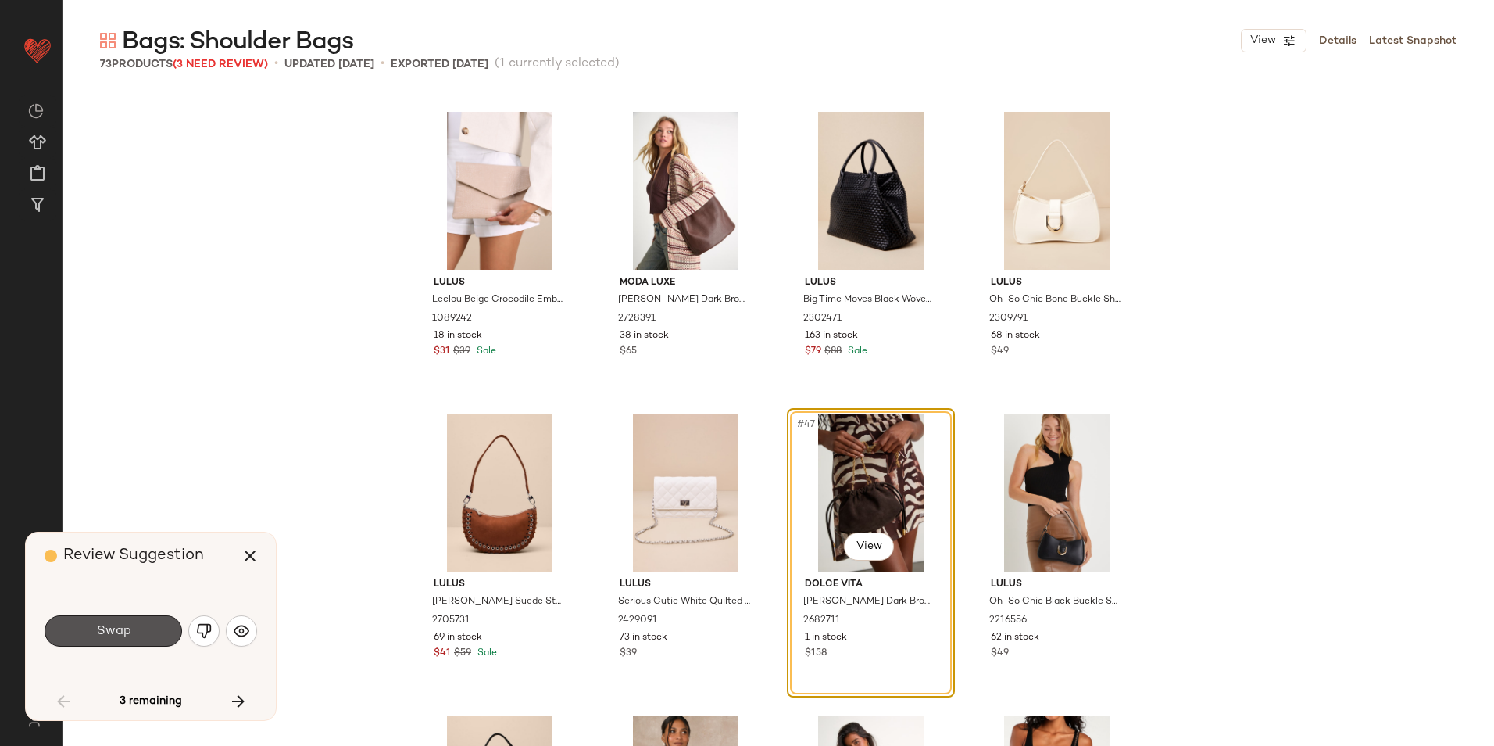
drag, startPoint x: 145, startPoint y: 627, endPoint x: 149, endPoint y: 617, distance: 9.9
click at [145, 625] on button "Swap" at bounding box center [114, 630] width 138 height 31
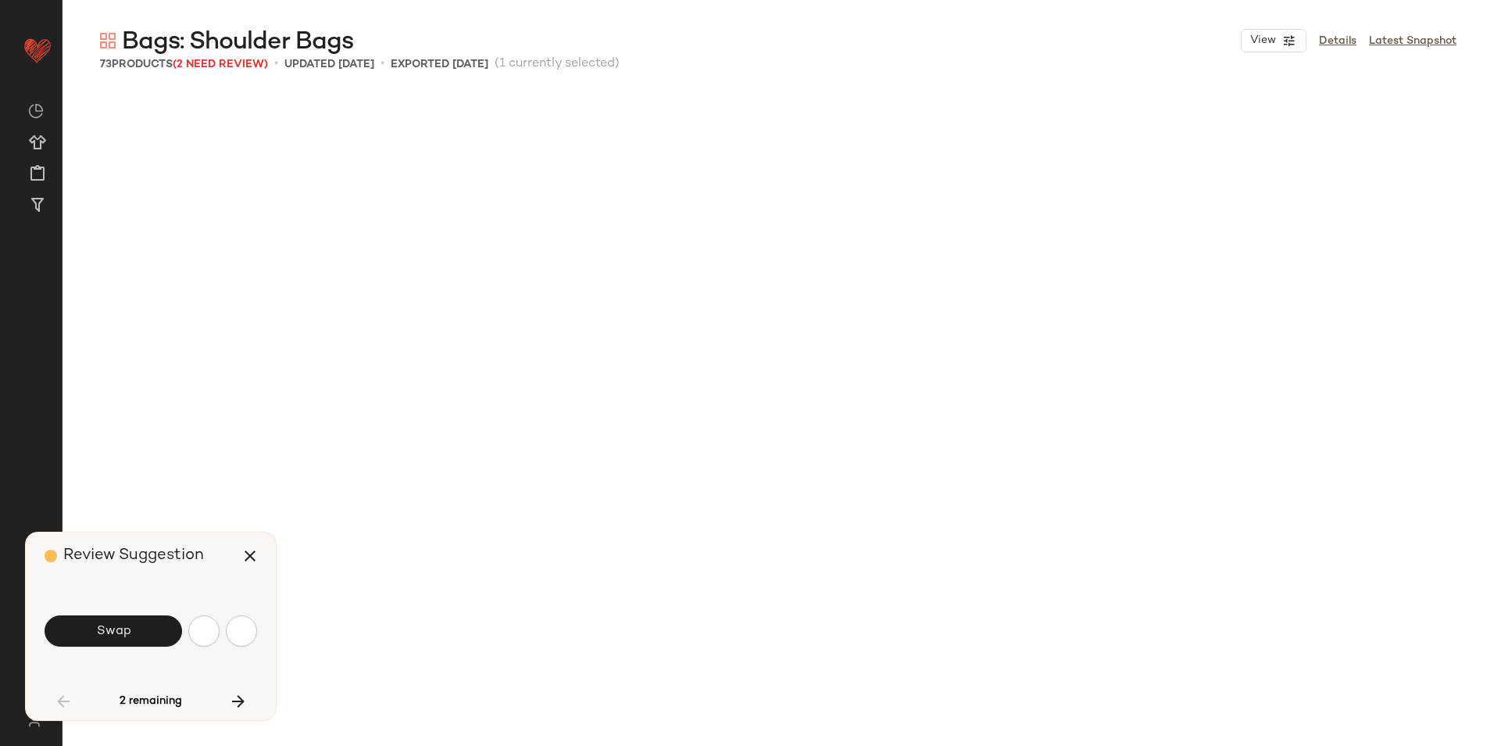
scroll to position [3922, 0]
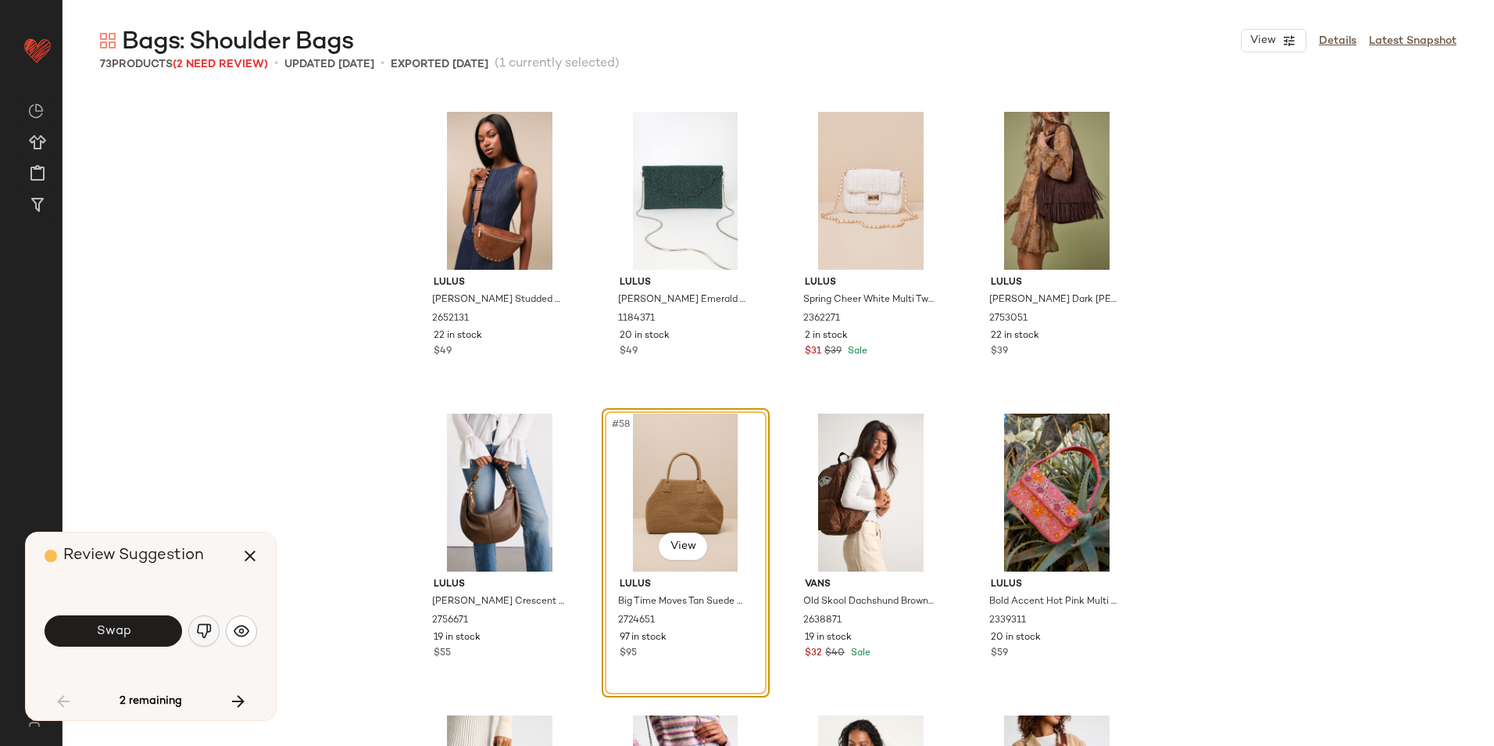
click at [193, 637] on button "button" at bounding box center [203, 630] width 31 height 31
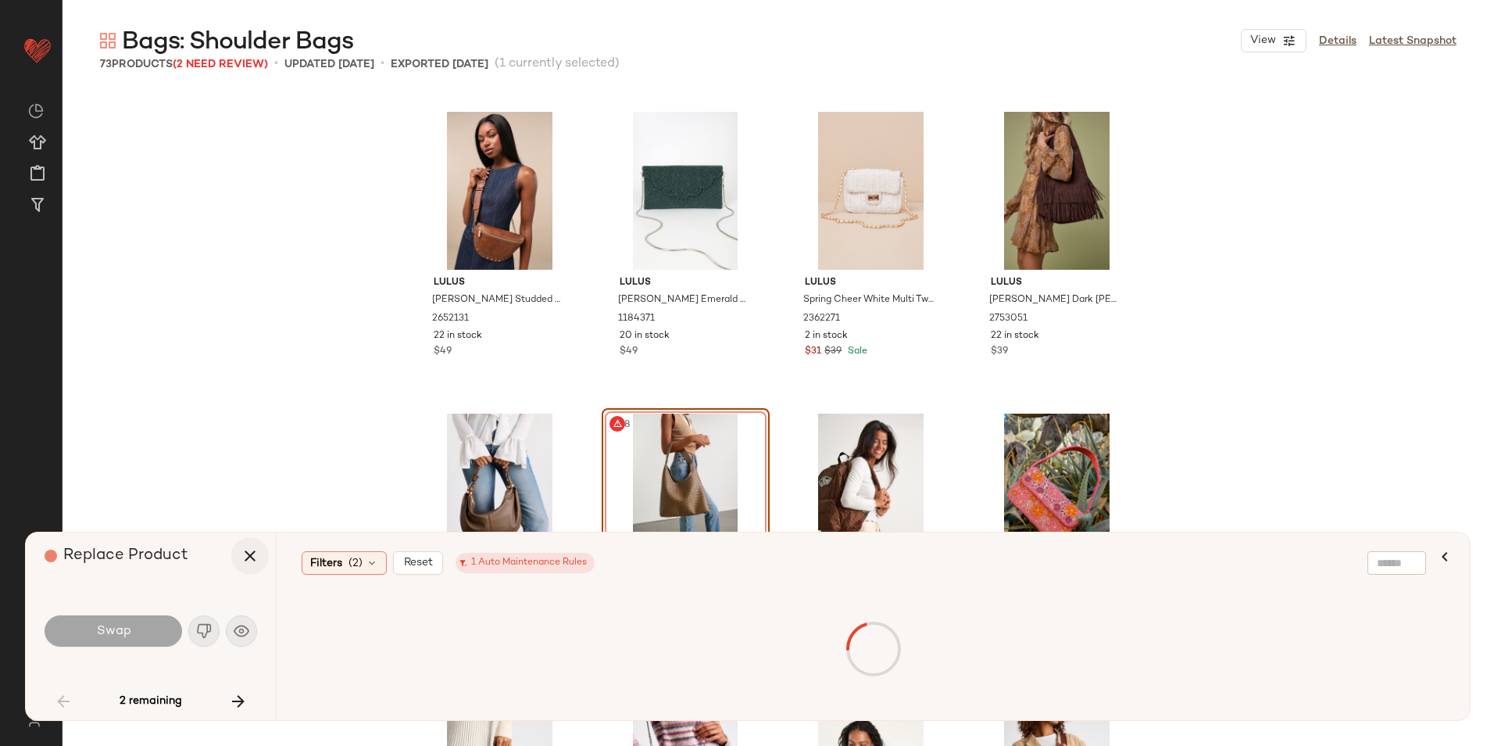
click at [259, 557] on icon "button" at bounding box center [250, 555] width 19 height 19
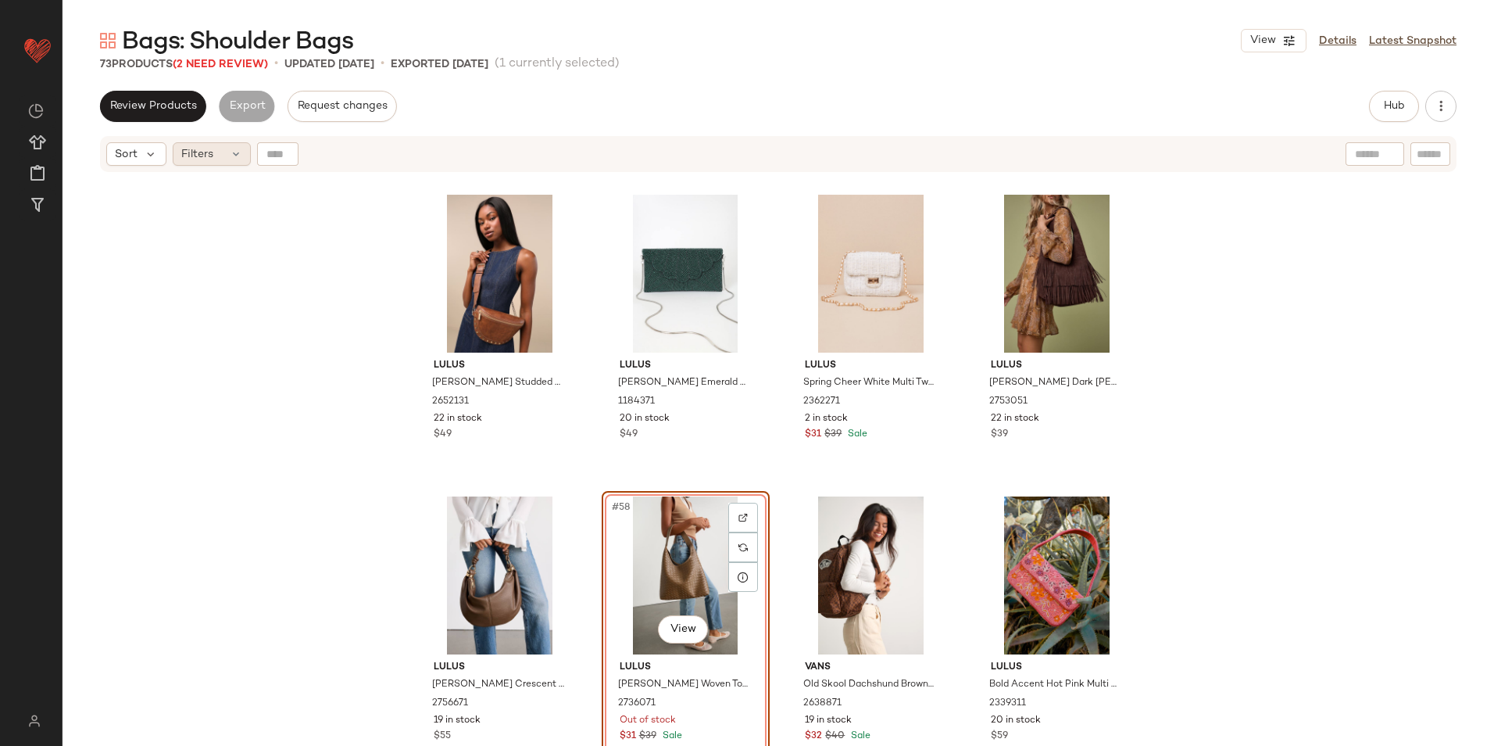
click at [234, 148] on icon at bounding box center [236, 154] width 13 height 13
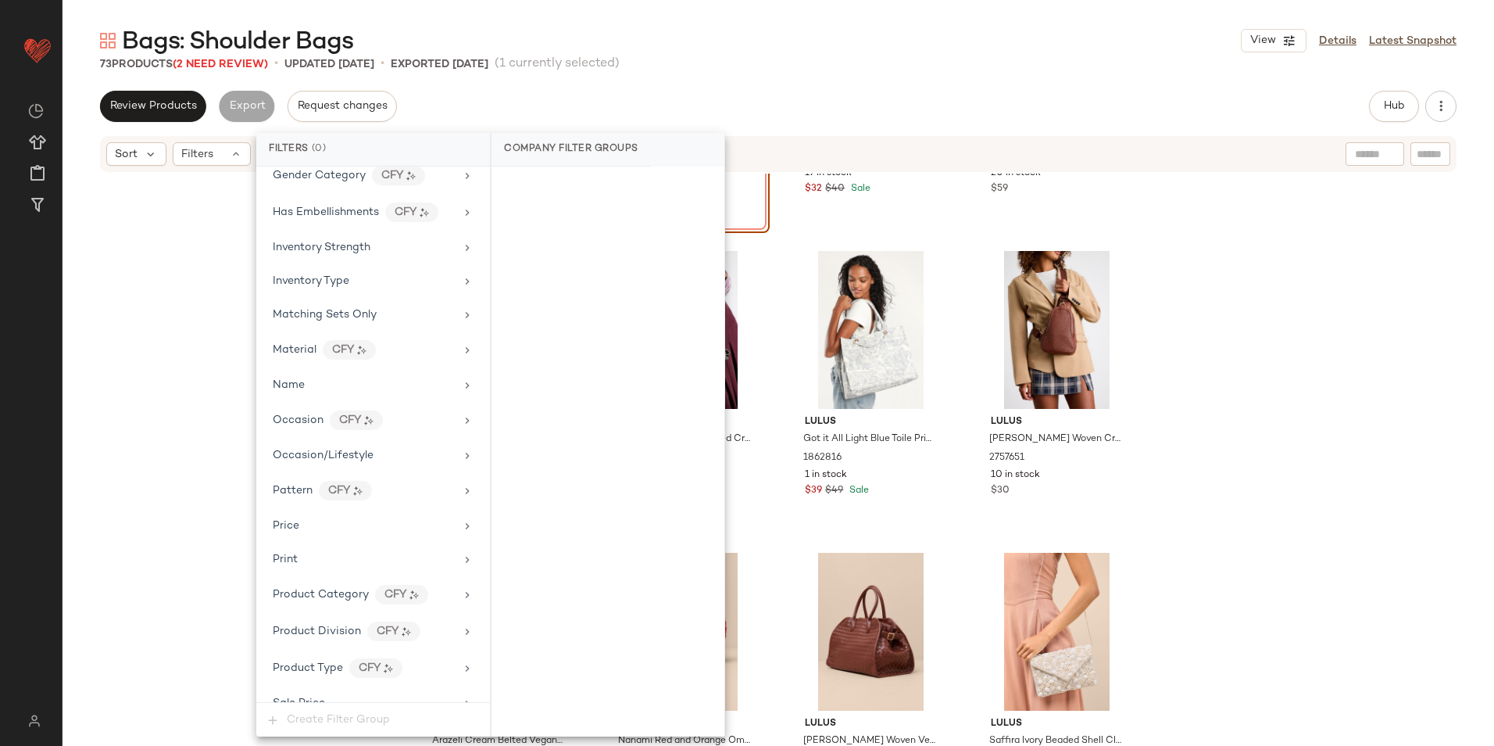
scroll to position [853, 0]
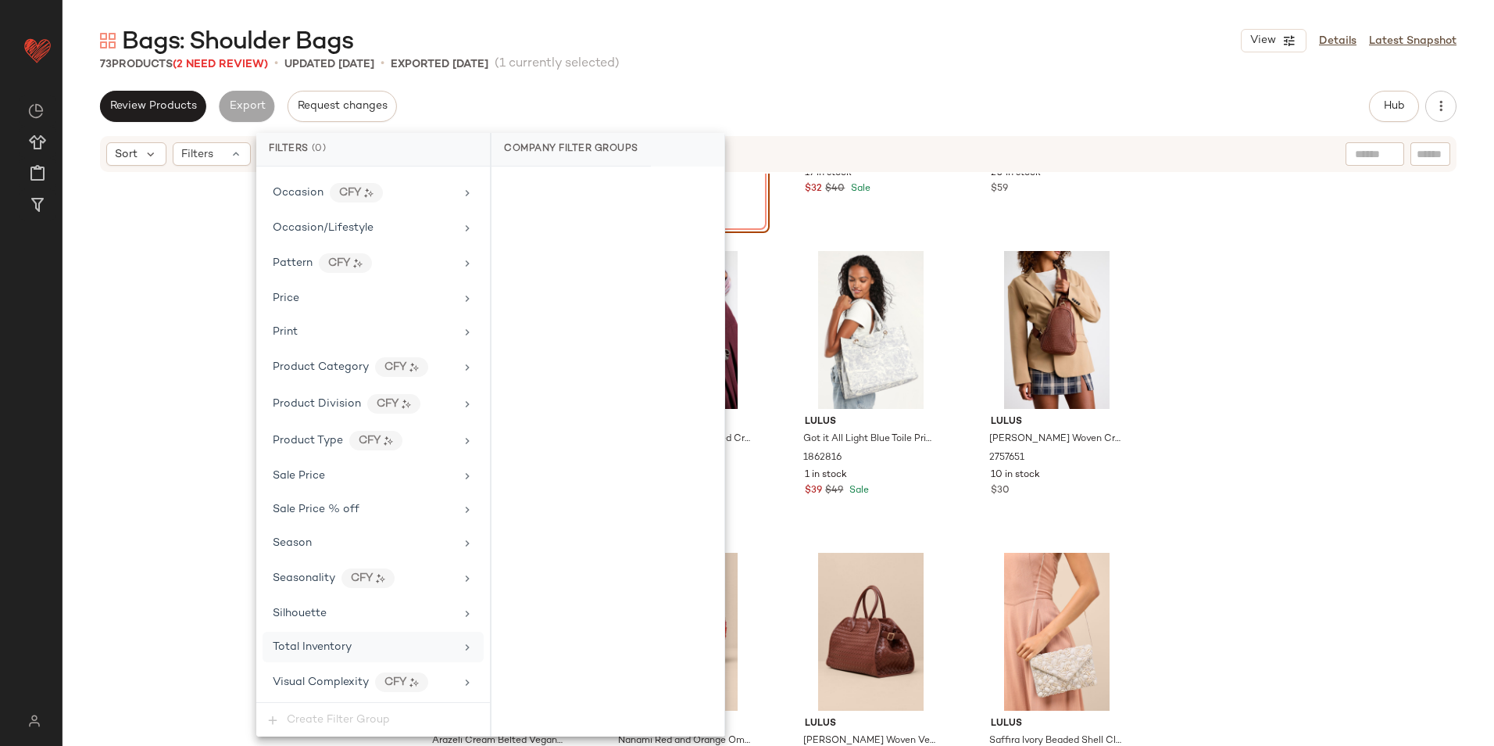
click at [352, 650] on div "Total Inventory" at bounding box center [364, 647] width 182 height 16
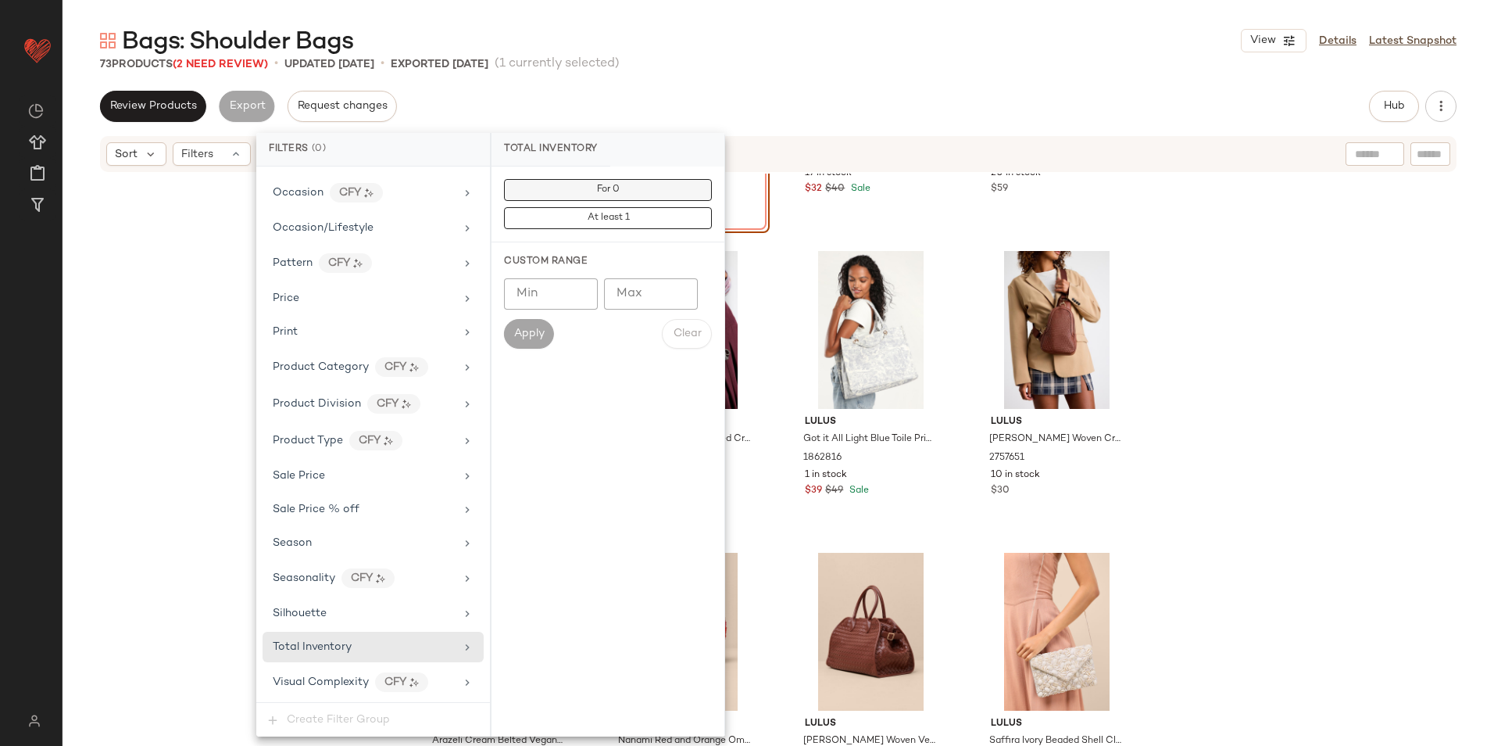
click at [645, 193] on button "For 0" at bounding box center [608, 190] width 208 height 22
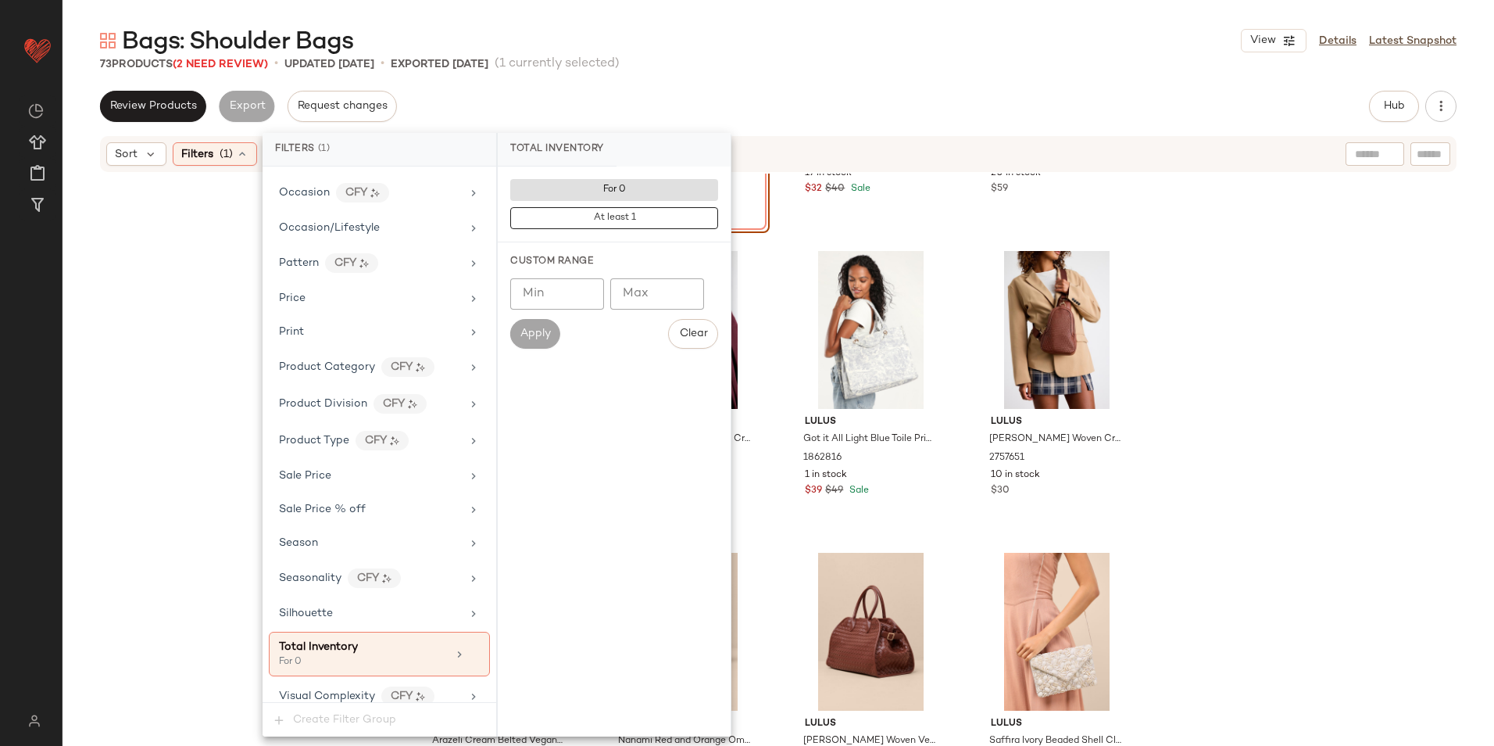
click at [739, 63] on div "73 Products (2 Need Review) • updated [DATE] • Exported [DATE] (1 currently sel…" at bounding box center [779, 64] width 1432 height 16
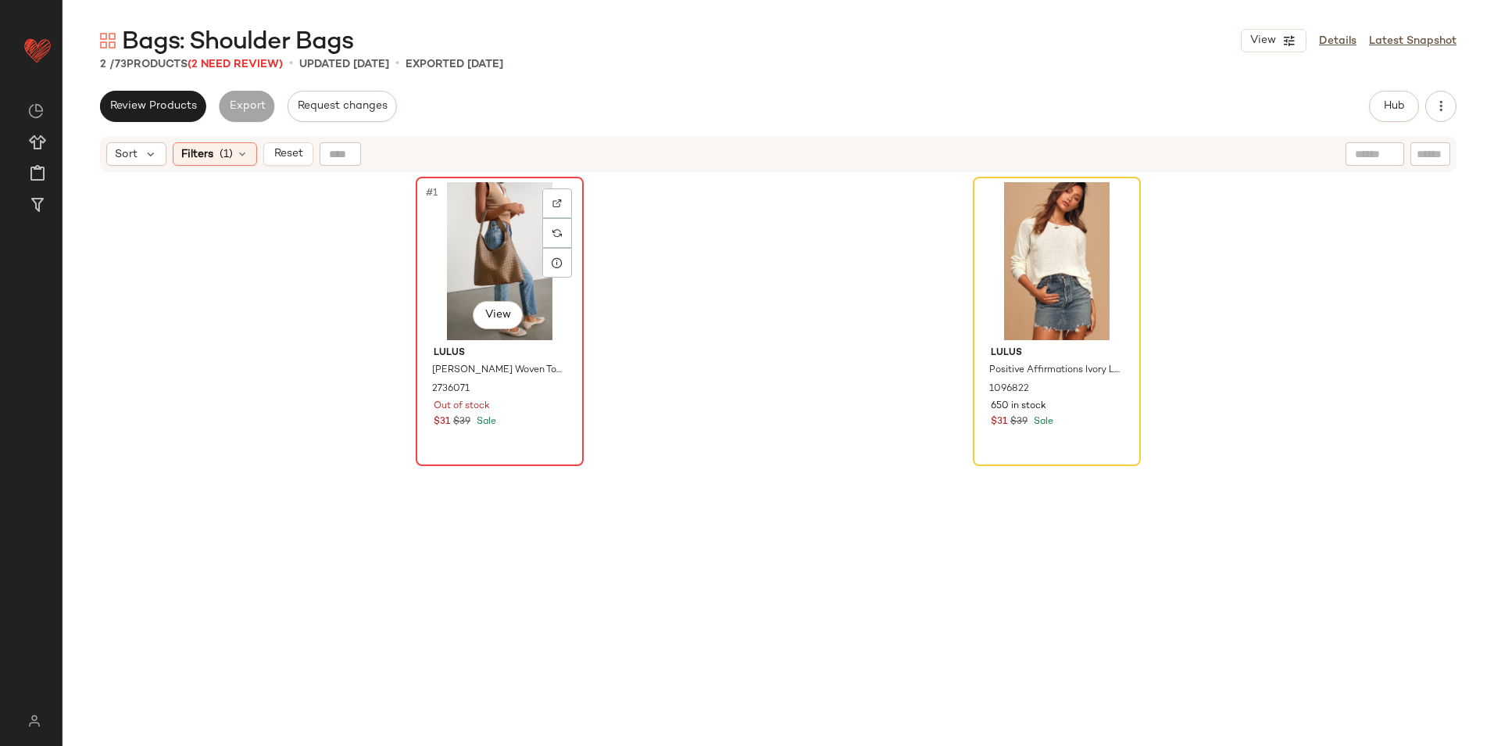
click at [481, 227] on div "#1 View" at bounding box center [499, 261] width 157 height 158
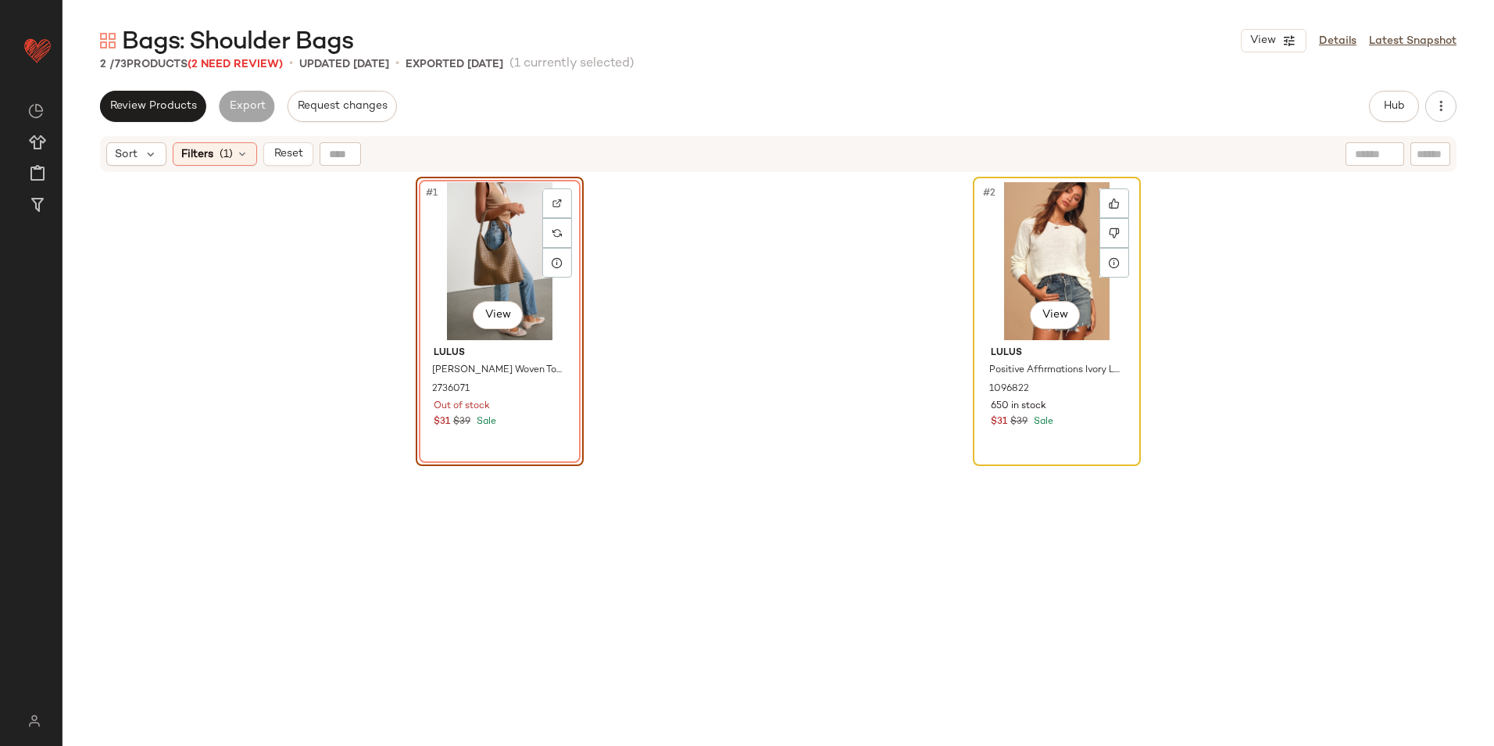
click at [1064, 249] on div "#2 View" at bounding box center [1057, 261] width 157 height 158
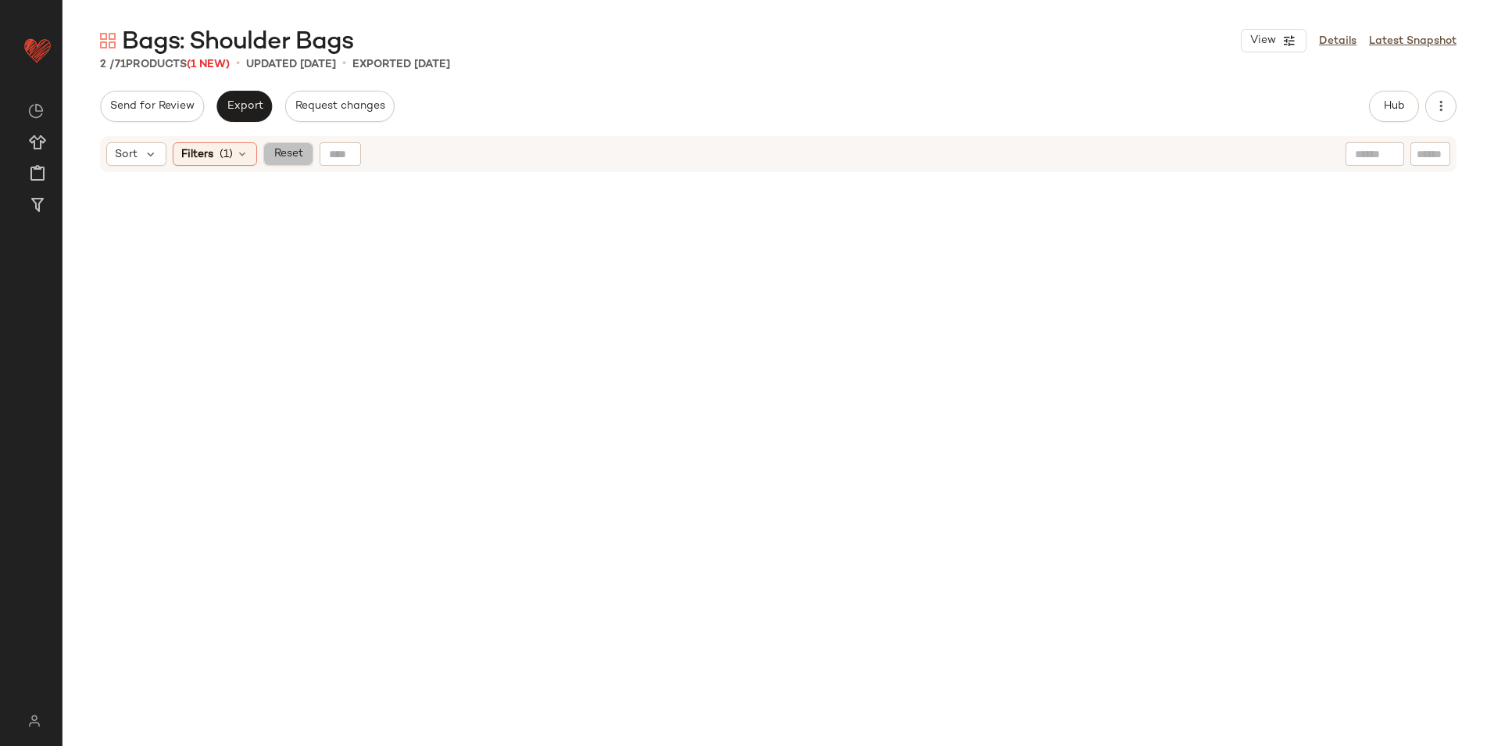
click at [296, 148] on span "Reset" at bounding box center [288, 154] width 30 height 13
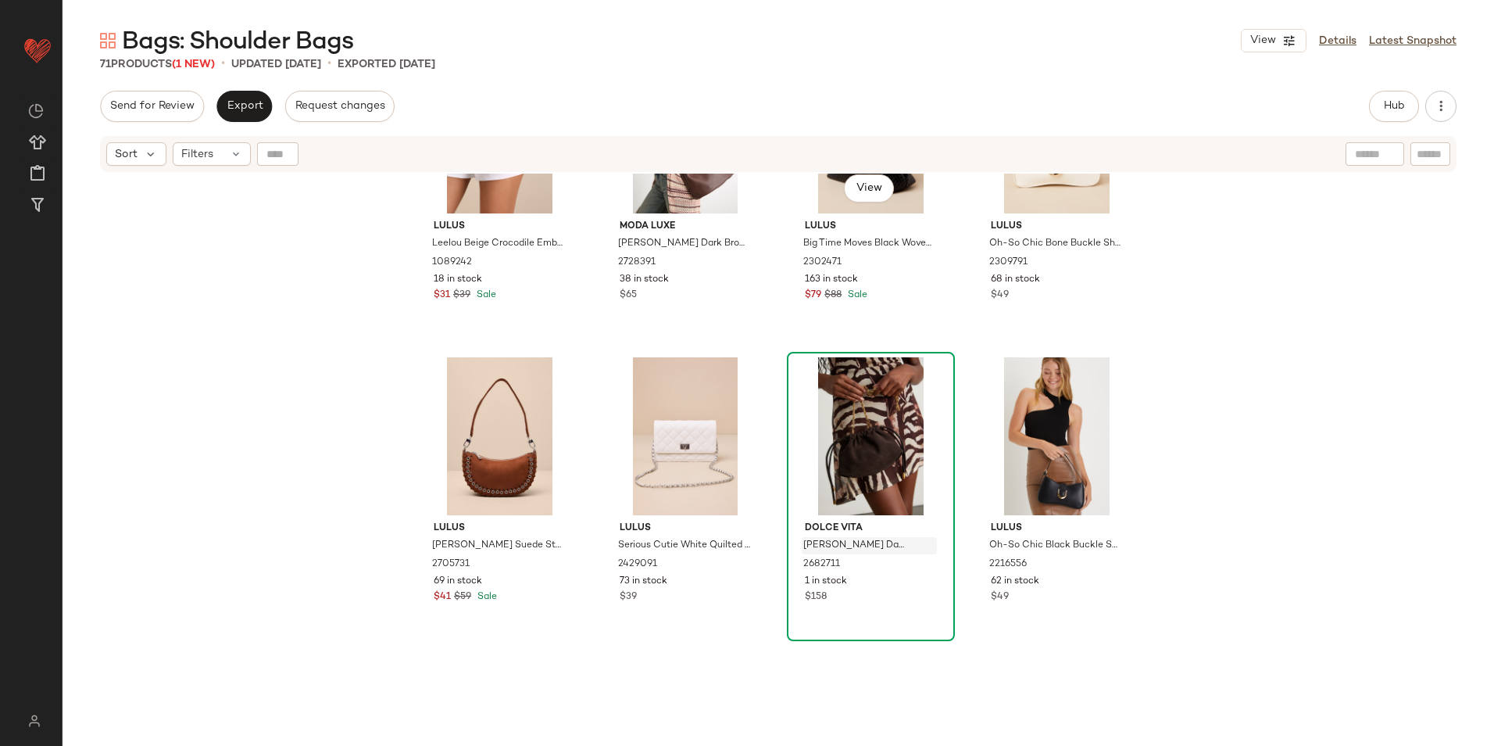
scroll to position [3217, 0]
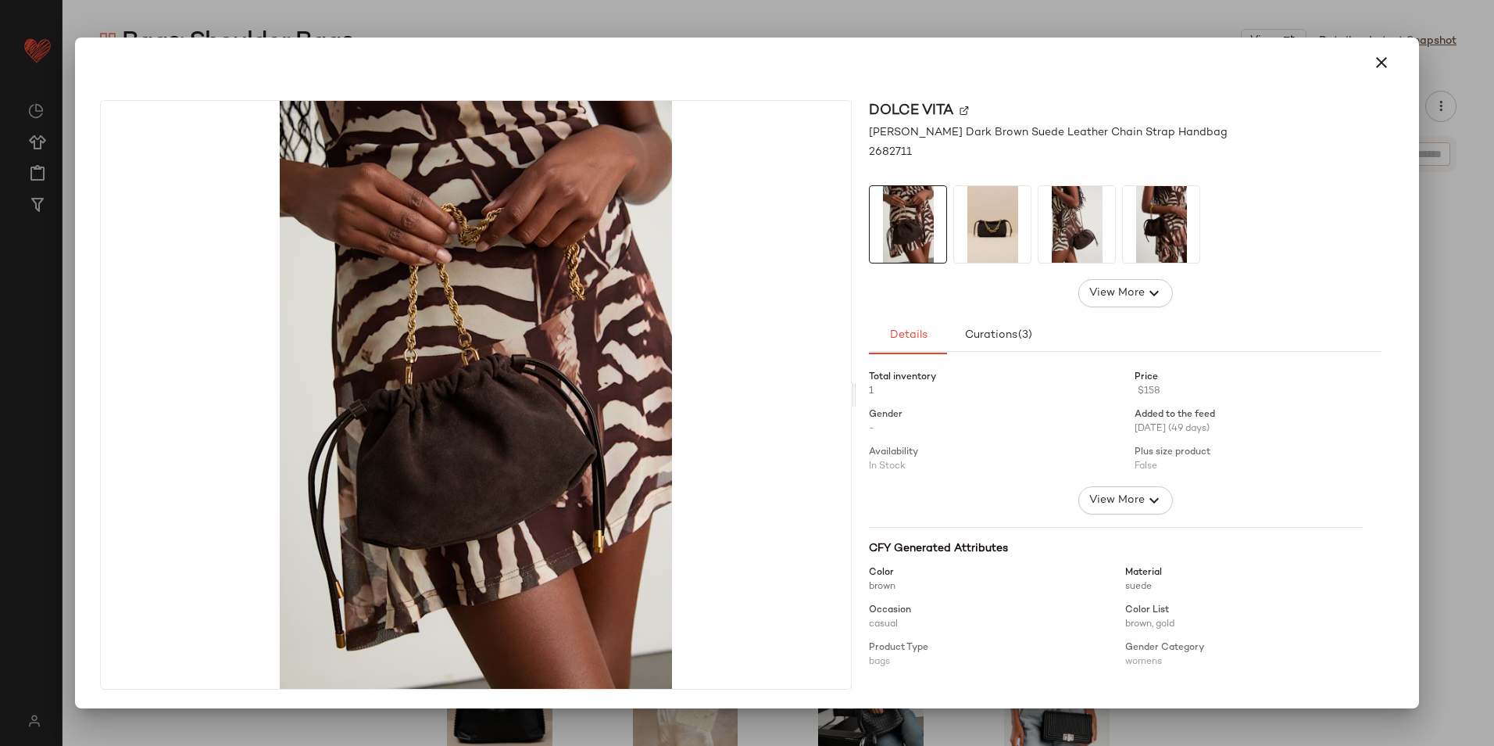
click at [1372, 61] on button "button" at bounding box center [1382, 63] width 38 height 38
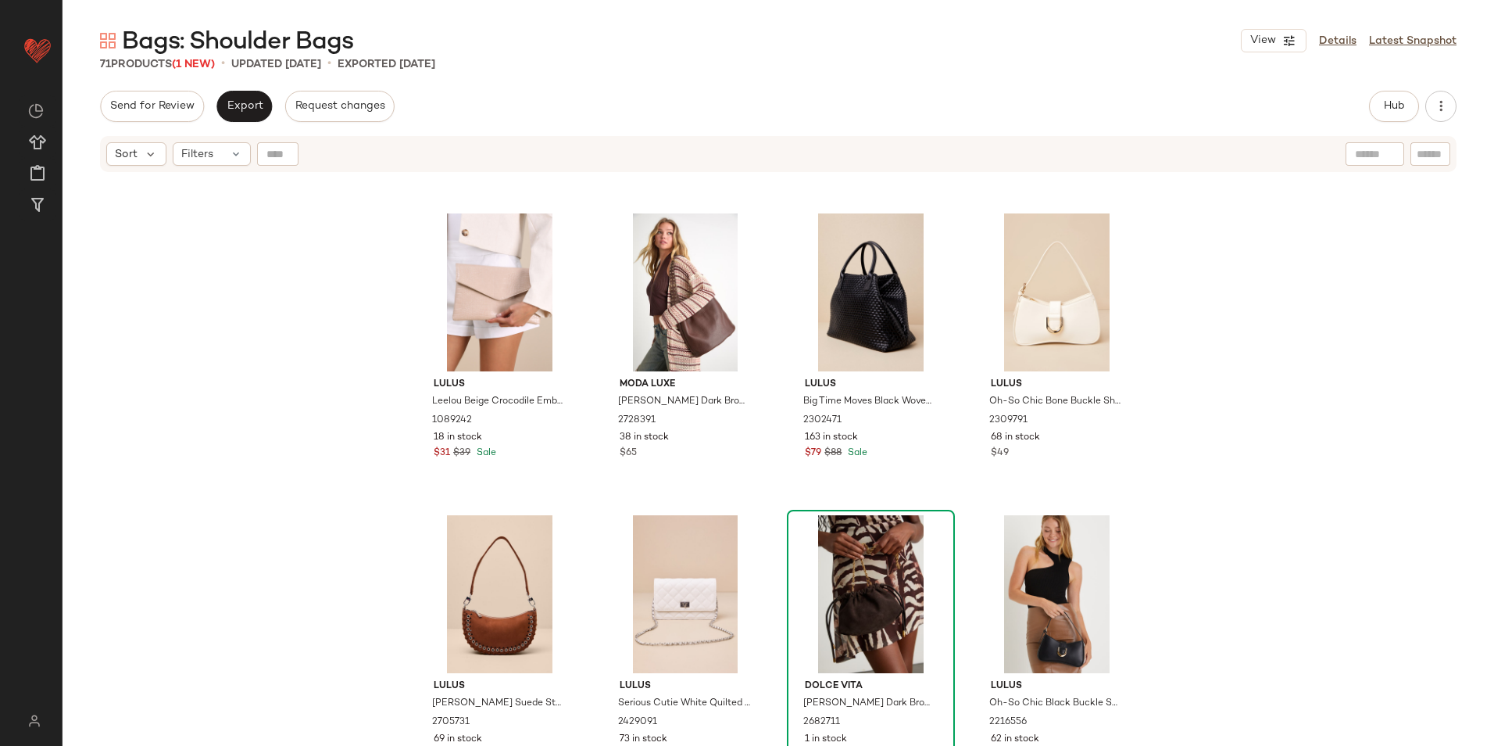
scroll to position [2748, 0]
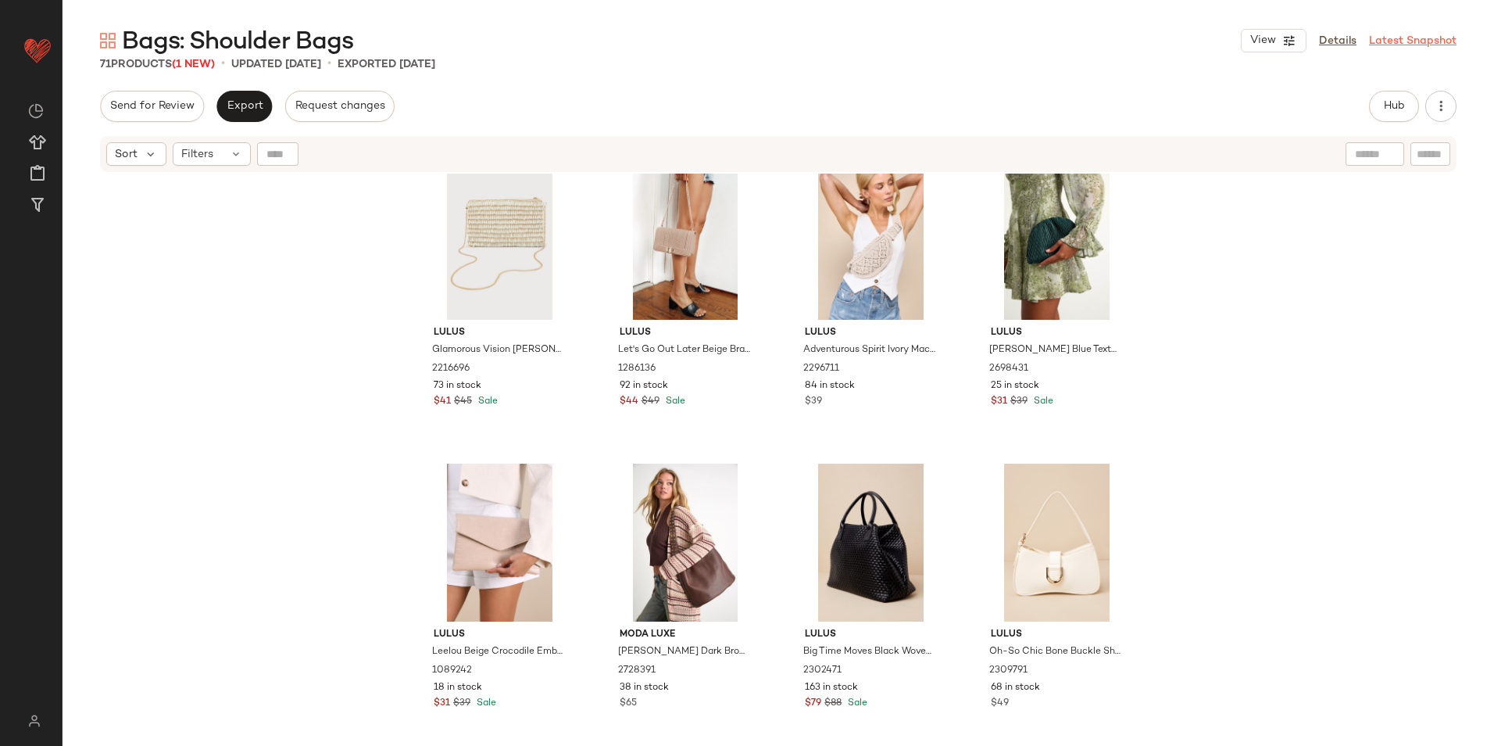
drag, startPoint x: 1352, startPoint y: 45, endPoint x: 1369, endPoint y: 36, distance: 19.2
click at [1352, 45] on link "Details" at bounding box center [1338, 41] width 38 height 16
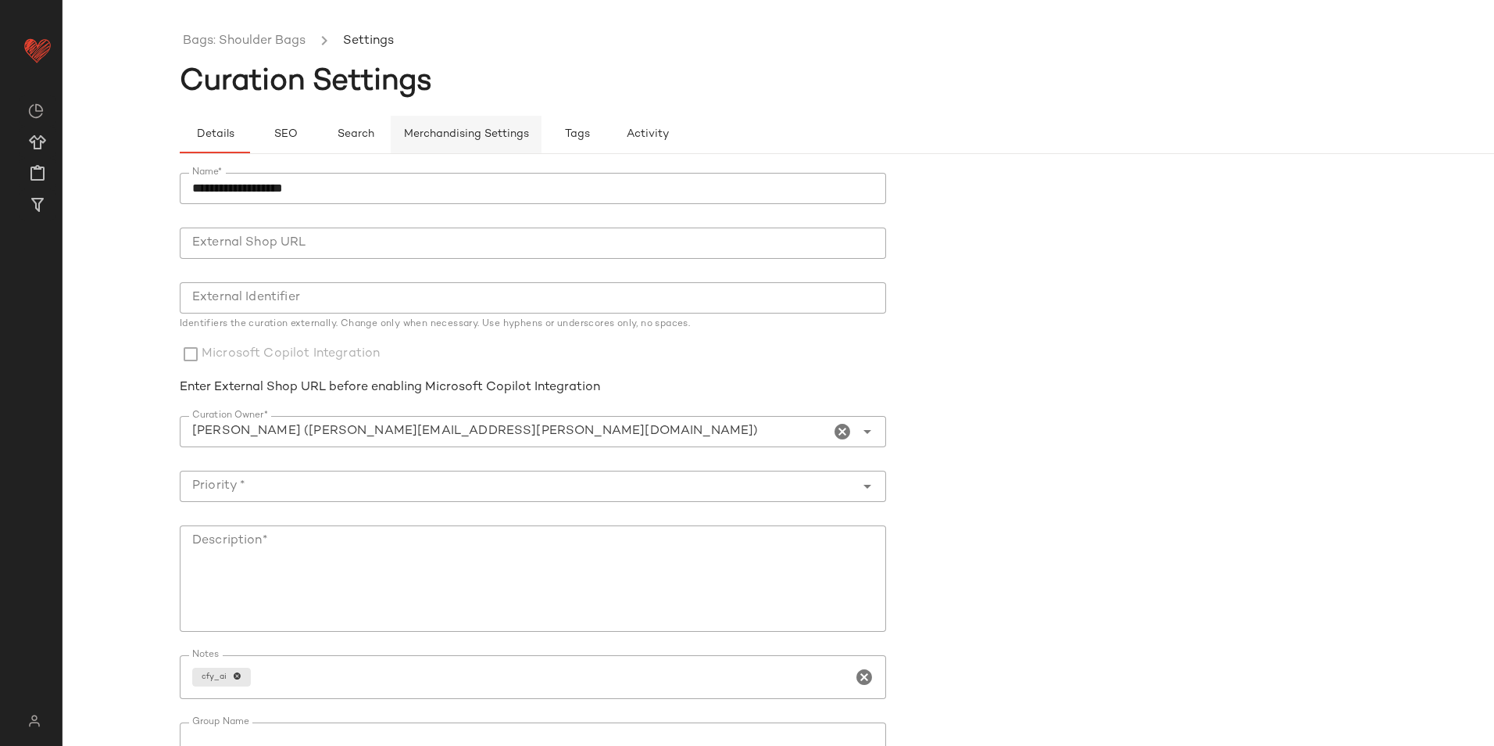
click at [471, 123] on button "Merchandising Settings" at bounding box center [466, 135] width 151 height 38
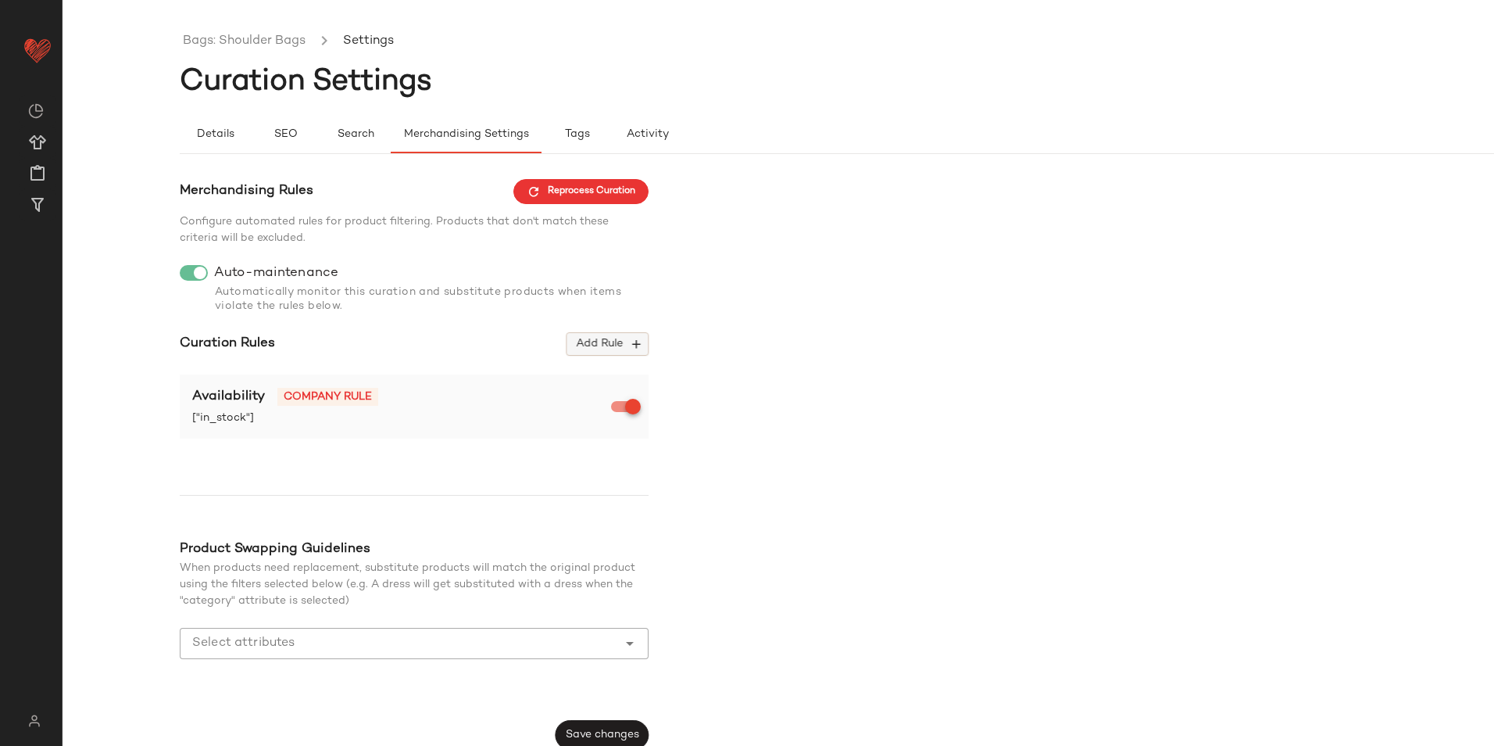
click at [611, 350] on span "Add Rule" at bounding box center [607, 344] width 65 height 14
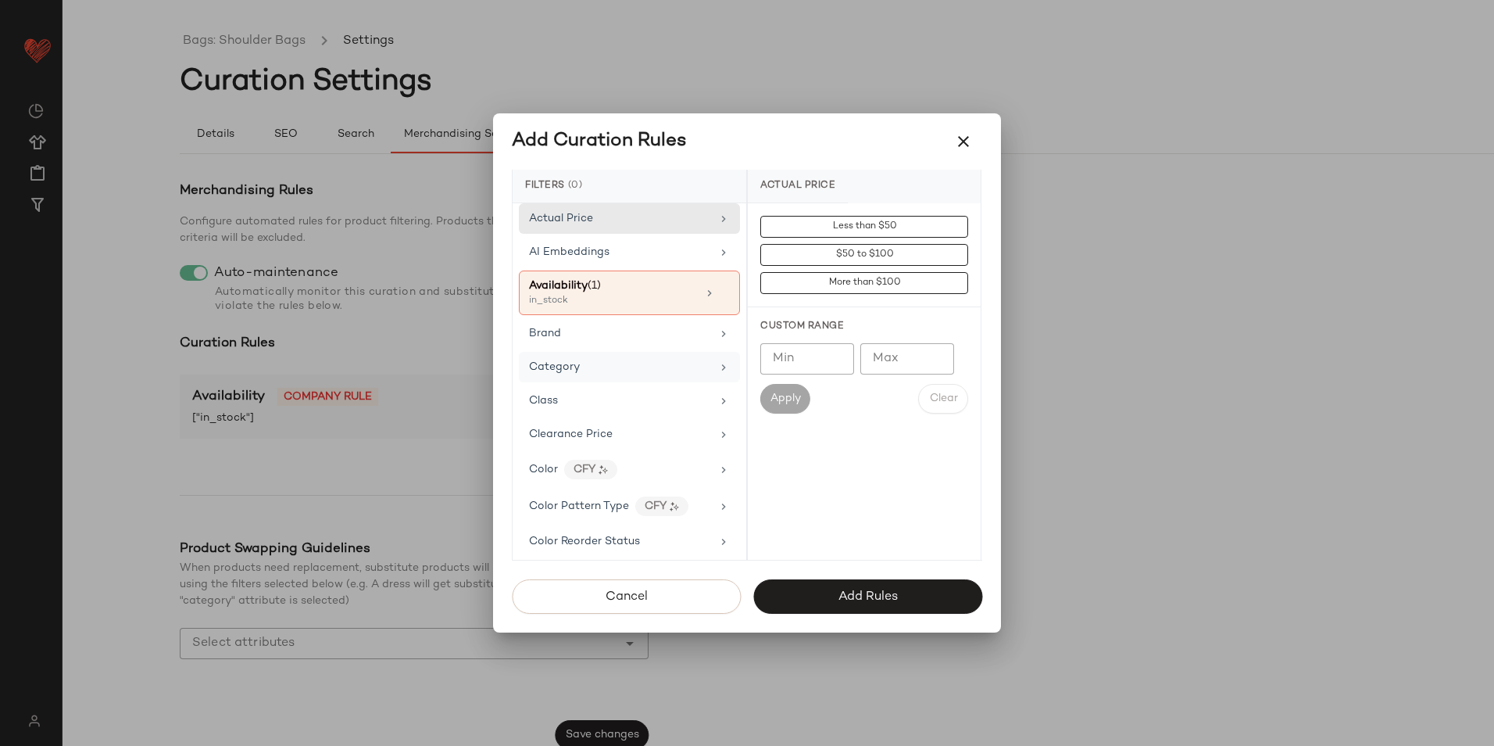
click at [602, 374] on div "Category" at bounding box center [620, 367] width 182 height 16
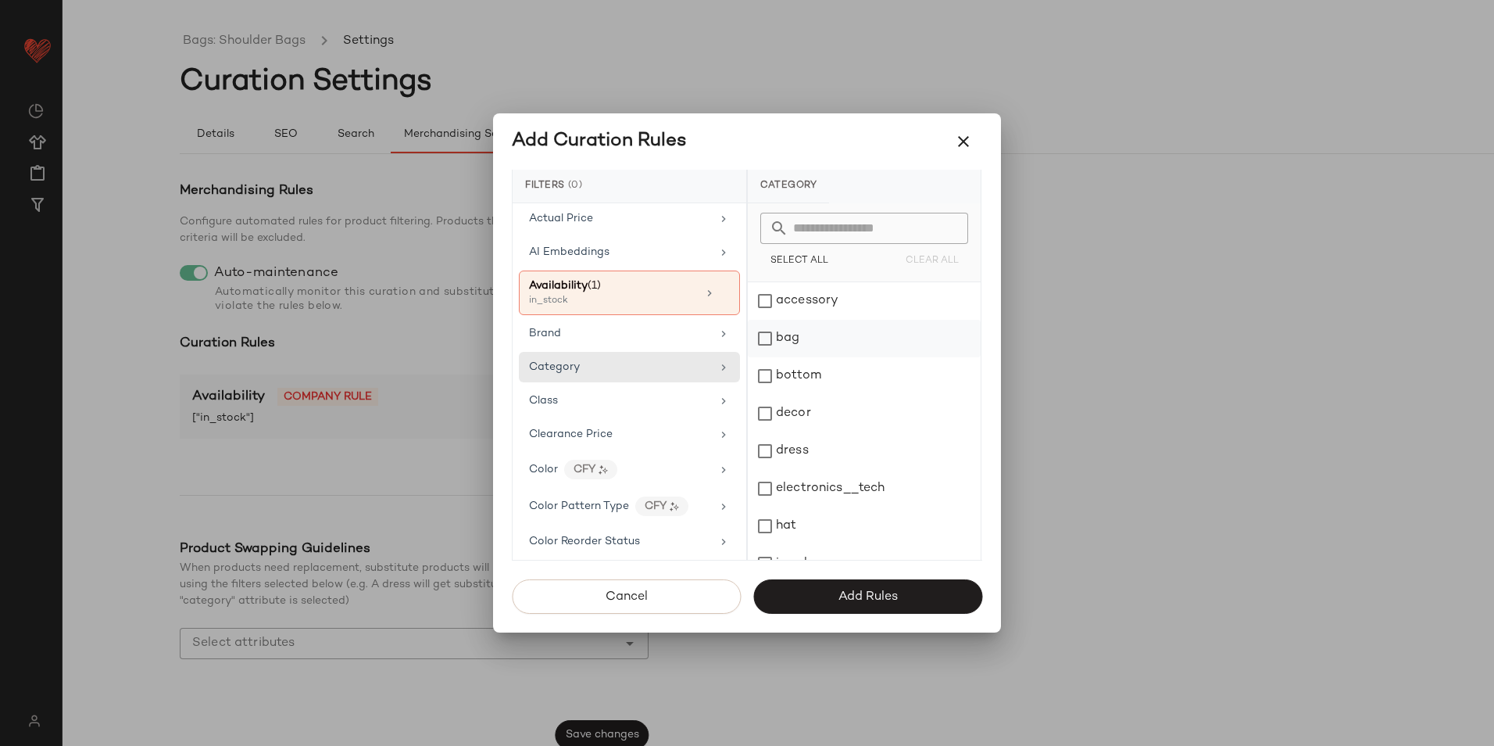
click at [820, 348] on div "bag" at bounding box center [864, 339] width 233 height 38
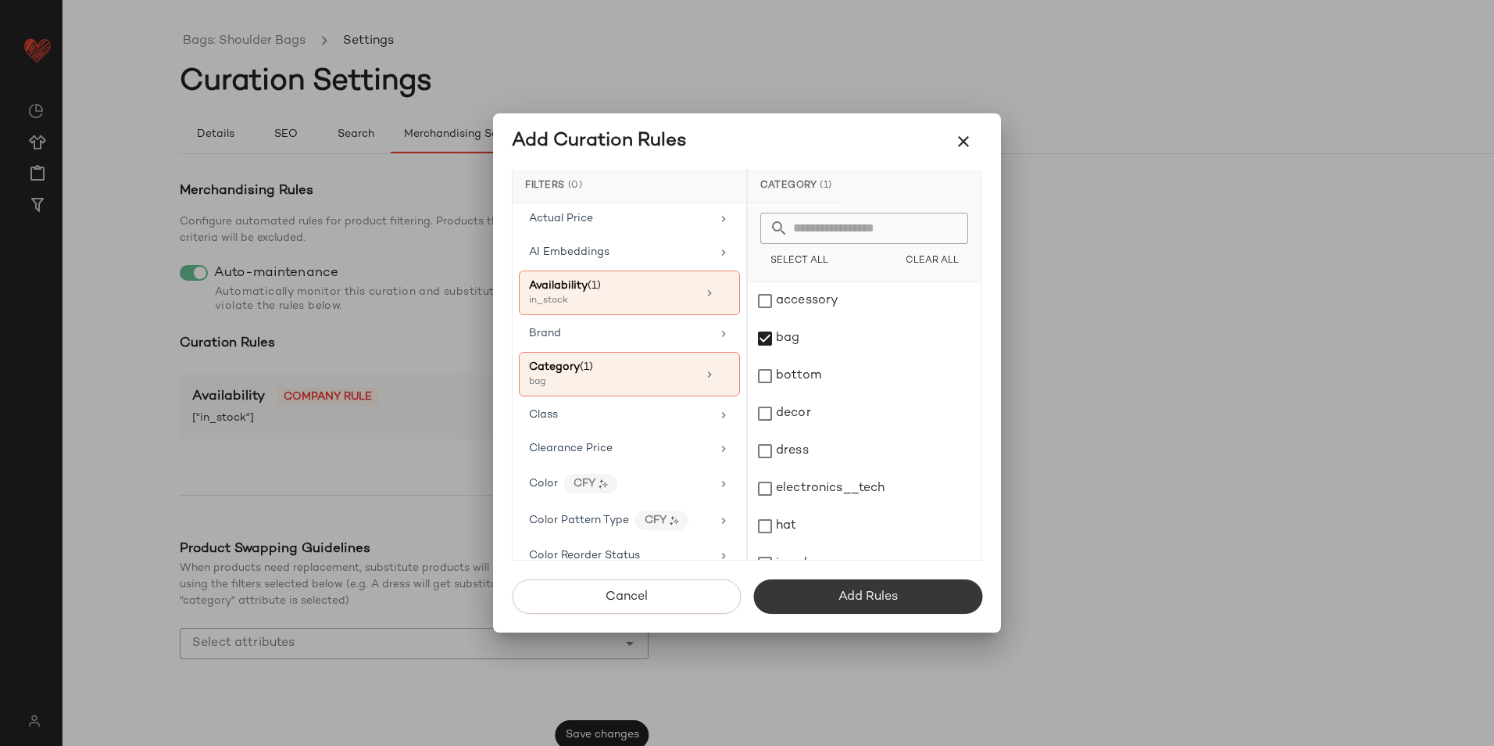
click at [866, 589] on span "Add Rules" at bounding box center [868, 596] width 60 height 15
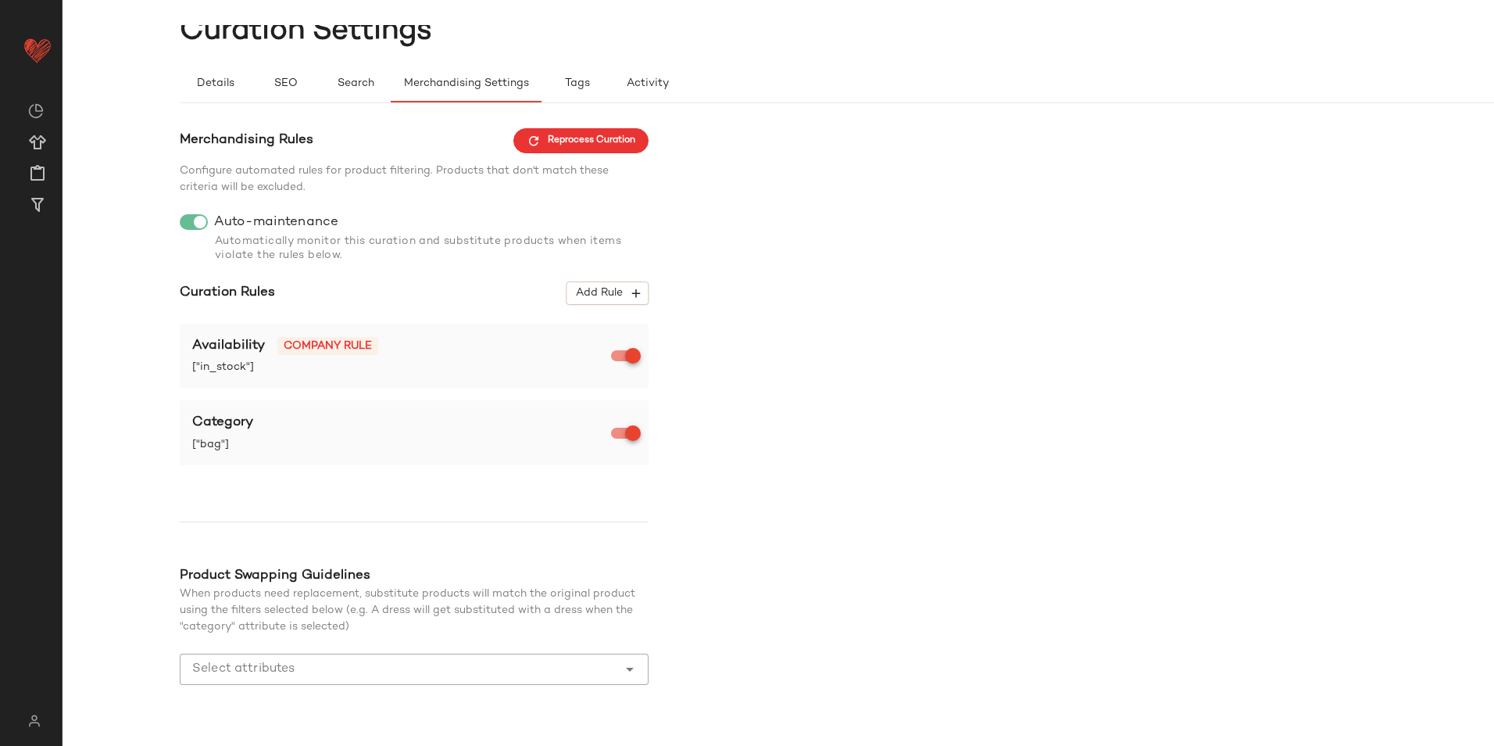
scroll to position [91, 0]
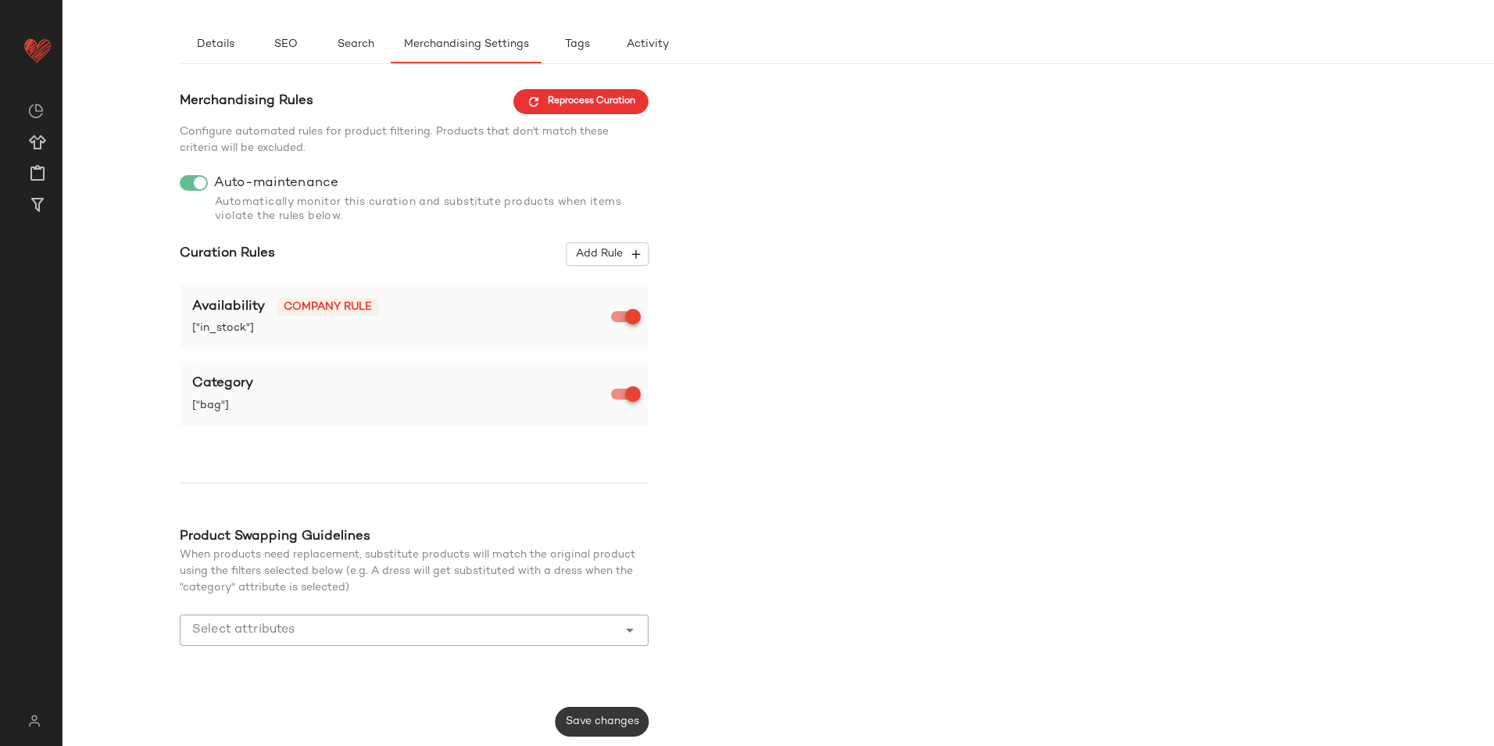
click at [617, 724] on span "Save changes" at bounding box center [602, 721] width 74 height 13
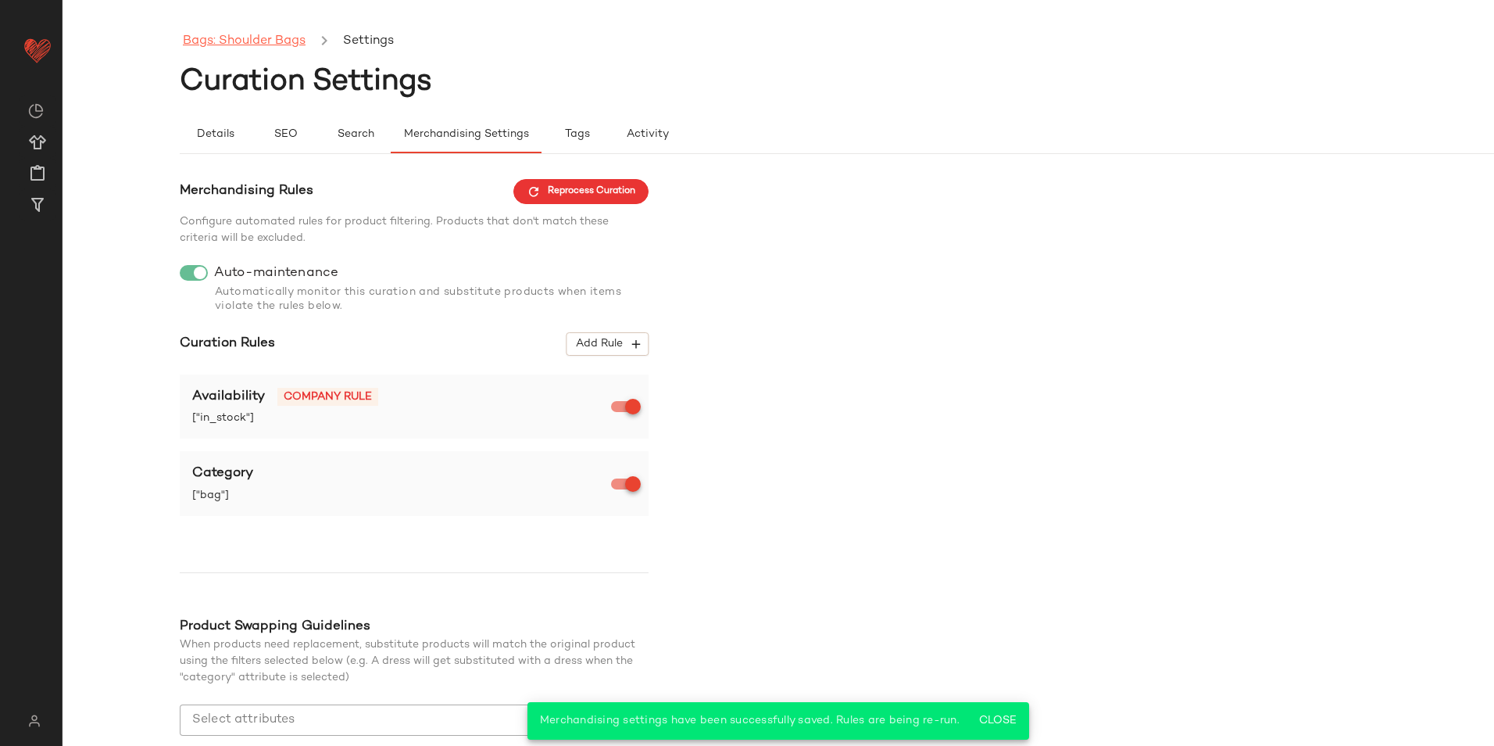
click at [283, 41] on link "Bags: Shoulder Bags" at bounding box center [244, 41] width 123 height 20
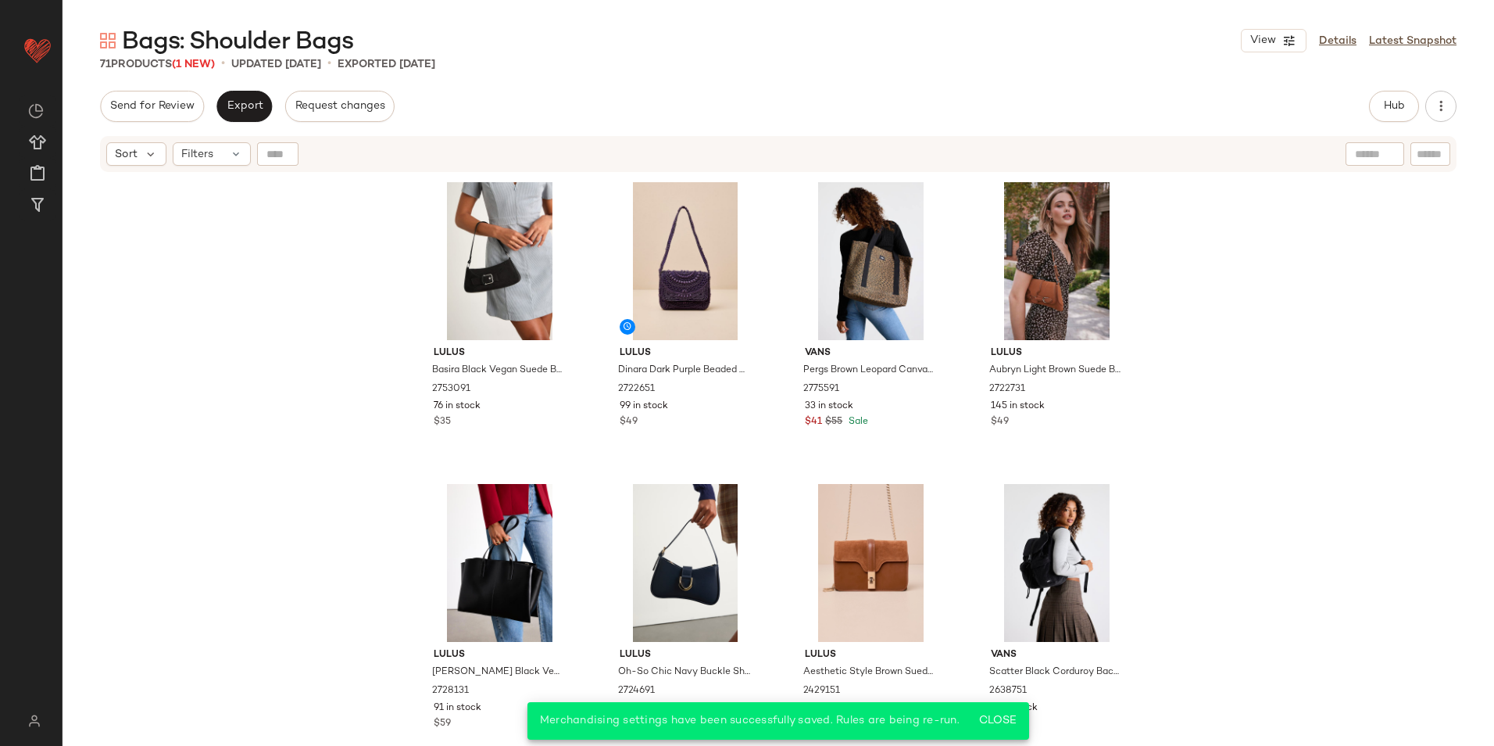
click at [1415, 81] on div "Bags: Shoulder Bags View Details Latest Snapshot 71 Products (1 New) • updated …" at bounding box center [779, 385] width 1432 height 721
click at [1387, 111] on span "Hub" at bounding box center [1395, 106] width 22 height 13
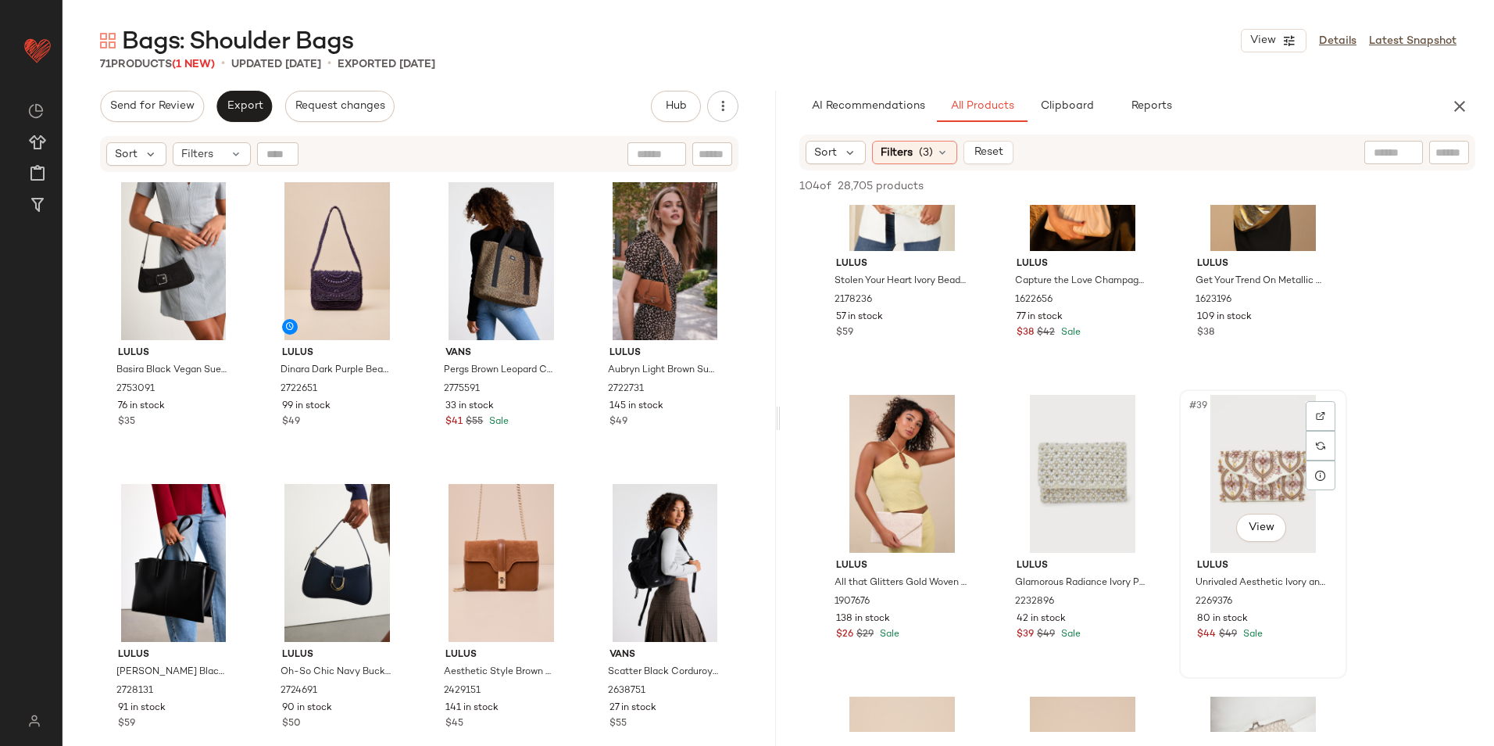
scroll to position [3439, 0]
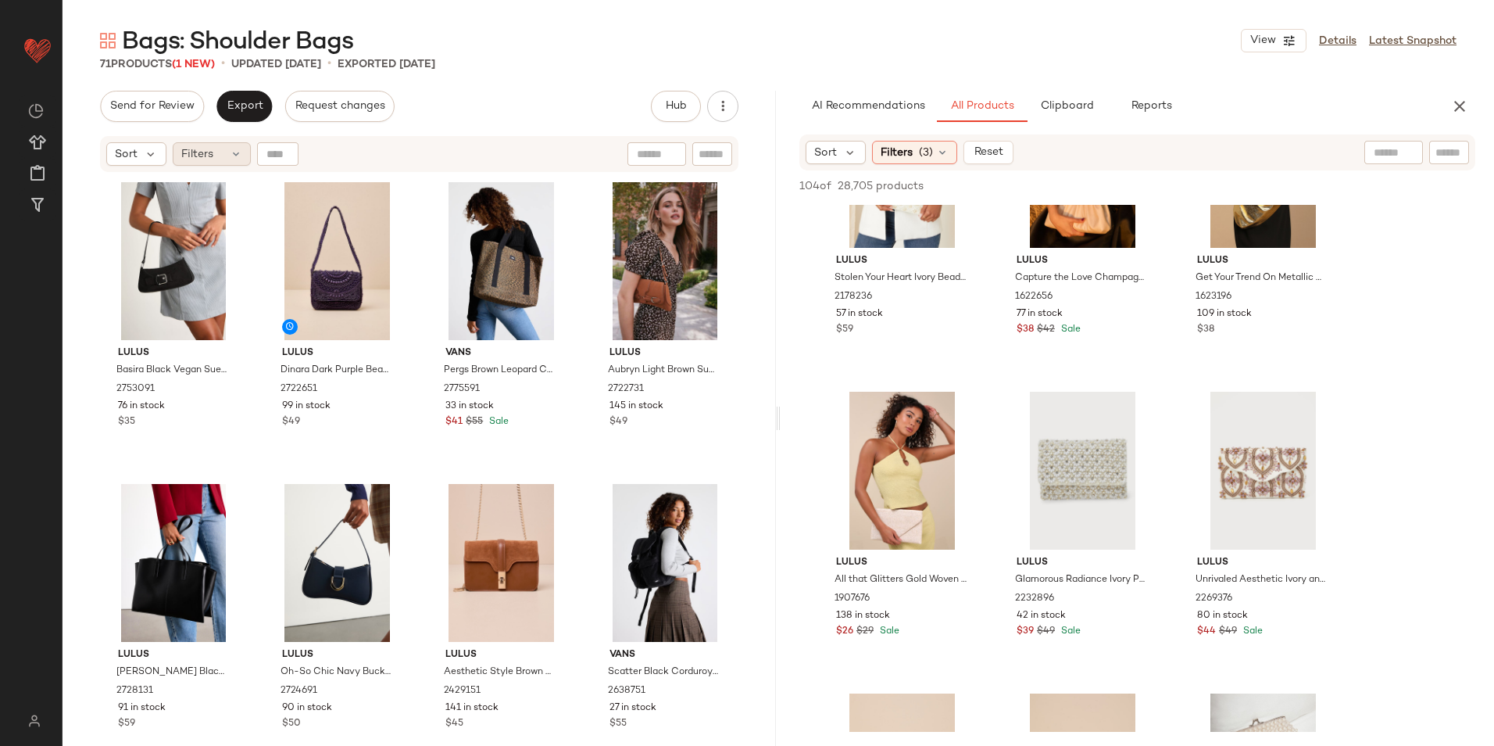
click at [215, 149] on div "Filters" at bounding box center [212, 153] width 78 height 23
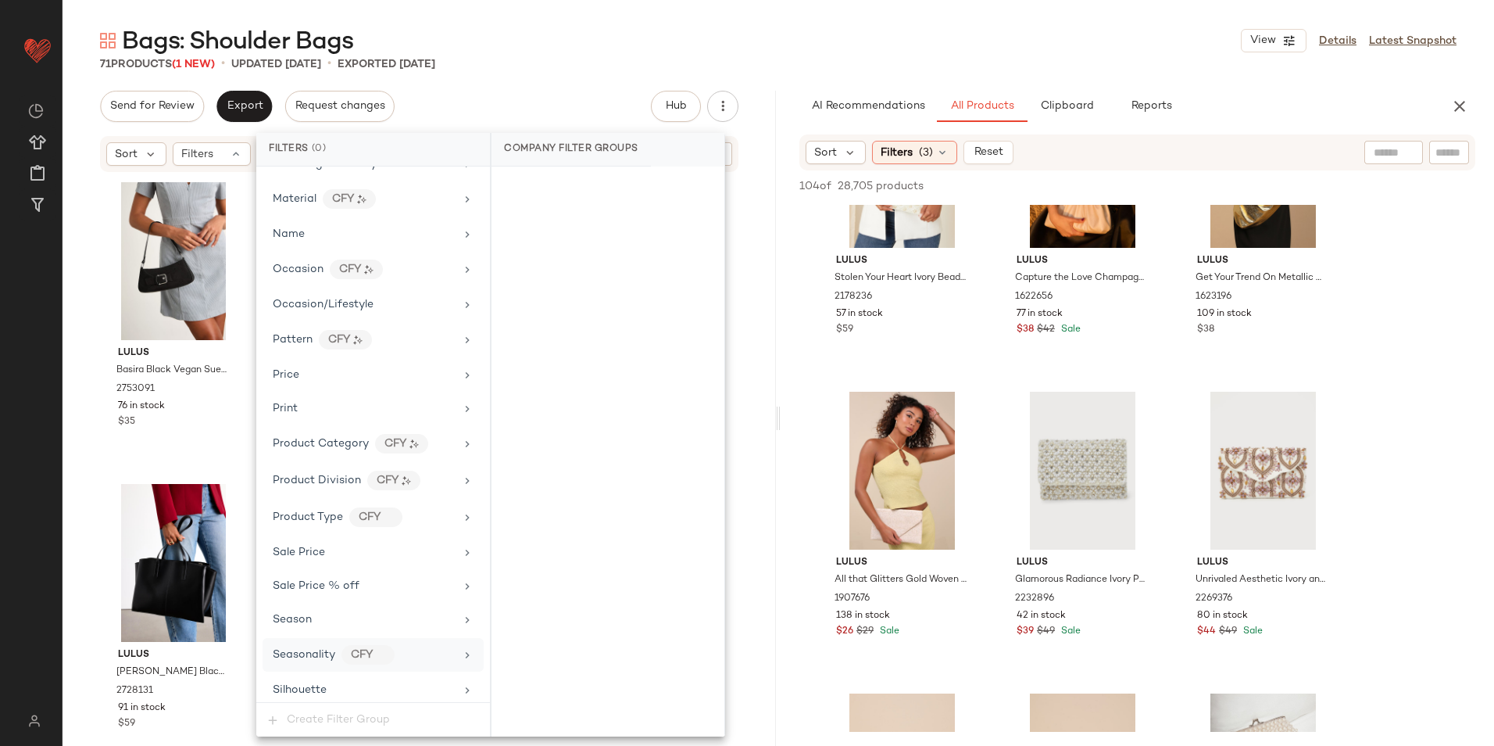
scroll to position [853, 0]
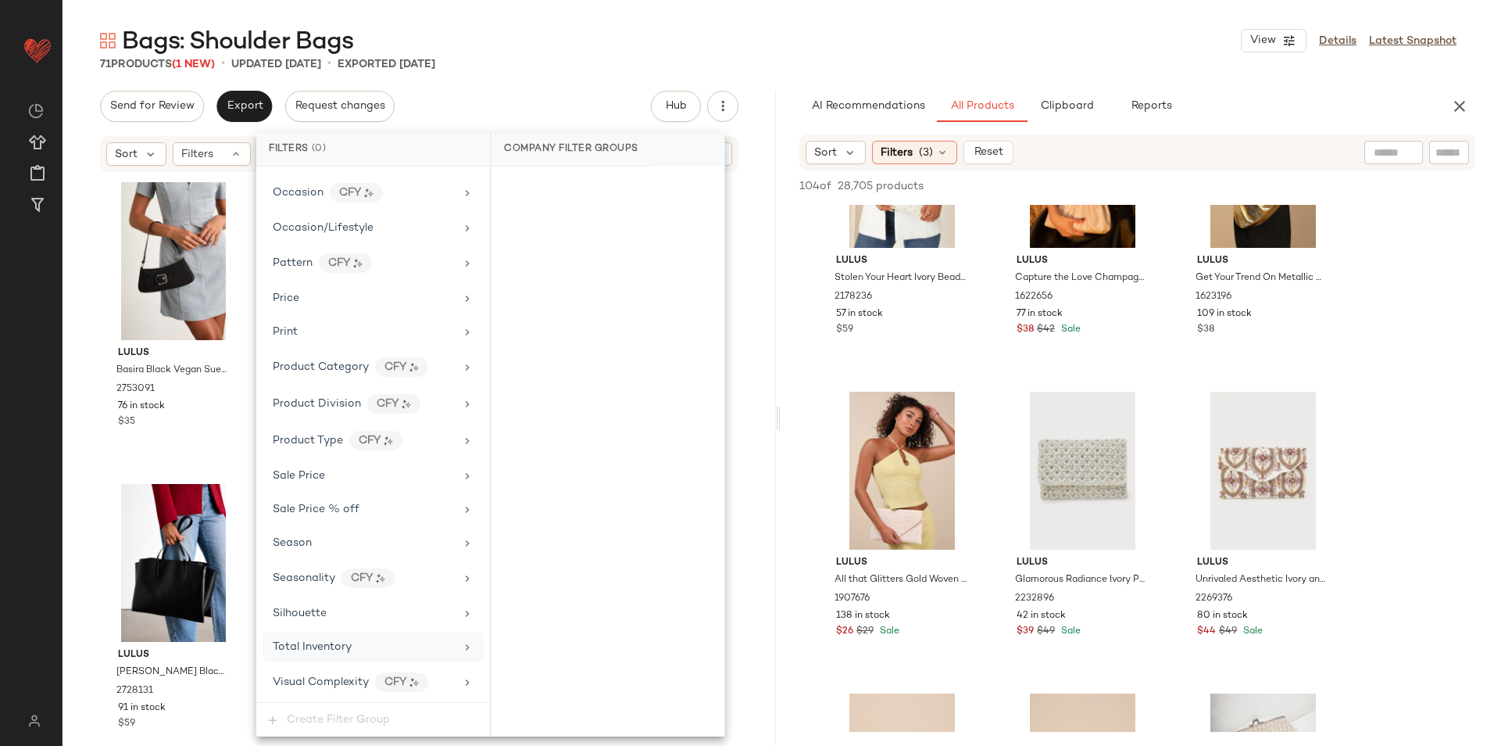
click at [357, 636] on div "Total Inventory" at bounding box center [373, 647] width 221 height 30
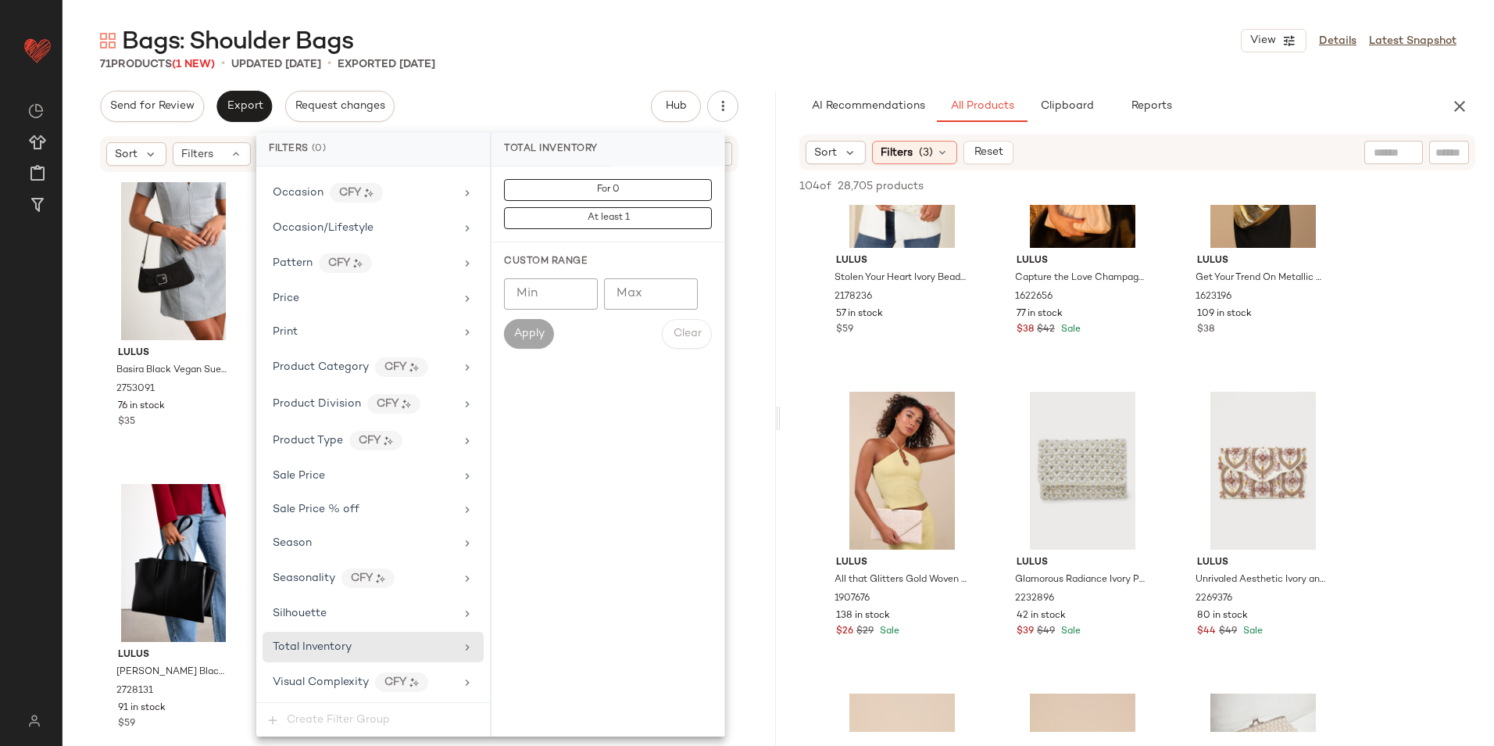
click at [646, 290] on input "Max" at bounding box center [651, 293] width 94 height 31
type input "**"
click at [541, 328] on span "Apply" at bounding box center [529, 334] width 31 height 13
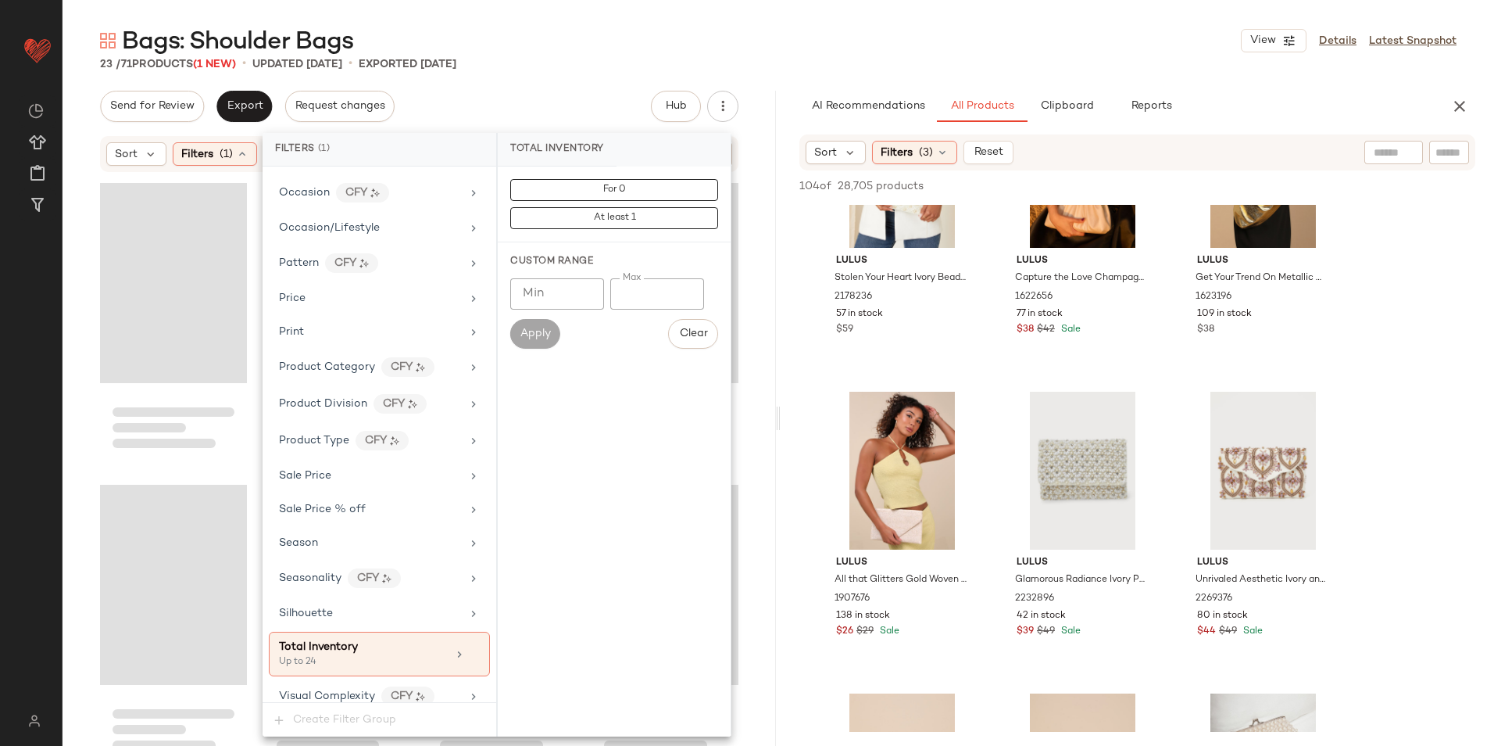
click at [803, 41] on div "Bags: Shoulder Bags View Details Latest Snapshot" at bounding box center [779, 40] width 1432 height 31
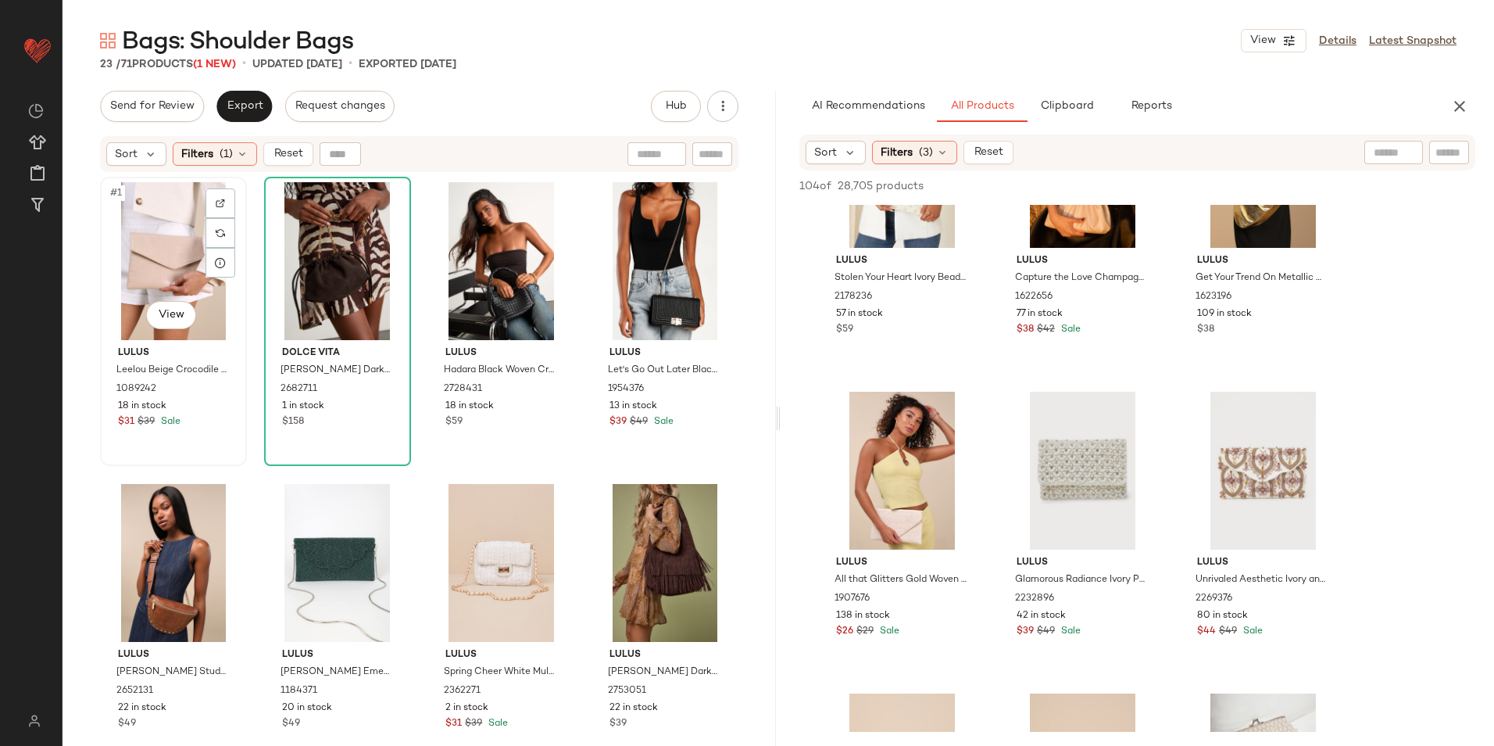
click at [190, 252] on div "#1 View" at bounding box center [174, 261] width 136 height 158
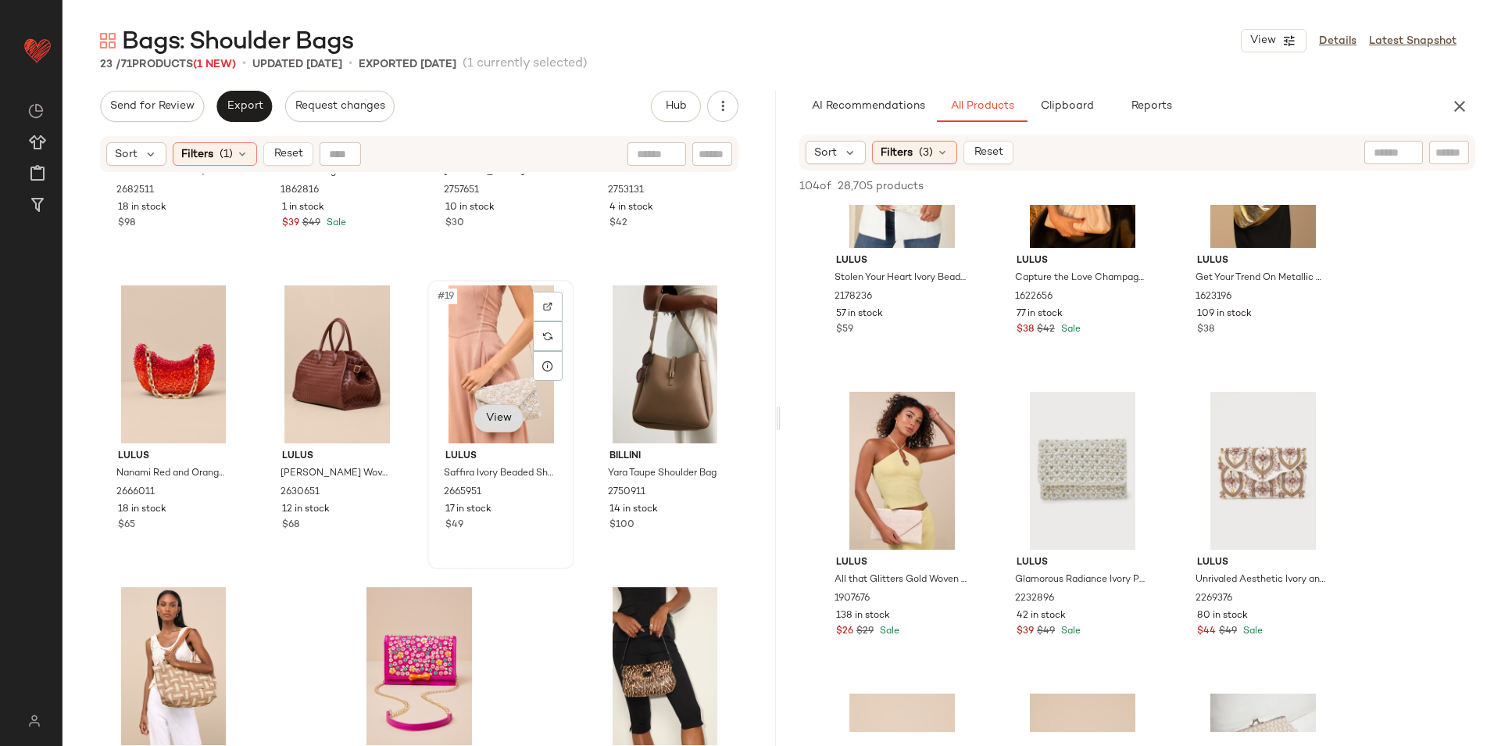
scroll to position [1202, 0]
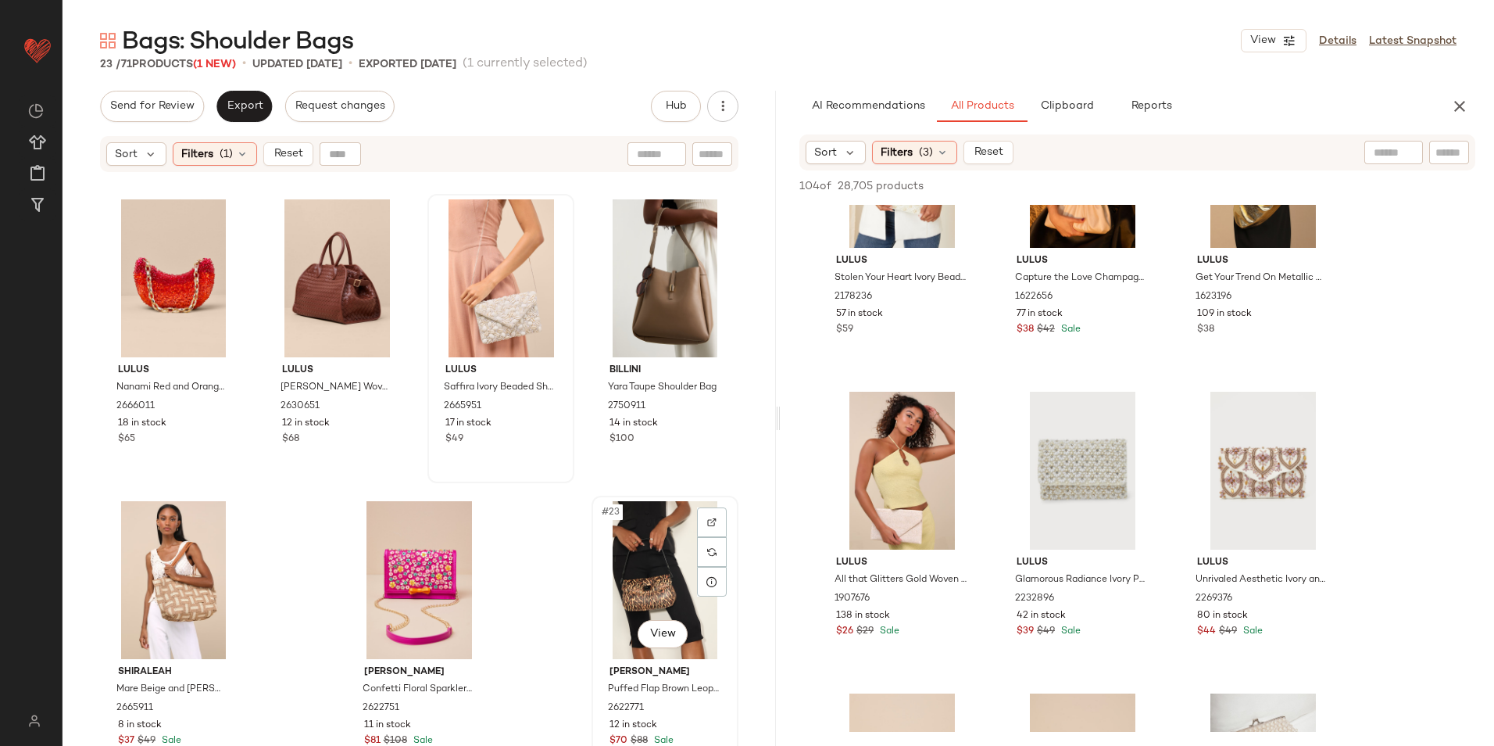
click at [639, 534] on div "#23 View" at bounding box center [665, 580] width 136 height 158
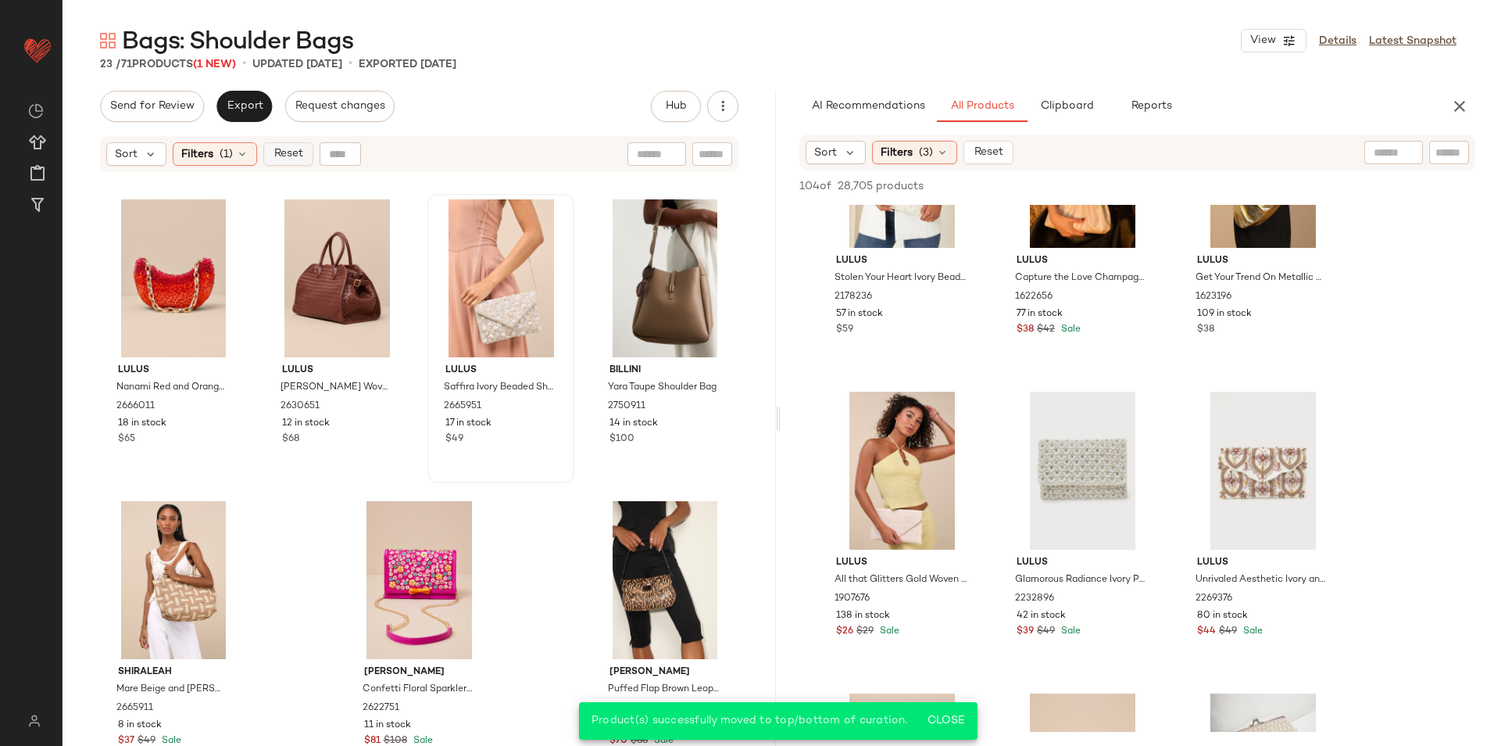
click at [287, 152] on span "Reset" at bounding box center [288, 154] width 30 height 13
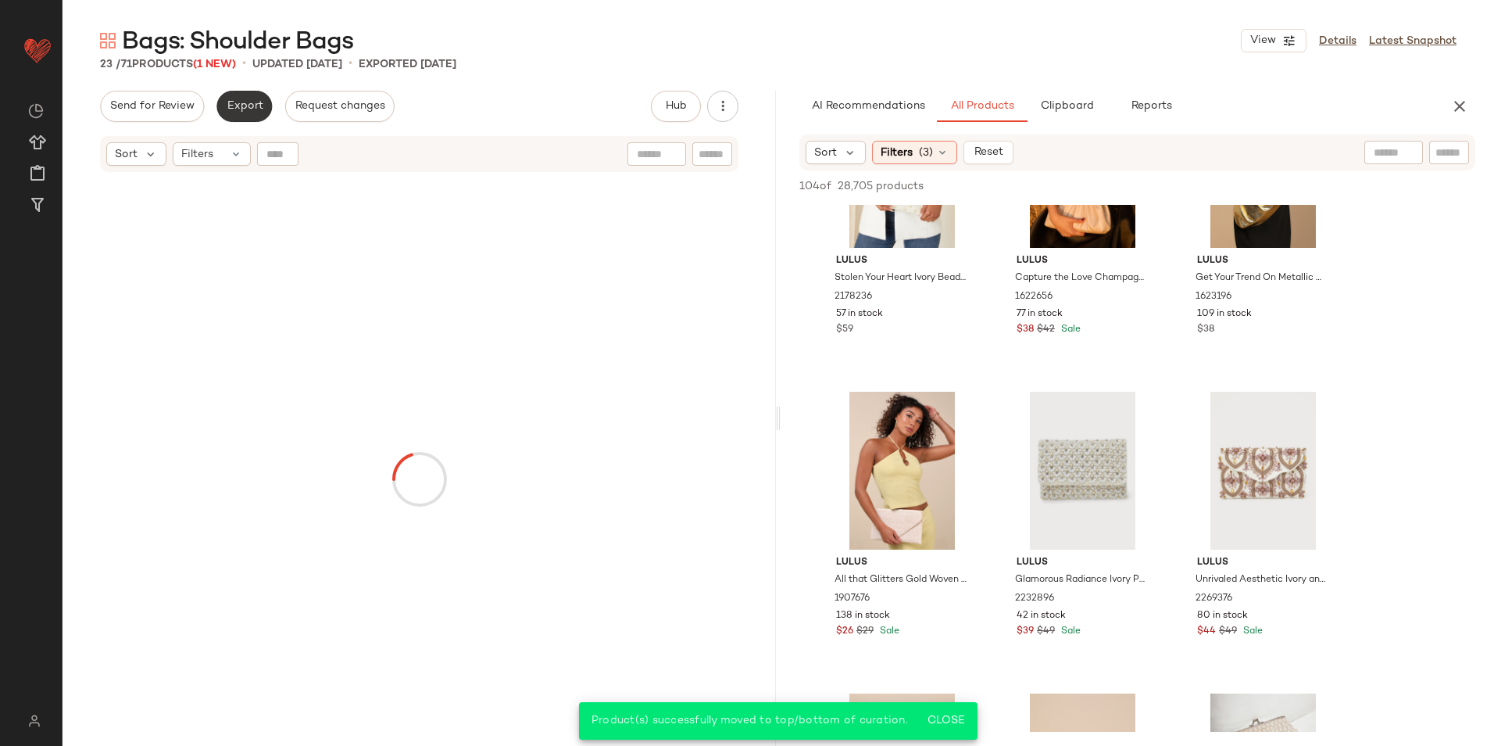
click at [234, 109] on span "Export" at bounding box center [244, 106] width 37 height 13
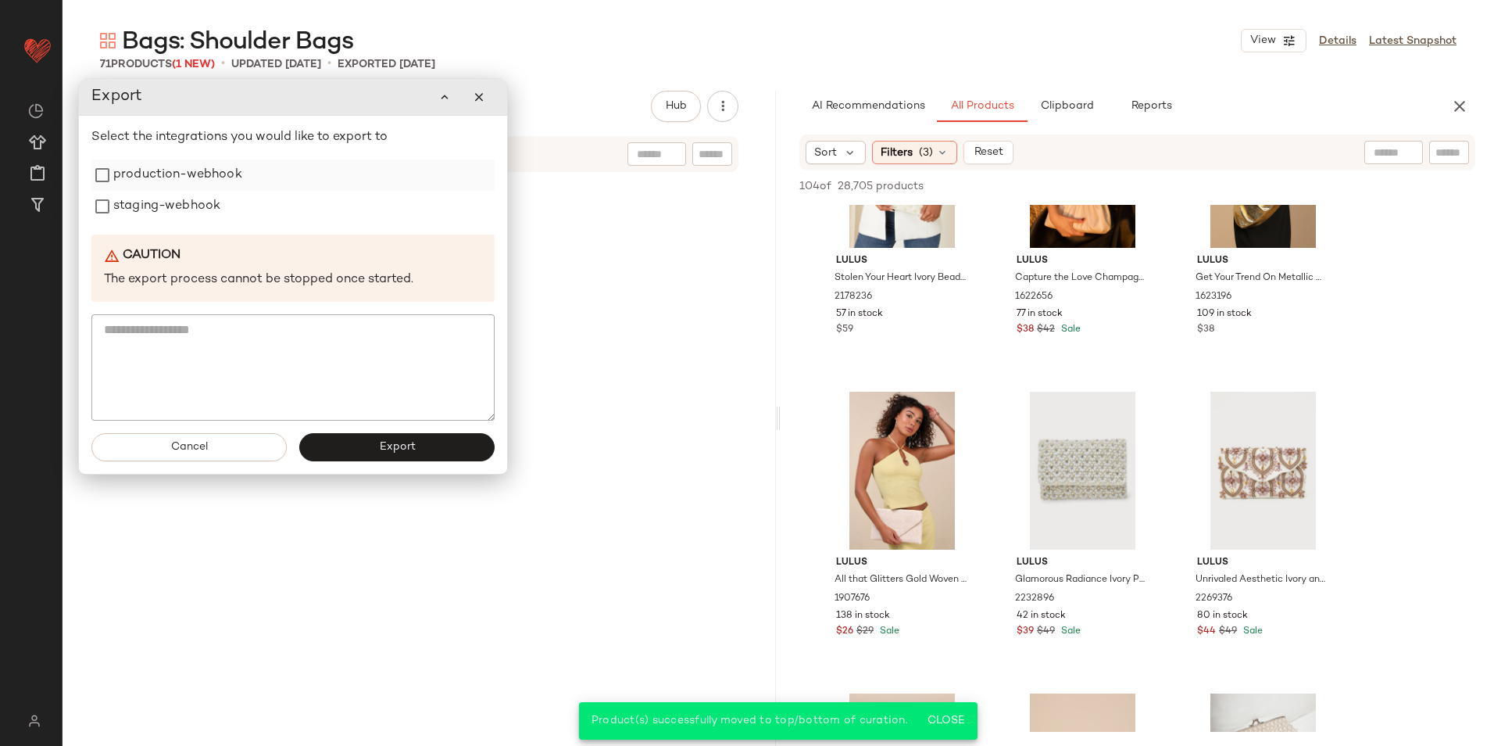
scroll to position [4823, 0]
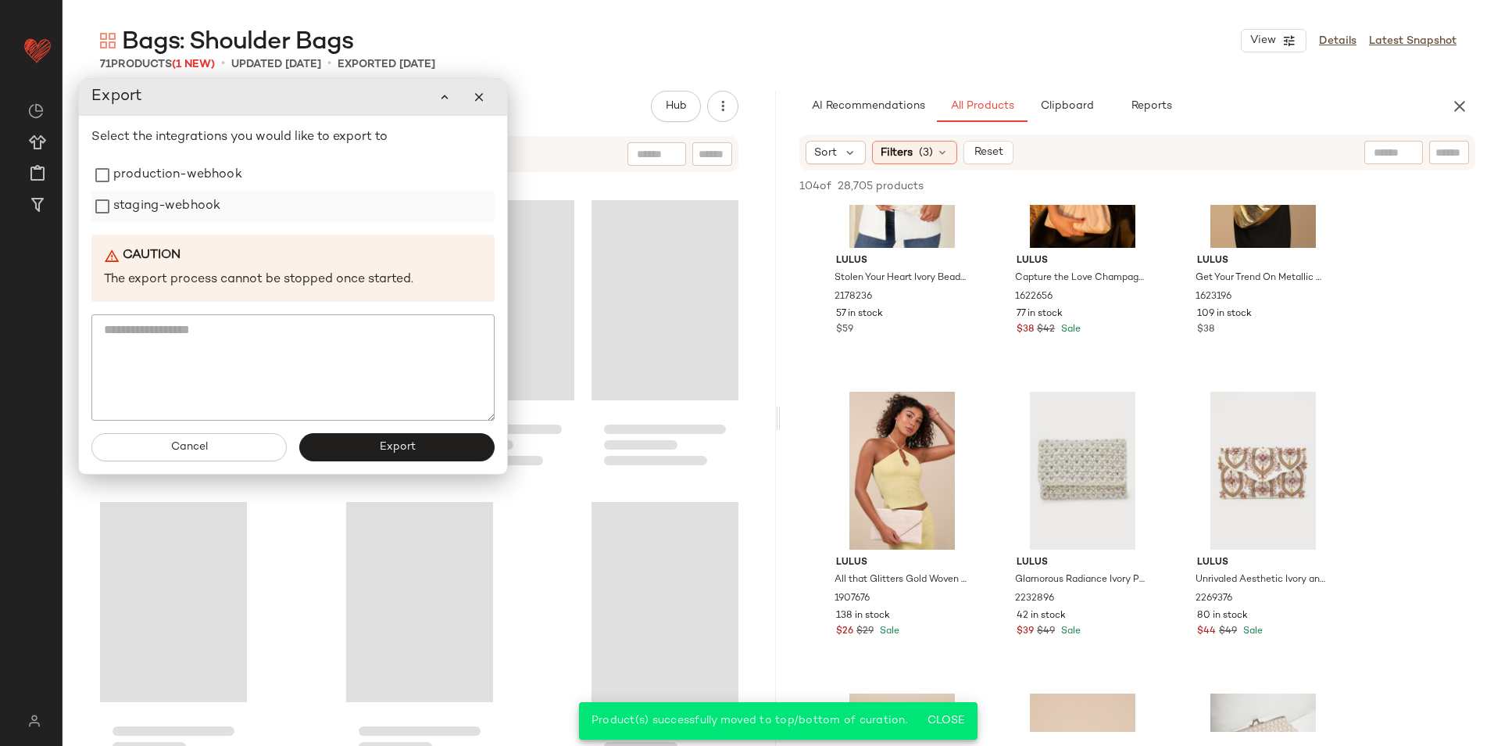
drag, startPoint x: 206, startPoint y: 174, endPoint x: 198, endPoint y: 199, distance: 26.2
click at [206, 175] on label "production-webhook" at bounding box center [177, 174] width 129 height 31
click at [195, 206] on label "staging-webhook" at bounding box center [166, 207] width 107 height 31
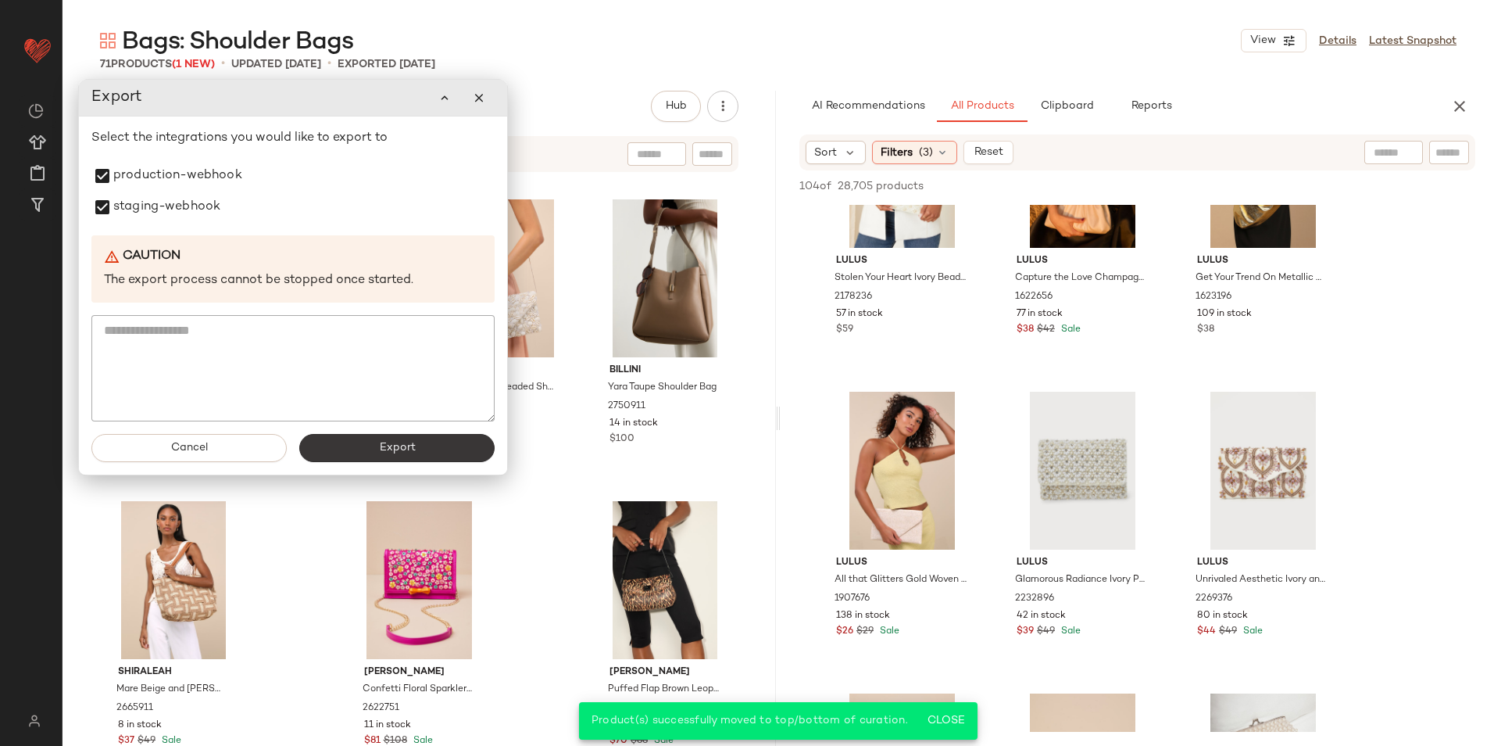
click at [371, 458] on button "Export" at bounding box center [396, 448] width 195 height 28
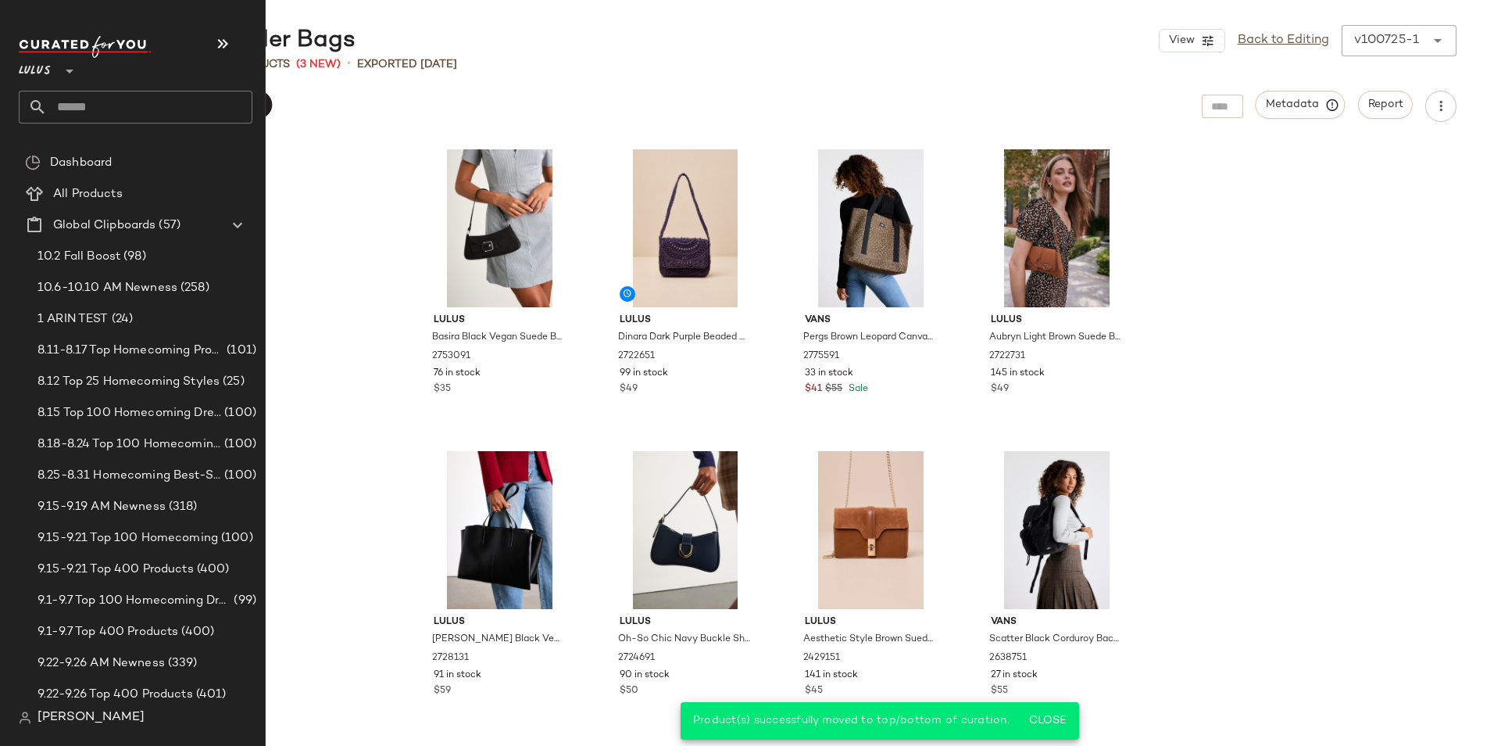
click at [91, 109] on input "text" at bounding box center [150, 107] width 206 height 33
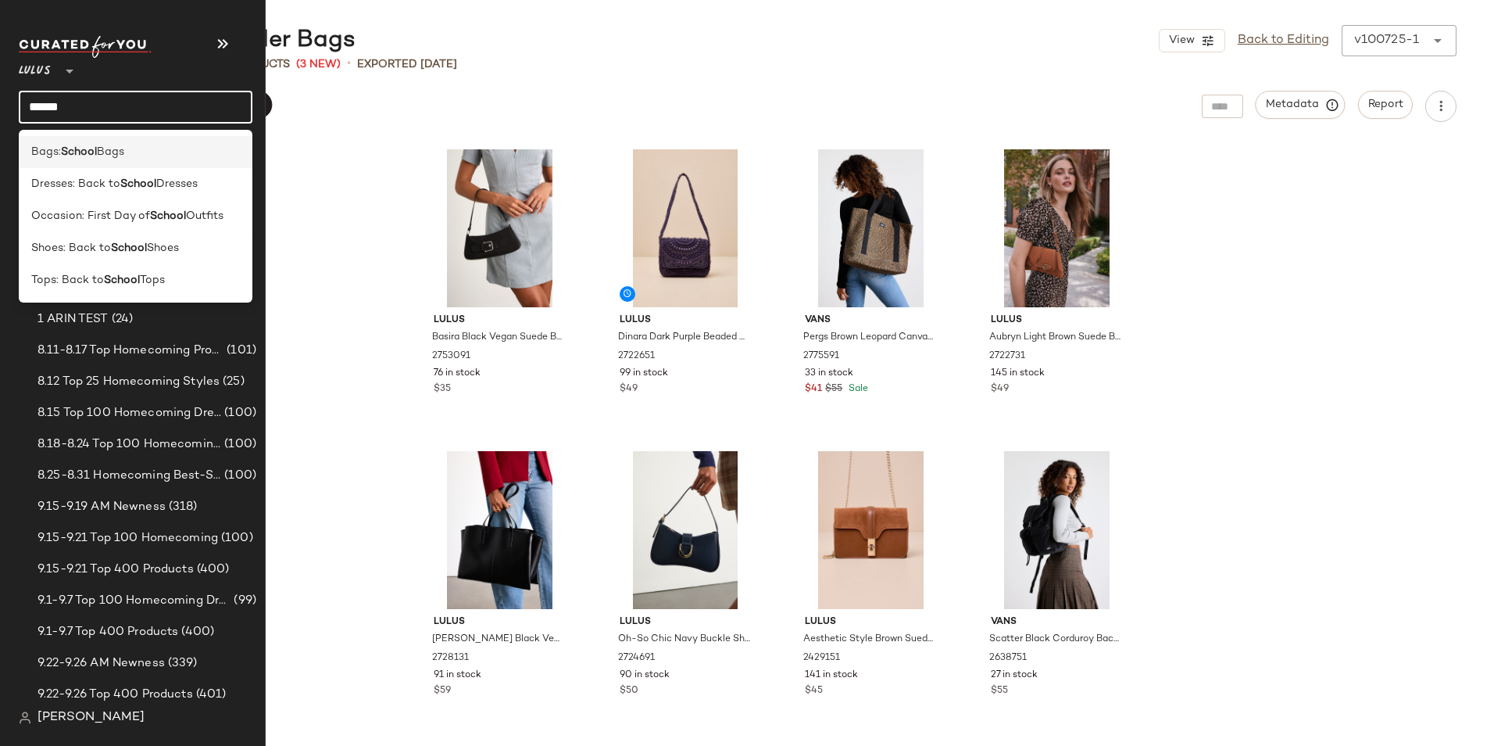
type input "******"
click at [180, 166] on div "Bags: School Bags" at bounding box center [136, 152] width 234 height 32
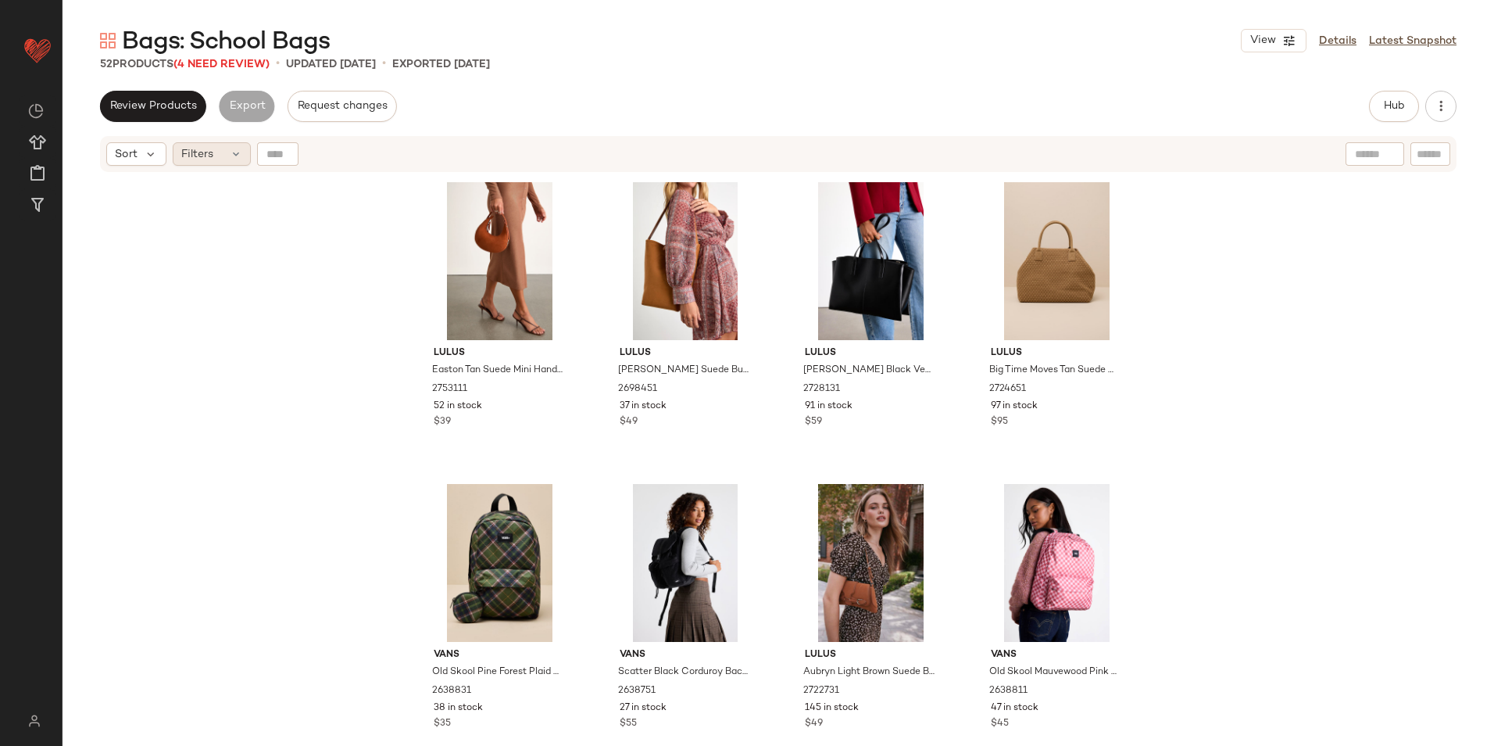
click at [222, 163] on div "Filters" at bounding box center [212, 153] width 78 height 23
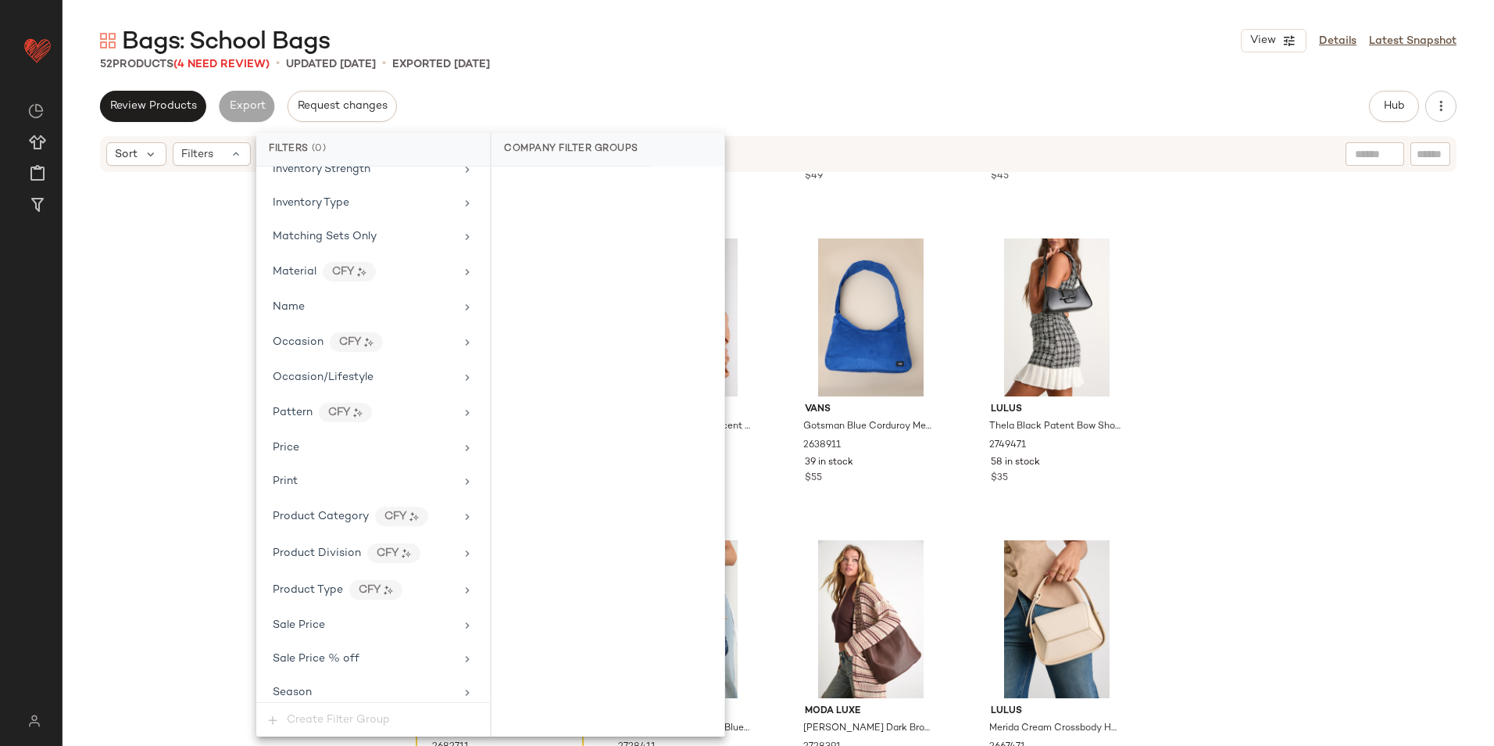
scroll to position [853, 0]
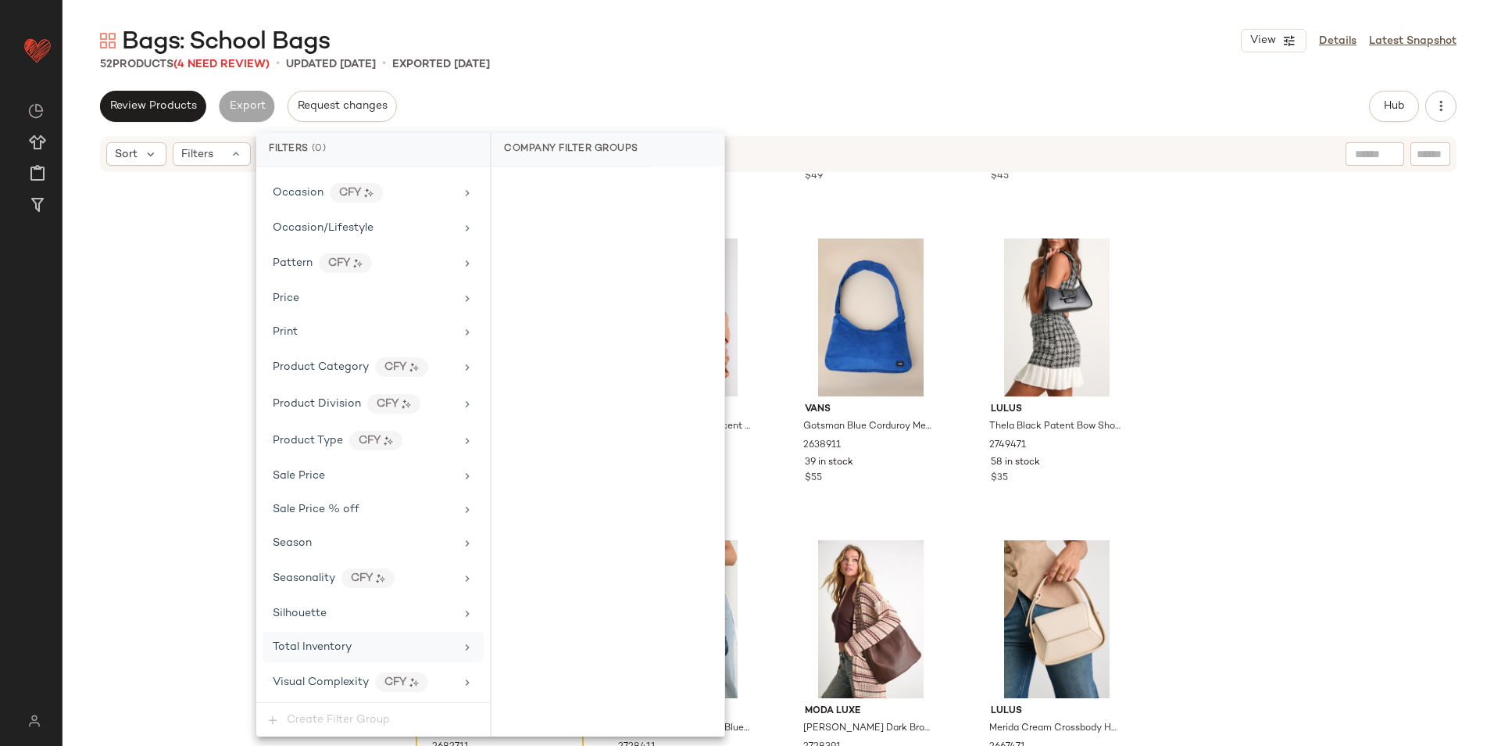
click at [359, 635] on div "Total Inventory" at bounding box center [373, 647] width 221 height 30
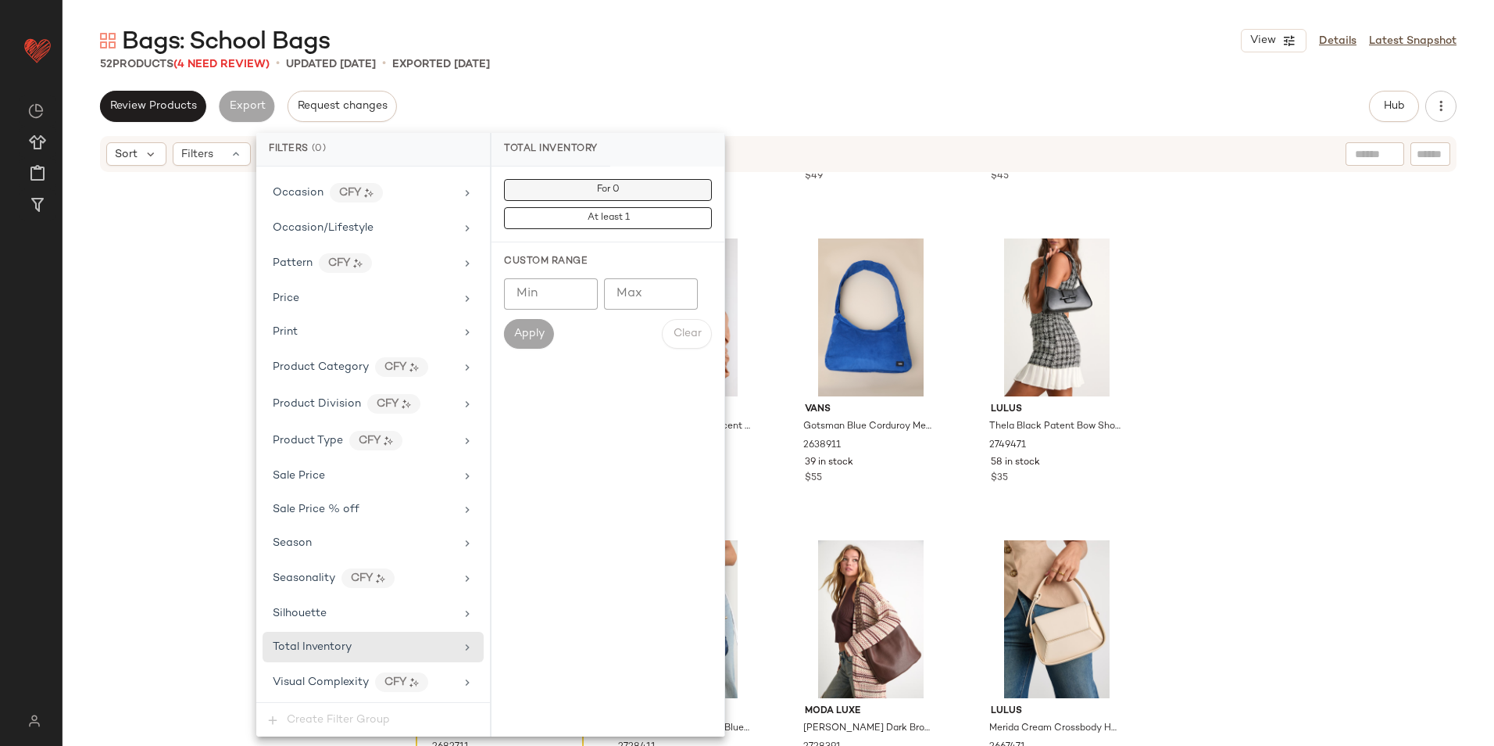
click at [616, 187] on span "For 0" at bounding box center [607, 189] width 23 height 11
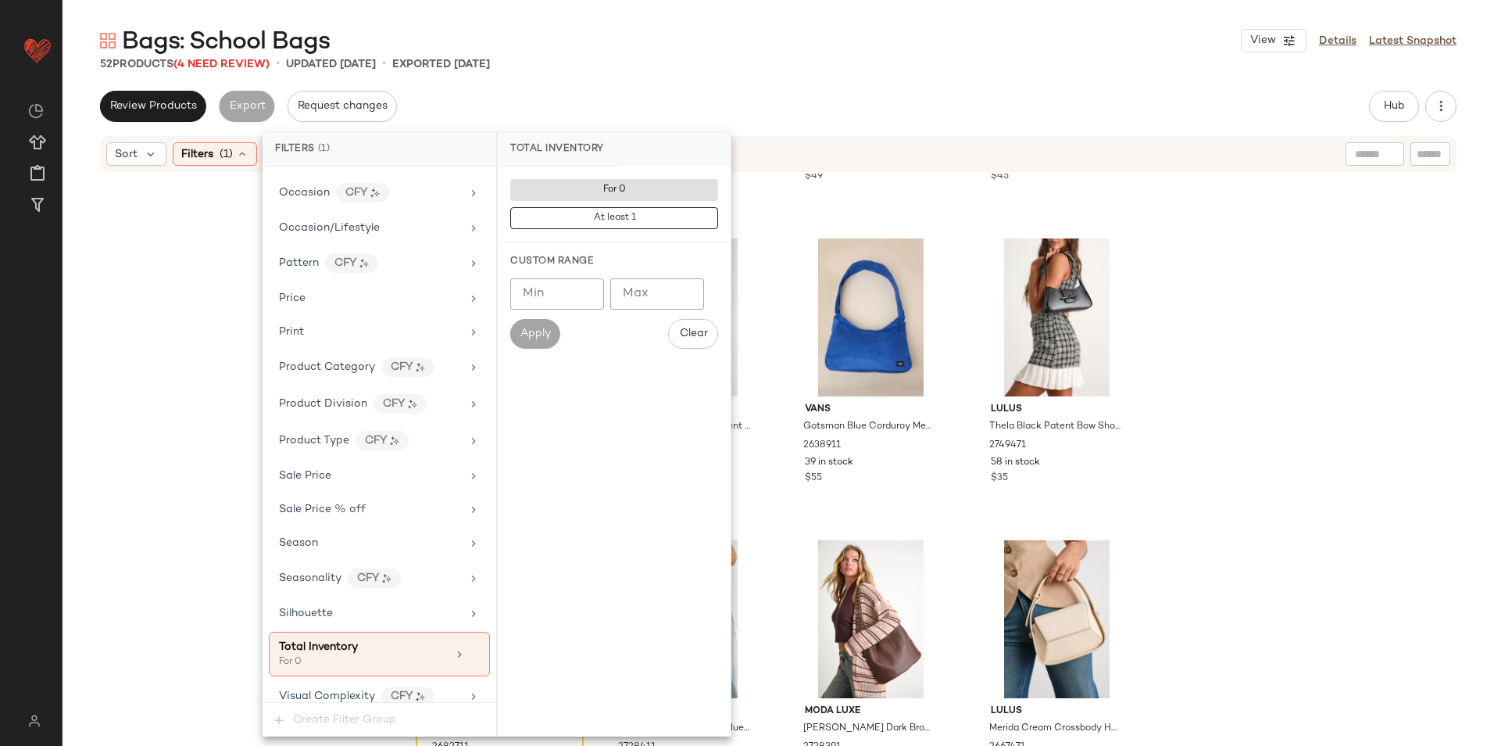
drag, startPoint x: 676, startPoint y: 64, endPoint x: 686, endPoint y: 52, distance: 15.5
click at [677, 64] on div "52 Products (4 Need Review) • updated [DATE] • Exported [DATE]" at bounding box center [779, 64] width 1432 height 16
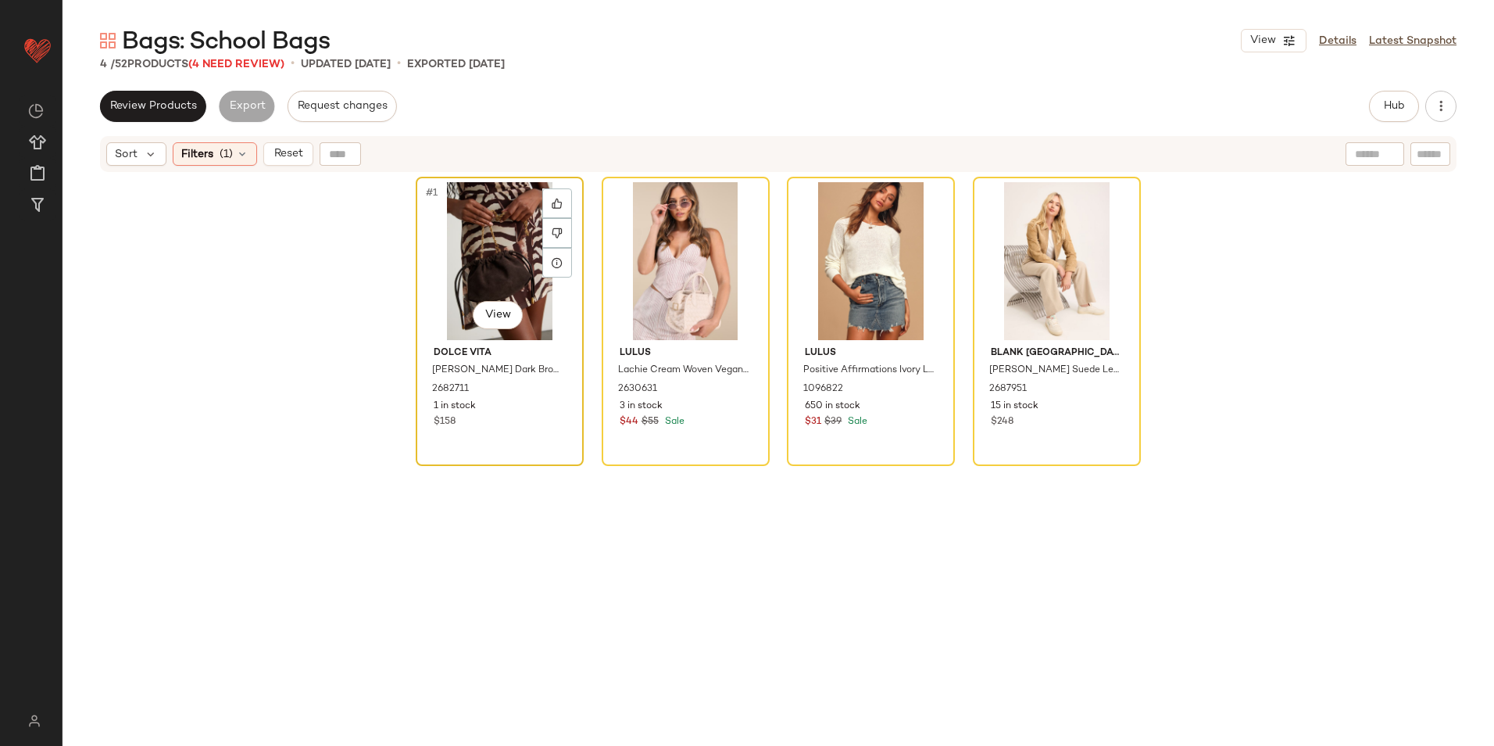
click at [481, 249] on div "#1 View" at bounding box center [499, 261] width 157 height 158
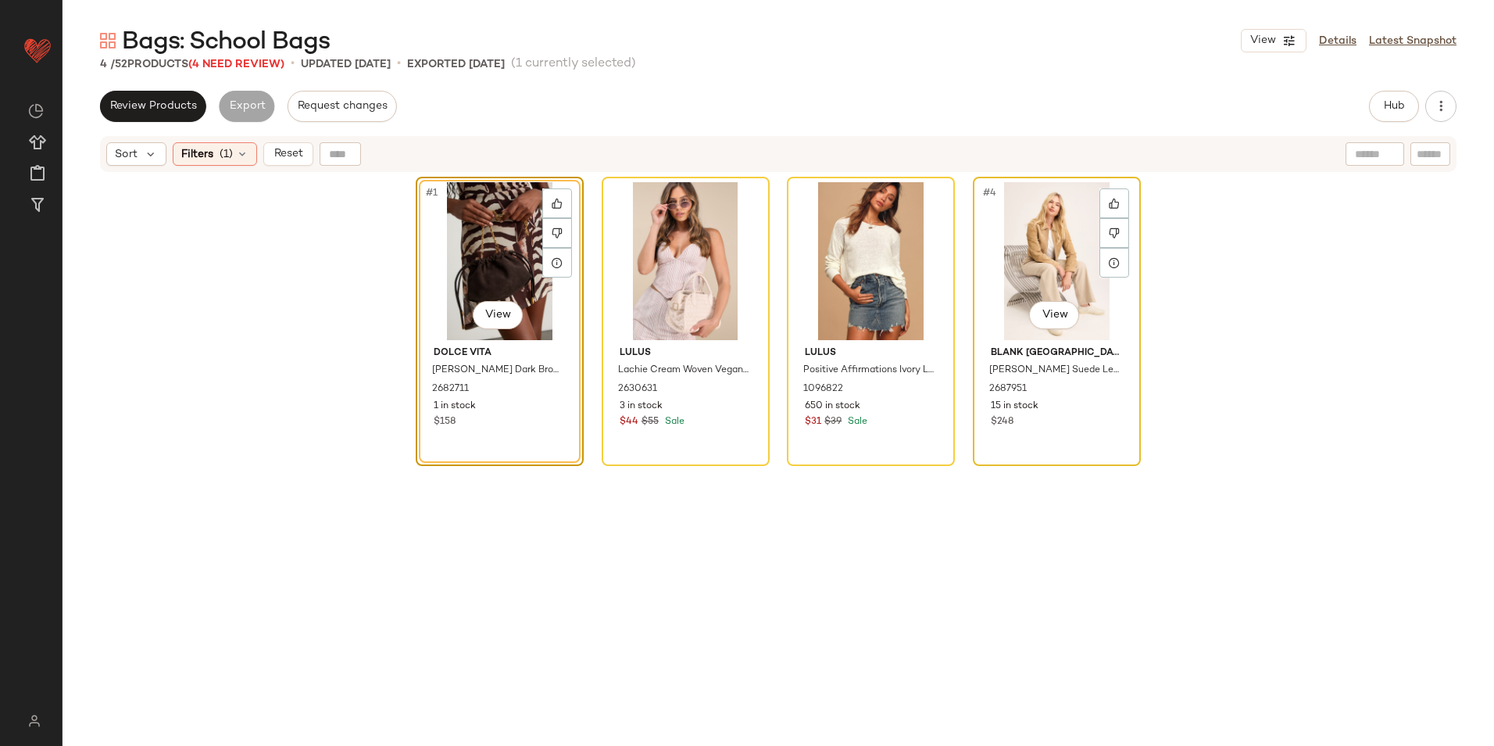
click at [1018, 258] on div "#4 View" at bounding box center [1057, 261] width 157 height 158
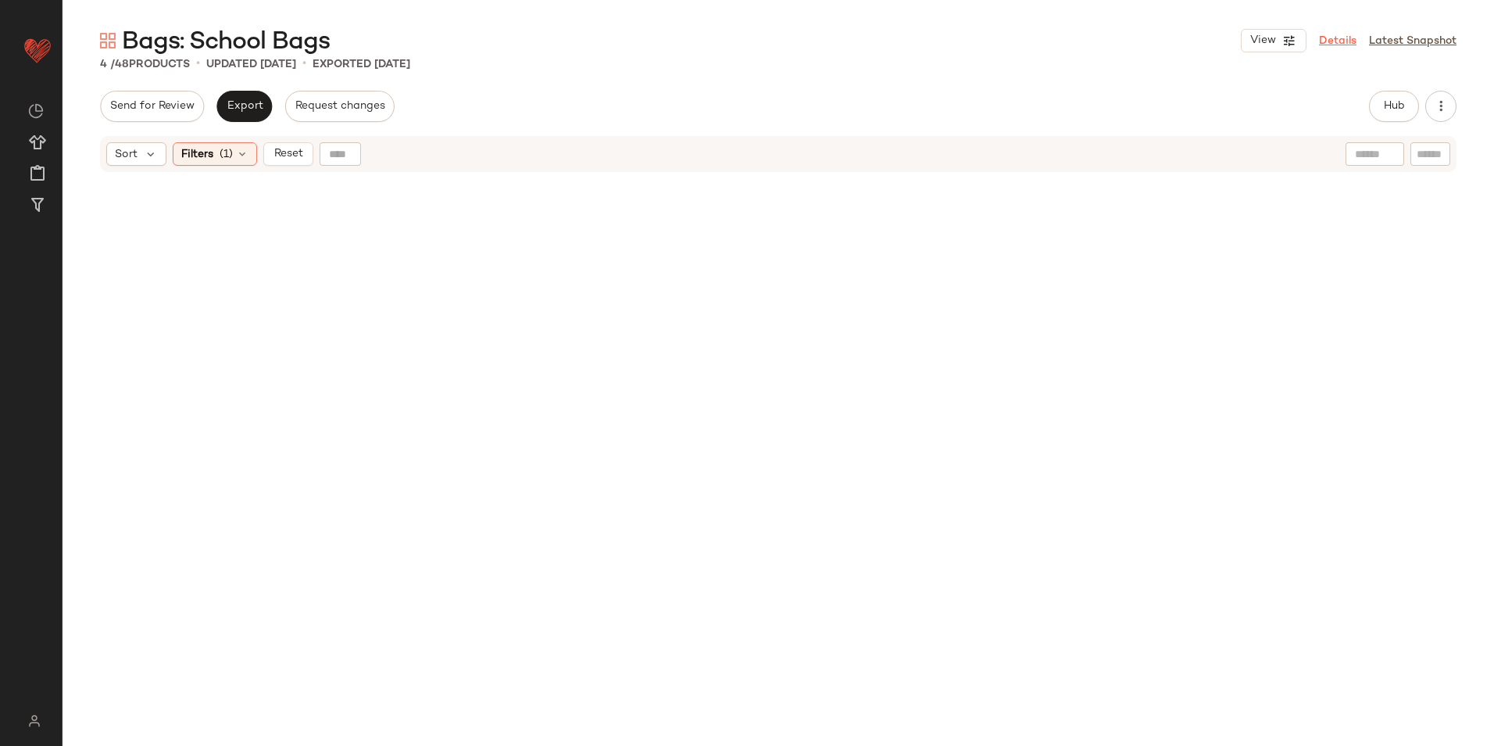
click at [1329, 43] on link "Details" at bounding box center [1338, 41] width 38 height 16
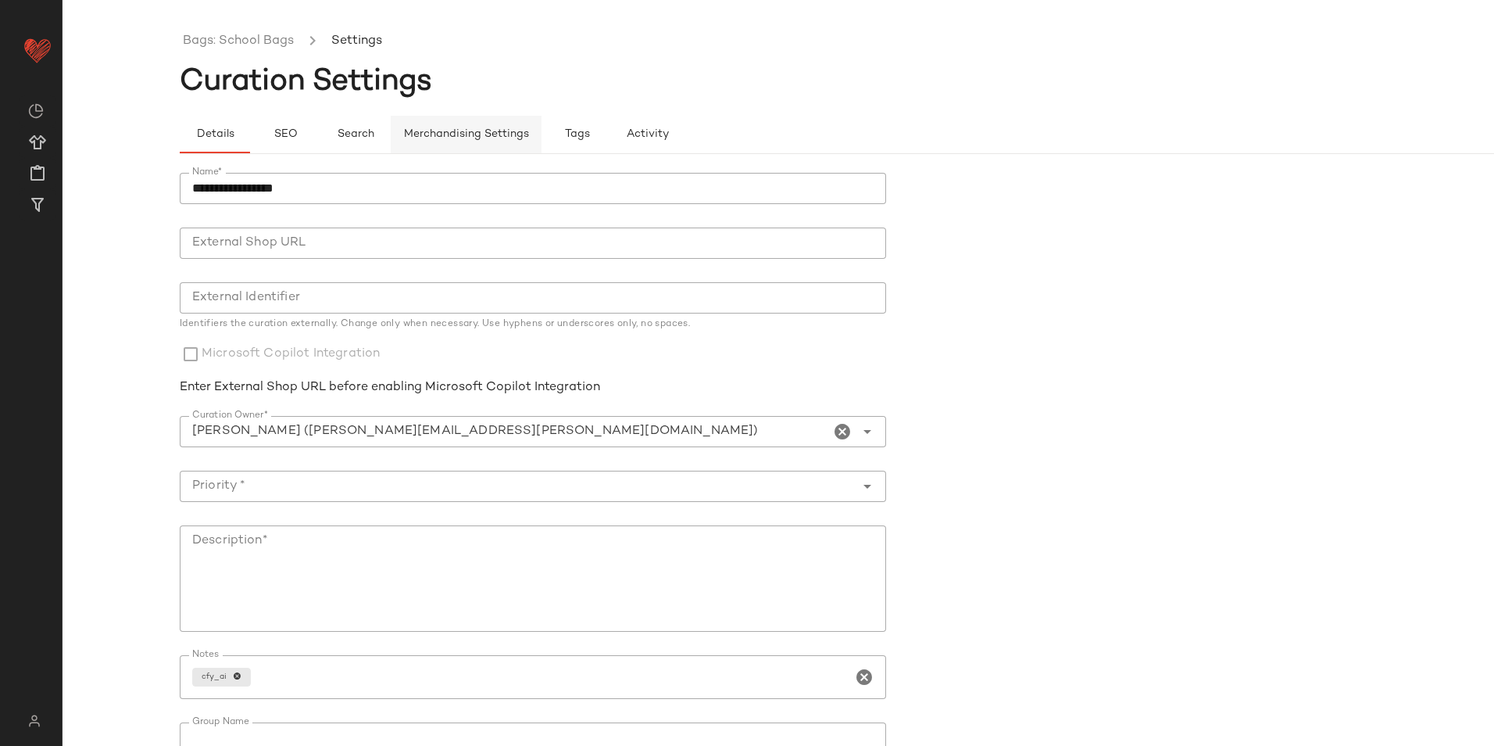
click at [413, 134] on span "Merchandising Settings" at bounding box center [466, 134] width 126 height 13
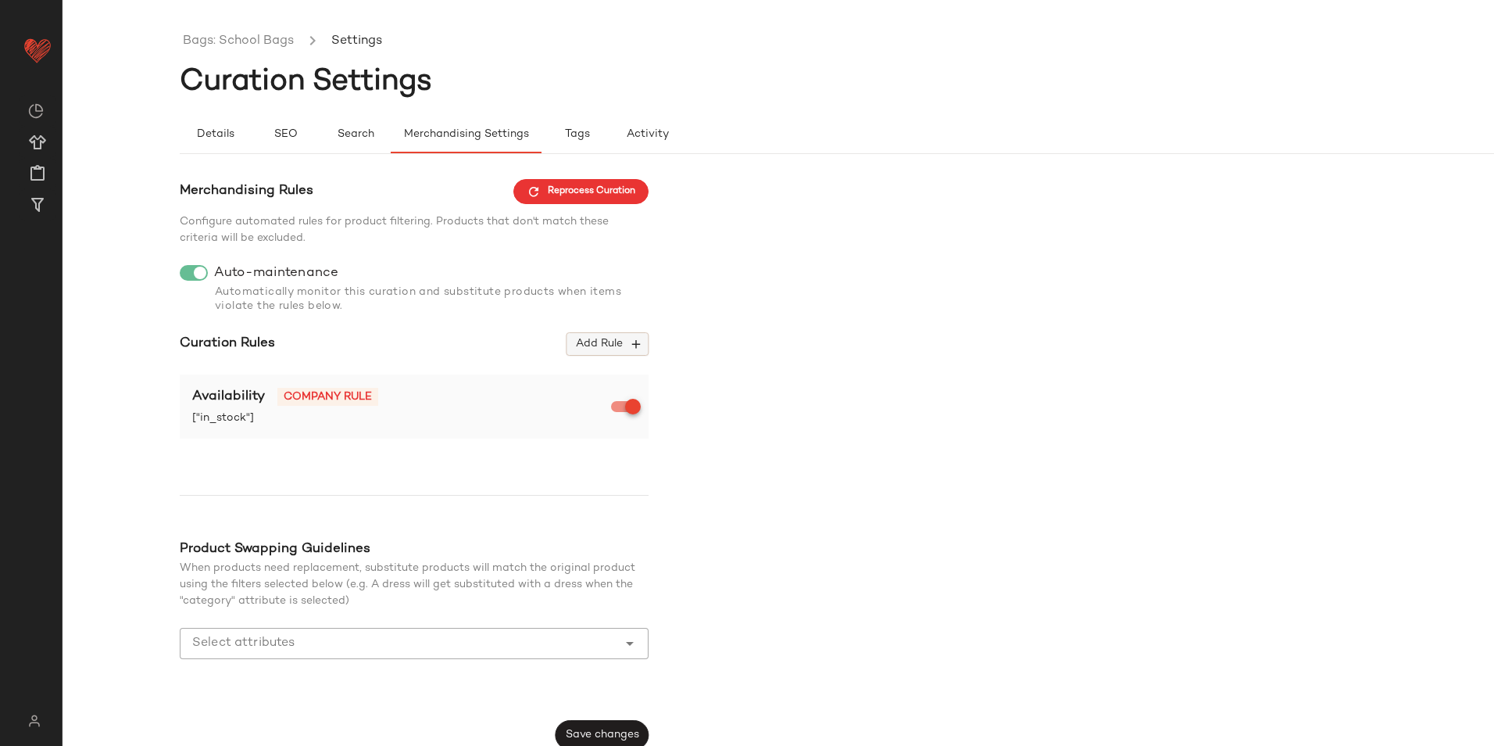
click at [606, 349] on span "Add Rule" at bounding box center [607, 344] width 65 height 14
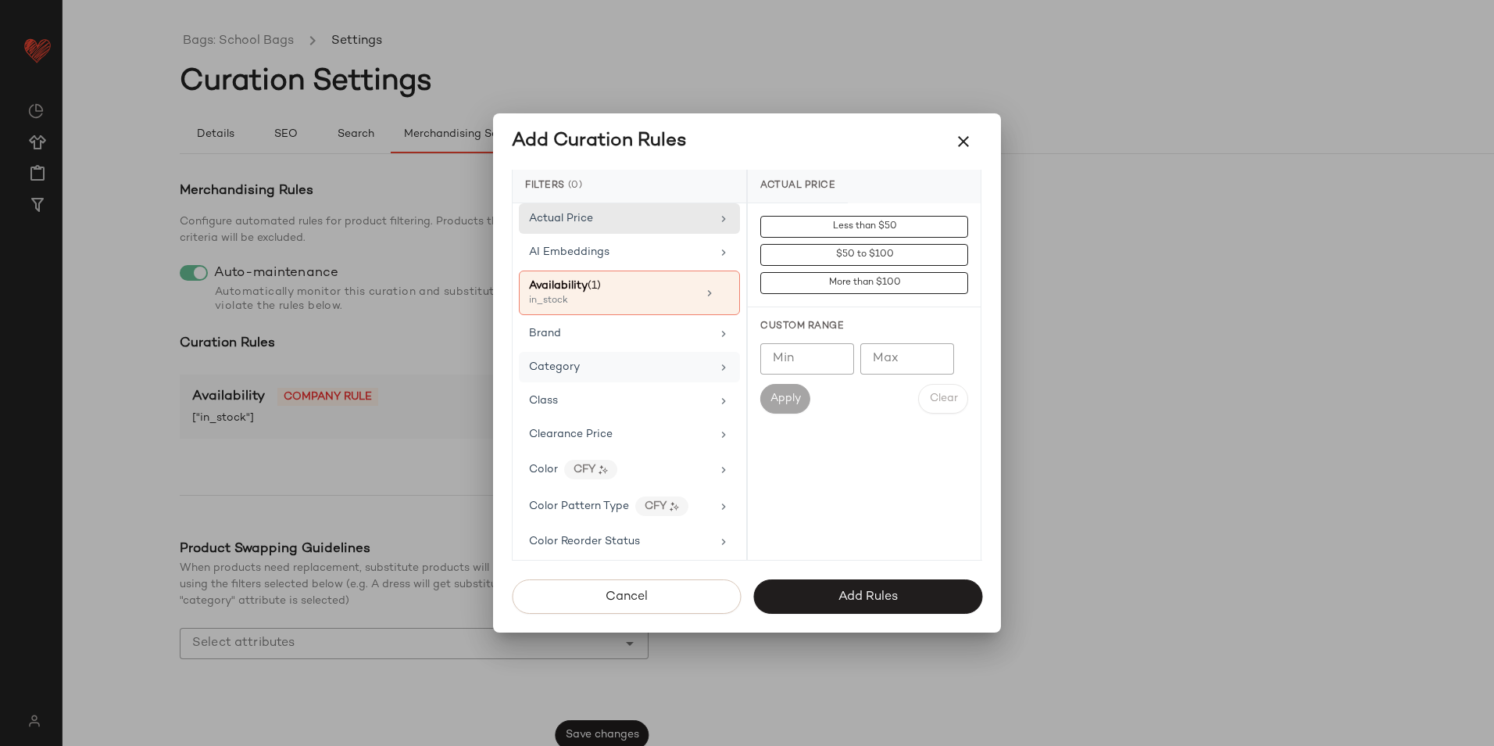
click at [625, 365] on div "Category" at bounding box center [620, 367] width 182 height 16
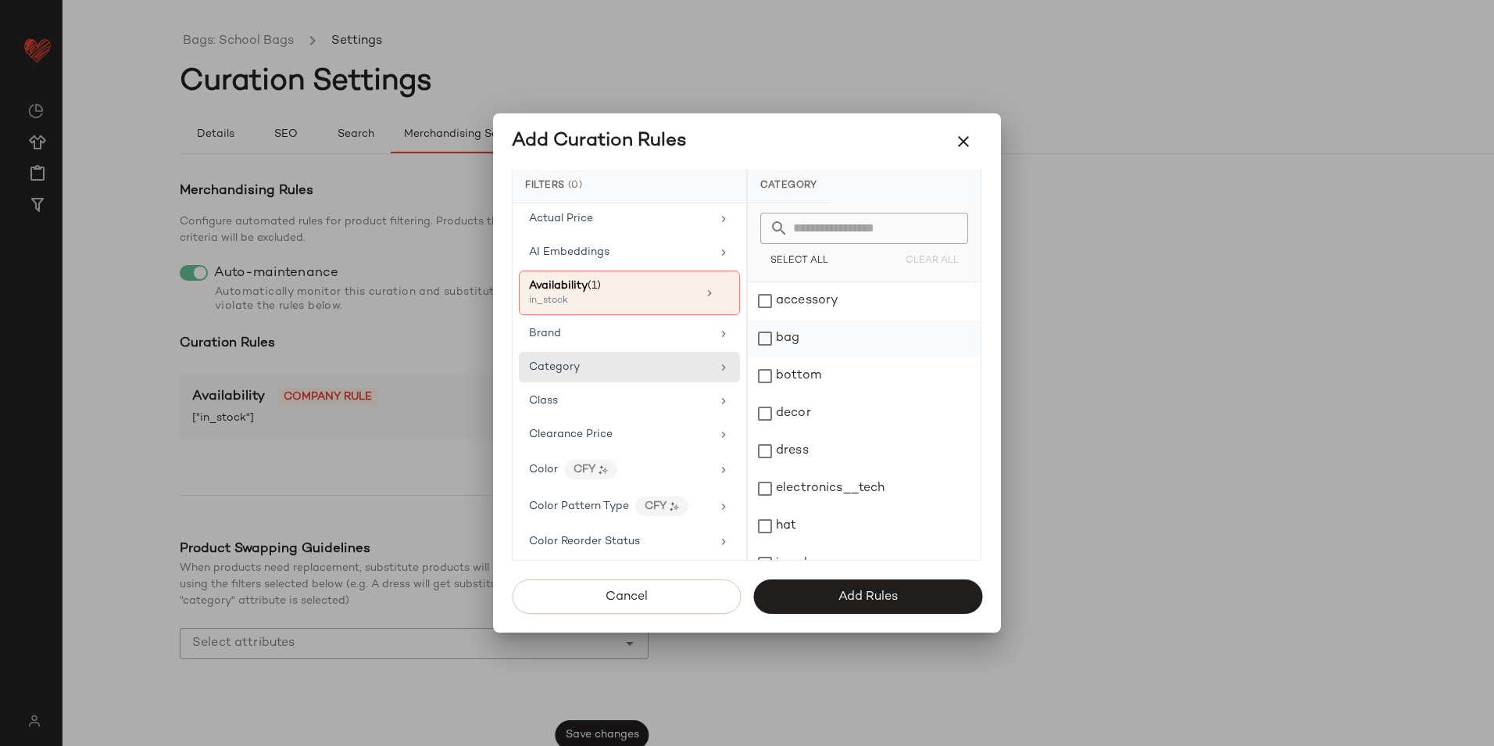
click at [806, 340] on div "bag" at bounding box center [864, 339] width 233 height 38
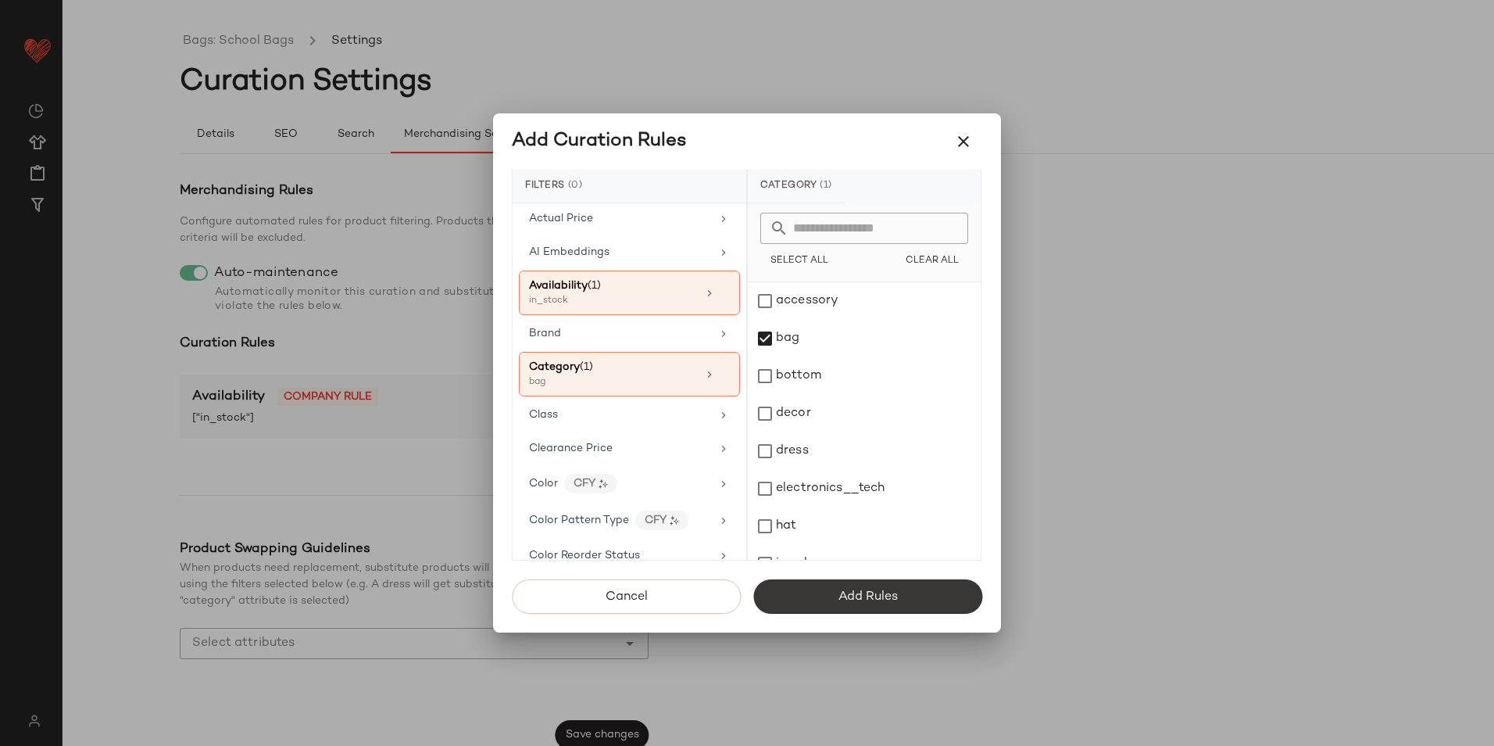
click at [879, 592] on span "Add Rules" at bounding box center [868, 596] width 60 height 15
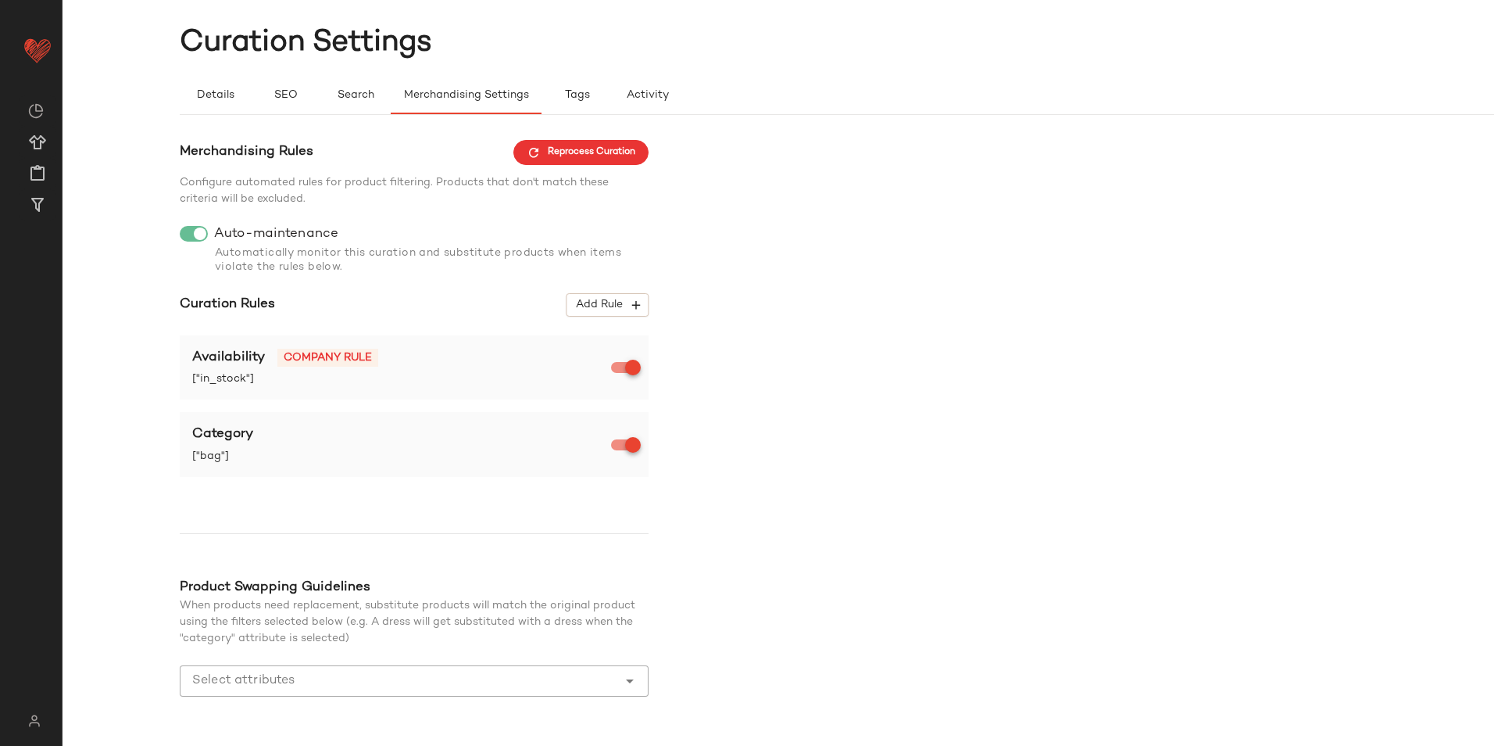
scroll to position [91, 0]
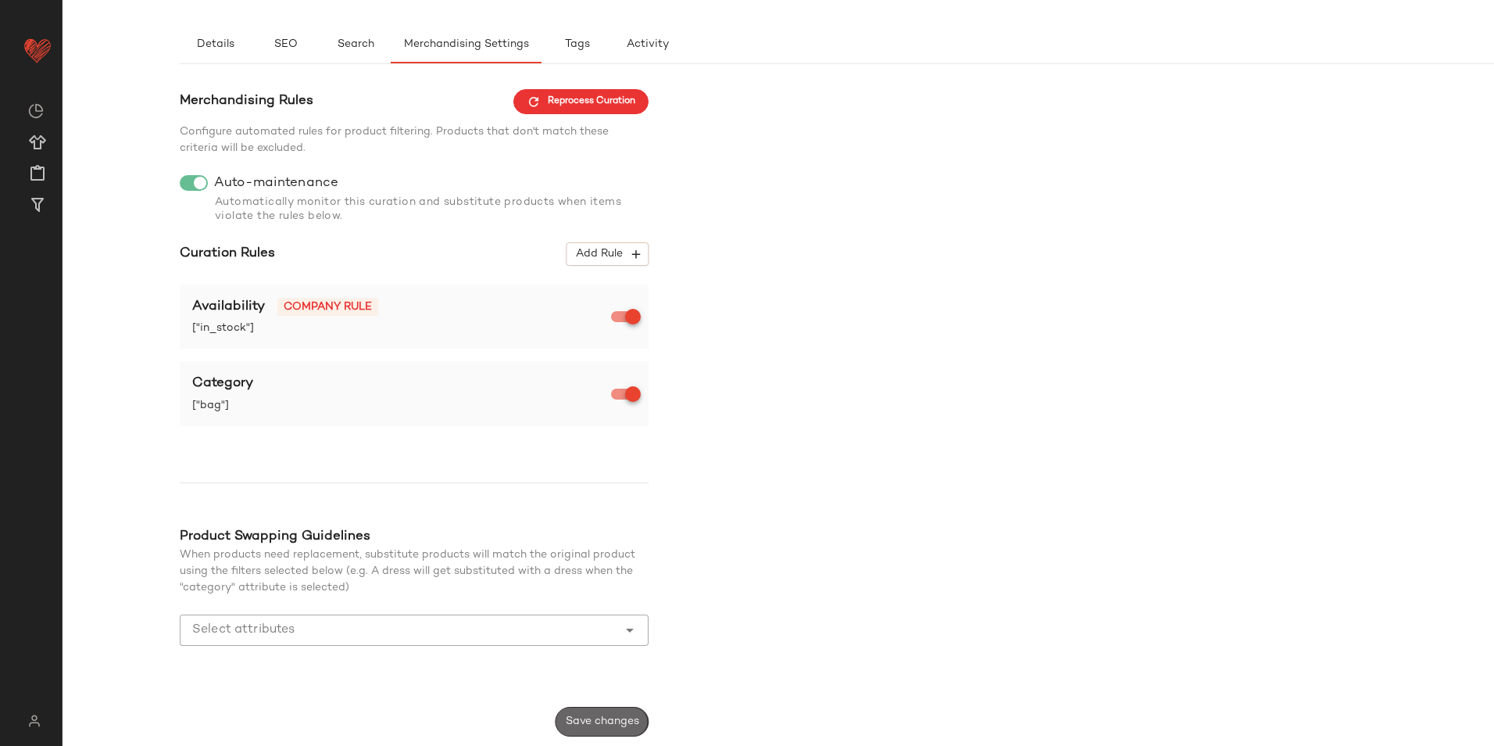
click at [632, 715] on span "Save changes" at bounding box center [602, 721] width 74 height 13
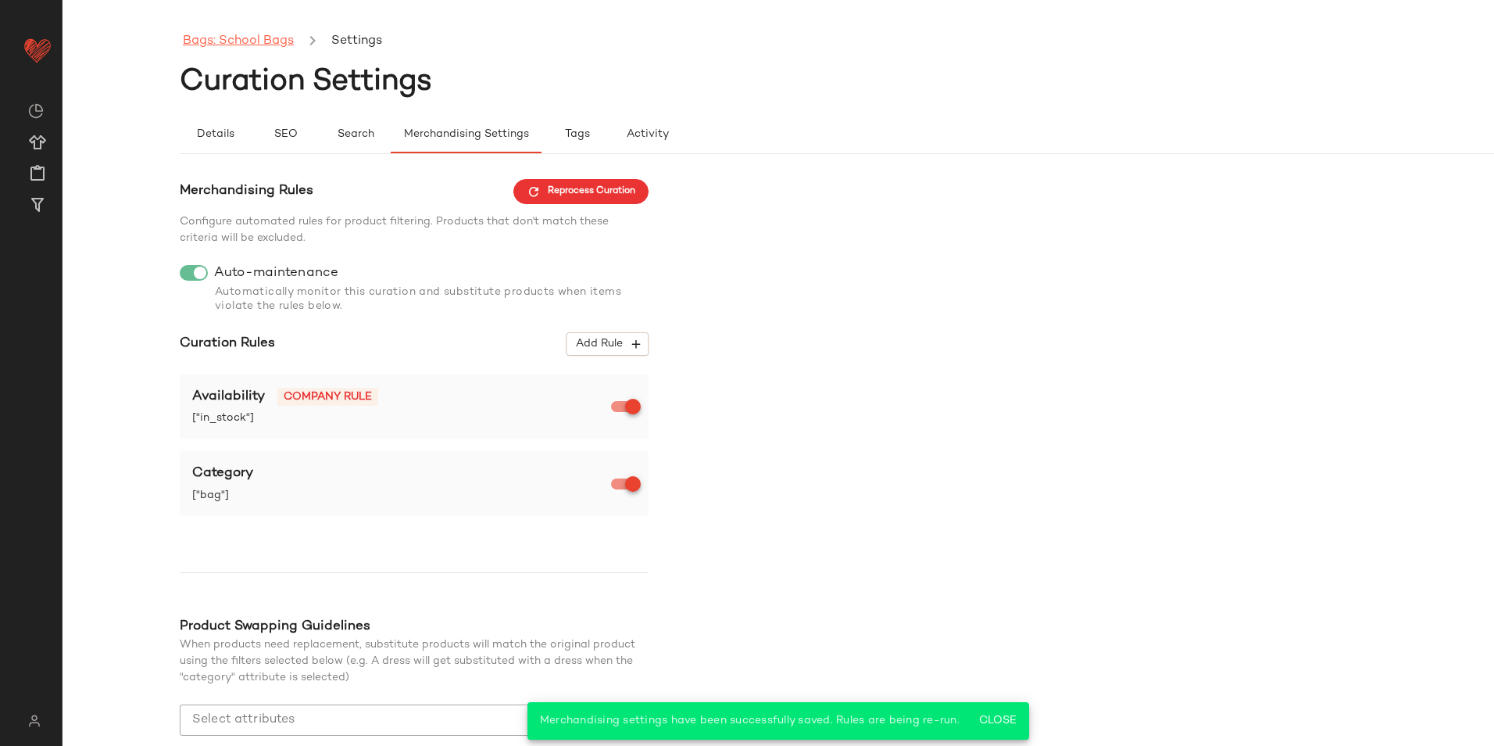
click at [246, 48] on link "Bags: School Bags" at bounding box center [238, 41] width 111 height 20
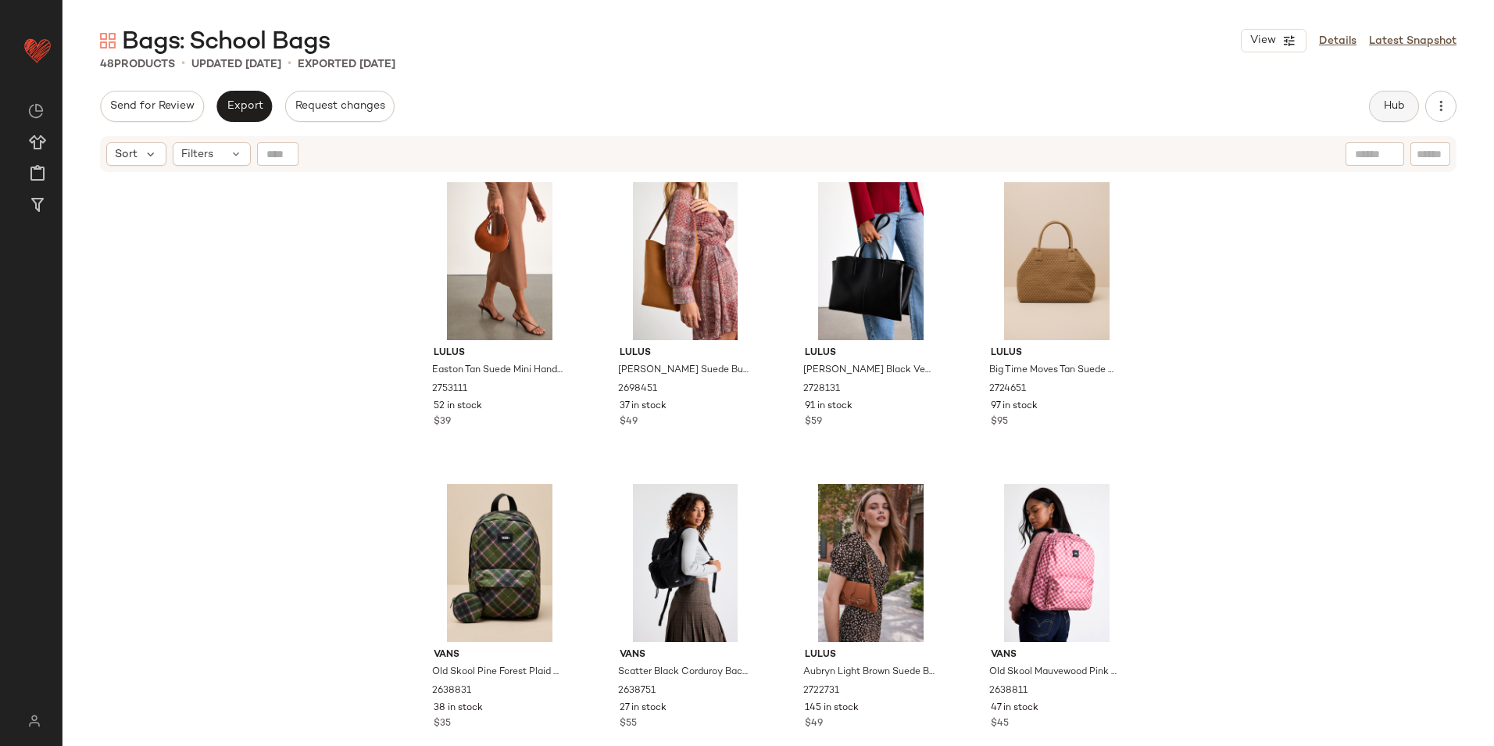
click at [1391, 103] on span "Hub" at bounding box center [1395, 106] width 22 height 13
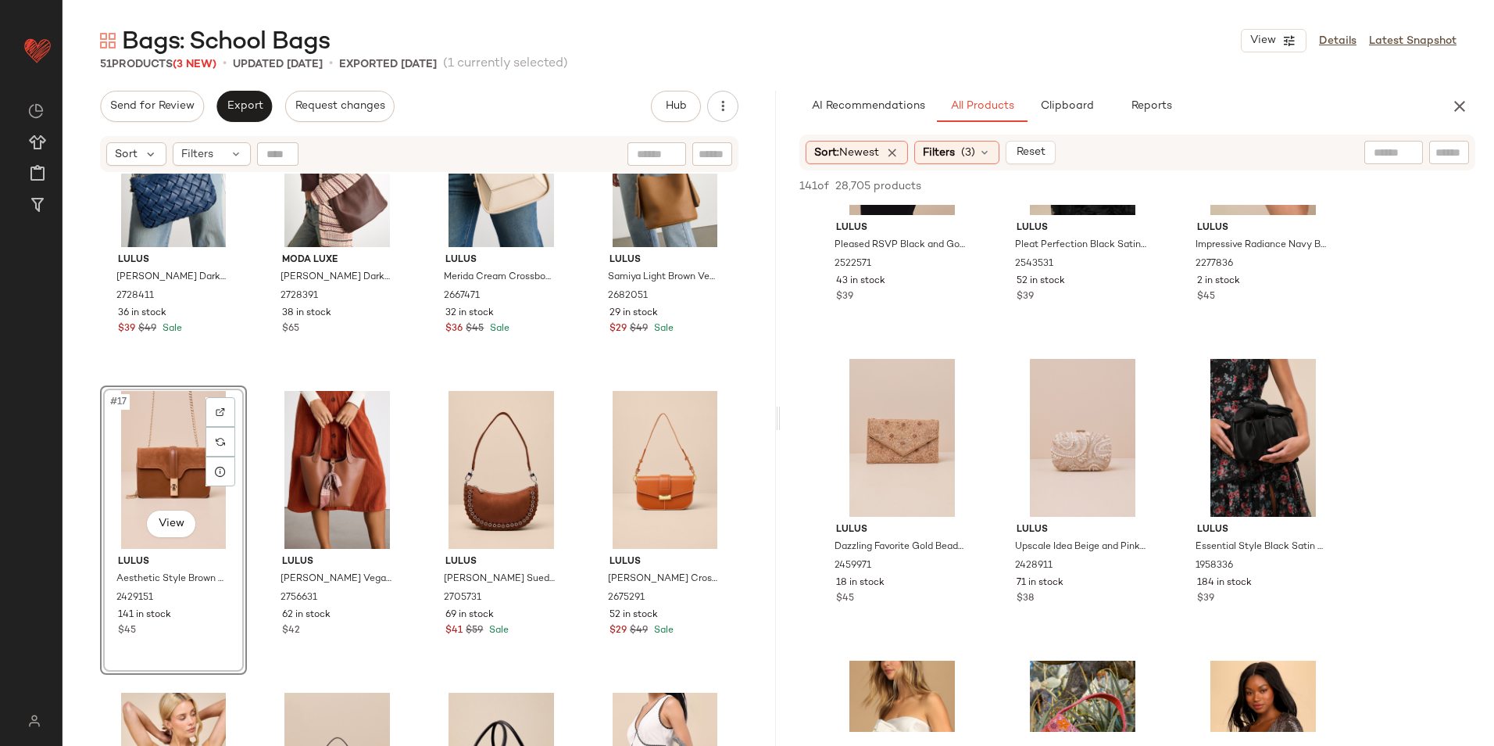
scroll to position [4846, 0]
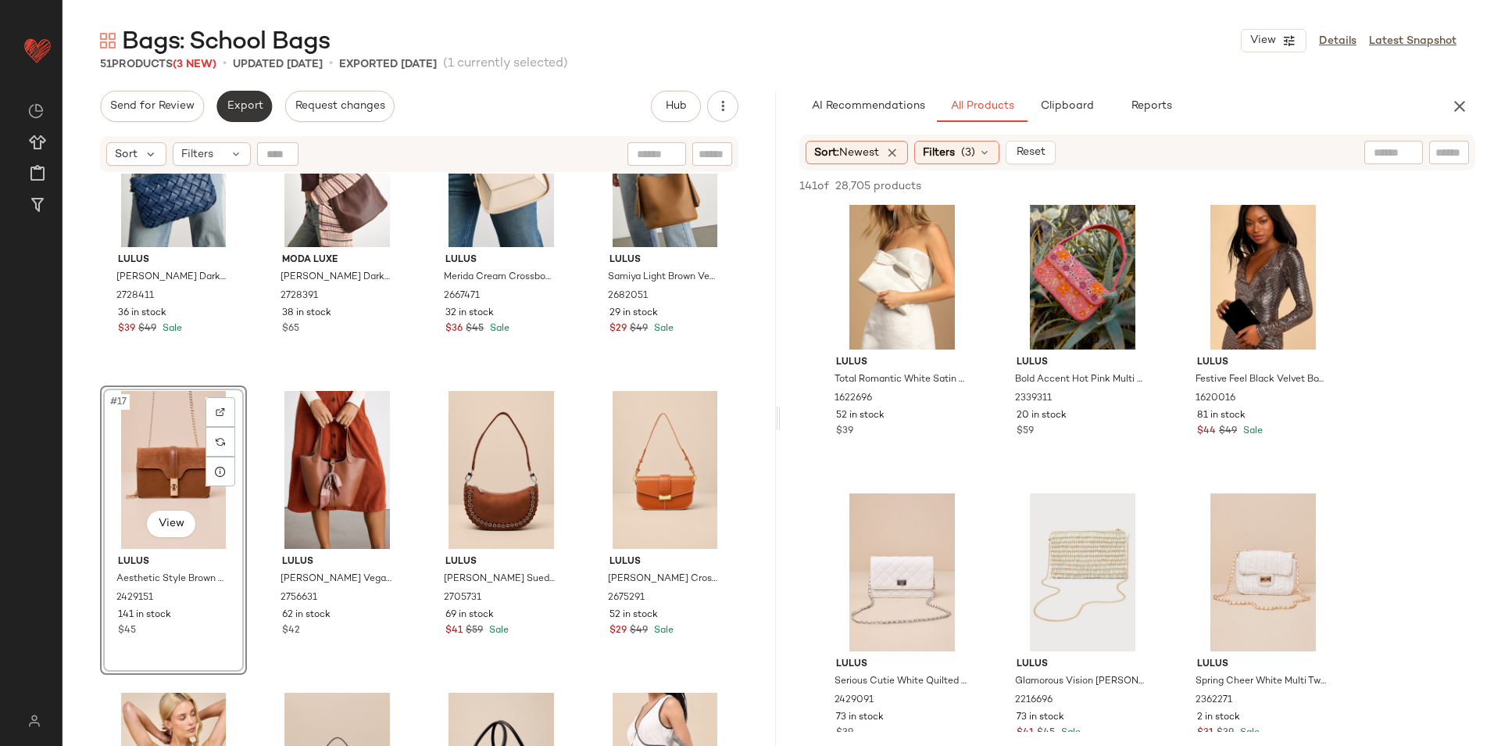
click at [229, 96] on button "Export" at bounding box center [244, 106] width 55 height 31
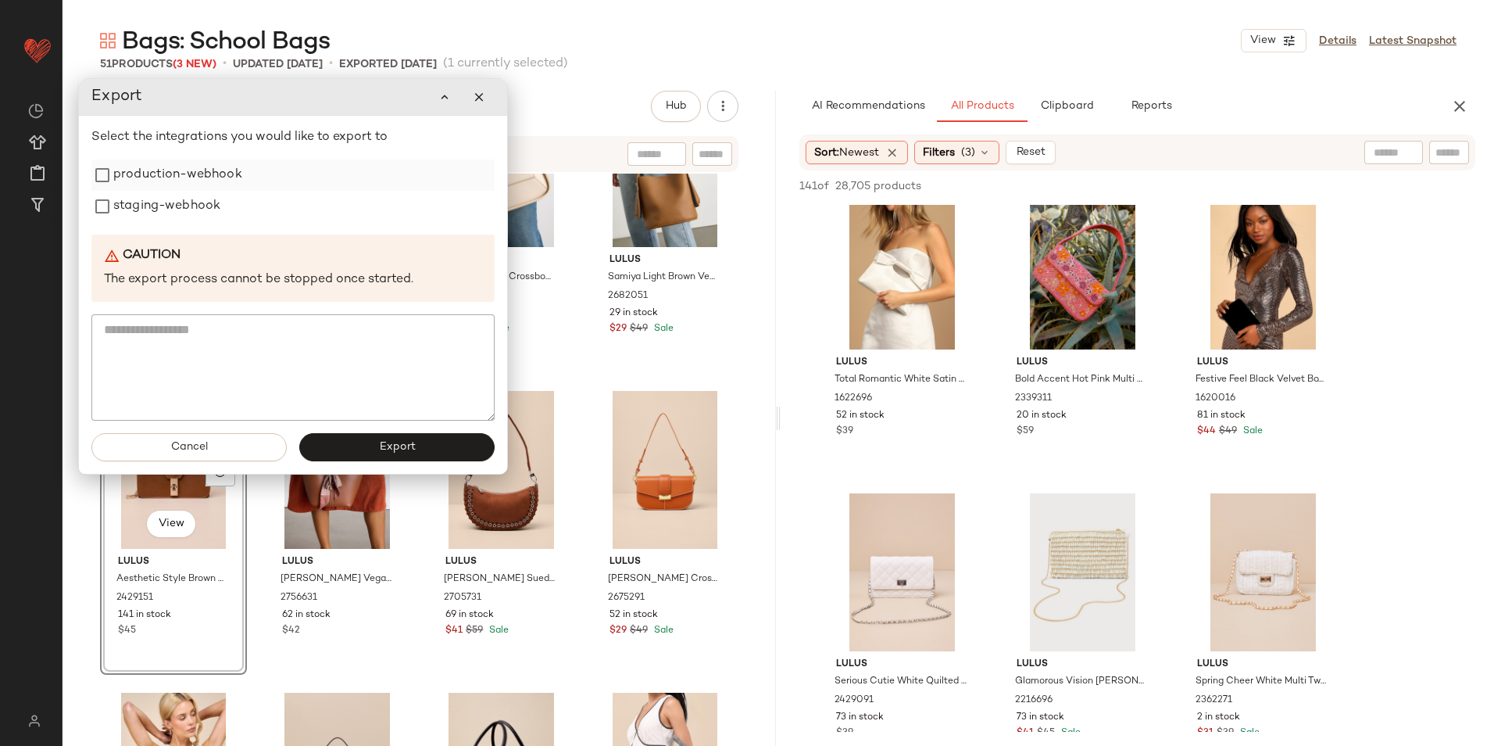
click at [213, 177] on label "production-webhook" at bounding box center [177, 174] width 129 height 31
drag, startPoint x: 177, startPoint y: 207, endPoint x: 218, endPoint y: 239, distance: 51.8
click at [177, 209] on label "staging-webhook" at bounding box center [166, 207] width 107 height 31
click at [373, 454] on button "Export" at bounding box center [396, 450] width 195 height 28
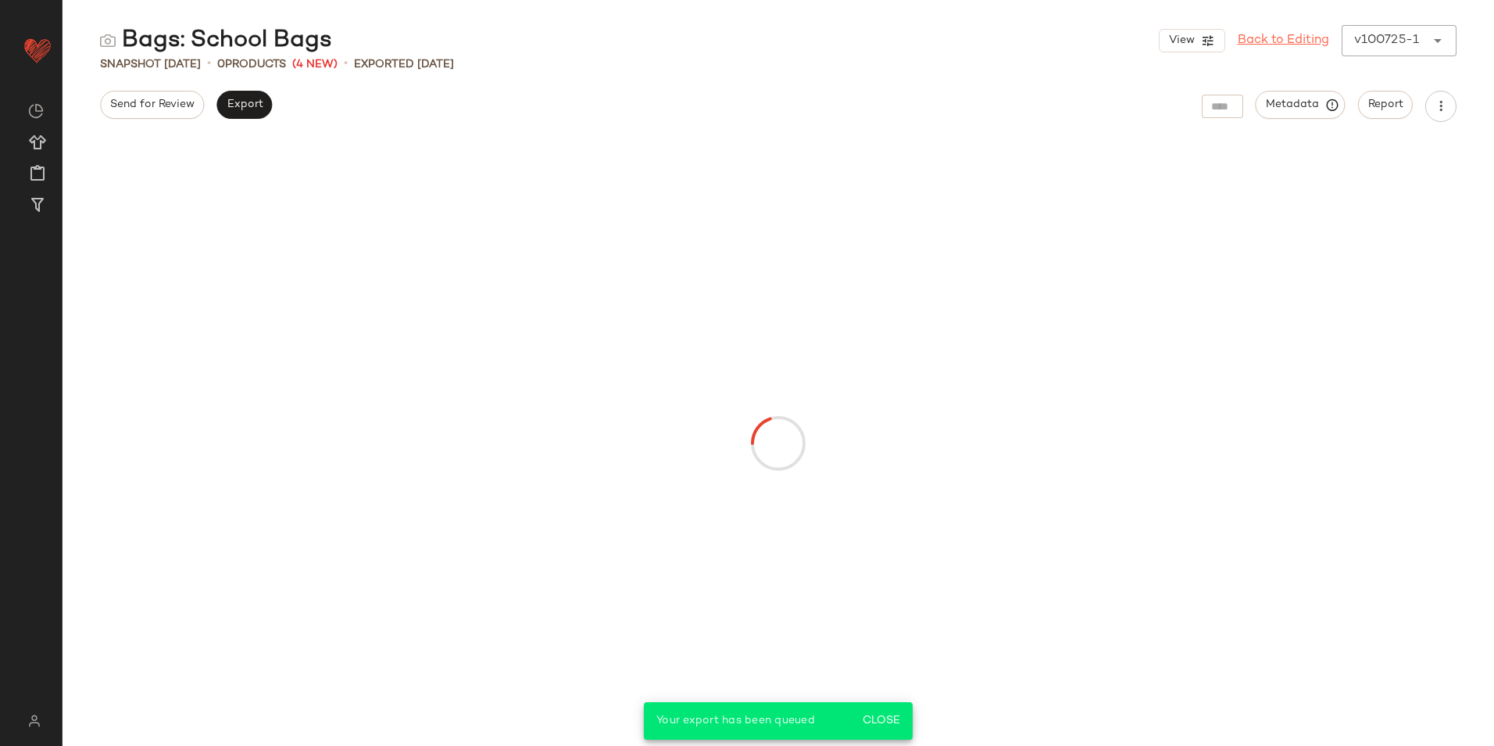
click at [1365, 48] on div "View Back to Editing v100725-1 ******" at bounding box center [1308, 40] width 298 height 31
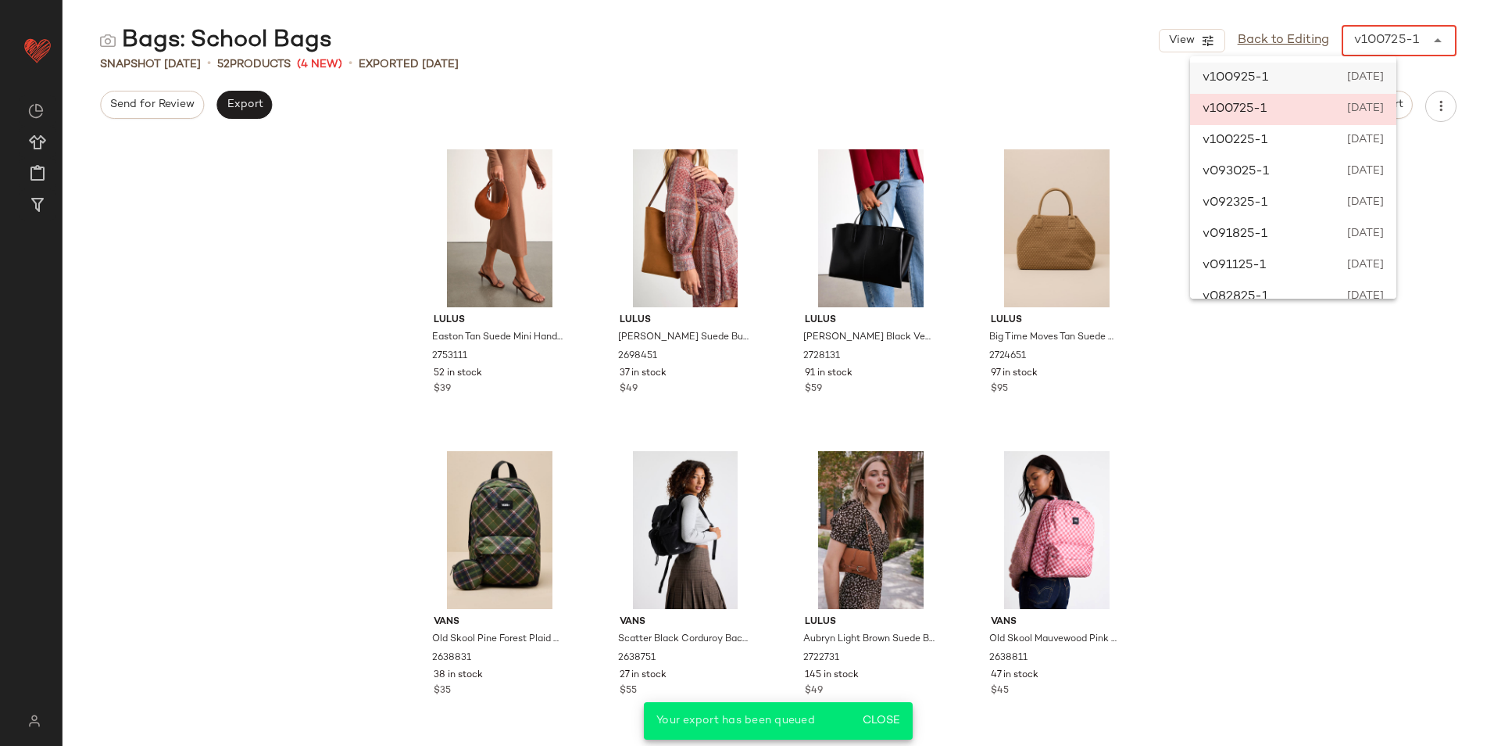
click at [1275, 82] on div "v100925-1 [DATE]" at bounding box center [1293, 78] width 206 height 31
type input "******"
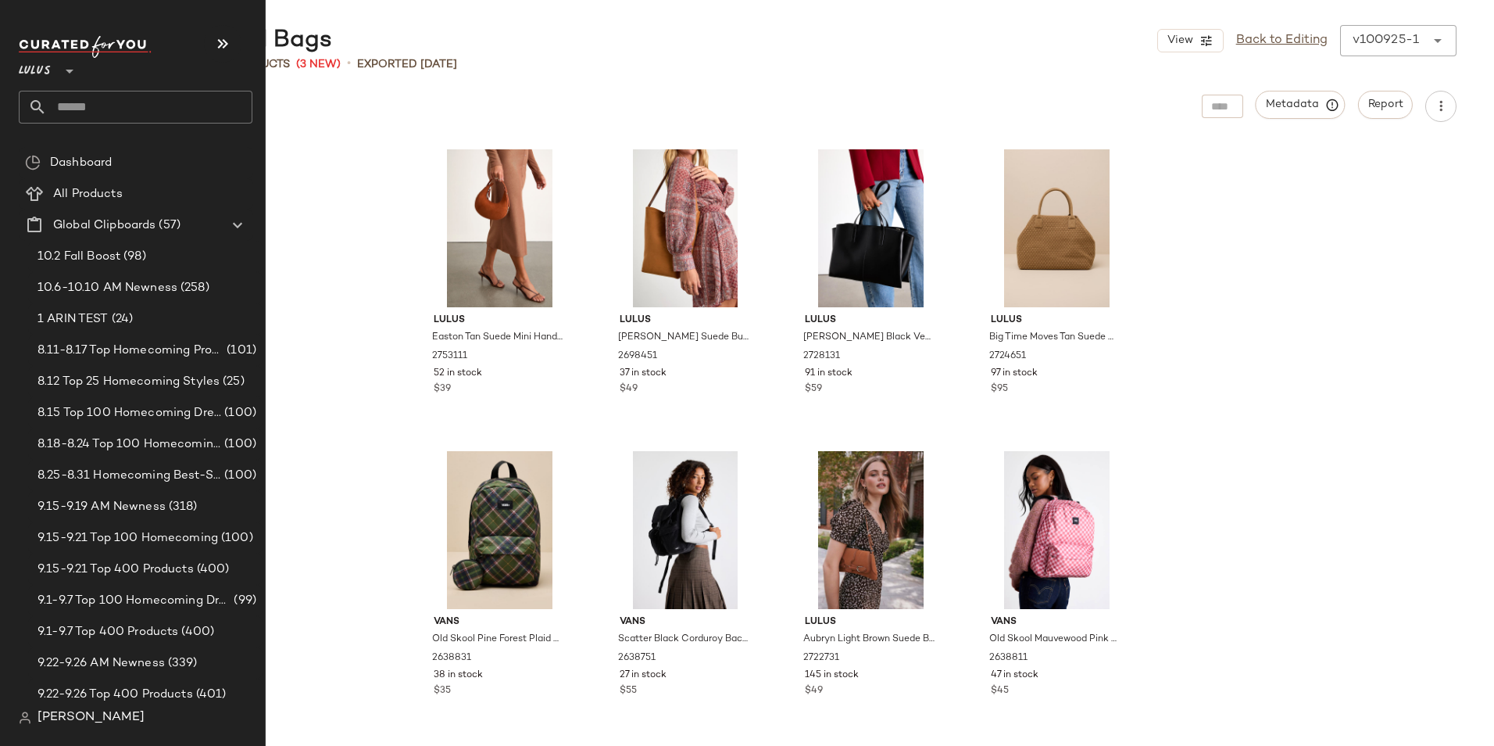
click at [79, 105] on input "text" at bounding box center [150, 107] width 206 height 33
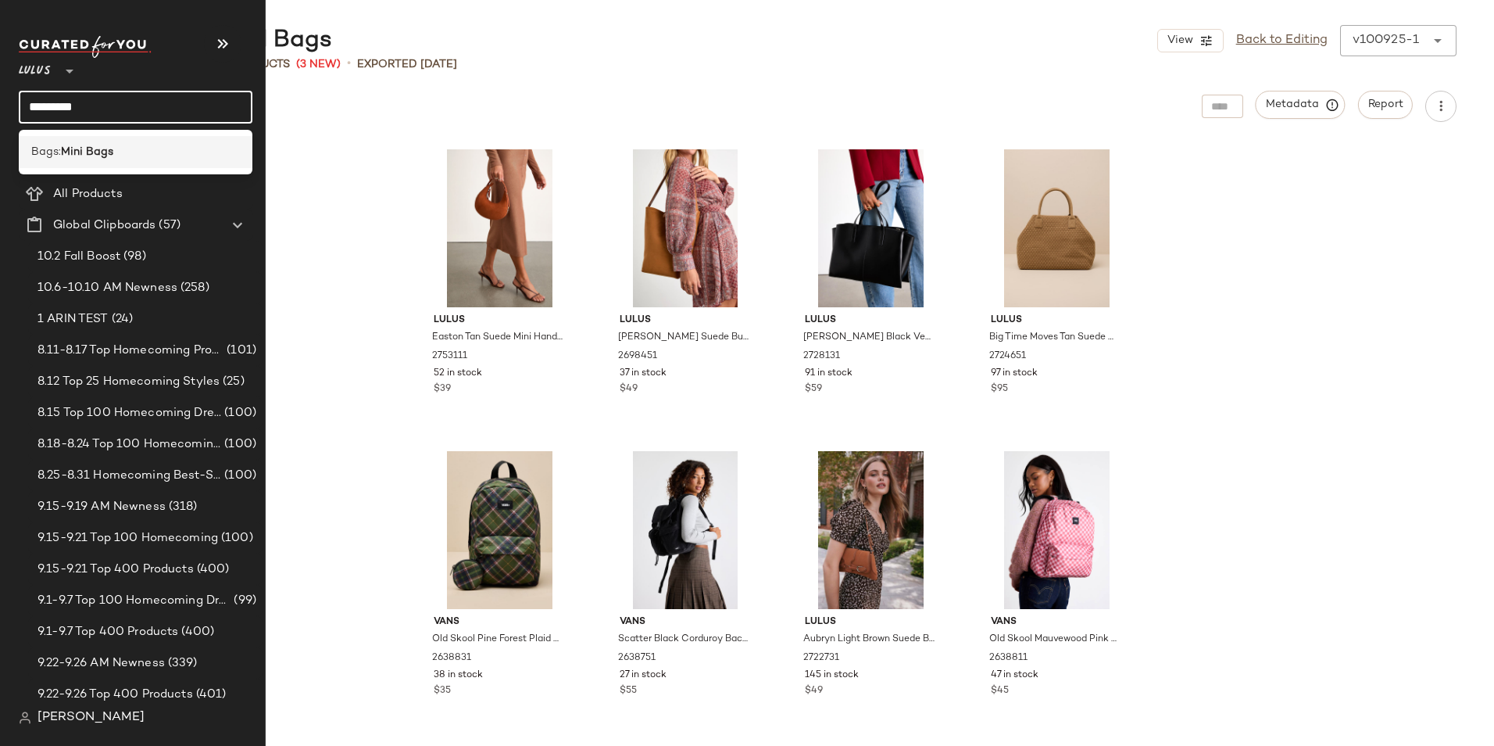
type input "*********"
click at [109, 159] on b "Mini Bags" at bounding box center [87, 152] width 52 height 16
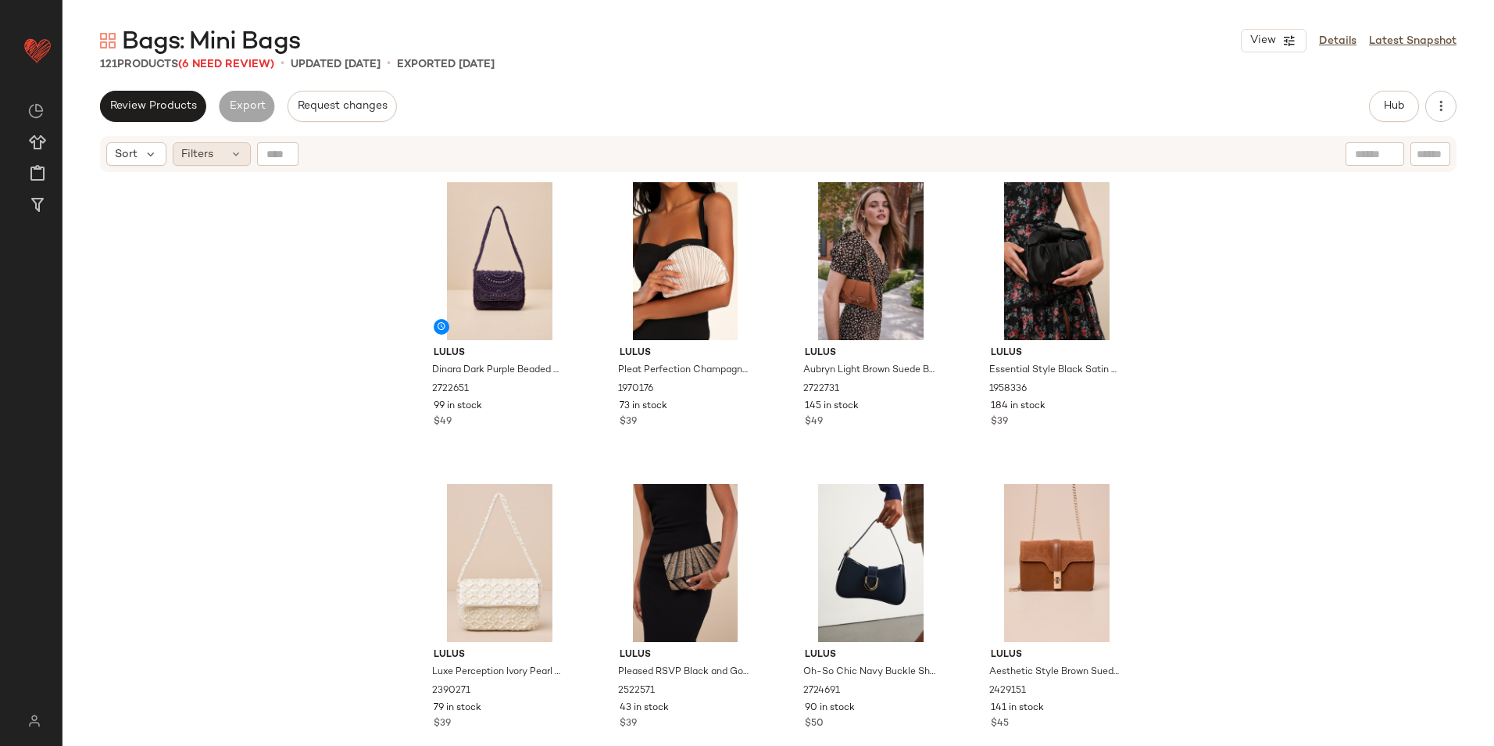
click at [230, 149] on icon at bounding box center [236, 154] width 13 height 13
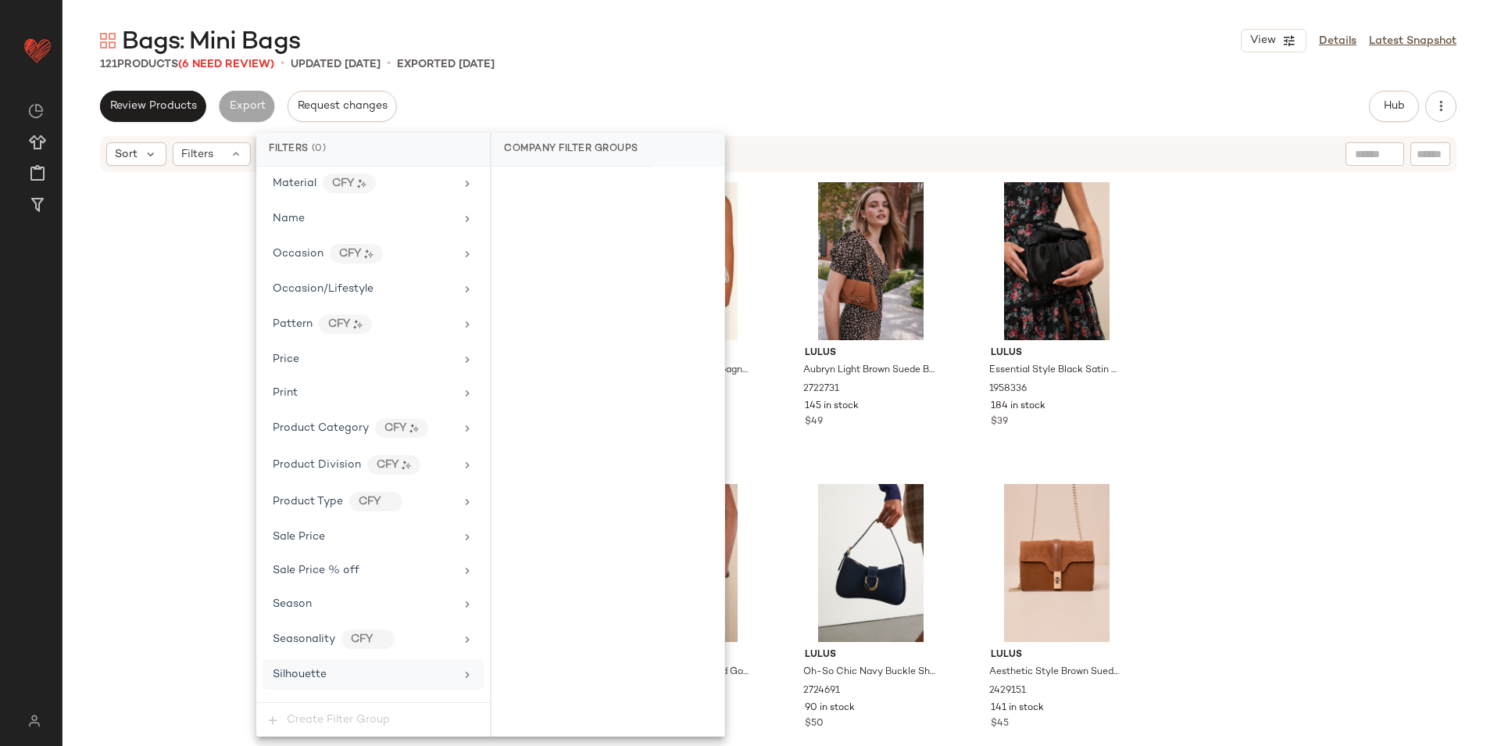
scroll to position [853, 0]
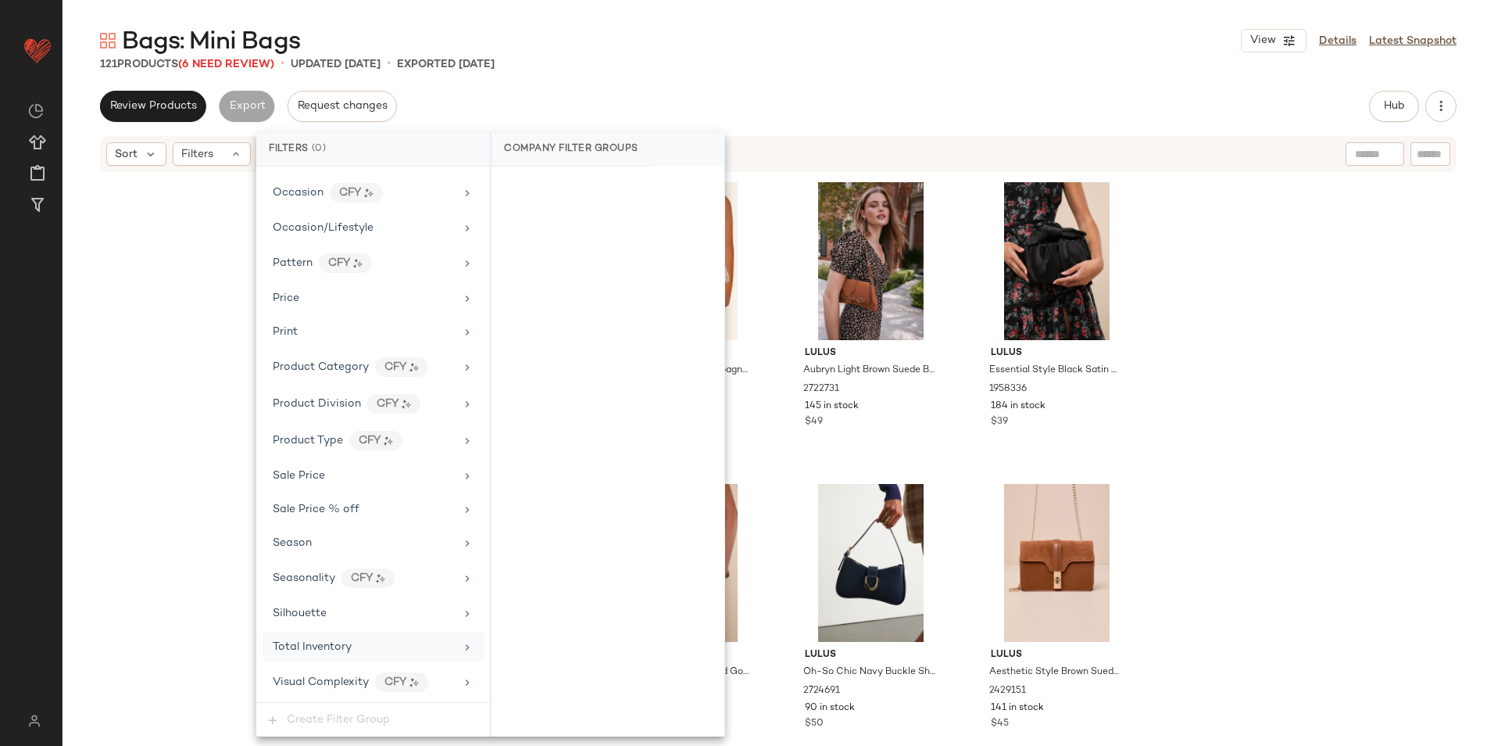
click at [364, 648] on div "Total Inventory" at bounding box center [364, 647] width 182 height 16
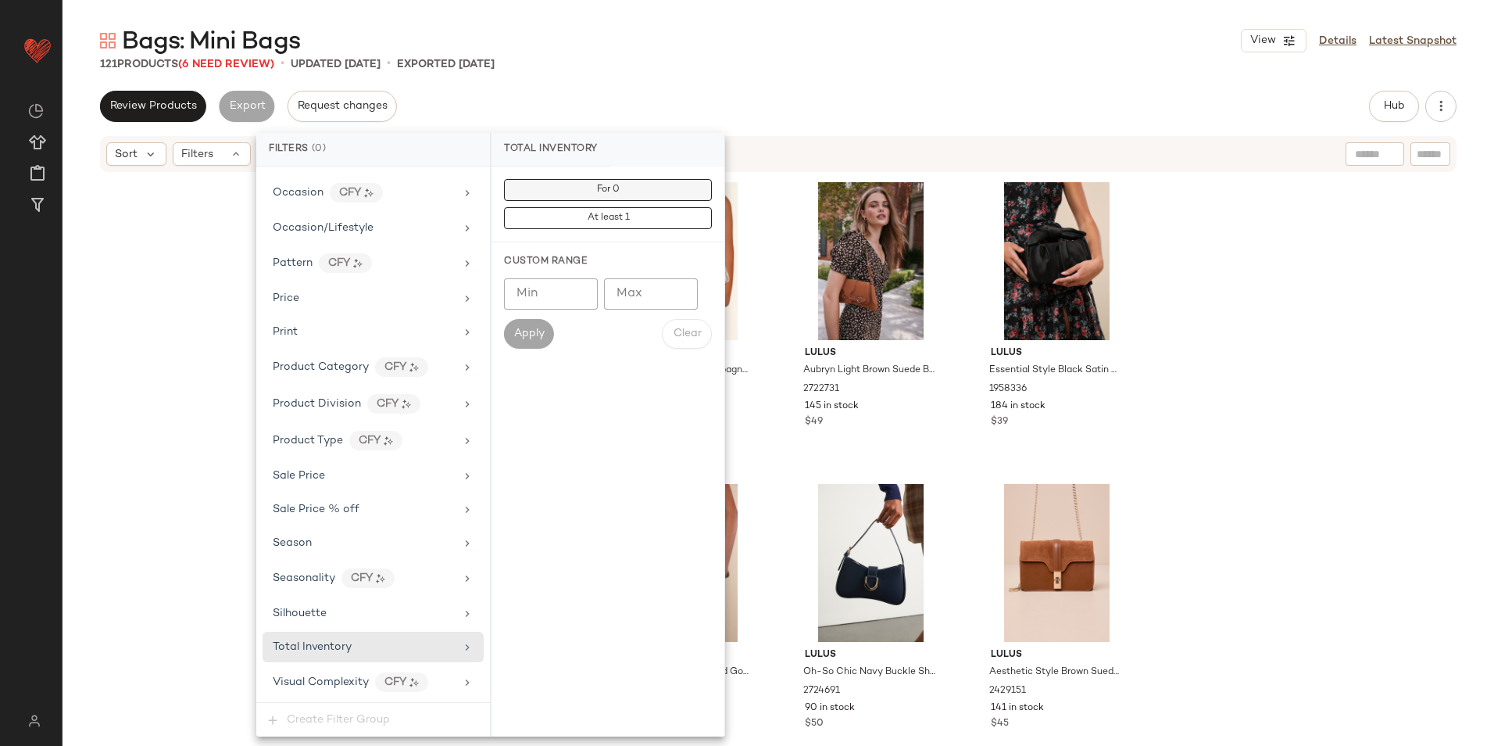
click at [614, 195] on span "For 0" at bounding box center [607, 189] width 23 height 11
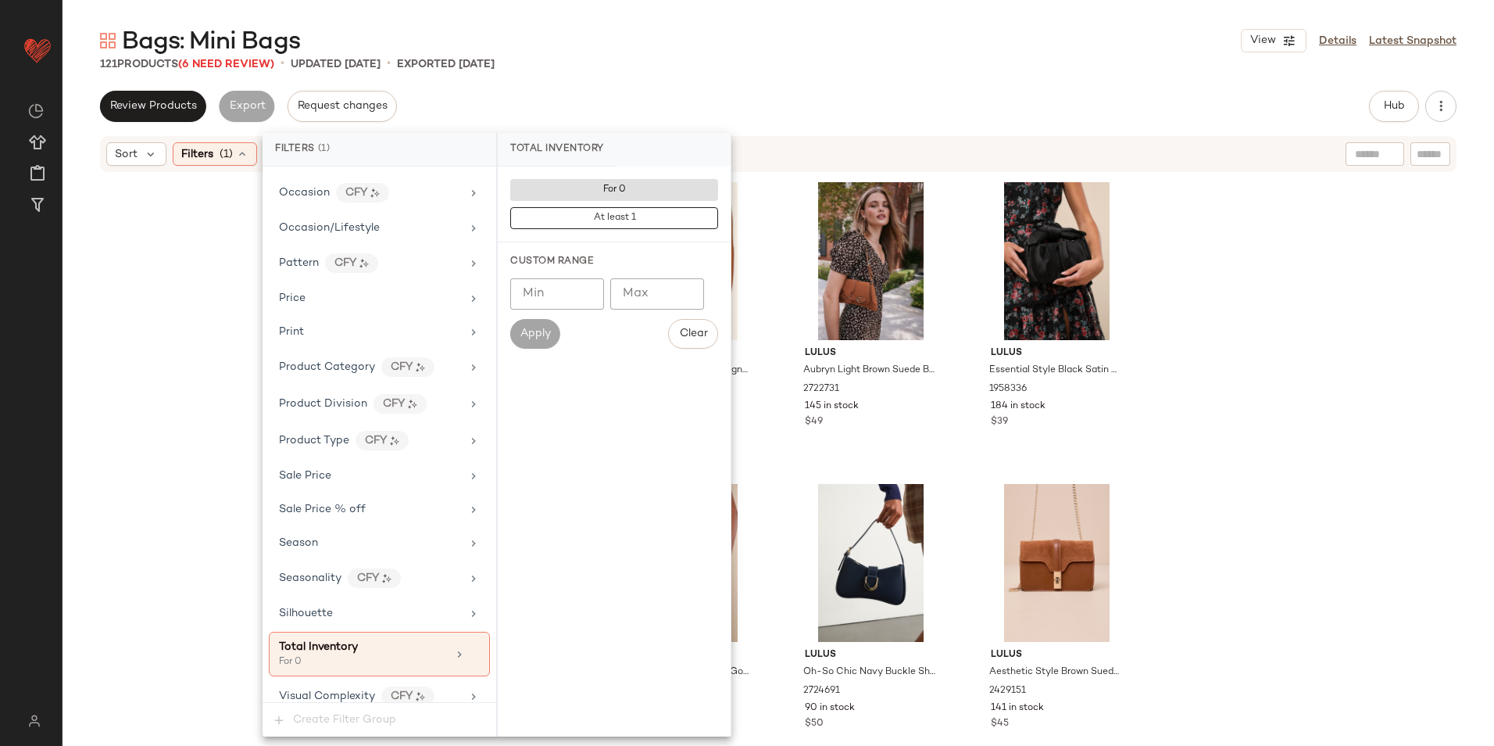
click at [739, 63] on div "121 Products (6 Need Review) • updated [DATE] • Exported [DATE]" at bounding box center [779, 64] width 1432 height 16
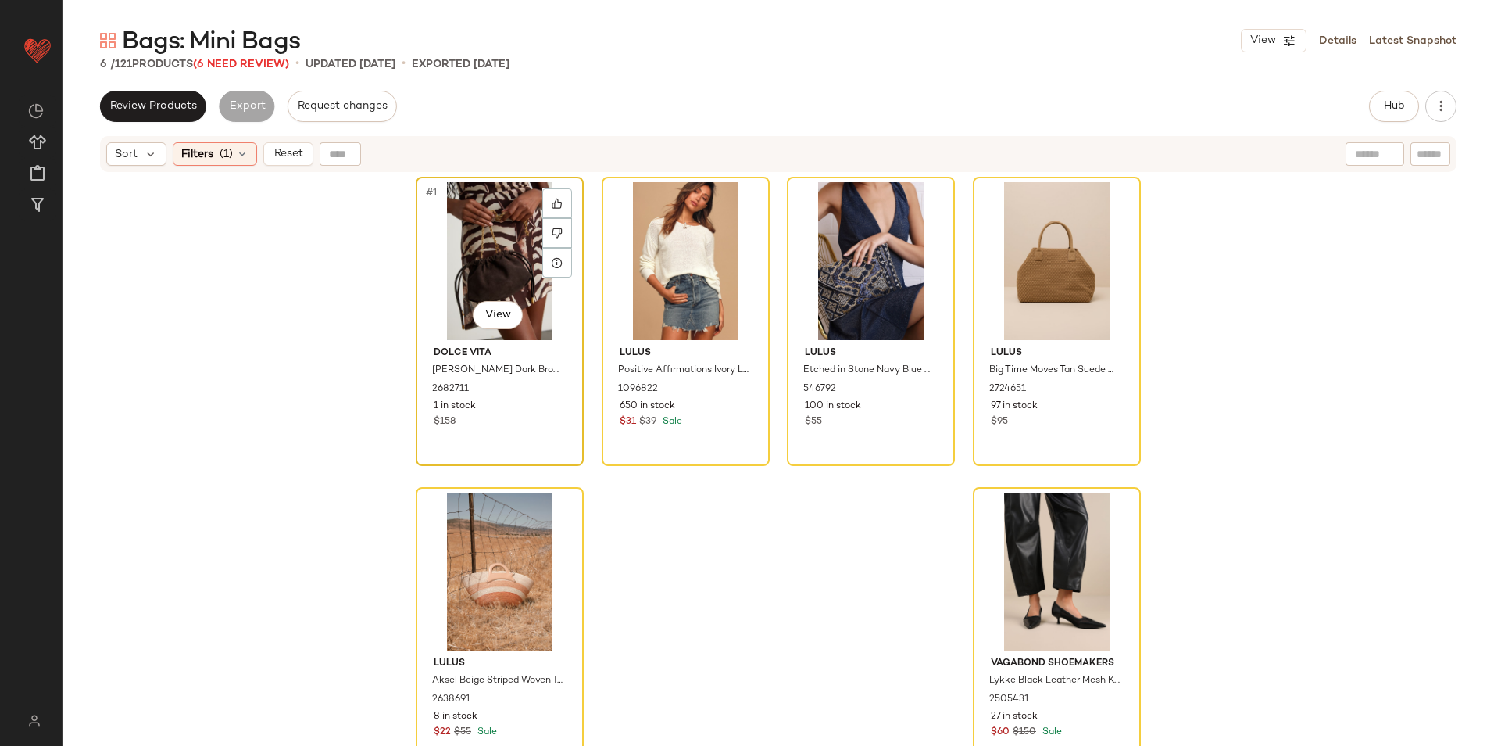
click at [467, 251] on div "#1 View" at bounding box center [499, 261] width 157 height 158
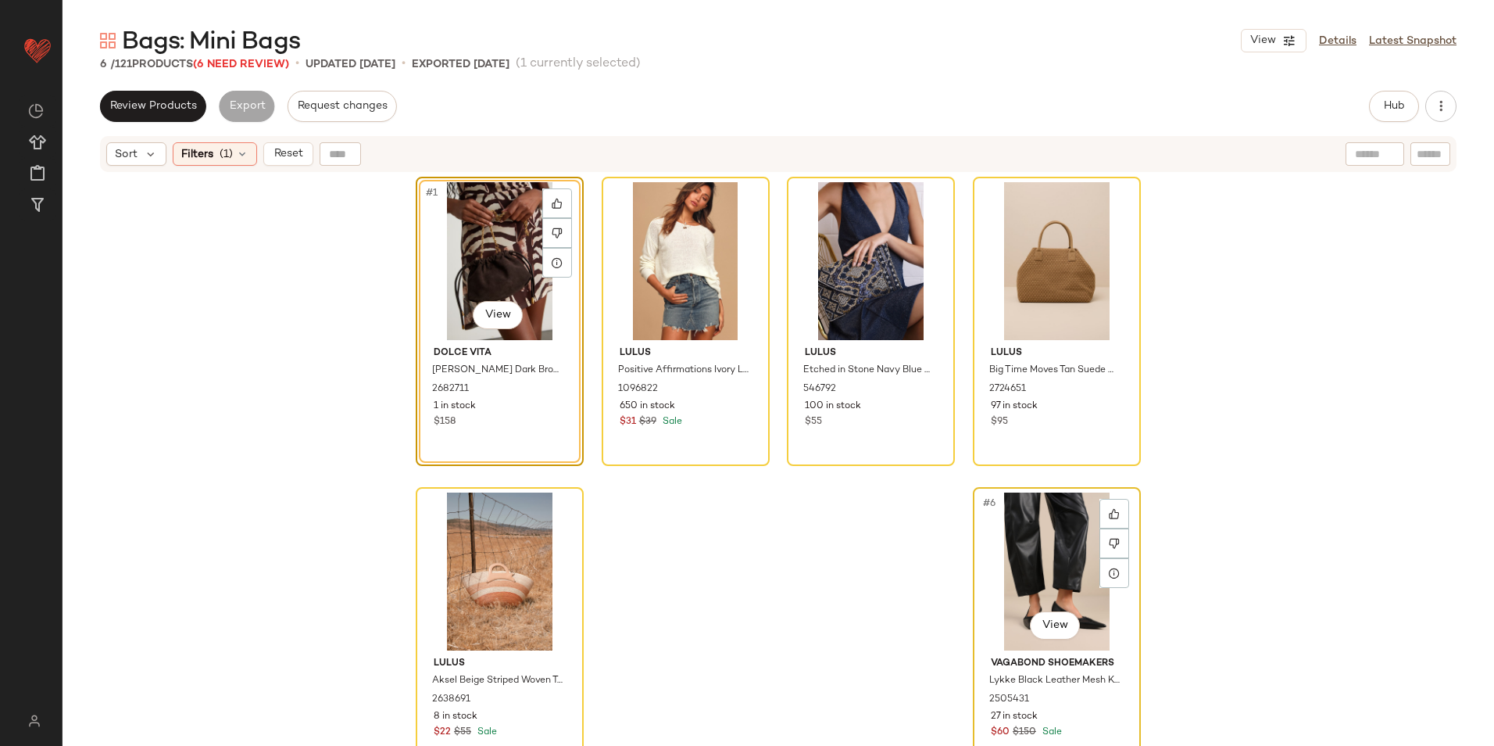
click at [1057, 553] on div "#6 View" at bounding box center [1057, 571] width 157 height 158
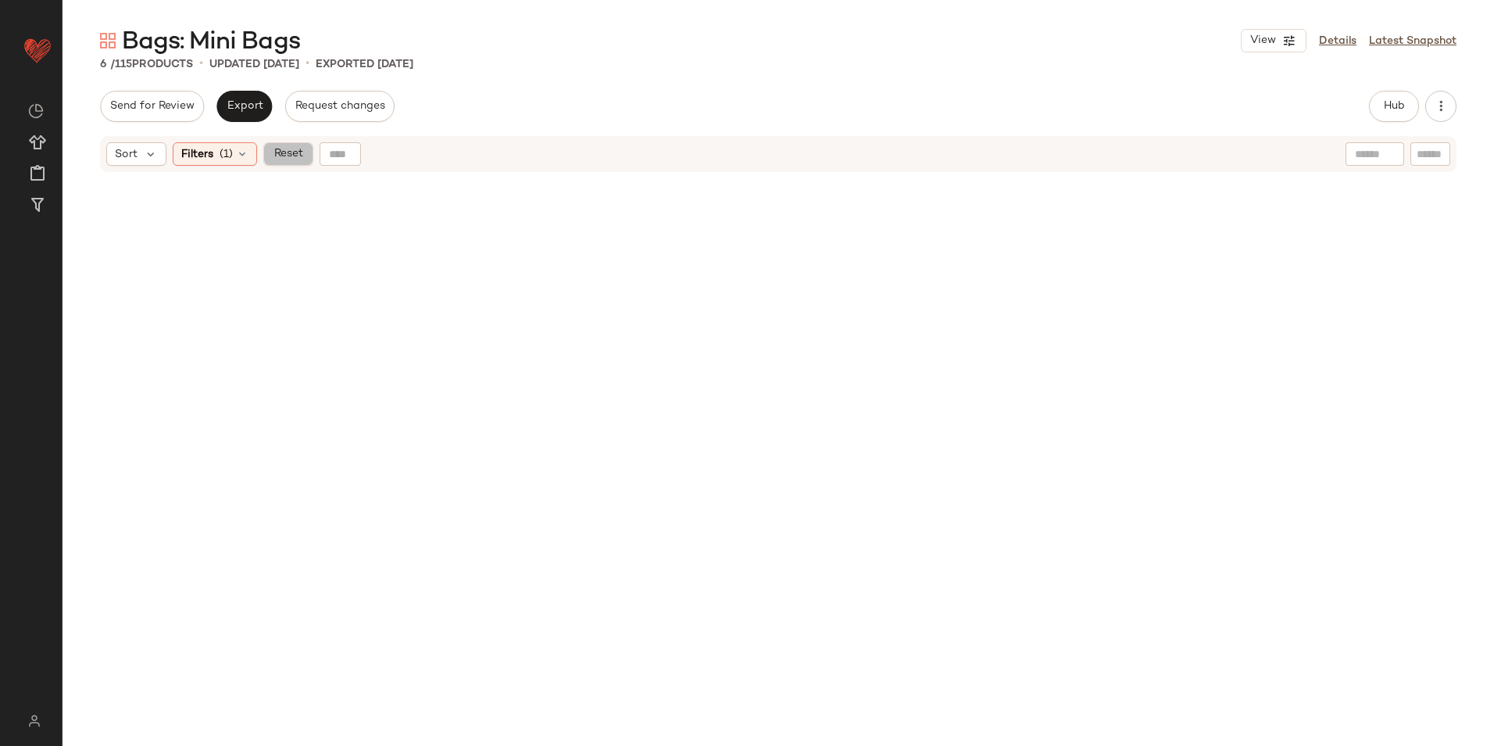
click at [285, 161] on button "Reset" at bounding box center [288, 153] width 50 height 23
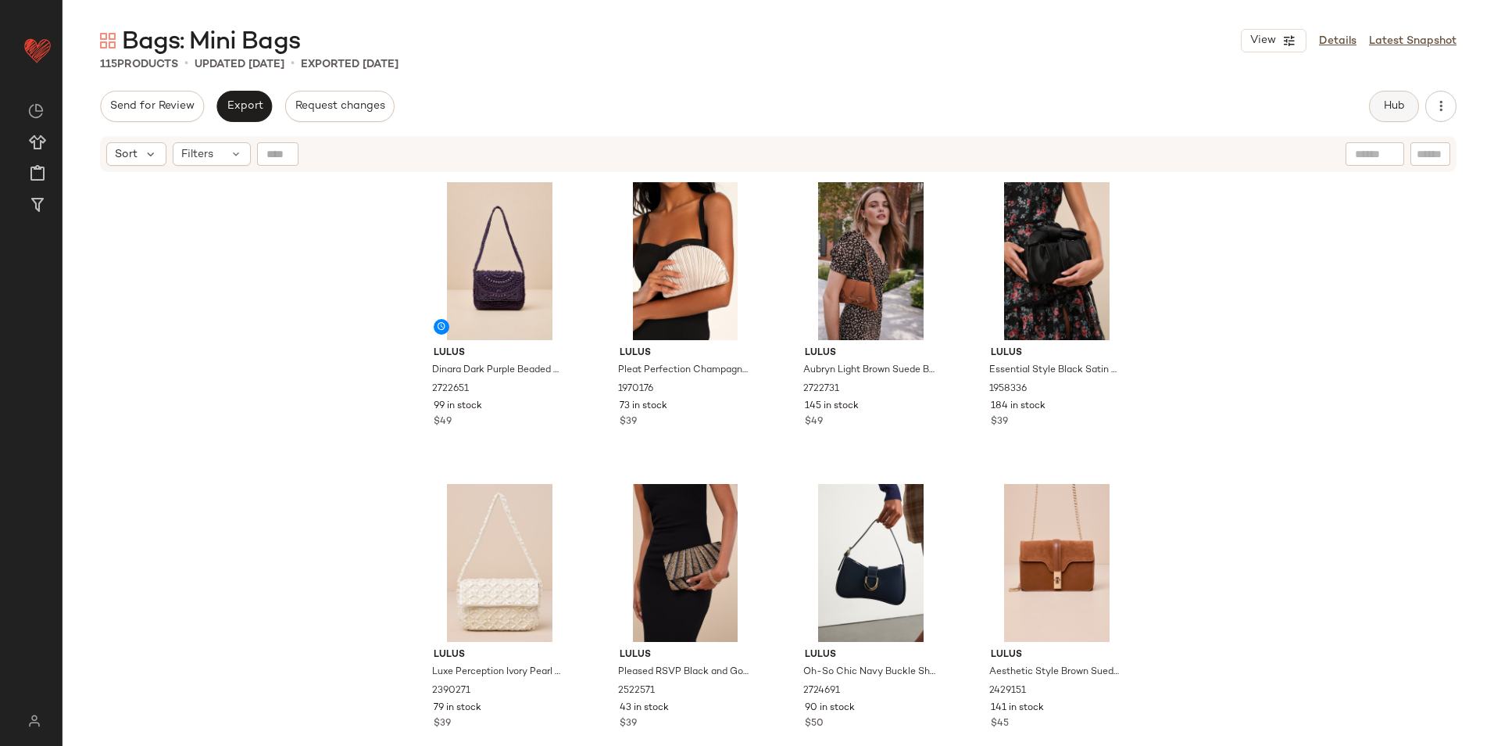
click at [1385, 108] on span "Hub" at bounding box center [1395, 106] width 22 height 13
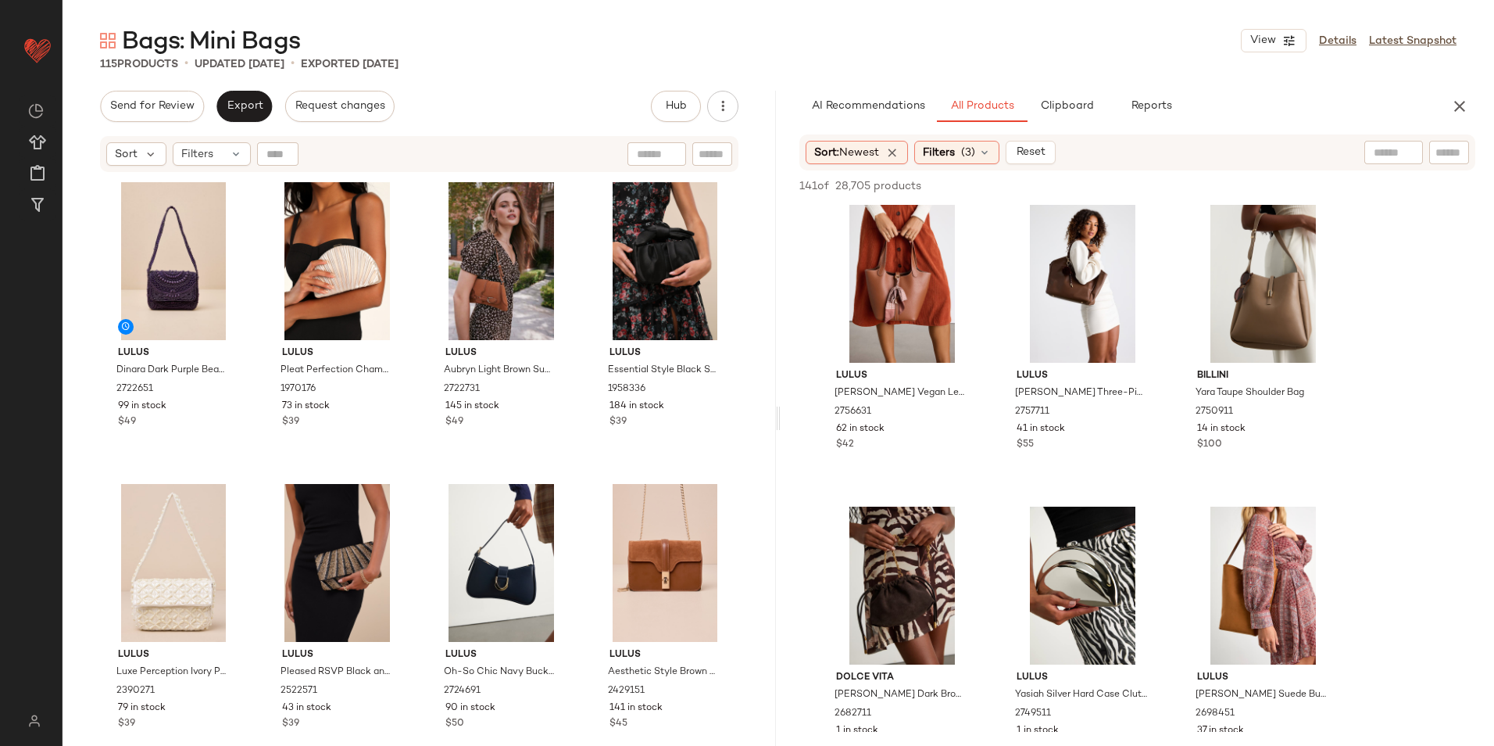
scroll to position [1016, 0]
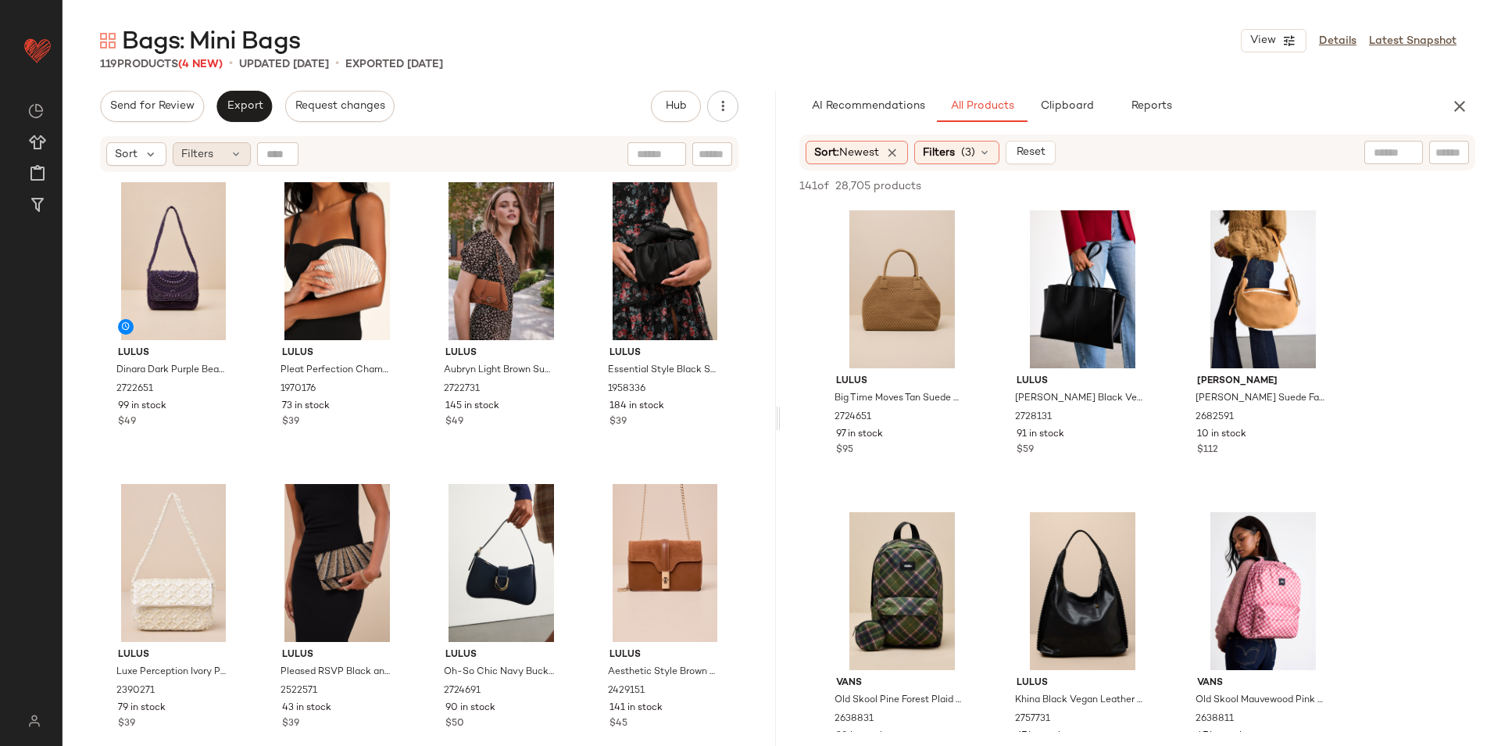
click at [233, 157] on icon at bounding box center [236, 154] width 13 height 13
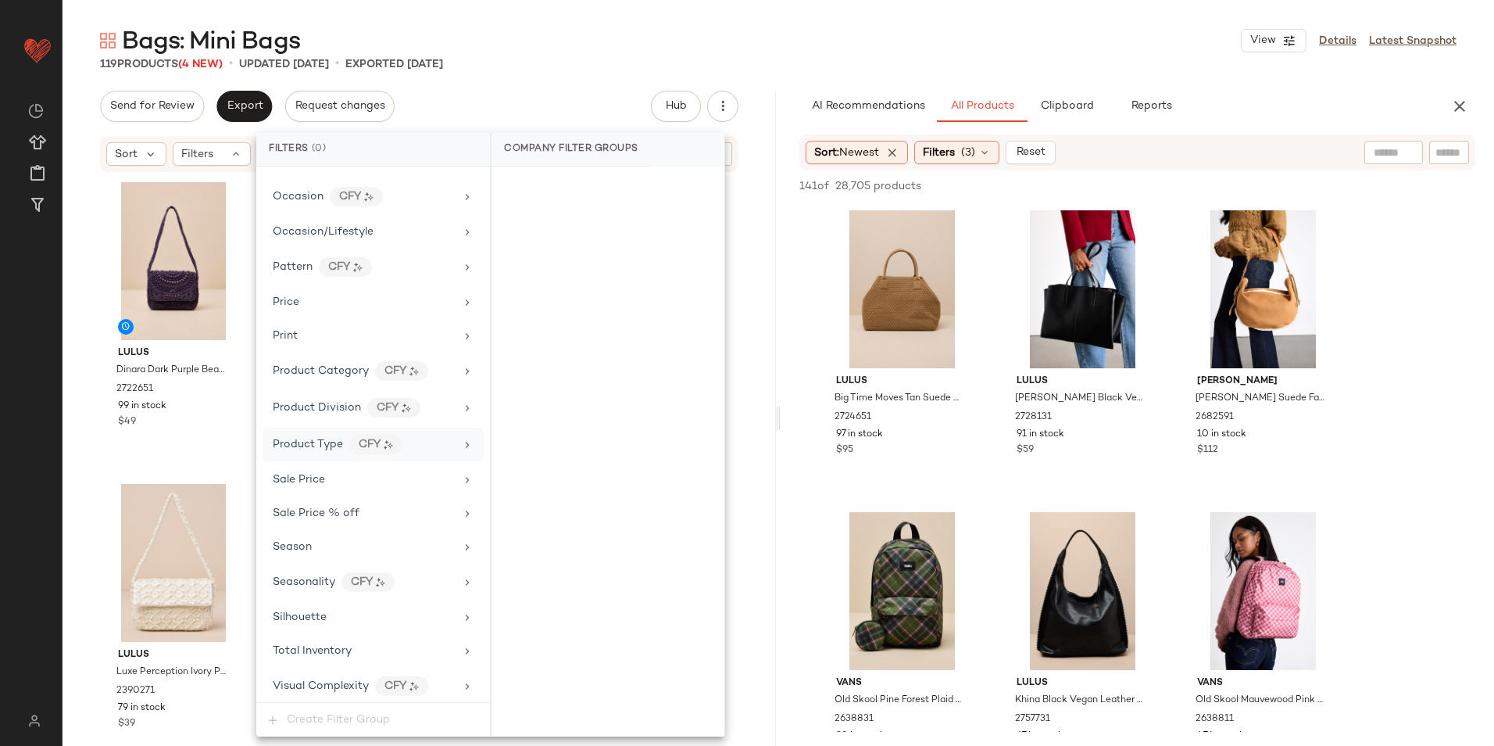
scroll to position [853, 0]
click at [360, 637] on div "Total Inventory" at bounding box center [373, 647] width 221 height 30
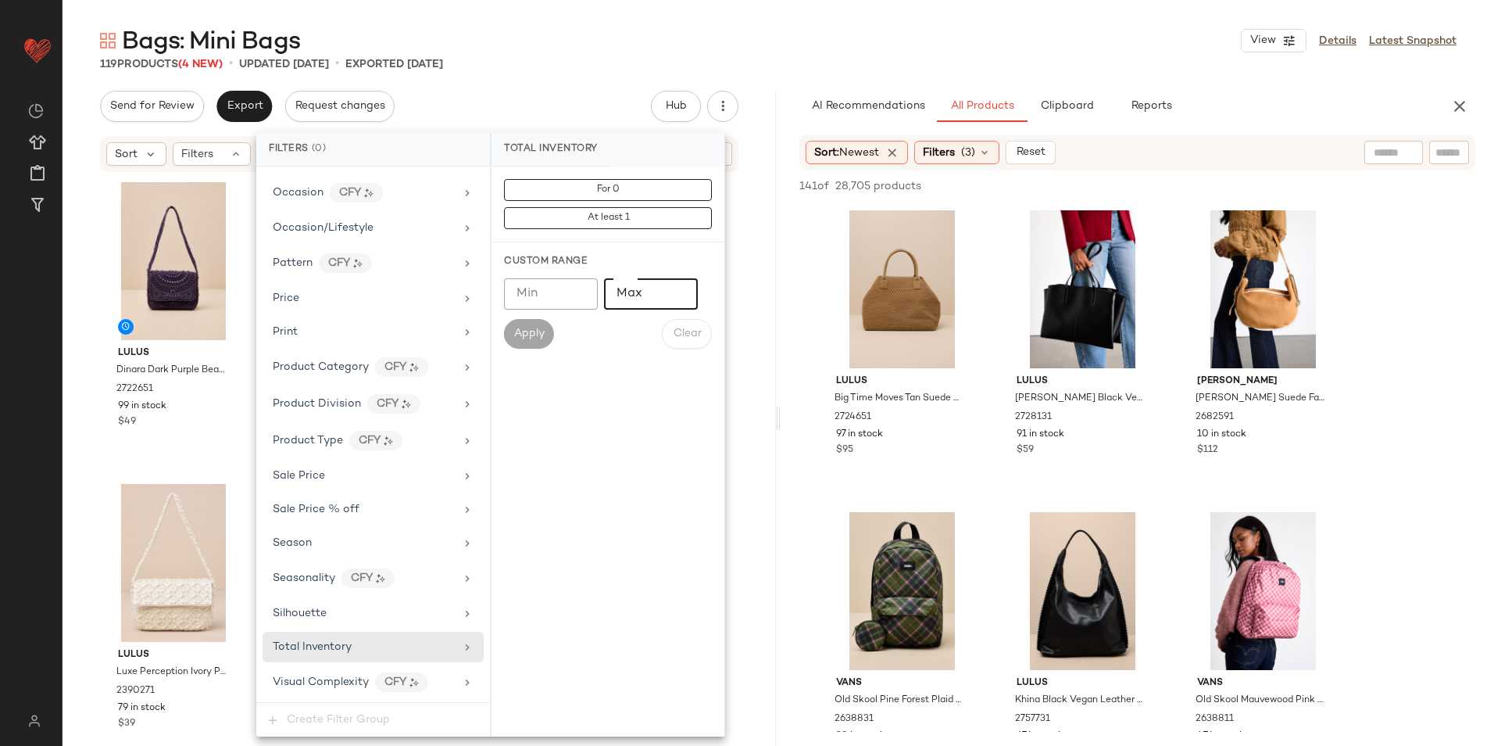
click at [651, 295] on input "Max" at bounding box center [651, 293] width 94 height 31
type input "**"
click at [515, 339] on span "Apply" at bounding box center [529, 334] width 31 height 13
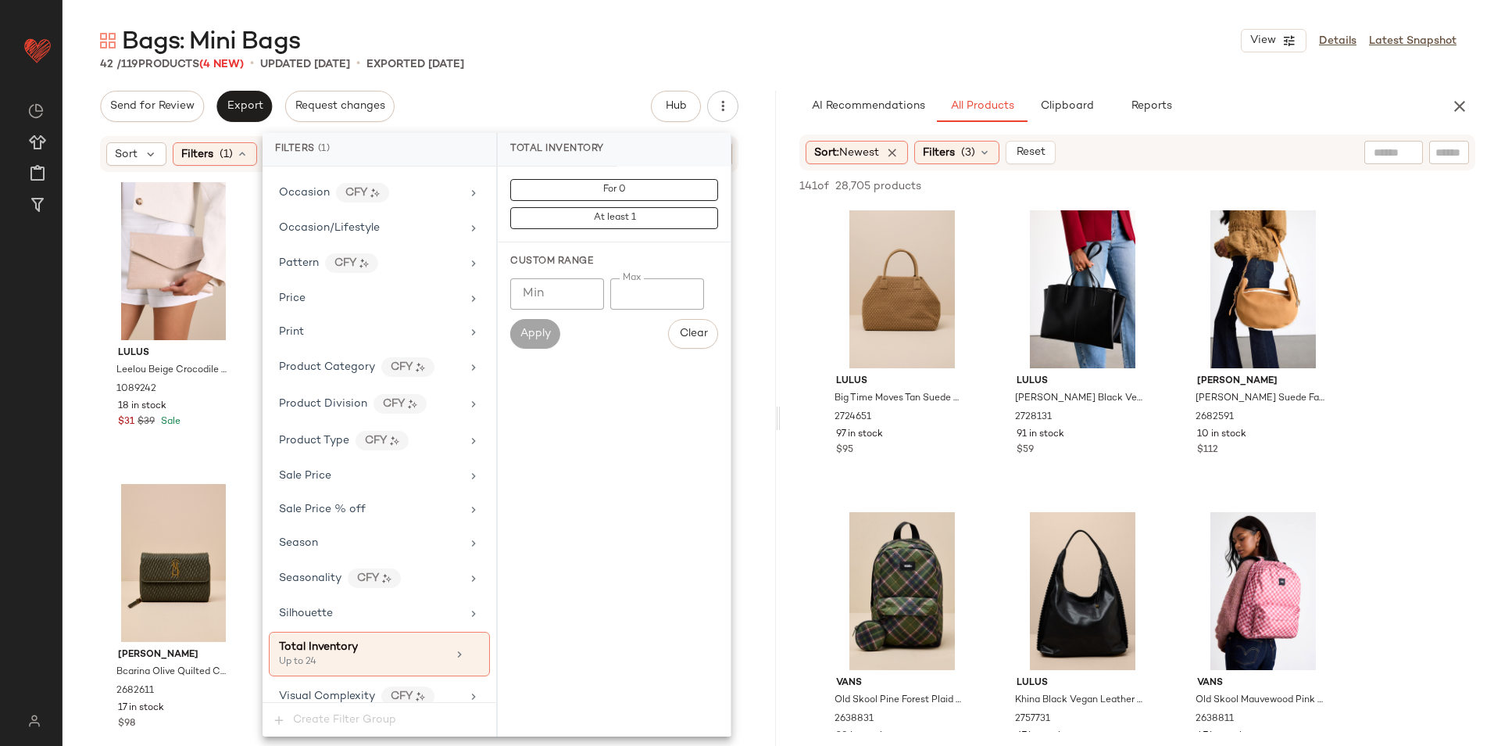
drag, startPoint x: 594, startPoint y: 42, endPoint x: 588, endPoint y: 48, distance: 8.8
click at [591, 45] on div "Bags: Mini Bags View Details Latest Snapshot" at bounding box center [779, 40] width 1432 height 31
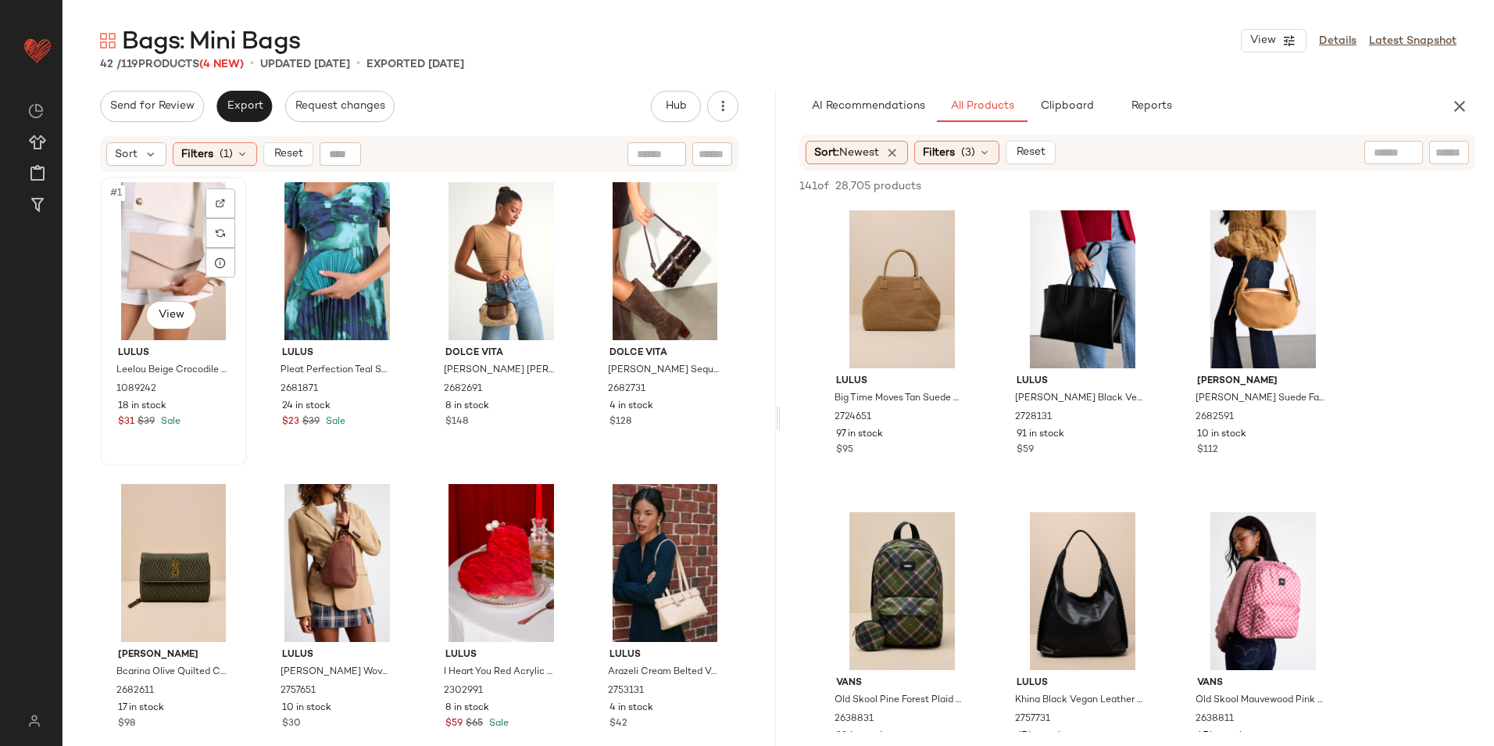
click at [145, 248] on div "#1 View" at bounding box center [174, 261] width 136 height 158
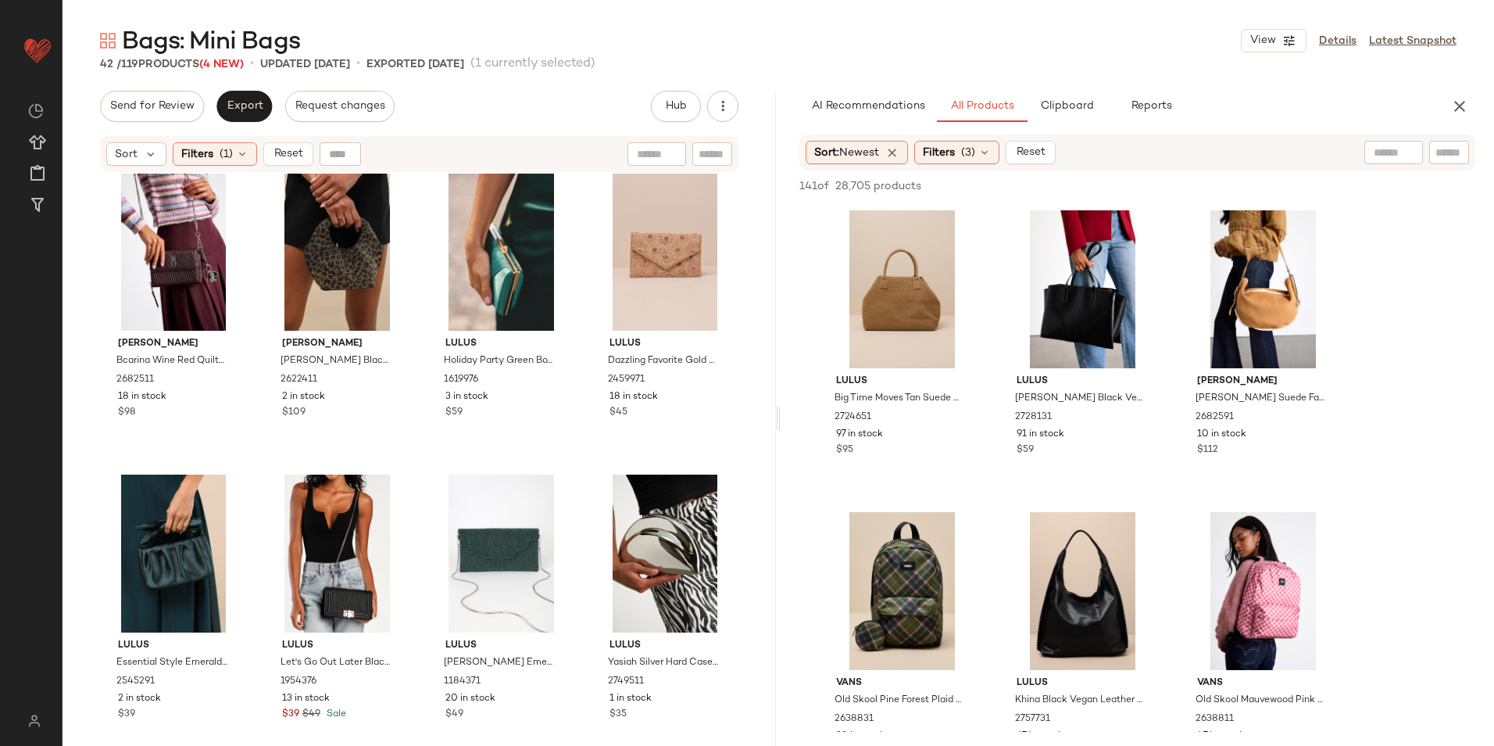
scroll to position [2711, 0]
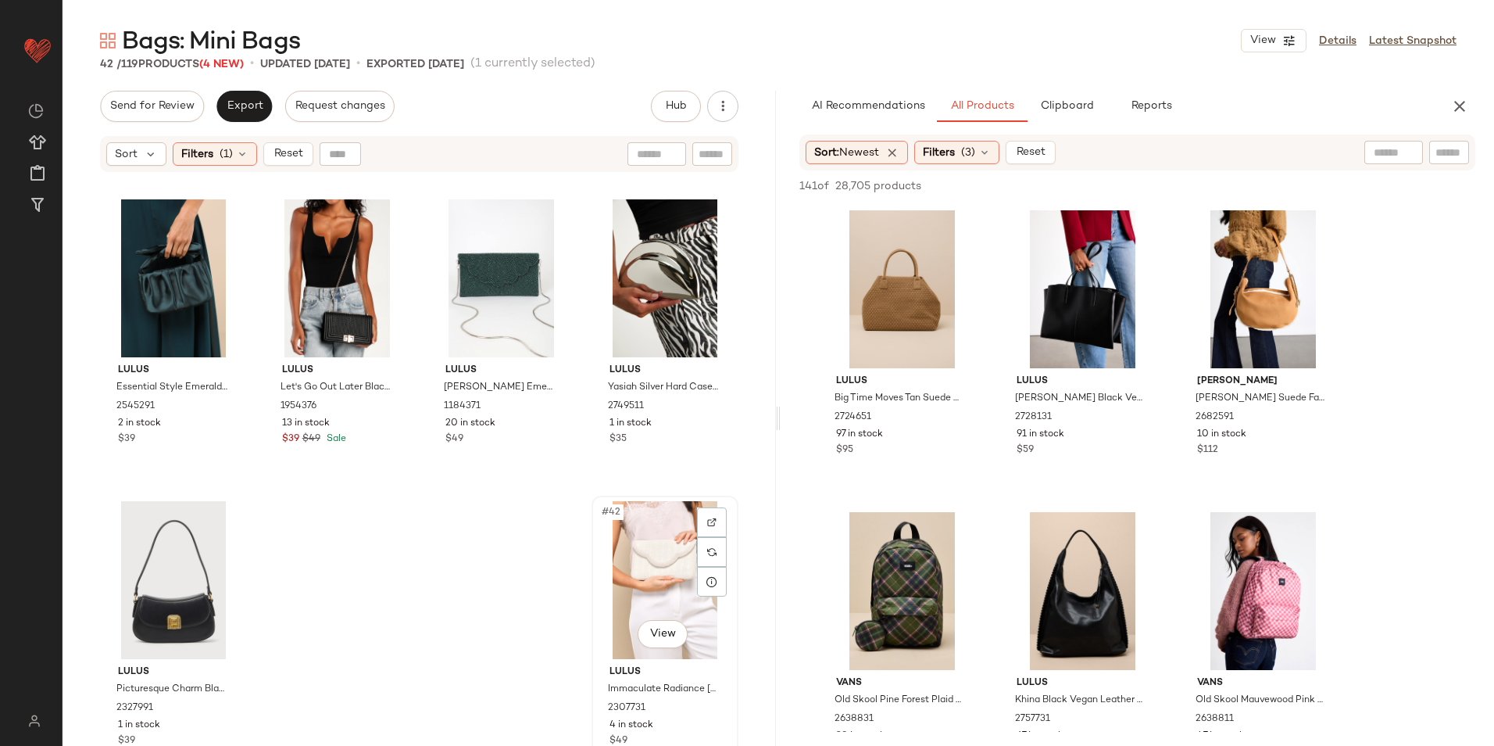
click at [634, 568] on div "#42 View" at bounding box center [665, 580] width 136 height 158
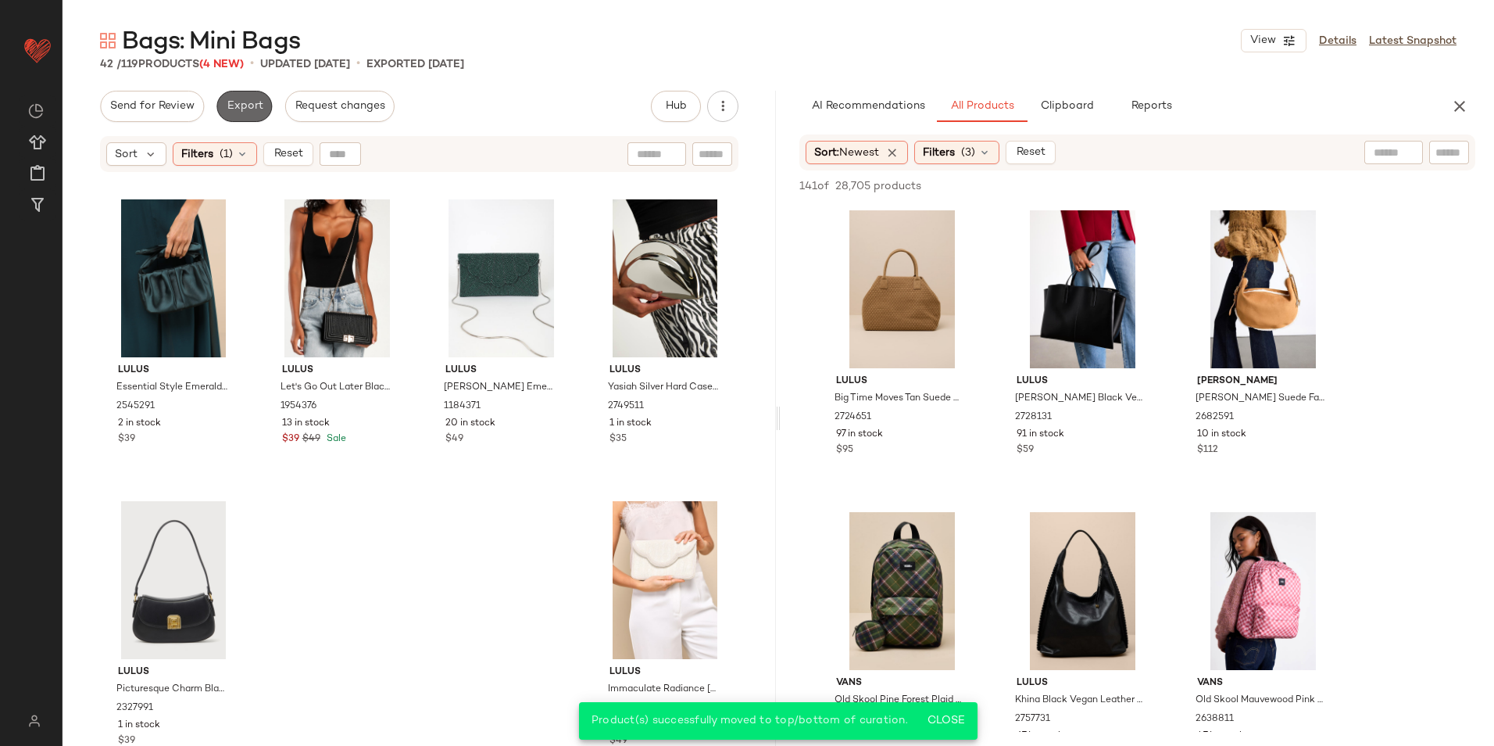
click at [254, 100] on span "Export" at bounding box center [244, 106] width 37 height 13
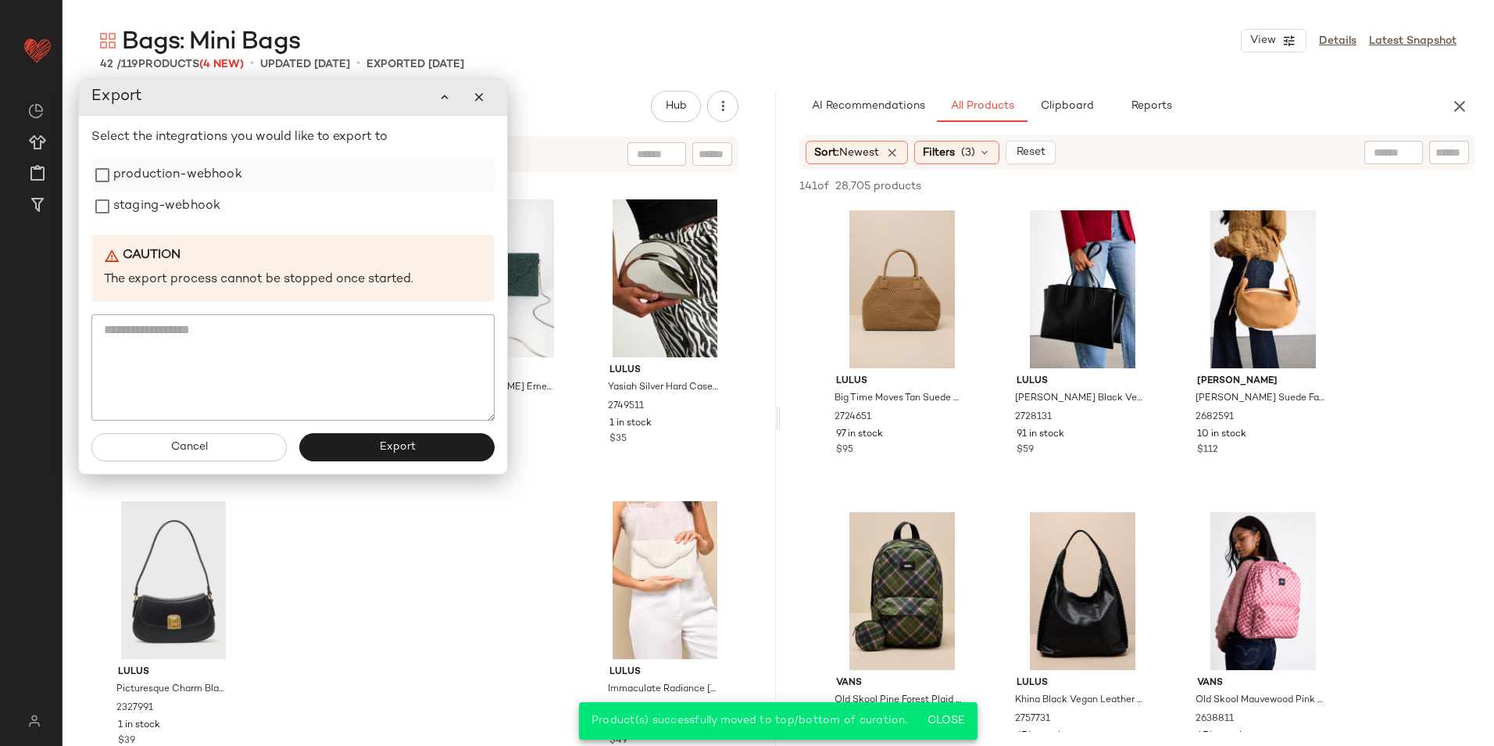
click at [198, 176] on label "production-webhook" at bounding box center [177, 174] width 129 height 31
click at [197, 202] on label "staging-webhook" at bounding box center [166, 206] width 107 height 31
click at [349, 444] on button "Export" at bounding box center [396, 447] width 195 height 28
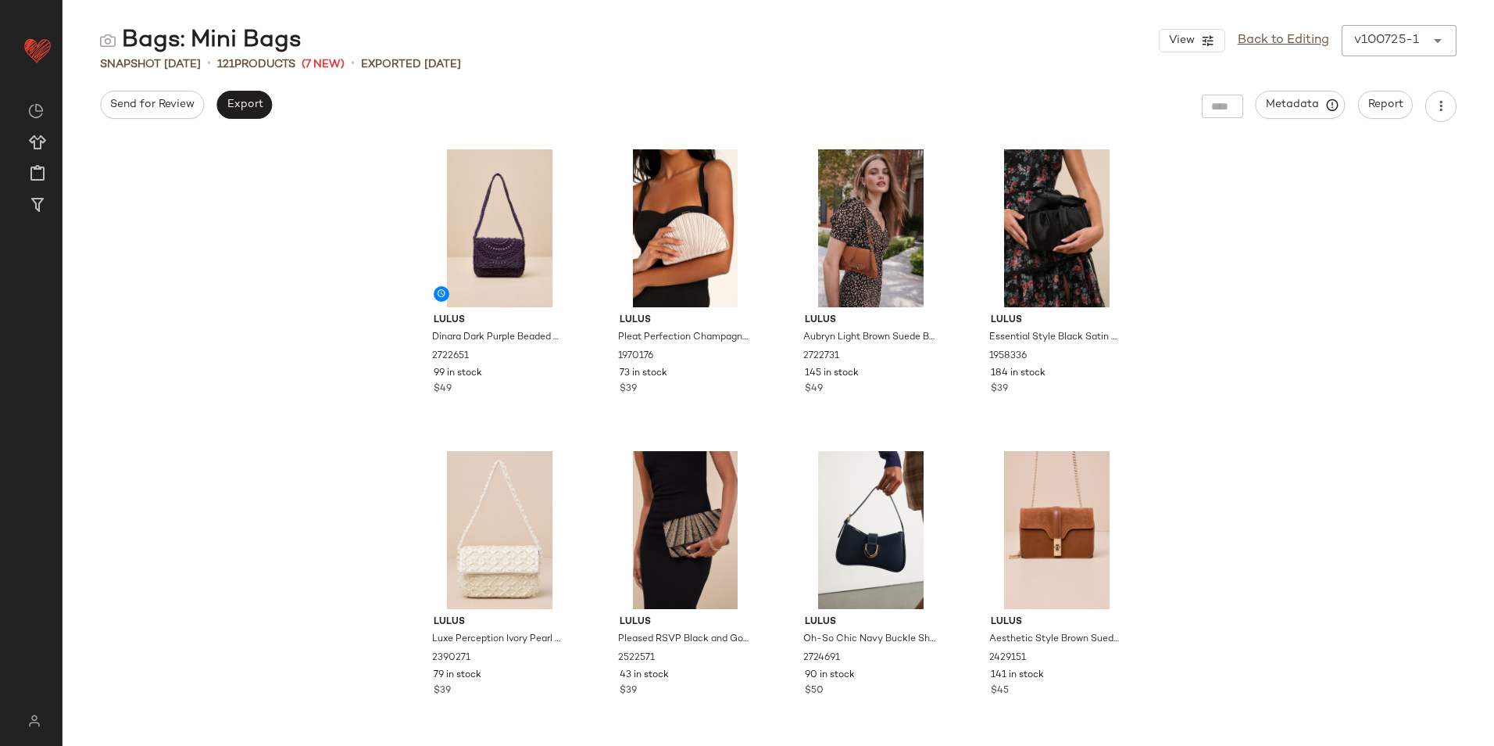
click at [0, 0] on input "text" at bounding box center [0, 0] width 0 height 0
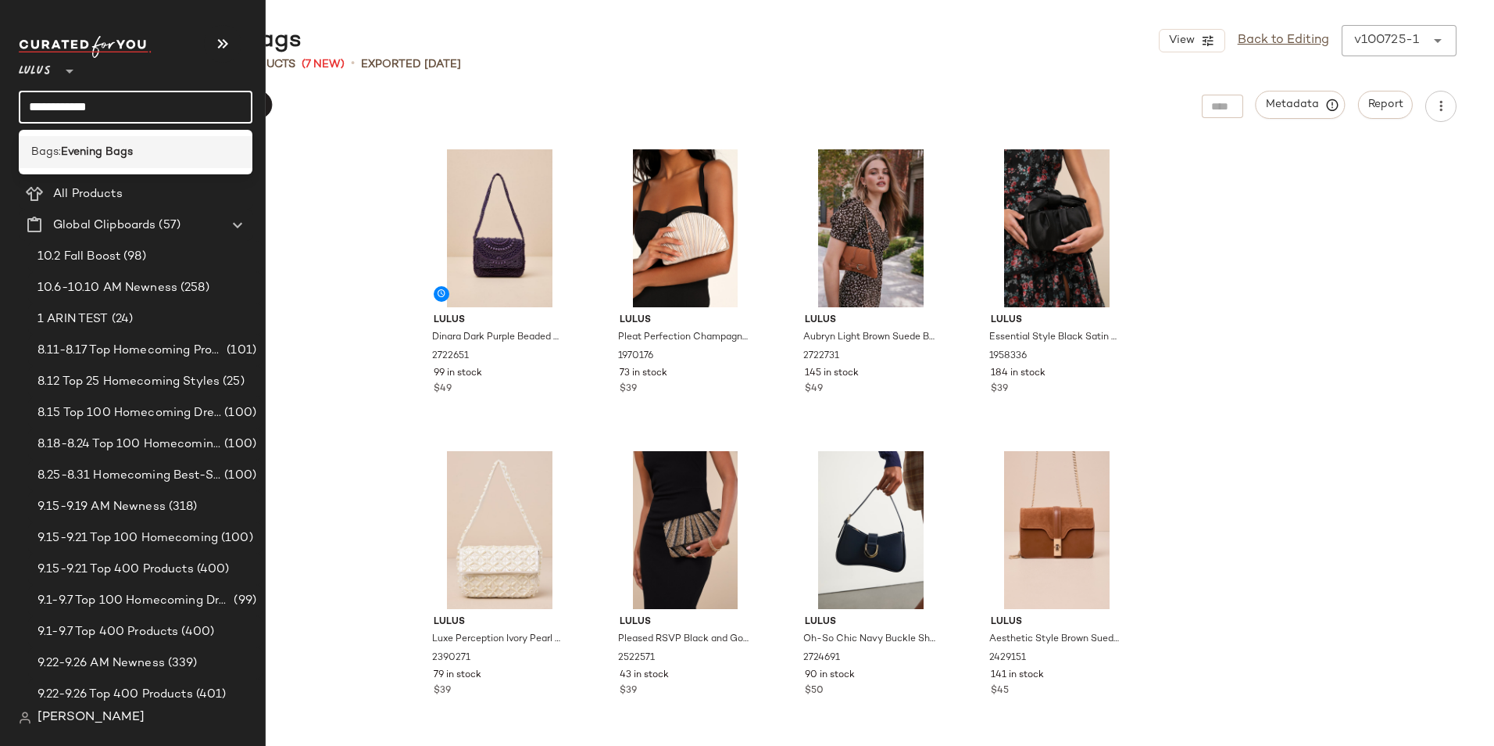
type input "**********"
click at [116, 154] on b "Evening Bags" at bounding box center [97, 152] width 72 height 16
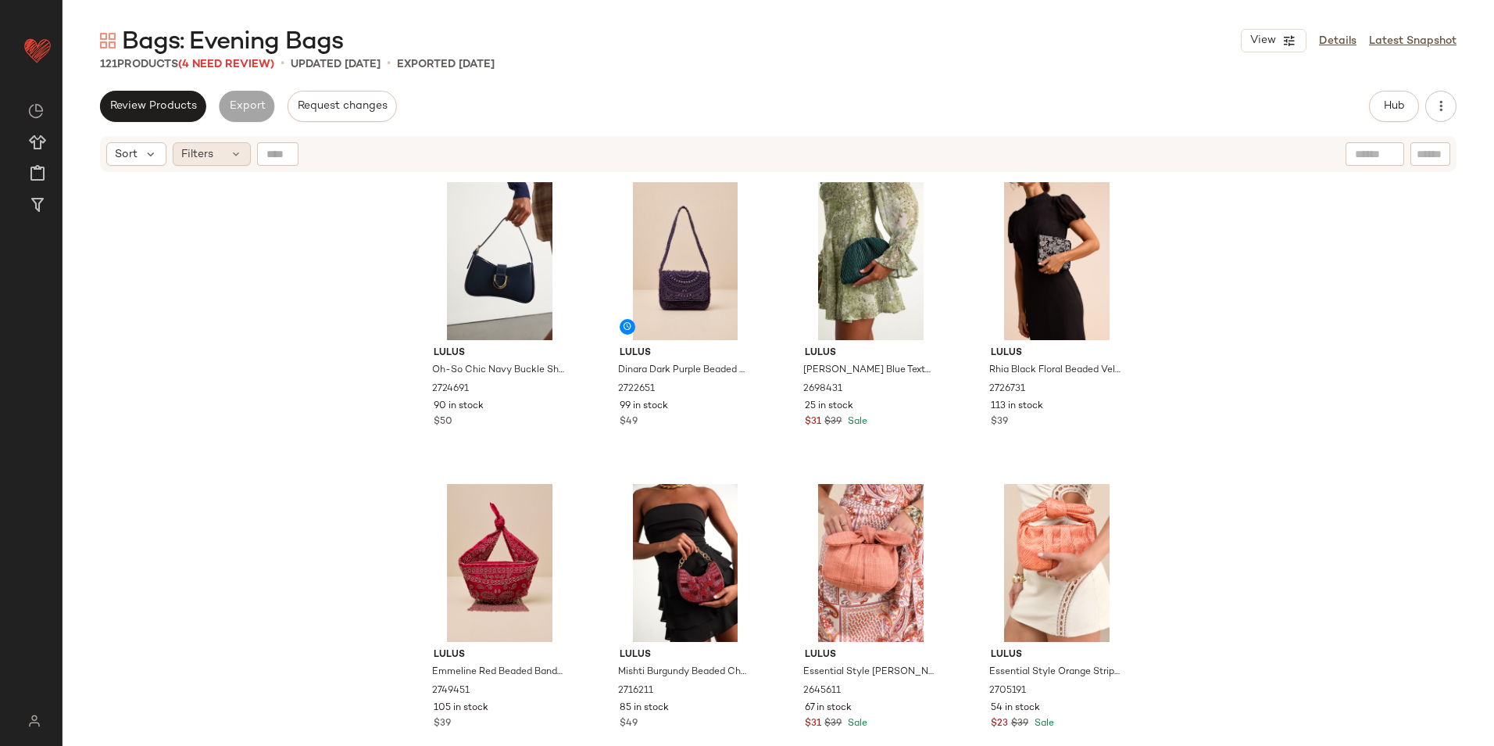
click at [227, 160] on div "Filters" at bounding box center [212, 153] width 78 height 23
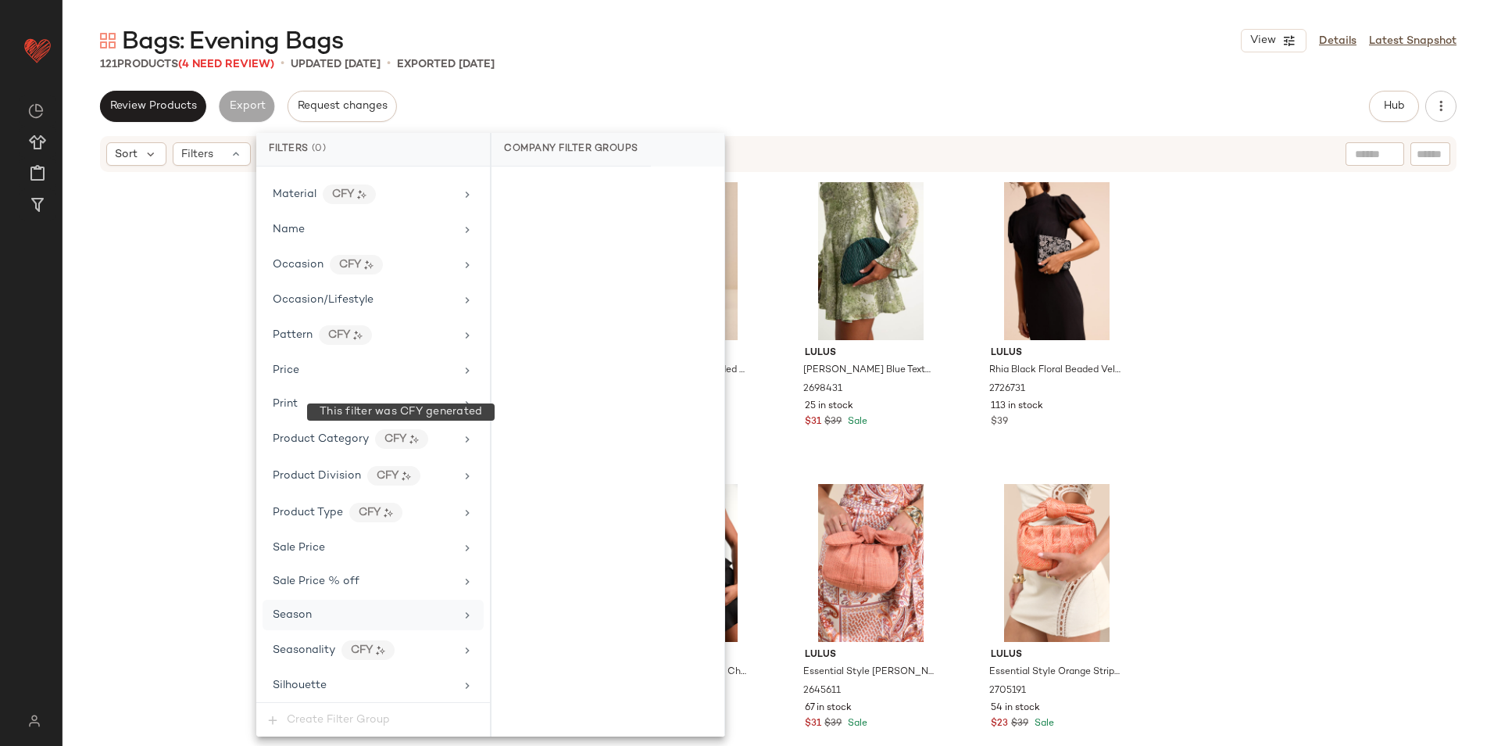
scroll to position [853, 0]
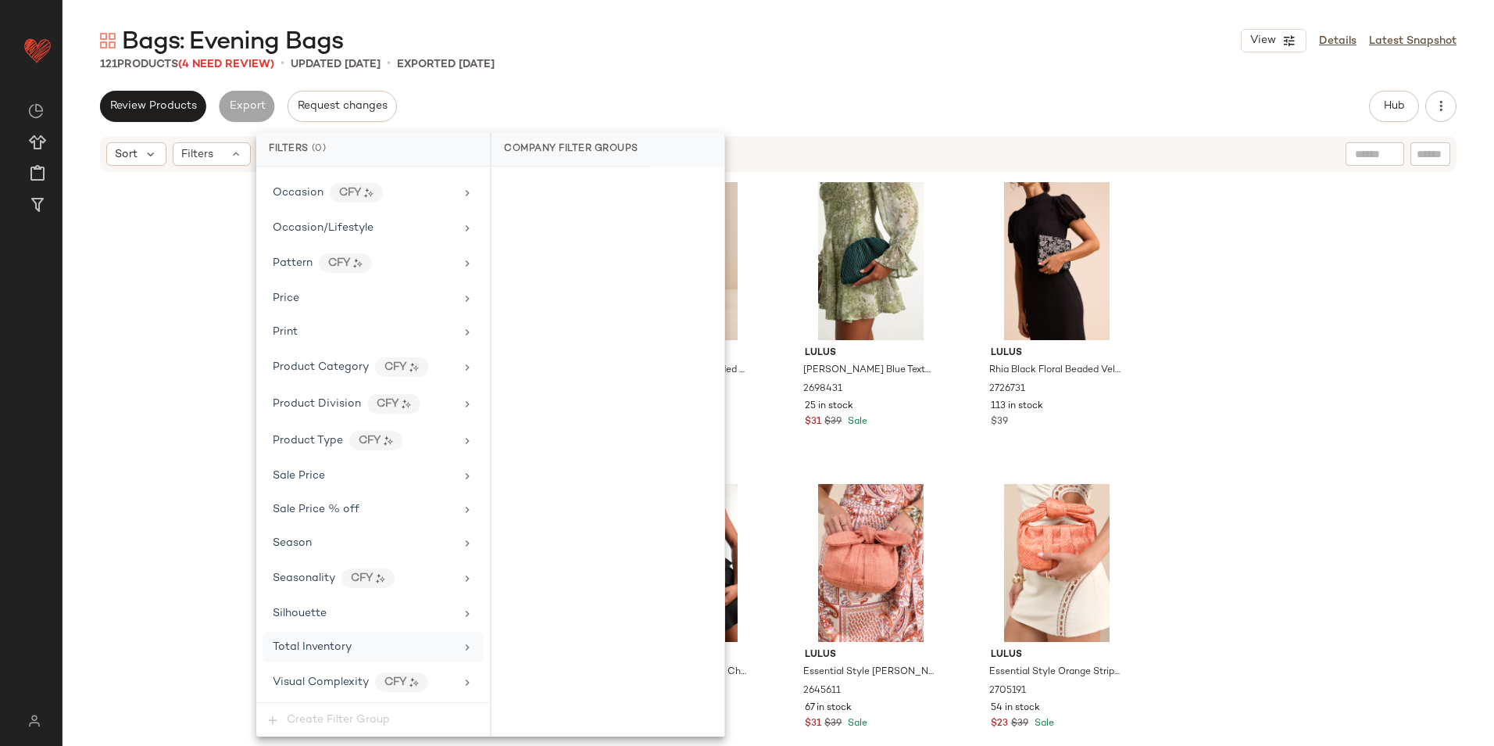
click at [369, 656] on div "Total Inventory" at bounding box center [373, 647] width 221 height 30
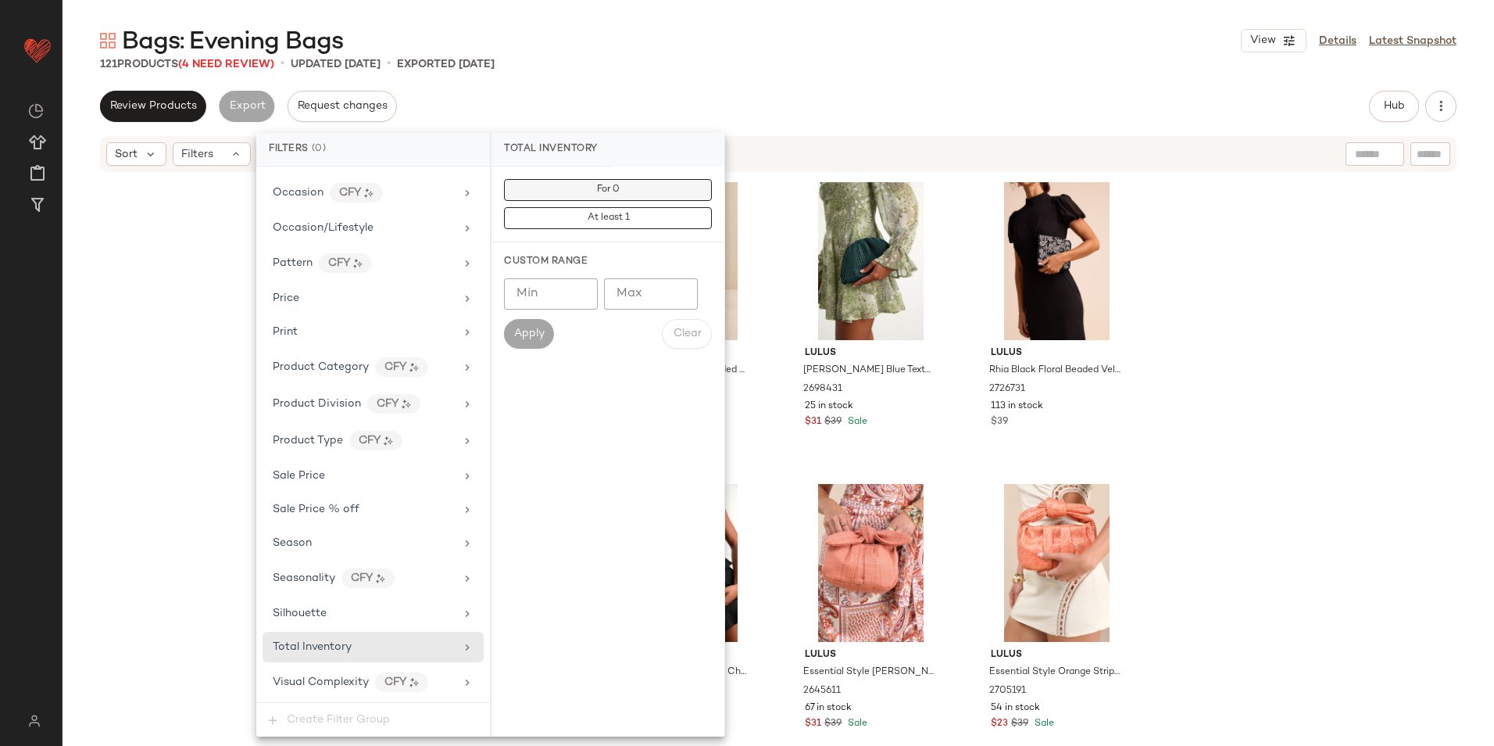
click at [650, 192] on button "For 0" at bounding box center [608, 190] width 208 height 22
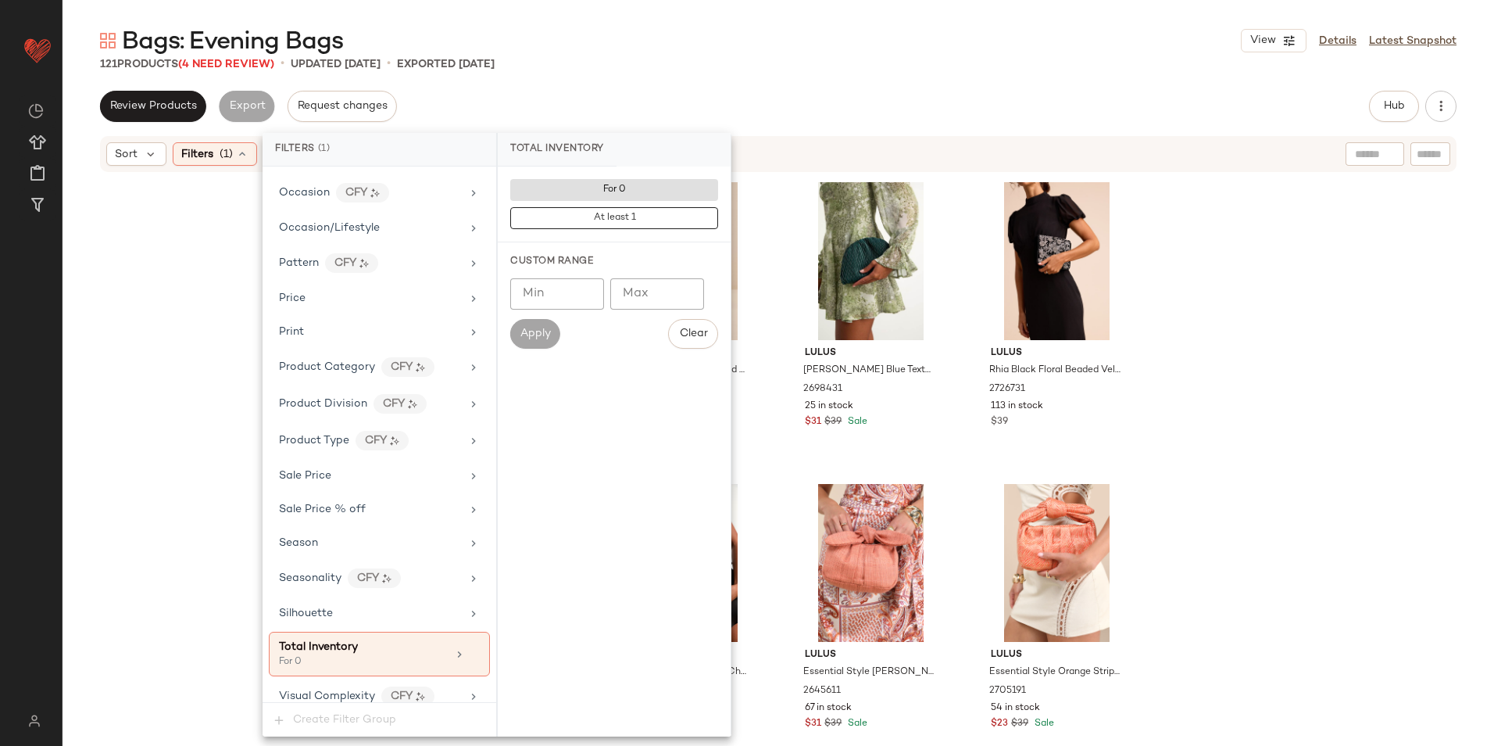
click at [786, 73] on div "Bags: Evening Bags View Details Latest Snapshot 121 Products (4 Need Review) • …" at bounding box center [779, 385] width 1432 height 721
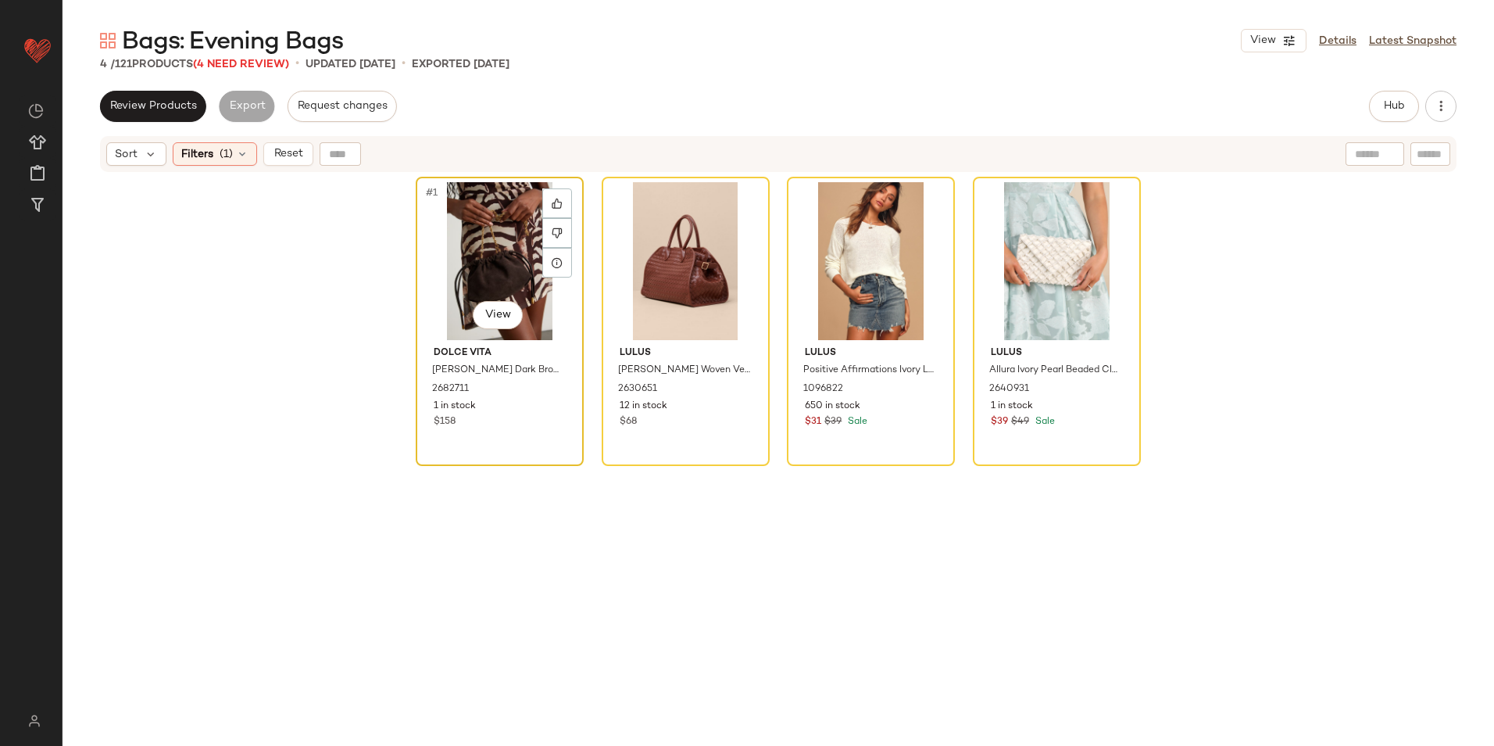
click at [488, 248] on div "#1 View" at bounding box center [499, 261] width 157 height 158
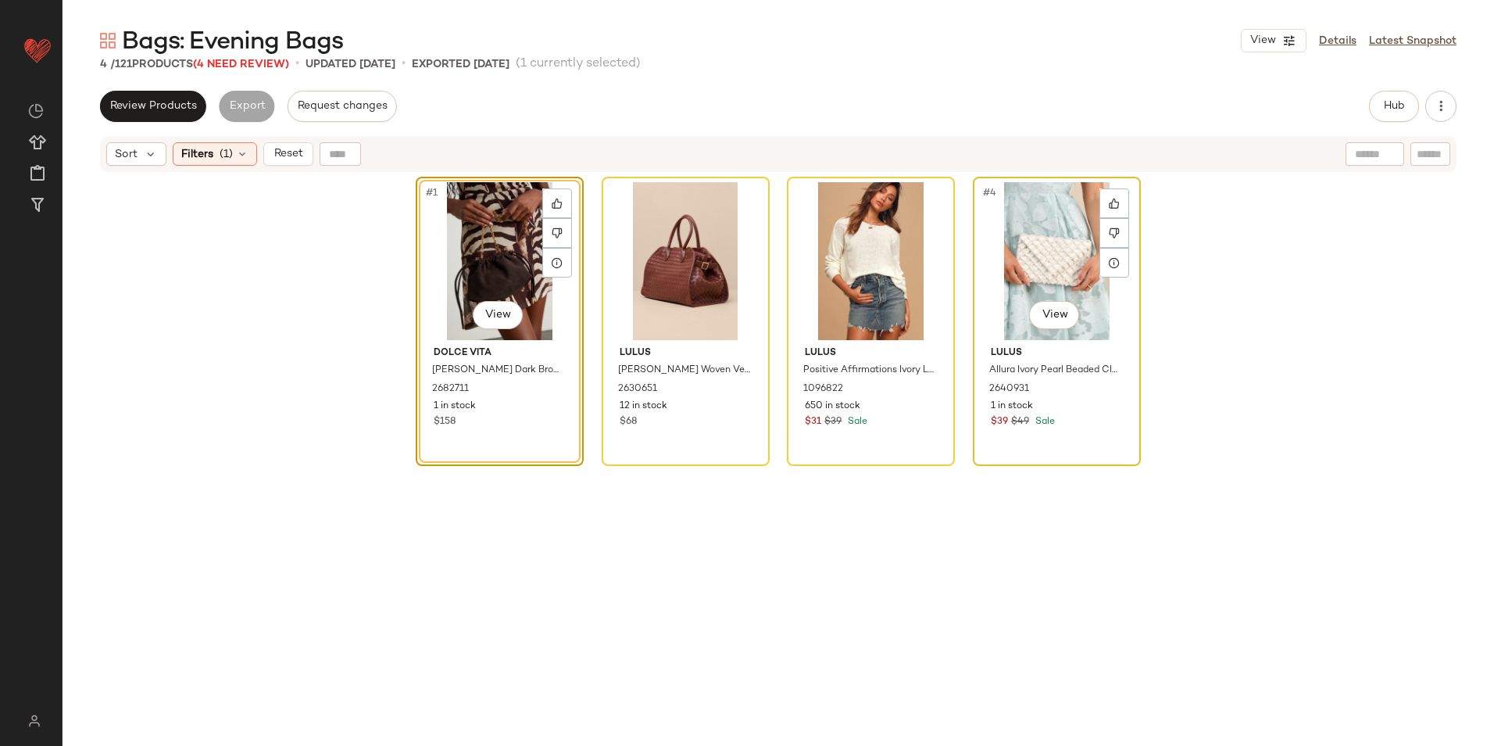
click at [1012, 258] on div "#4 View" at bounding box center [1057, 261] width 157 height 158
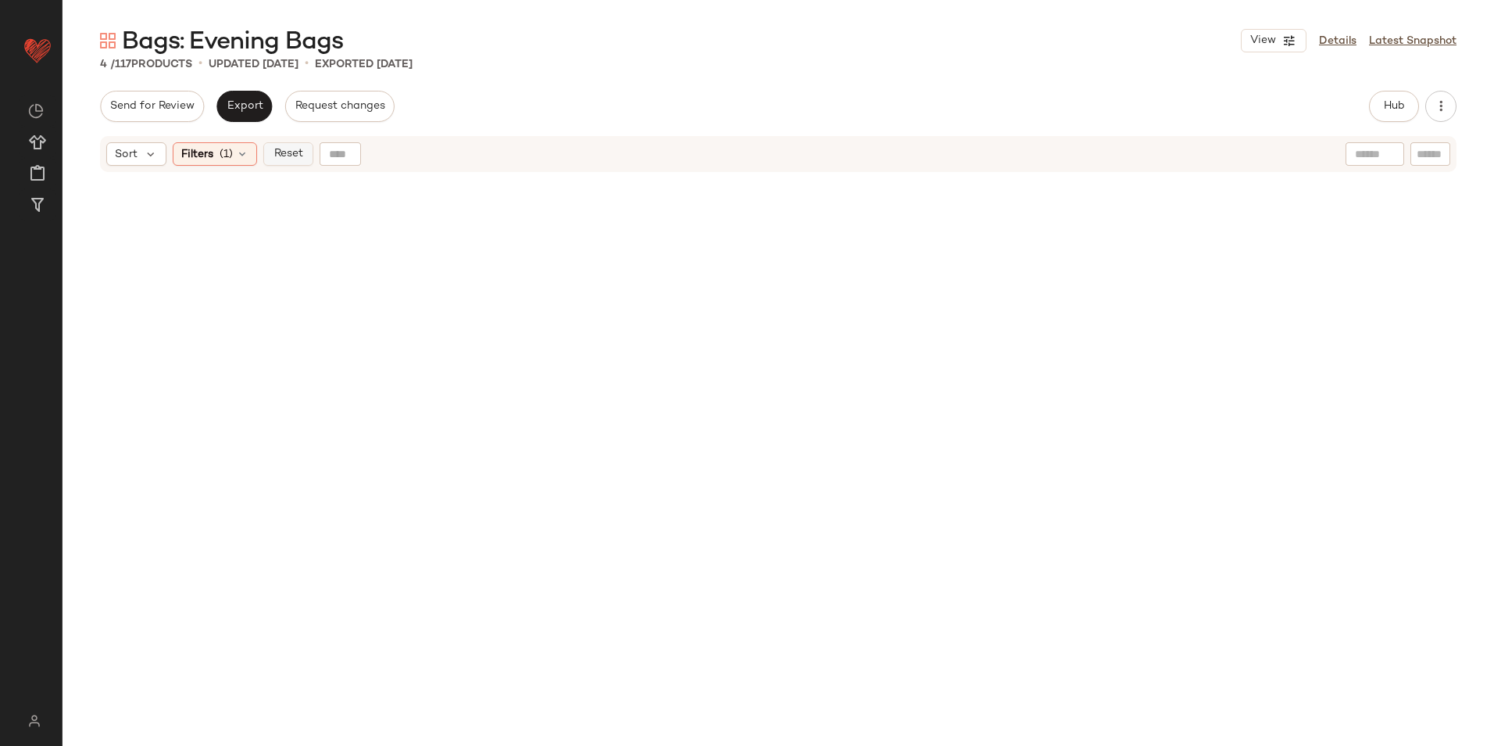
click at [291, 164] on button "Reset" at bounding box center [288, 153] width 50 height 23
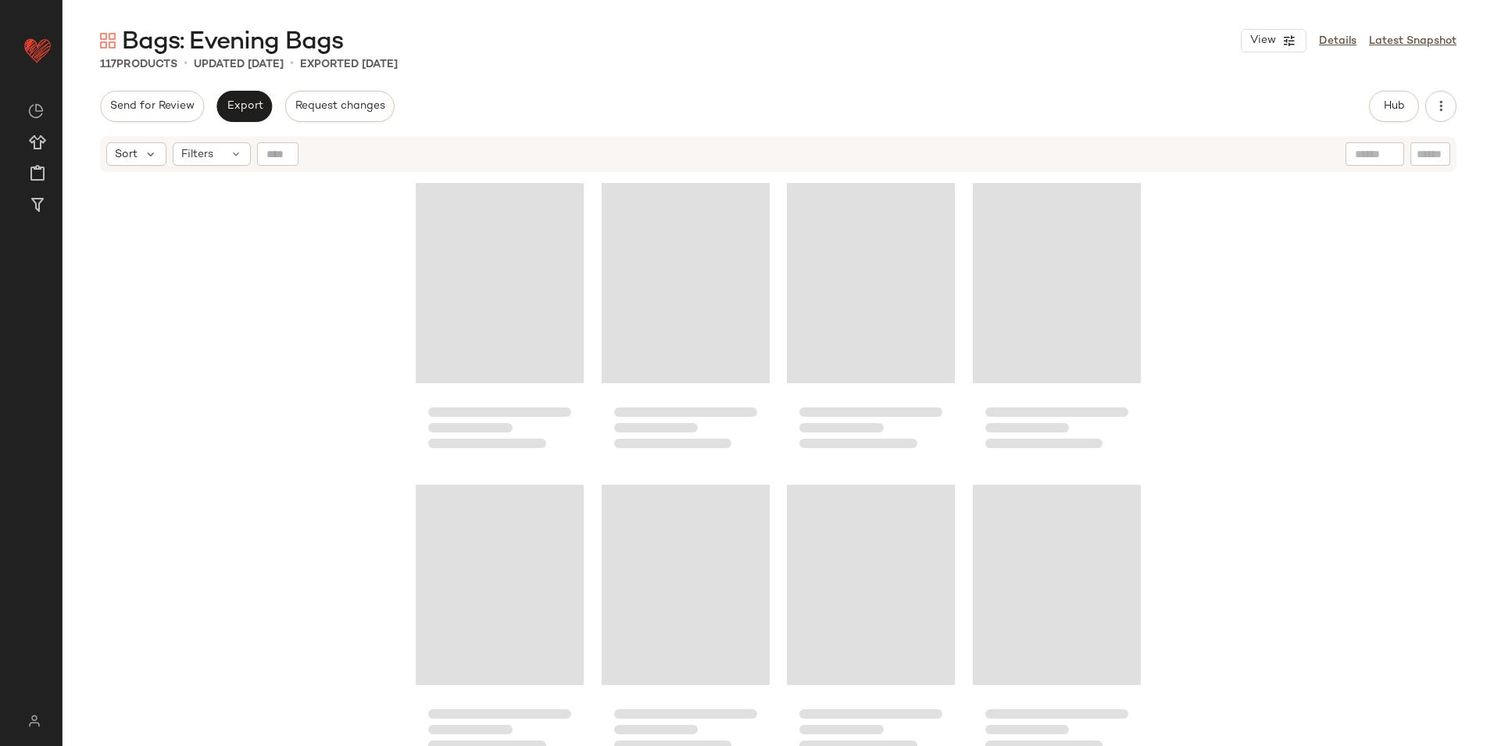
drag, startPoint x: 540, startPoint y: 105, endPoint x: 929, endPoint y: 67, distance: 391.1
click at [546, 101] on div "Send for Review Export Request changes Hub Send for Review External Review Inte…" at bounding box center [778, 106] width 1357 height 31
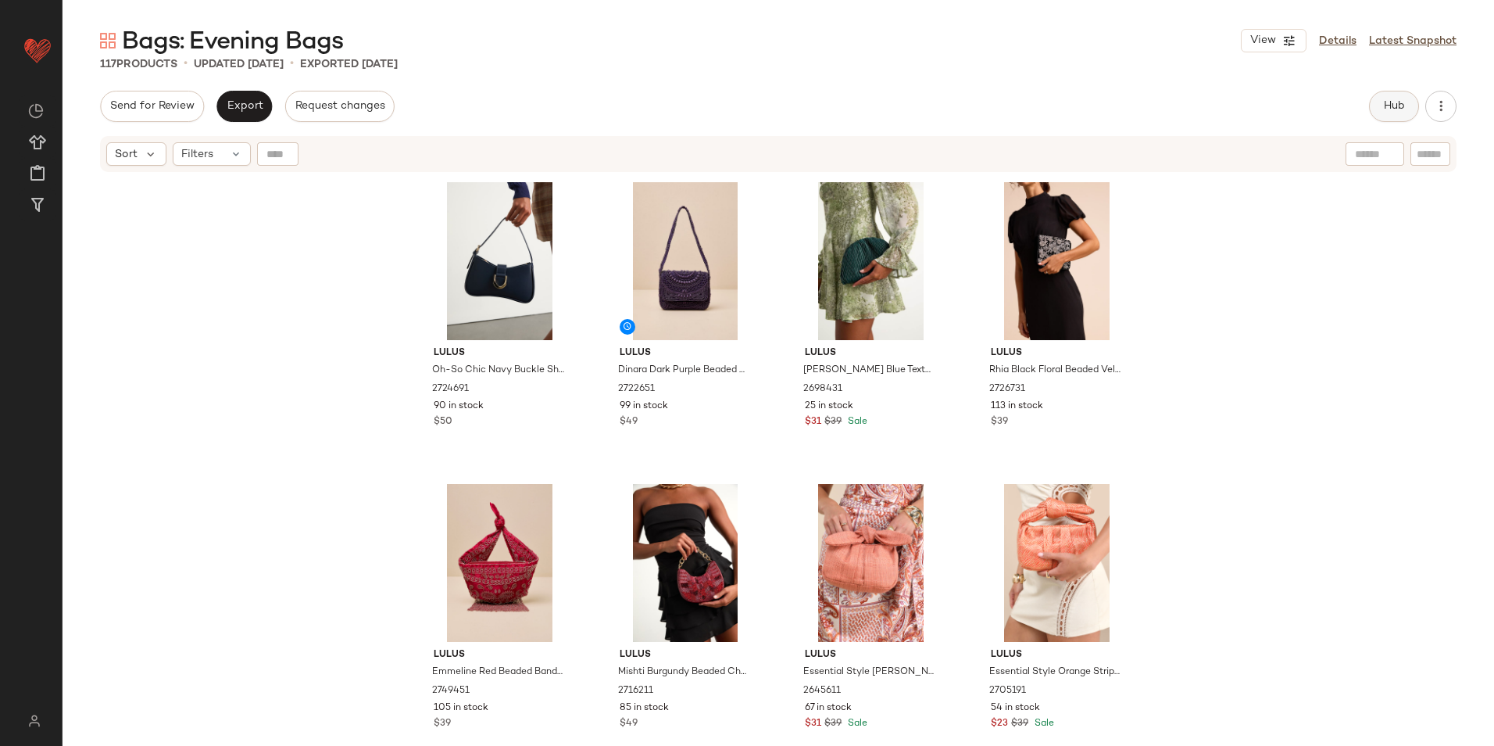
click at [1381, 95] on button "Hub" at bounding box center [1394, 106] width 50 height 31
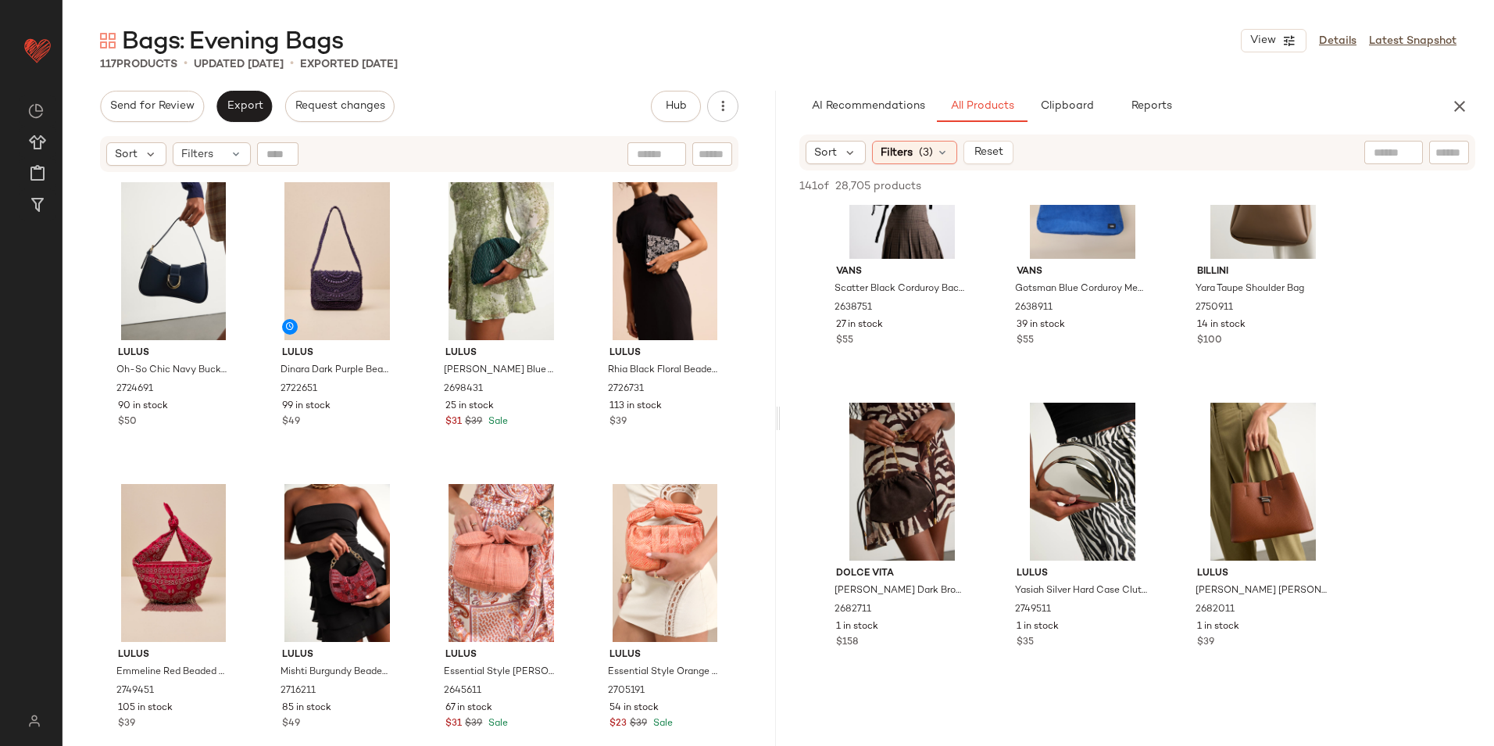
scroll to position [1016, 0]
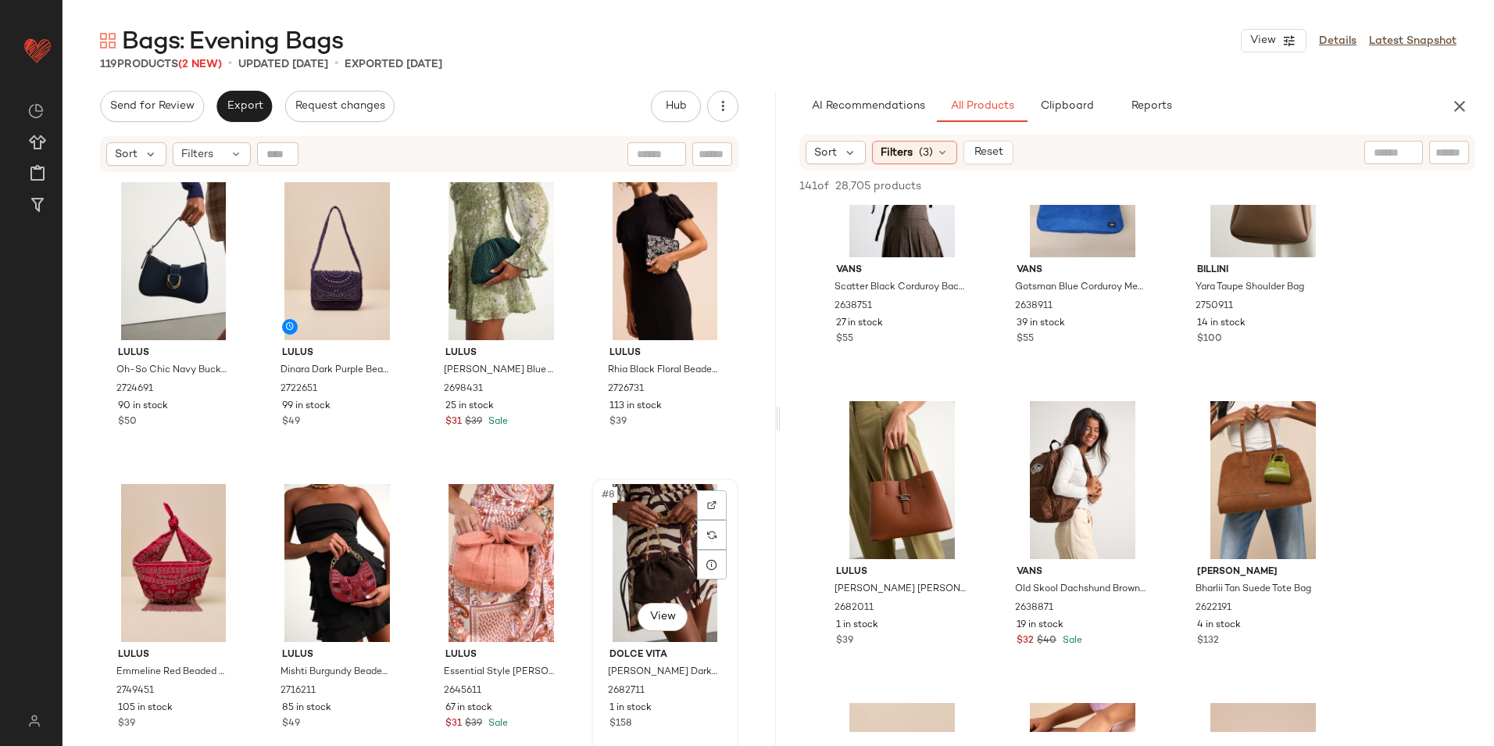
click at [653, 551] on div "#8 View" at bounding box center [665, 563] width 136 height 158
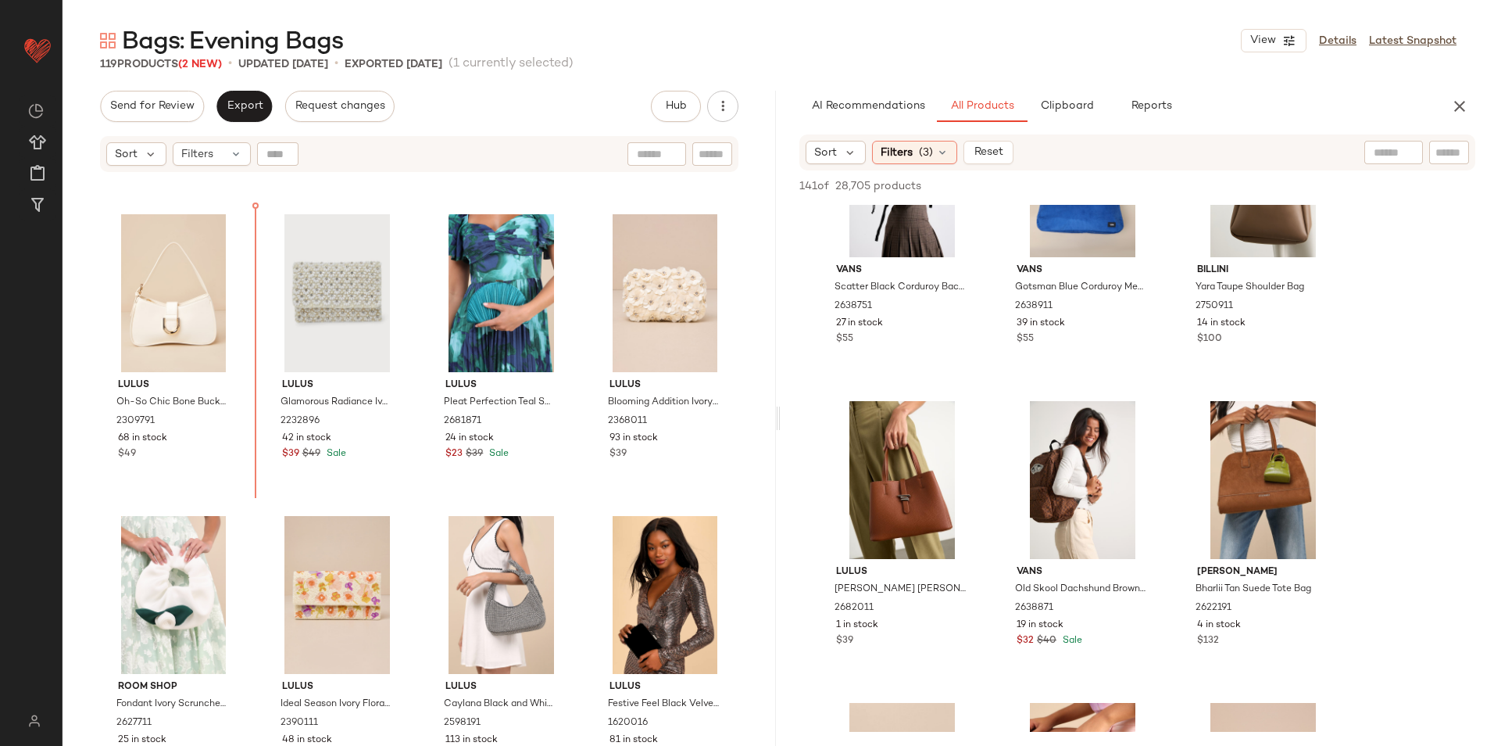
scroll to position [854, 0]
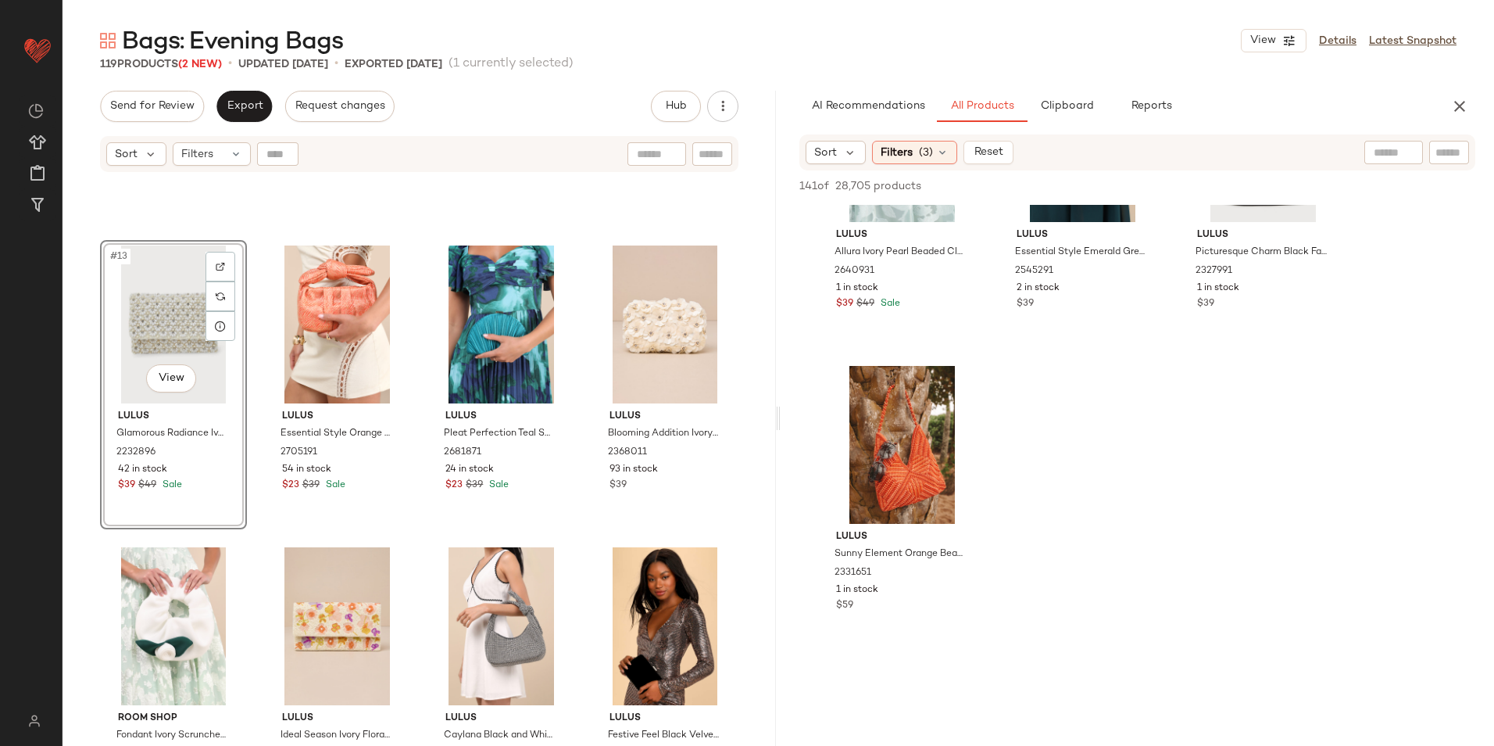
scroll to position [2032, 0]
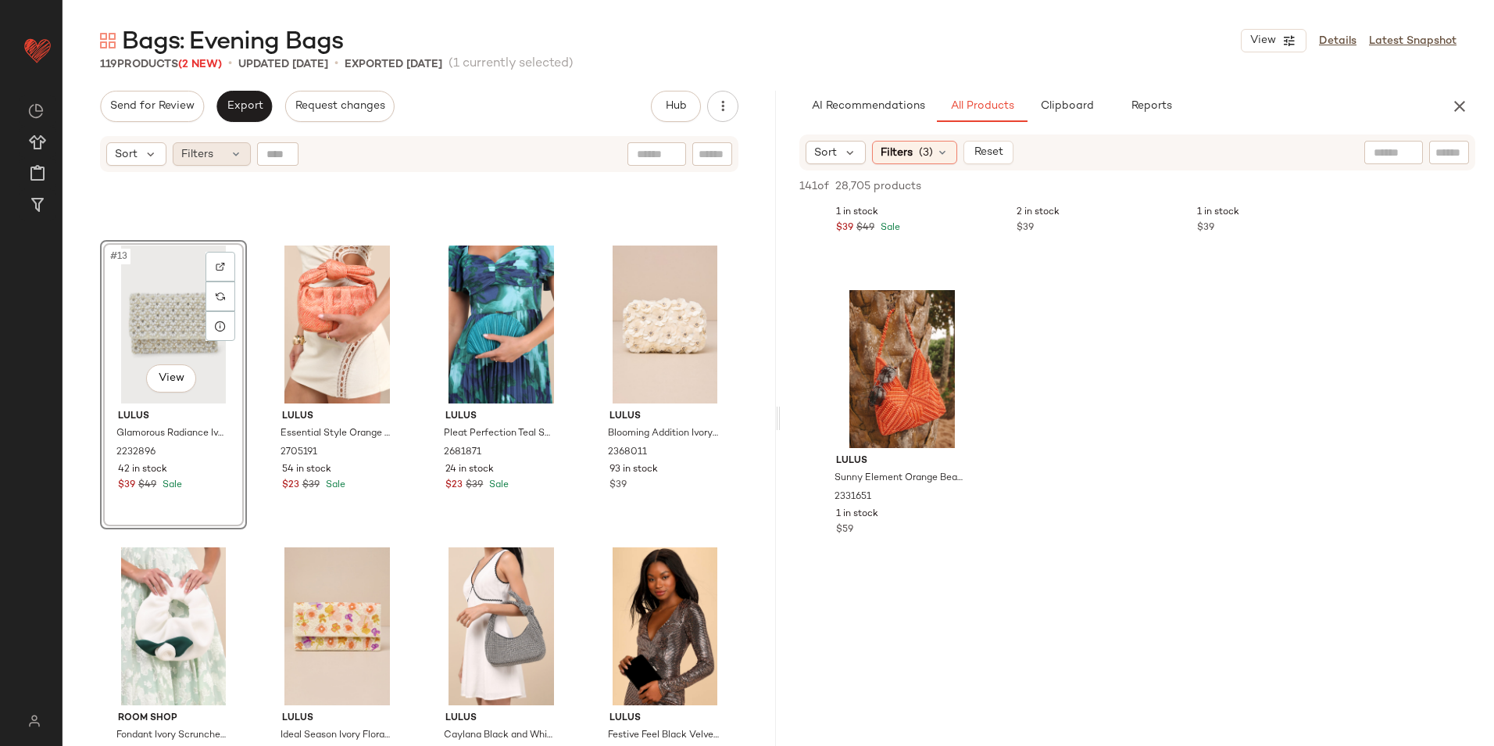
click at [217, 166] on div "Sort Filters" at bounding box center [419, 154] width 639 height 36
drag, startPoint x: 241, startPoint y: 157, endPoint x: 270, endPoint y: 156, distance: 29.7
click at [242, 157] on icon at bounding box center [236, 154] width 13 height 13
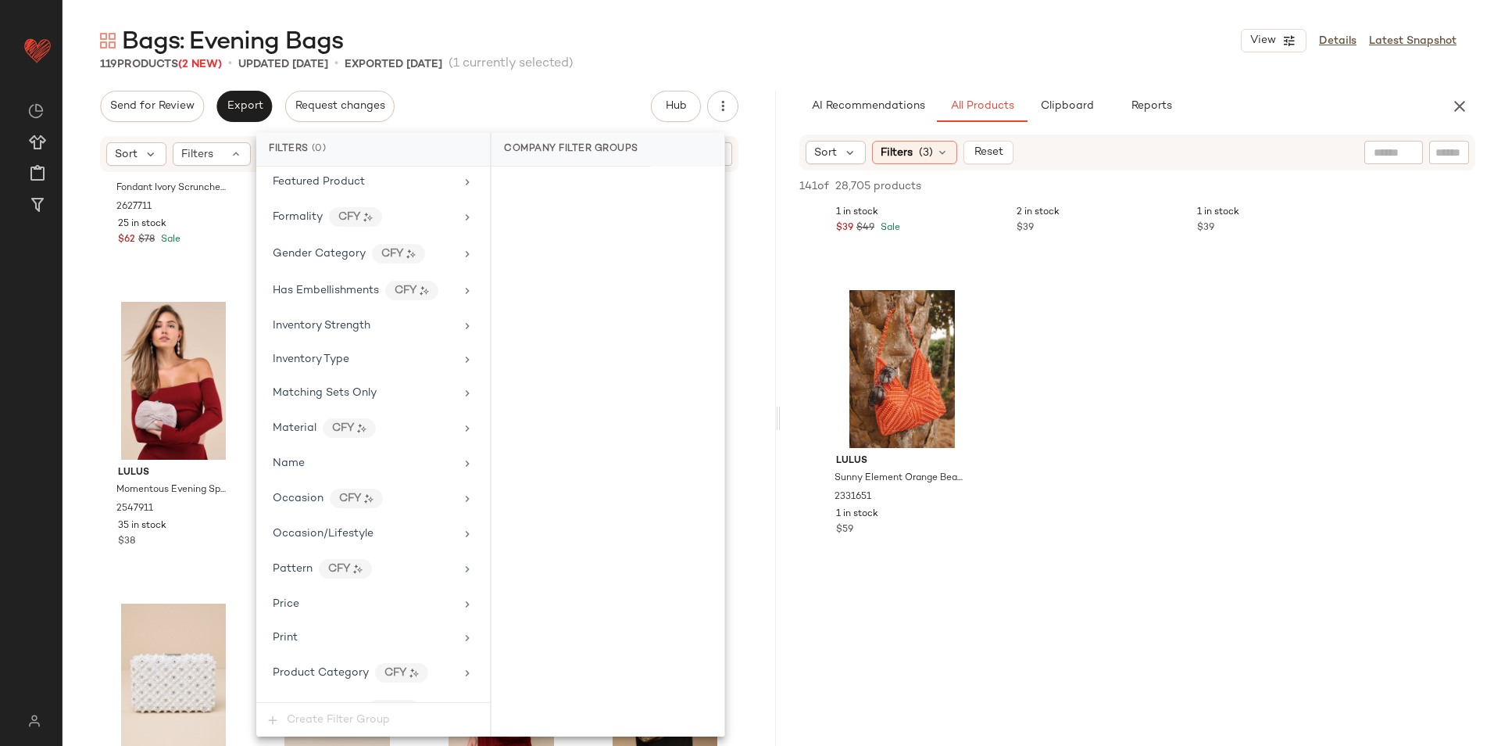
scroll to position [853, 0]
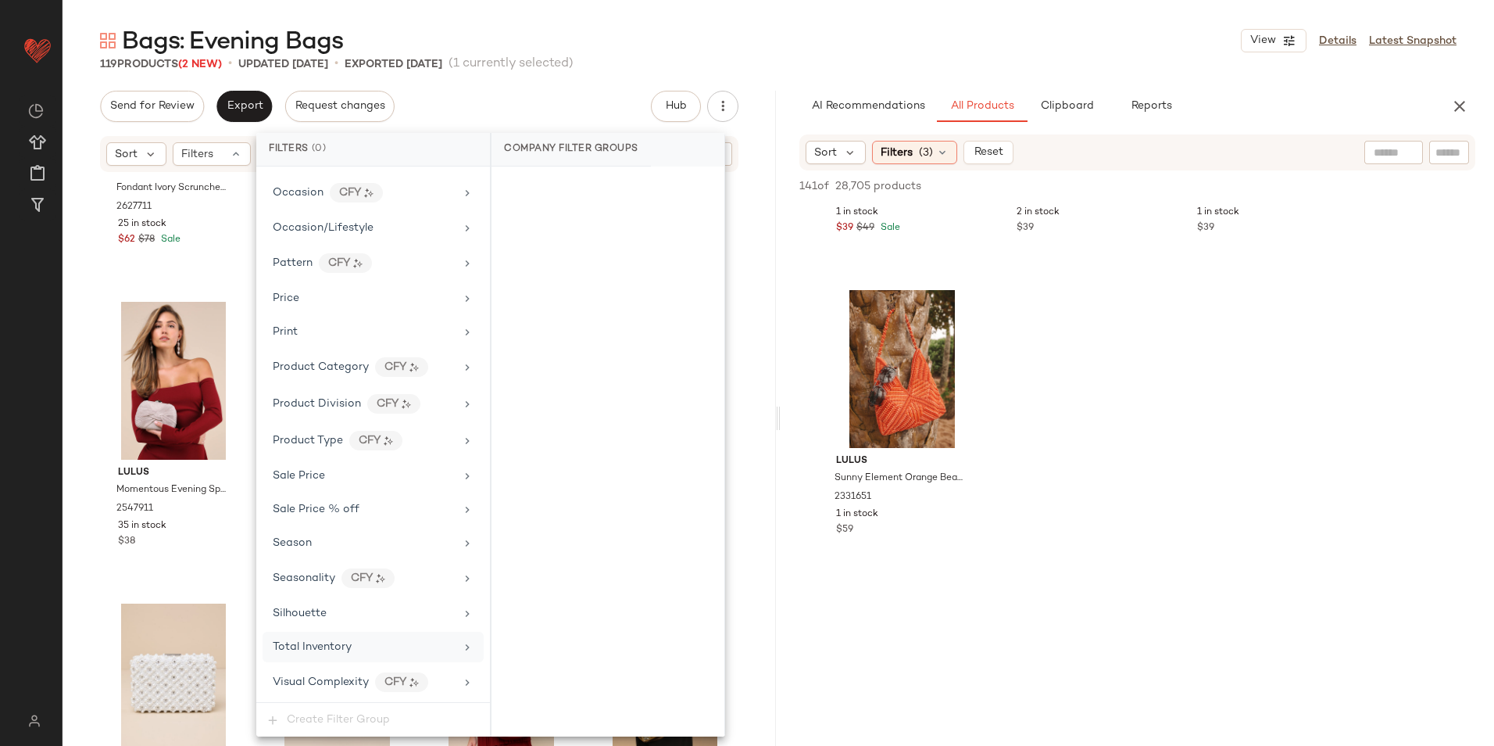
click at [336, 654] on div "Total Inventory" at bounding box center [312, 647] width 79 height 16
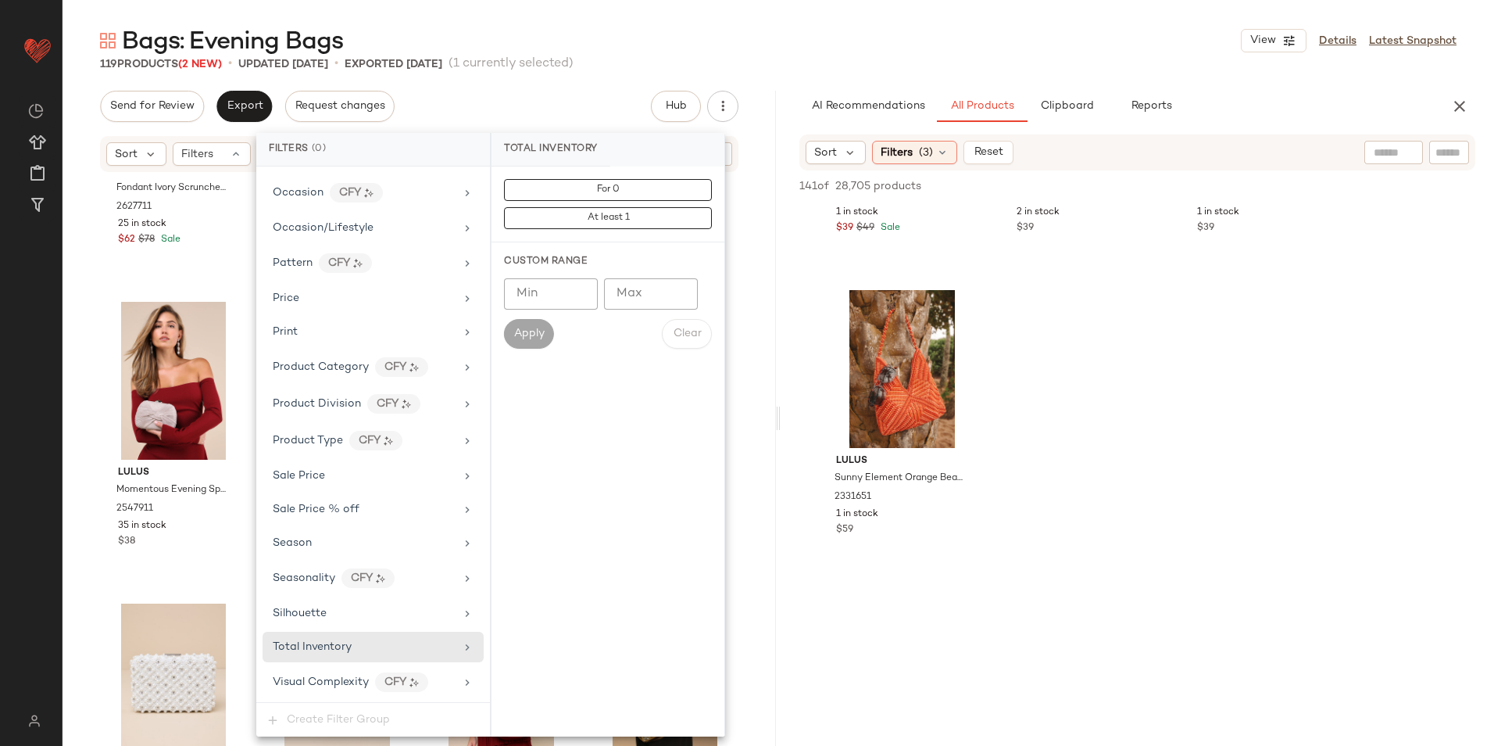
click at [643, 278] on input "Max" at bounding box center [651, 293] width 94 height 31
type input "**"
click at [539, 334] on span "Apply" at bounding box center [529, 334] width 31 height 13
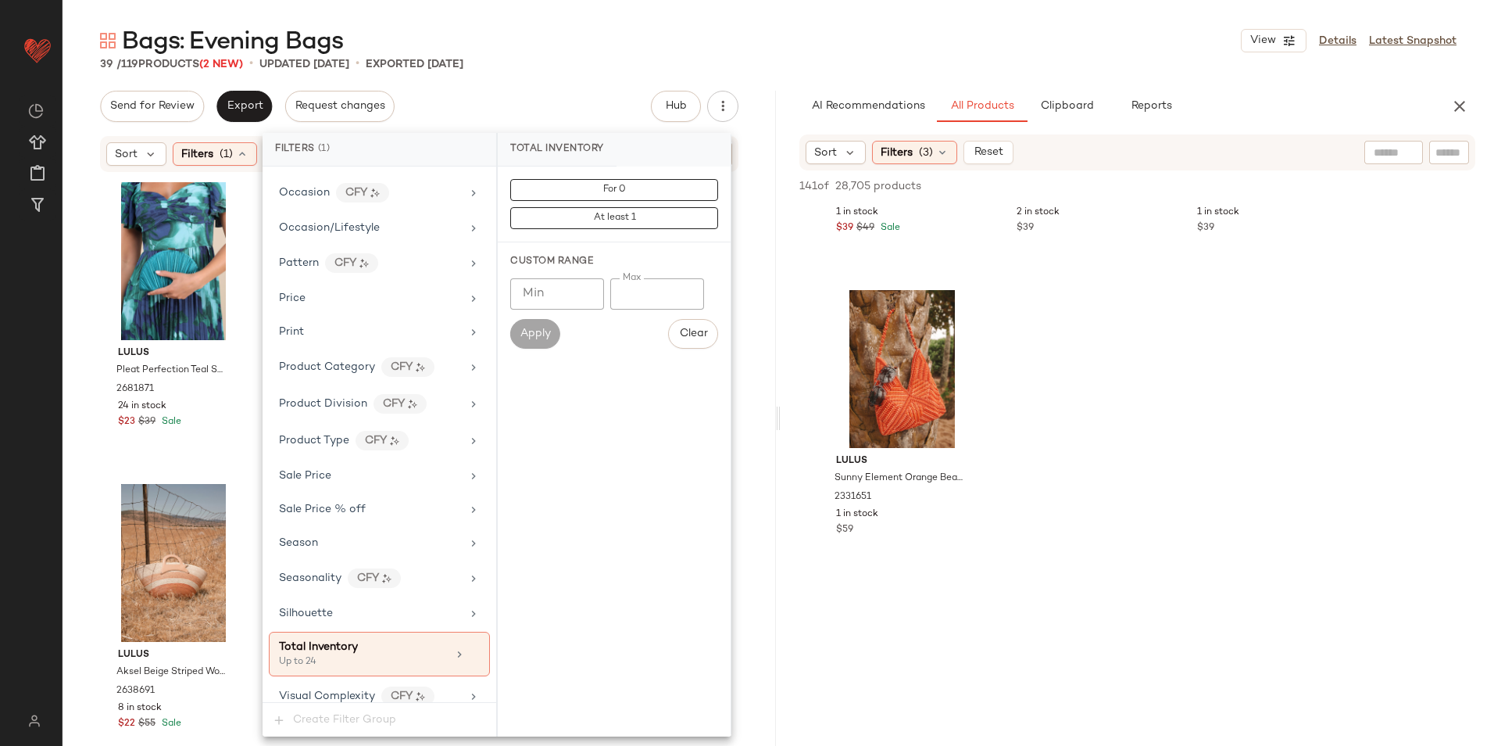
click at [631, 81] on div "Bags: Evening Bags View Details Latest Snapshot 39 / 119 Products (2 New) • upd…" at bounding box center [779, 385] width 1432 height 721
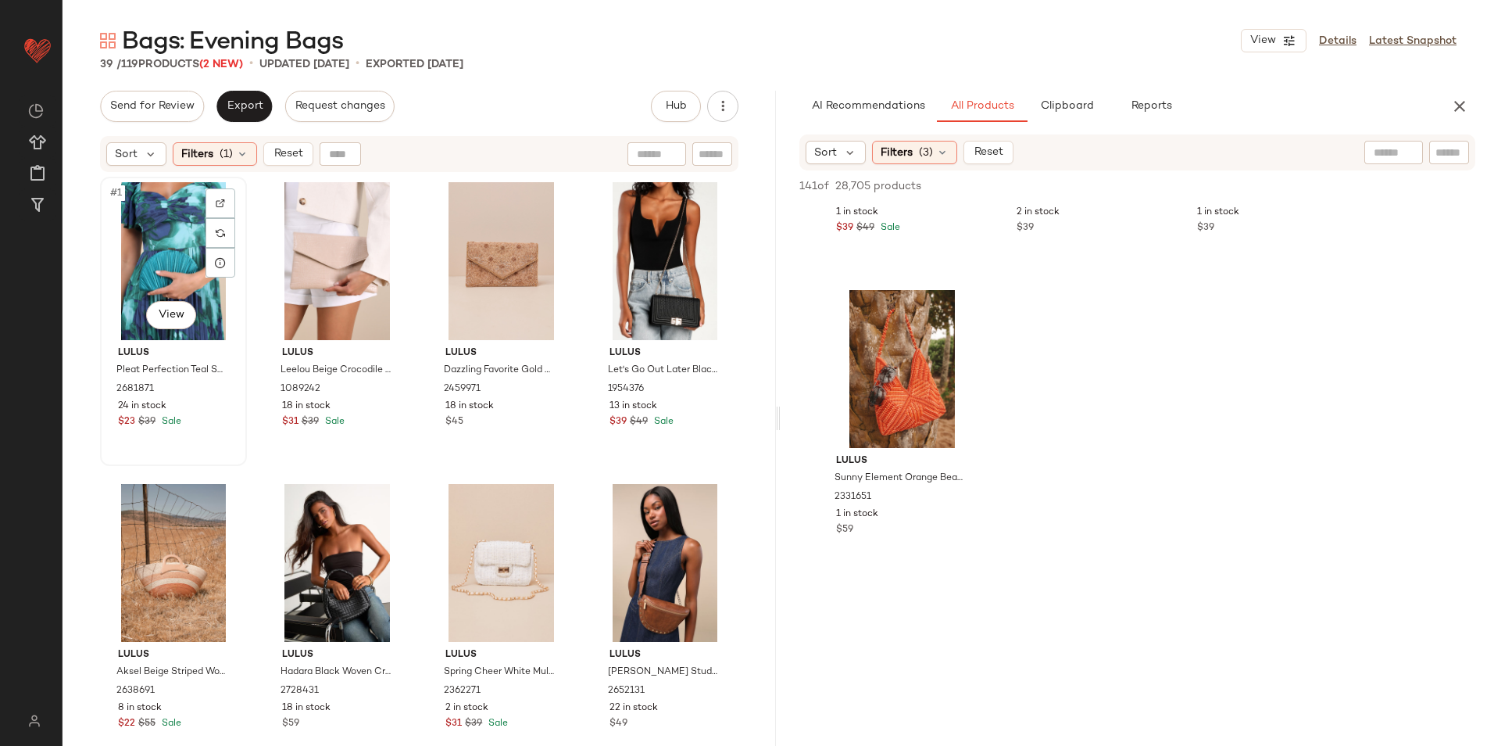
click at [138, 245] on div "#1 View" at bounding box center [174, 261] width 136 height 158
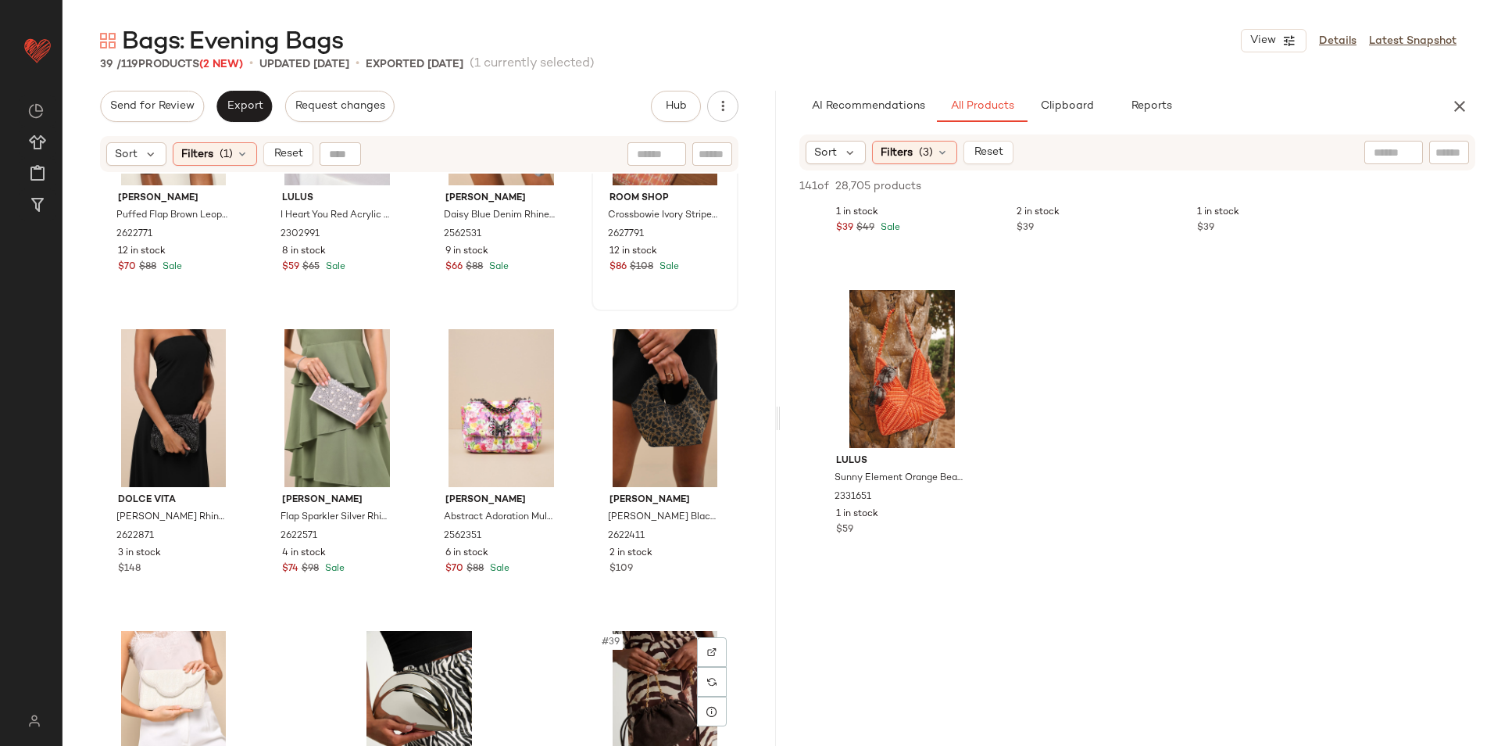
scroll to position [2409, 0]
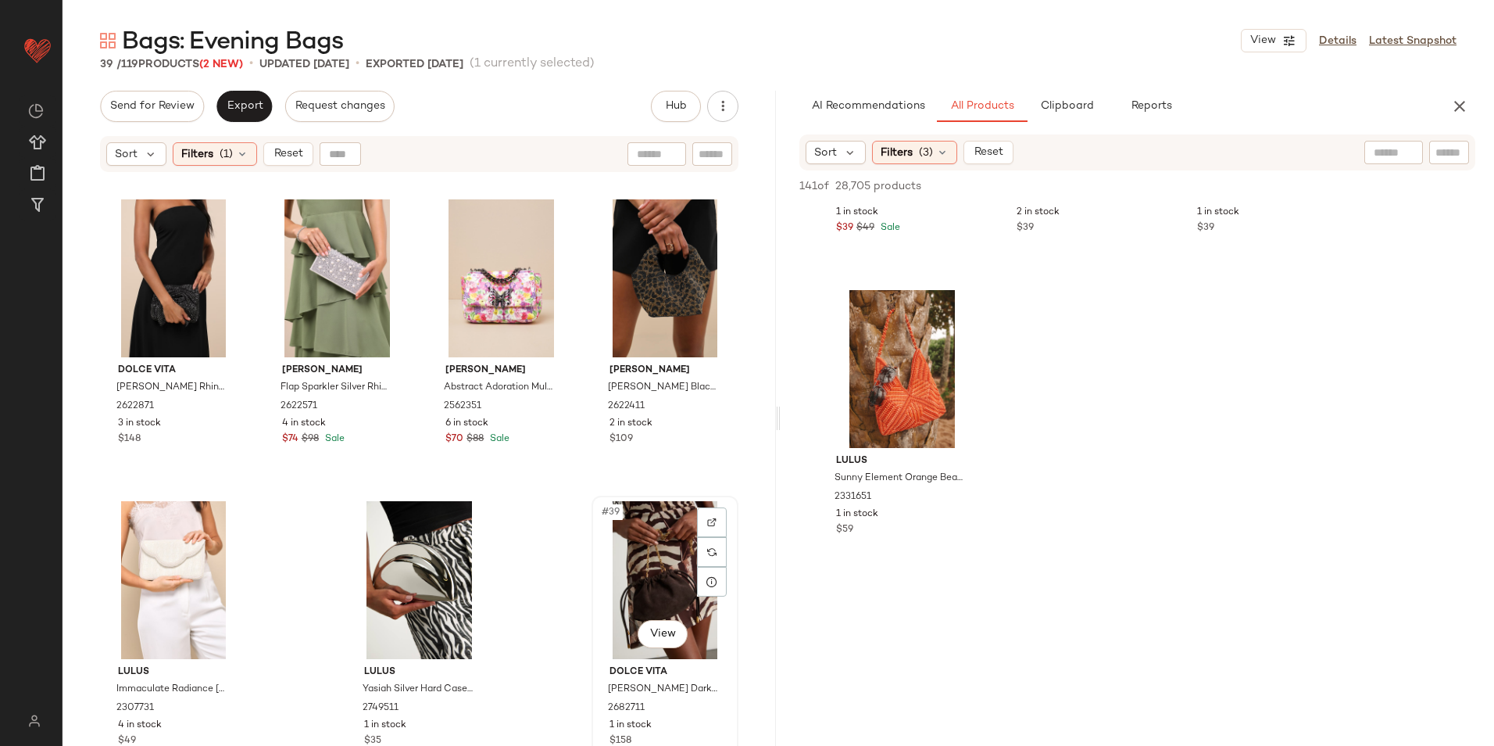
click at [668, 549] on div "#39 View" at bounding box center [665, 580] width 136 height 158
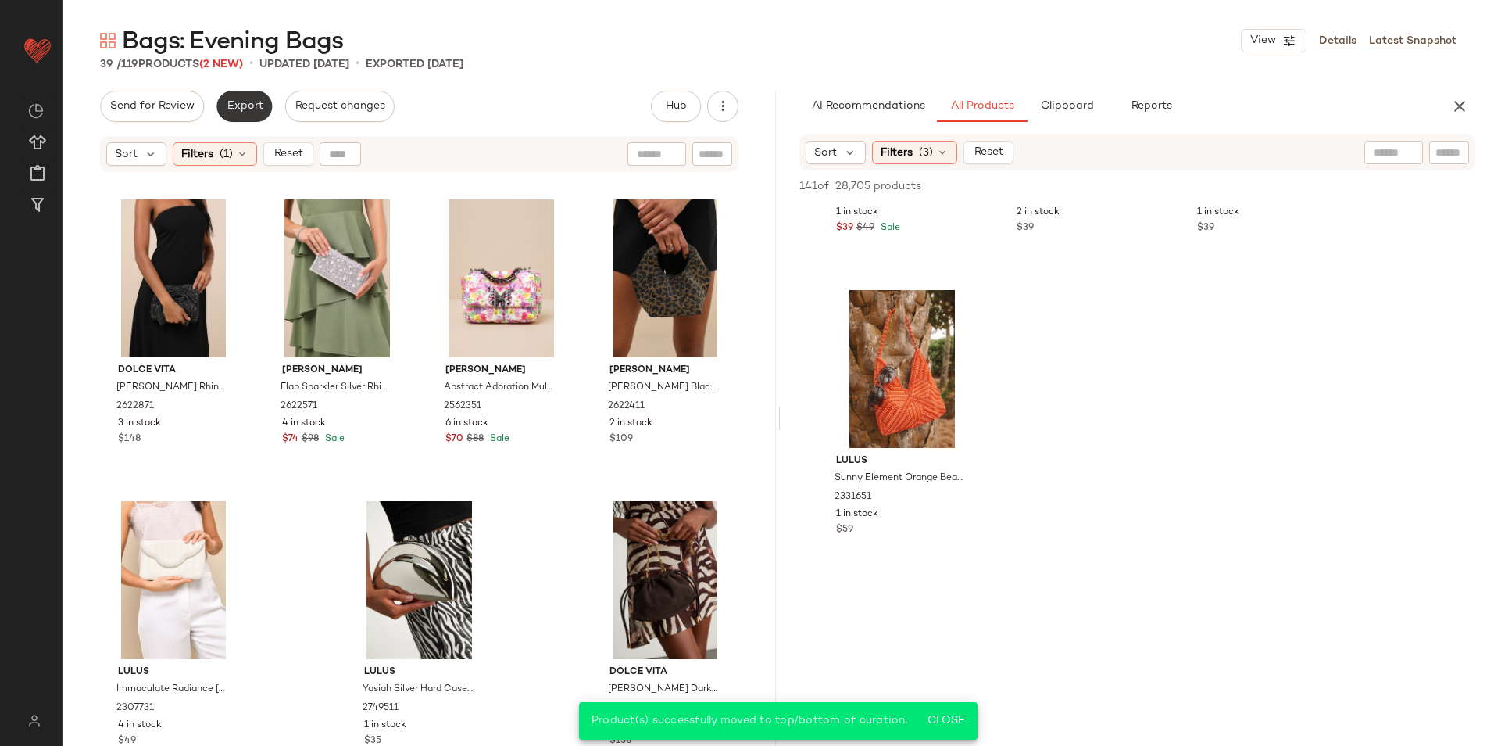
click at [249, 111] on span "Export" at bounding box center [244, 106] width 37 height 13
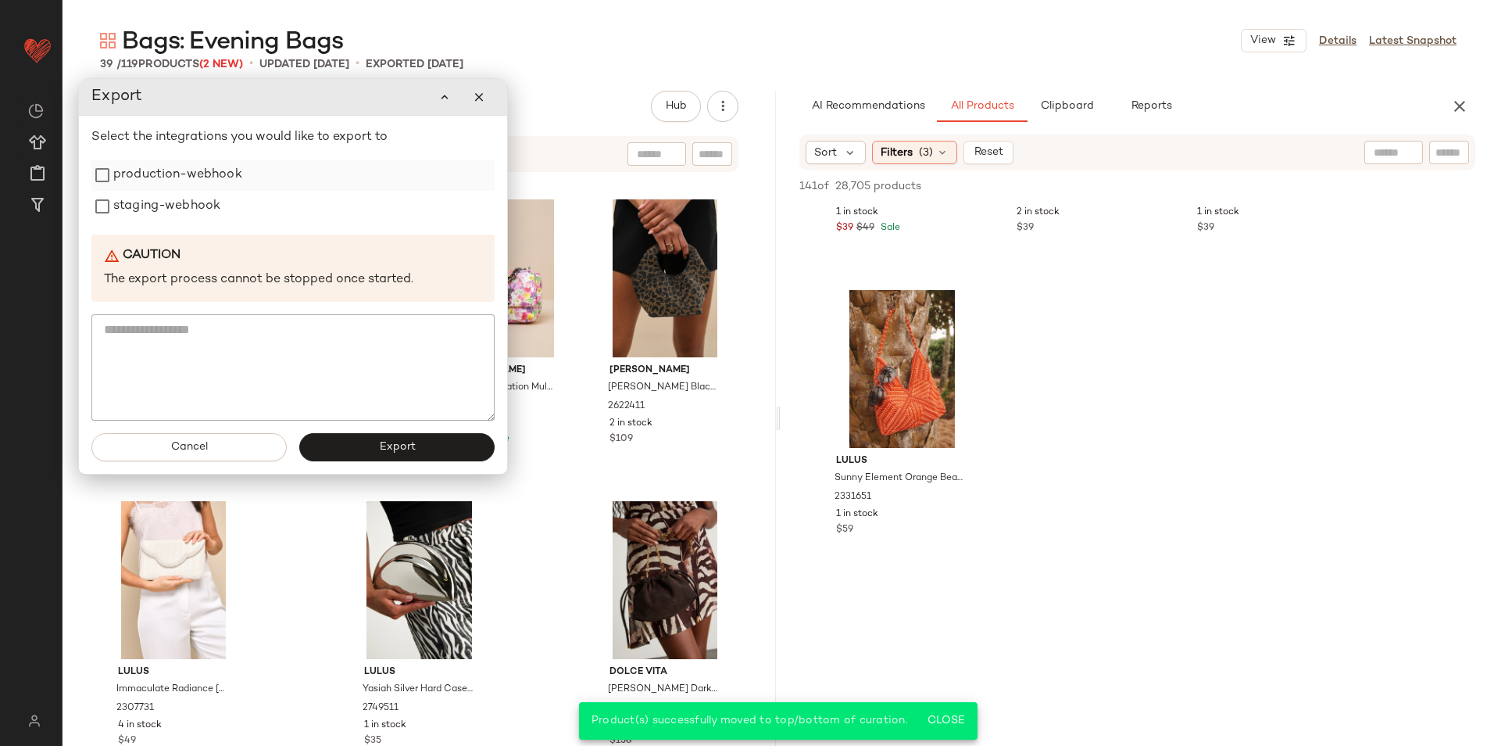
click at [208, 178] on label "production-webhook" at bounding box center [177, 174] width 129 height 31
click at [183, 208] on label "staging-webhook" at bounding box center [166, 208] width 107 height 31
click at [353, 445] on button "Export" at bounding box center [396, 449] width 195 height 28
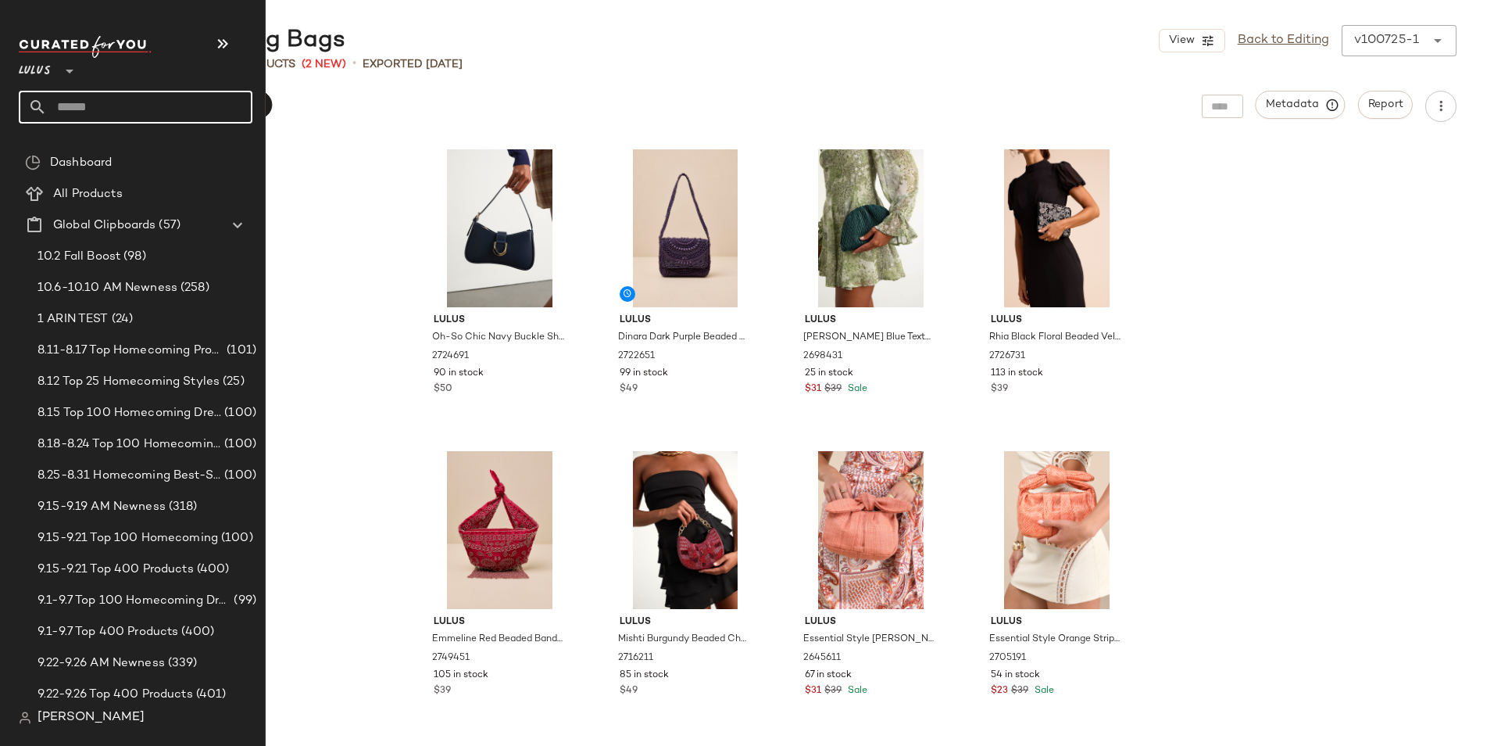
click at [91, 109] on input "text" at bounding box center [150, 107] width 206 height 33
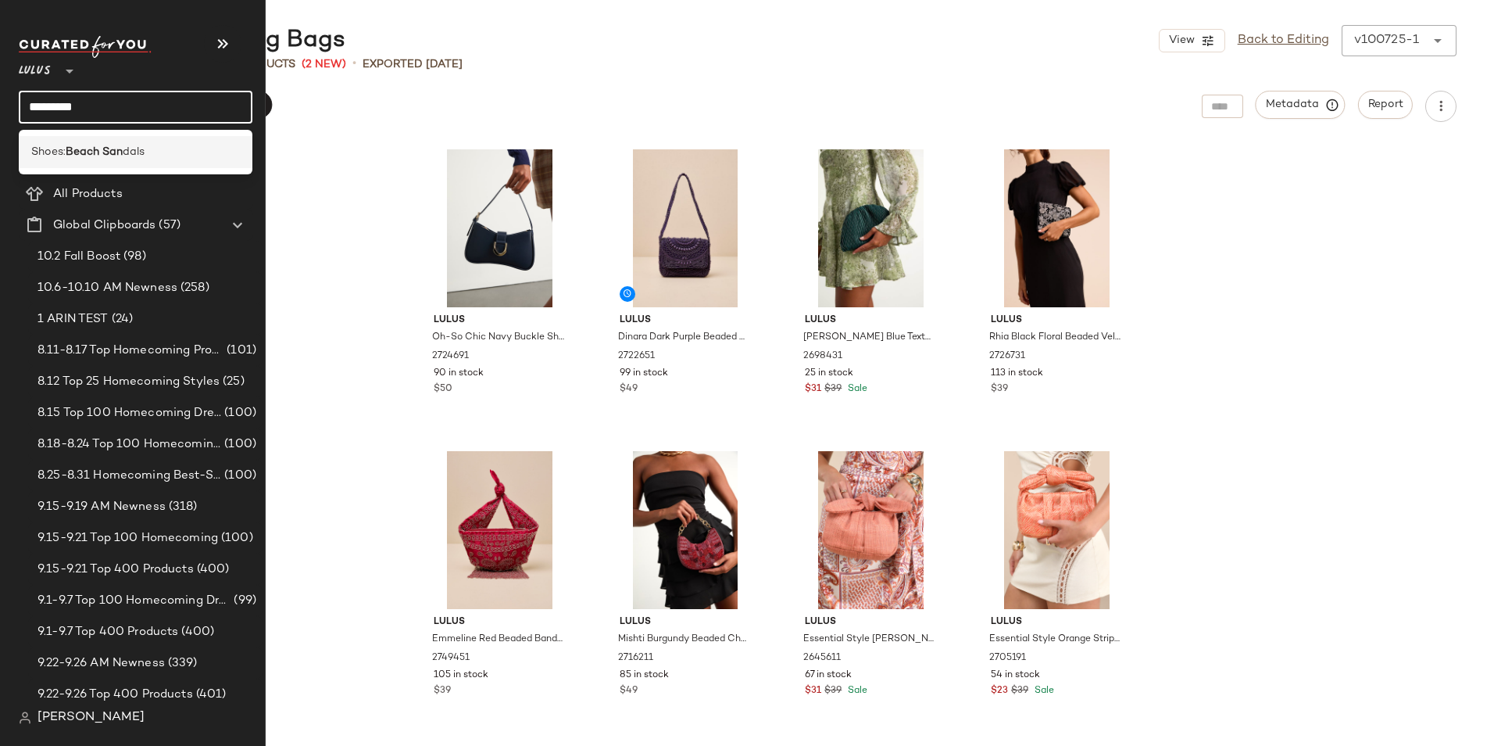
type input "*********"
click at [111, 159] on b "Beach San" at bounding box center [94, 152] width 57 height 16
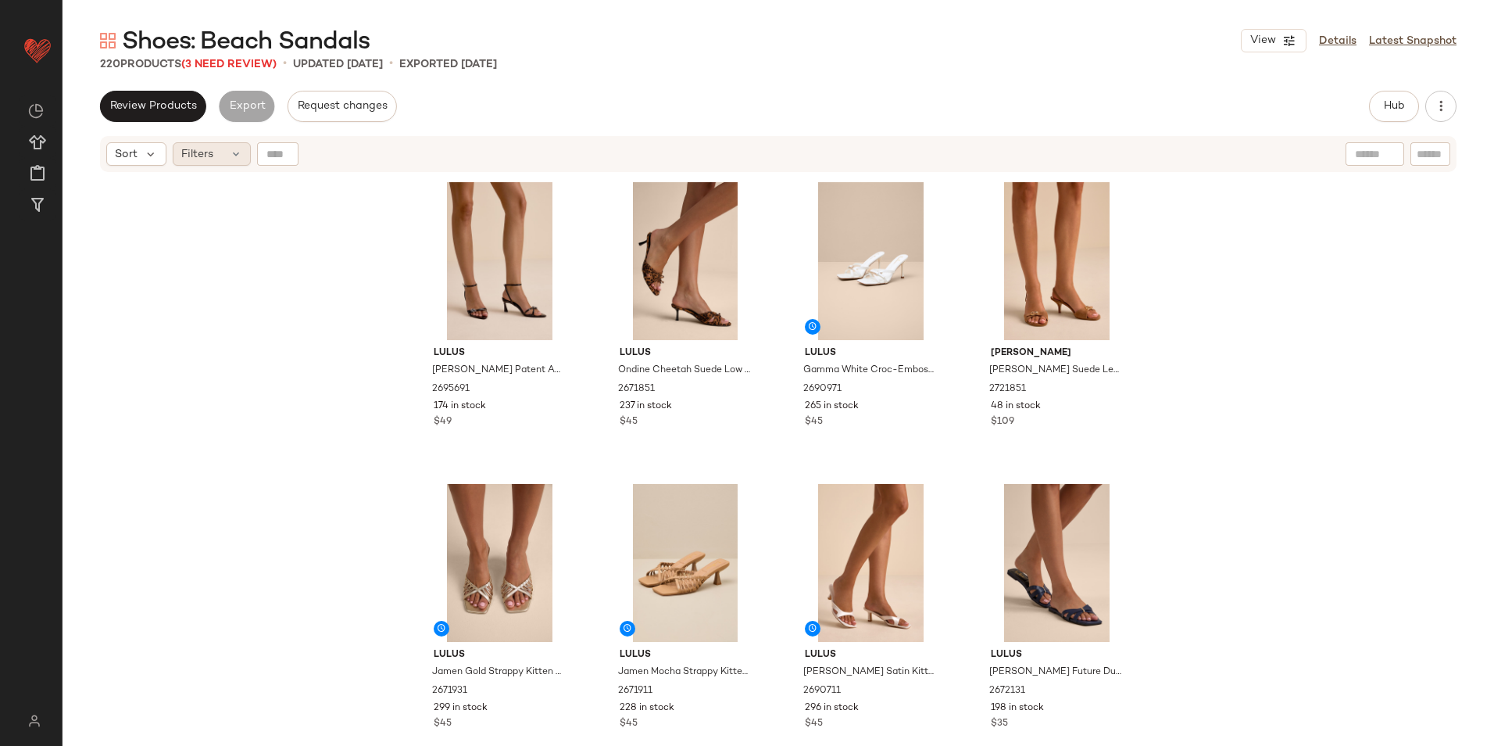
click at [219, 154] on div "Filters" at bounding box center [212, 153] width 78 height 23
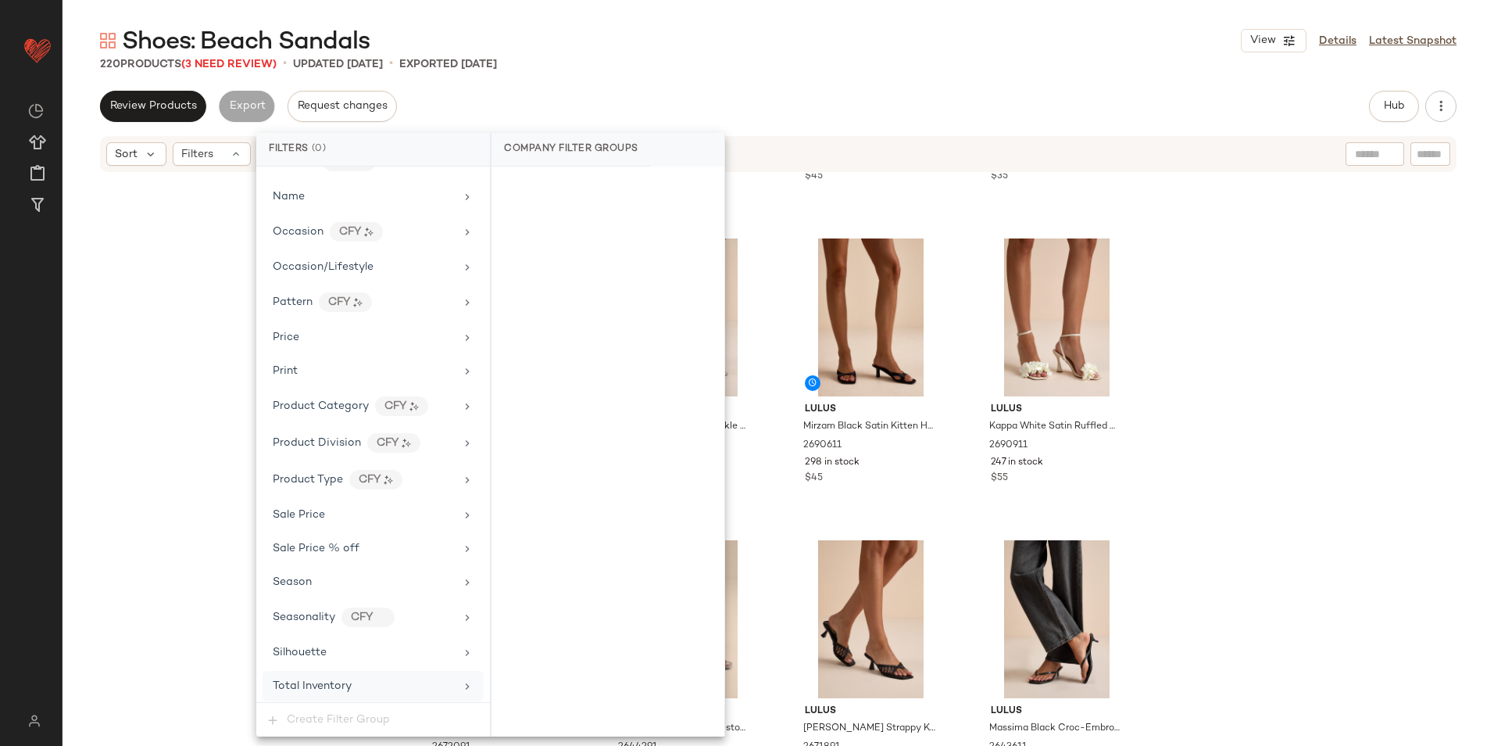
scroll to position [890, 0]
click at [317, 651] on span "Total Inventory" at bounding box center [312, 647] width 79 height 12
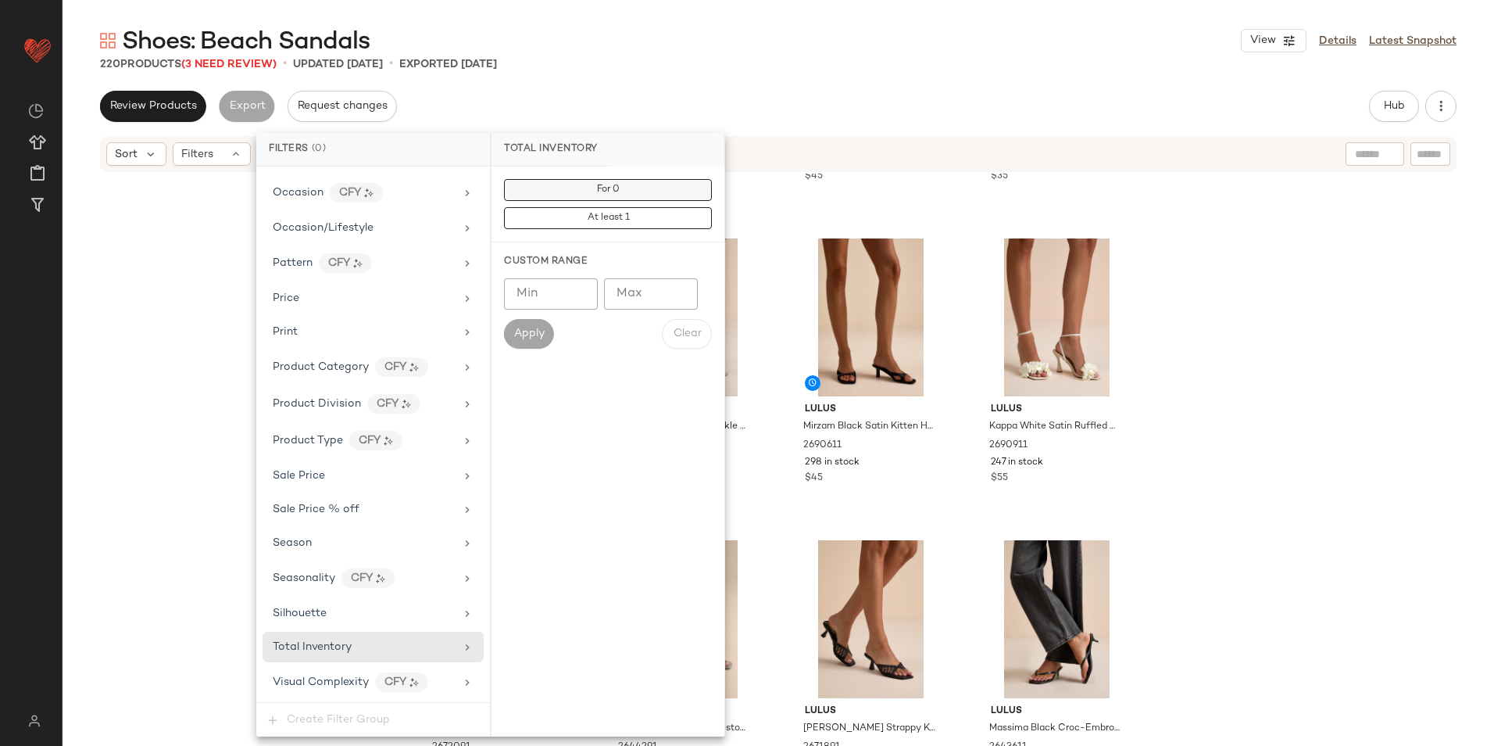
click at [644, 184] on button "For 0" at bounding box center [608, 190] width 208 height 22
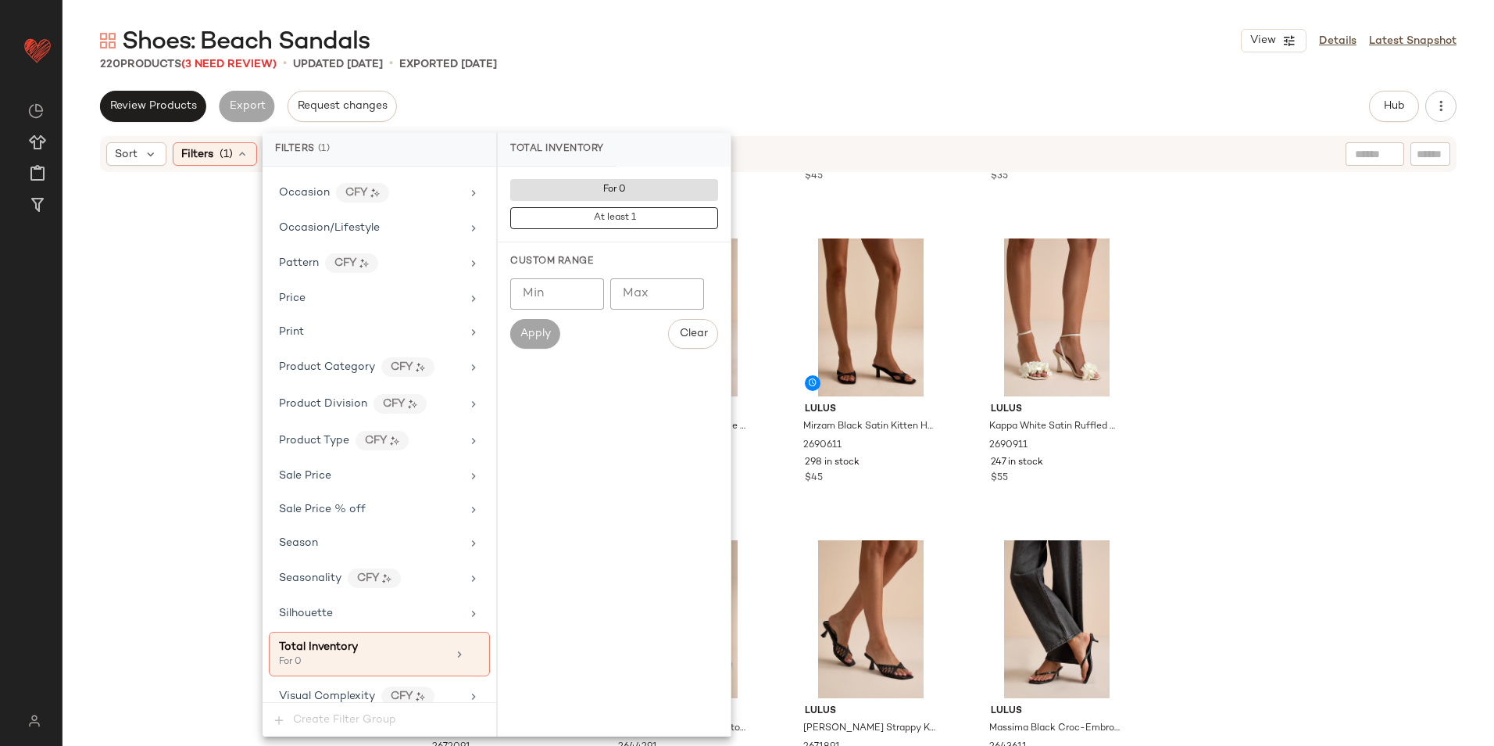
click at [711, 77] on div "Shoes: Beach Sandals View Details Latest Snapshot 220 Products (3 Need Review) …" at bounding box center [779, 385] width 1432 height 721
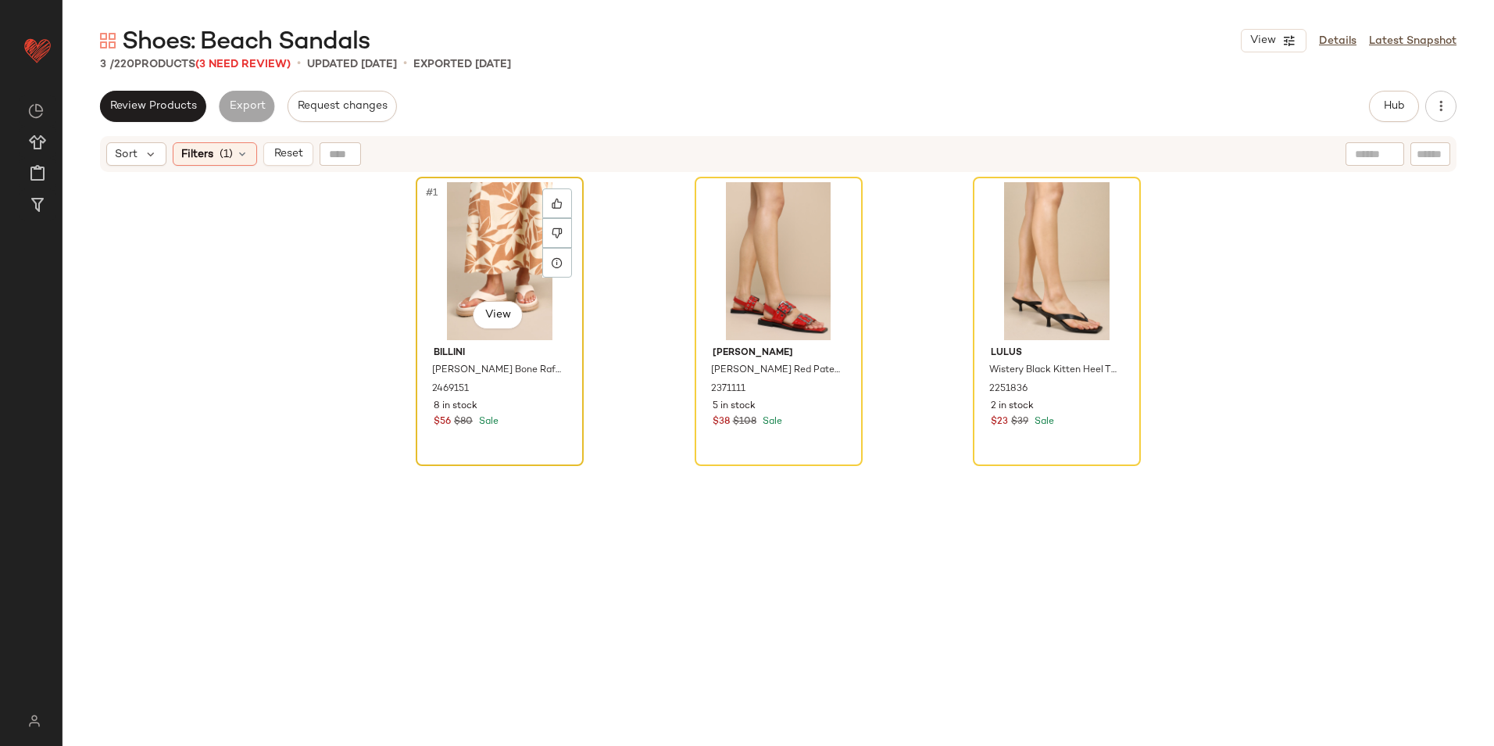
click at [449, 245] on div "#1 View" at bounding box center [499, 261] width 157 height 158
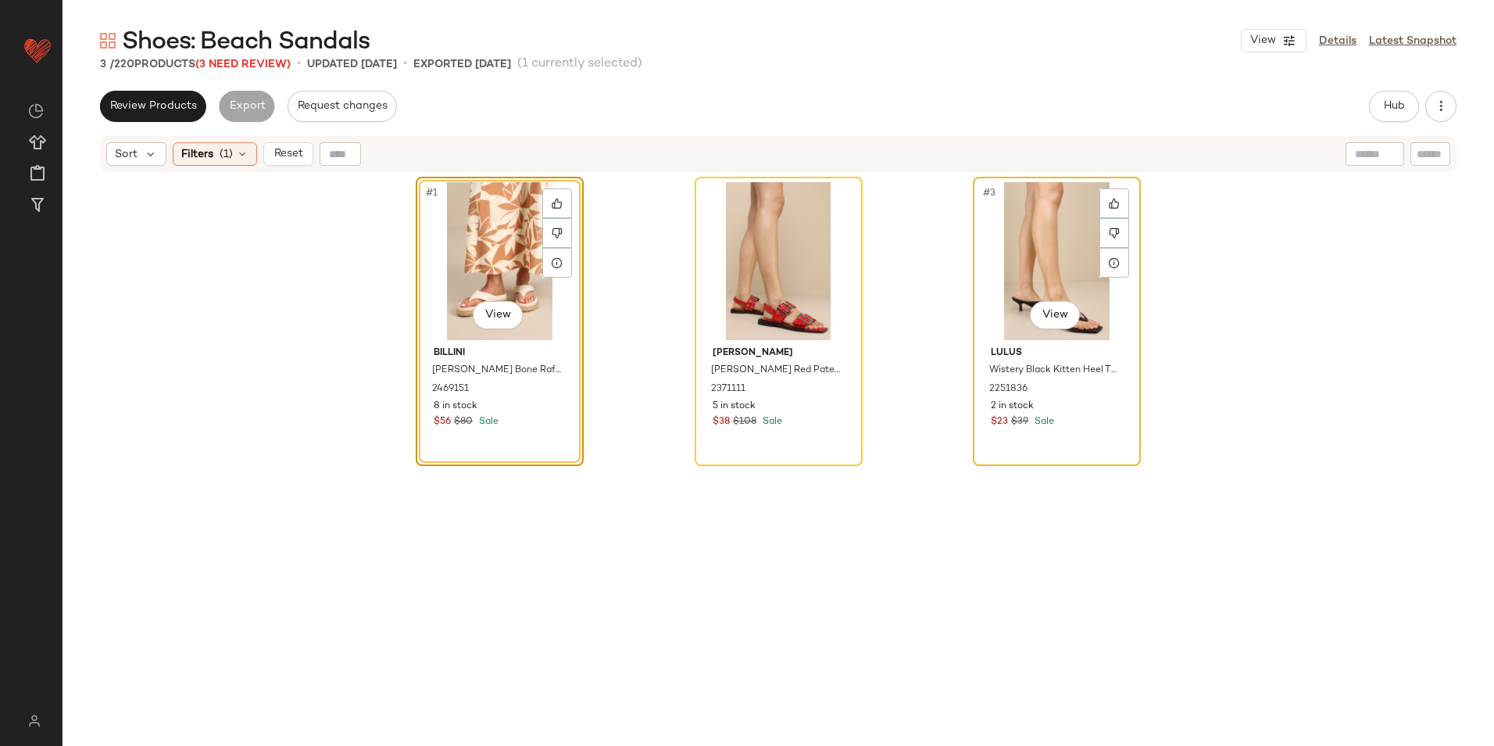
click at [1011, 263] on div "#3 View" at bounding box center [1057, 261] width 157 height 158
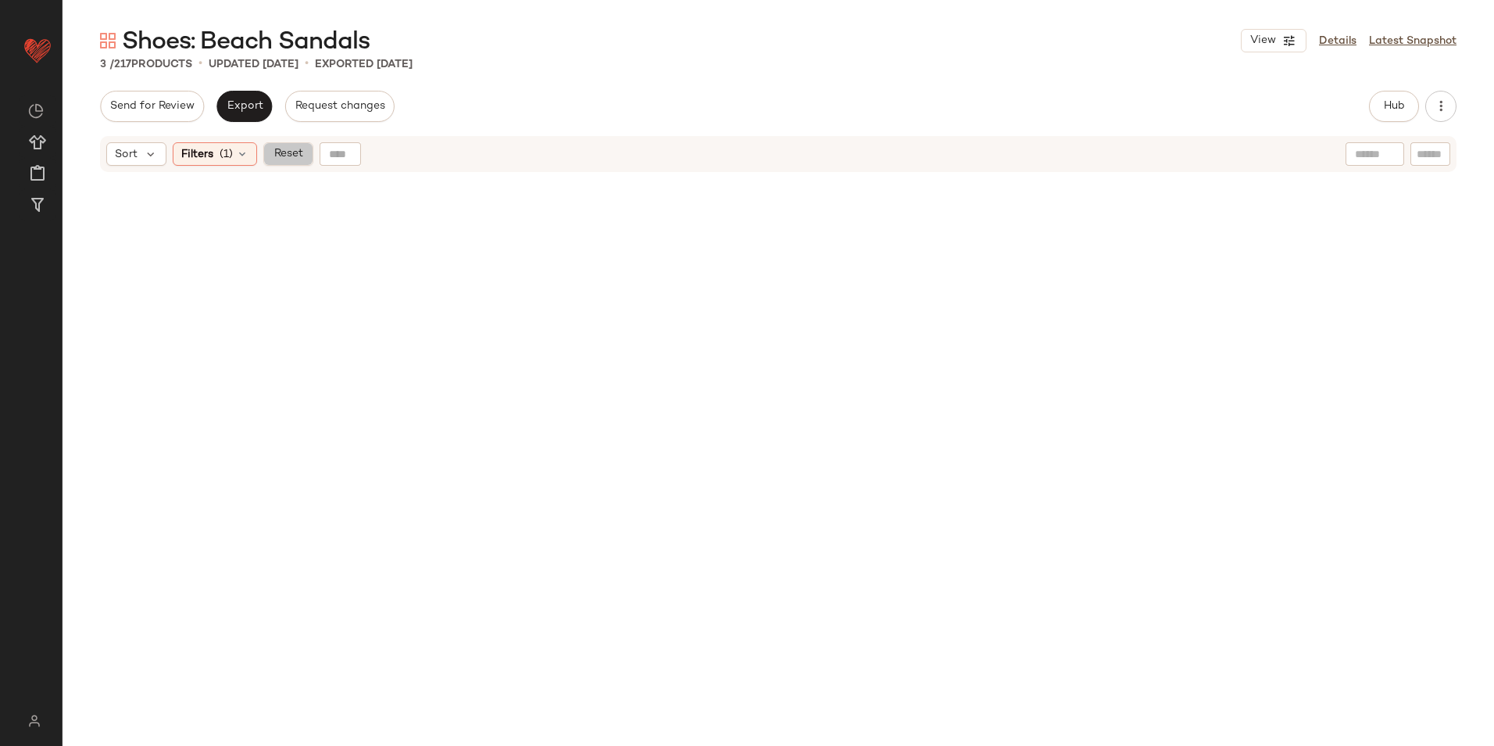
drag, startPoint x: 280, startPoint y: 150, endPoint x: 450, endPoint y: 97, distance: 178.5
click at [279, 150] on span "Reset" at bounding box center [288, 154] width 30 height 13
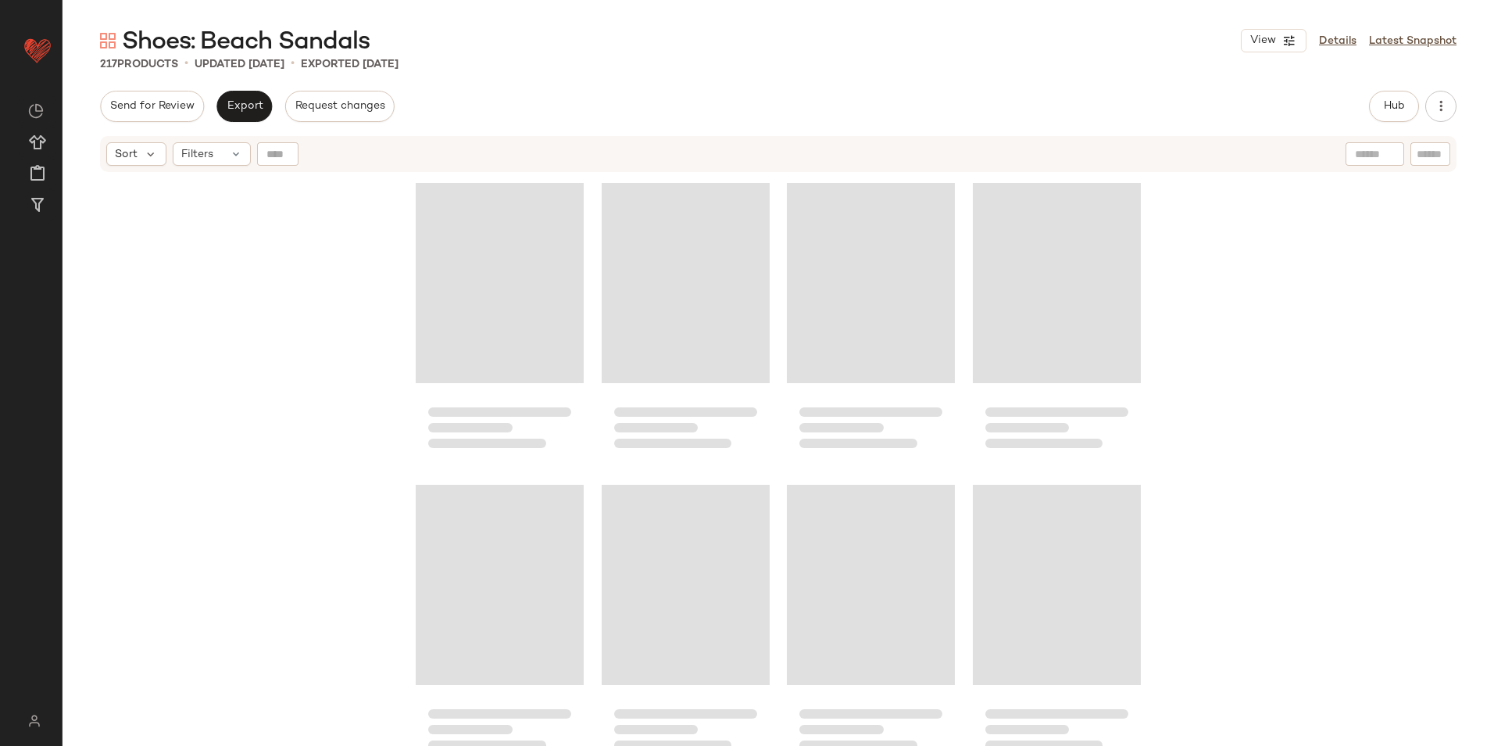
click at [565, 60] on div "217 Products • updated [DATE] • Exported [DATE]" at bounding box center [779, 64] width 1432 height 16
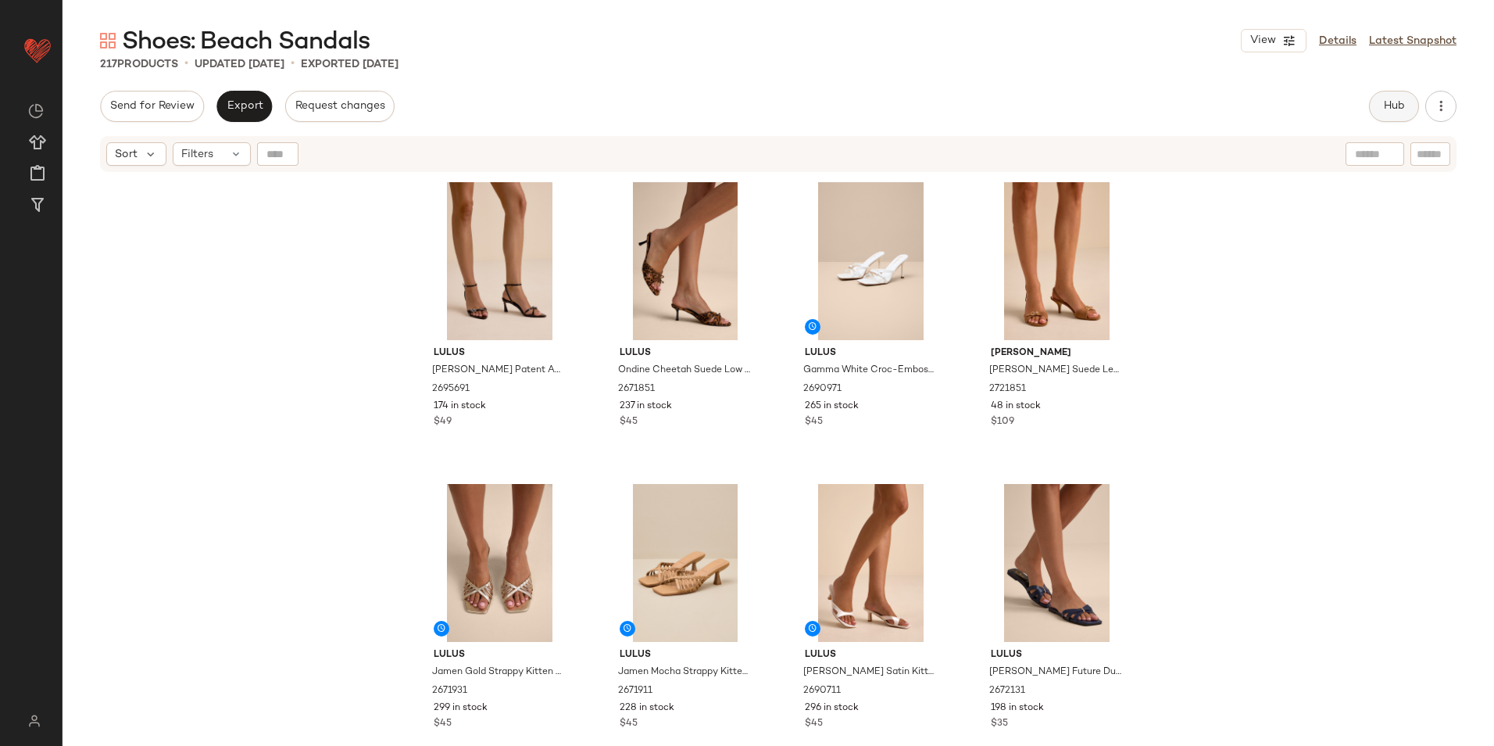
click at [1401, 113] on span "Hub" at bounding box center [1395, 106] width 22 height 13
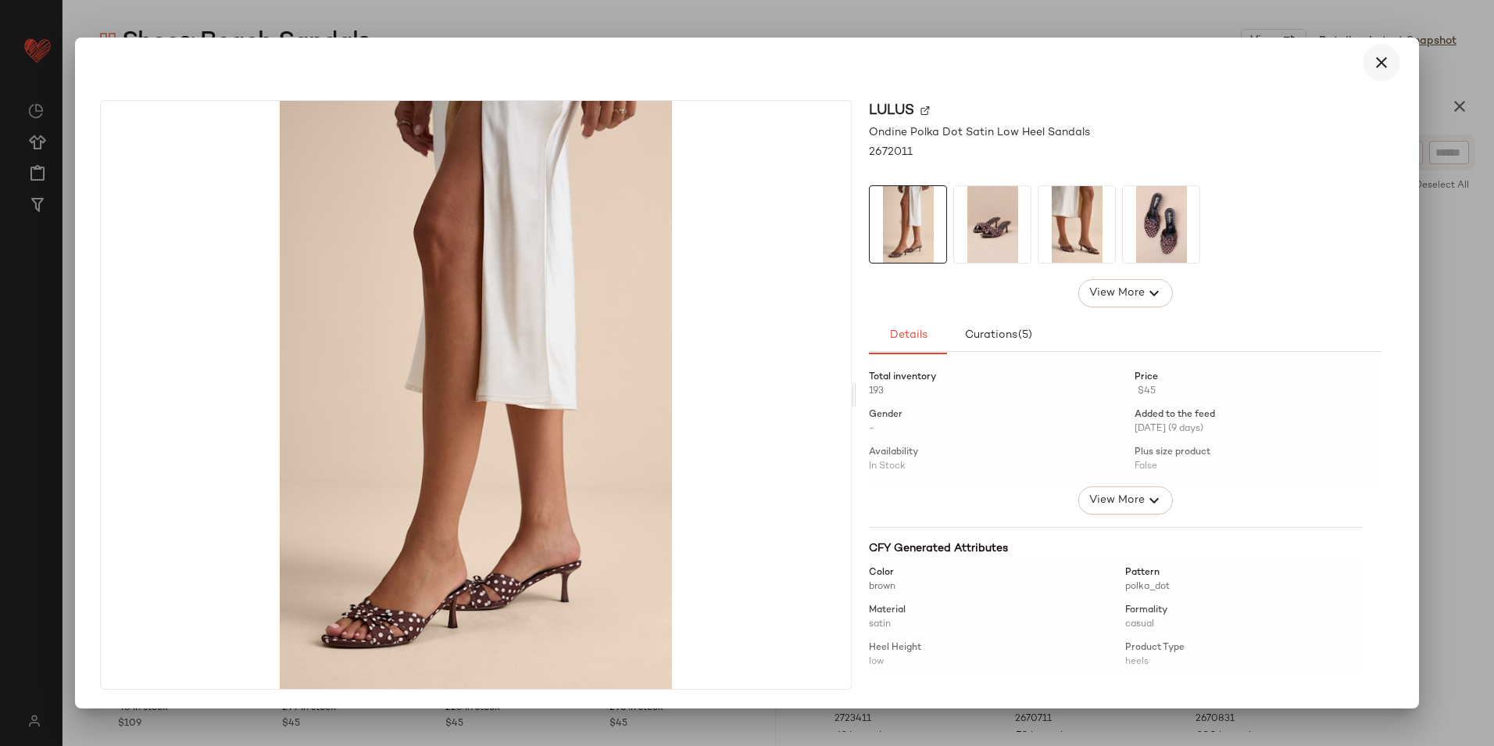
click at [1387, 45] on button "button" at bounding box center [1382, 63] width 38 height 38
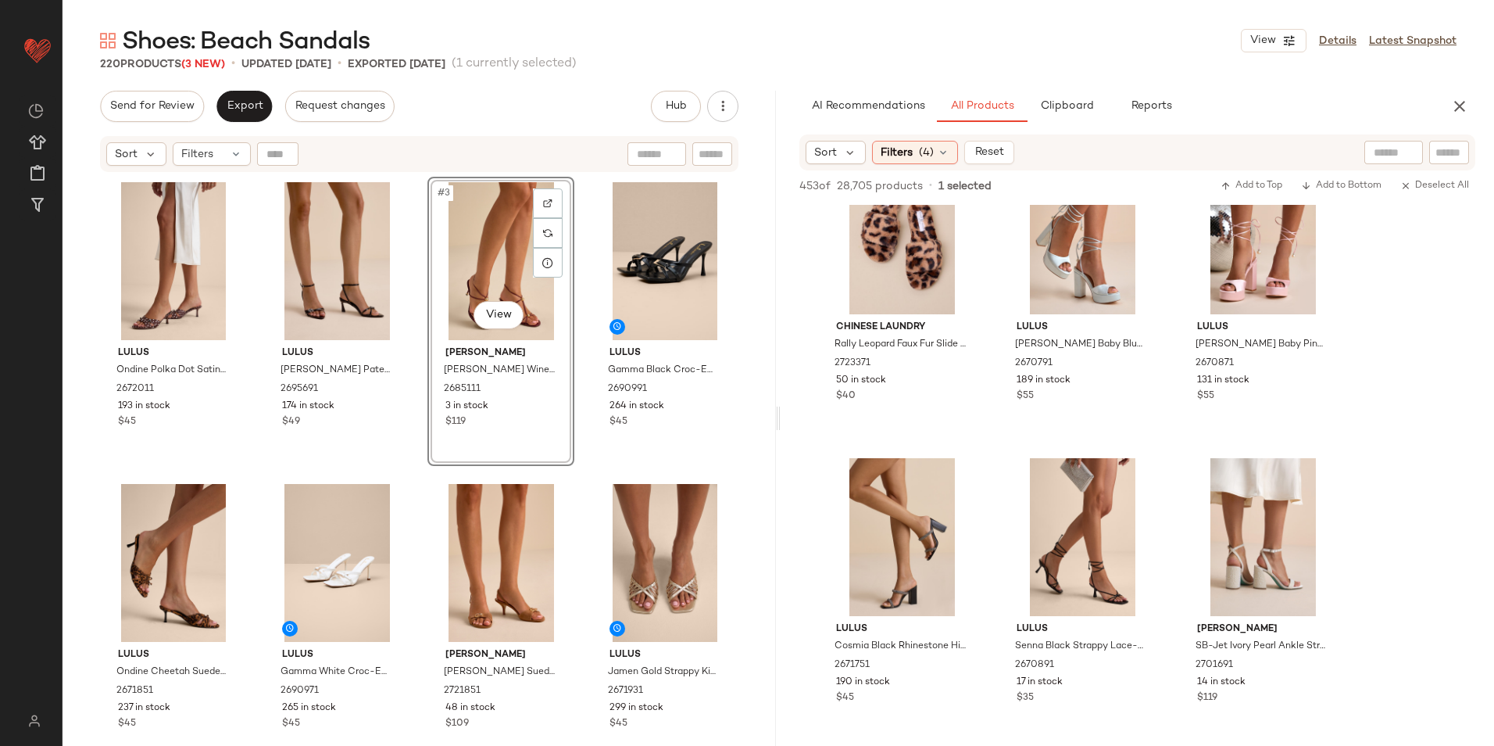
scroll to position [1094, 0]
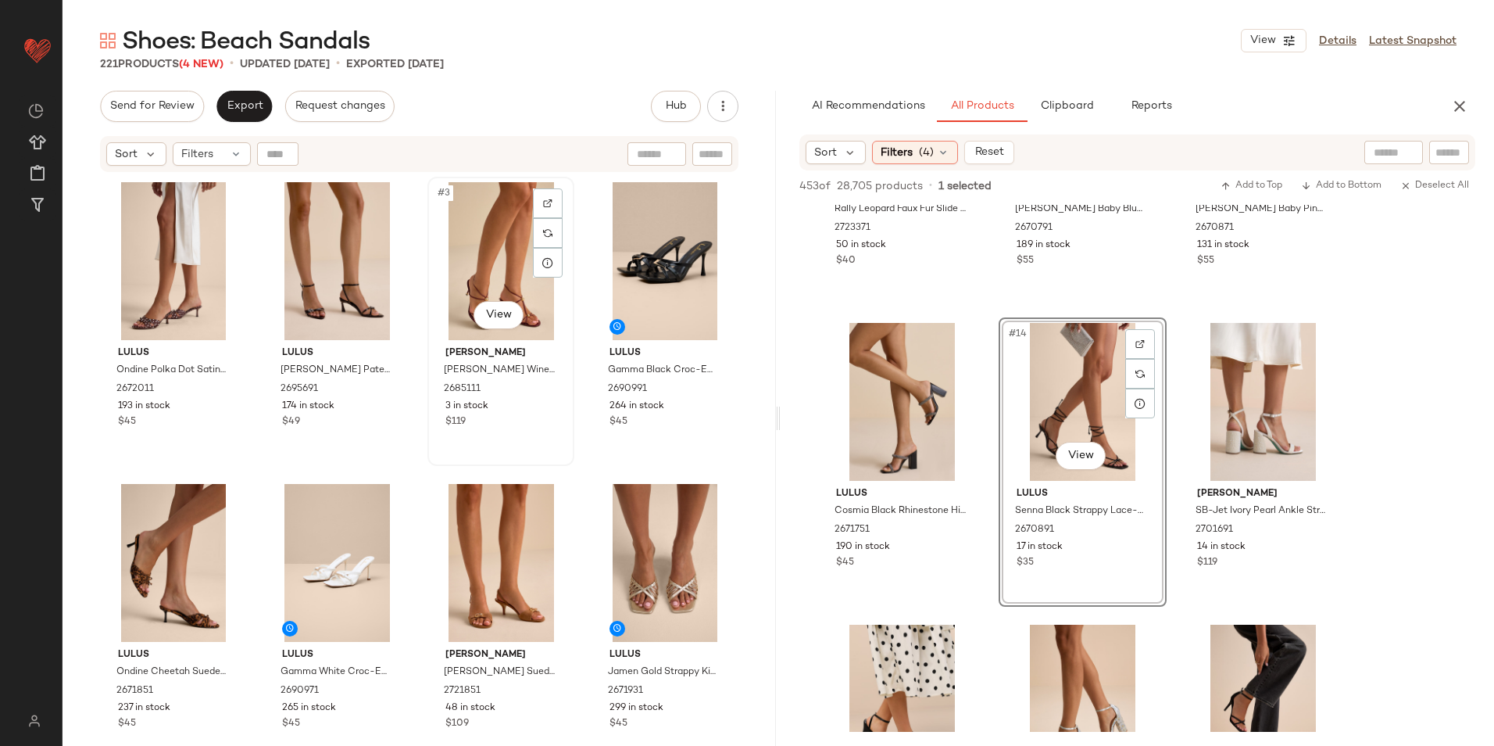
click at [503, 263] on div "#3 View" at bounding box center [501, 261] width 136 height 158
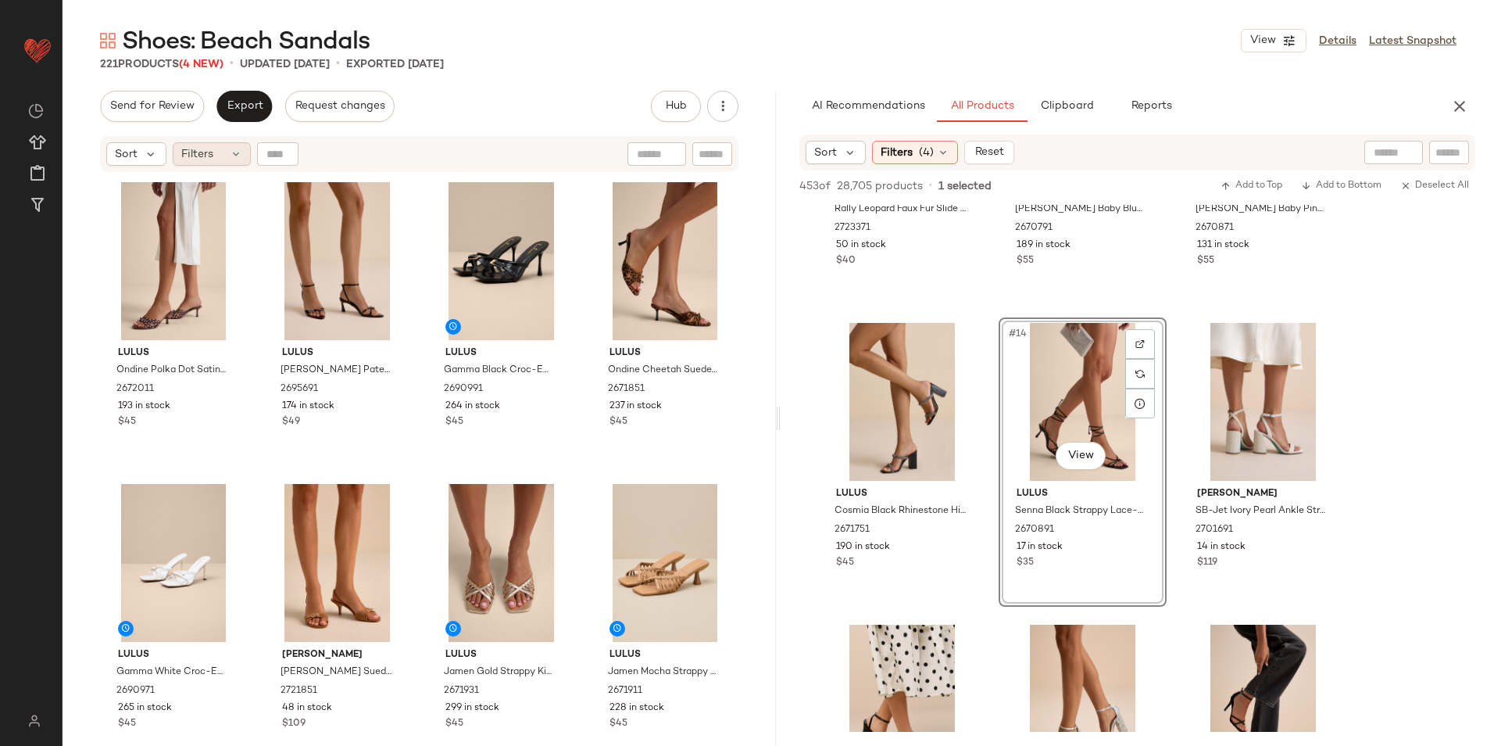
click at [224, 157] on div "Filters" at bounding box center [212, 153] width 78 height 23
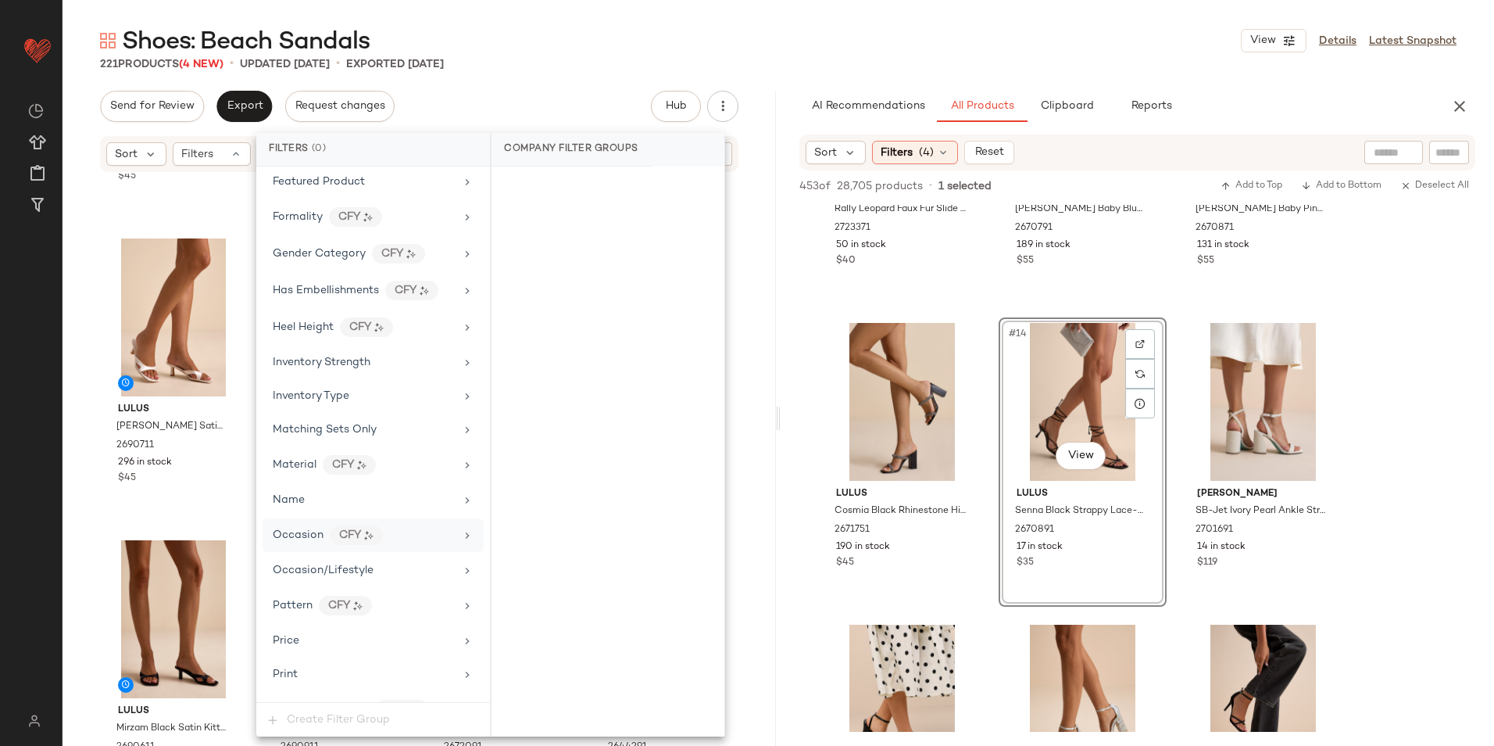
scroll to position [890, 0]
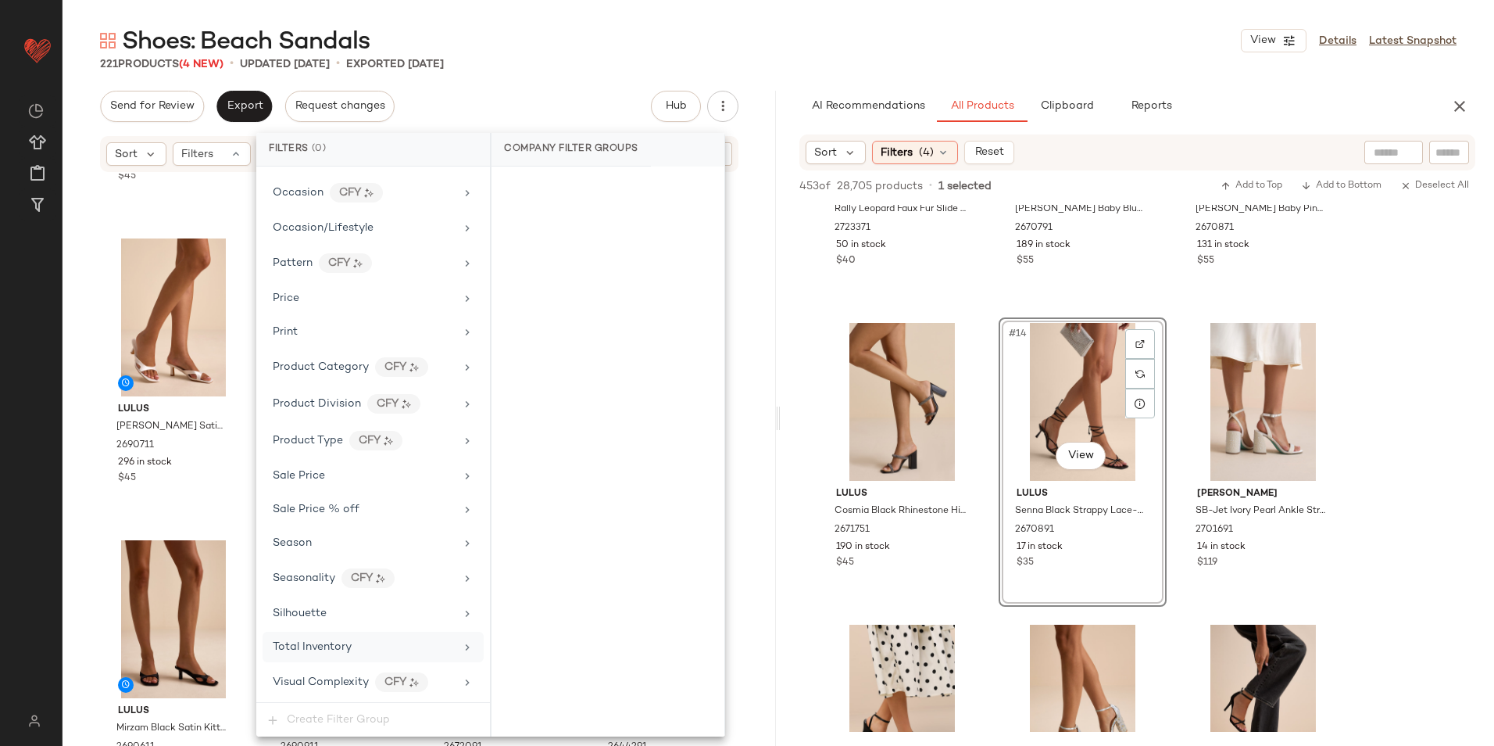
click at [357, 657] on div "Total Inventory" at bounding box center [373, 647] width 221 height 30
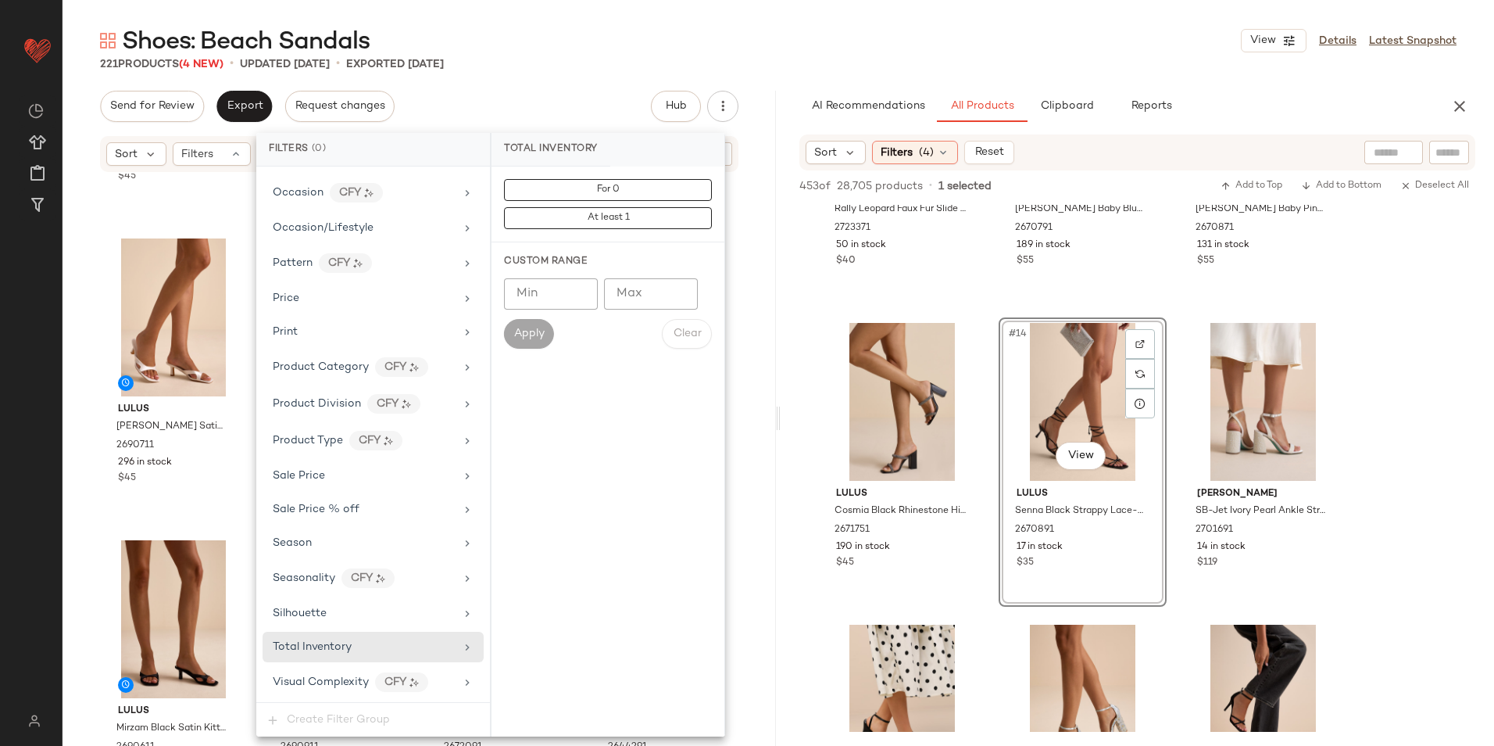
click at [639, 289] on input "Max" at bounding box center [651, 293] width 94 height 31
type input "**"
click at [517, 337] on span "Apply" at bounding box center [529, 334] width 31 height 13
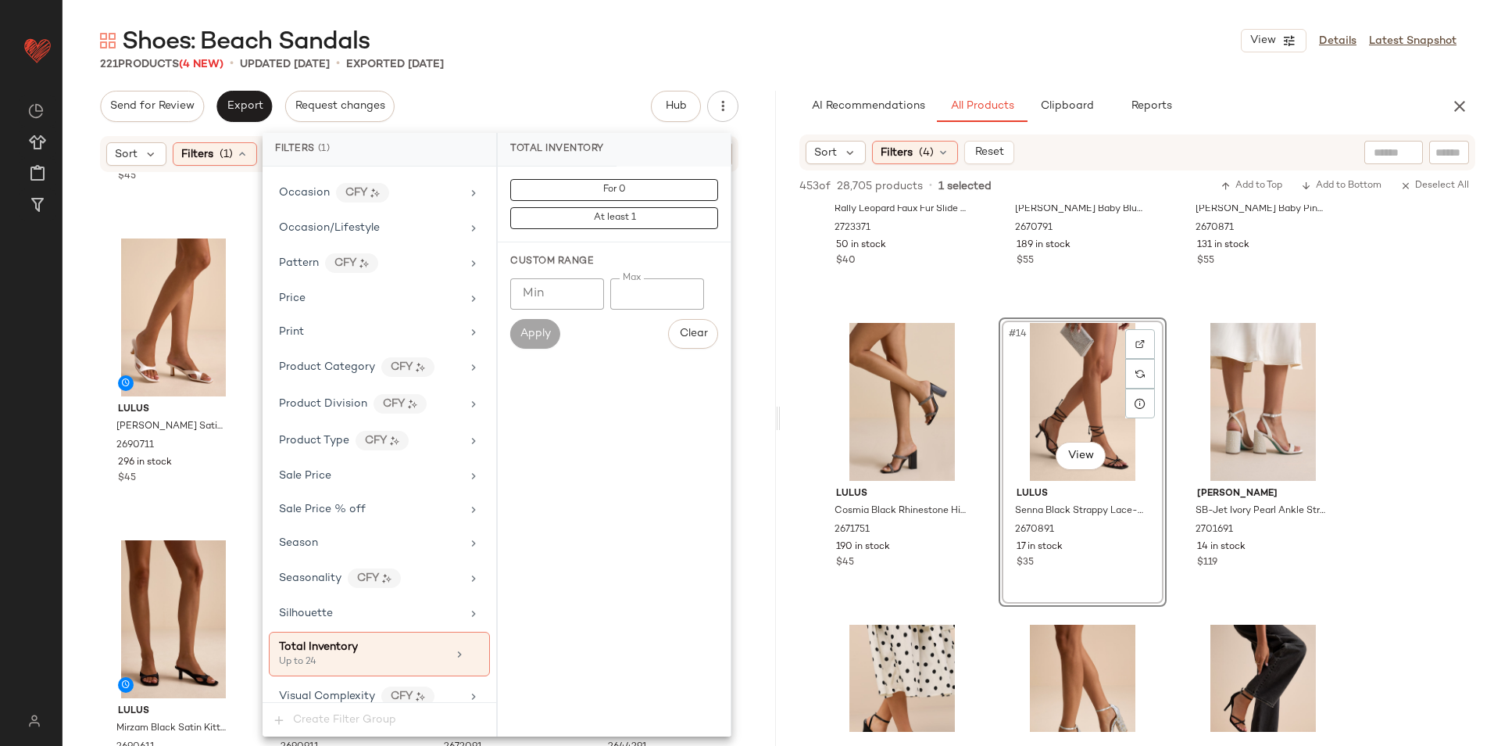
click at [581, 65] on div "221 Products (4 New) • updated [DATE] • Exported [DATE]" at bounding box center [779, 64] width 1432 height 16
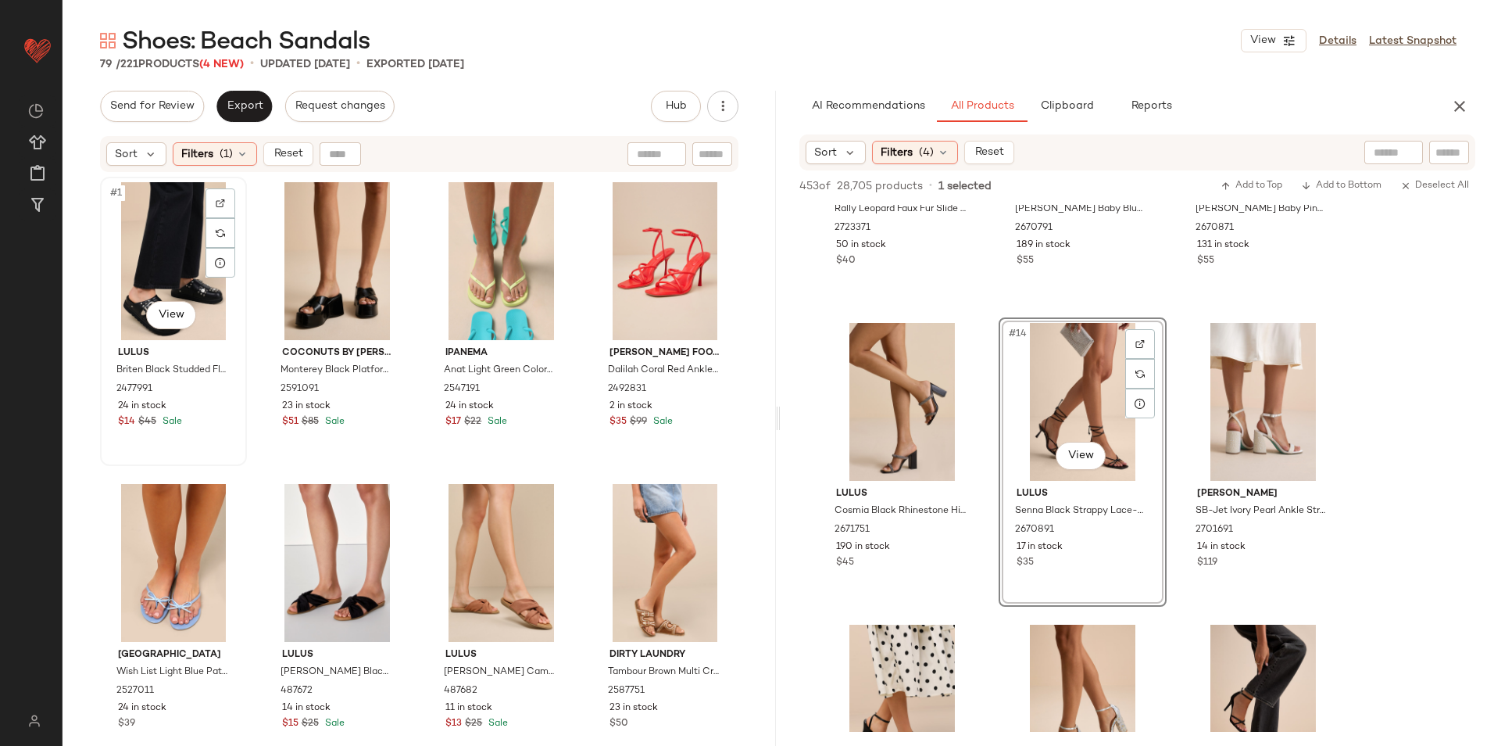
click at [150, 242] on div "#1 View" at bounding box center [174, 261] width 136 height 158
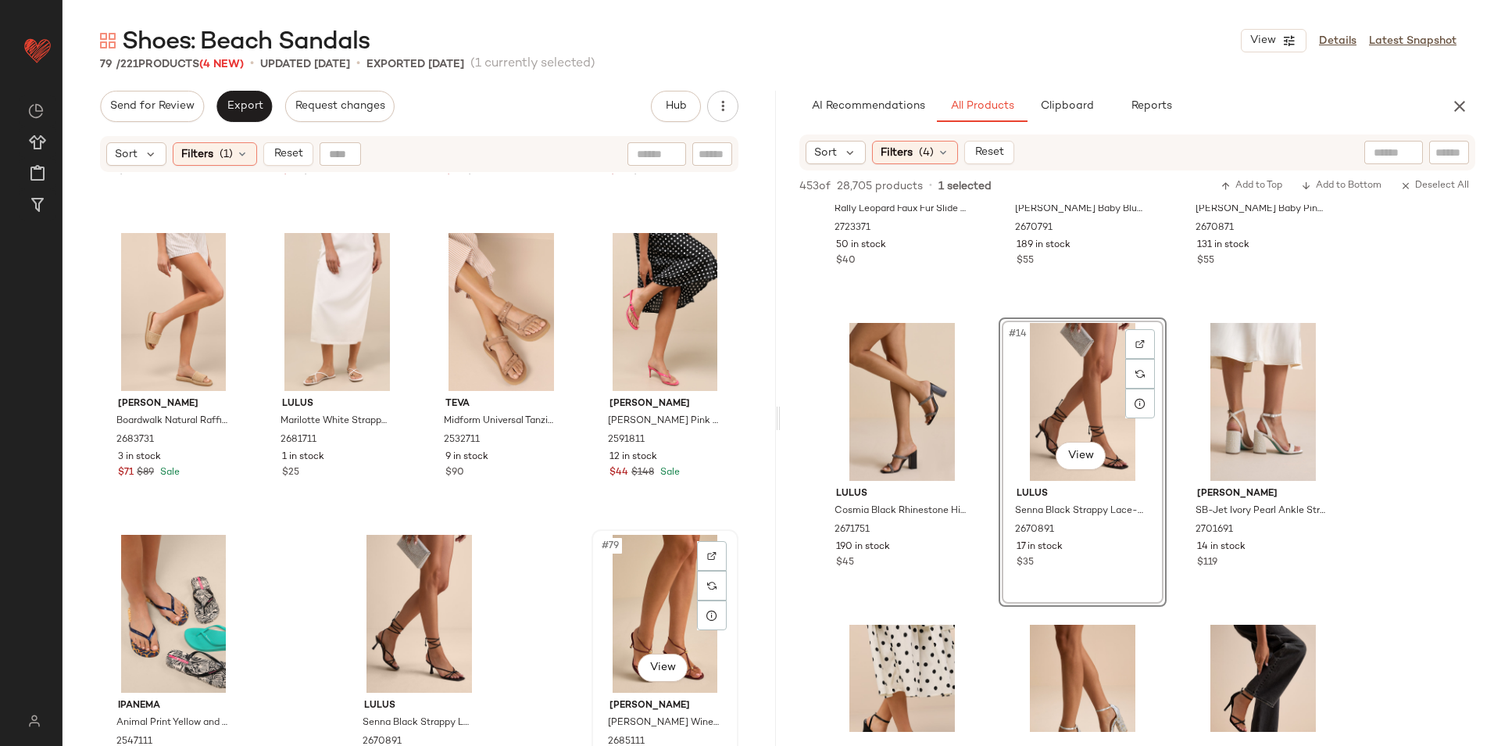
scroll to position [5426, 0]
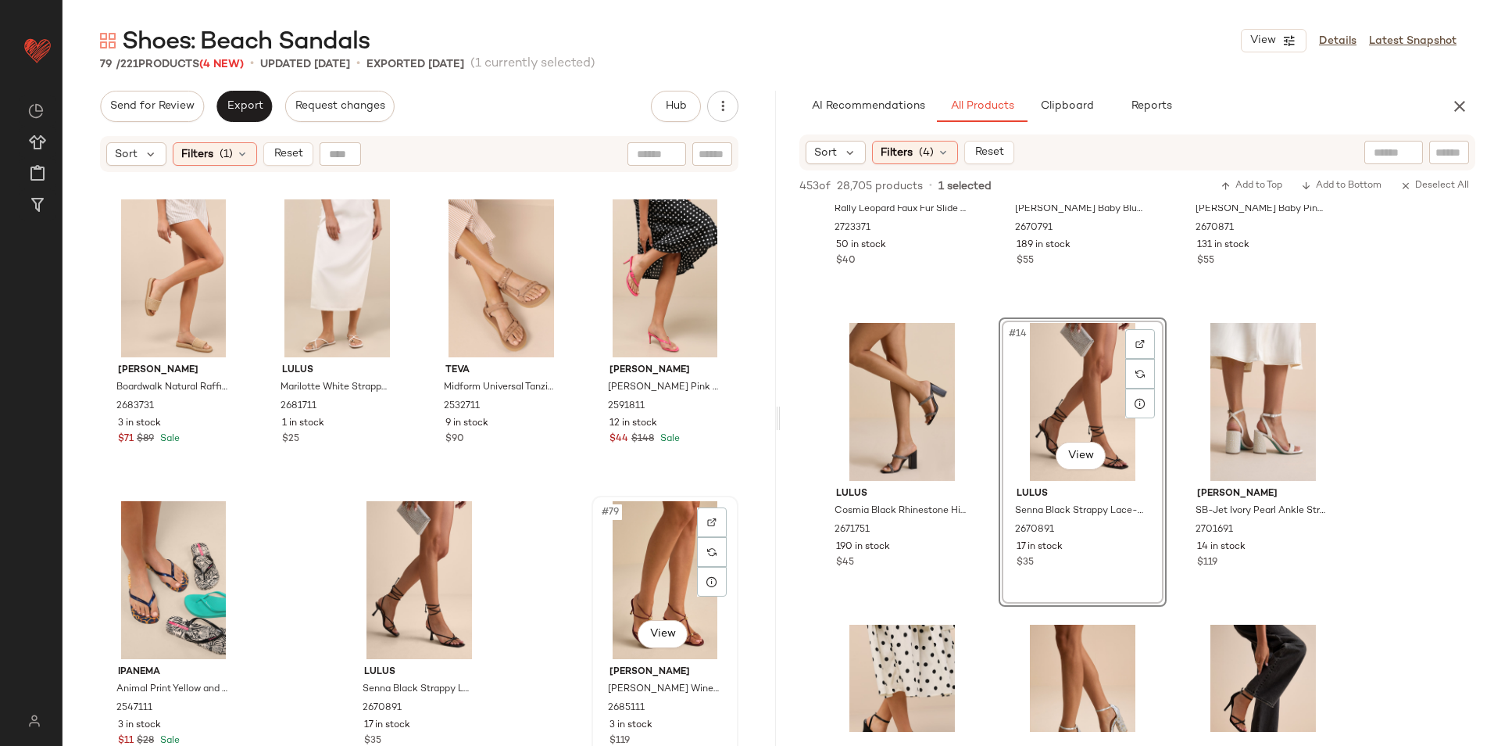
click at [653, 542] on div "#79 View" at bounding box center [665, 580] width 136 height 158
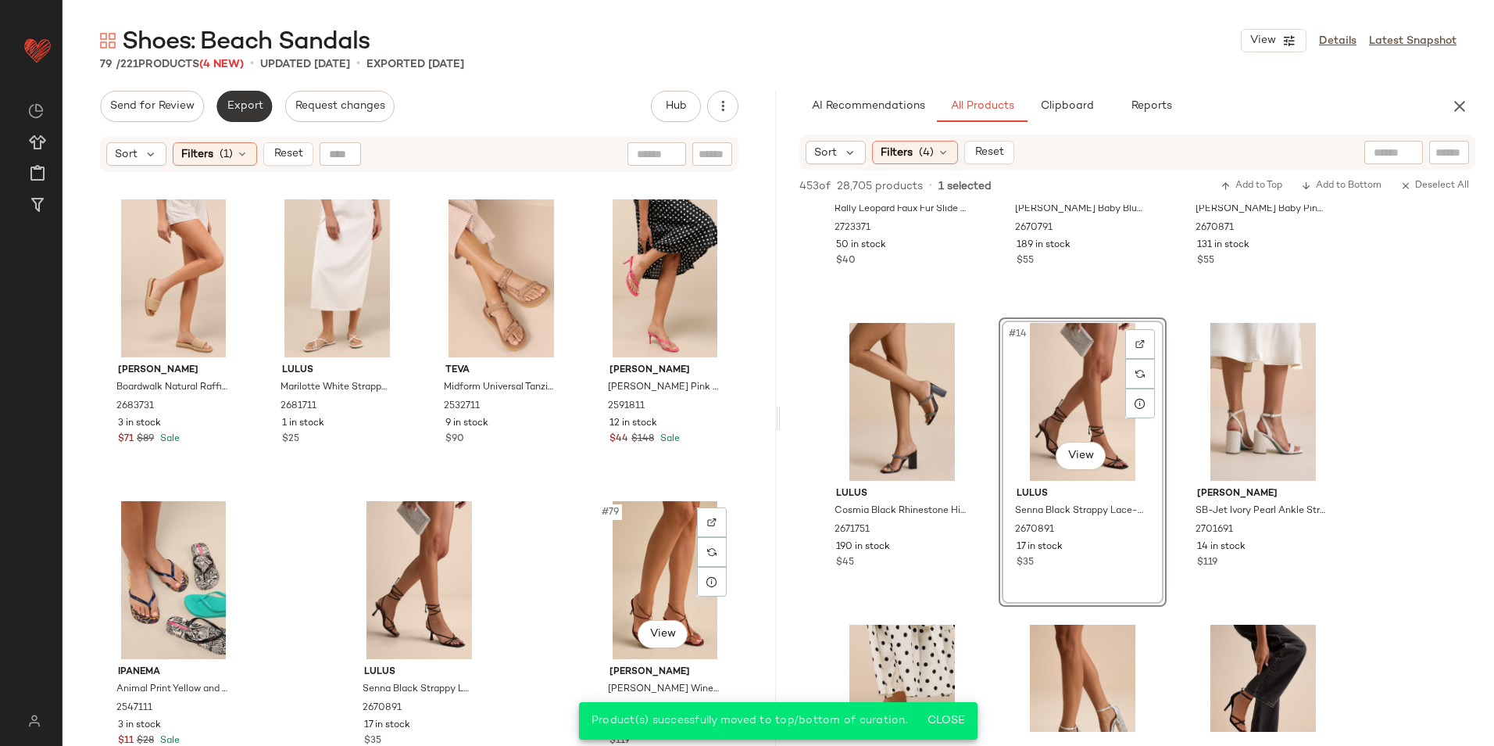
click at [239, 109] on span "Export" at bounding box center [244, 106] width 37 height 13
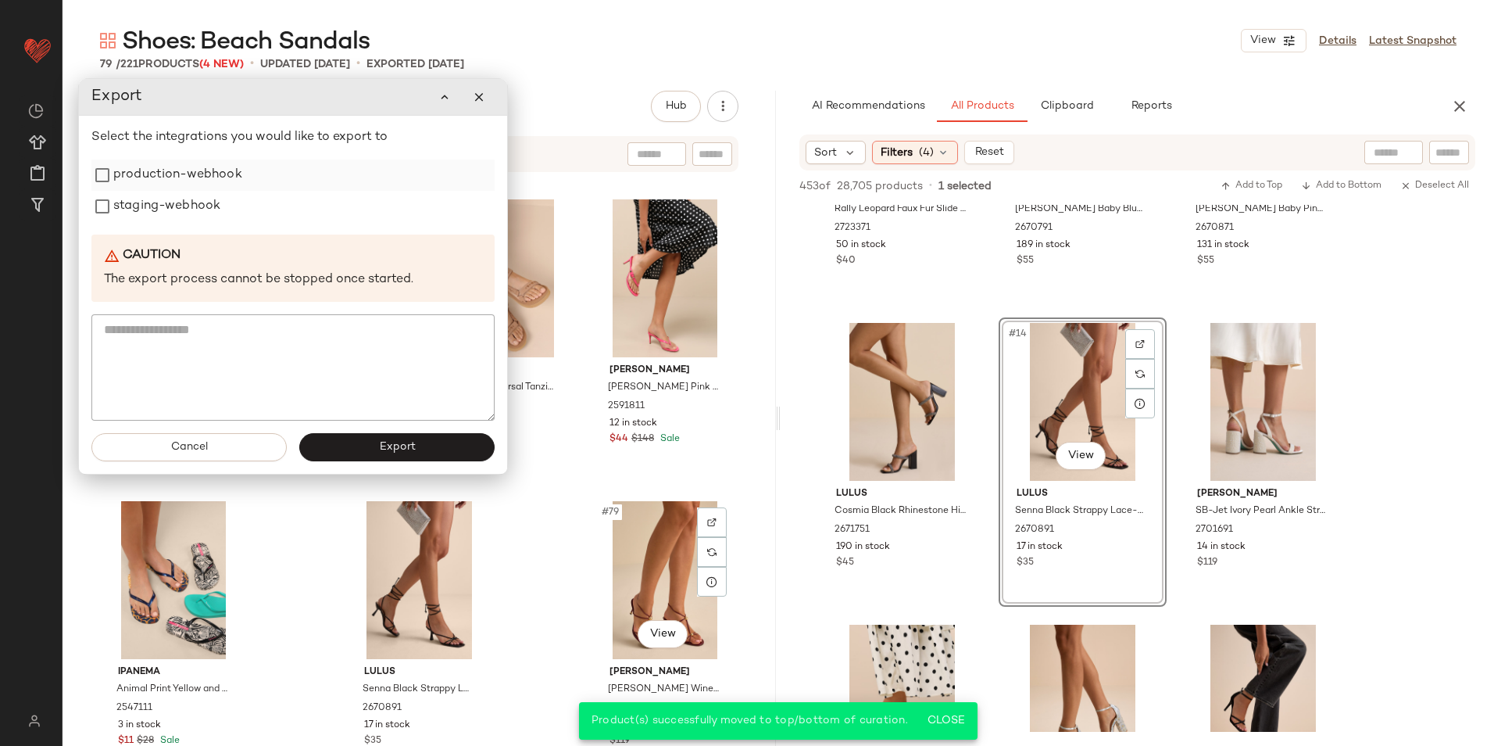
click at [194, 184] on label "production-webhook" at bounding box center [177, 174] width 129 height 31
click at [192, 209] on label "staging-webhook" at bounding box center [166, 206] width 107 height 31
click at [363, 464] on div "Cancel Export" at bounding box center [293, 447] width 428 height 53
click at [360, 449] on button "Export" at bounding box center [396, 447] width 195 height 28
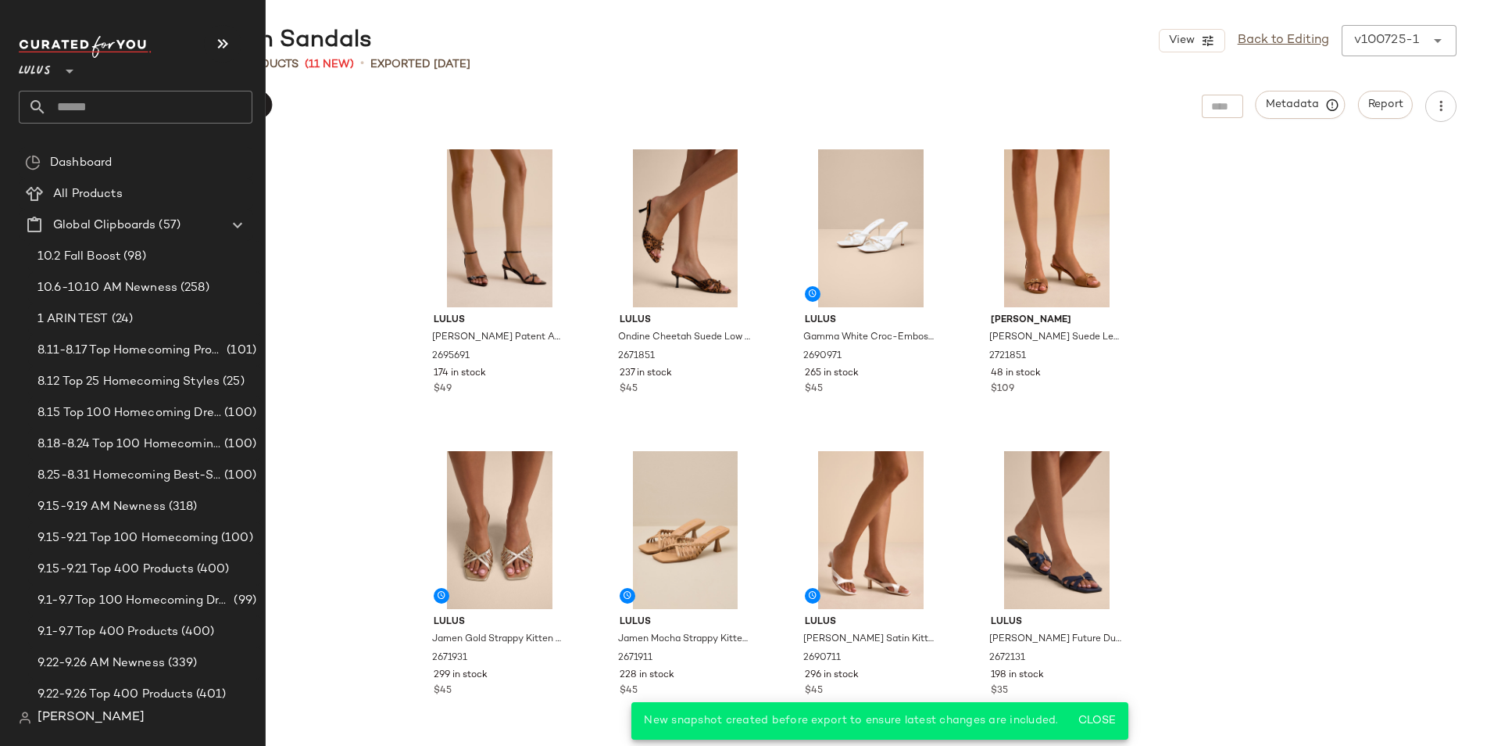
click at [77, 106] on input "text" at bounding box center [150, 107] width 206 height 33
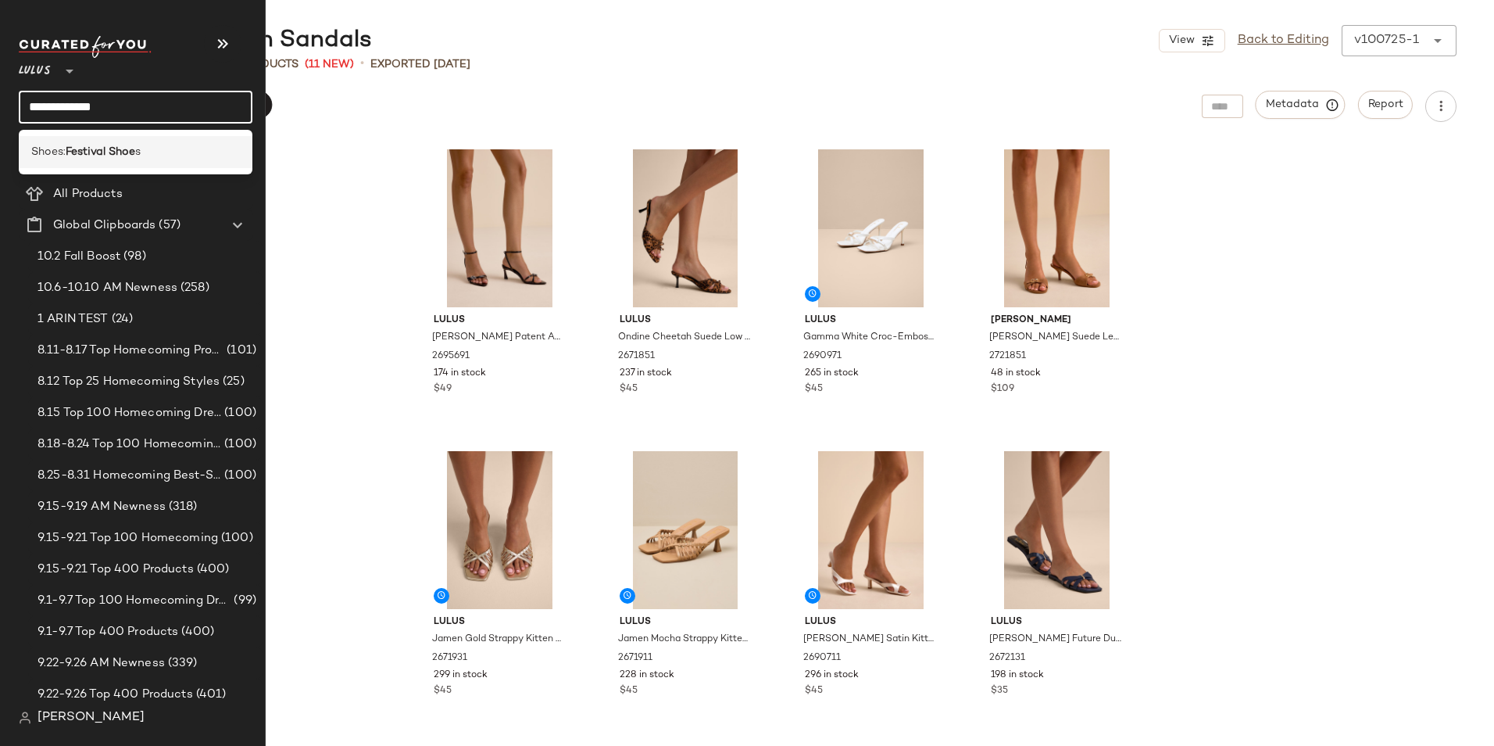
type input "**********"
click at [149, 145] on div "Shoes: Festival Shoe s" at bounding box center [135, 152] width 209 height 16
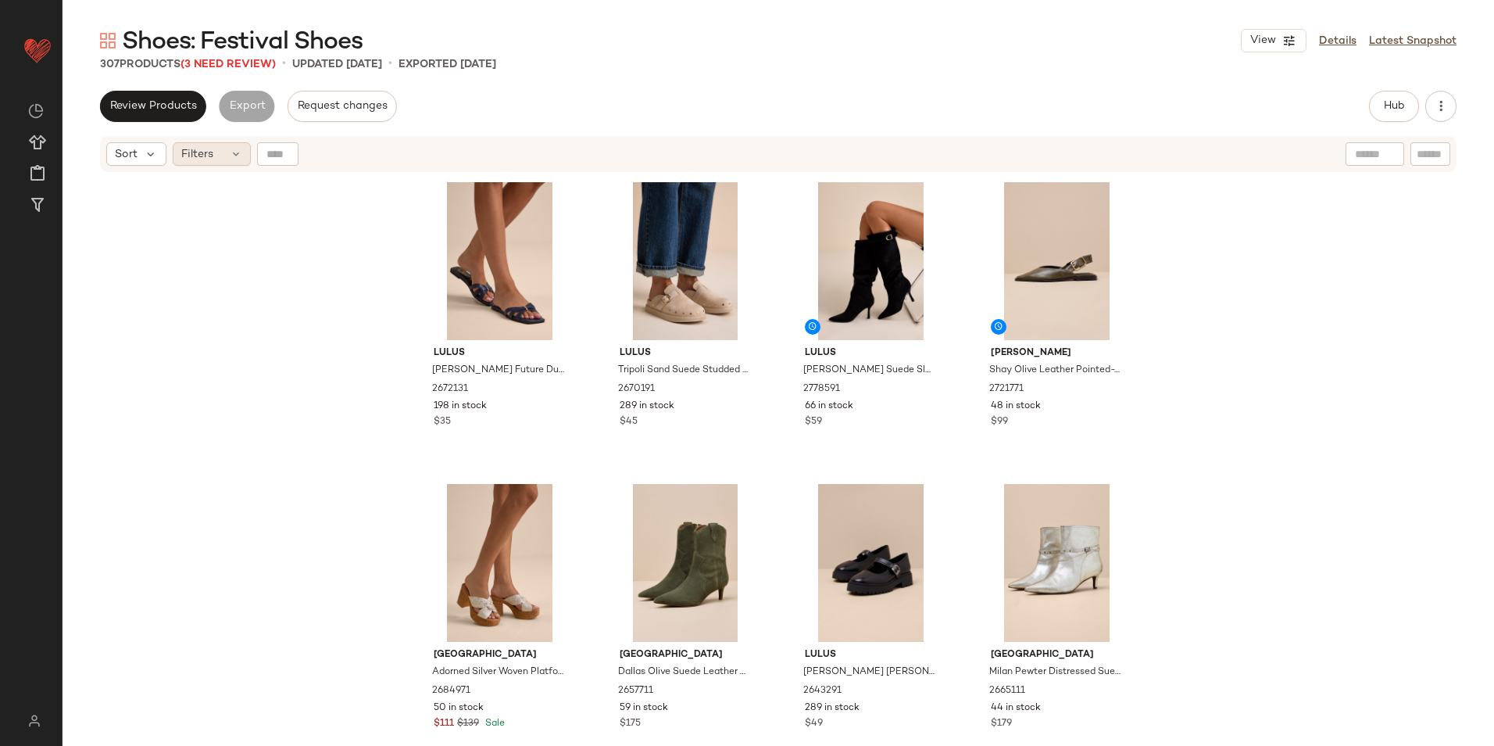
click at [234, 156] on icon at bounding box center [236, 154] width 13 height 13
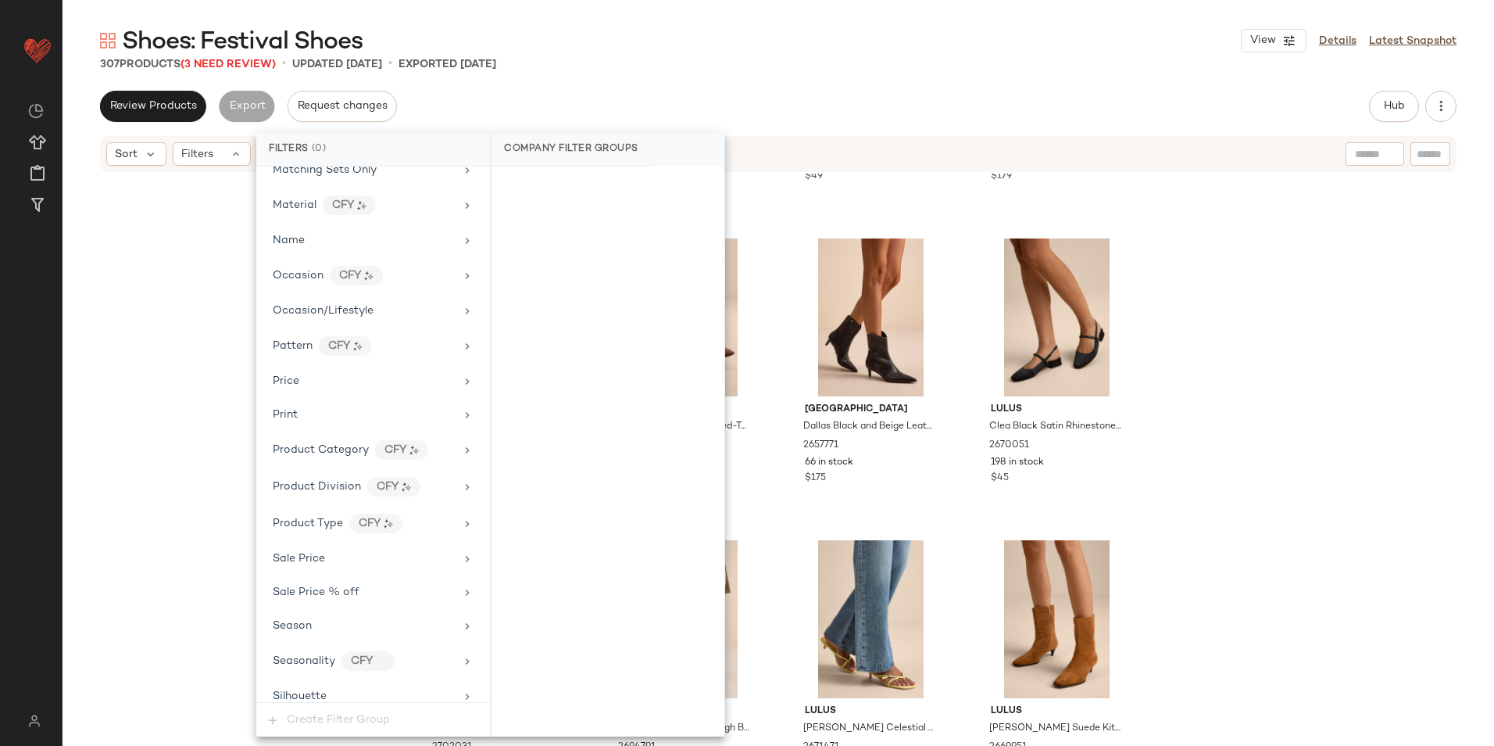
scroll to position [890, 0]
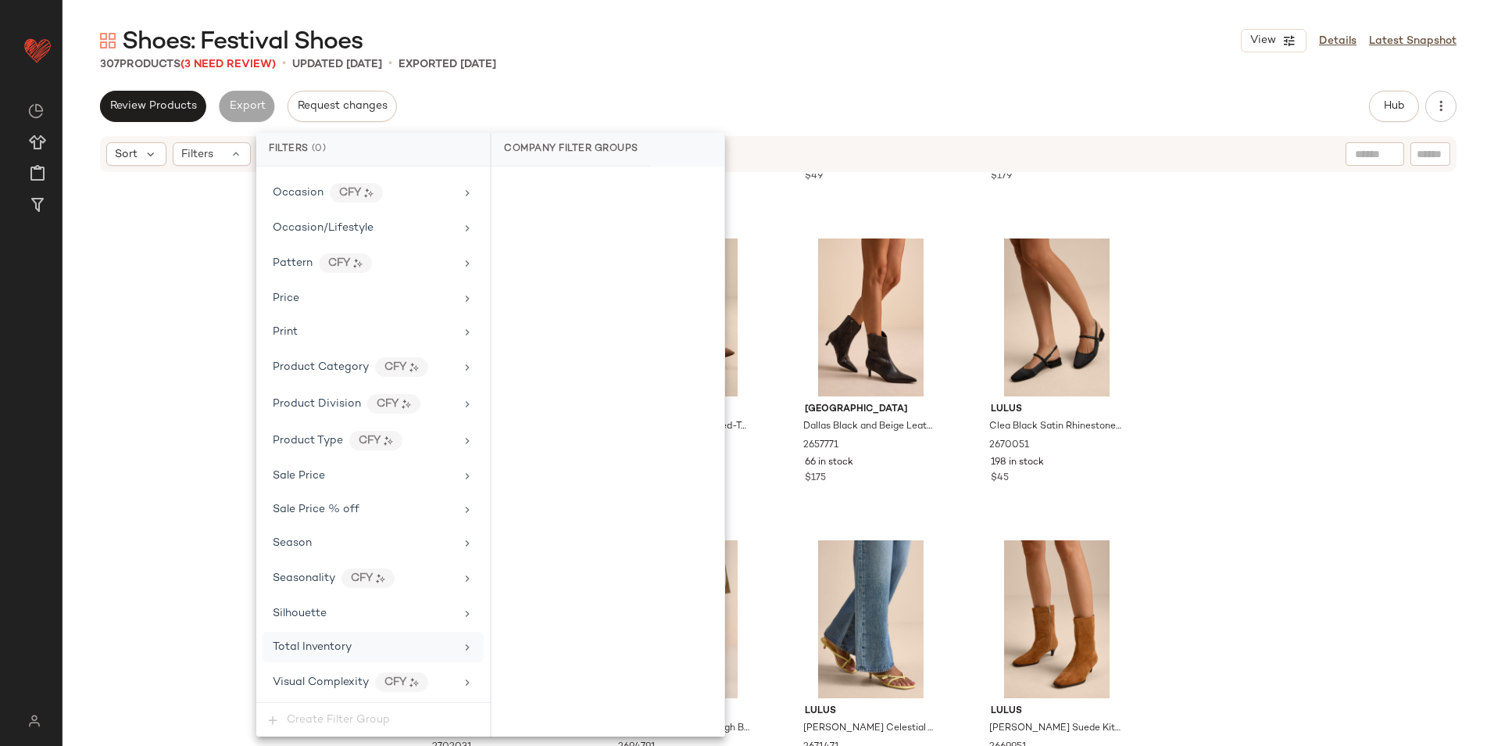
click at [341, 653] on div "Total Inventory" at bounding box center [312, 647] width 79 height 16
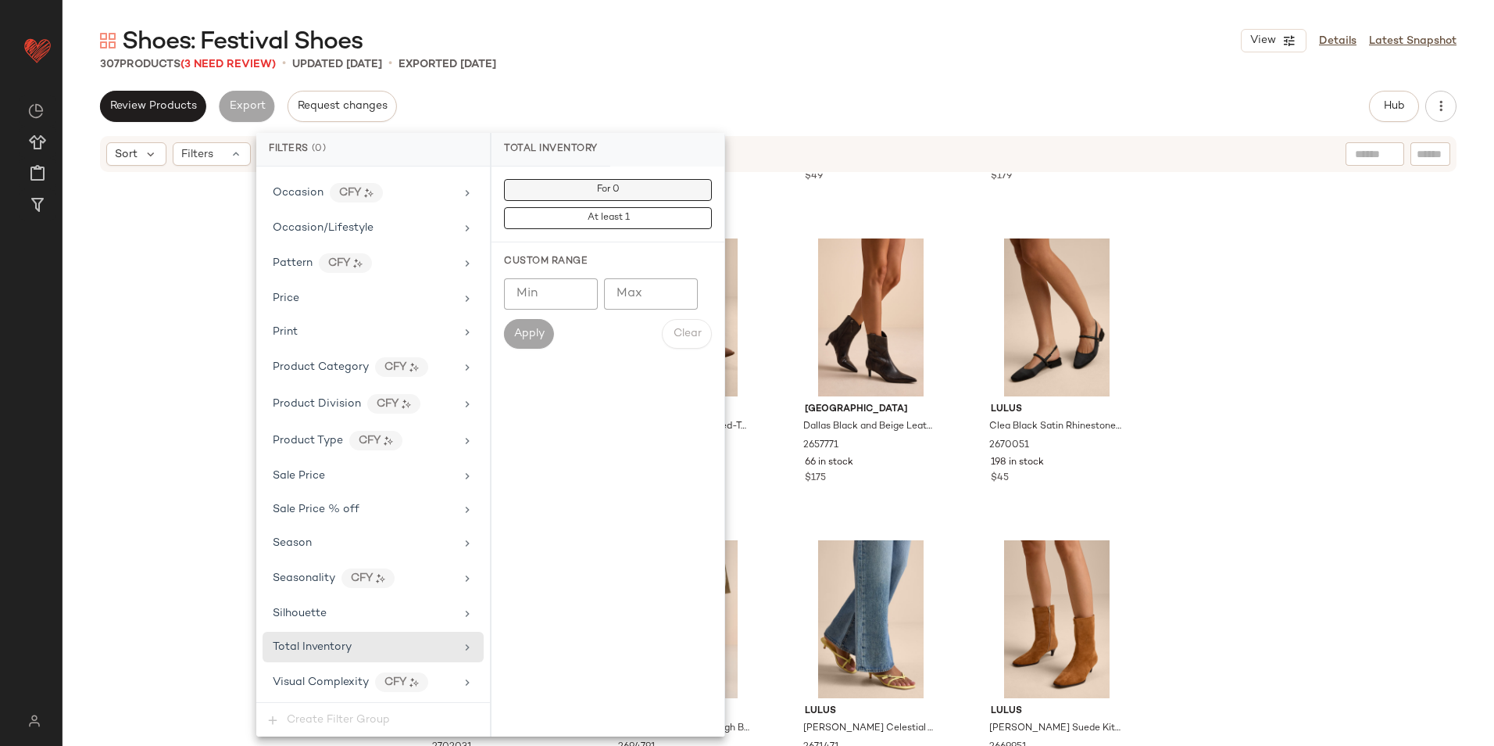
click at [595, 185] on button "For 0" at bounding box center [608, 190] width 208 height 22
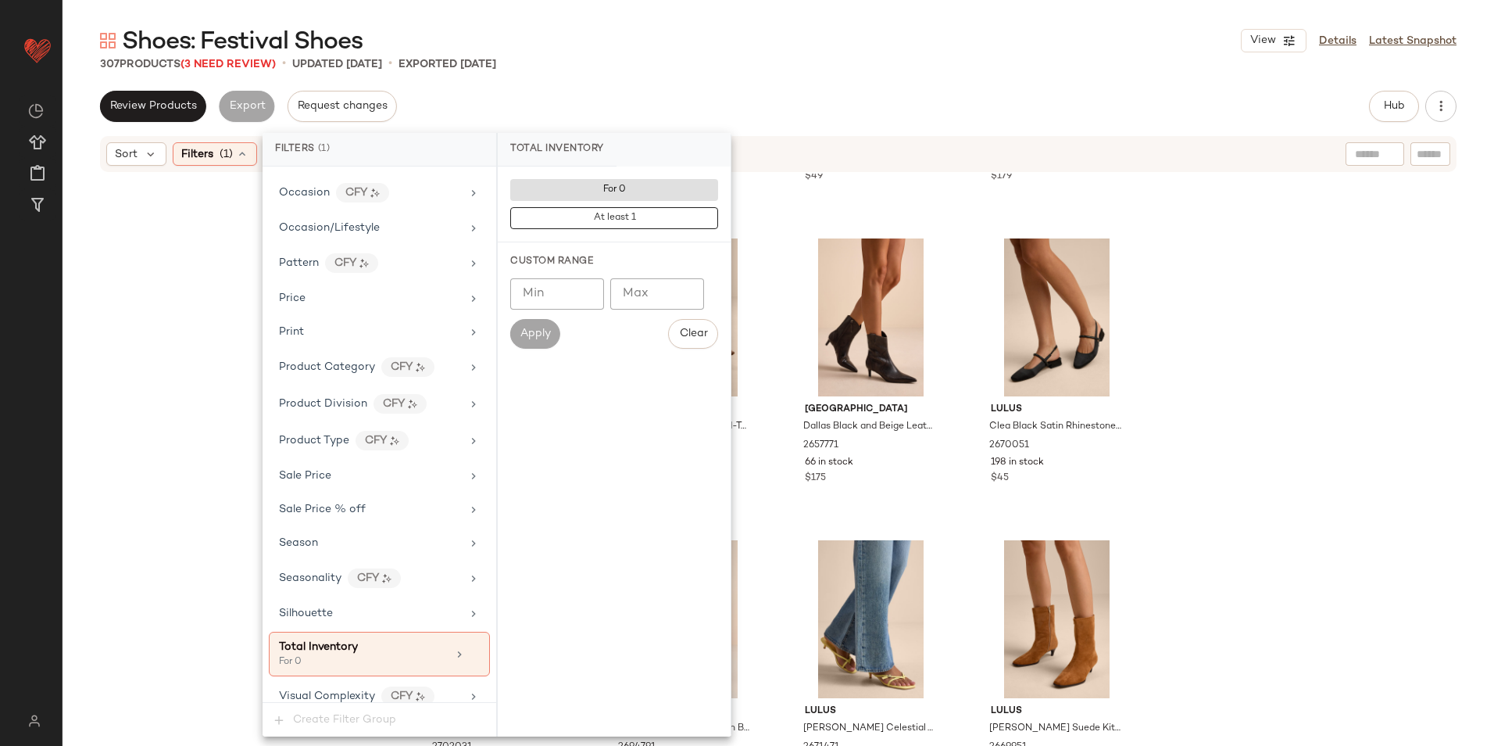
click at [688, 63] on div "307 Products (3 Need Review) • updated [DATE] • Exported [DATE]" at bounding box center [779, 64] width 1432 height 16
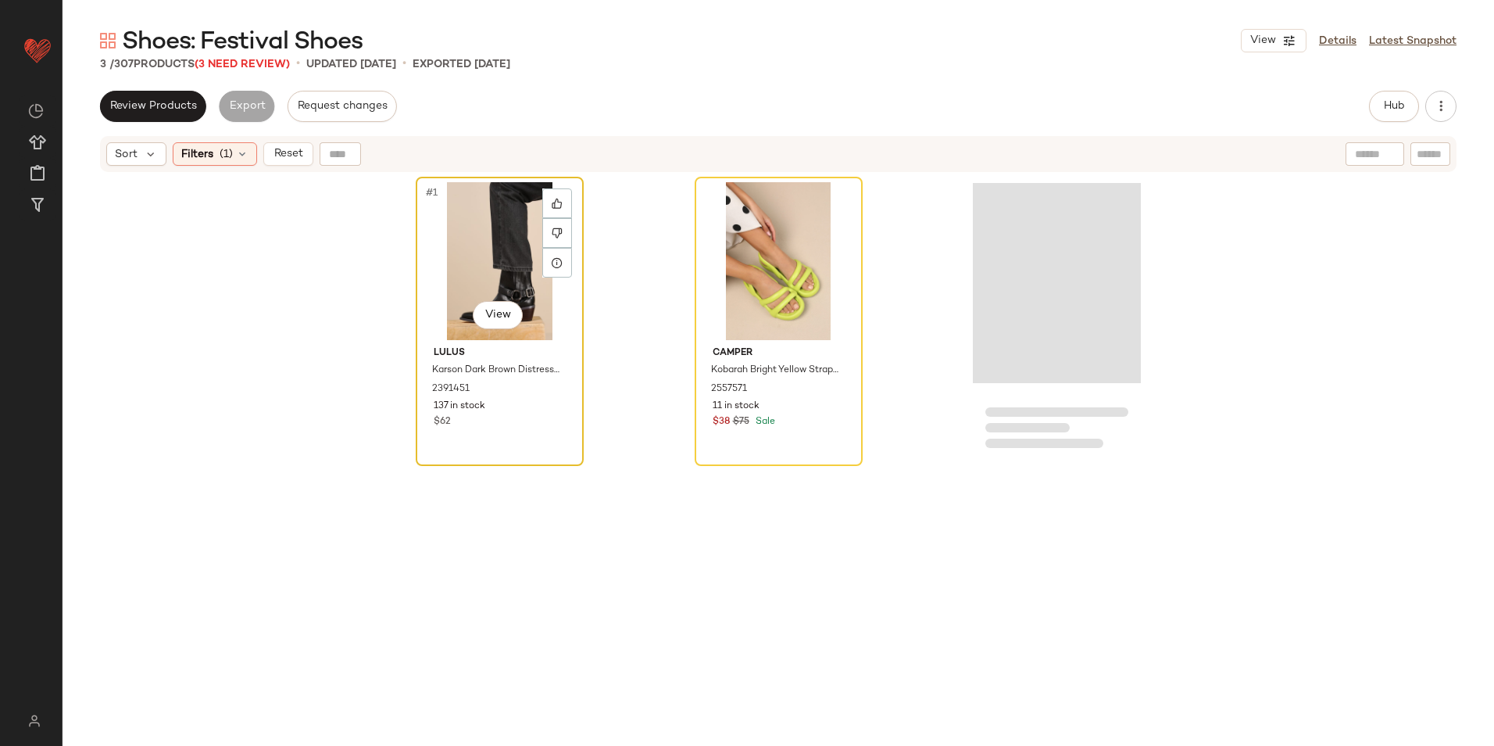
click at [478, 238] on div "#1 View" at bounding box center [499, 261] width 157 height 158
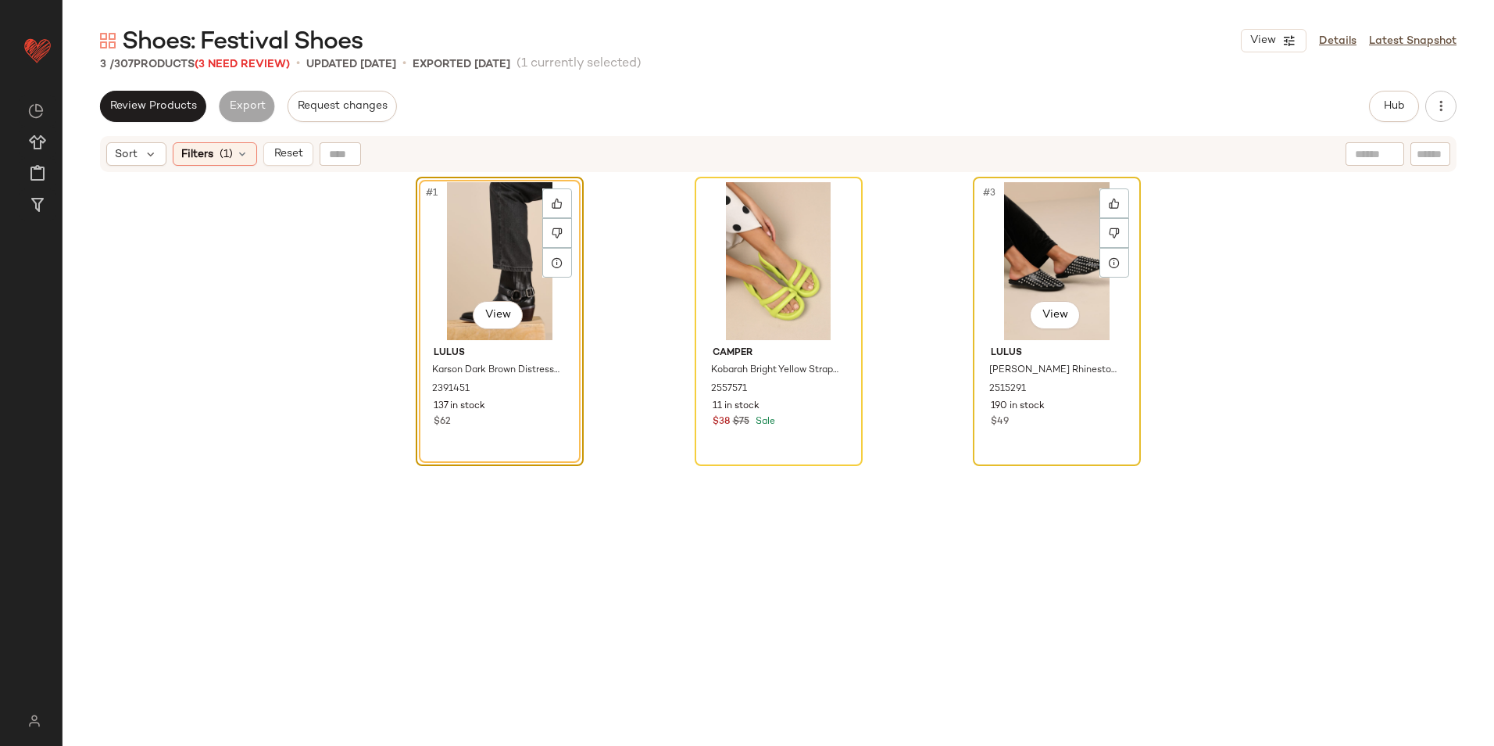
click at [1048, 231] on div "#3 View" at bounding box center [1057, 261] width 157 height 158
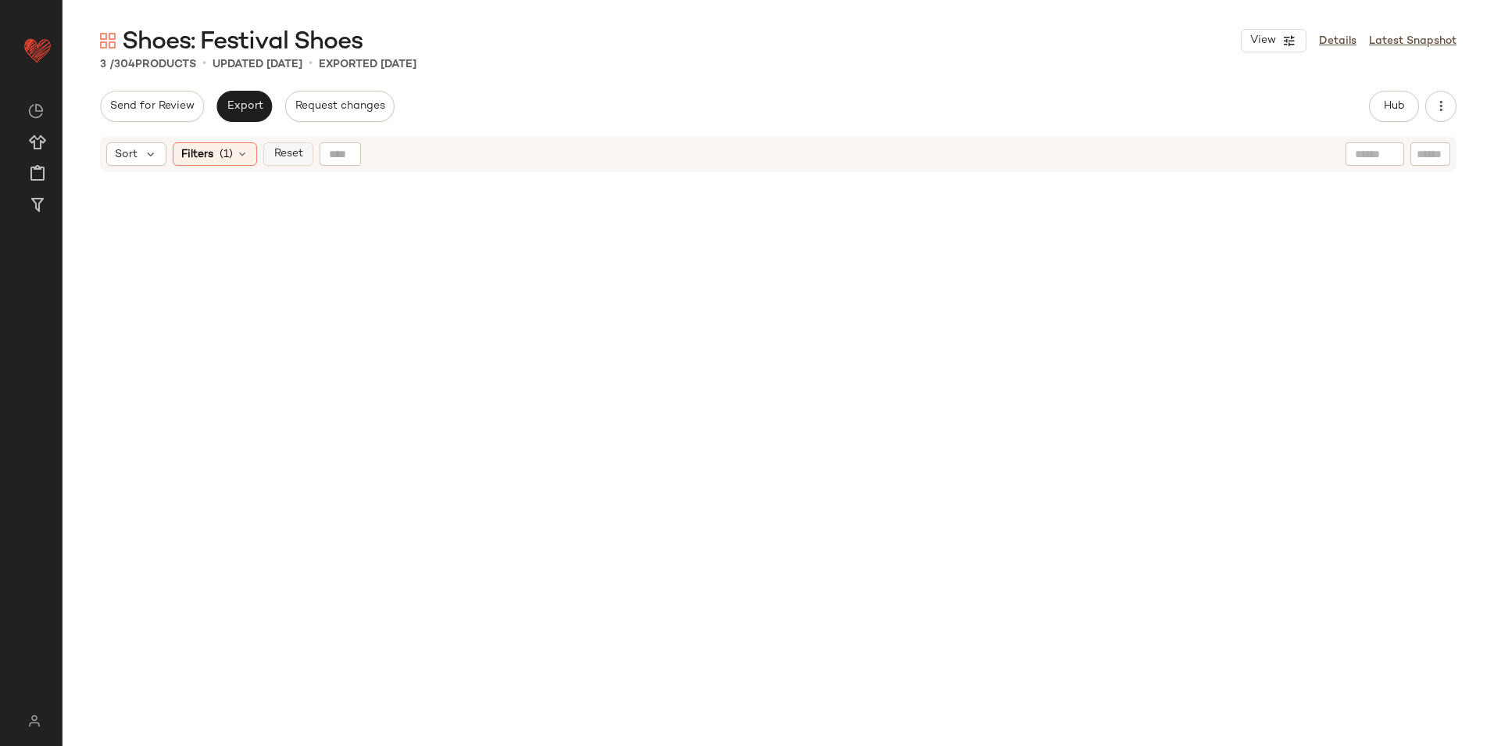
click at [288, 146] on button "Reset" at bounding box center [288, 153] width 50 height 23
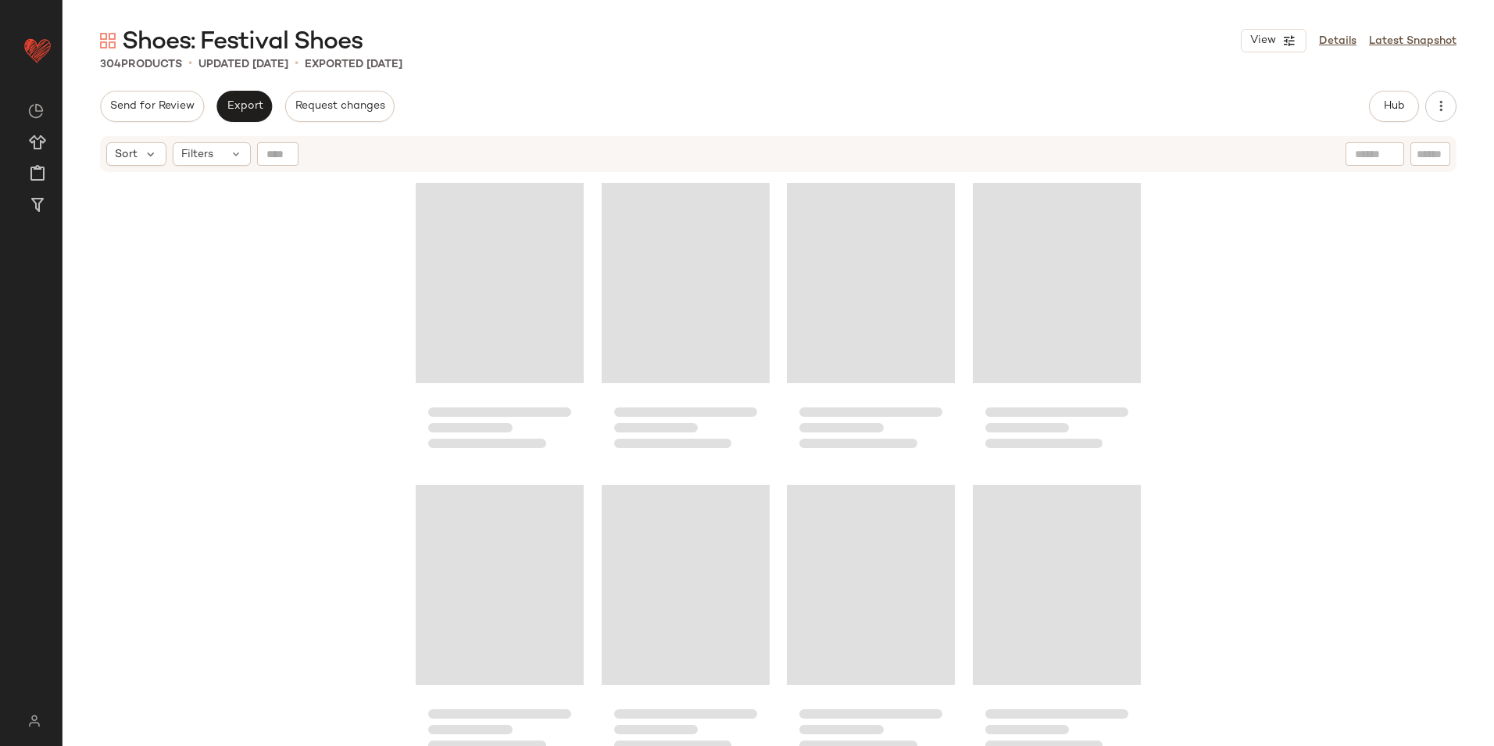
click at [943, 80] on div "Shoes: Festival Shoes View Details Latest Snapshot 304 Products • updated [DATE…" at bounding box center [779, 385] width 1432 height 721
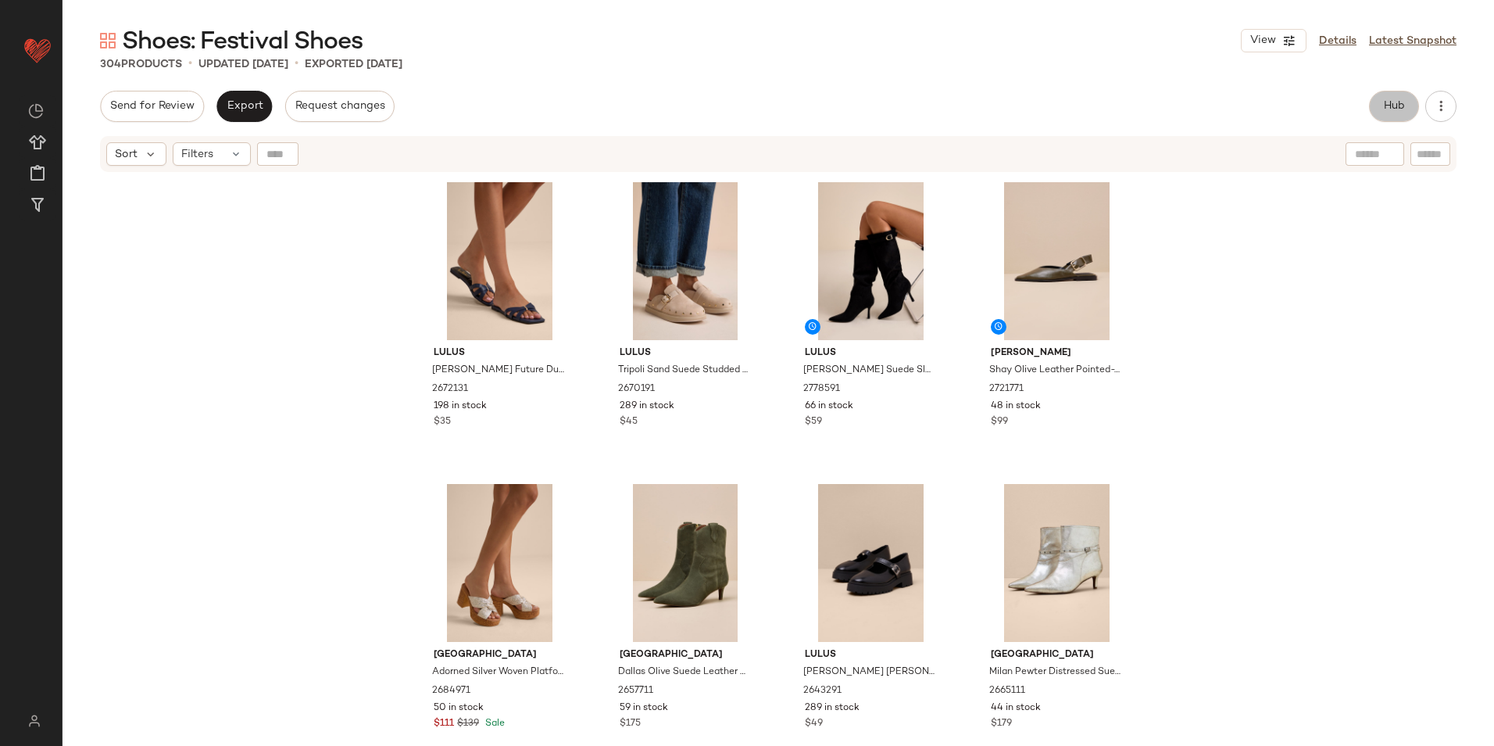
click at [1417, 106] on button "Hub" at bounding box center [1394, 106] width 50 height 31
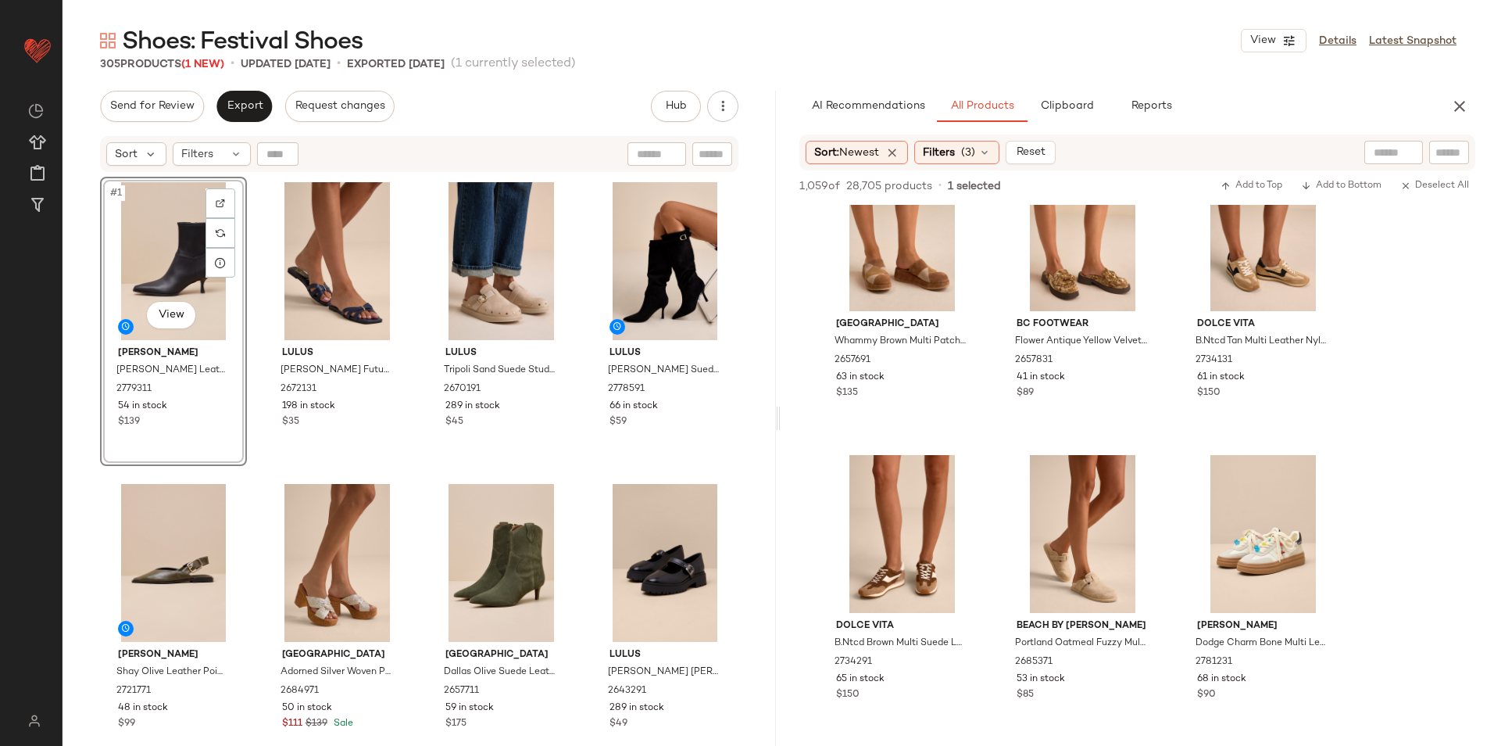
scroll to position [3596, 0]
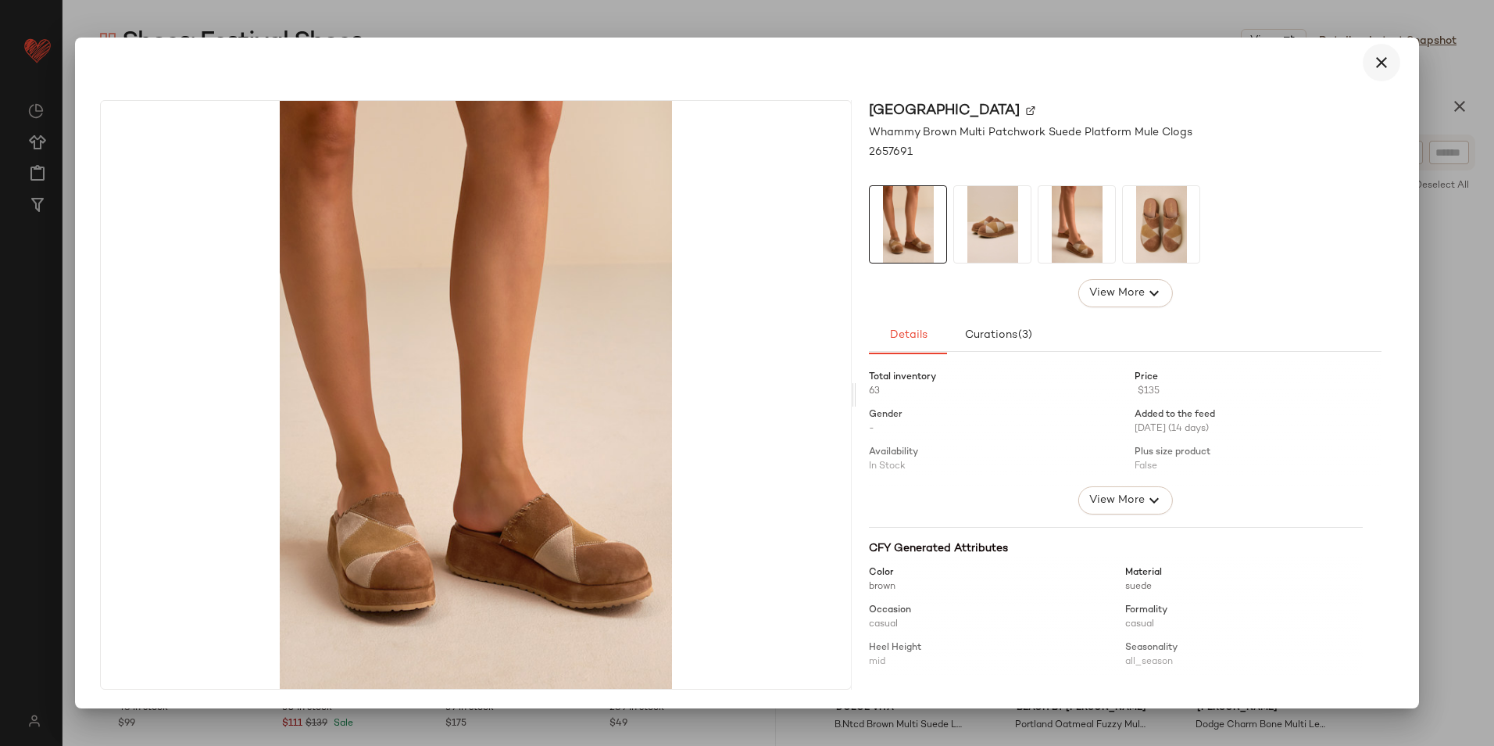
click at [1380, 69] on icon "button" at bounding box center [1382, 62] width 19 height 19
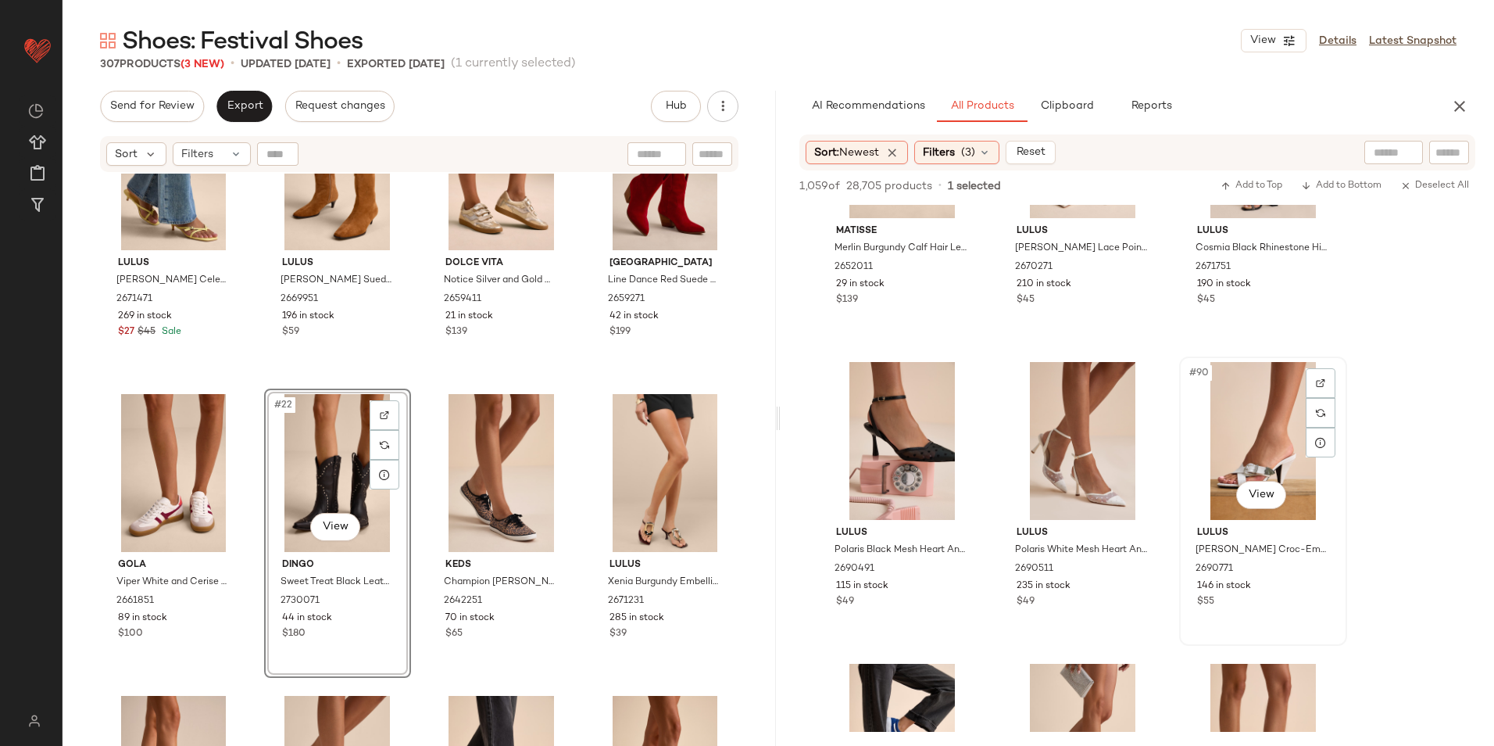
scroll to position [8442, 0]
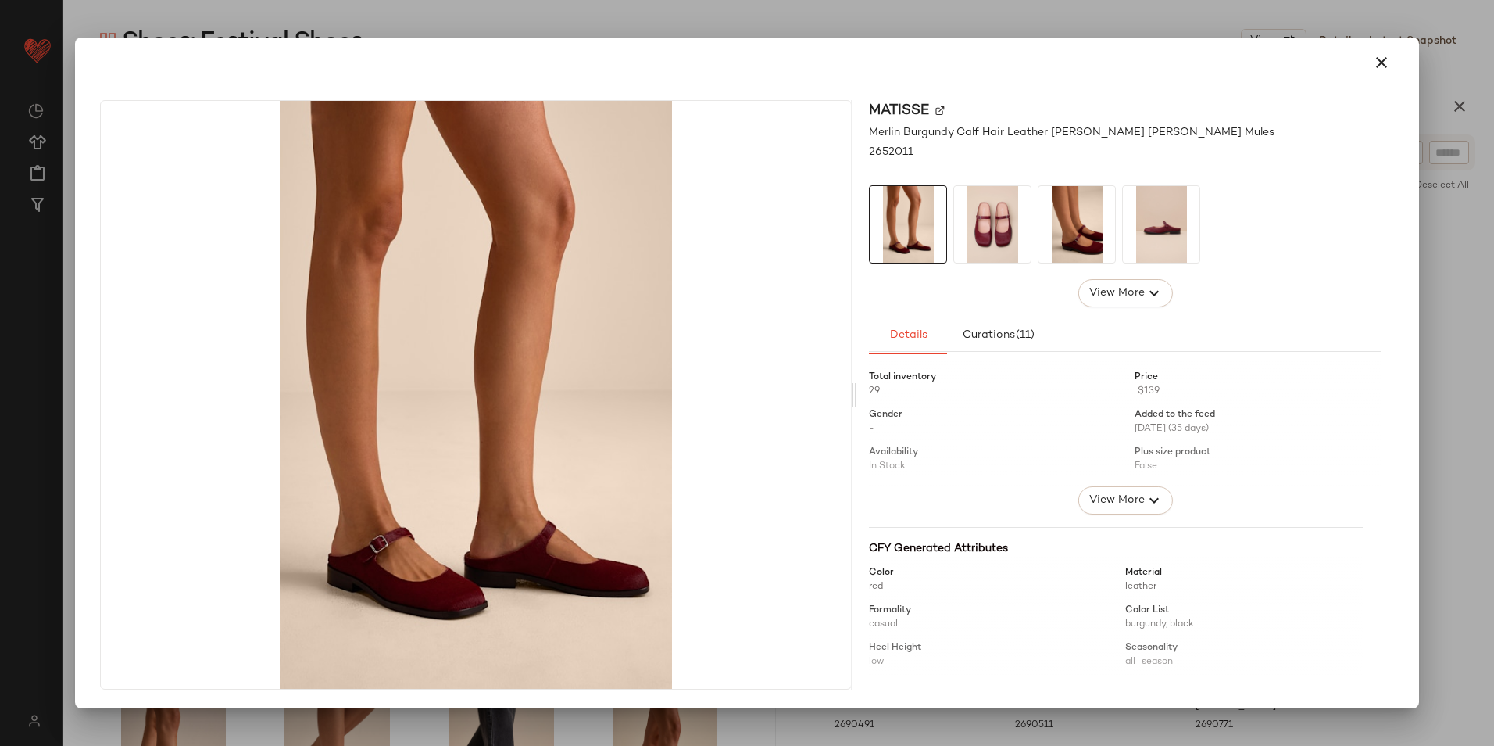
click at [1384, 63] on icon "button" at bounding box center [1382, 62] width 19 height 19
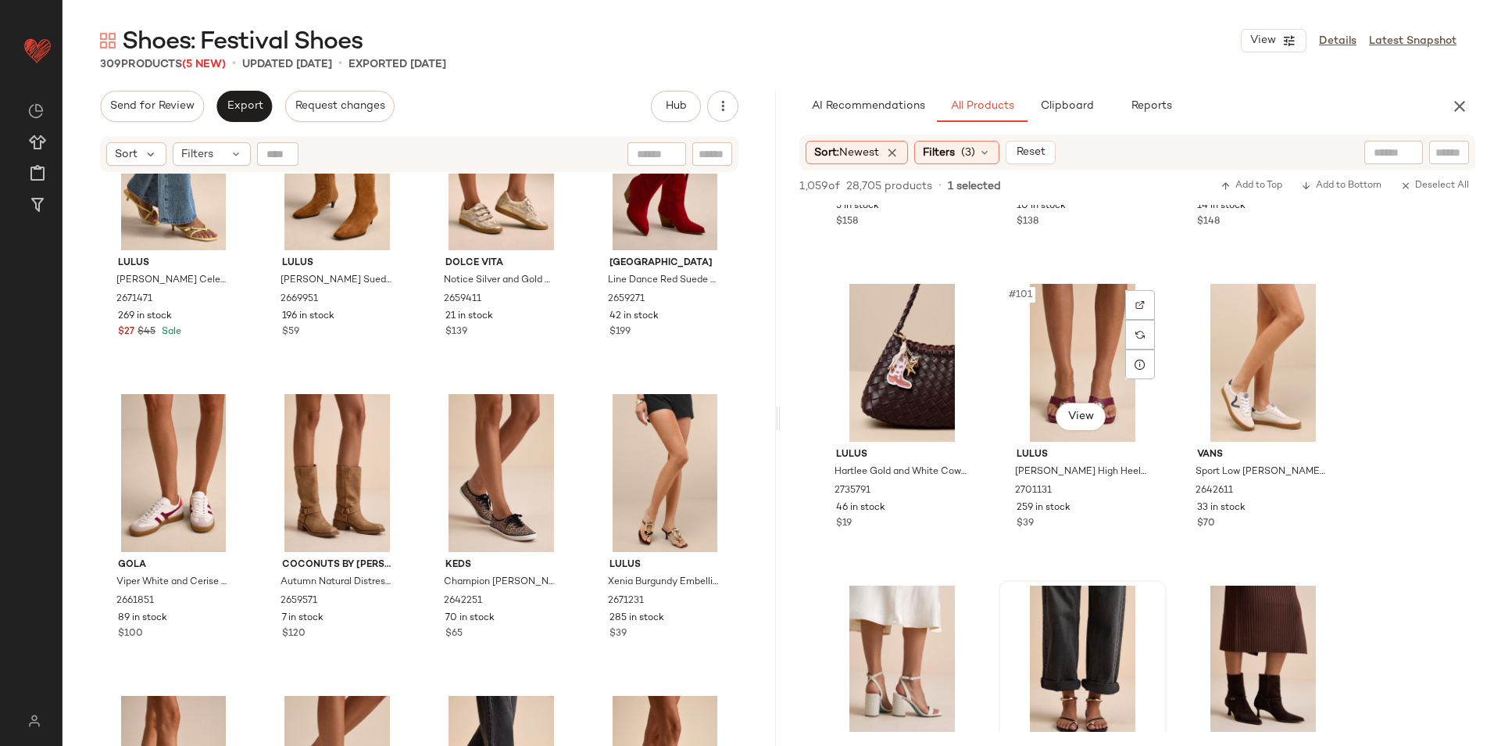
scroll to position [10005, 0]
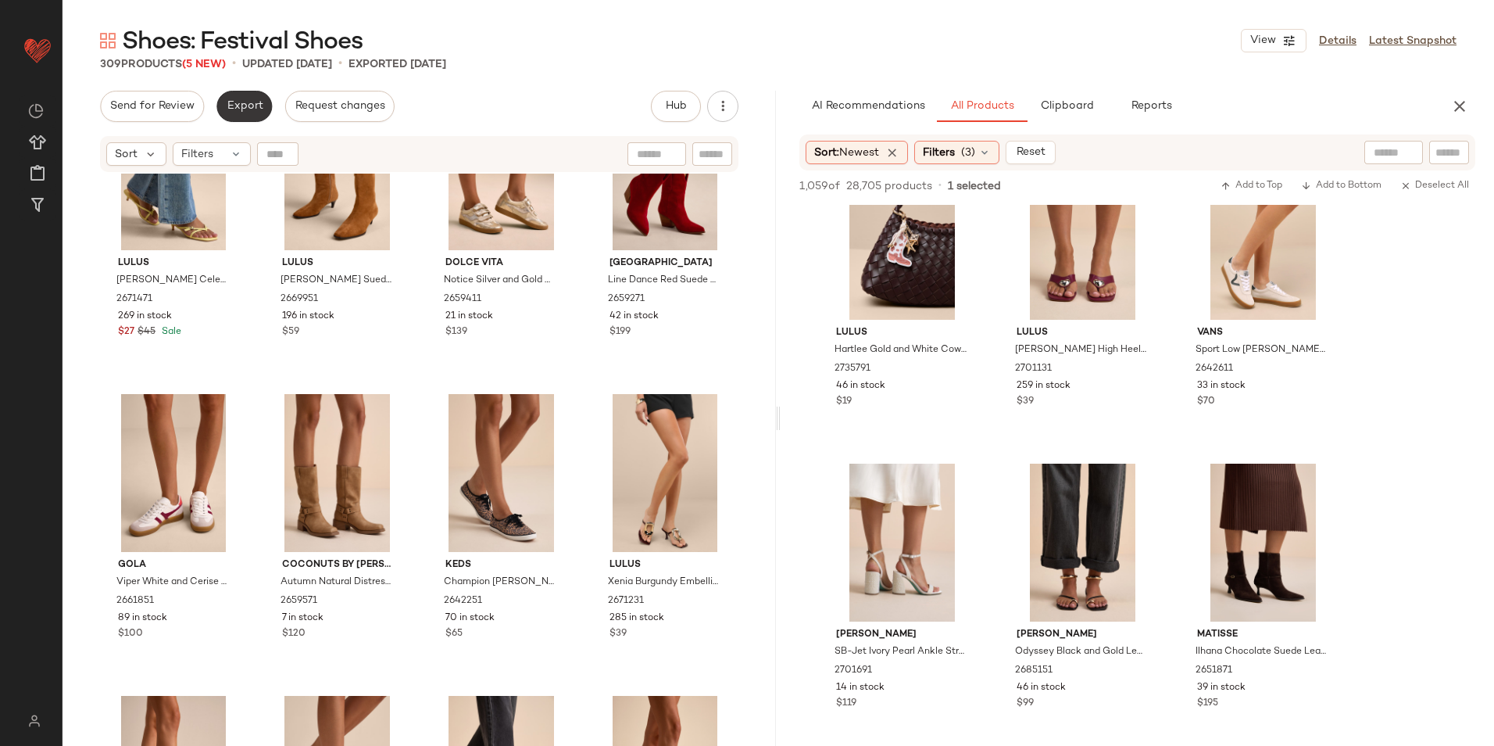
click at [245, 100] on span "Export" at bounding box center [244, 106] width 37 height 13
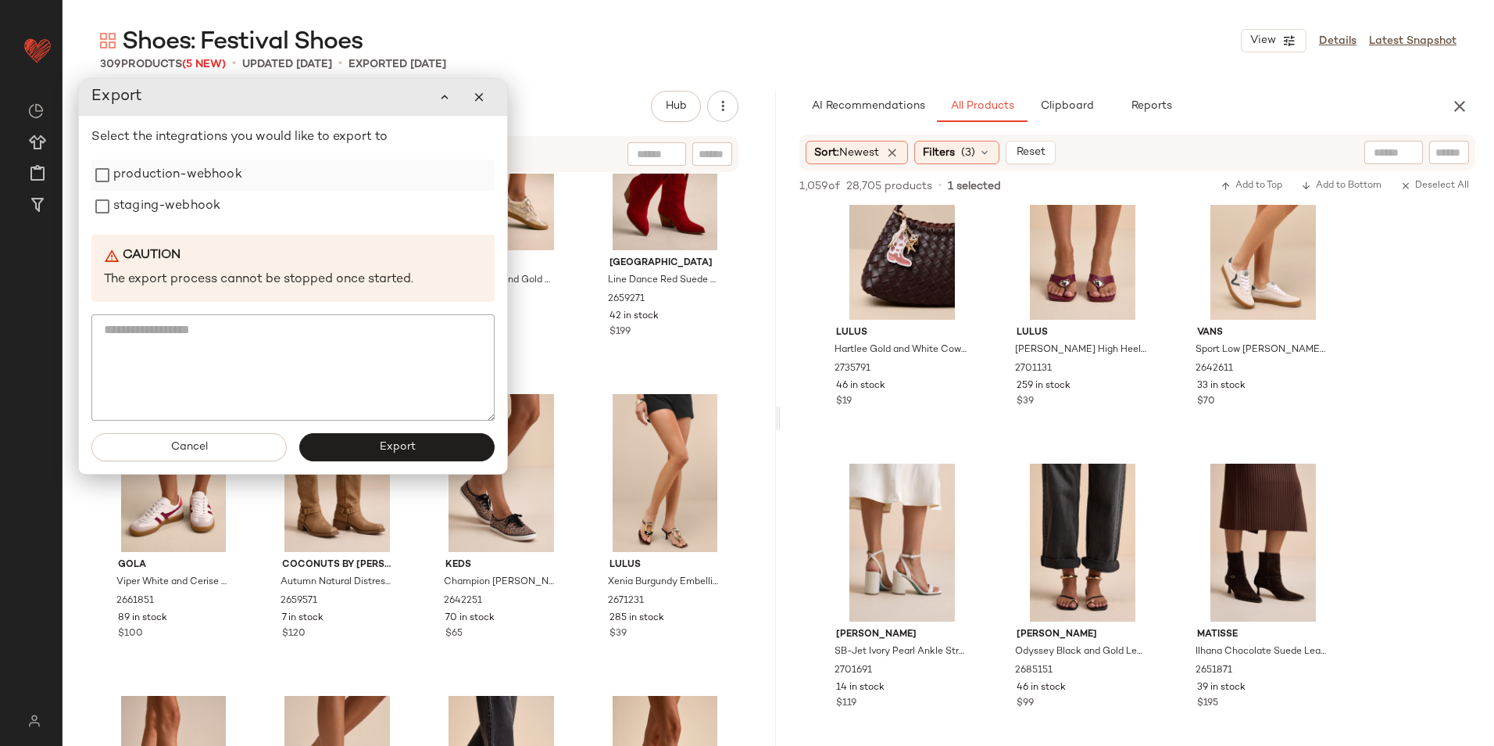
drag, startPoint x: 196, startPoint y: 170, endPoint x: 190, endPoint y: 188, distance: 19.0
click at [196, 171] on label "production-webhook" at bounding box center [177, 174] width 129 height 31
click at [185, 210] on label "staging-webhook" at bounding box center [166, 207] width 107 height 31
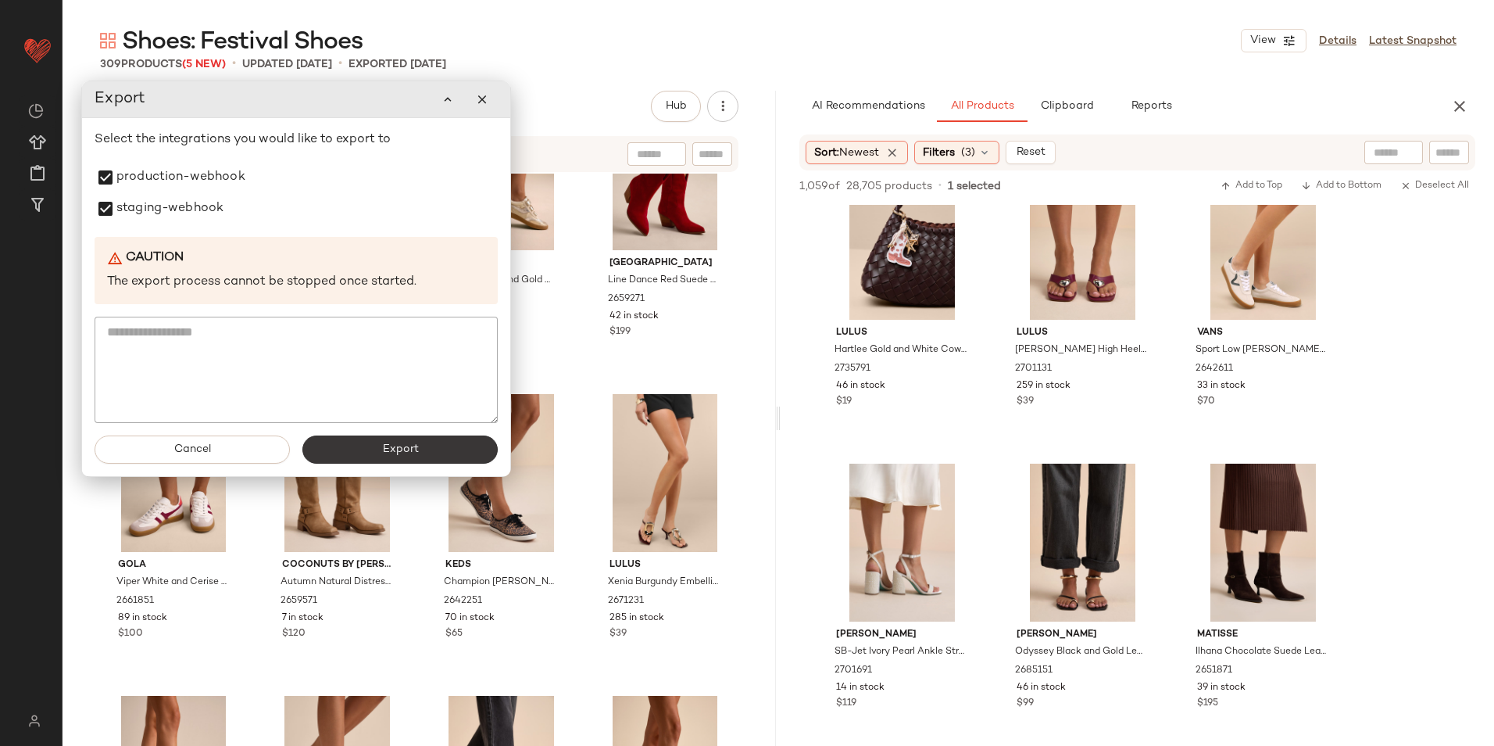
click at [377, 448] on button "Export" at bounding box center [399, 449] width 195 height 28
